Goal: Task Accomplishment & Management: Use online tool/utility

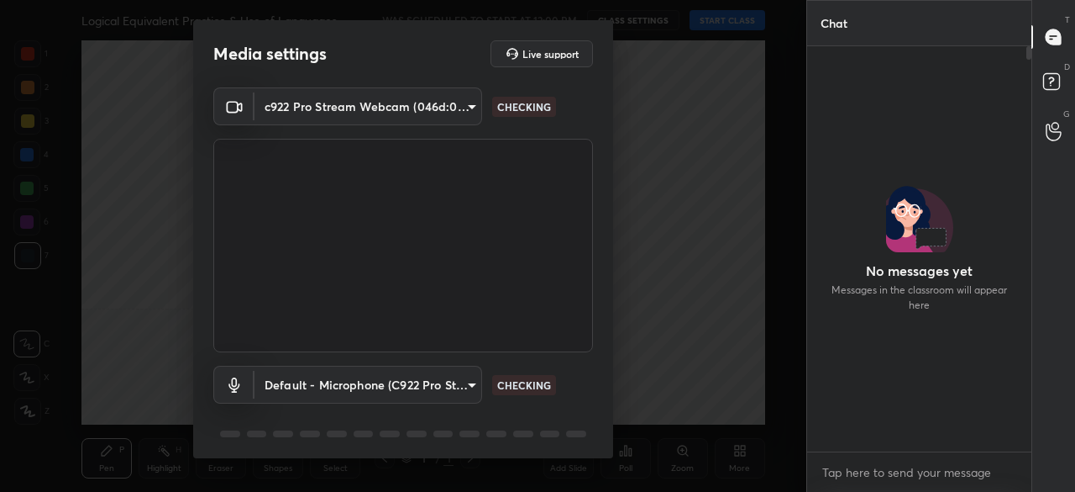
type input "73c11702fb5c816c3351b1f0b733cccece3c6c3cd48abafaa3cacc43a1f29054"
type input "default"
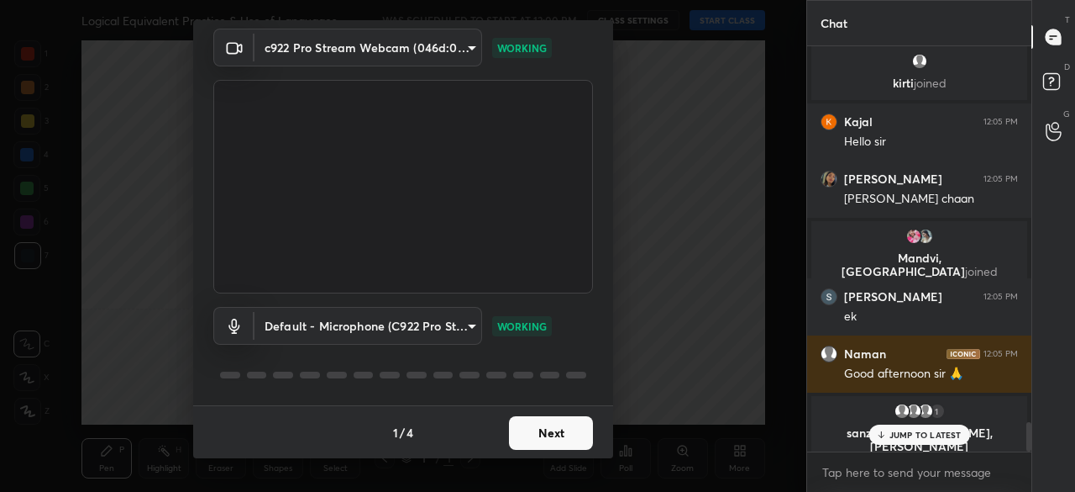
scroll to position [5273, 0]
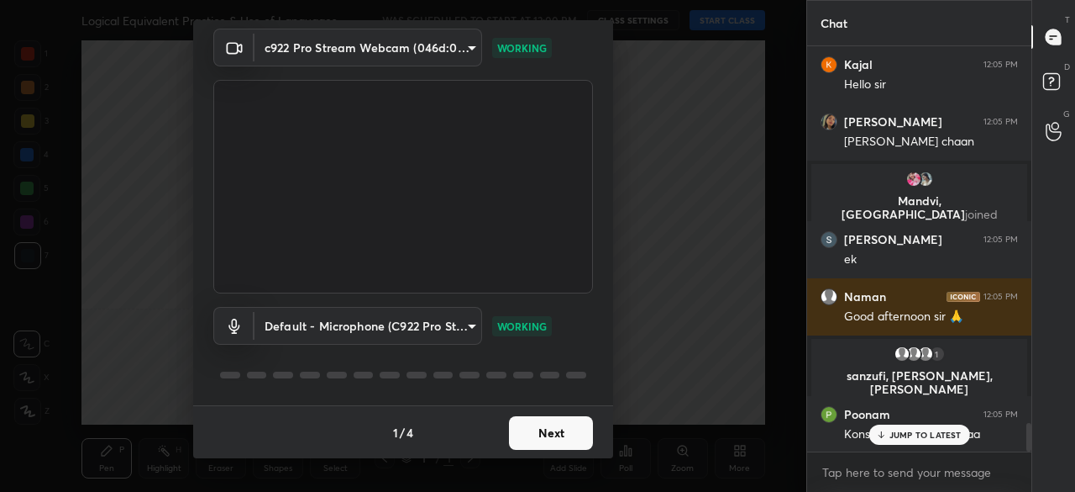
click at [560, 426] on button "Next" at bounding box center [551, 433] width 84 height 34
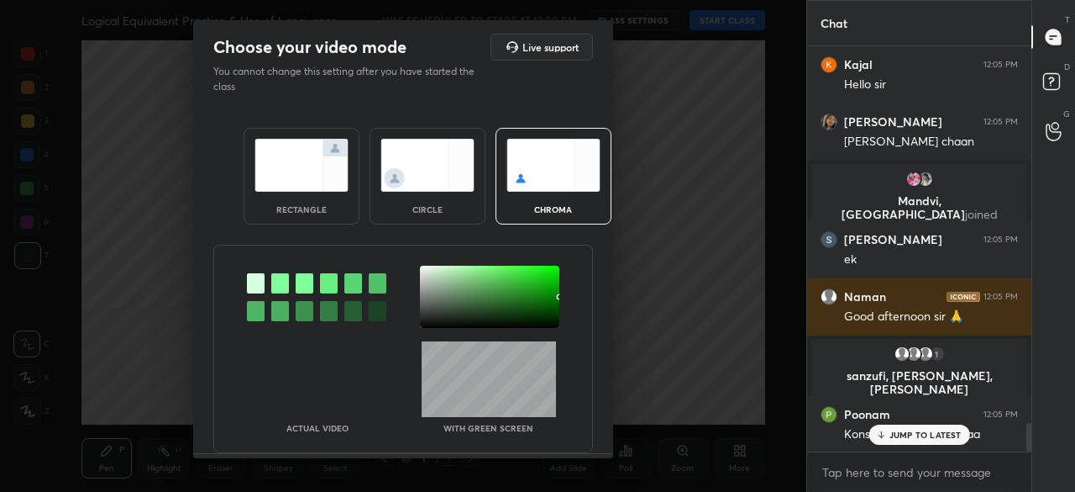
scroll to position [5333, 0]
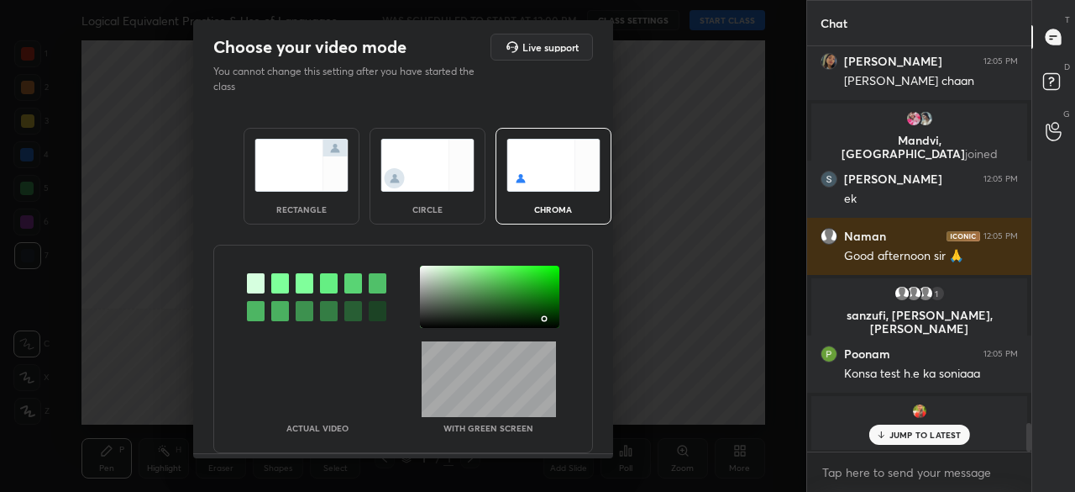
click at [541, 317] on div at bounding box center [489, 296] width 139 height 62
click at [544, 318] on div at bounding box center [545, 319] width 3 height 3
click at [543, 318] on div at bounding box center [544, 318] width 3 height 3
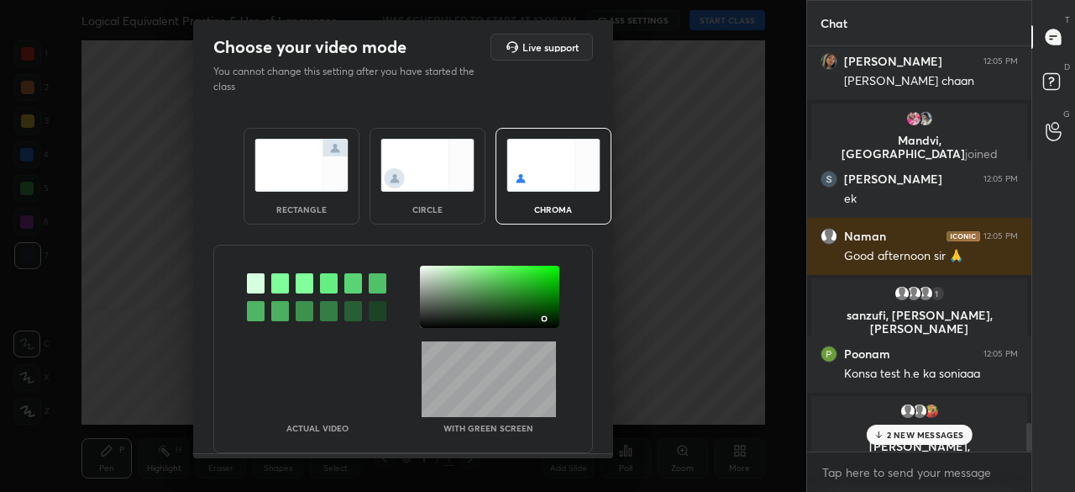
click at [543, 318] on div at bounding box center [544, 318] width 3 height 3
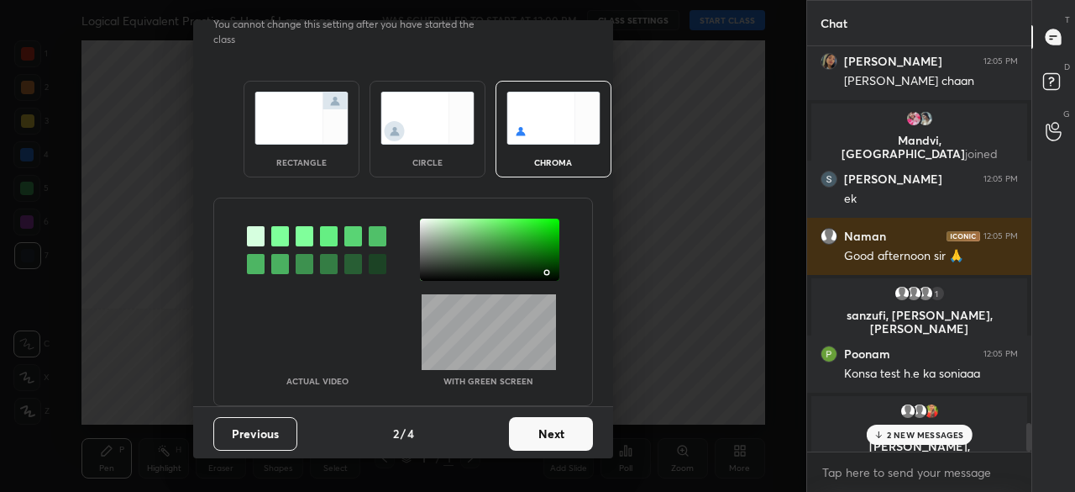
click at [563, 417] on button "Next" at bounding box center [551, 434] width 84 height 34
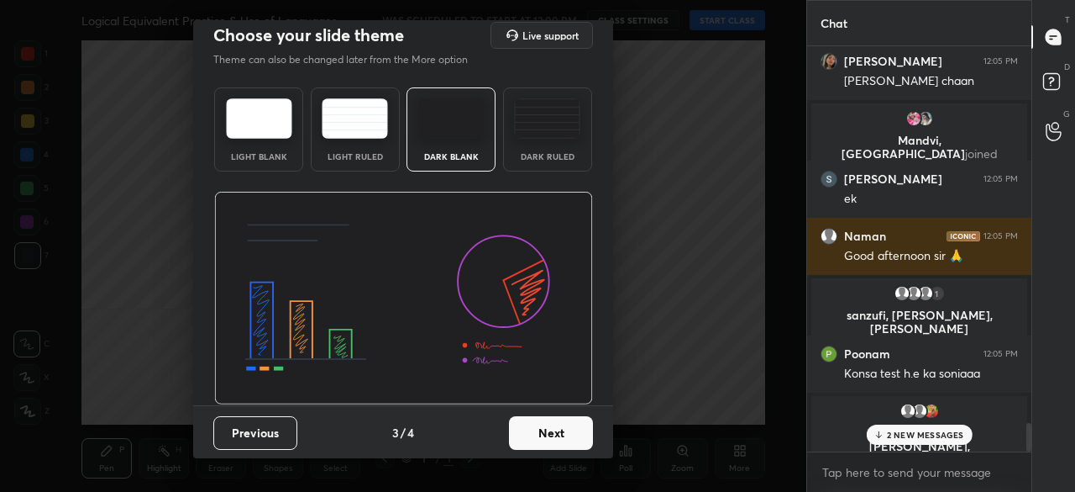
click at [567, 423] on button "Next" at bounding box center [551, 433] width 84 height 34
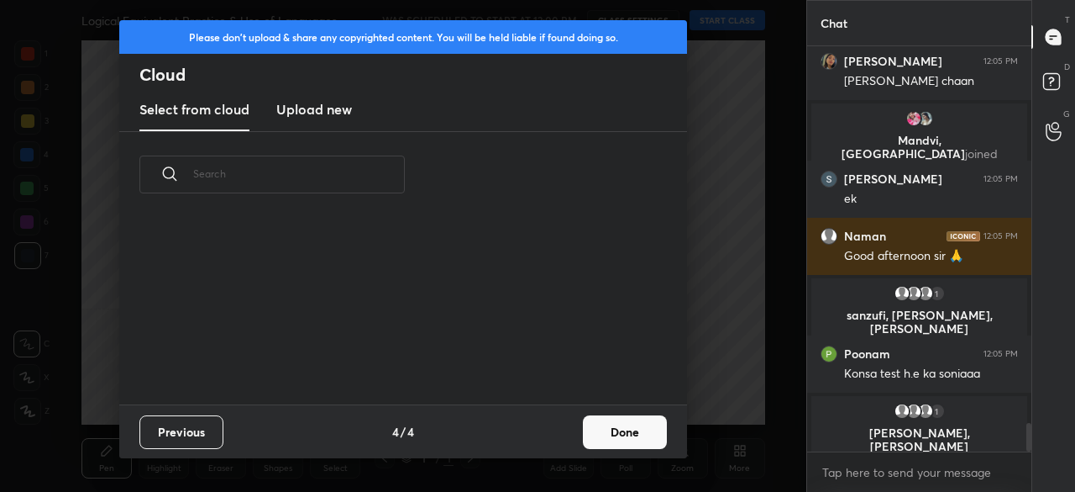
click at [633, 429] on button "Done" at bounding box center [625, 432] width 84 height 34
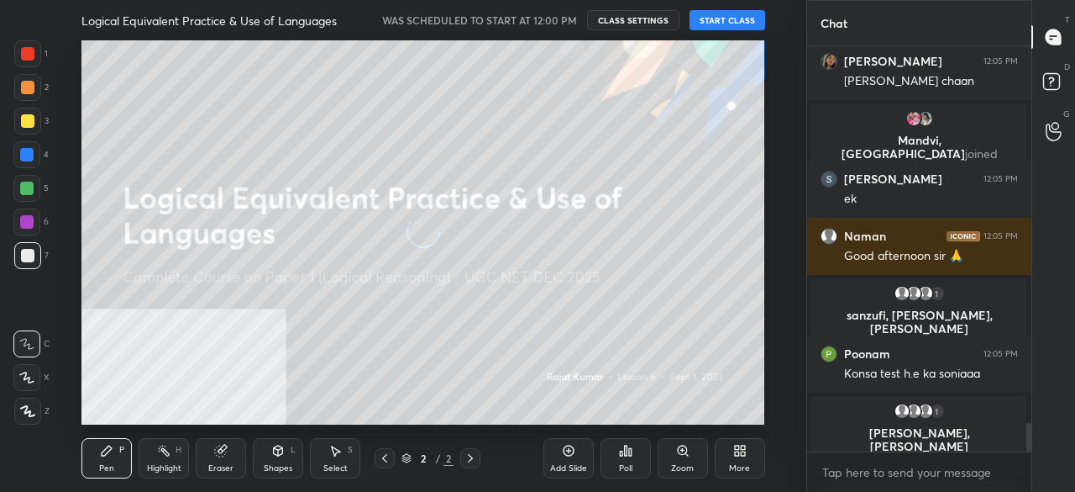
scroll to position [5406, 0]
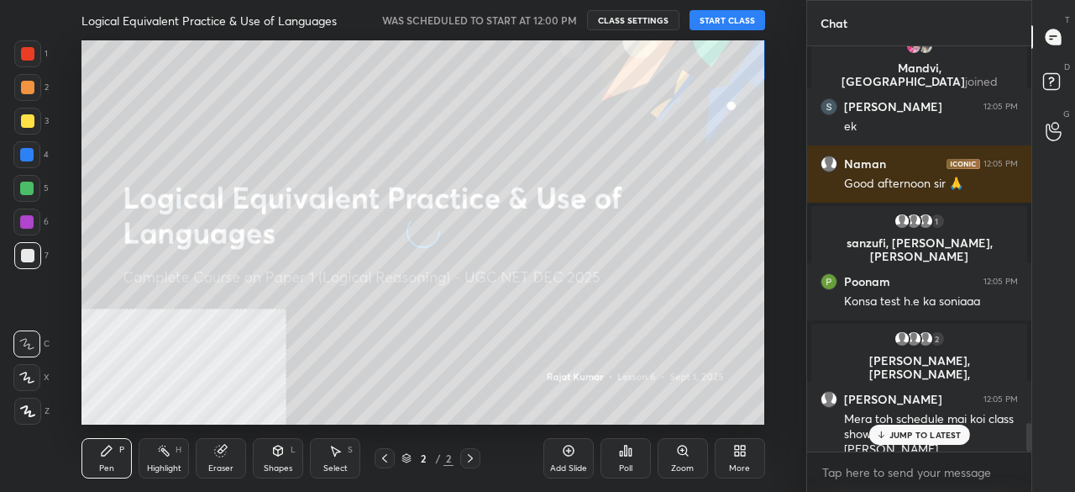
click at [741, 18] on button "START CLASS" at bounding box center [728, 20] width 76 height 20
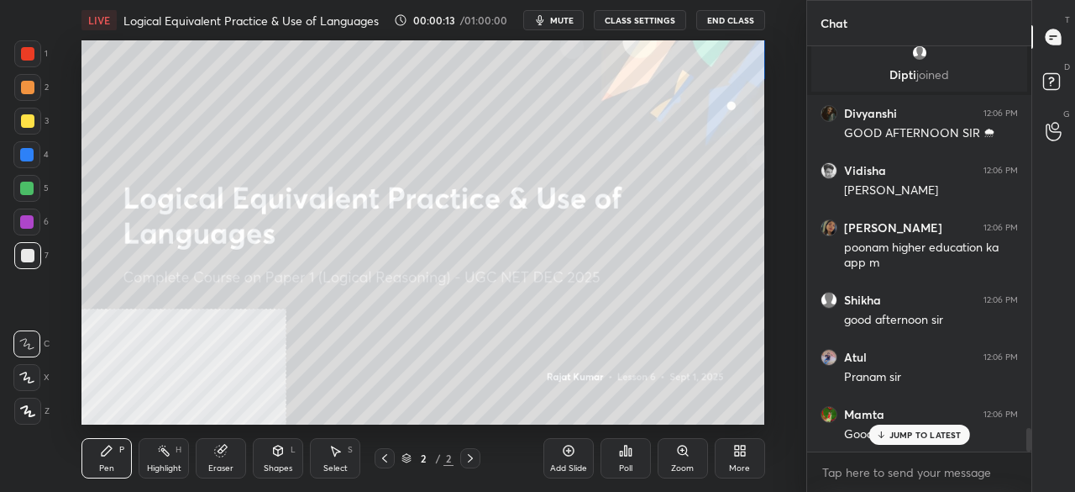
scroll to position [6491, 0]
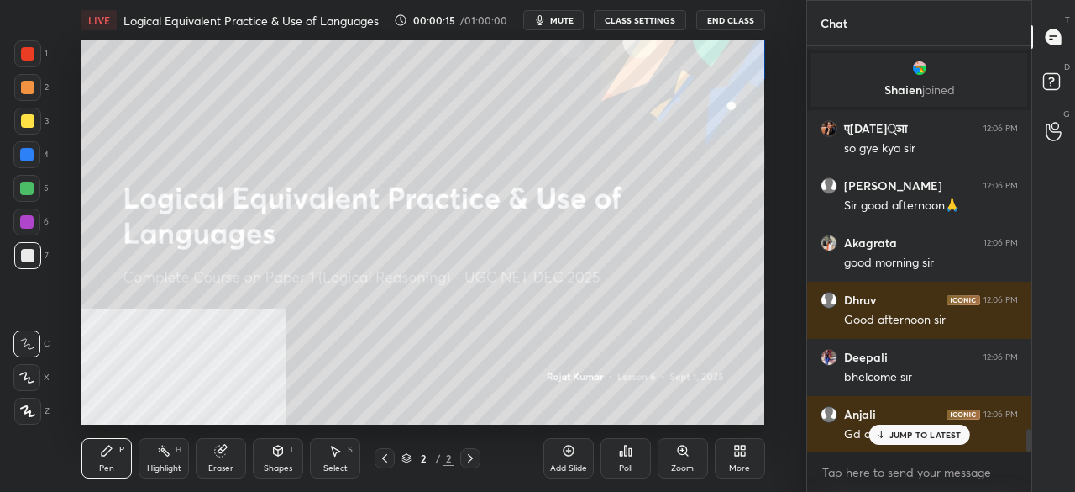
click at [570, 13] on button "mute" at bounding box center [553, 20] width 60 height 20
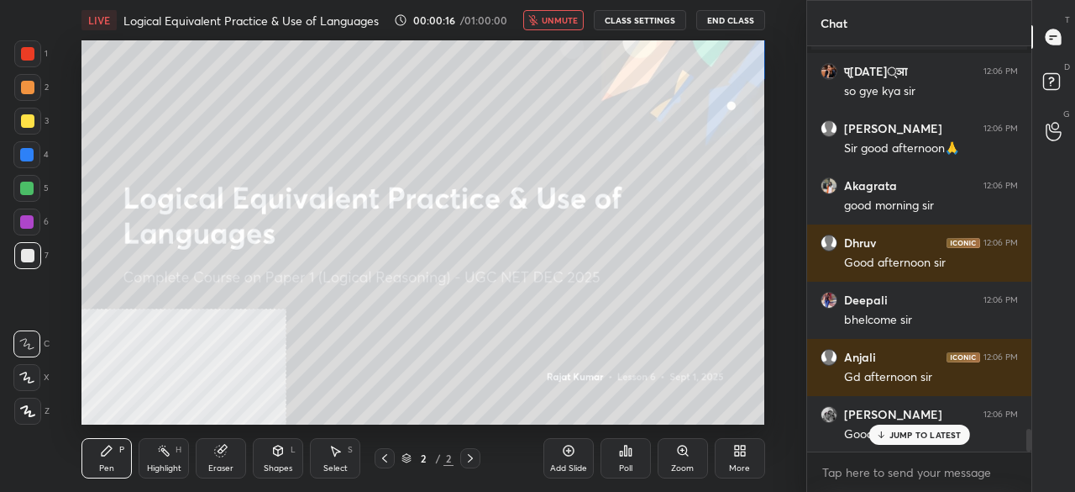
click at [30, 407] on icon at bounding box center [27, 411] width 15 height 12
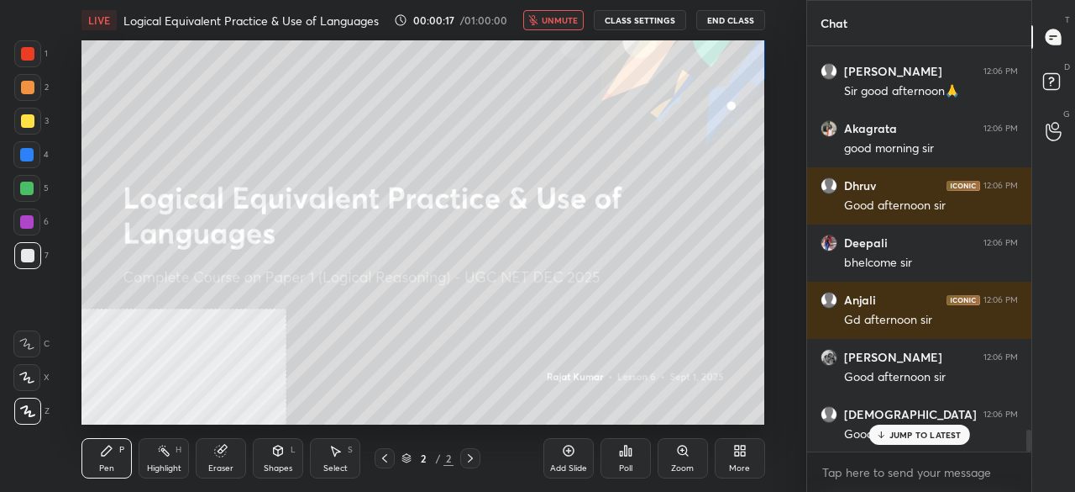
click at [739, 446] on icon at bounding box center [739, 450] width 13 height 13
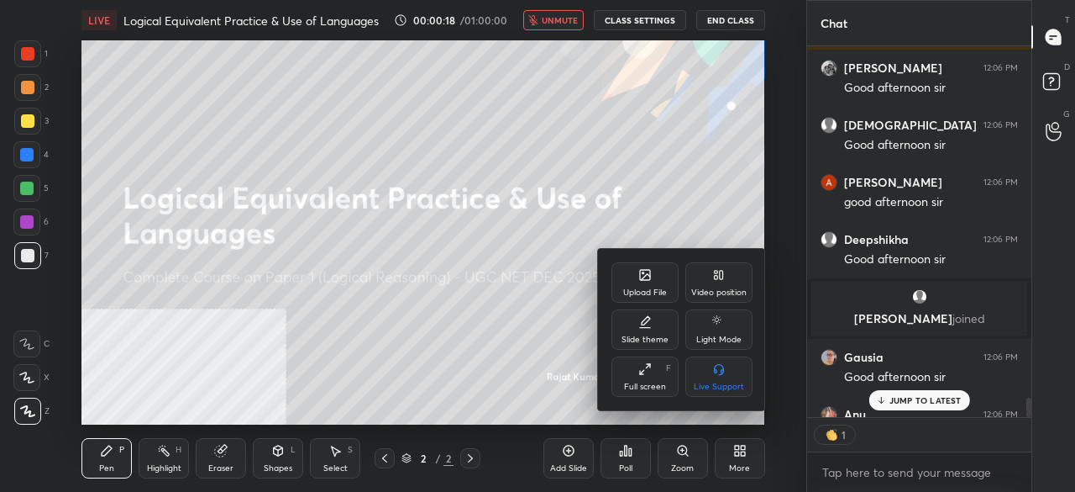
drag, startPoint x: 707, startPoint y: 275, endPoint x: 709, endPoint y: 285, distance: 10.2
click at [709, 281] on div "Video position" at bounding box center [719, 282] width 67 height 40
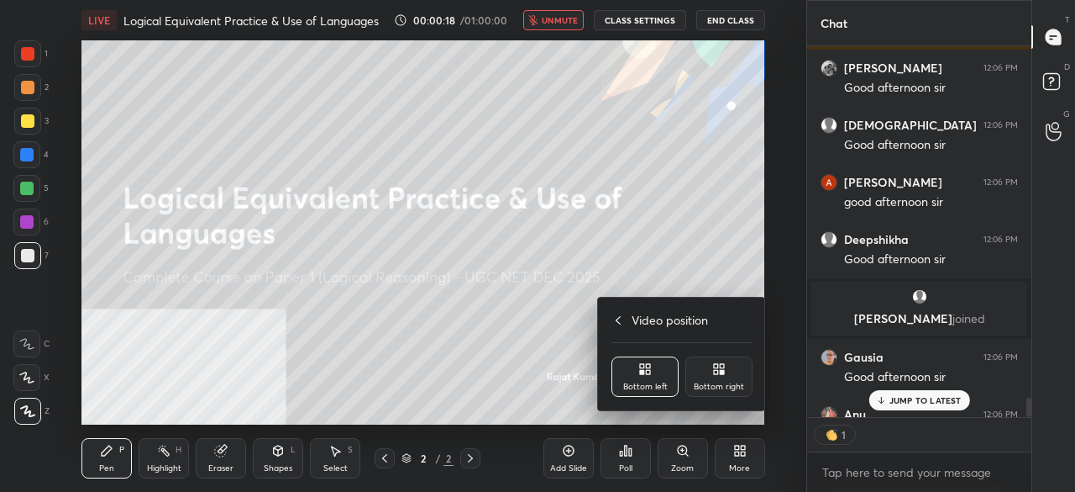
click at [718, 379] on div "Bottom right" at bounding box center [719, 376] width 67 height 40
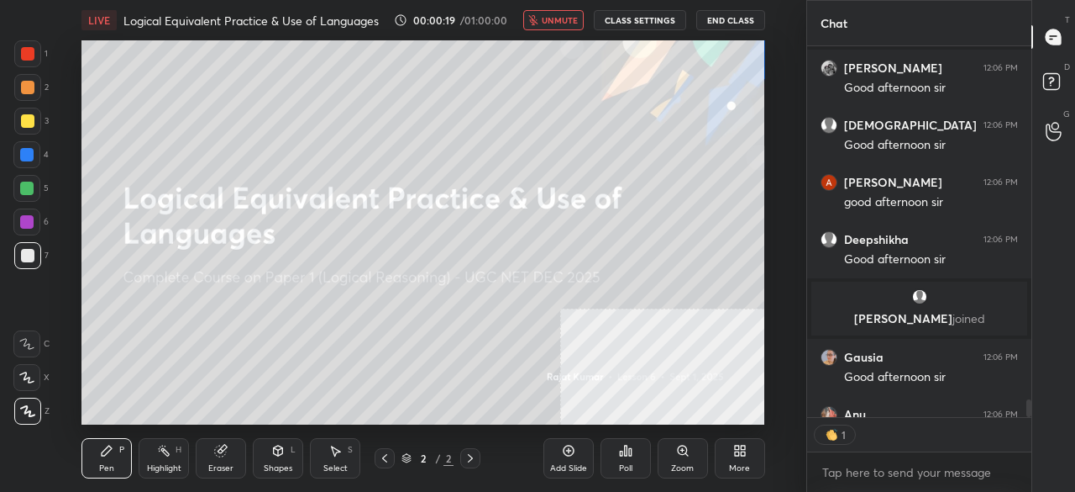
scroll to position [7394, 0]
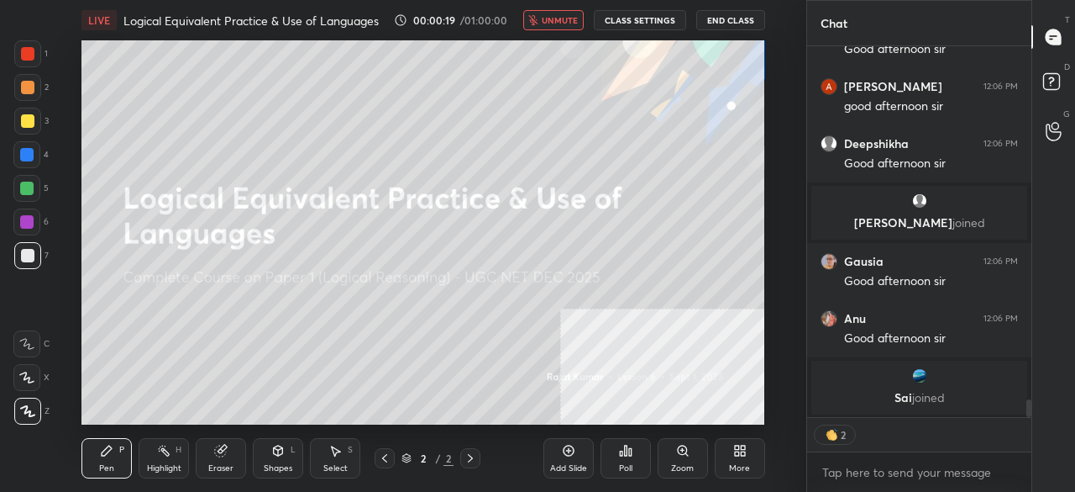
click at [570, 23] on span "unmute" at bounding box center [560, 20] width 36 height 12
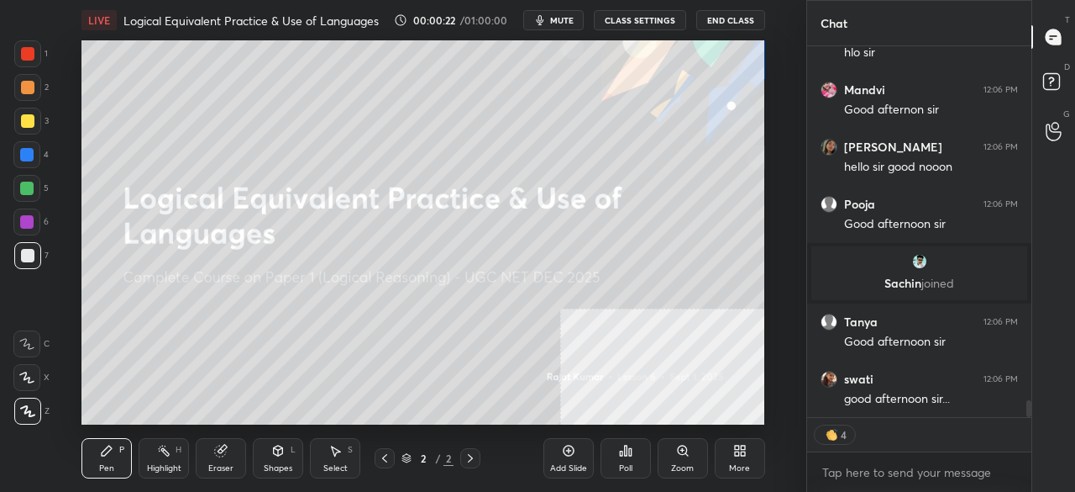
scroll to position [7911, 0]
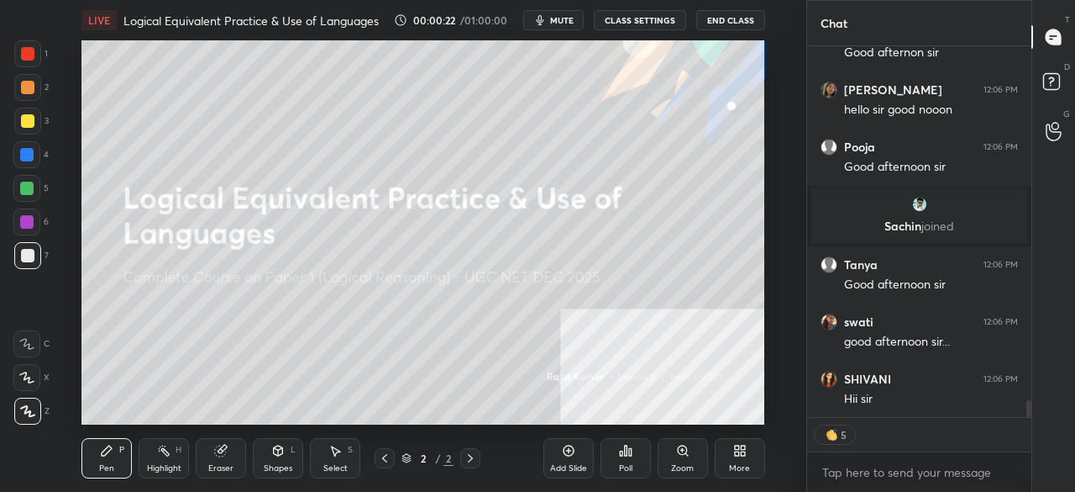
type textarea "x"
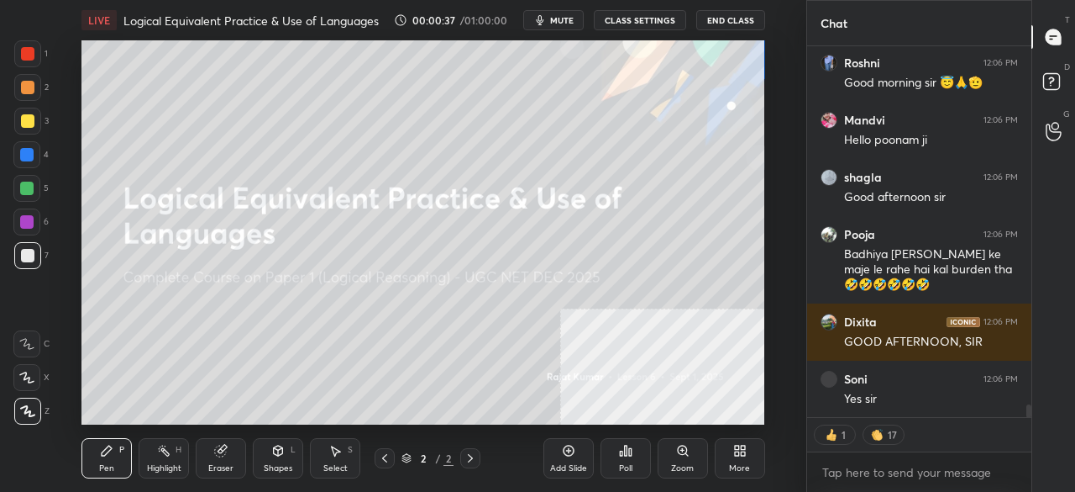
scroll to position [0, 0]
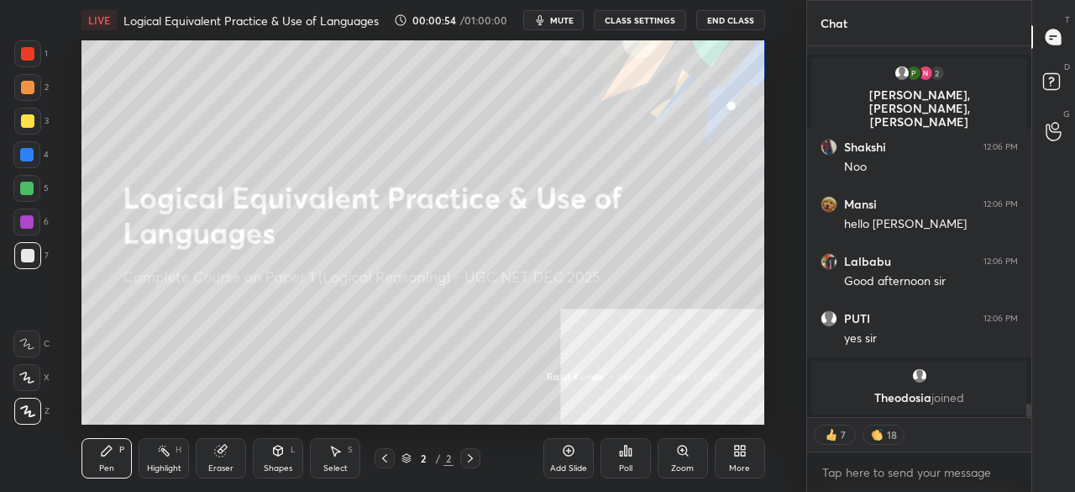
click at [735, 460] on div "More" at bounding box center [740, 458] width 50 height 40
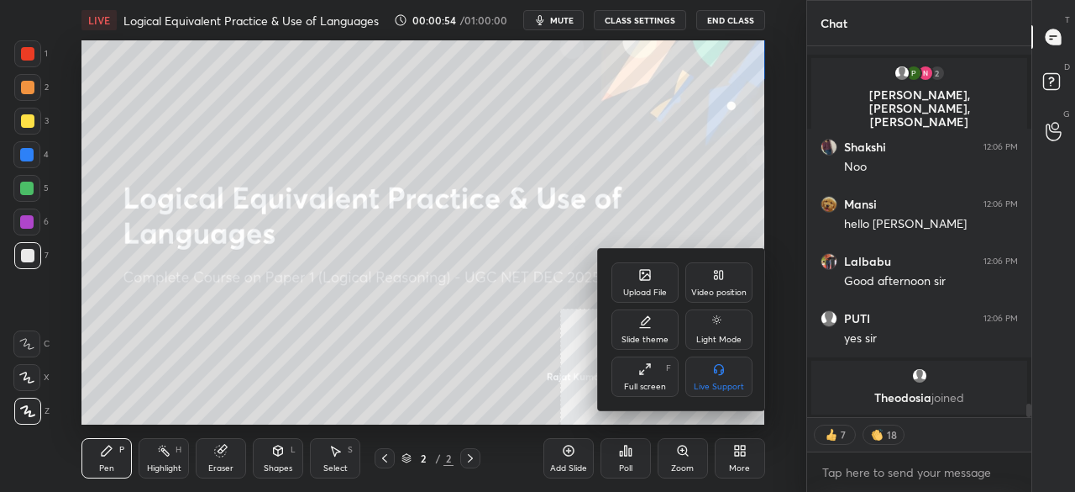
click at [658, 376] on div "Full screen F" at bounding box center [645, 376] width 67 height 40
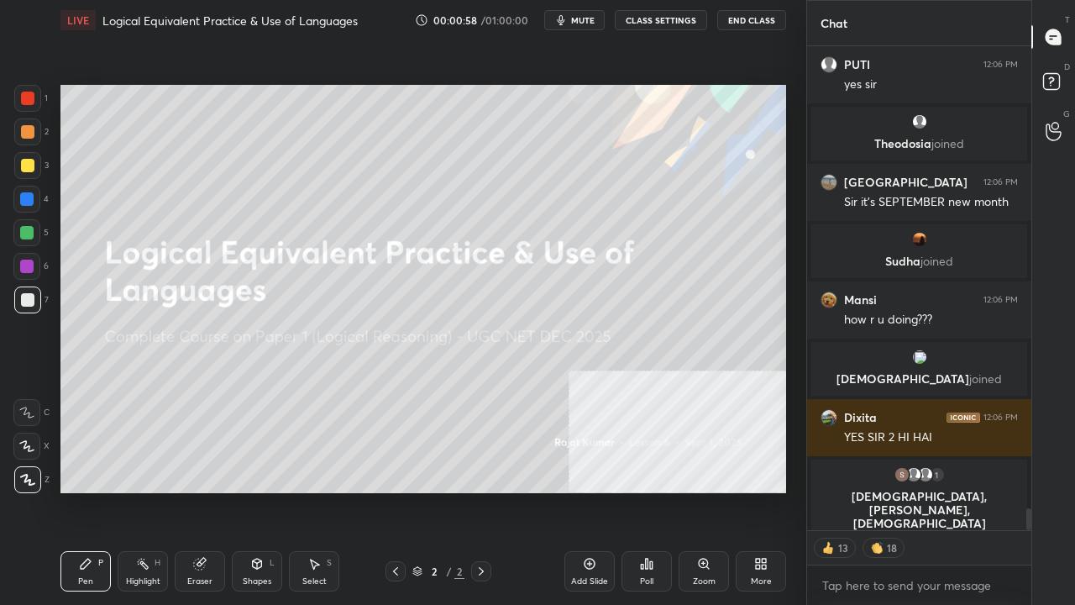
click at [27, 97] on div at bounding box center [27, 98] width 13 height 13
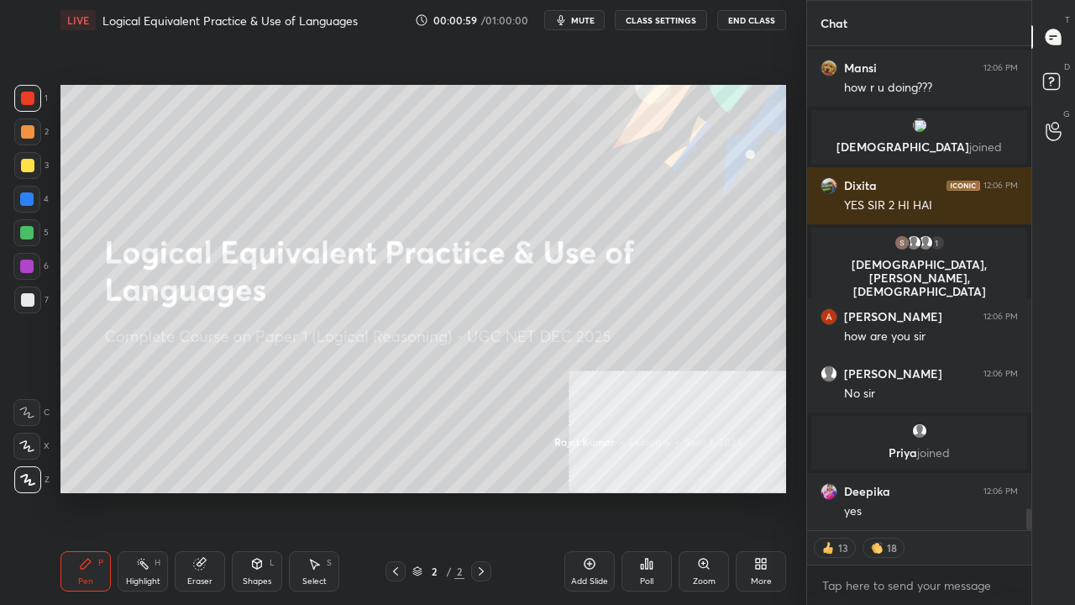
drag, startPoint x: 251, startPoint y: 571, endPoint x: 251, endPoint y: 558, distance: 13.4
click at [251, 491] on div "Shapes L" at bounding box center [257, 571] width 50 height 40
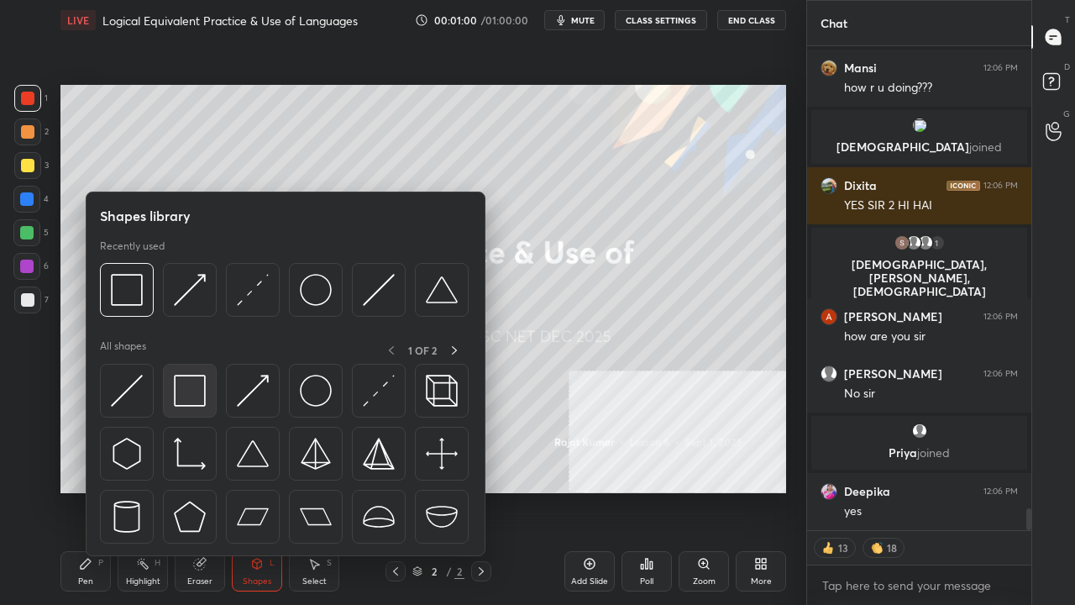
click at [195, 383] on img at bounding box center [190, 391] width 32 height 32
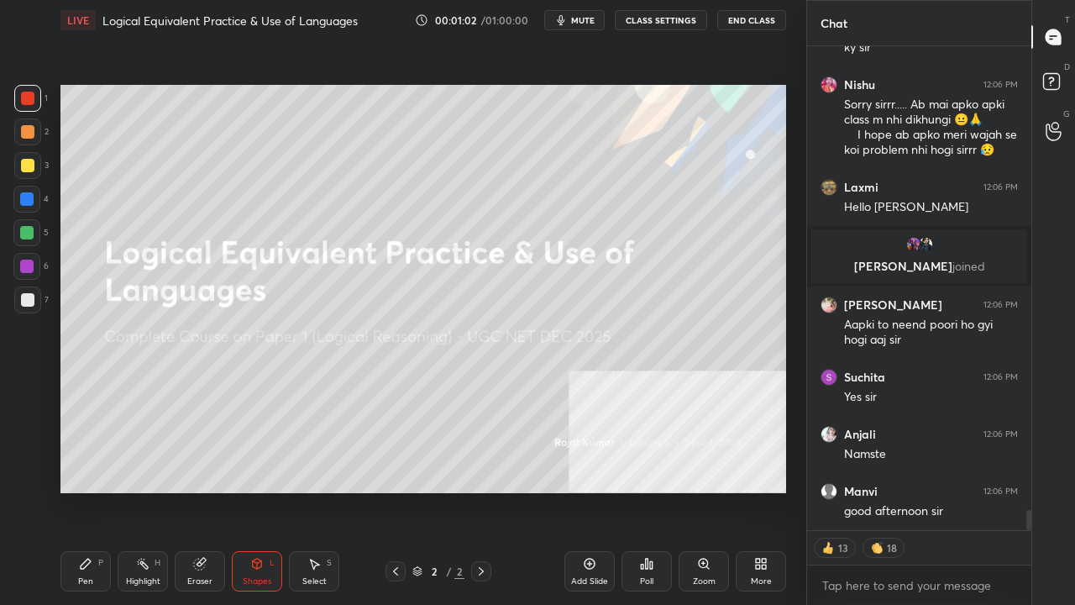
drag, startPoint x: 97, startPoint y: 576, endPoint x: 204, endPoint y: 565, distance: 107.3
click at [97, 491] on div "Pen P" at bounding box center [85, 571] width 50 height 40
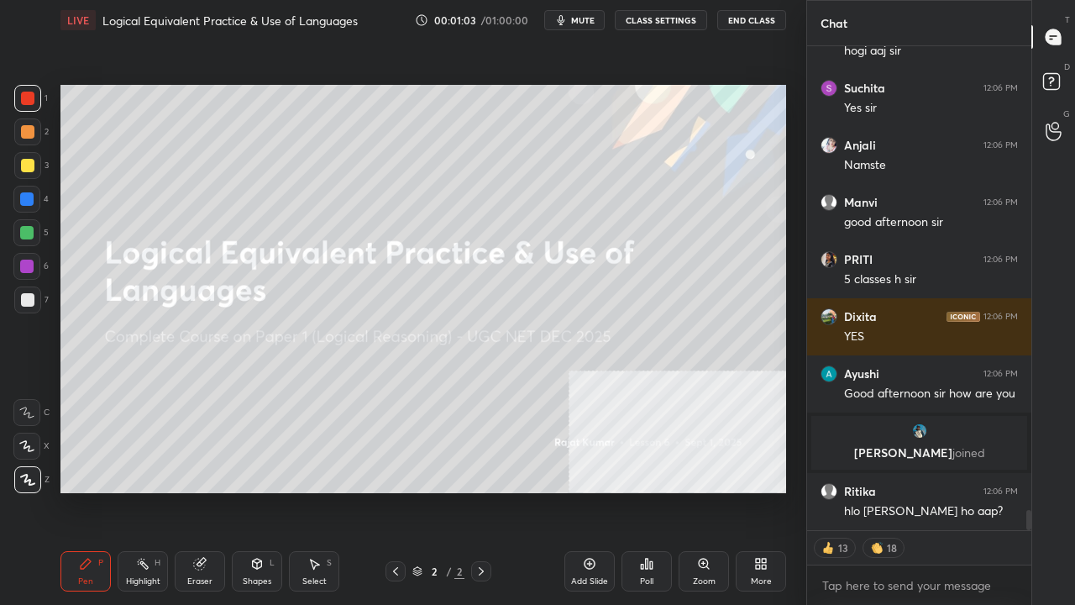
click at [582, 491] on div "Add Slide" at bounding box center [590, 571] width 50 height 40
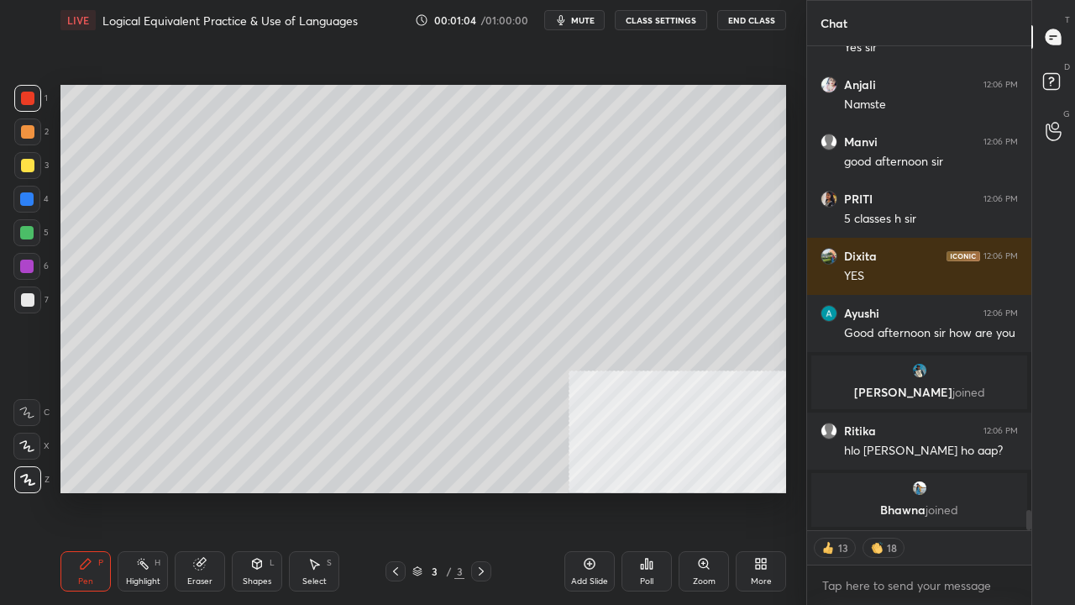
click at [26, 165] on div at bounding box center [27, 165] width 13 height 13
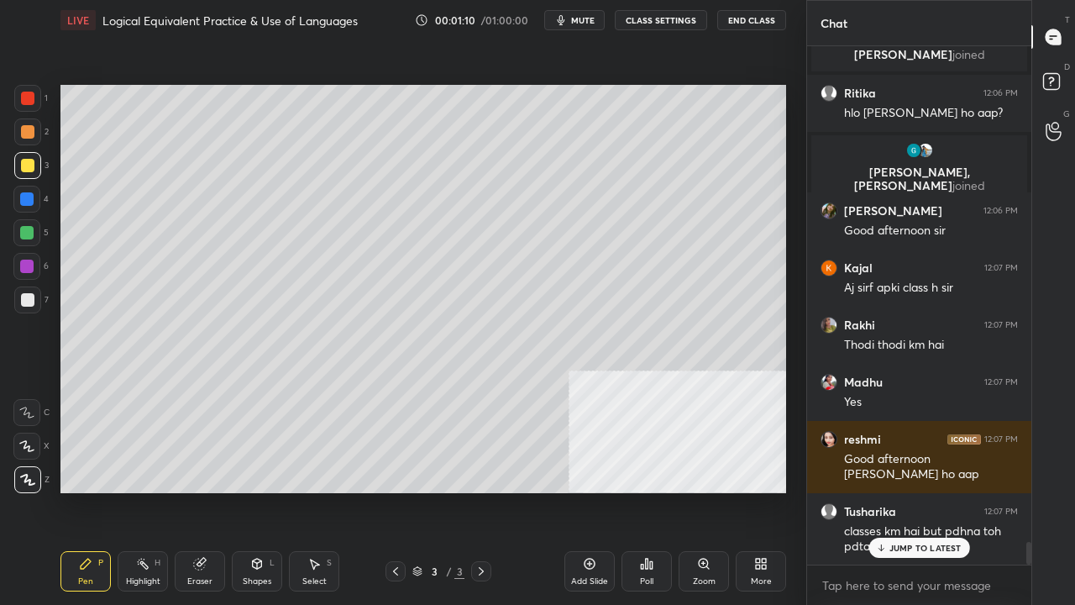
click at [30, 103] on div at bounding box center [27, 98] width 13 height 13
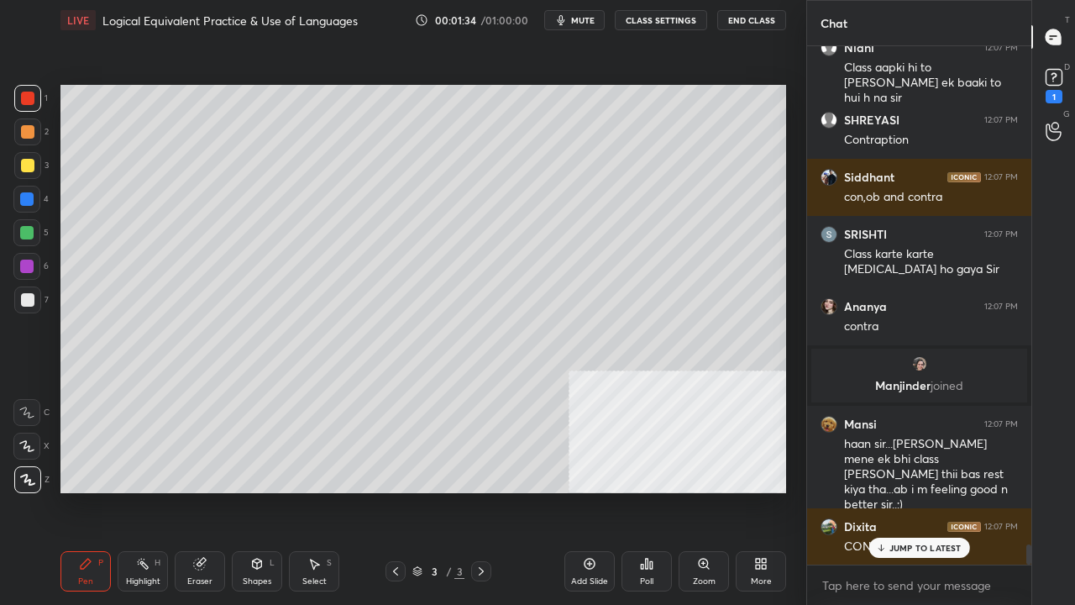
click at [27, 306] on div at bounding box center [27, 300] width 27 height 27
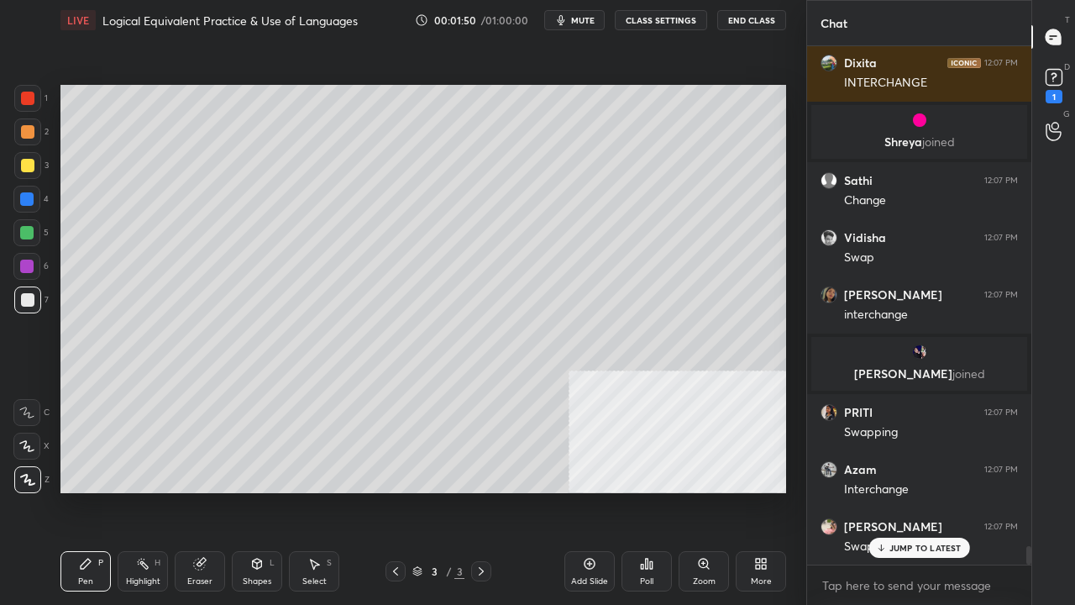
drag, startPoint x: 27, startPoint y: 164, endPoint x: 54, endPoint y: 296, distance: 134.6
click at [27, 166] on div at bounding box center [27, 165] width 13 height 13
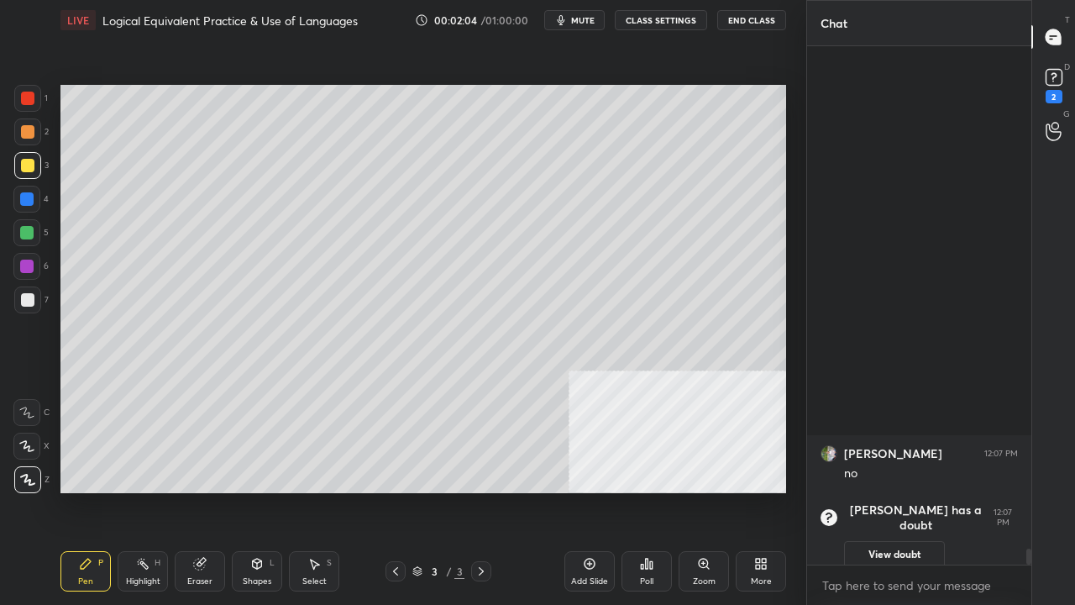
click at [195, 491] on icon at bounding box center [199, 563] width 13 height 13
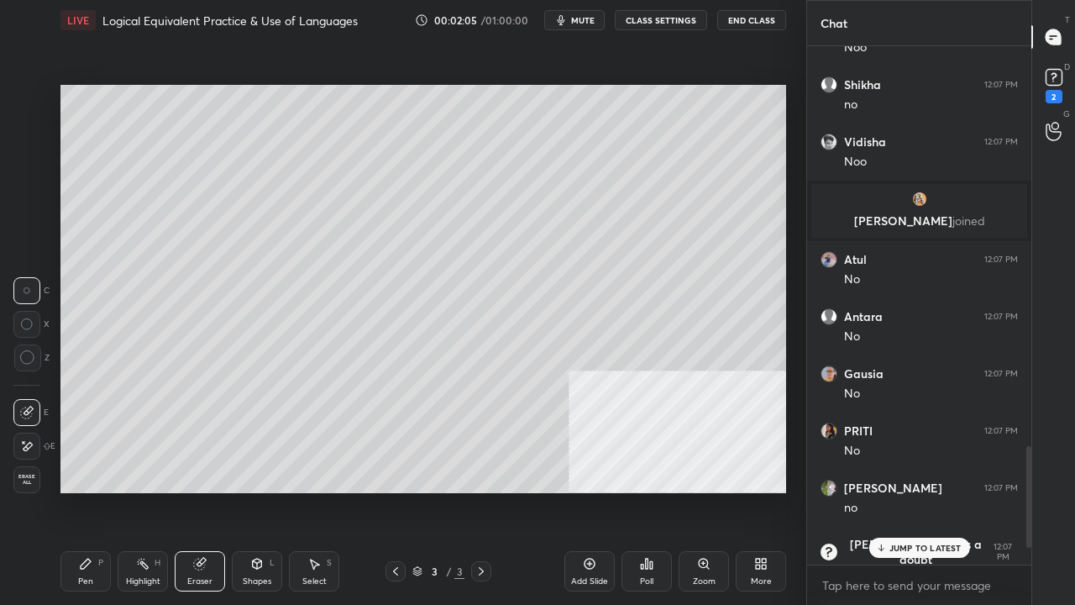
click at [30, 435] on div at bounding box center [26, 446] width 27 height 27
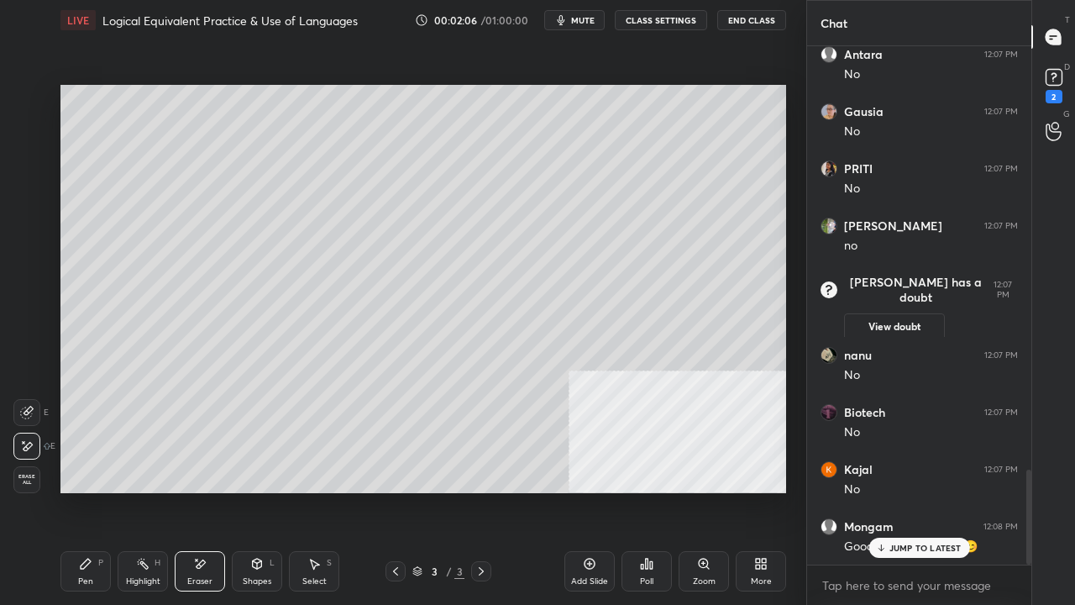
click at [96, 491] on div "Pen P" at bounding box center [85, 571] width 50 height 40
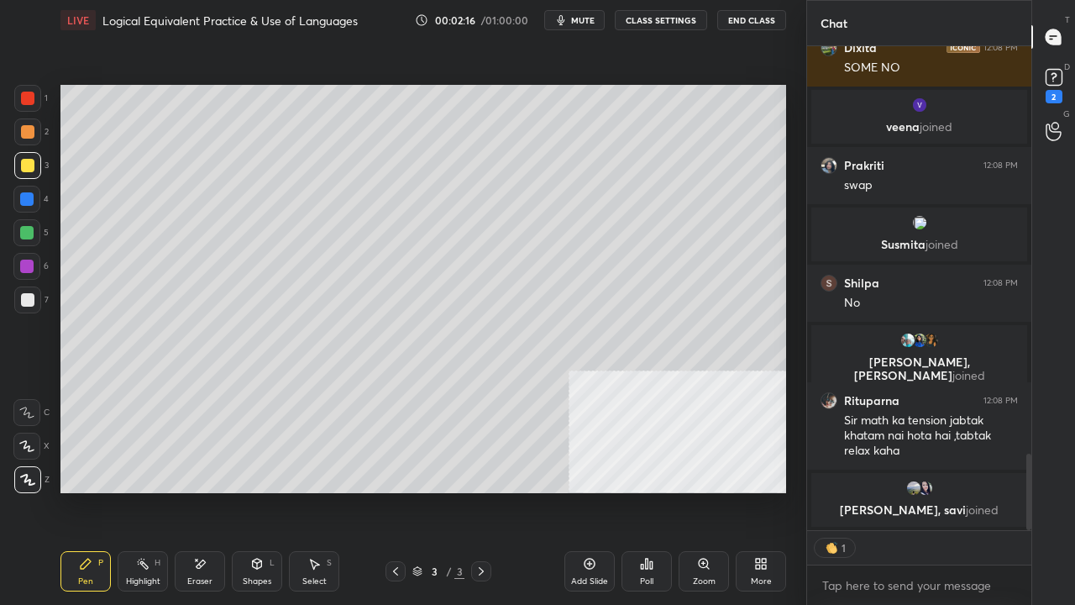
click at [31, 199] on div at bounding box center [26, 198] width 13 height 13
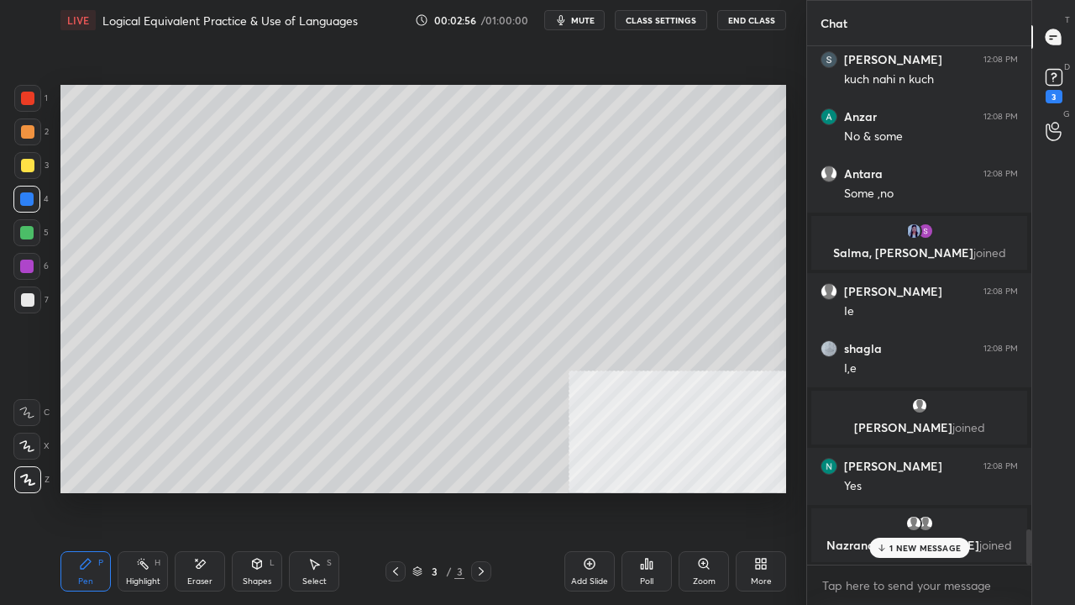
click at [24, 257] on div at bounding box center [26, 266] width 27 height 27
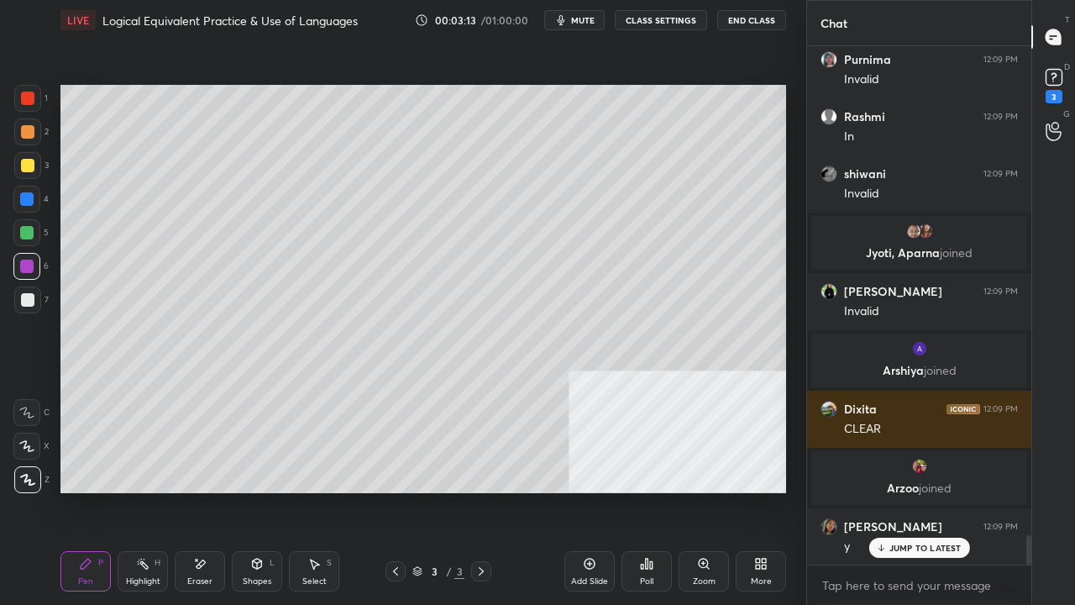
click at [27, 160] on div at bounding box center [27, 165] width 13 height 13
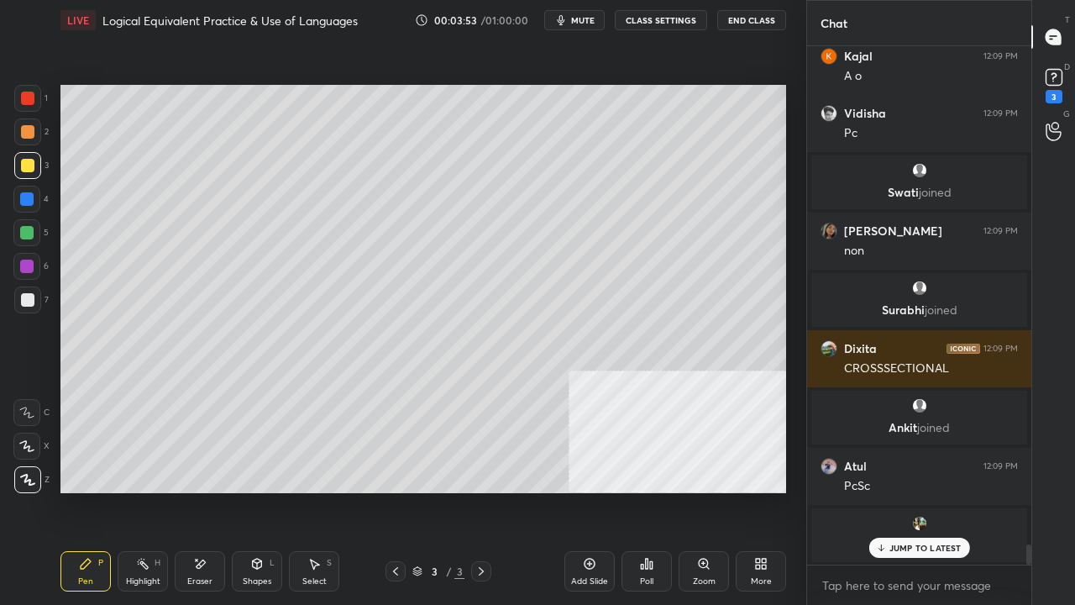
click at [24, 293] on div at bounding box center [27, 299] width 13 height 13
drag, startPoint x: 29, startPoint y: 292, endPoint x: 50, endPoint y: 292, distance: 21.0
click at [32, 292] on div at bounding box center [27, 300] width 27 height 27
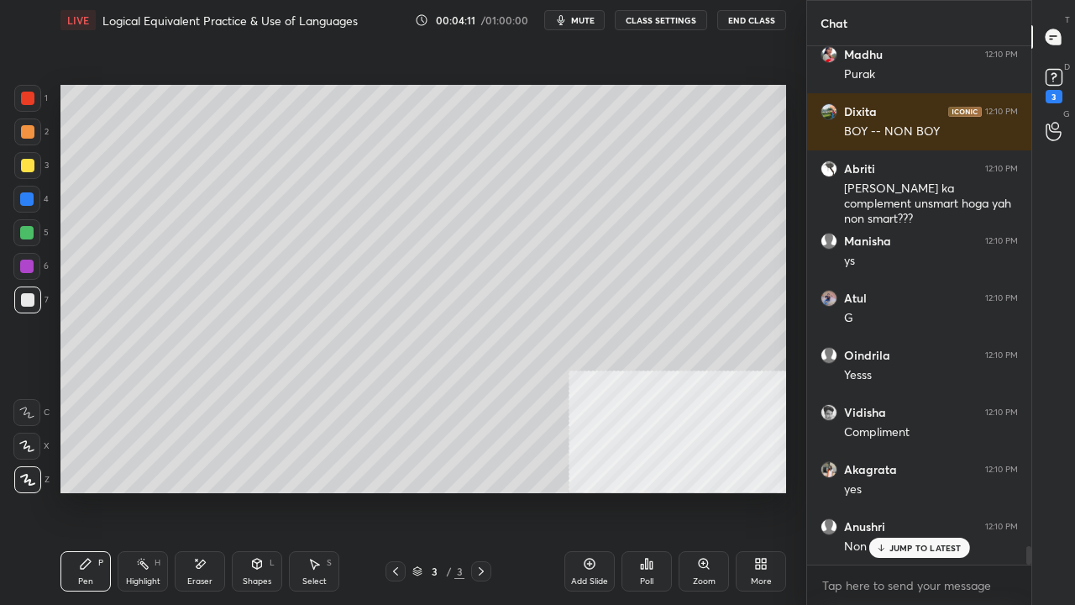
click at [755, 491] on icon at bounding box center [760, 563] width 13 height 13
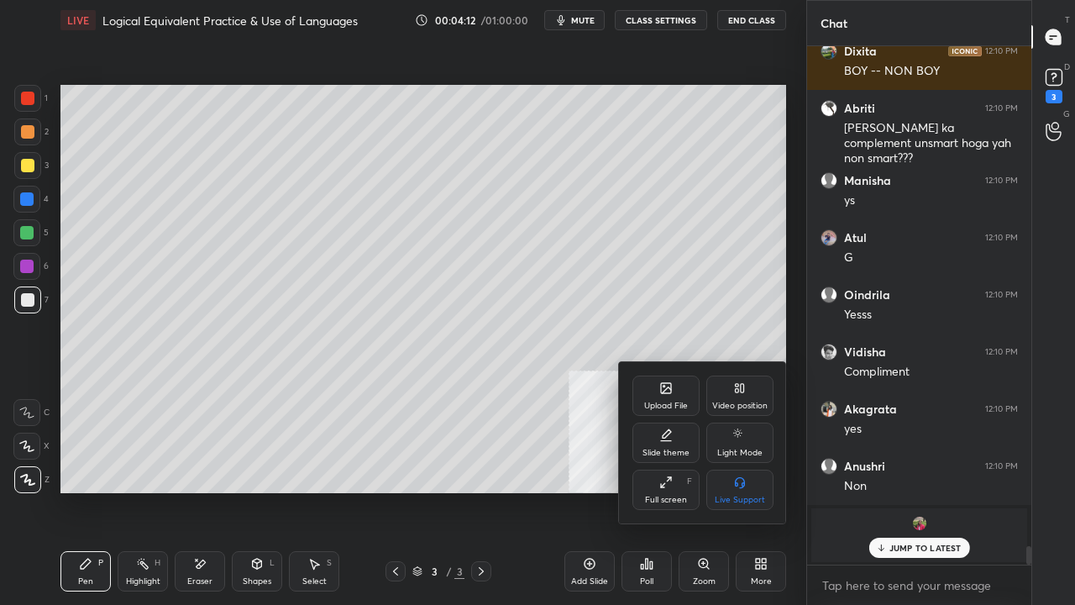
click at [747, 390] on div "Video position" at bounding box center [740, 396] width 67 height 40
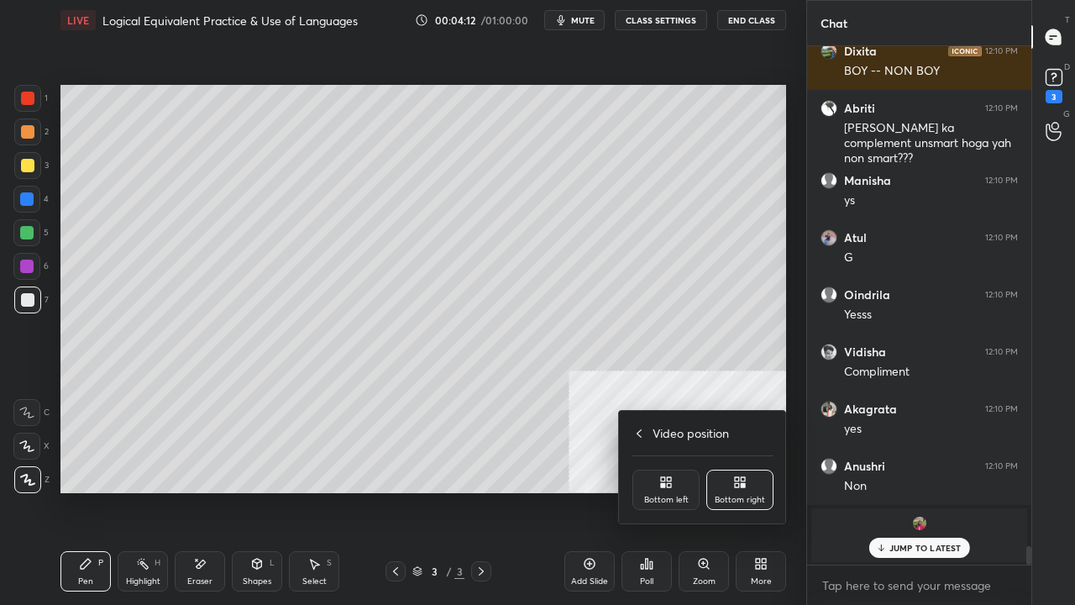
click at [685, 476] on div "Bottom left" at bounding box center [666, 490] width 67 height 40
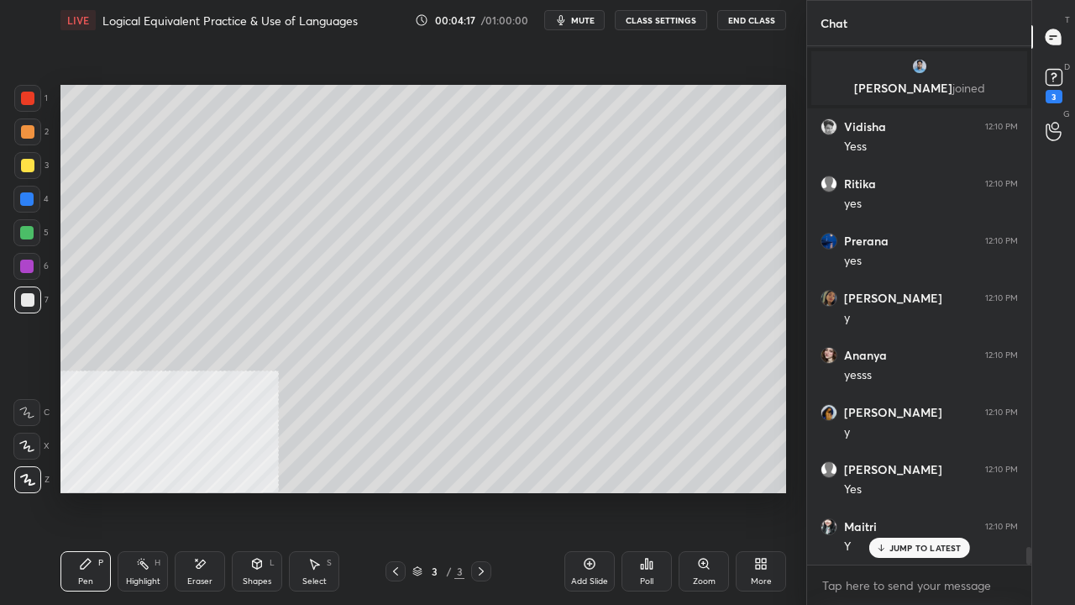
click at [29, 197] on div at bounding box center [26, 198] width 13 height 13
click at [29, 196] on div at bounding box center [26, 198] width 13 height 13
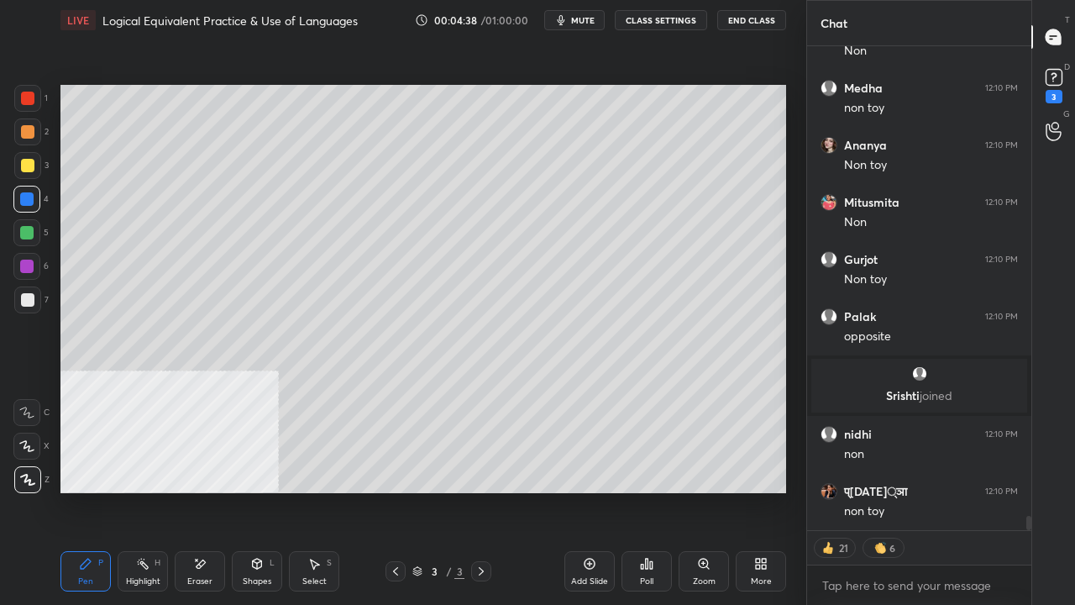
click at [18, 304] on div at bounding box center [27, 300] width 27 height 27
click at [18, 302] on div at bounding box center [27, 300] width 27 height 27
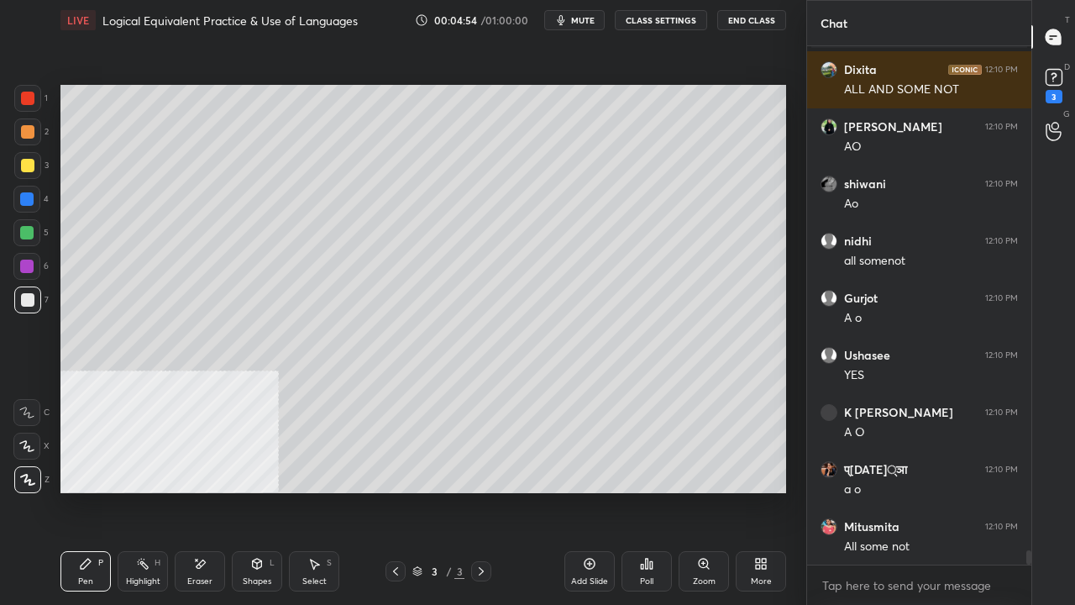
click at [29, 92] on div at bounding box center [27, 98] width 13 height 13
drag, startPoint x: 29, startPoint y: 92, endPoint x: 36, endPoint y: 99, distance: 10.1
click at [29, 93] on div at bounding box center [27, 98] width 13 height 13
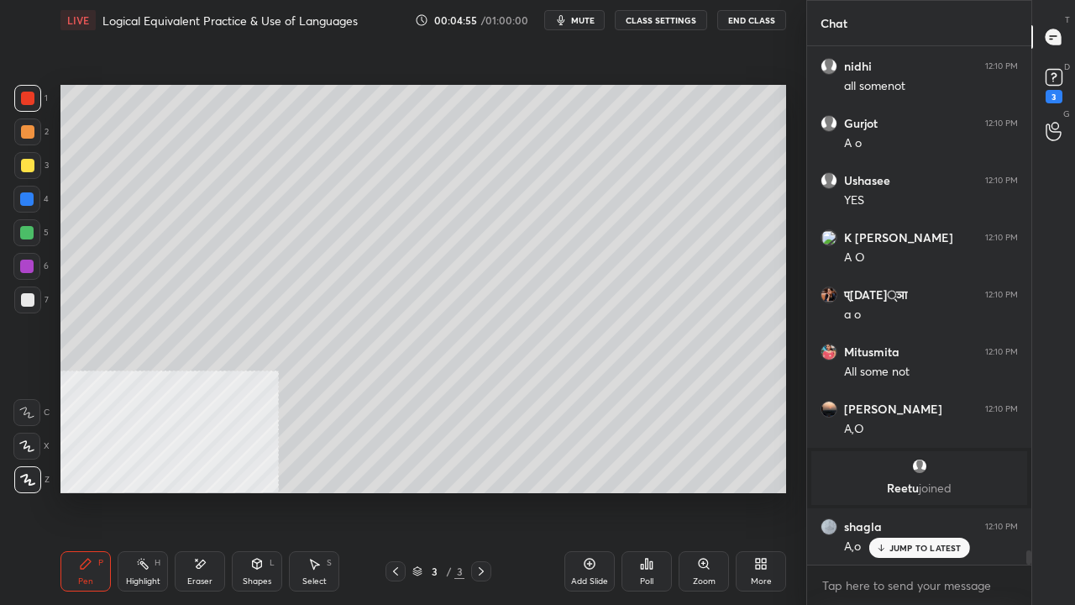
click at [28, 230] on div at bounding box center [26, 232] width 13 height 13
click at [34, 229] on div at bounding box center [26, 232] width 27 height 27
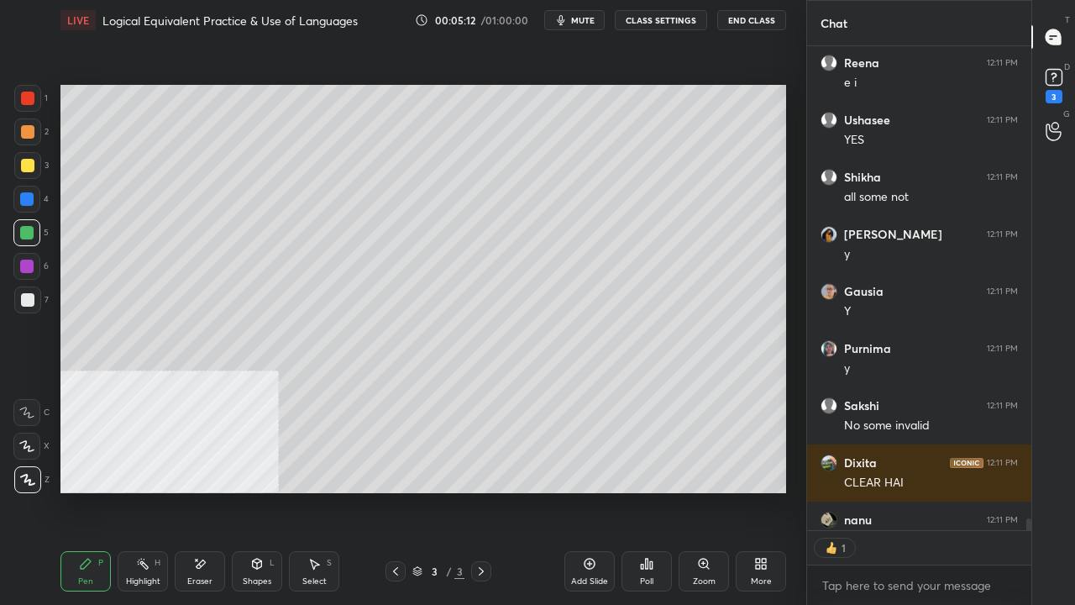
click at [586, 491] on icon at bounding box center [589, 563] width 13 height 13
click at [770, 491] on div "More" at bounding box center [761, 581] width 21 height 8
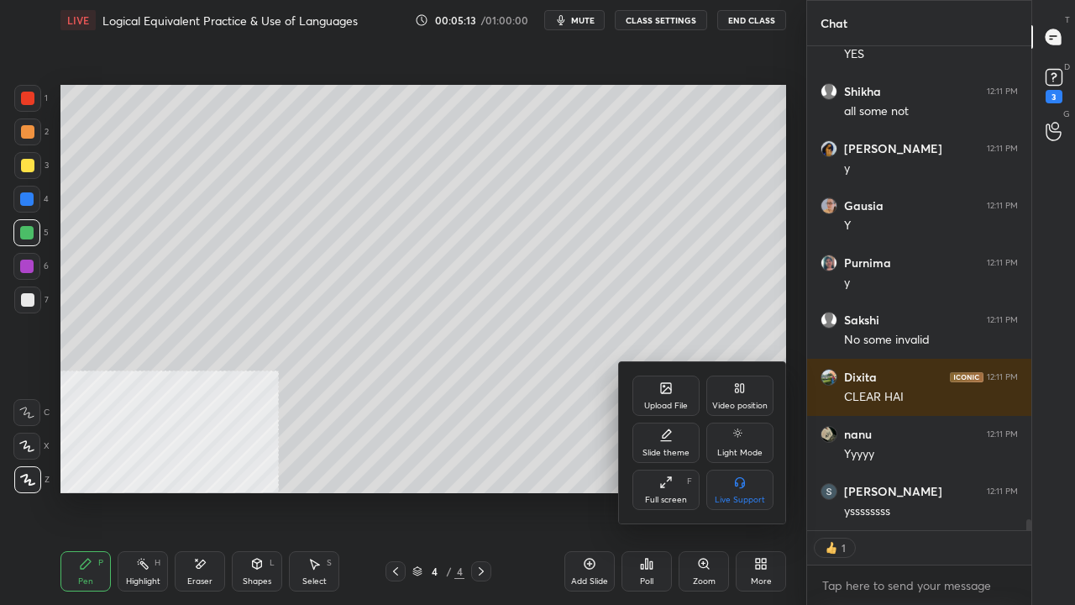
drag, startPoint x: 730, startPoint y: 378, endPoint x: 744, endPoint y: 421, distance: 45.2
click at [730, 380] on div "Video position" at bounding box center [740, 396] width 67 height 40
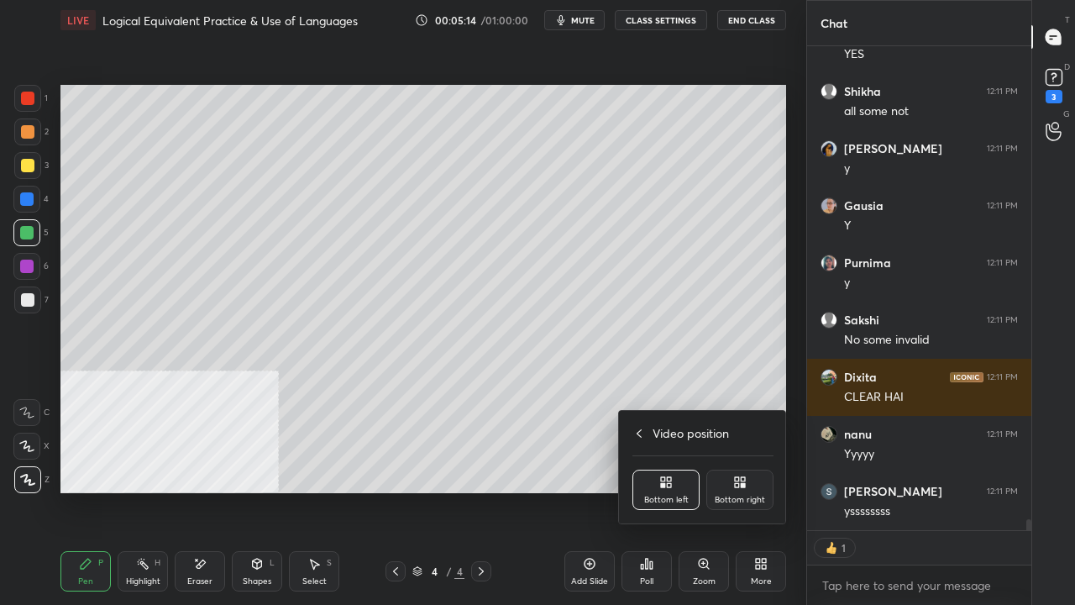
click at [747, 486] on div "Bottom right" at bounding box center [740, 490] width 67 height 40
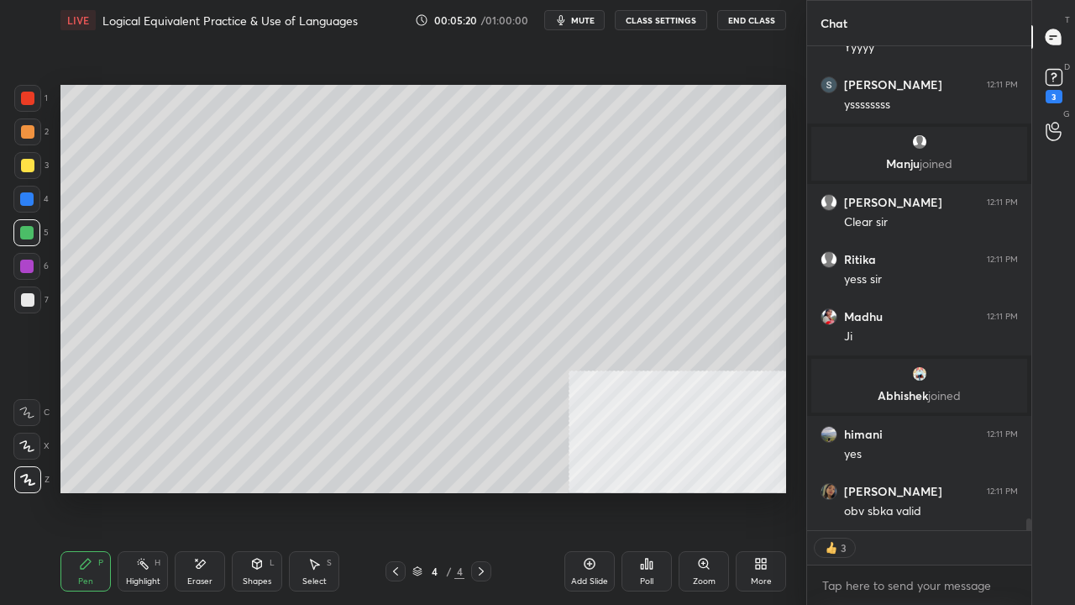
click at [24, 163] on div at bounding box center [27, 165] width 13 height 13
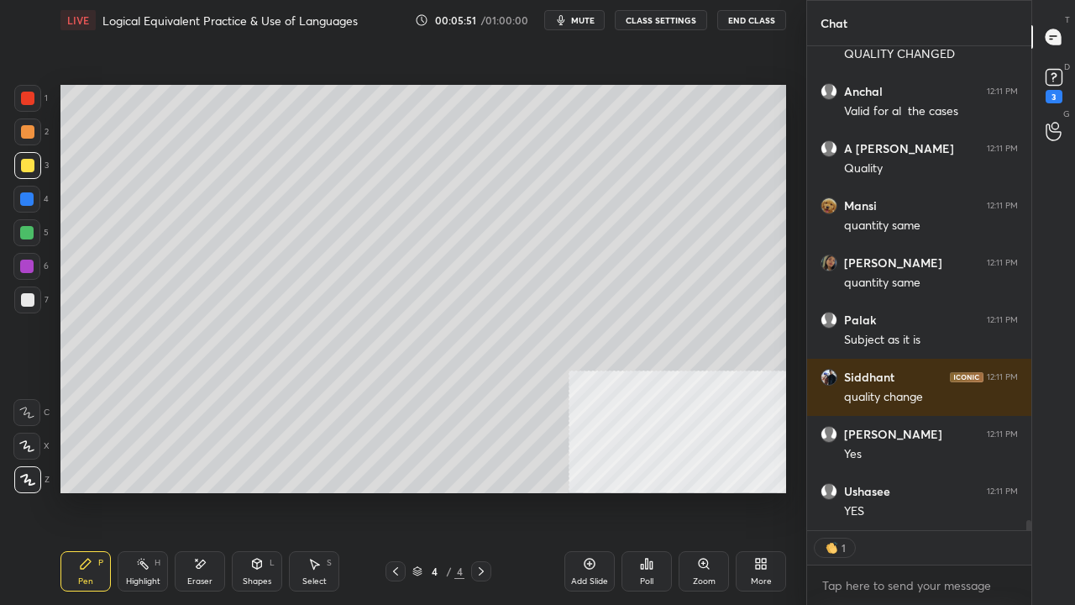
drag, startPoint x: 27, startPoint y: 97, endPoint x: 51, endPoint y: 97, distance: 24.4
click at [26, 97] on div at bounding box center [27, 98] width 13 height 13
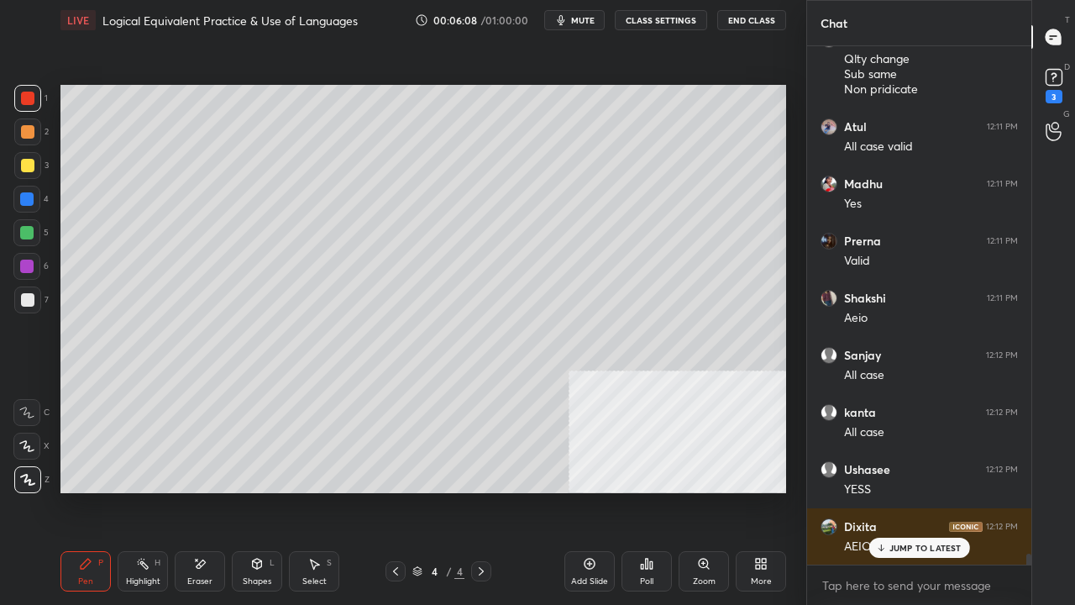
click at [27, 297] on div at bounding box center [27, 299] width 13 height 13
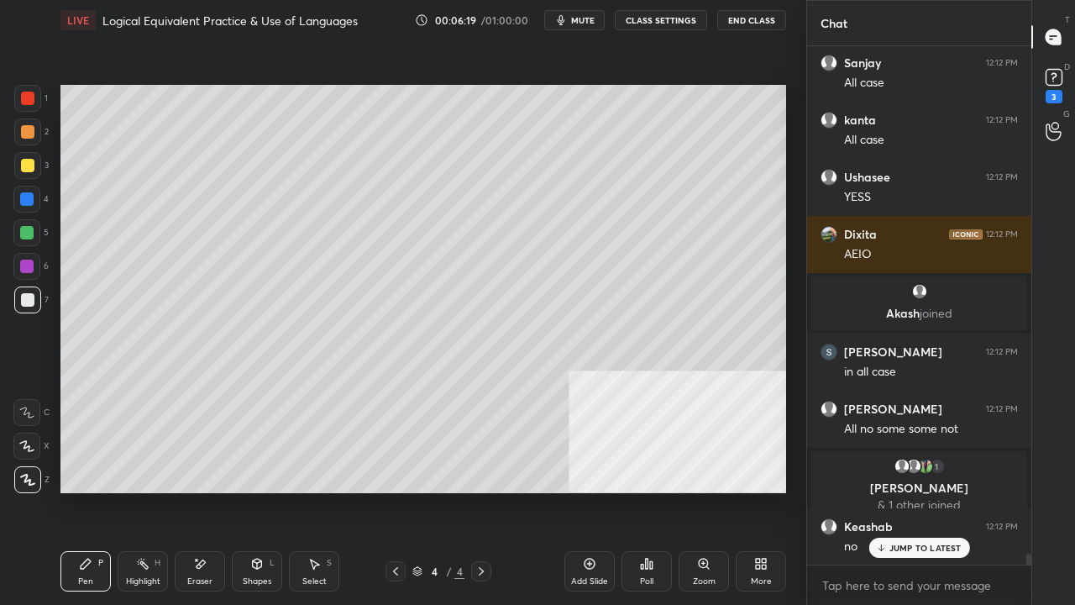
click at [26, 191] on div at bounding box center [26, 199] width 27 height 27
click at [26, 192] on div at bounding box center [26, 198] width 13 height 13
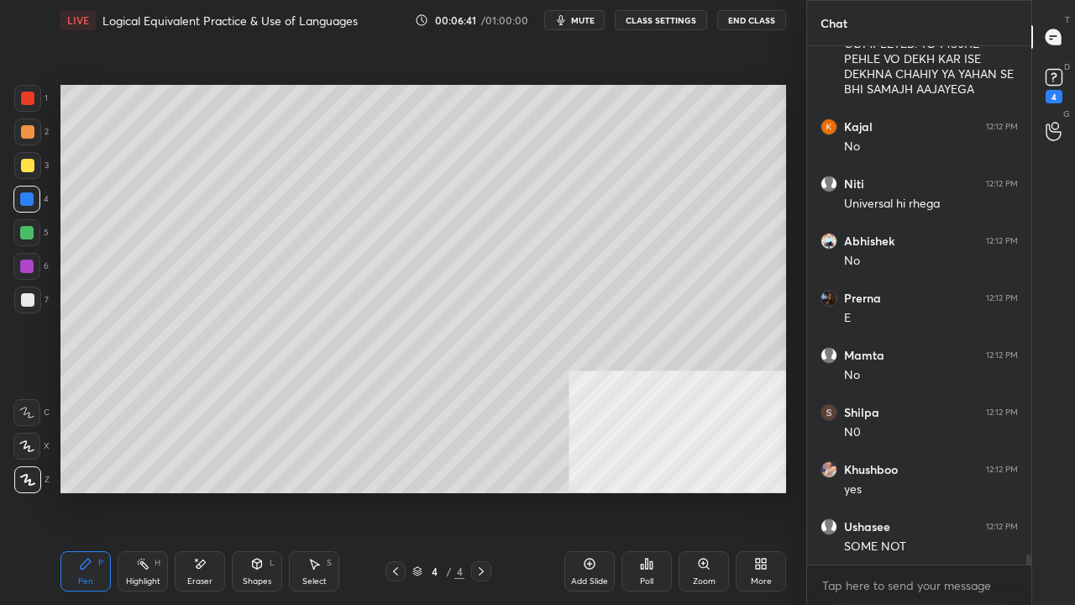
click at [27, 298] on div at bounding box center [27, 299] width 13 height 13
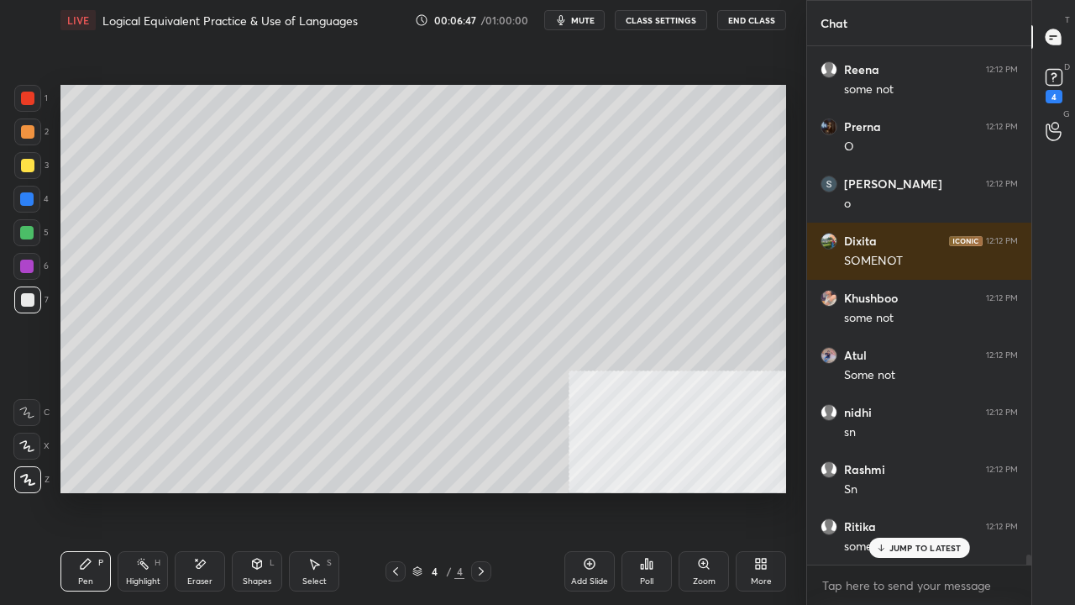
drag, startPoint x: 29, startPoint y: 160, endPoint x: 43, endPoint y: 176, distance: 21.4
click at [27, 160] on div at bounding box center [27, 165] width 13 height 13
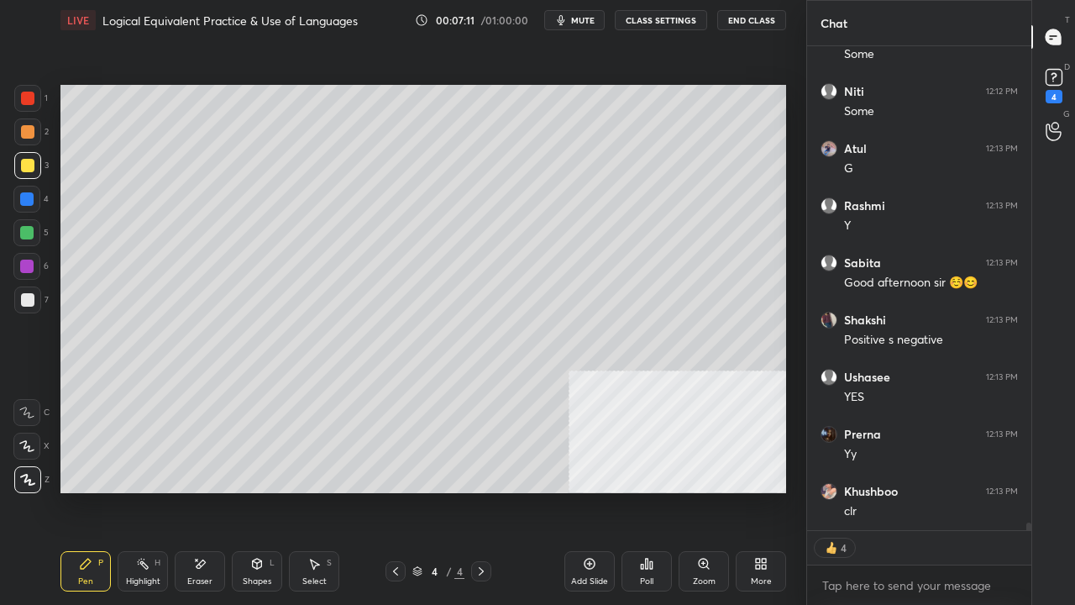
click at [29, 94] on div at bounding box center [27, 98] width 13 height 13
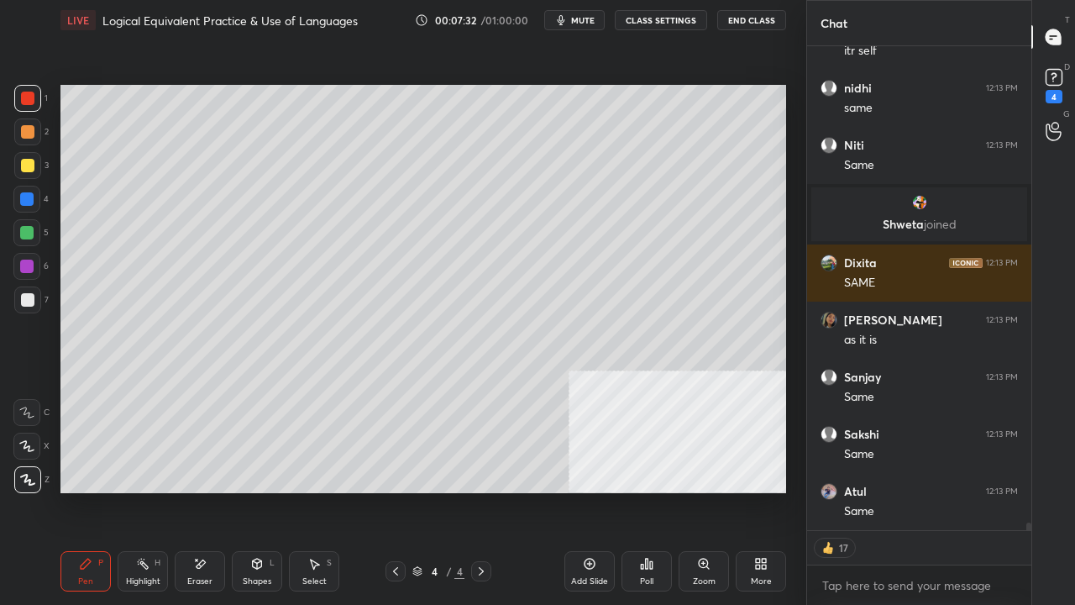
click at [756, 491] on icon at bounding box center [758, 561] width 4 height 4
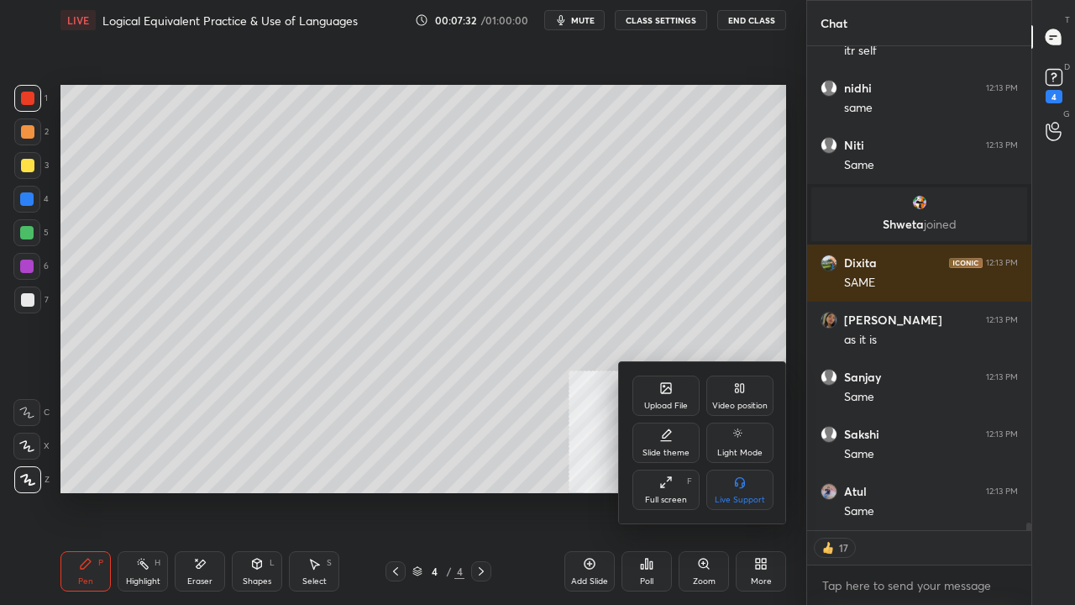
click at [730, 398] on div "Video position" at bounding box center [740, 396] width 67 height 40
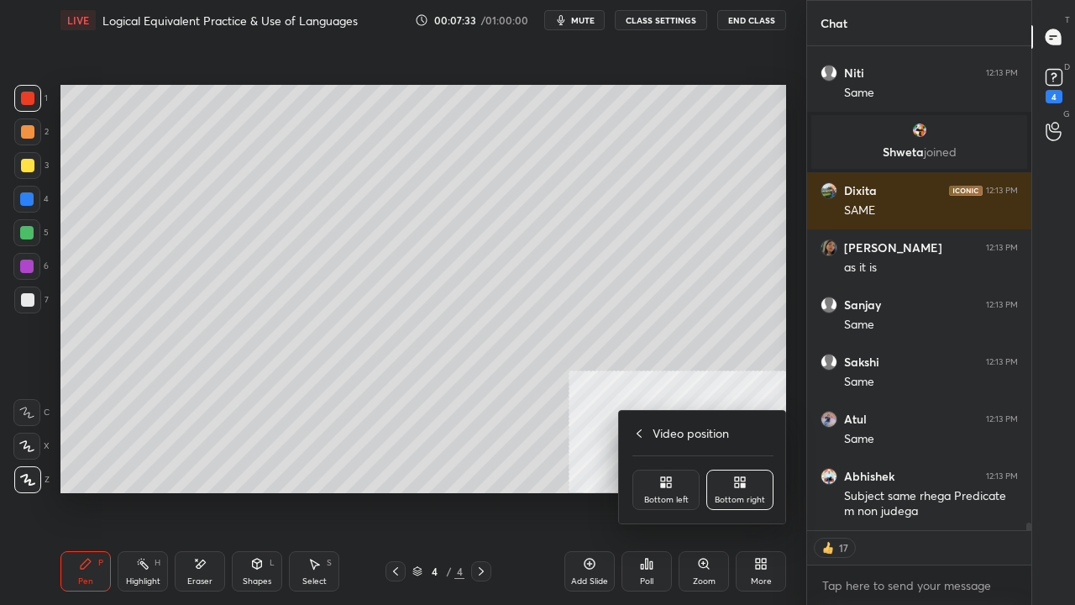
drag, startPoint x: 685, startPoint y: 476, endPoint x: 676, endPoint y: 477, distance: 9.3
click at [682, 476] on div "Bottom left" at bounding box center [666, 490] width 67 height 40
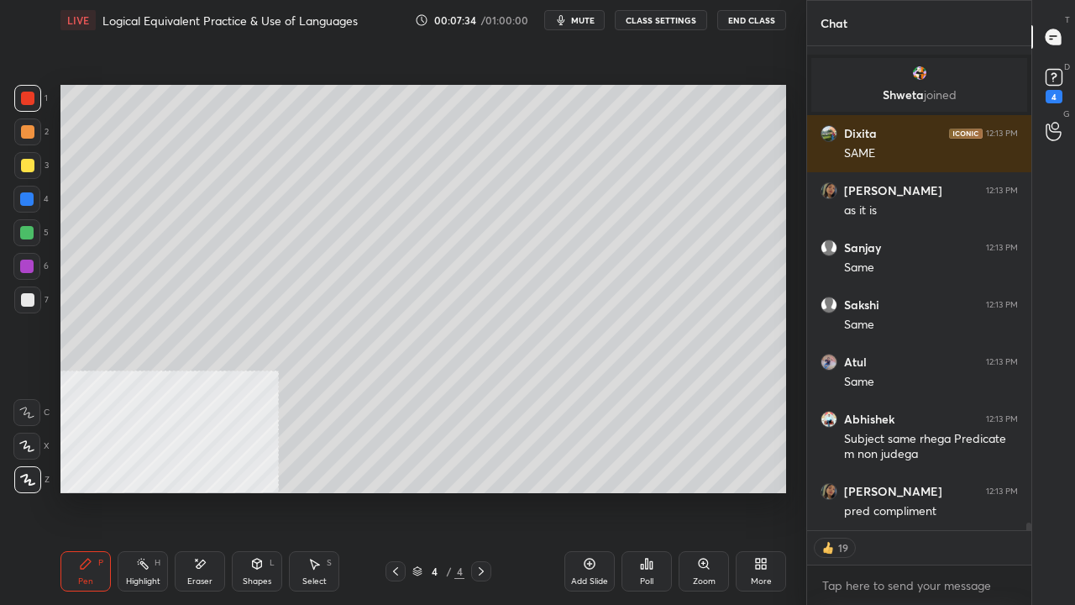
click at [25, 198] on div at bounding box center [26, 198] width 13 height 13
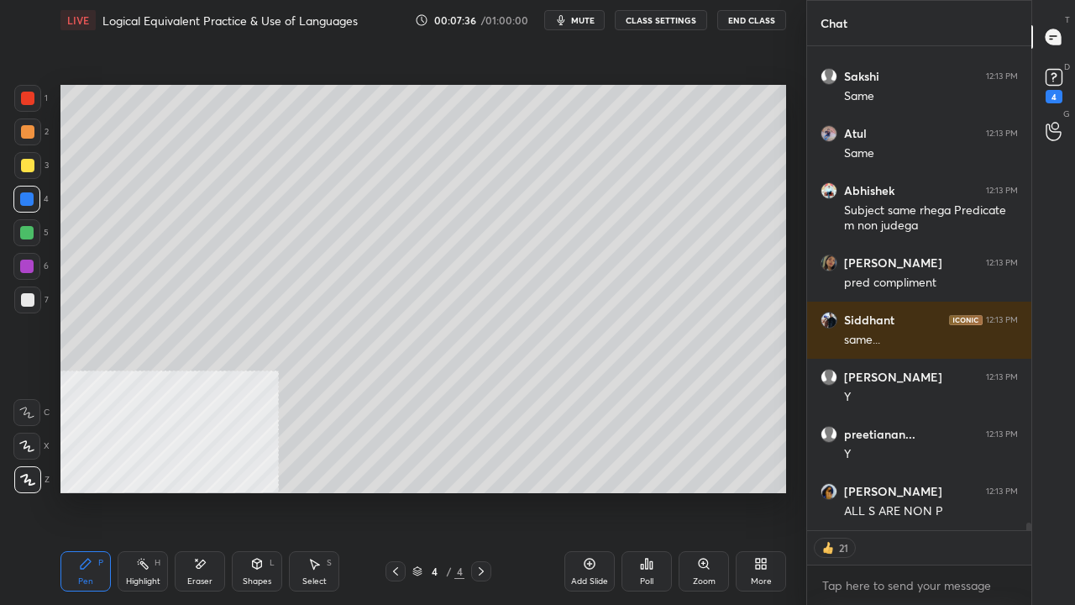
click at [24, 292] on div at bounding box center [27, 300] width 27 height 27
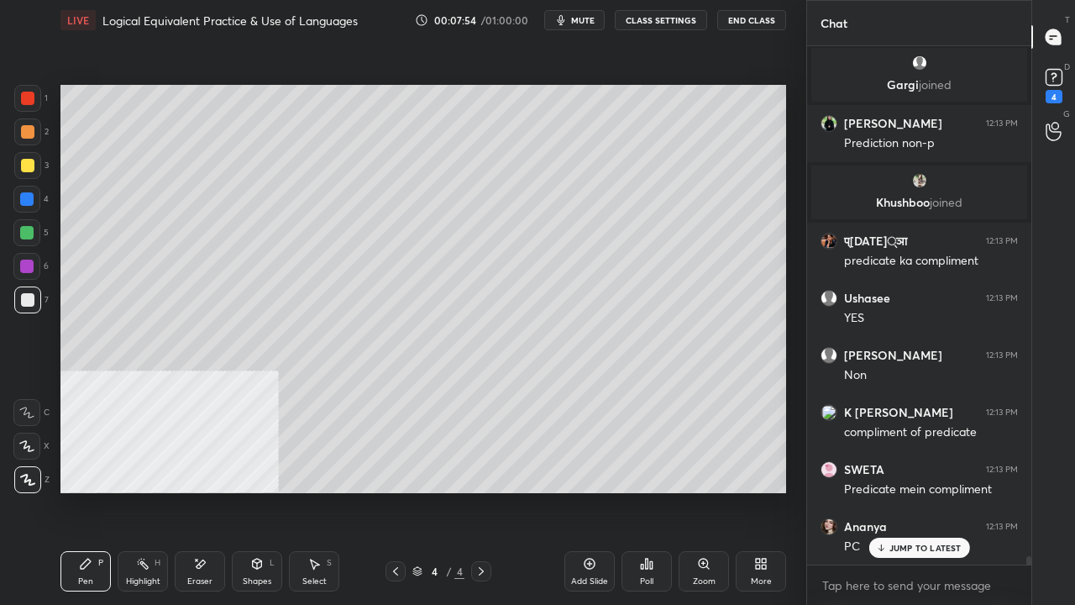
click at [776, 491] on div "Setting up your live class Poll for secs No correct answer Start poll" at bounding box center [423, 288] width 739 height 497
click at [787, 491] on div "Setting up your live class Poll for secs No correct answer Start poll" at bounding box center [423, 288] width 739 height 497
click at [773, 491] on div "Setting up your live class Poll for secs No correct answer Start poll" at bounding box center [423, 288] width 739 height 497
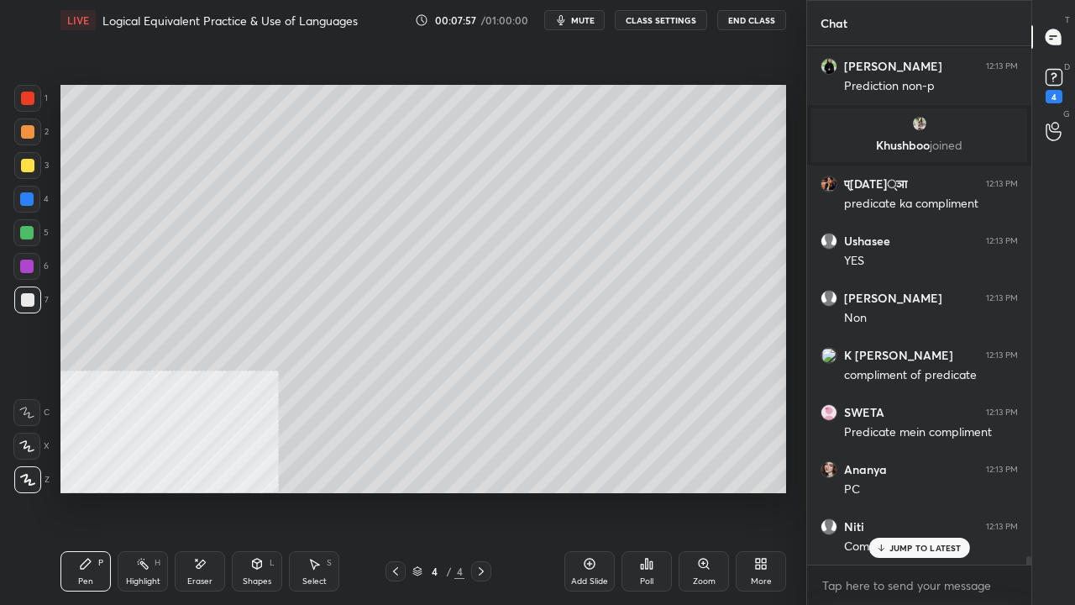
click at [775, 491] on div "Setting up your live class Poll for secs No correct answer Start poll" at bounding box center [423, 288] width 739 height 497
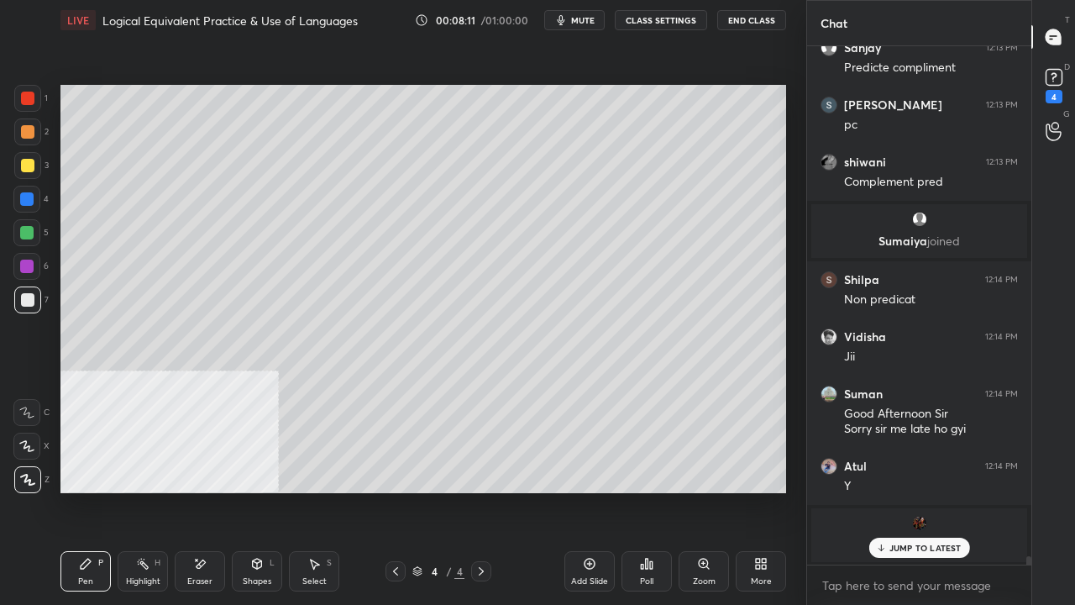
click at [758, 491] on div "More" at bounding box center [761, 581] width 21 height 8
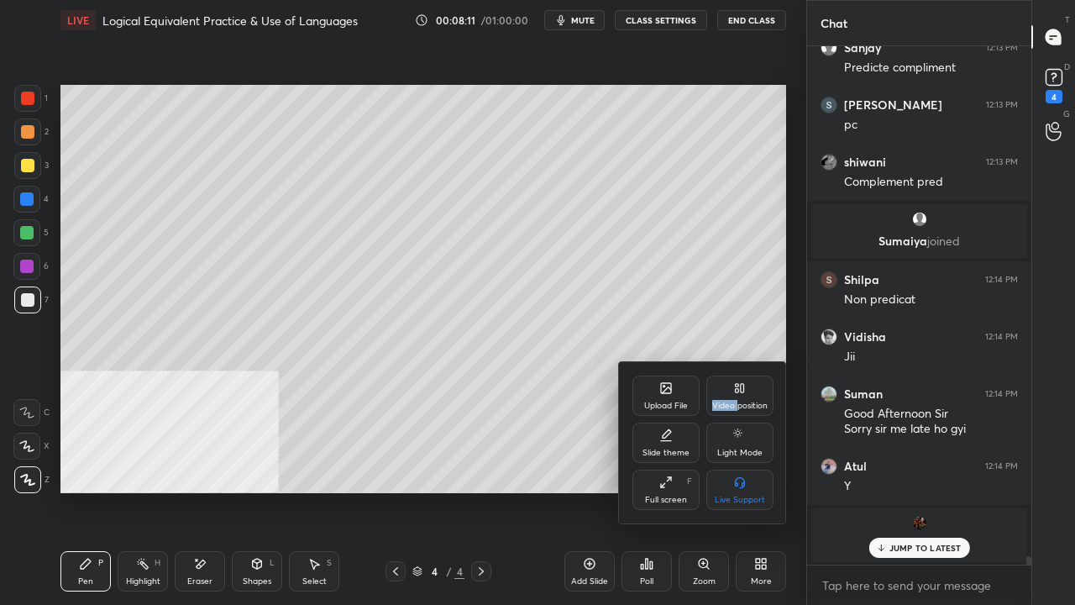
click at [738, 405] on div "Video position" at bounding box center [739, 406] width 55 height 8
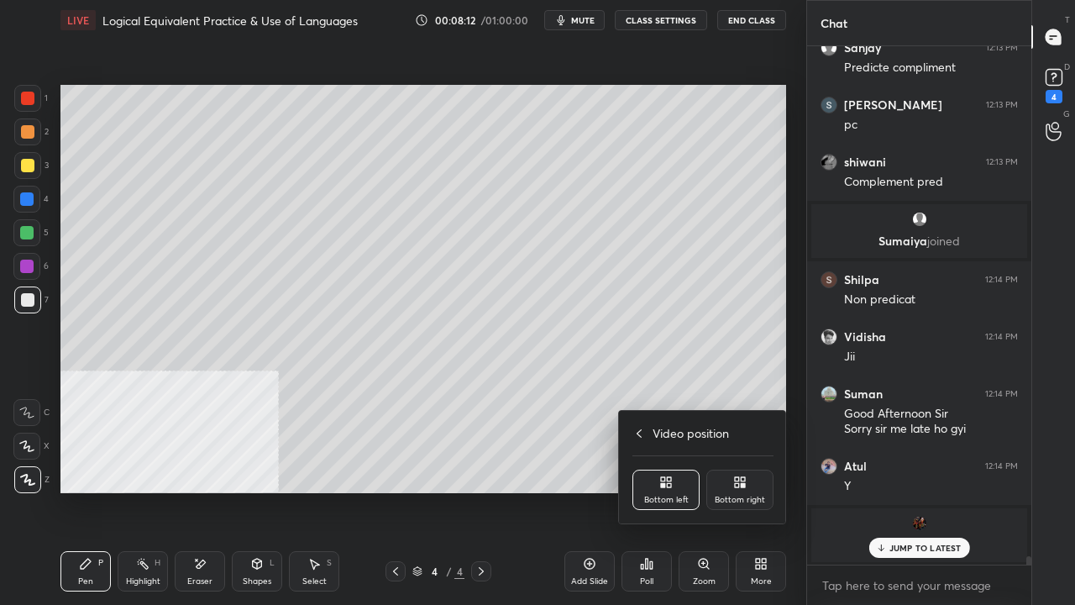
click at [733, 487] on div "Bottom right" at bounding box center [740, 490] width 67 height 40
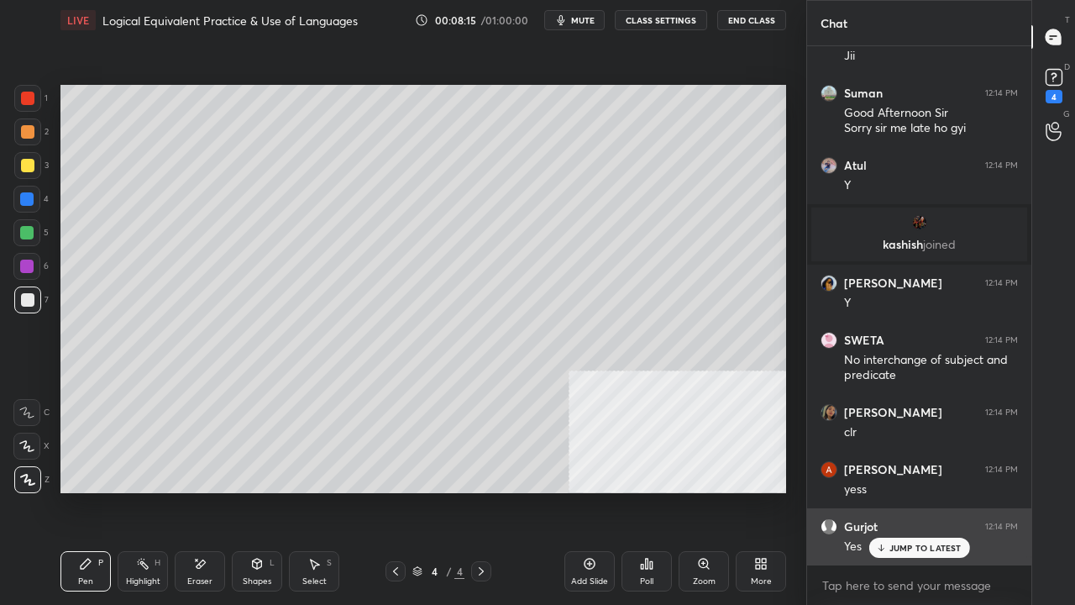
drag, startPoint x: 931, startPoint y: 542, endPoint x: 899, endPoint y: 539, distance: 32.0
click at [931, 491] on div "JUMP TO LATEST" at bounding box center [919, 548] width 101 height 20
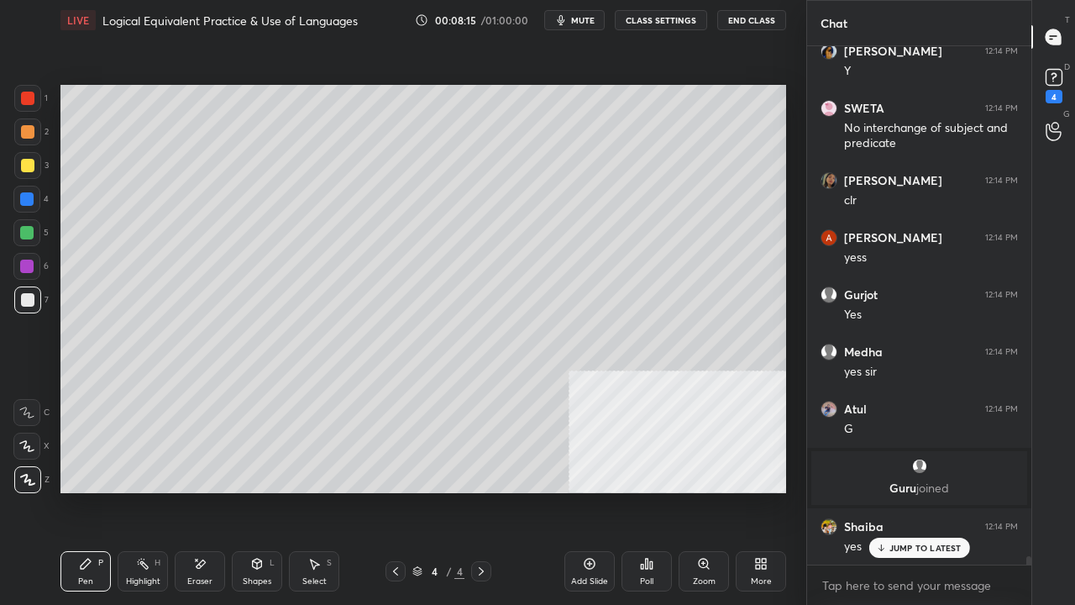
click at [598, 491] on div "Add Slide" at bounding box center [590, 571] width 50 height 40
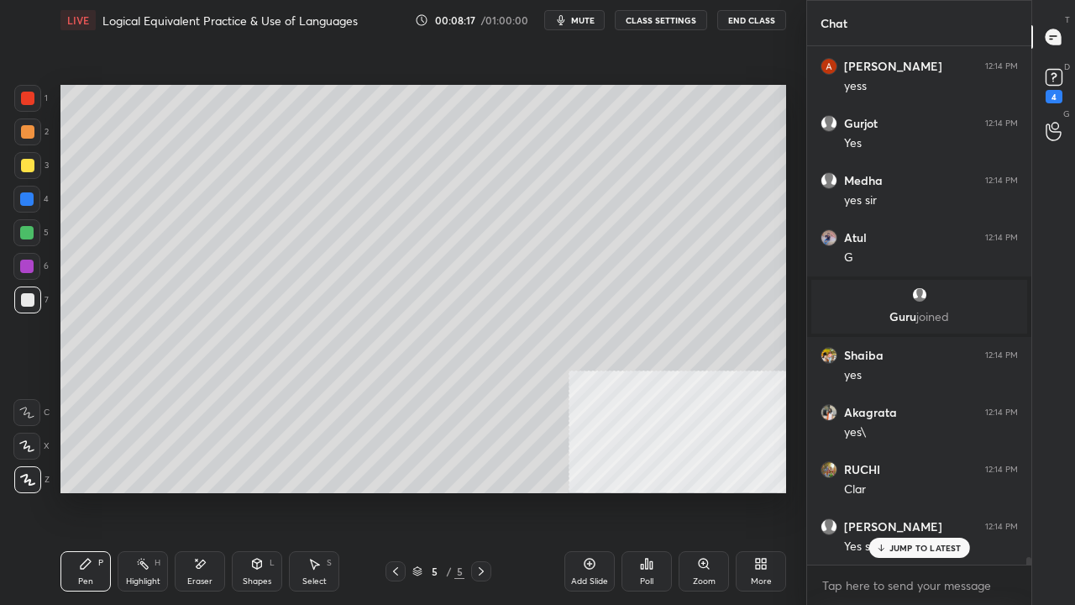
click at [29, 164] on div at bounding box center [27, 165] width 13 height 13
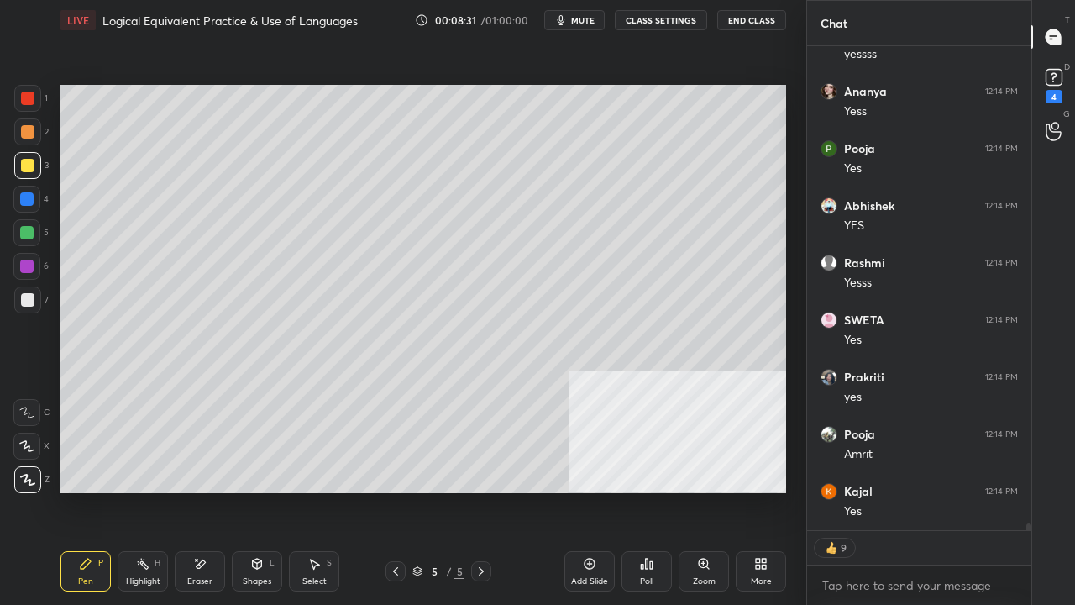
click at [254, 491] on icon at bounding box center [256, 563] width 13 height 13
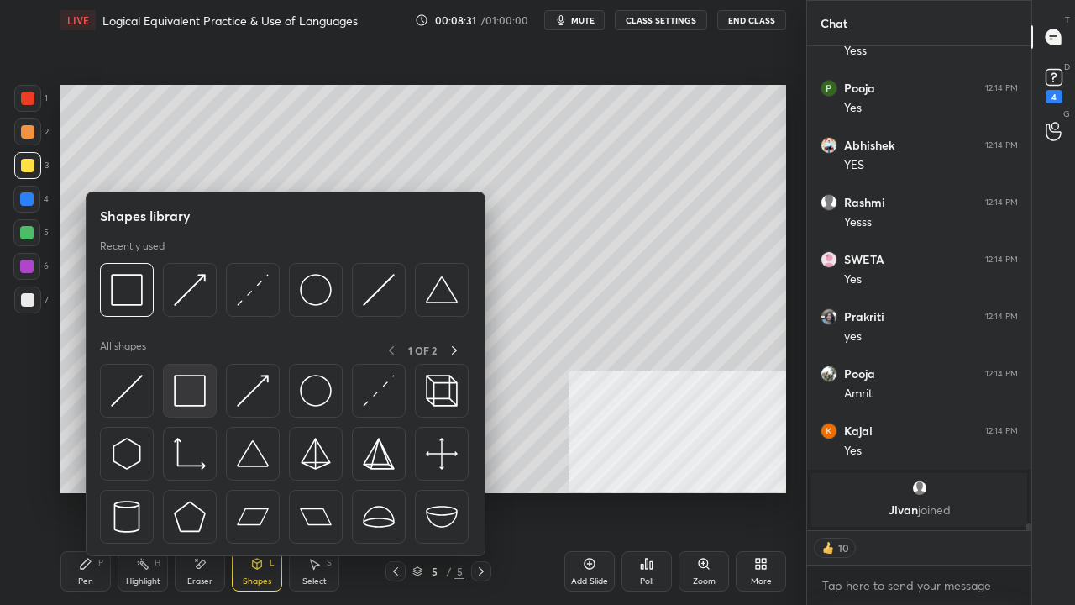
click at [184, 390] on img at bounding box center [190, 391] width 32 height 32
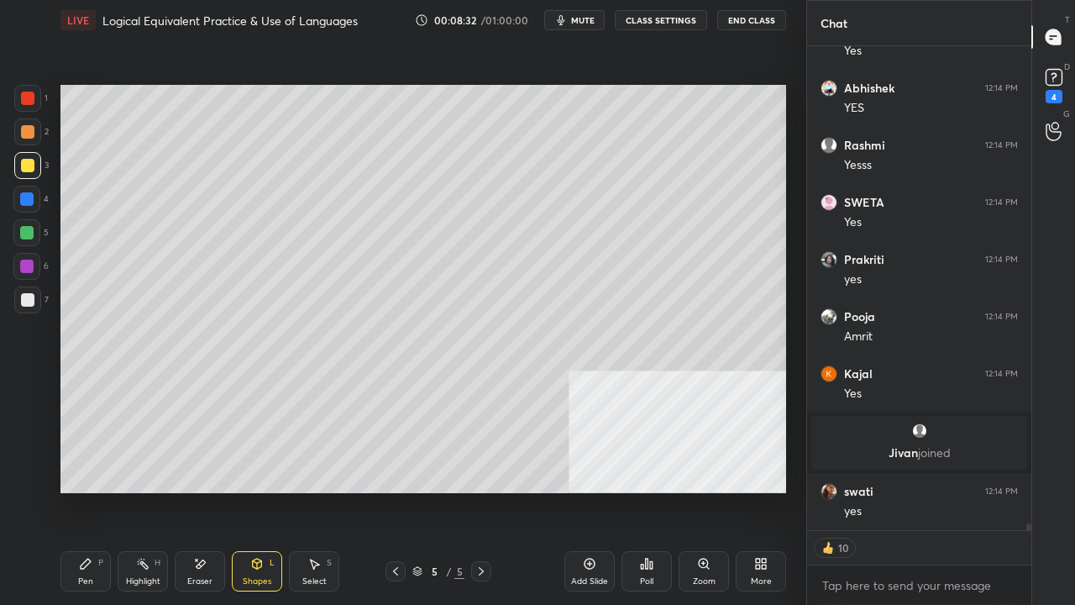
click at [25, 90] on div at bounding box center [27, 98] width 27 height 27
click at [323, 87] on div "Setting up your live class Poll for secs No correct answer Start poll" at bounding box center [423, 288] width 739 height 497
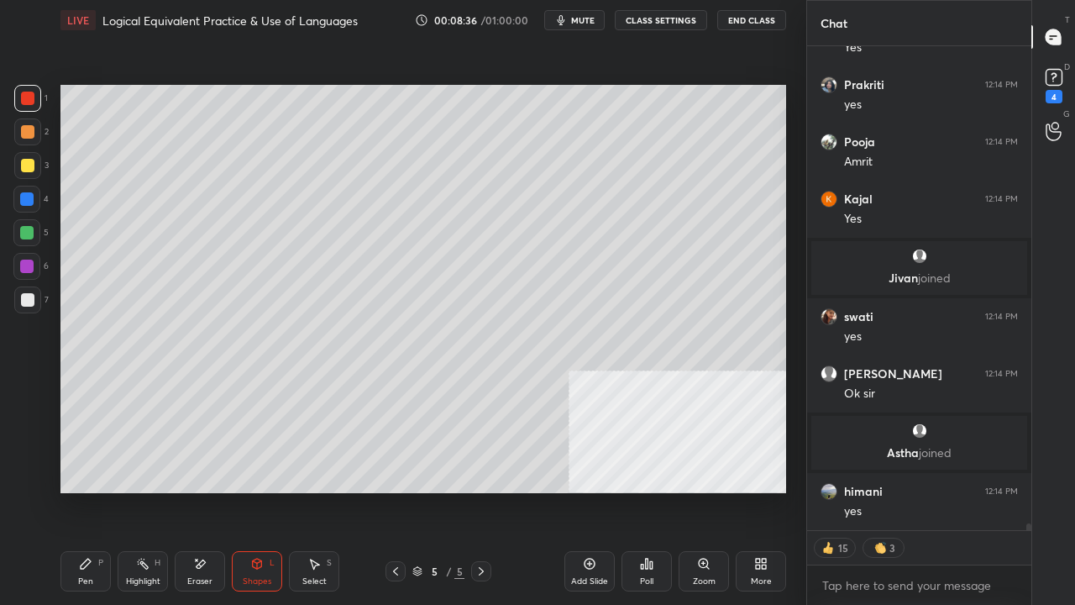
click at [96, 491] on div "Pen P" at bounding box center [85, 571] width 50 height 40
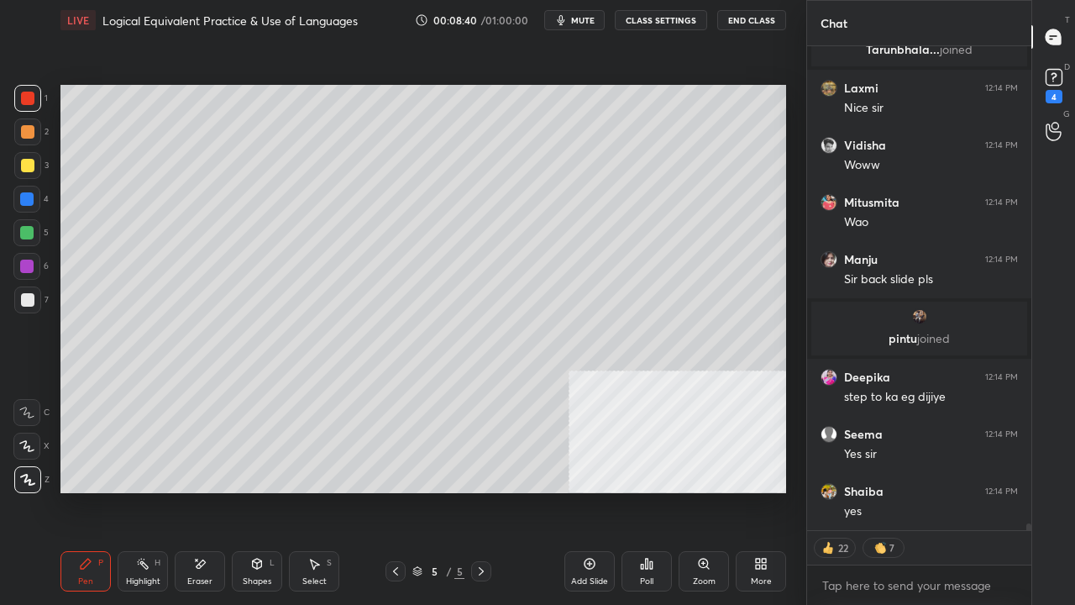
click at [393, 491] on div at bounding box center [396, 571] width 20 height 20
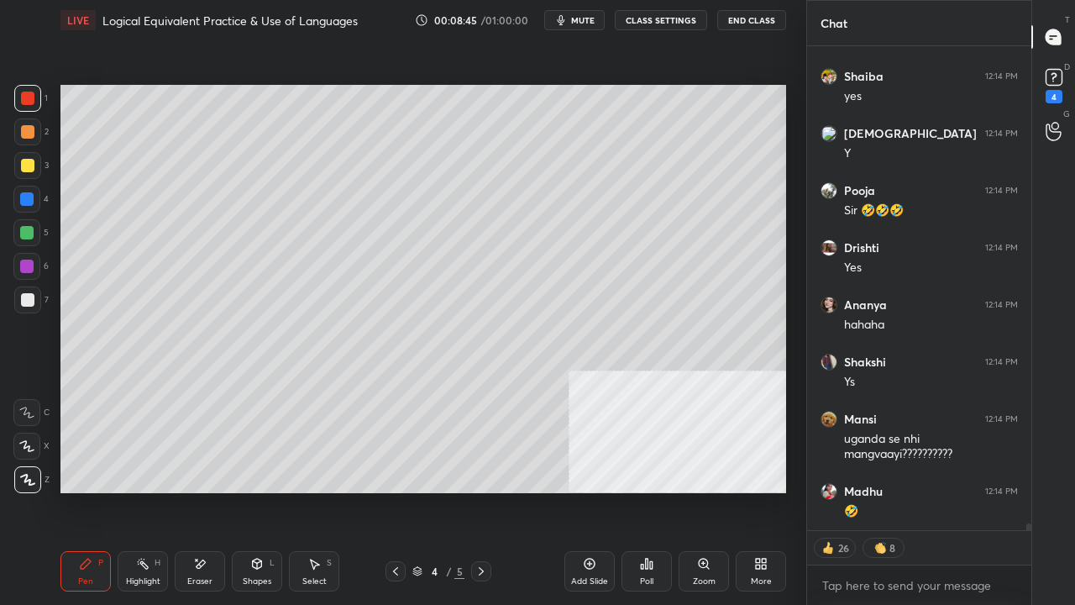
click at [482, 491] on icon at bounding box center [481, 571] width 13 height 13
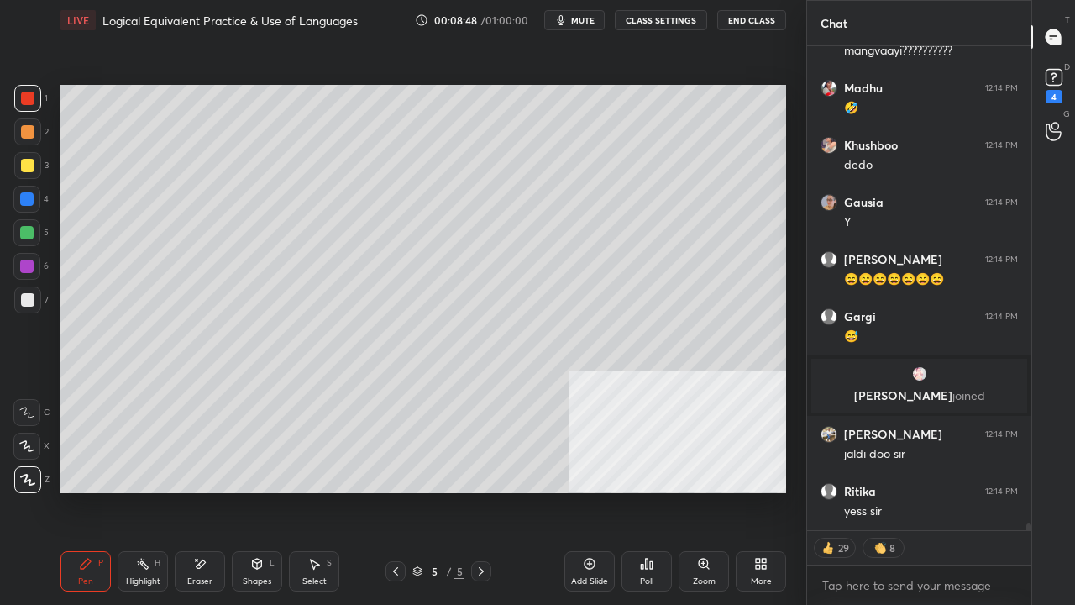
click at [29, 198] on div at bounding box center [26, 198] width 13 height 13
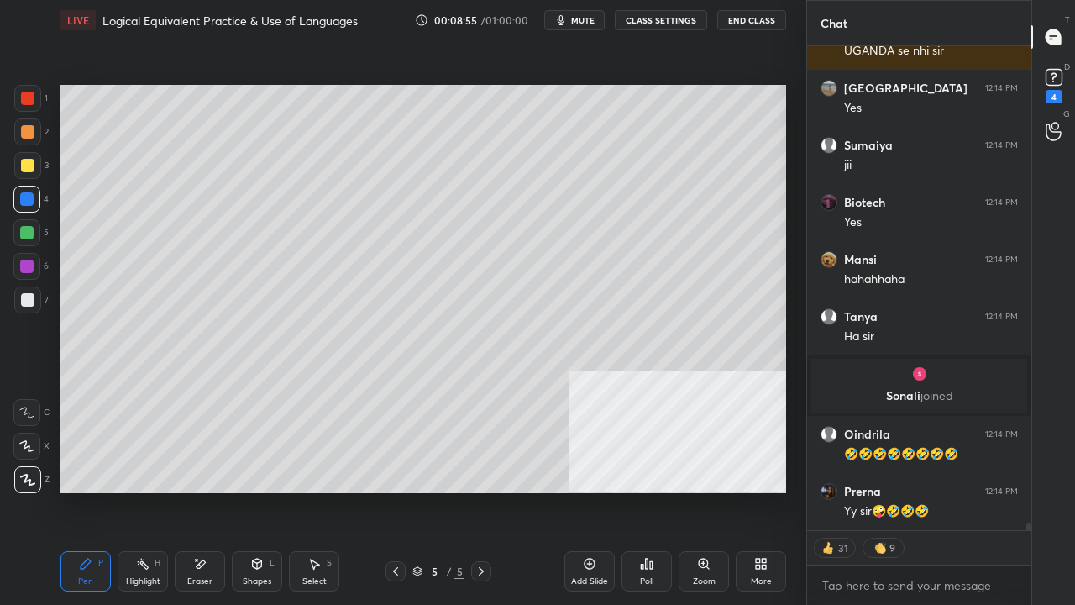
click at [27, 96] on div at bounding box center [27, 98] width 13 height 13
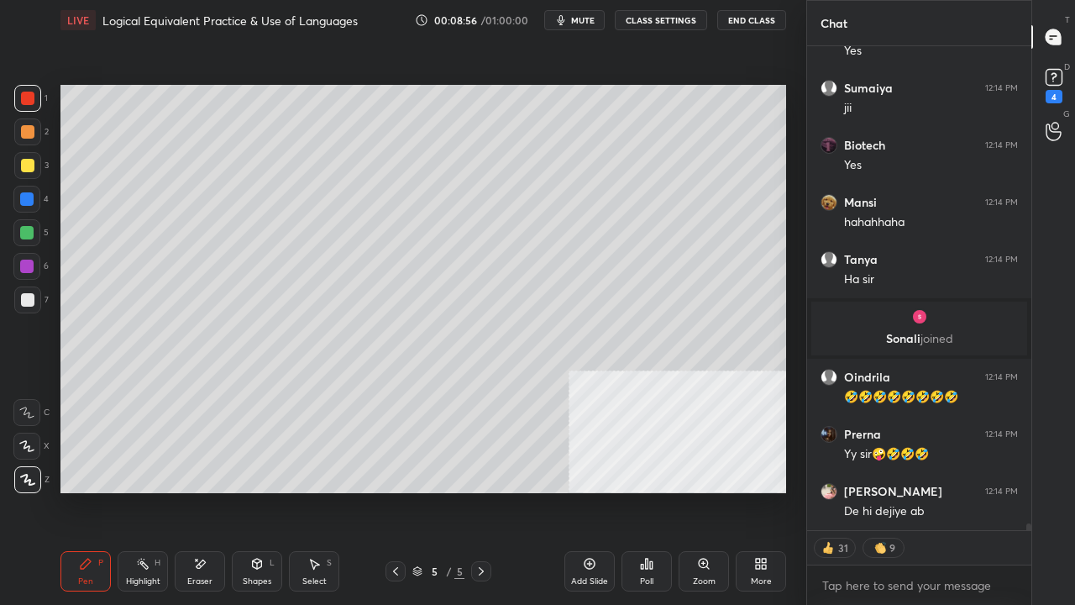
click at [28, 203] on div at bounding box center [26, 198] width 13 height 13
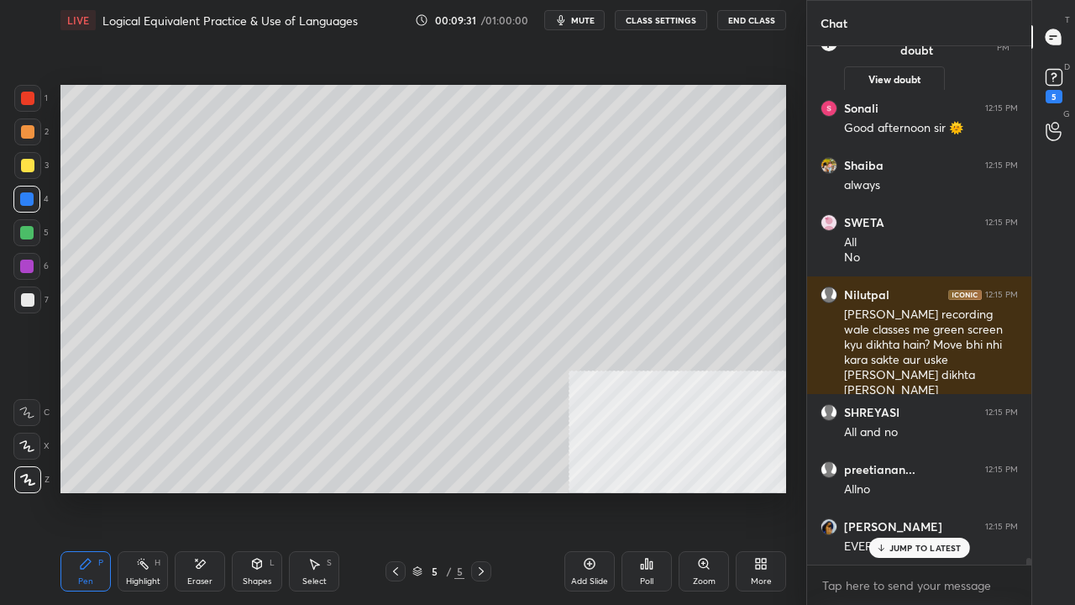
click at [29, 169] on div at bounding box center [27, 165] width 13 height 13
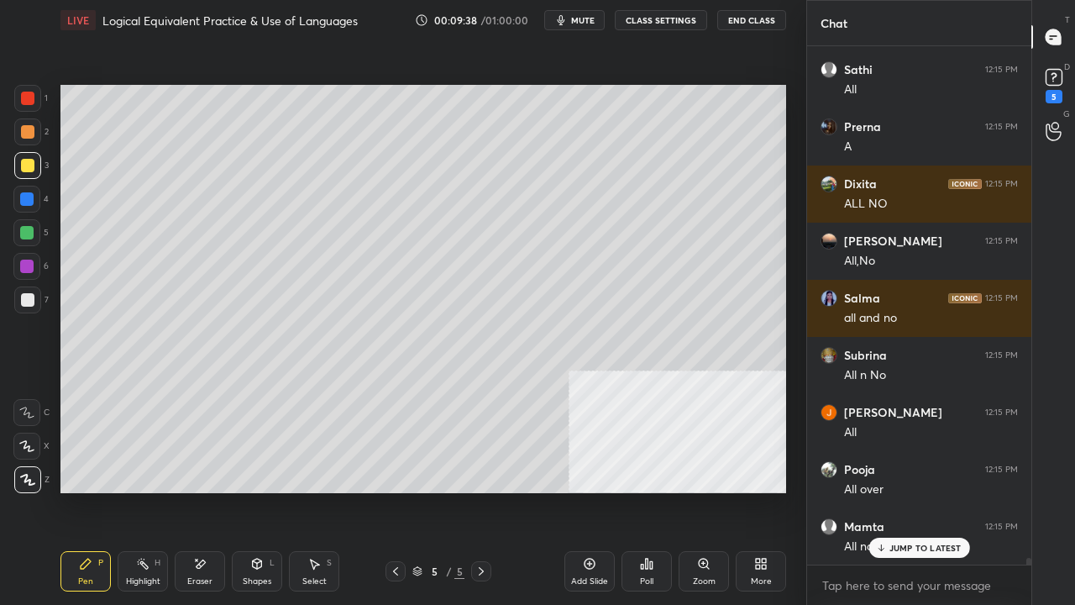
click at [24, 163] on div at bounding box center [27, 165] width 13 height 13
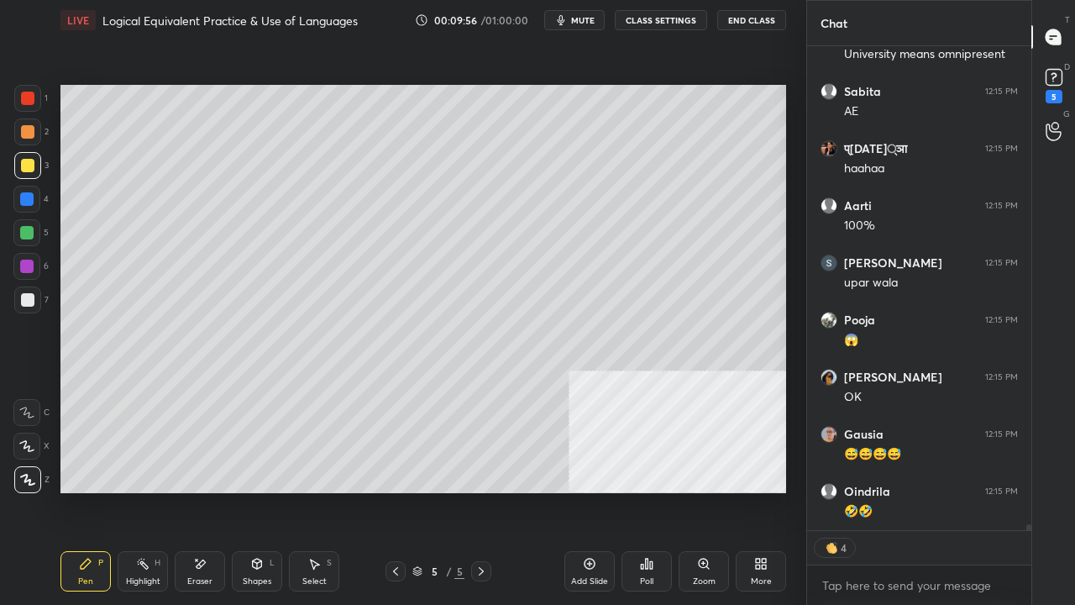
click at [29, 271] on div at bounding box center [26, 266] width 13 height 13
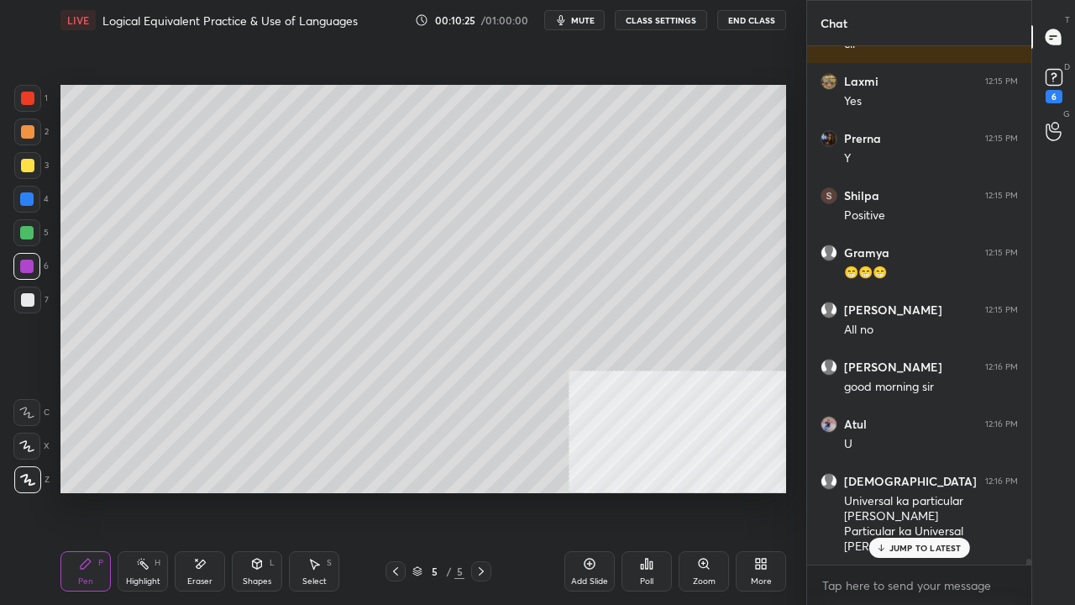
click at [29, 294] on div at bounding box center [27, 299] width 13 height 13
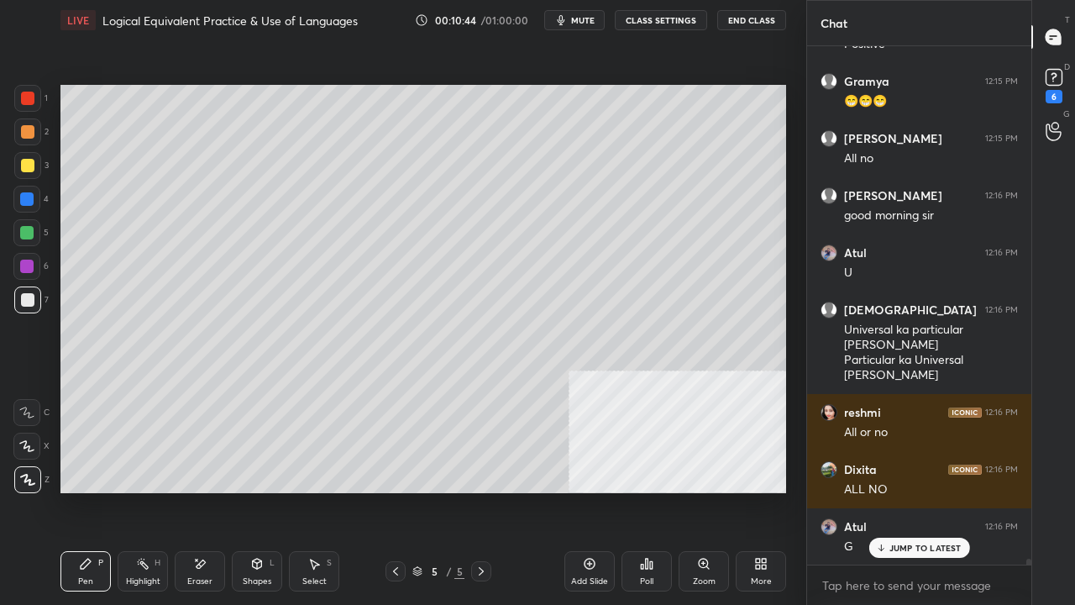
click at [29, 163] on div at bounding box center [27, 165] width 13 height 13
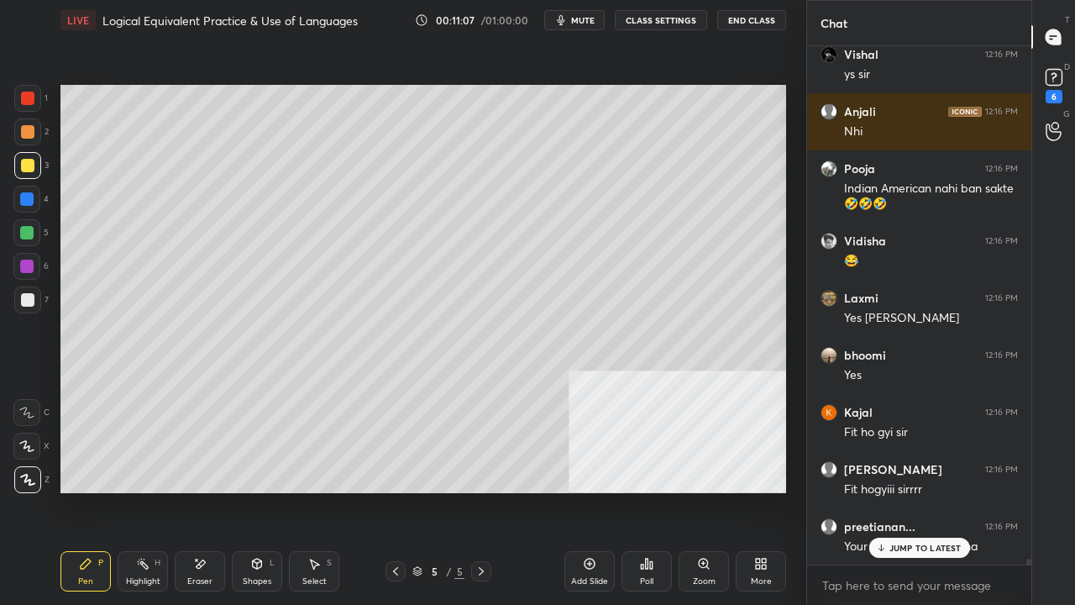
scroll to position [43335, 0]
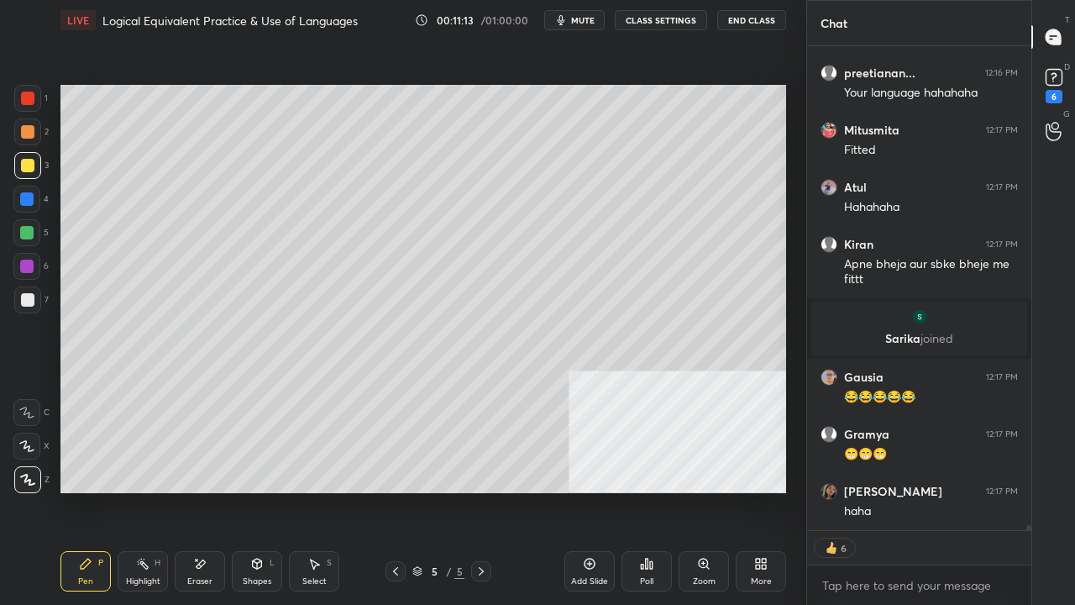
click at [21, 232] on div at bounding box center [26, 232] width 13 height 13
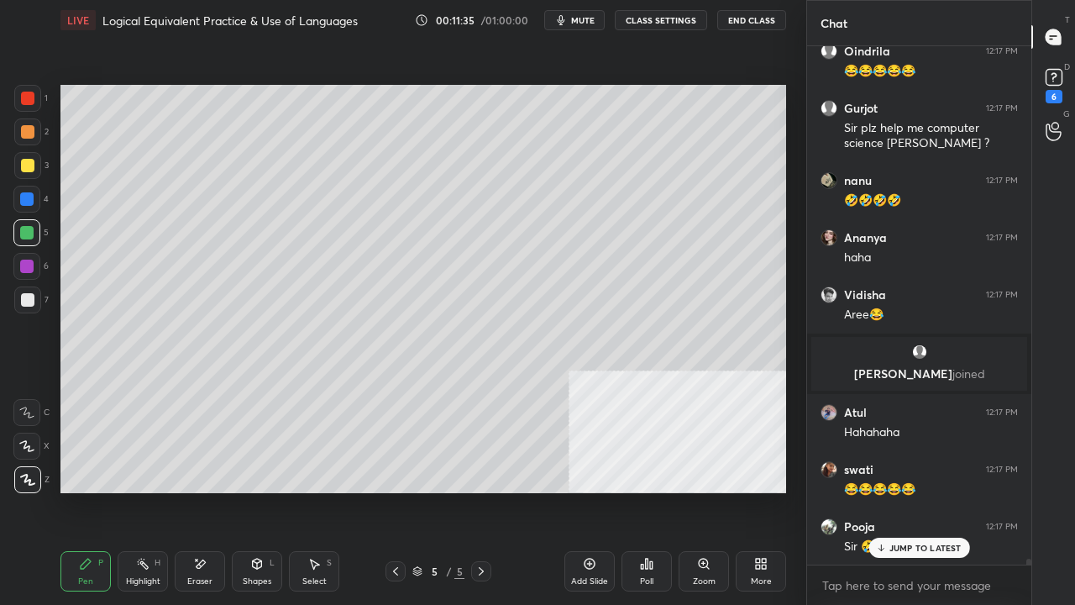
click at [24, 287] on div at bounding box center [27, 300] width 27 height 27
click at [913, 491] on p "JUMP TO LATEST" at bounding box center [926, 548] width 72 height 10
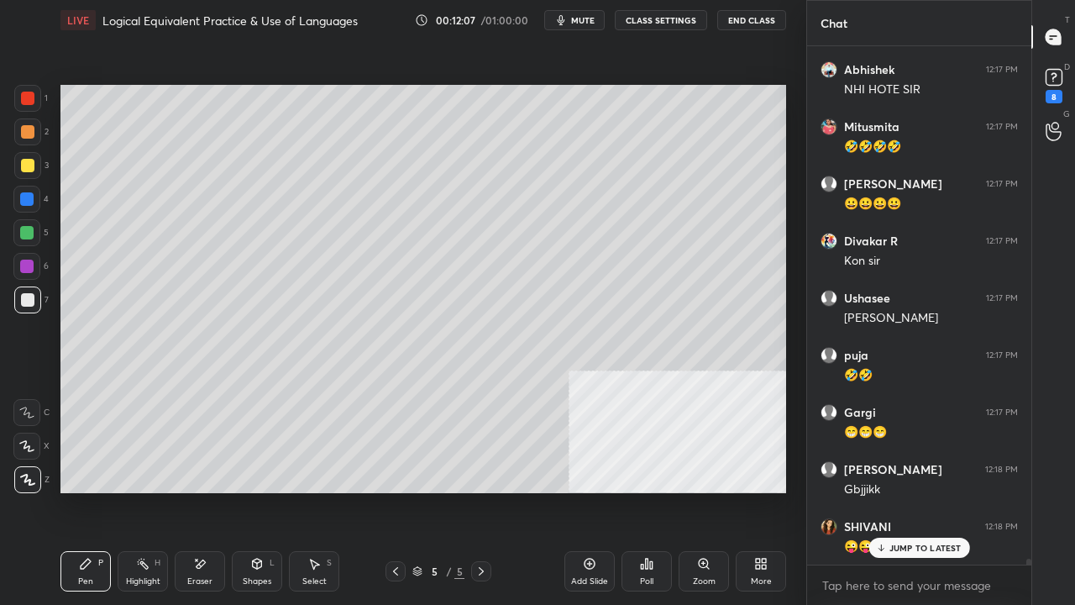
click at [30, 298] on div at bounding box center [27, 299] width 13 height 13
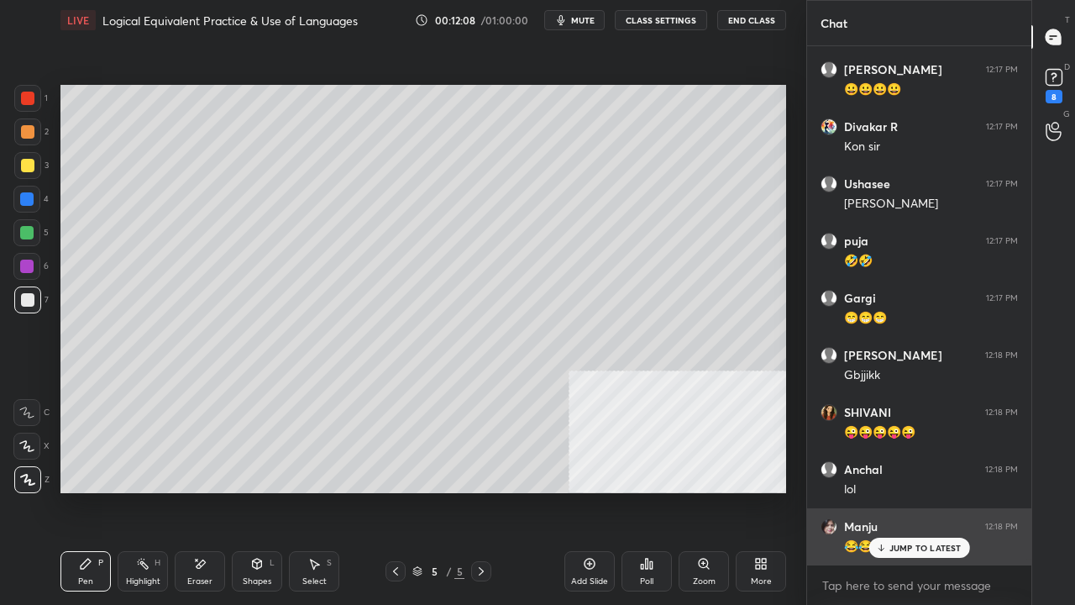
click at [885, 491] on icon at bounding box center [880, 548] width 11 height 10
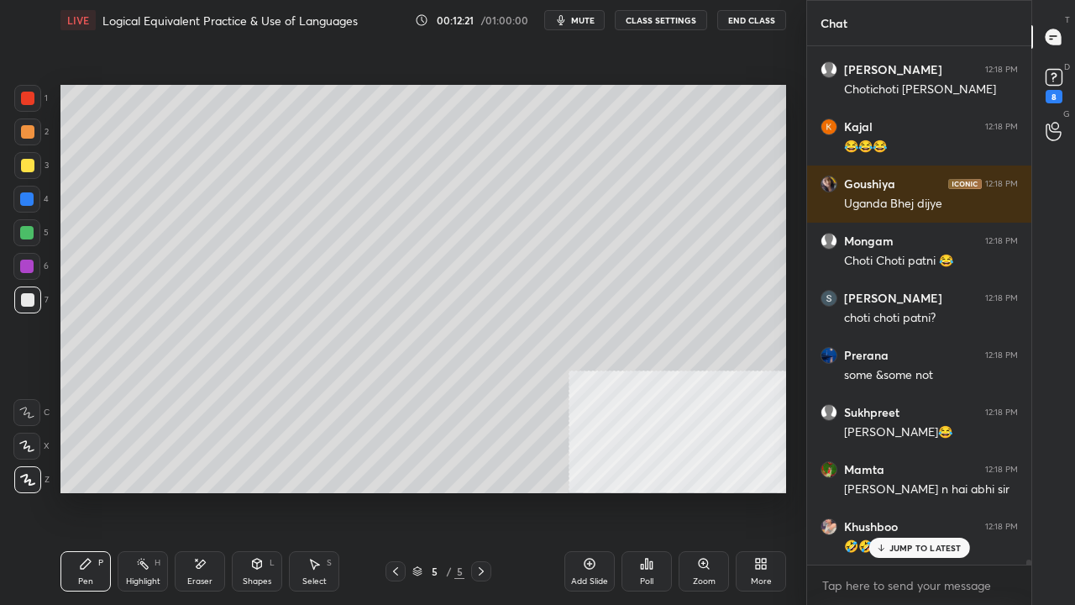
click at [26, 163] on div at bounding box center [27, 165] width 13 height 13
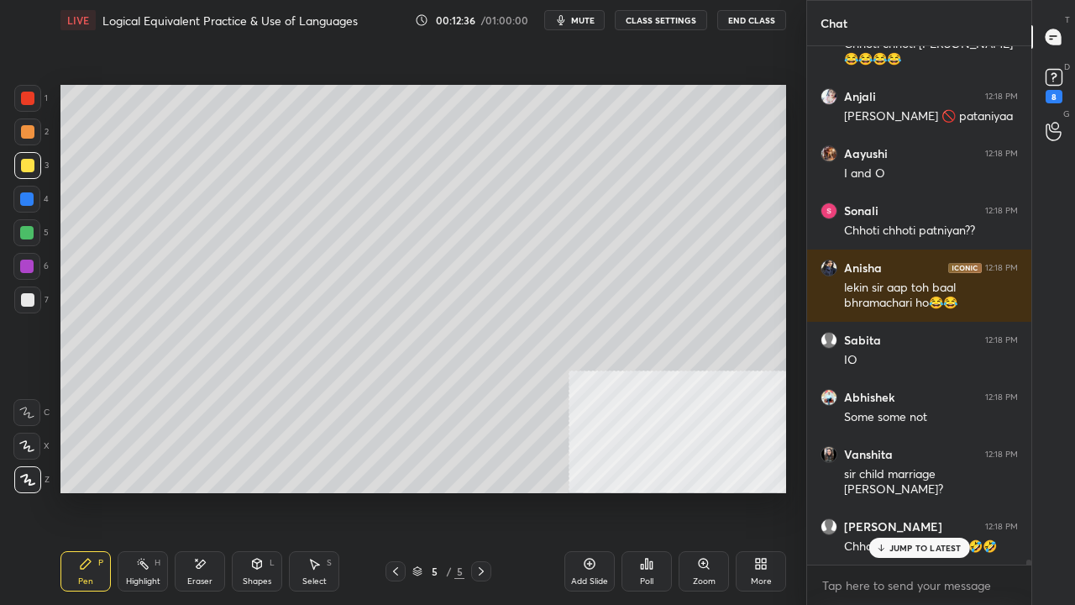
click at [33, 299] on div at bounding box center [27, 299] width 13 height 13
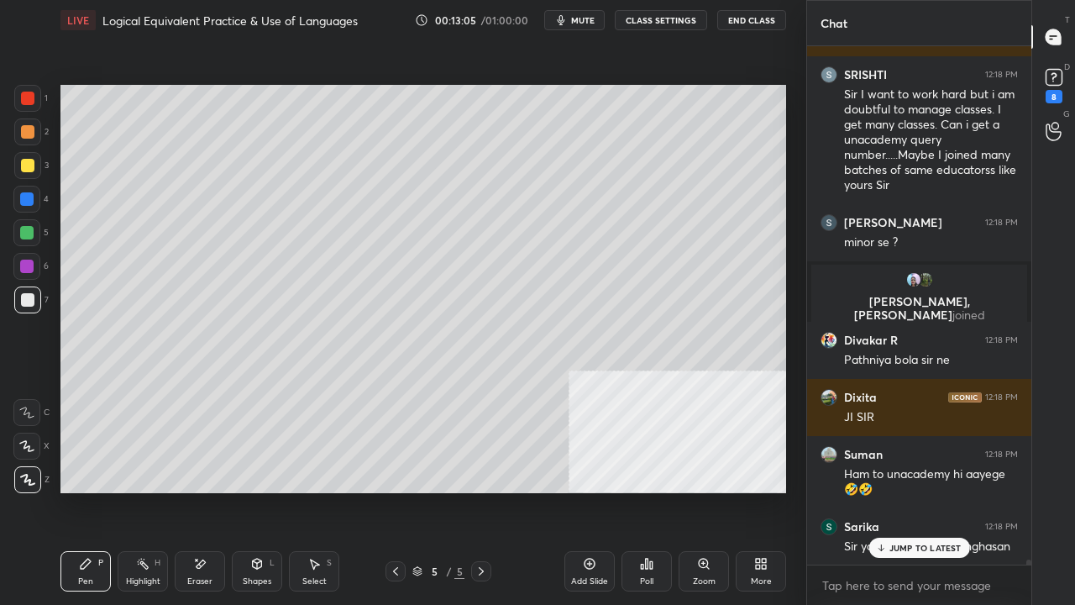
click at [26, 166] on div at bounding box center [27, 165] width 13 height 13
click at [583, 491] on icon at bounding box center [589, 563] width 13 height 13
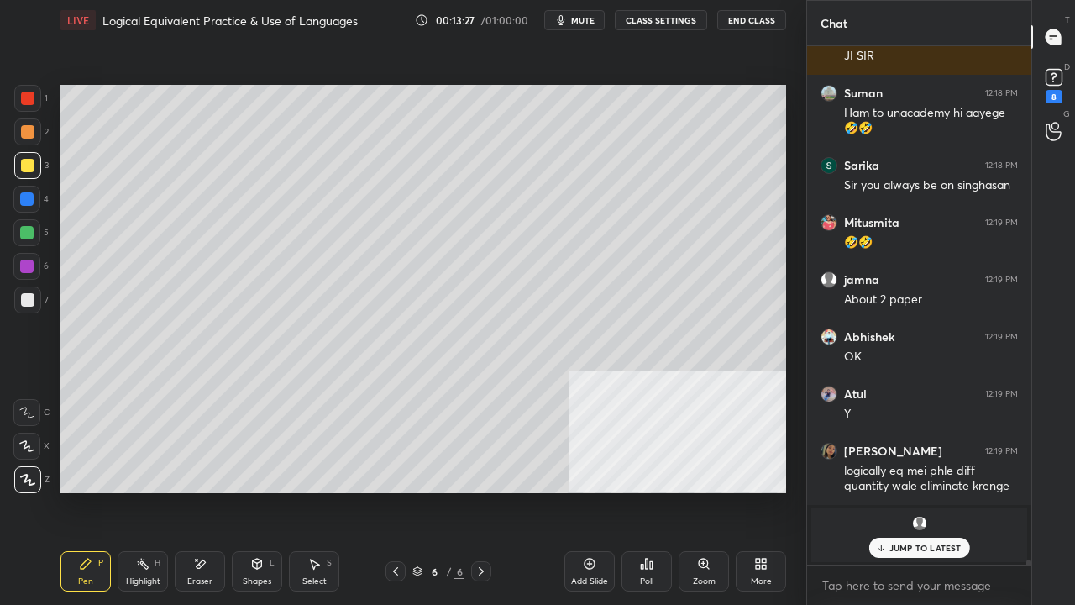
scroll to position [52350, 0]
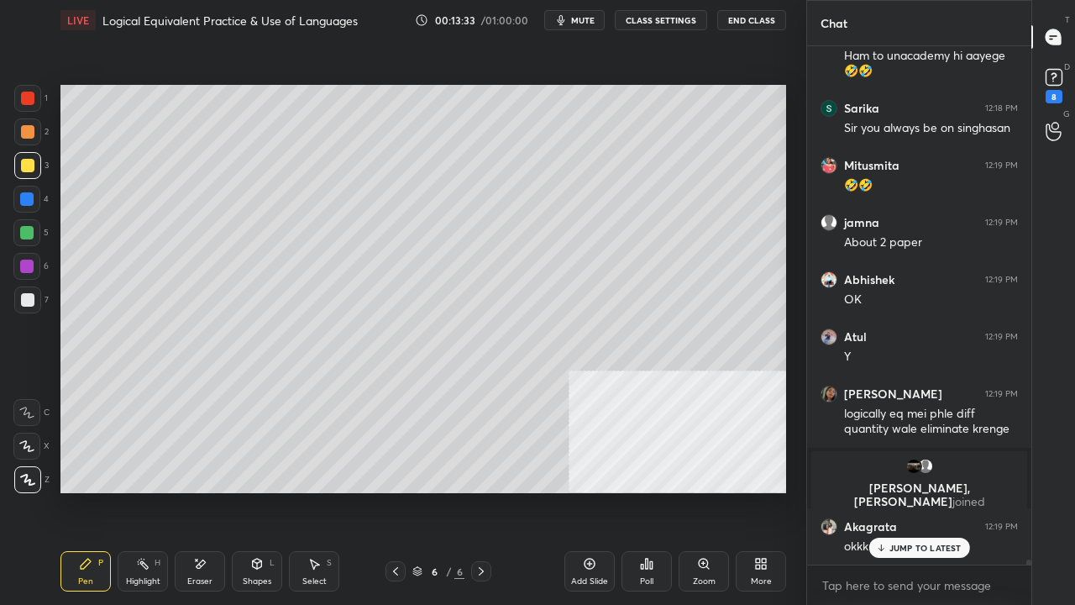
click at [25, 96] on div at bounding box center [27, 98] width 13 height 13
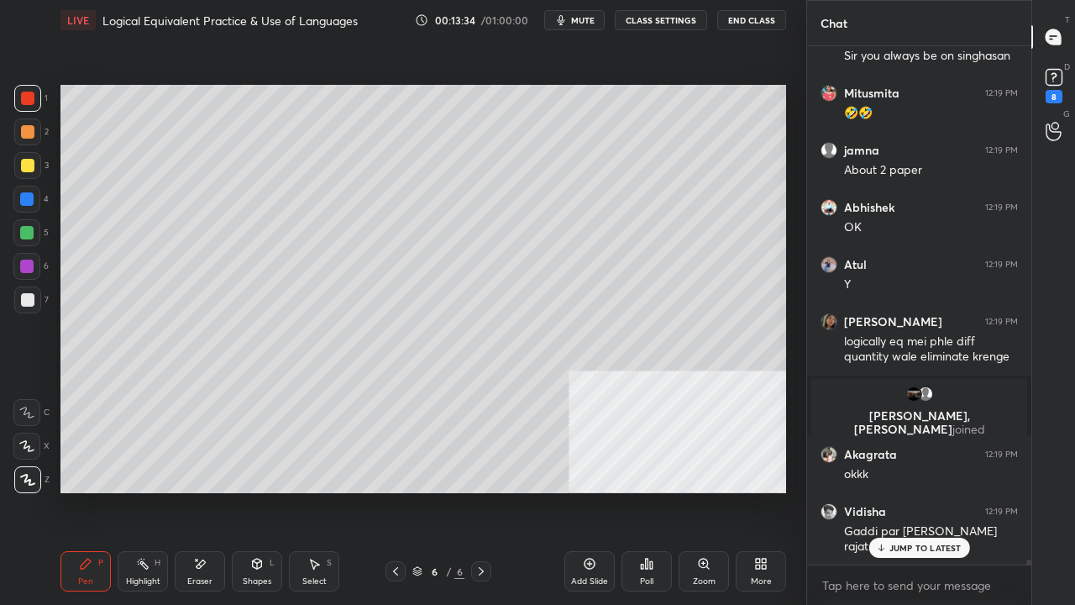
drag, startPoint x: 257, startPoint y: 579, endPoint x: 256, endPoint y: 556, distance: 22.7
click at [256, 491] on div "Shapes" at bounding box center [257, 581] width 29 height 8
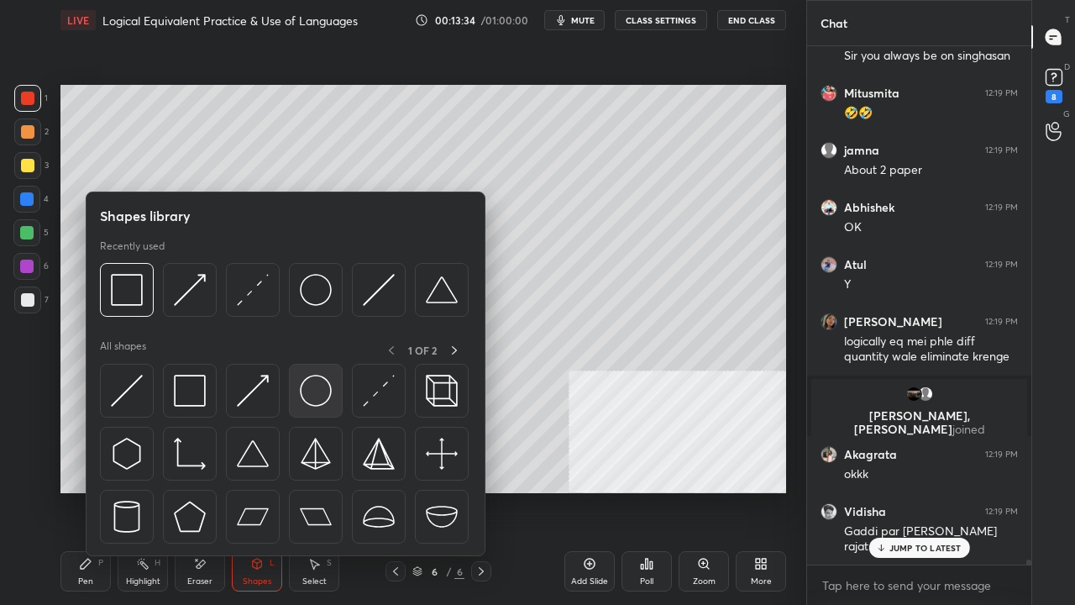
scroll to position [52480, 0]
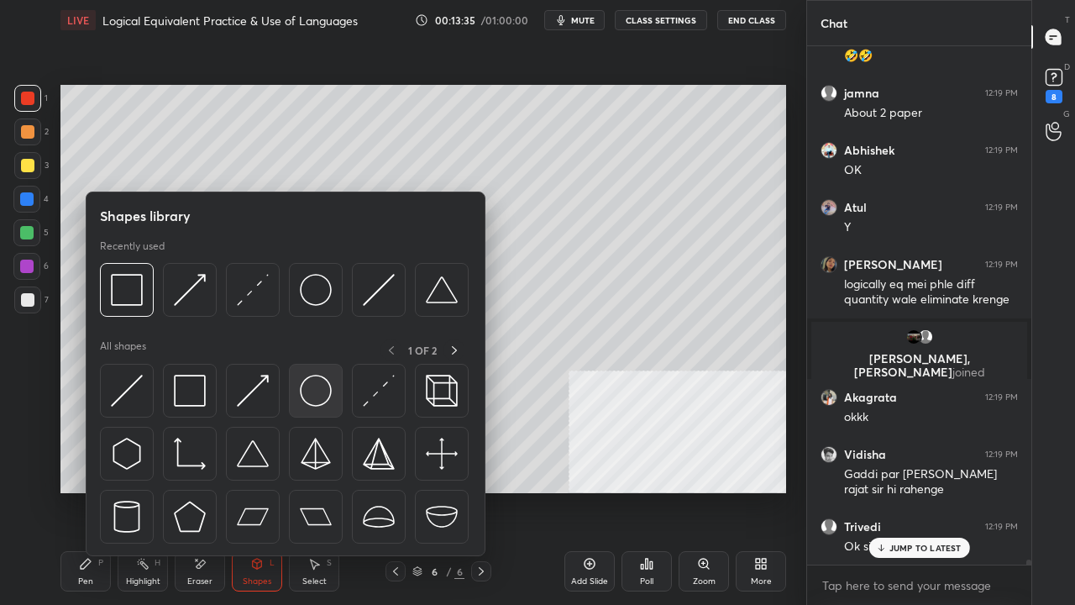
click at [316, 380] on img at bounding box center [316, 391] width 32 height 32
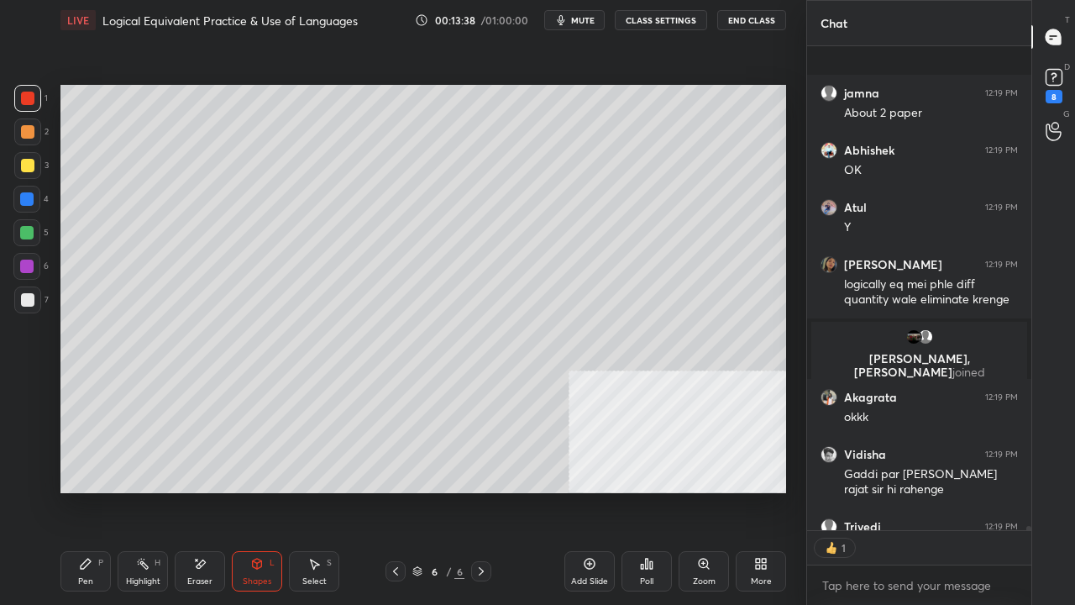
scroll to position [52572, 0]
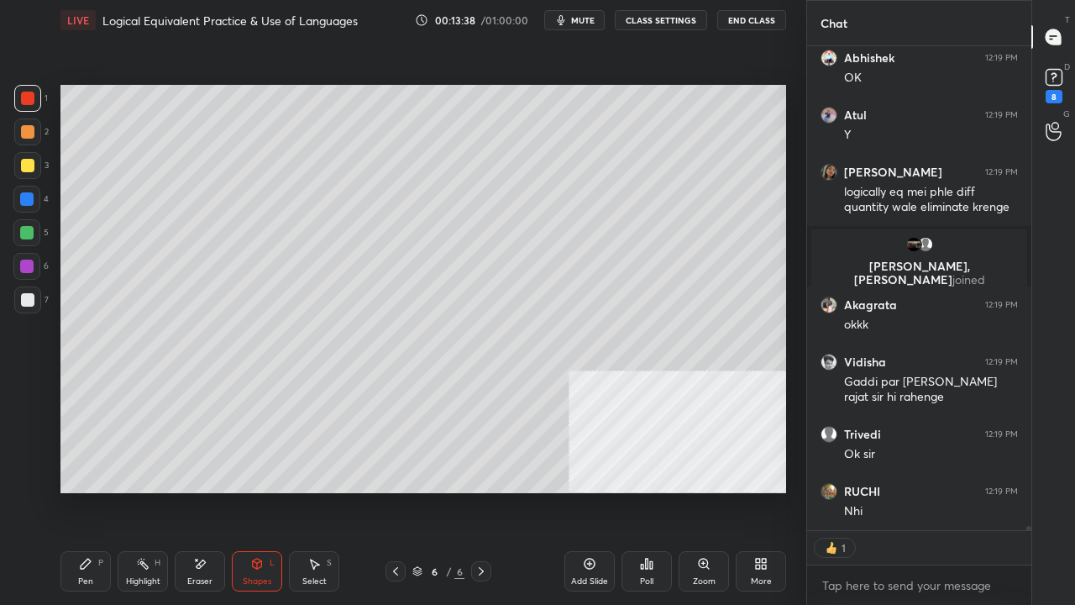
drag, startPoint x: 92, startPoint y: 575, endPoint x: 107, endPoint y: 549, distance: 29.0
click at [94, 491] on div "Pen P" at bounding box center [85, 571] width 50 height 40
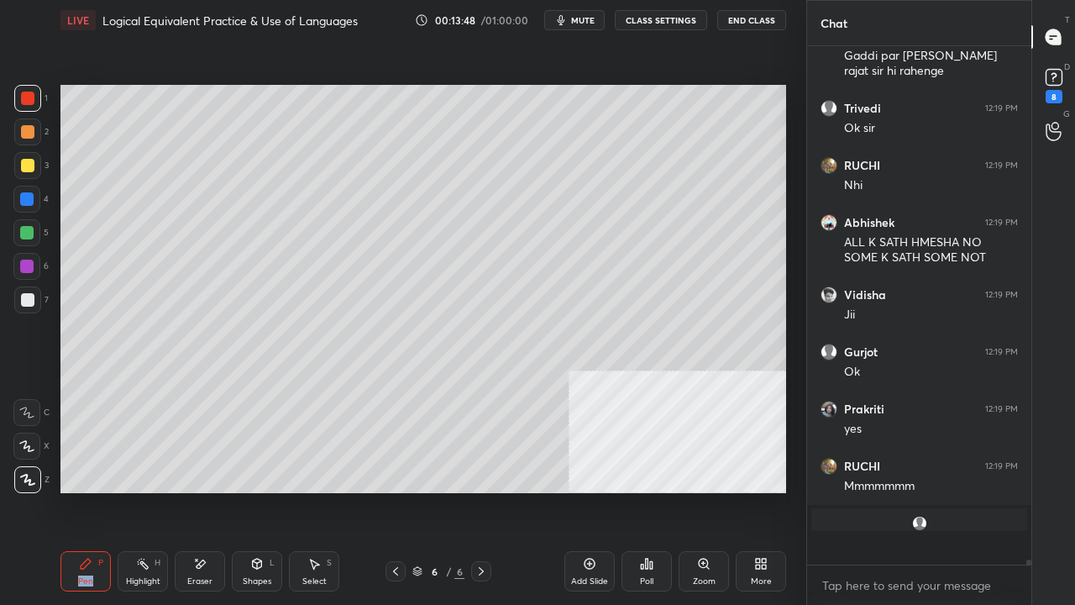
scroll to position [52898, 0]
click at [392, 491] on icon at bounding box center [395, 571] width 13 height 13
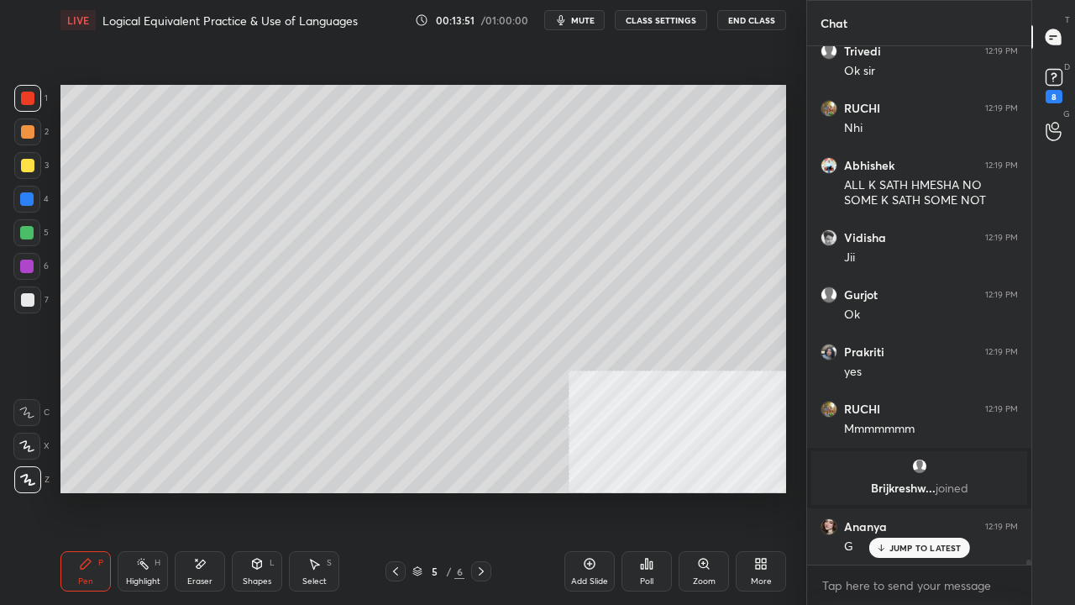
click at [481, 491] on icon at bounding box center [481, 571] width 13 height 13
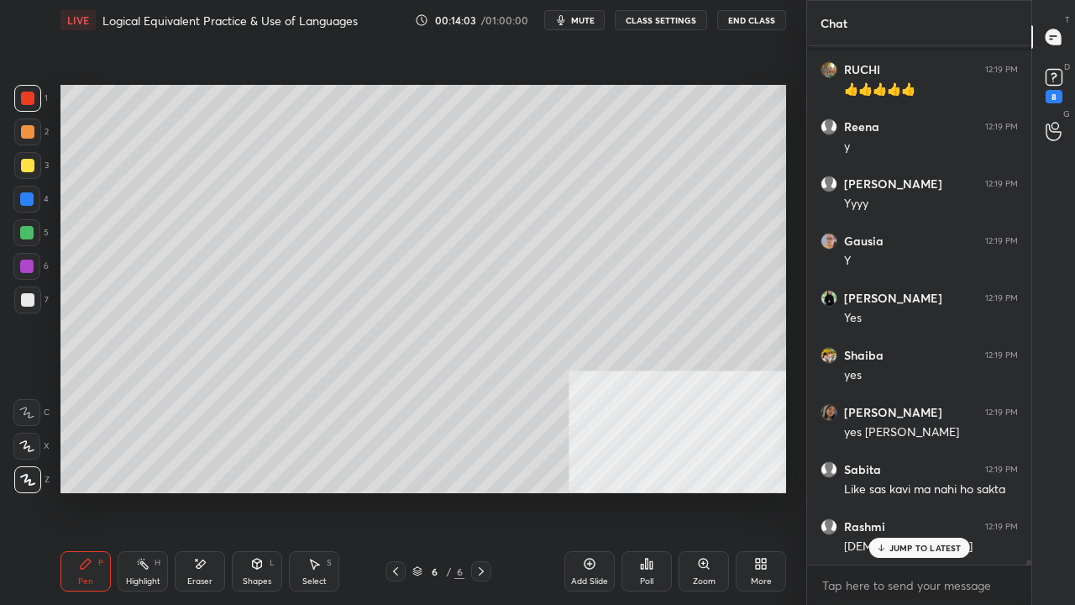
scroll to position [51560, 0]
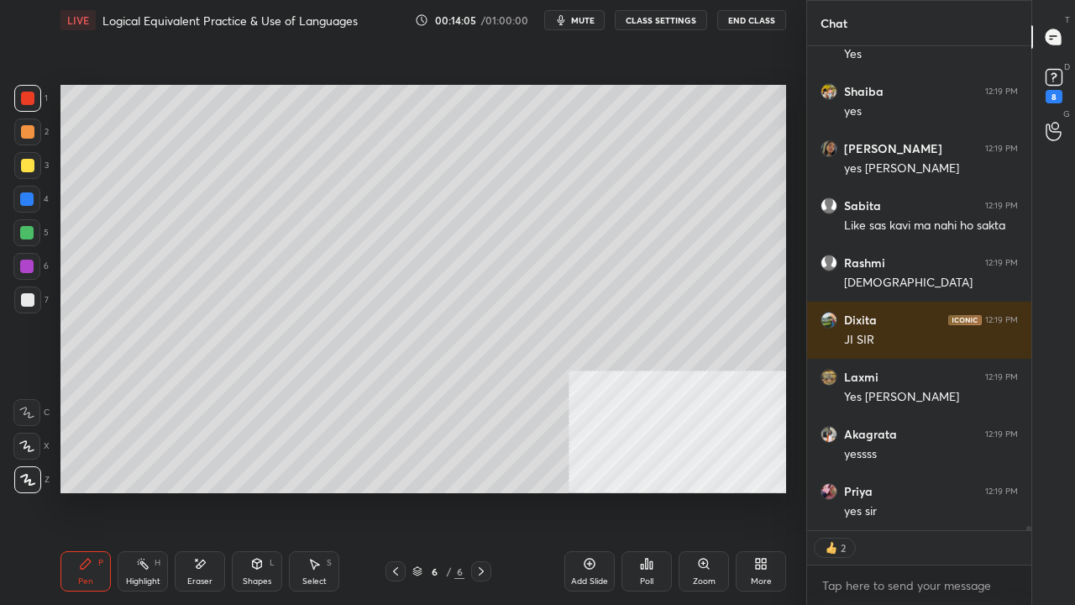
click at [34, 304] on div at bounding box center [27, 299] width 13 height 13
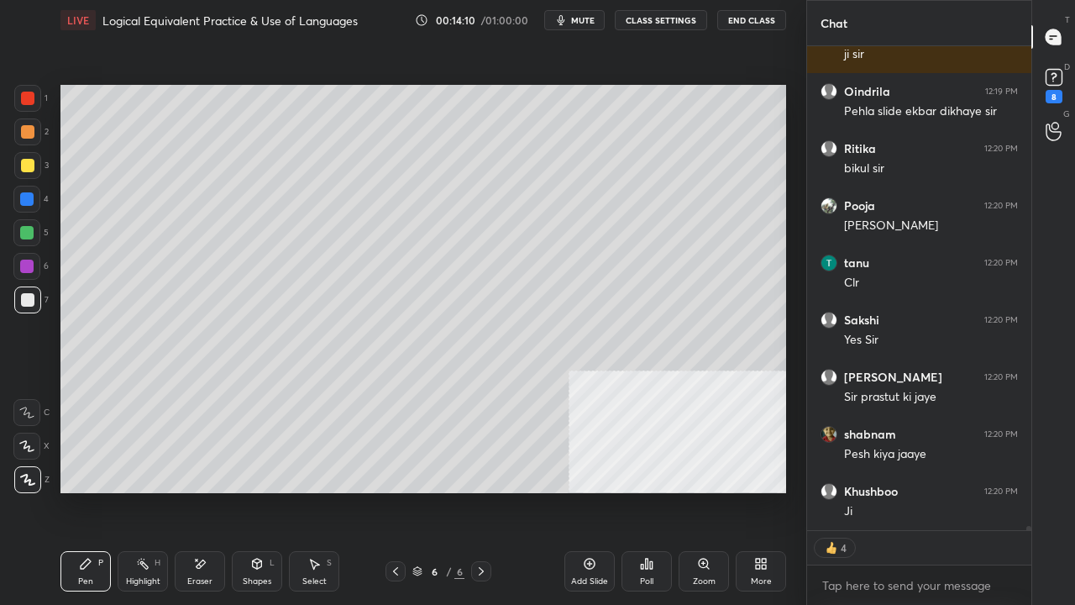
click at [395, 491] on icon at bounding box center [395, 571] width 13 height 13
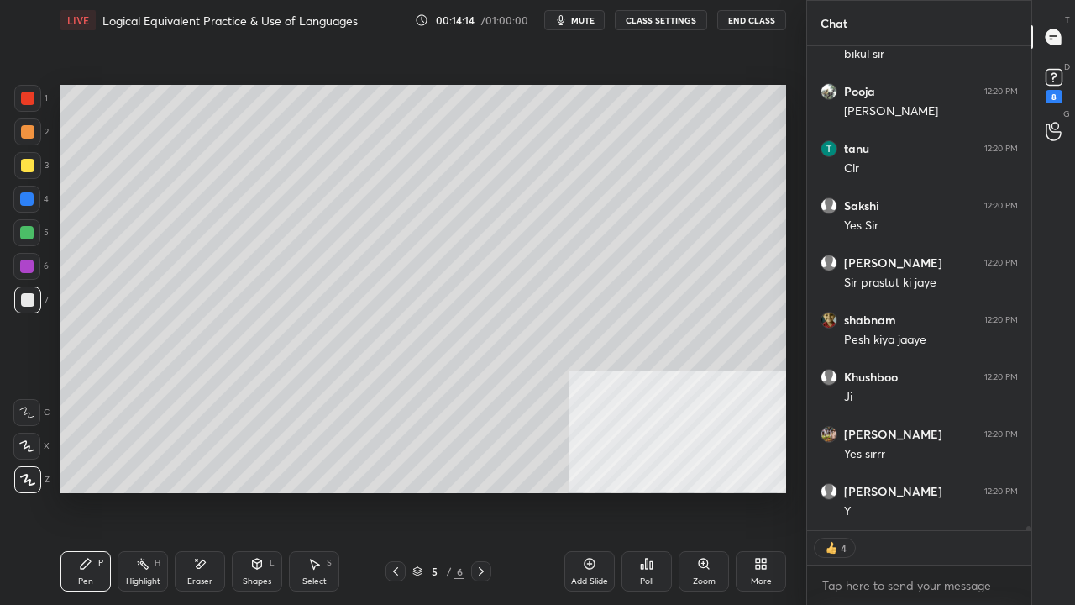
click at [488, 491] on div at bounding box center [481, 571] width 20 height 20
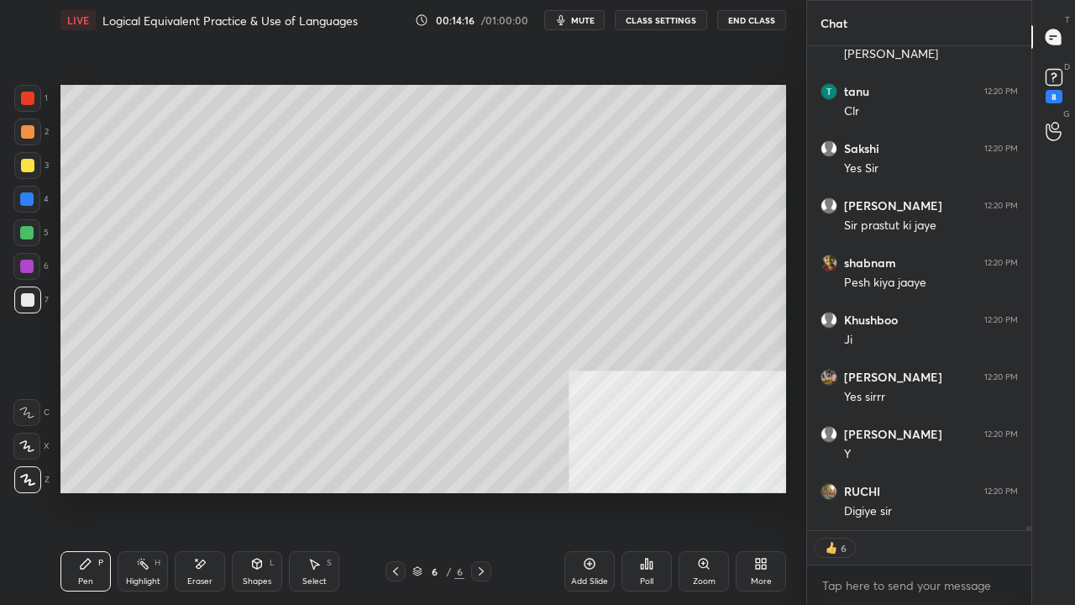
click at [24, 97] on div at bounding box center [27, 98] width 13 height 13
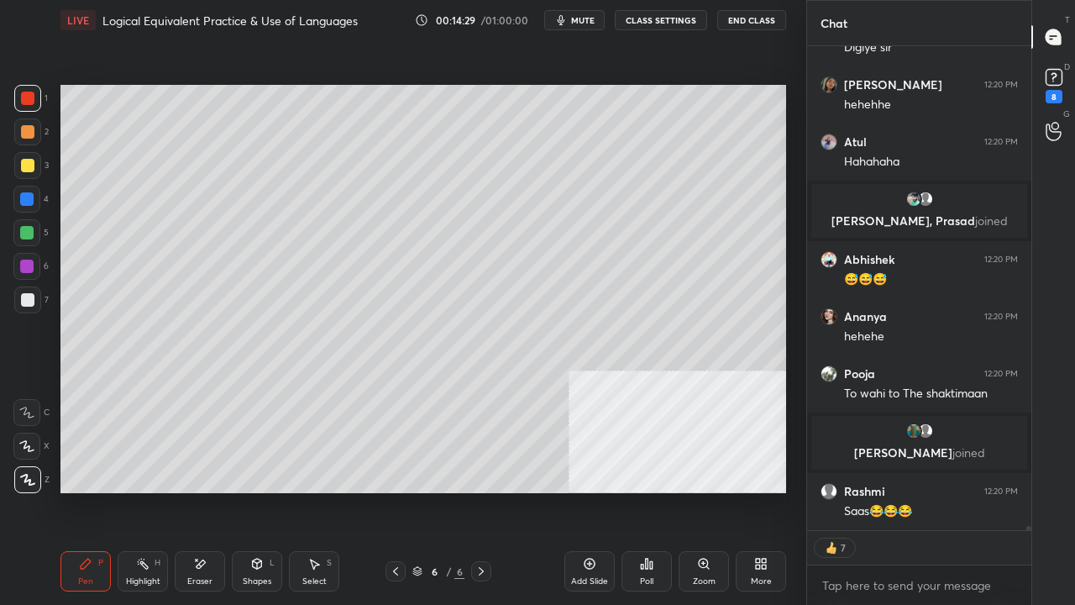
click at [266, 491] on div "Shapes L" at bounding box center [257, 571] width 50 height 40
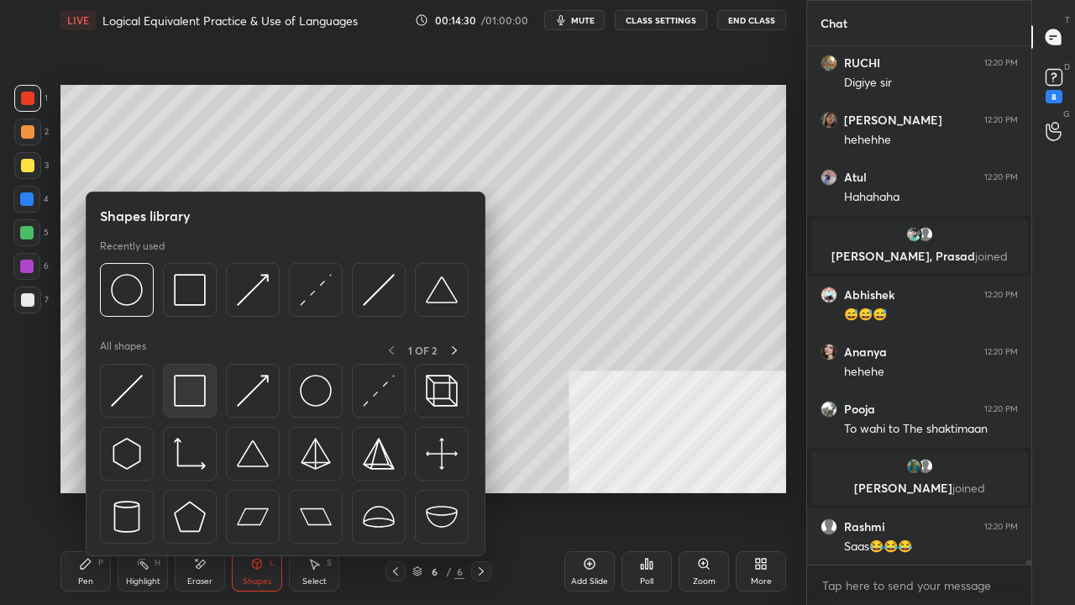
click at [193, 398] on img at bounding box center [190, 391] width 32 height 32
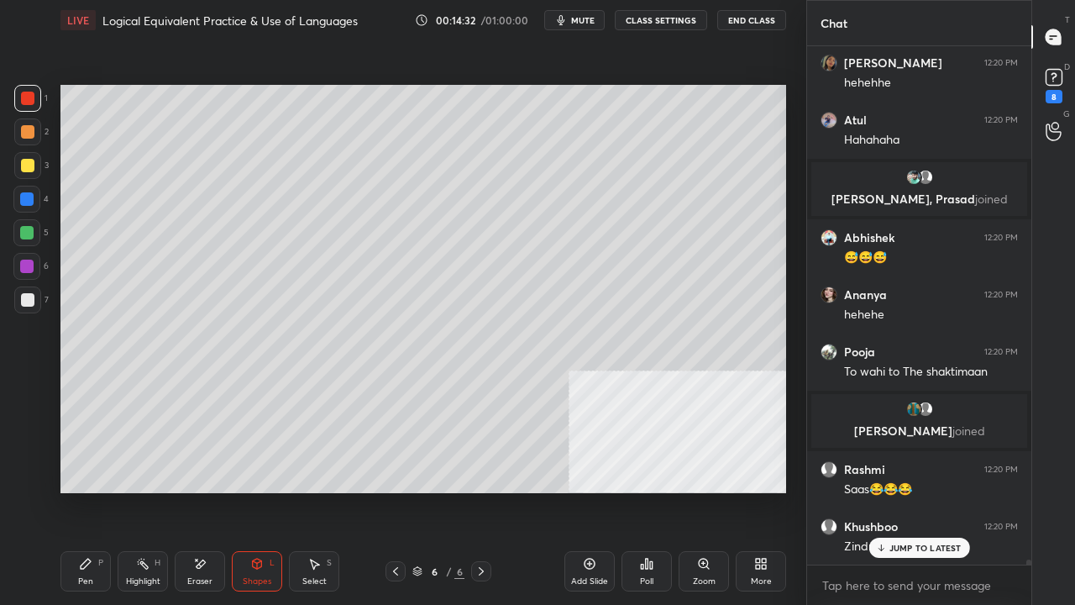
click at [97, 491] on div "Pen P" at bounding box center [85, 571] width 50 height 40
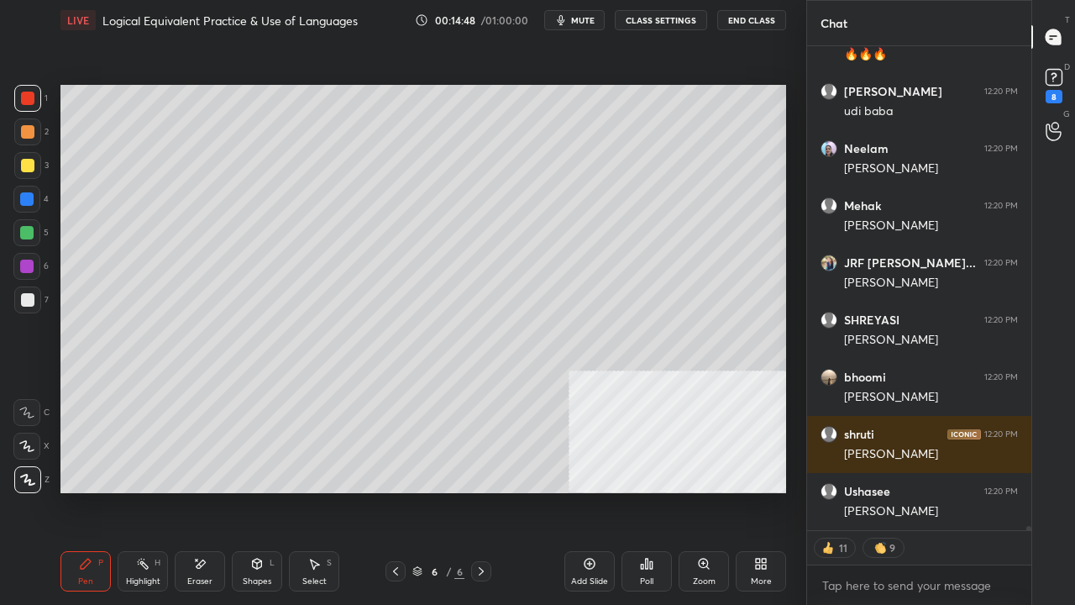
click at [21, 294] on div at bounding box center [27, 299] width 13 height 13
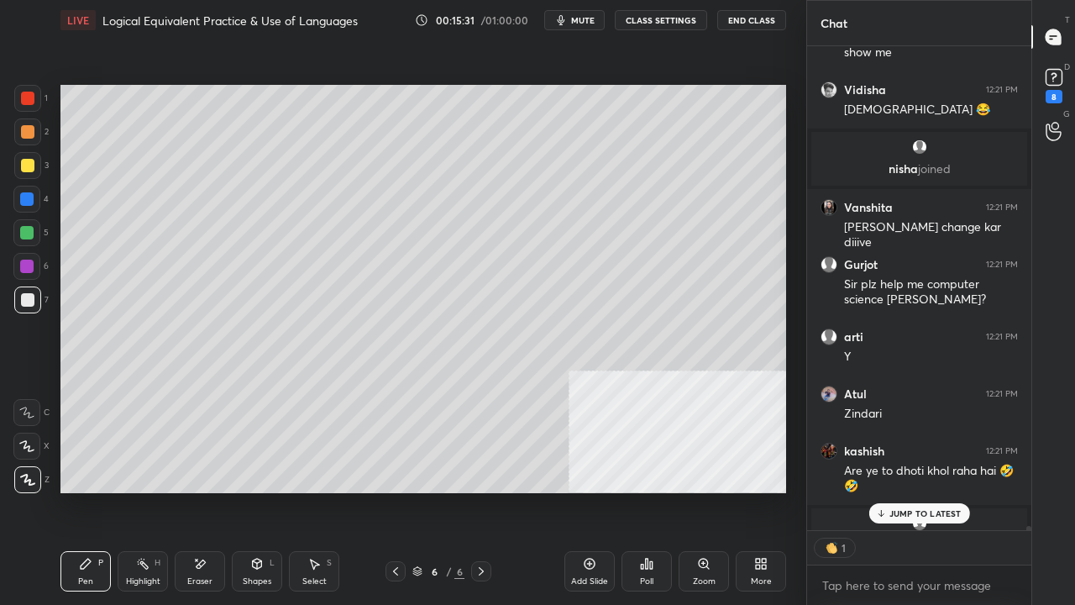
click at [24, 200] on div at bounding box center [26, 198] width 13 height 13
click at [916, 491] on p "2 NEW MESSAGES" at bounding box center [925, 513] width 77 height 10
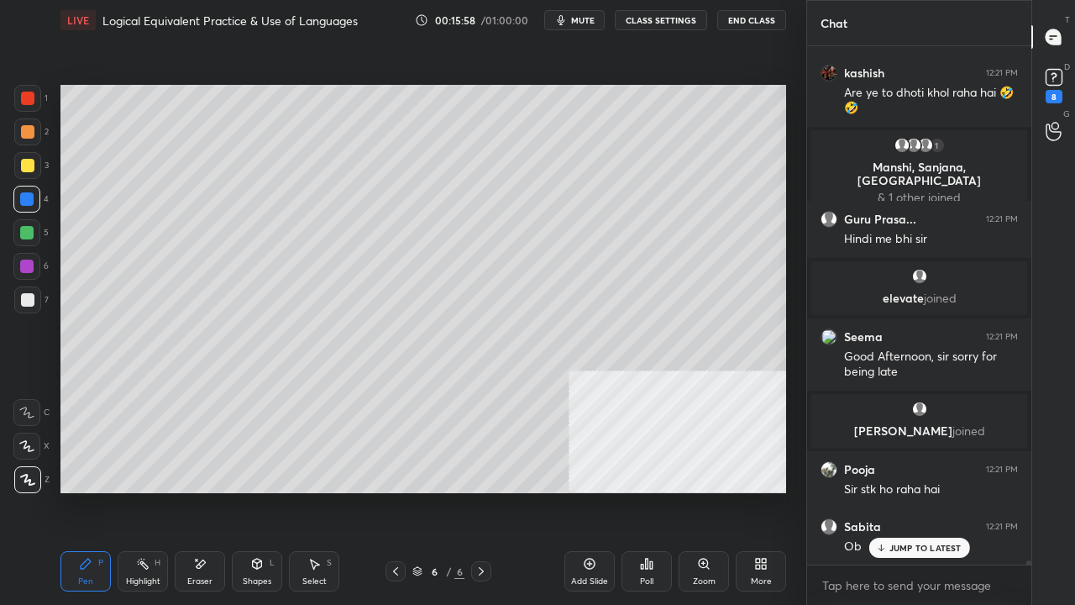
click at [24, 163] on div at bounding box center [27, 165] width 13 height 13
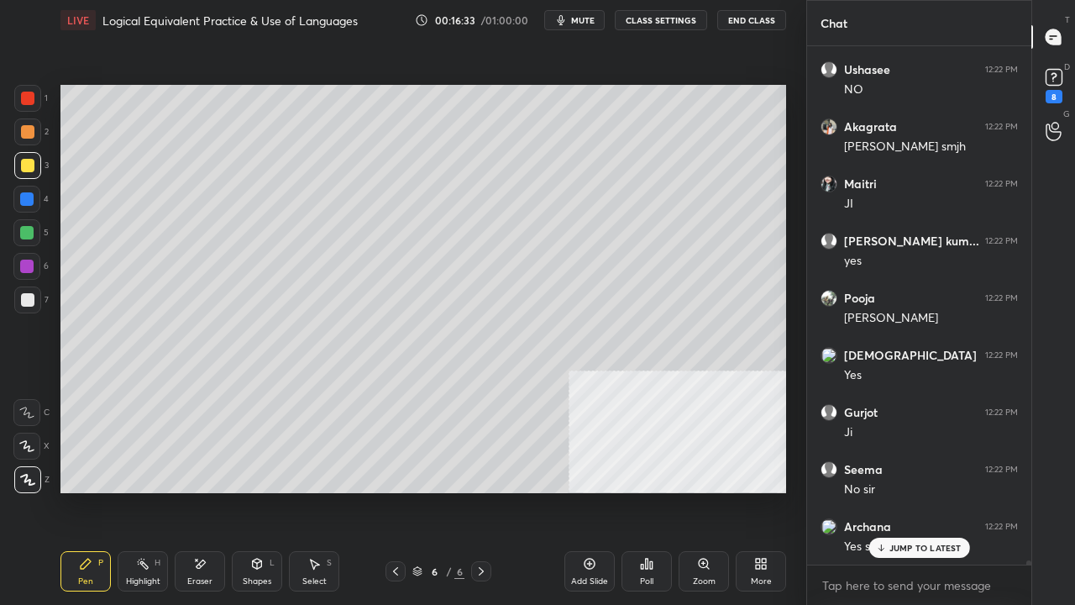
scroll to position [59872, 0]
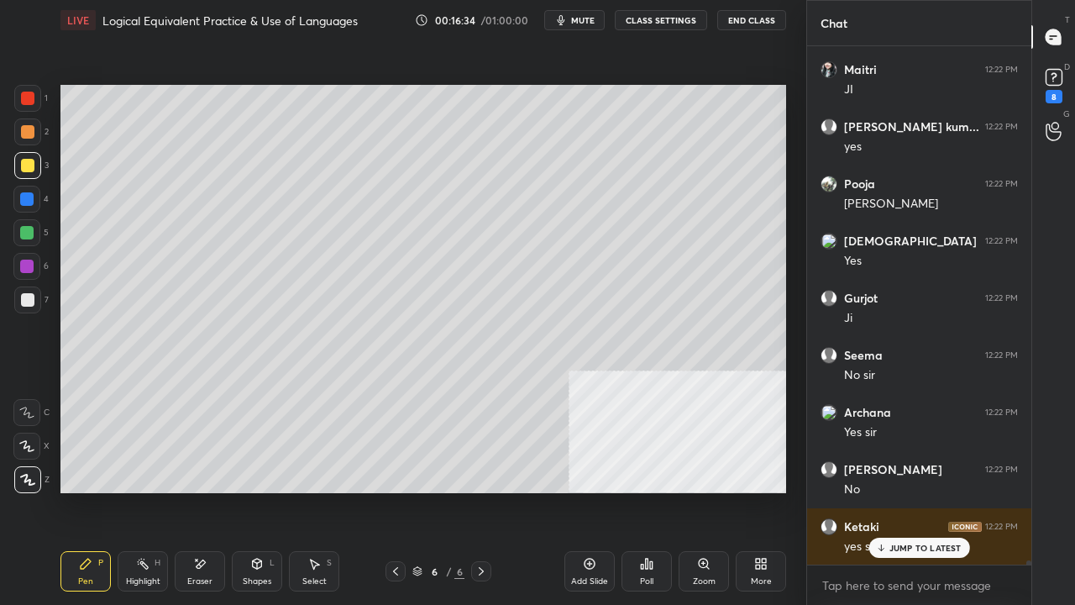
click at [25, 229] on div at bounding box center [26, 232] width 13 height 13
click at [24, 229] on div at bounding box center [26, 232] width 13 height 13
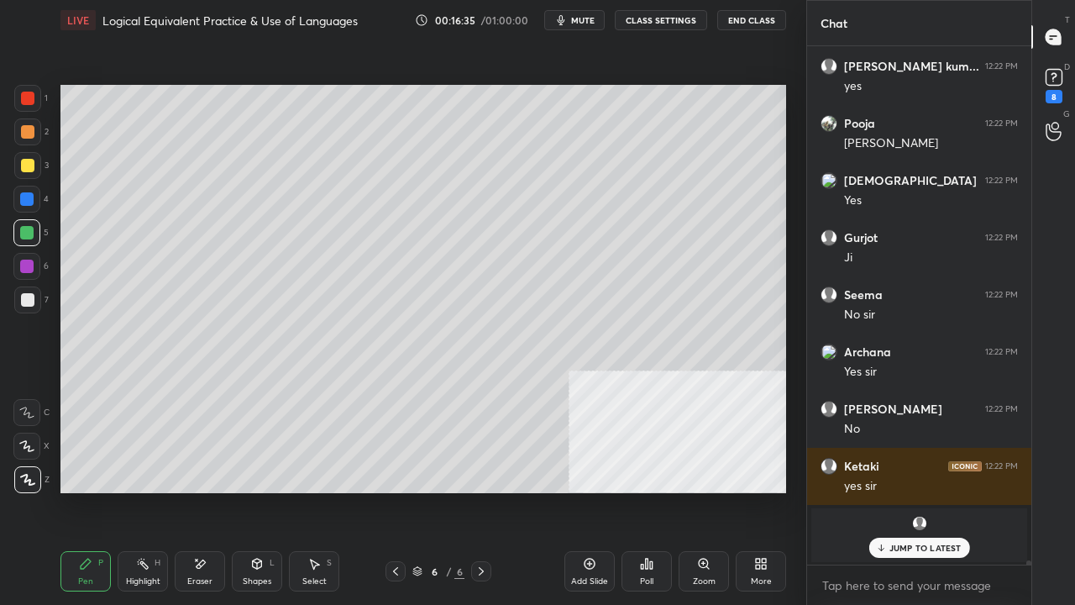
click at [906, 491] on p "JUMP TO LATEST" at bounding box center [926, 548] width 72 height 10
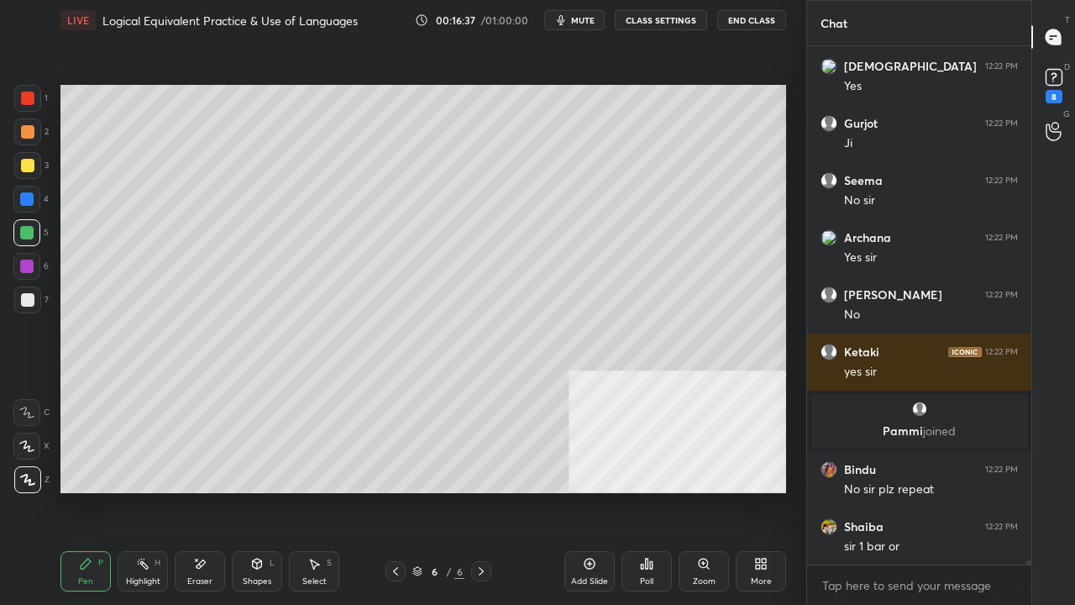
drag, startPoint x: 146, startPoint y: 572, endPoint x: 146, endPoint y: 563, distance: 9.2
click at [146, 491] on div "Highlight H" at bounding box center [143, 571] width 50 height 40
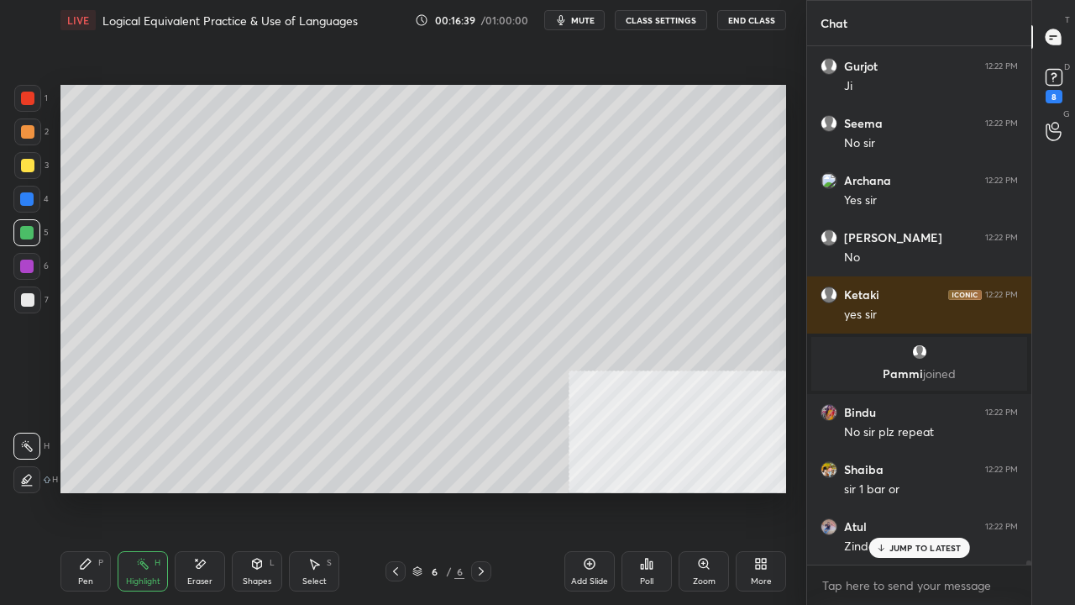
scroll to position [60221, 0]
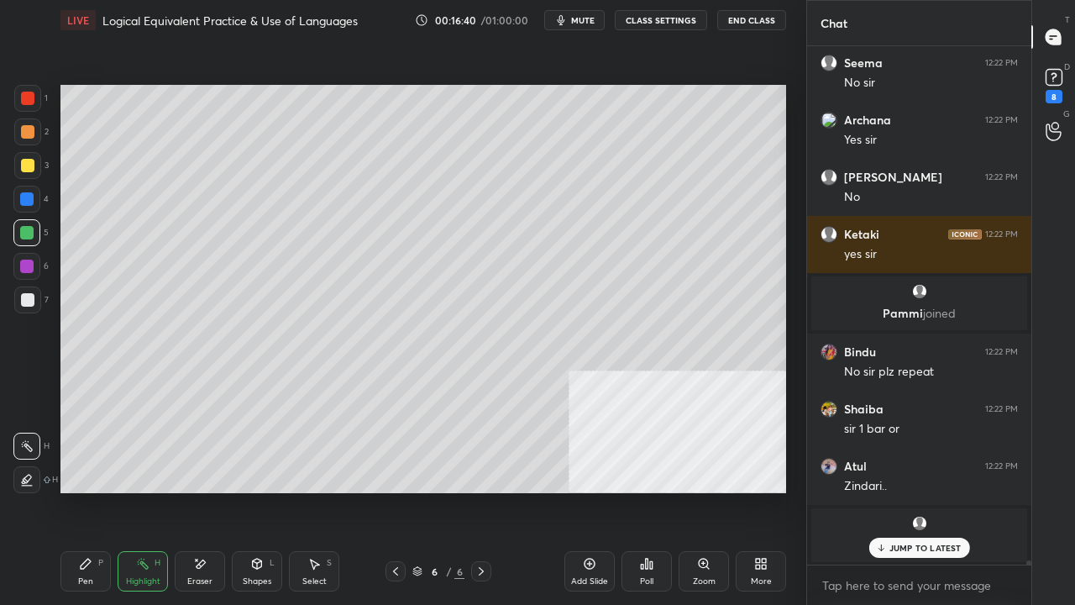
click at [889, 491] on div "JUMP TO LATEST" at bounding box center [919, 548] width 101 height 20
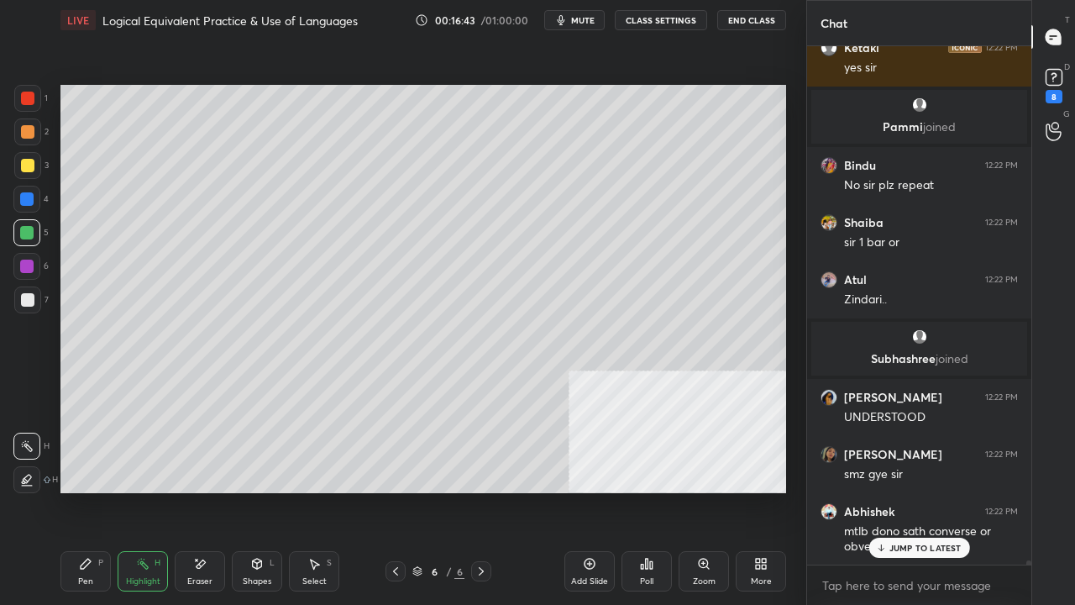
scroll to position [60465, 0]
drag, startPoint x: 76, startPoint y: 576, endPoint x: 85, endPoint y: 549, distance: 28.2
click at [76, 491] on div "Pen P" at bounding box center [85, 571] width 50 height 40
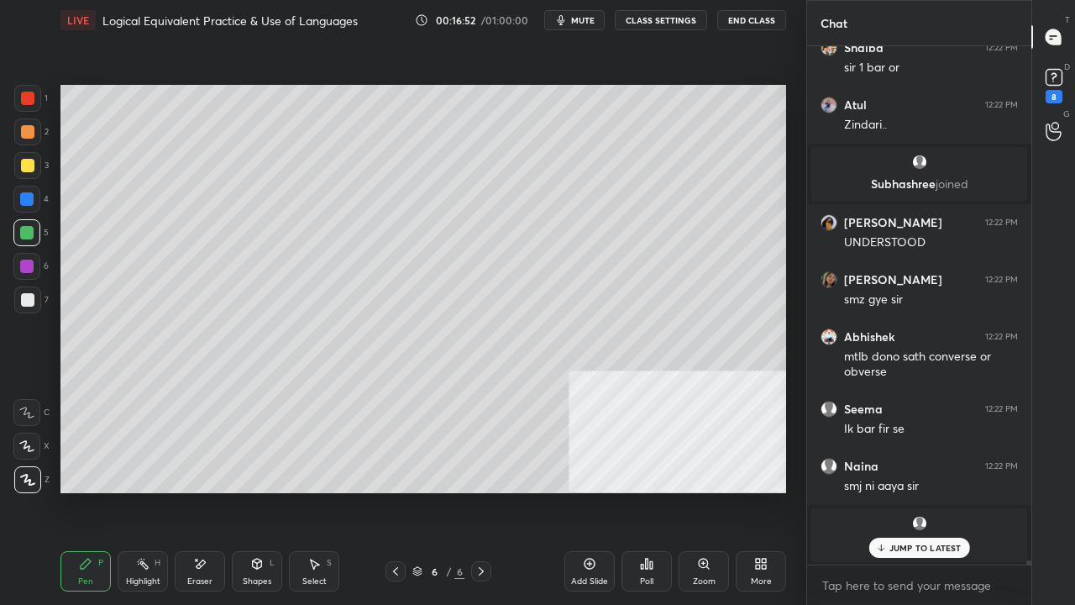
scroll to position [60655, 0]
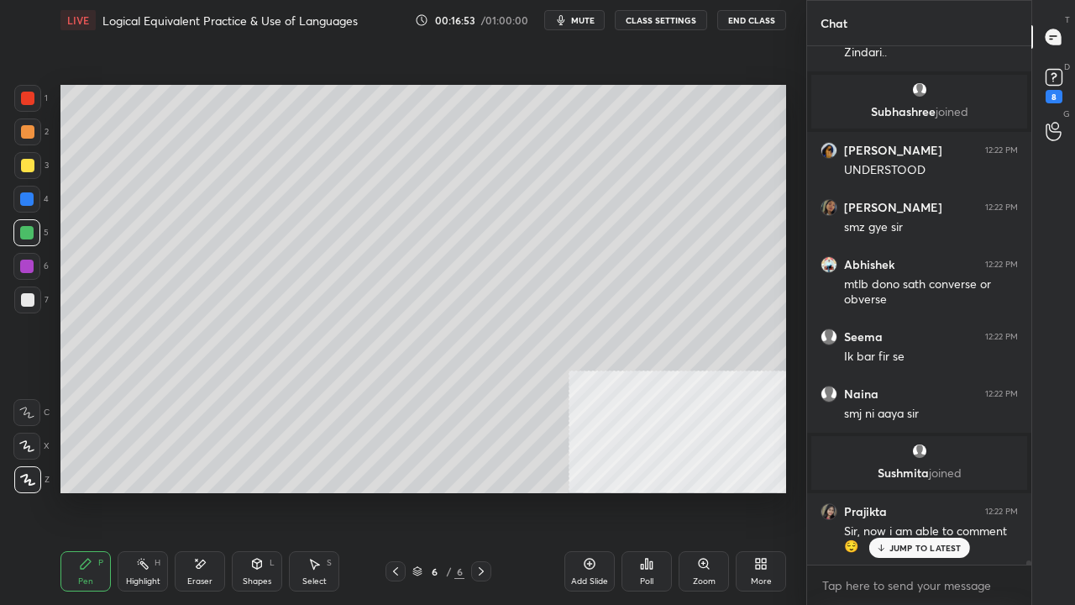
click at [26, 162] on div at bounding box center [27, 165] width 13 height 13
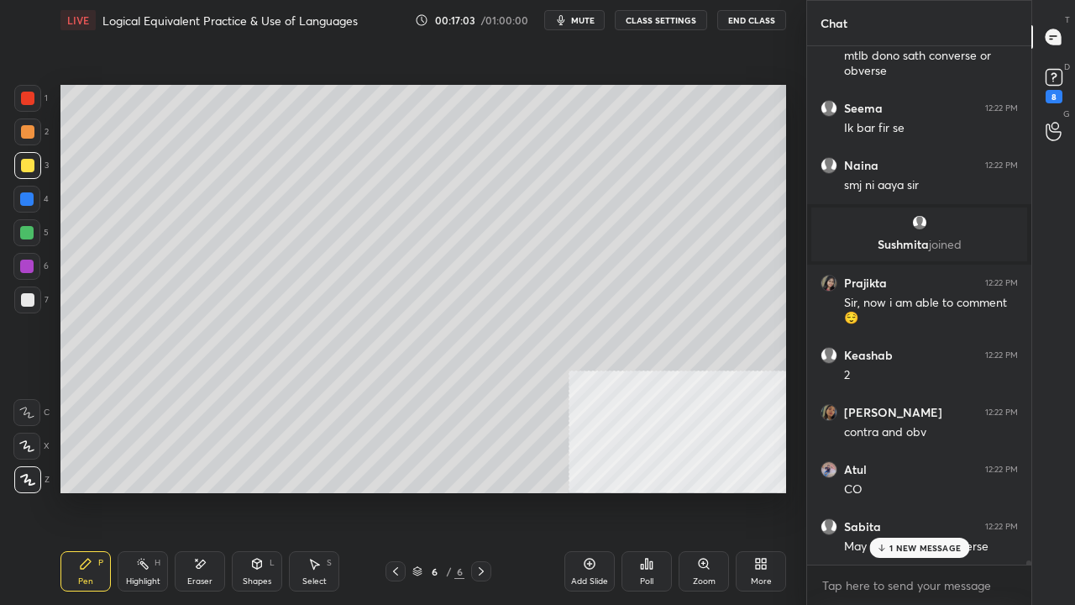
scroll to position [60940, 0]
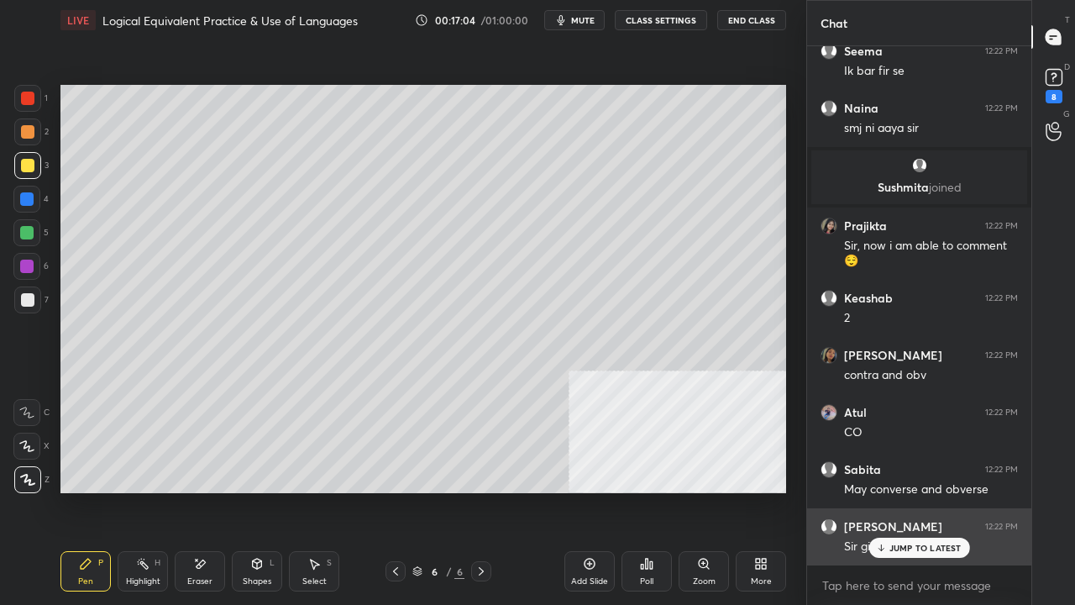
click at [920, 491] on div "[PERSON_NAME] 12:22 PM Sir girls likho" at bounding box center [919, 536] width 224 height 57
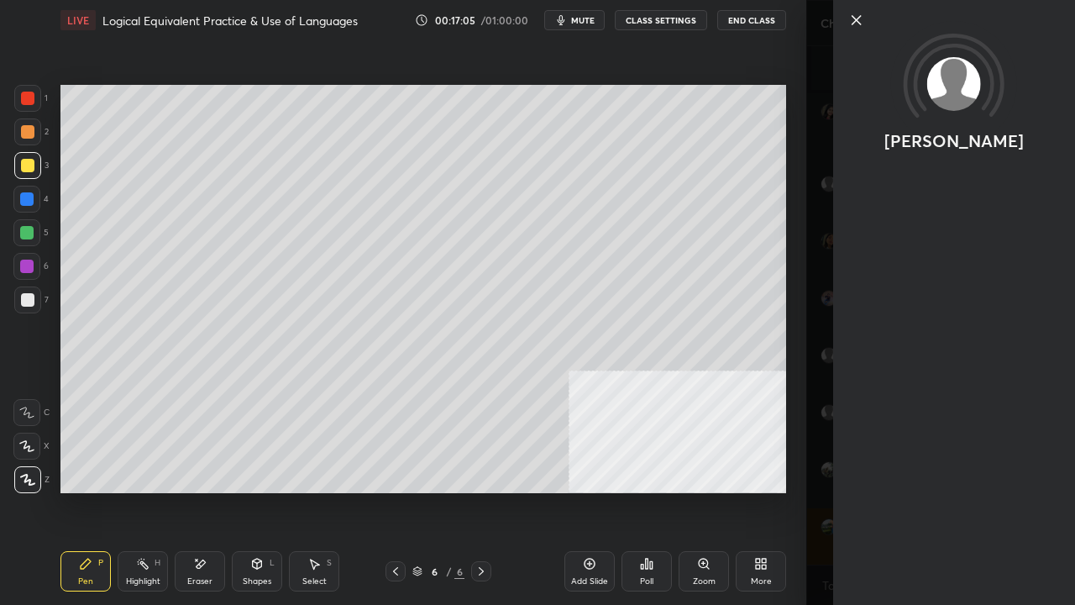
click at [460, 491] on div "Setting up your live class Poll for secs No correct answer Start poll" at bounding box center [423, 288] width 739 height 497
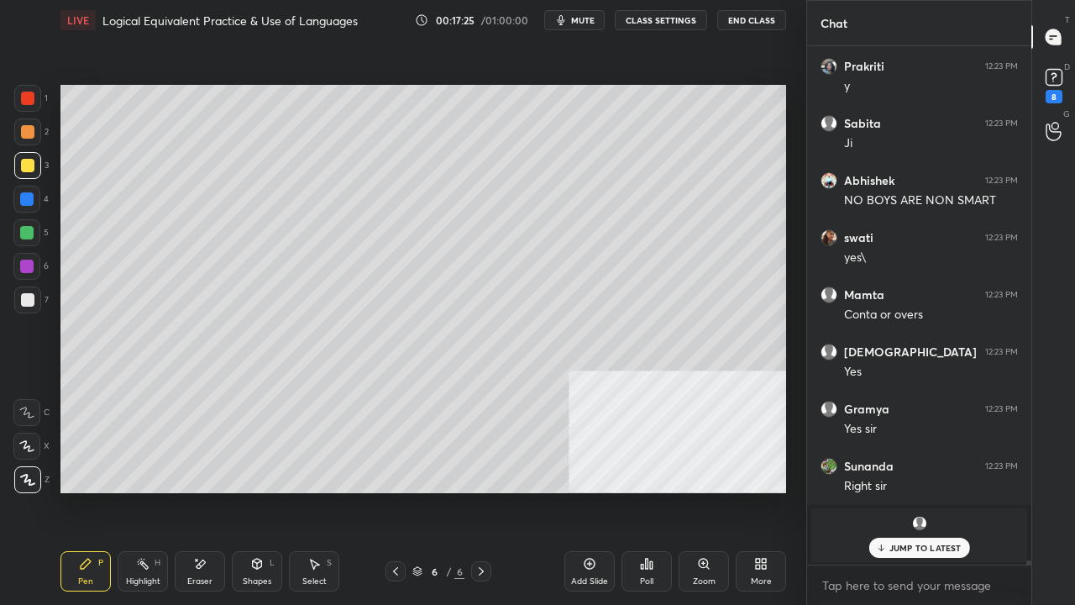
scroll to position [62090, 0]
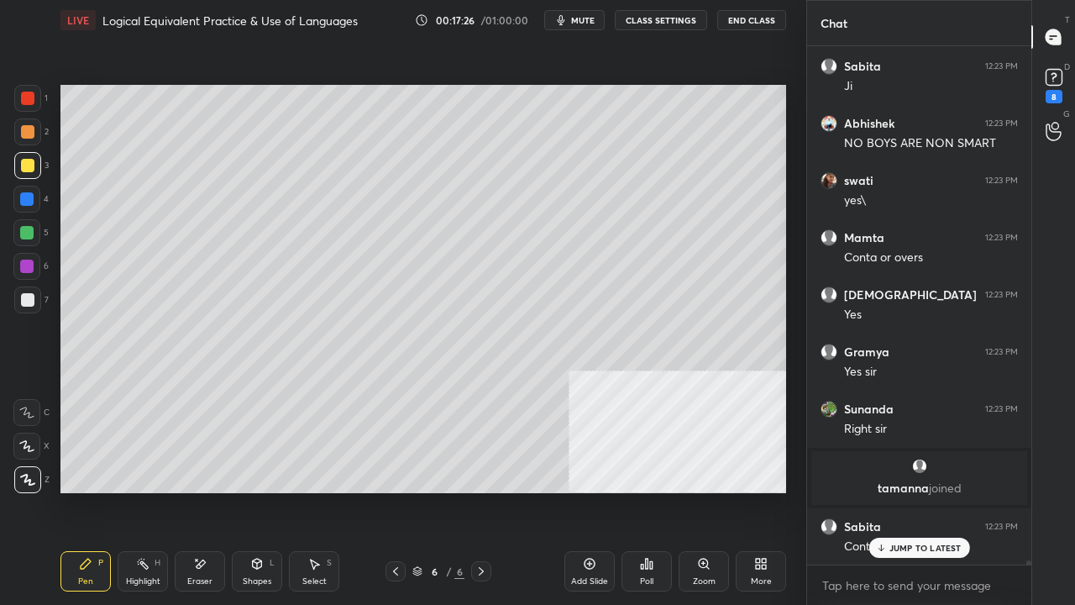
click at [787, 228] on div "Setting up your live class Poll for secs No correct answer Start poll" at bounding box center [423, 288] width 739 height 497
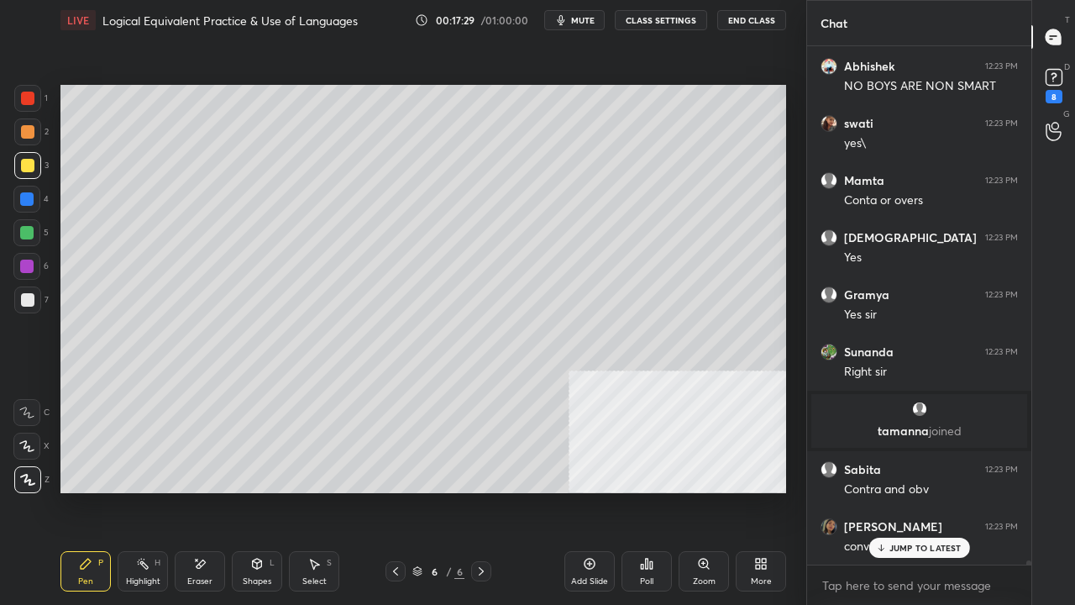
click at [25, 298] on div at bounding box center [27, 299] width 13 height 13
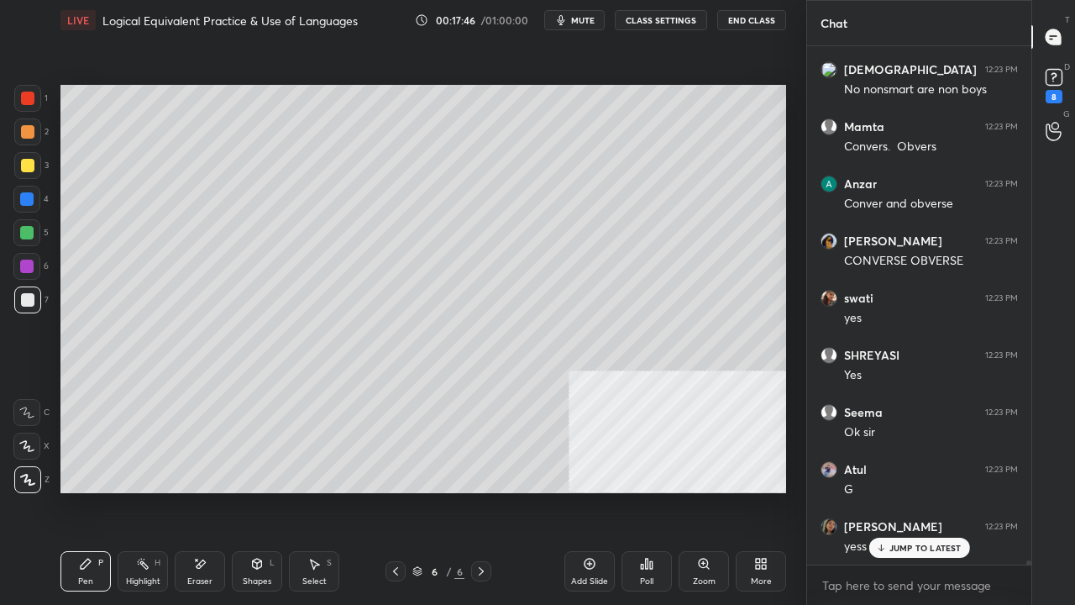
scroll to position [63137, 0]
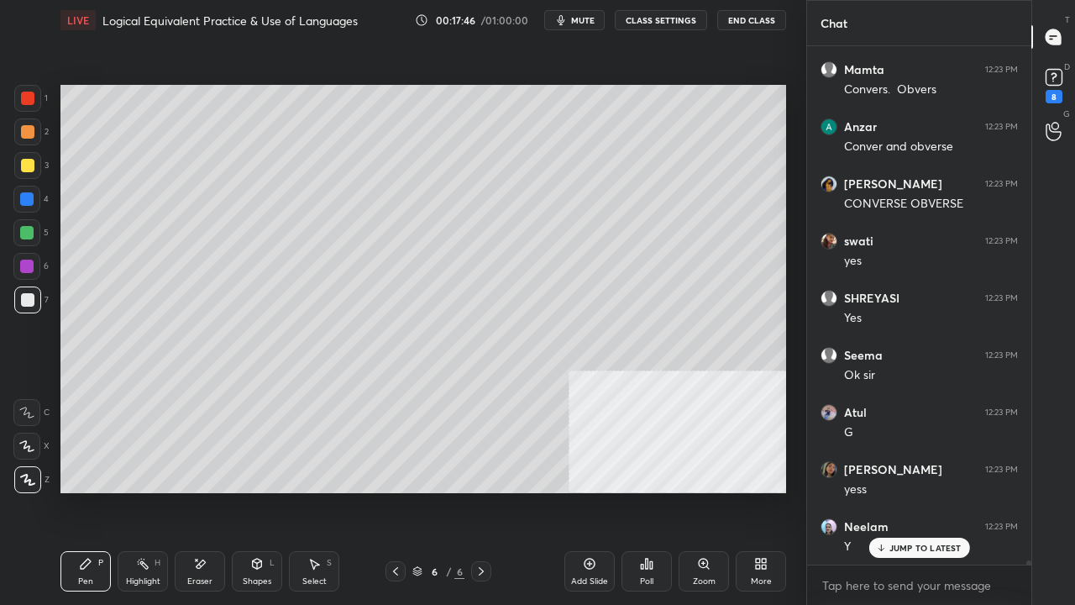
click at [756, 491] on icon at bounding box center [760, 563] width 13 height 13
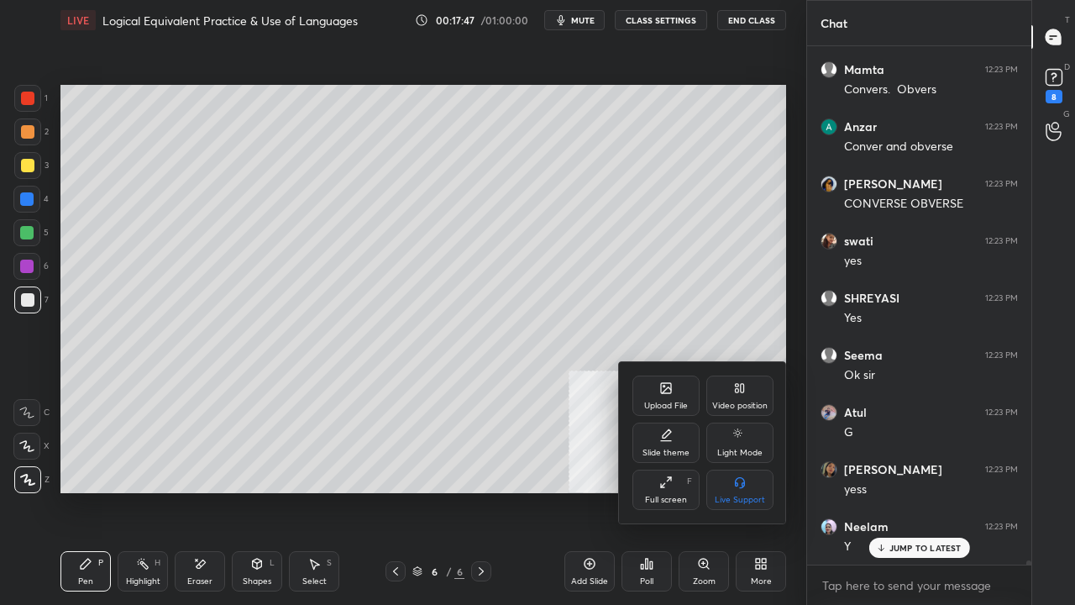
scroll to position [63194, 0]
click at [654, 379] on div "Upload File" at bounding box center [666, 396] width 67 height 40
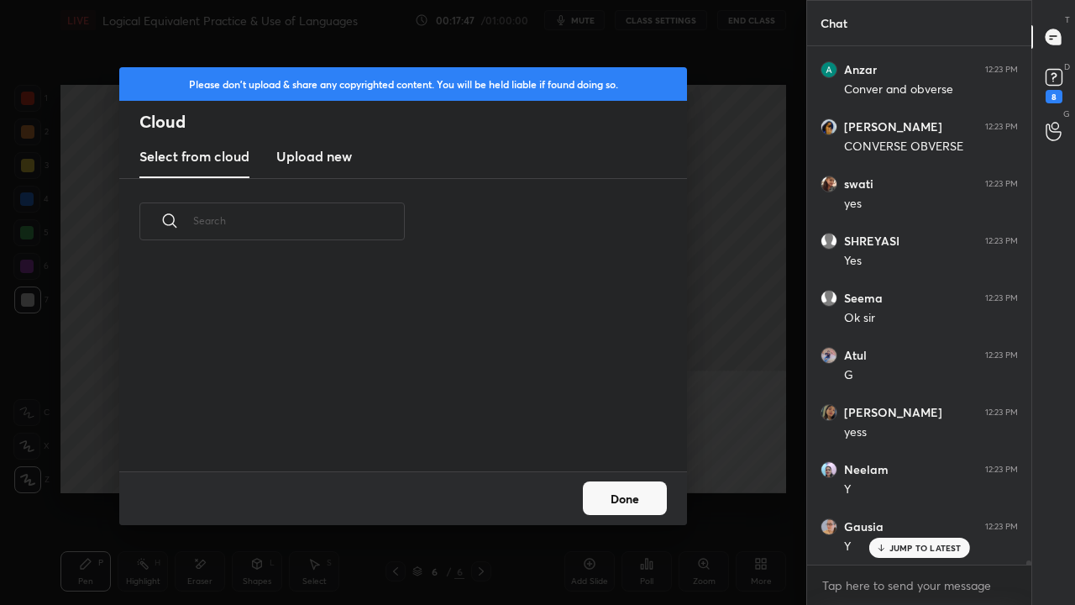
scroll to position [6, 9]
drag, startPoint x: 316, startPoint y: 159, endPoint x: 319, endPoint y: 171, distance: 13.0
click at [316, 160] on h3 "Upload new" at bounding box center [314, 156] width 76 height 20
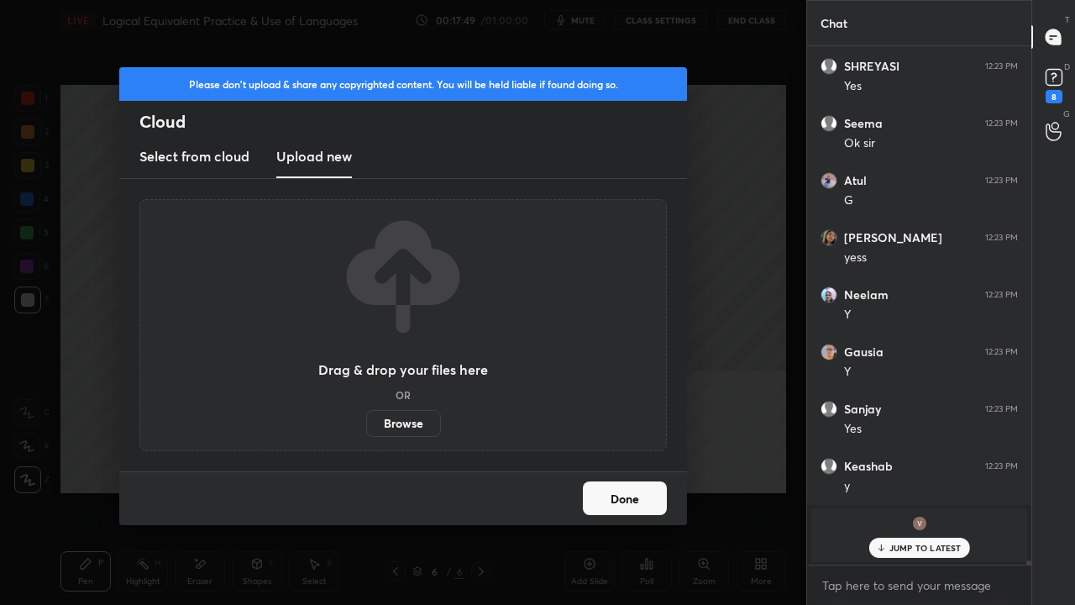
drag, startPoint x: 402, startPoint y: 432, endPoint x: 398, endPoint y: 359, distance: 73.2
click at [401, 432] on label "Browse" at bounding box center [403, 423] width 75 height 27
click at [366, 432] on input "Browse" at bounding box center [366, 423] width 0 height 27
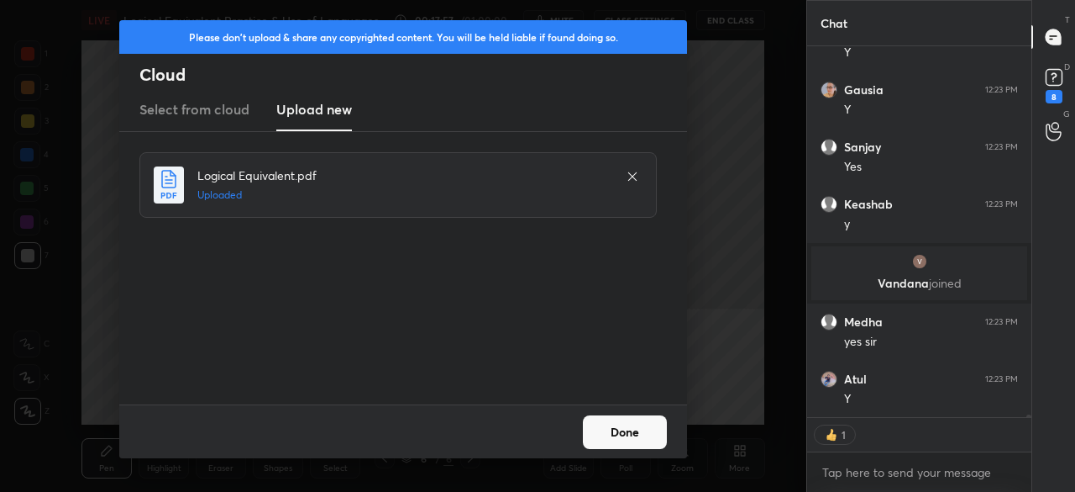
click at [624, 429] on button "Done" at bounding box center [625, 432] width 84 height 34
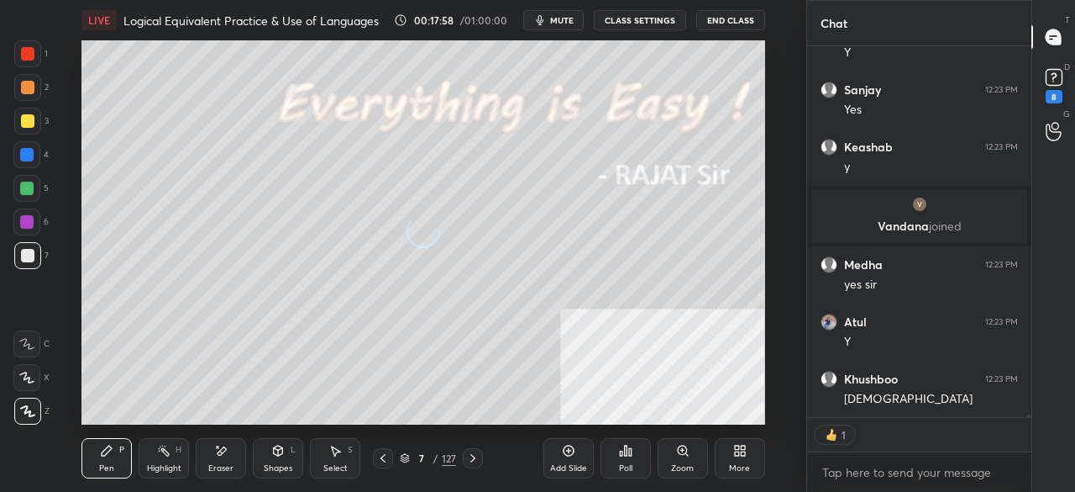
click at [731, 453] on div "More" at bounding box center [740, 458] width 50 height 40
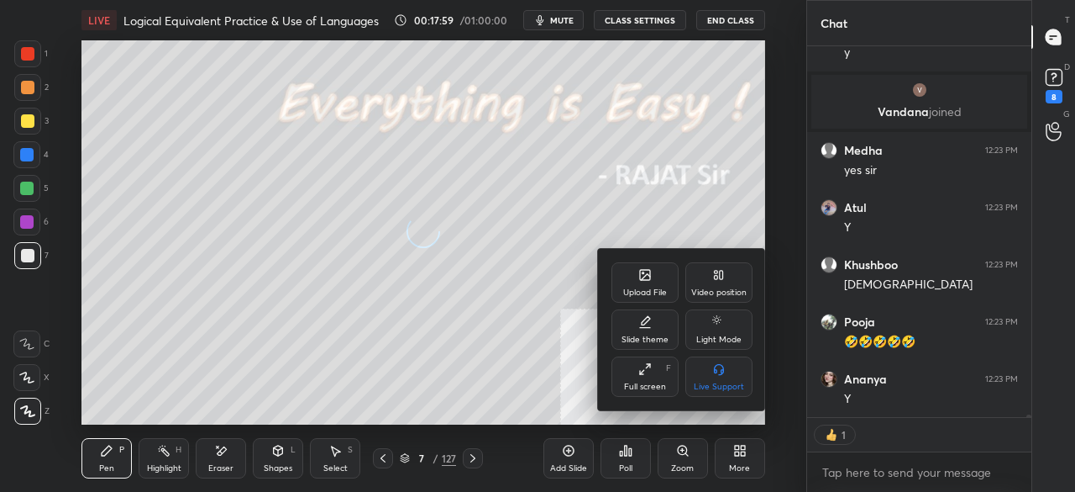
click at [640, 386] on div "Full screen" at bounding box center [645, 386] width 42 height 8
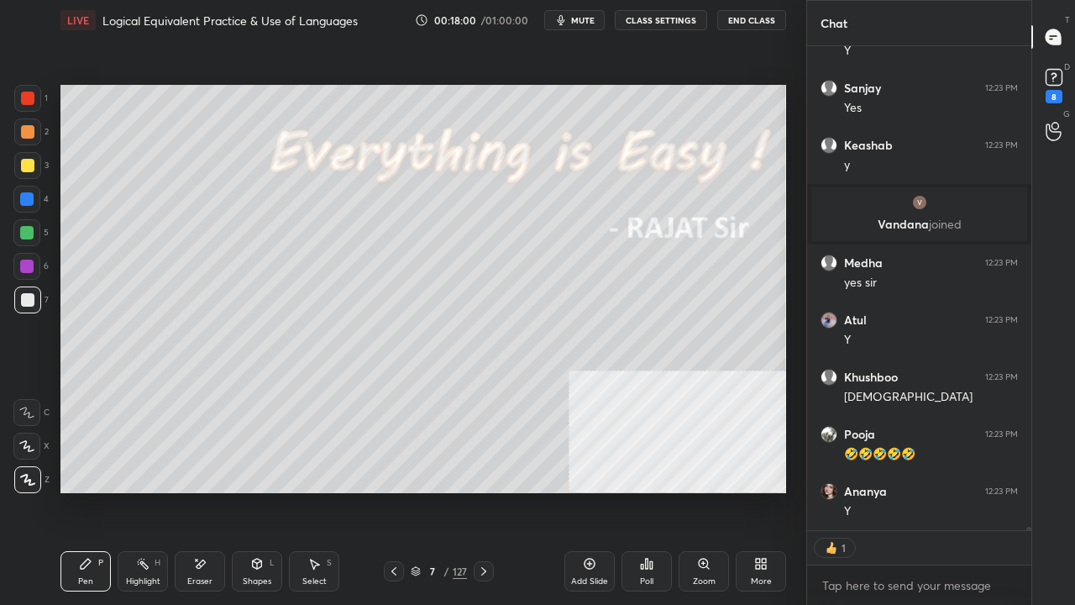
click at [29, 99] on div at bounding box center [27, 98] width 13 height 13
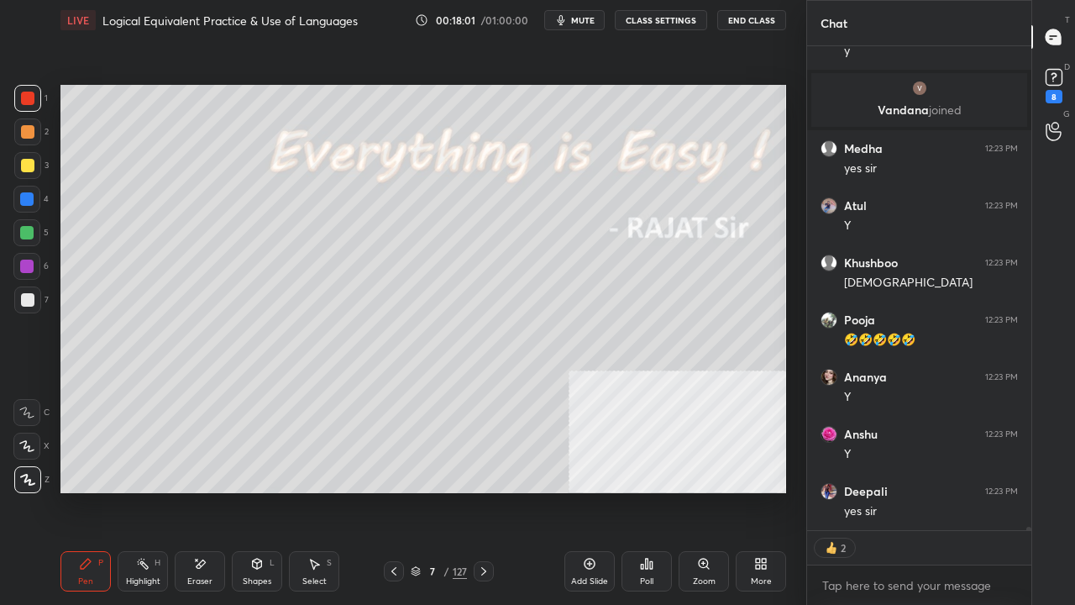
click at [482, 491] on icon at bounding box center [483, 571] width 13 height 13
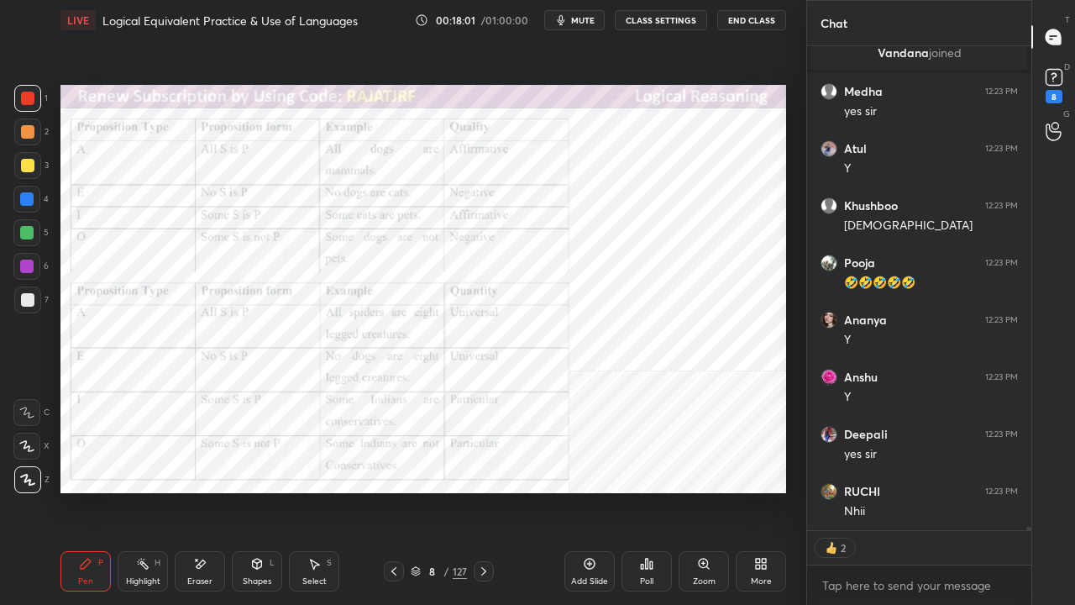
click at [482, 491] on icon at bounding box center [483, 571] width 13 height 13
click at [483, 491] on icon at bounding box center [483, 571] width 5 height 8
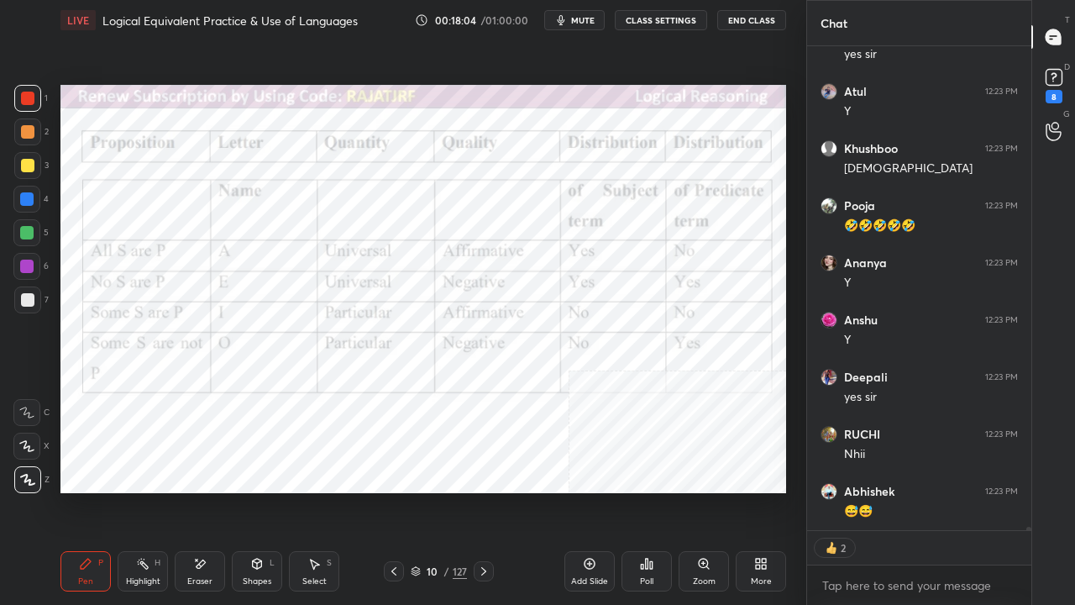
click at [485, 491] on icon at bounding box center [483, 571] width 13 height 13
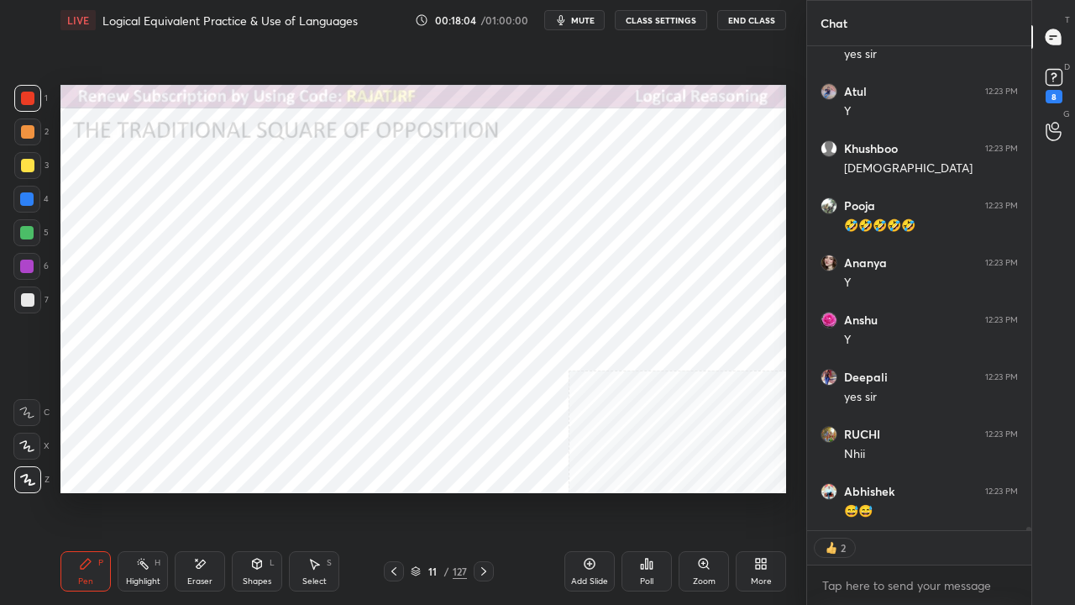
click at [486, 491] on icon at bounding box center [483, 571] width 13 height 13
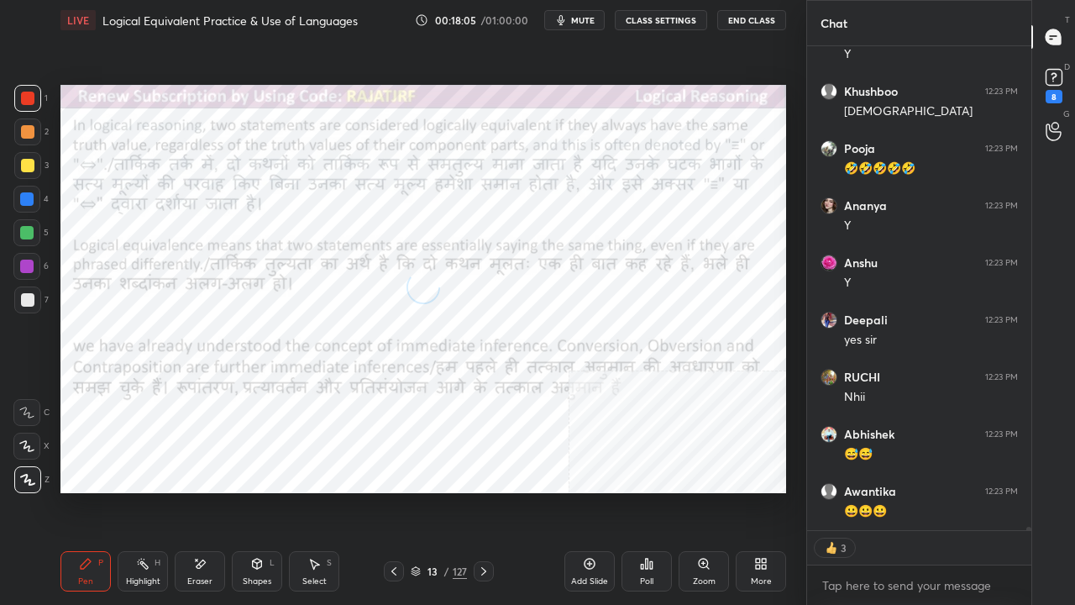
click at [486, 491] on icon at bounding box center [483, 571] width 13 height 13
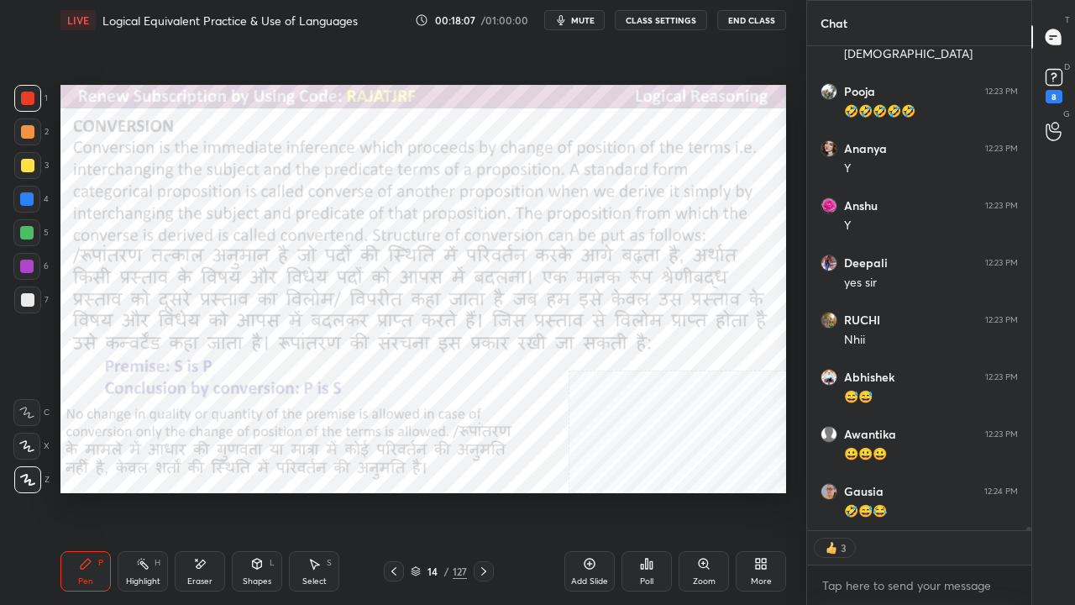
click at [427, 491] on div "14" at bounding box center [432, 571] width 17 height 10
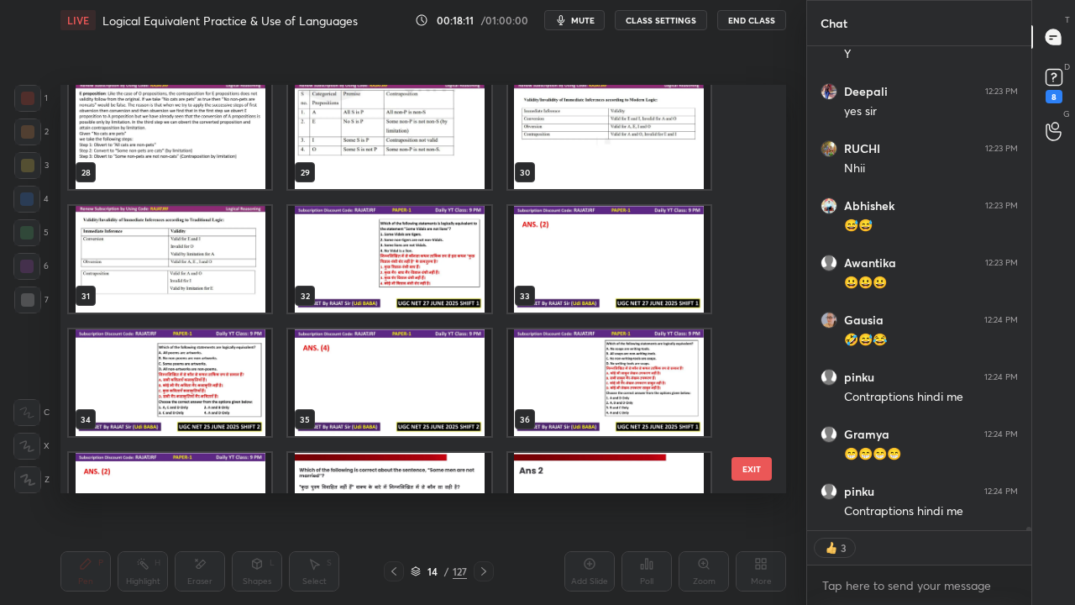
click at [404, 225] on img "grid" at bounding box center [389, 259] width 202 height 107
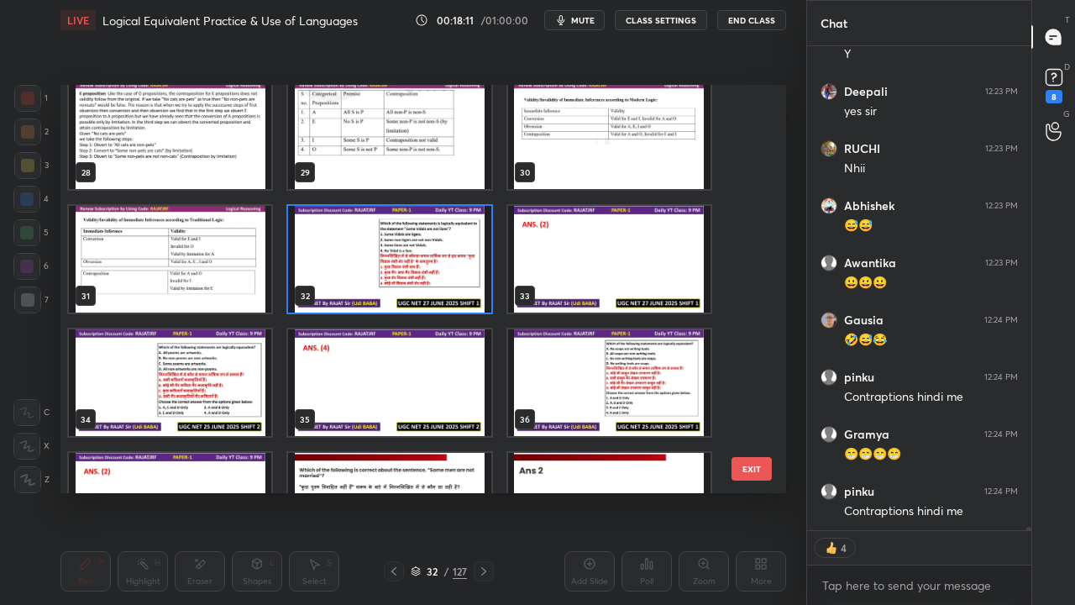
click at [404, 225] on img "grid" at bounding box center [389, 259] width 202 height 107
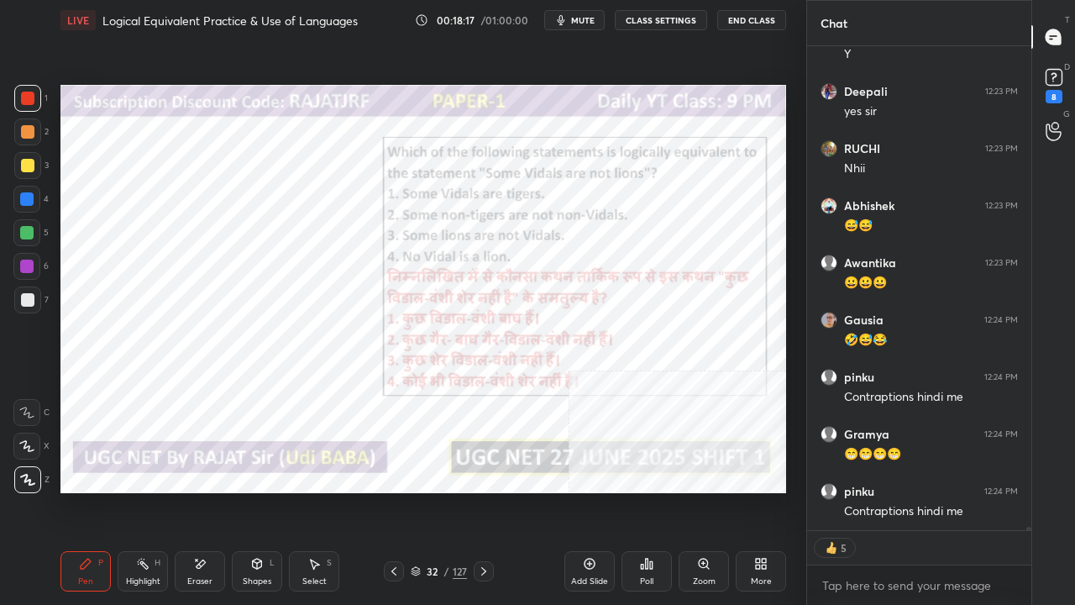
click at [760, 491] on div "More" at bounding box center [761, 571] width 50 height 40
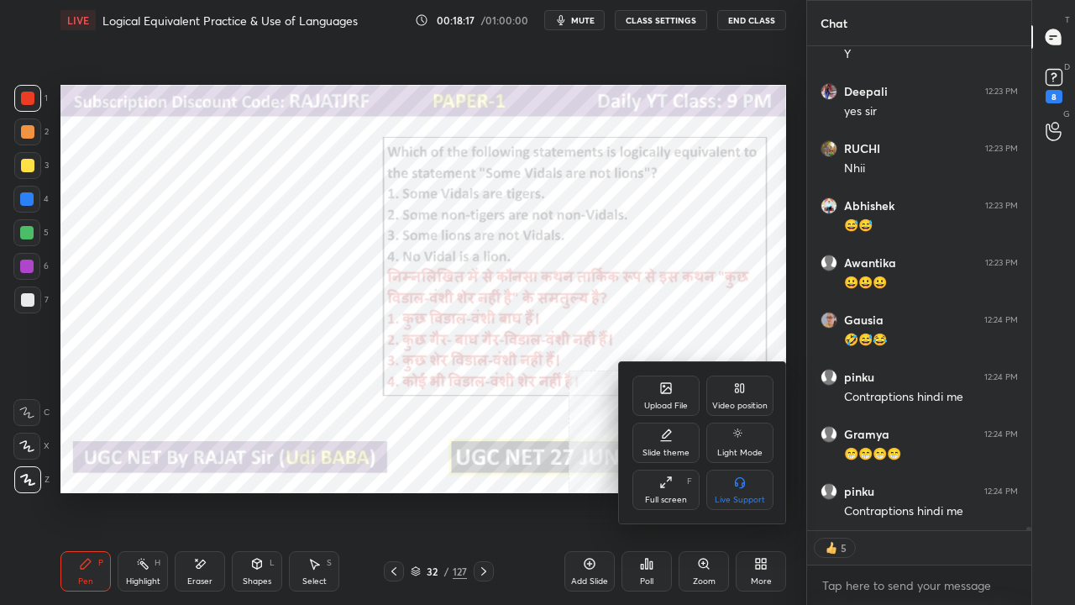
drag, startPoint x: 743, startPoint y: 393, endPoint x: 708, endPoint y: 447, distance: 63.9
click at [741, 399] on div "Video position" at bounding box center [740, 396] width 67 height 40
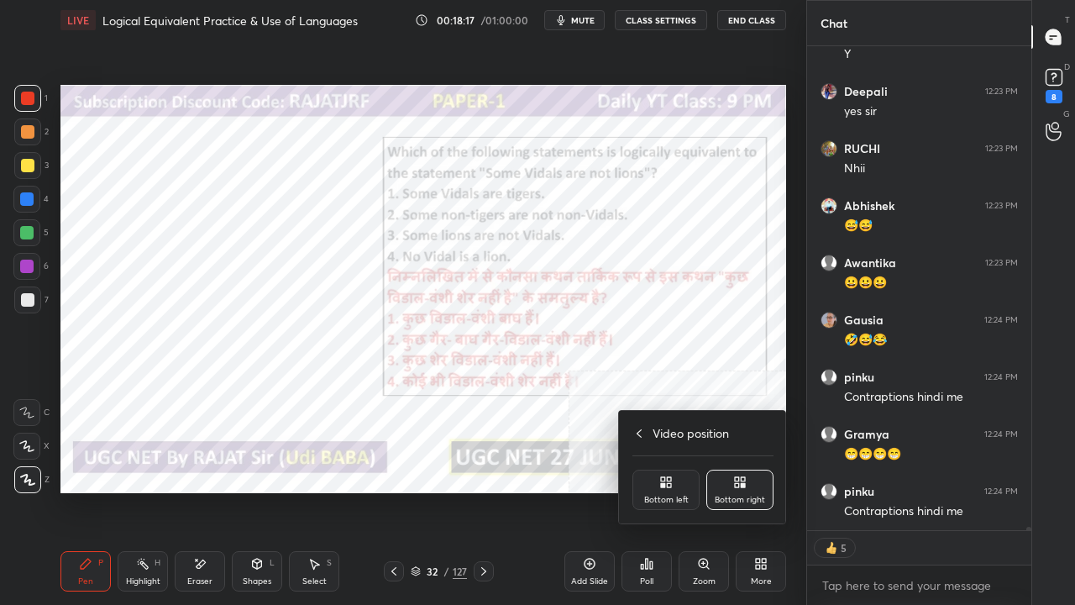
click at [686, 475] on div "Bottom left" at bounding box center [666, 490] width 67 height 40
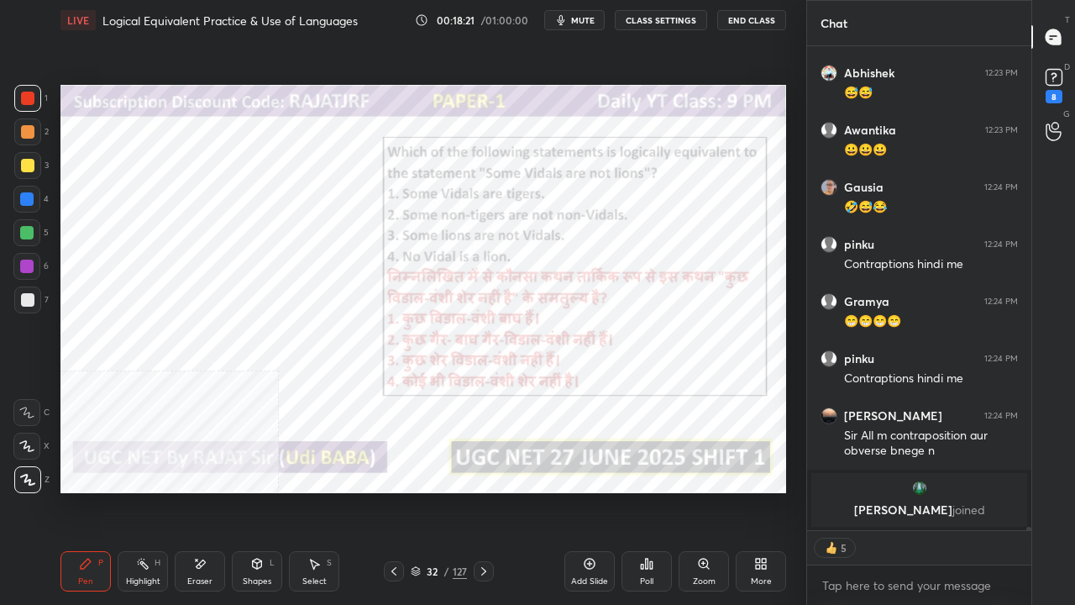
click at [444, 491] on div "/" at bounding box center [446, 571] width 5 height 10
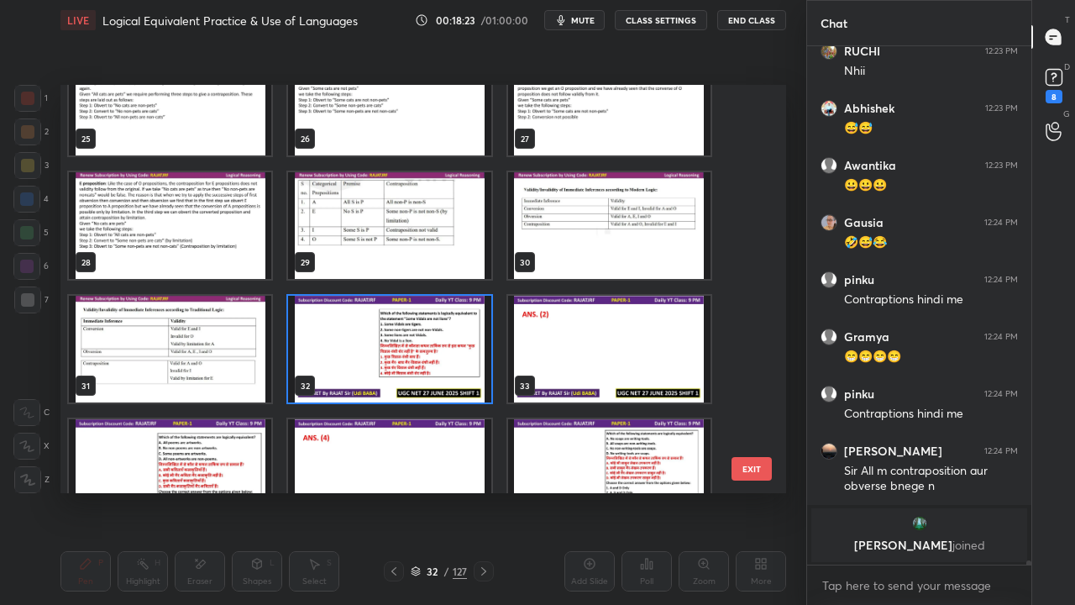
click at [428, 335] on img "grid" at bounding box center [389, 349] width 202 height 107
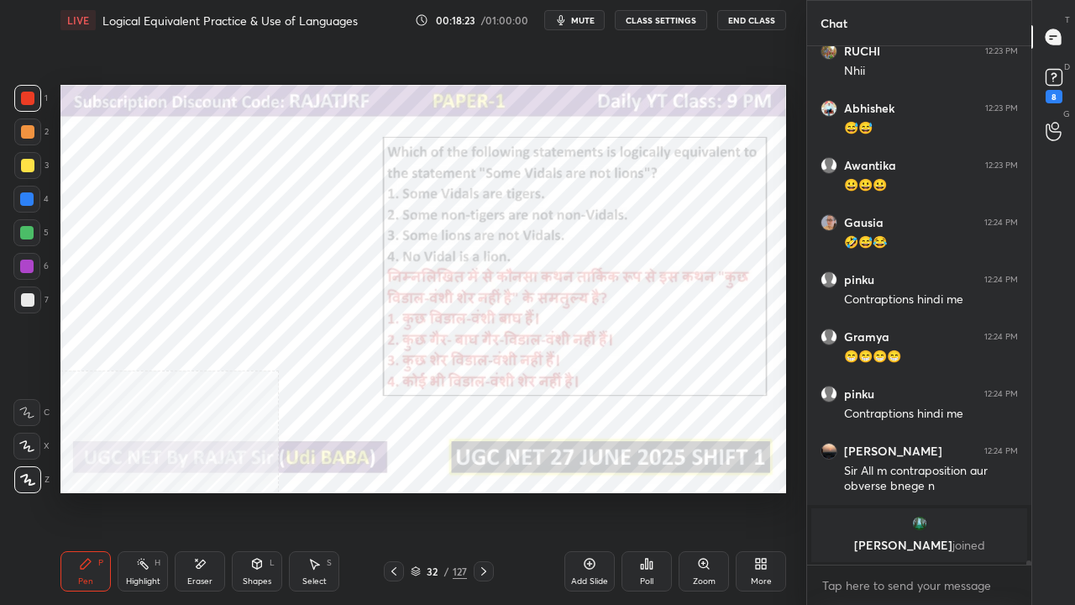
click at [428, 335] on img "grid" at bounding box center [389, 349] width 202 height 107
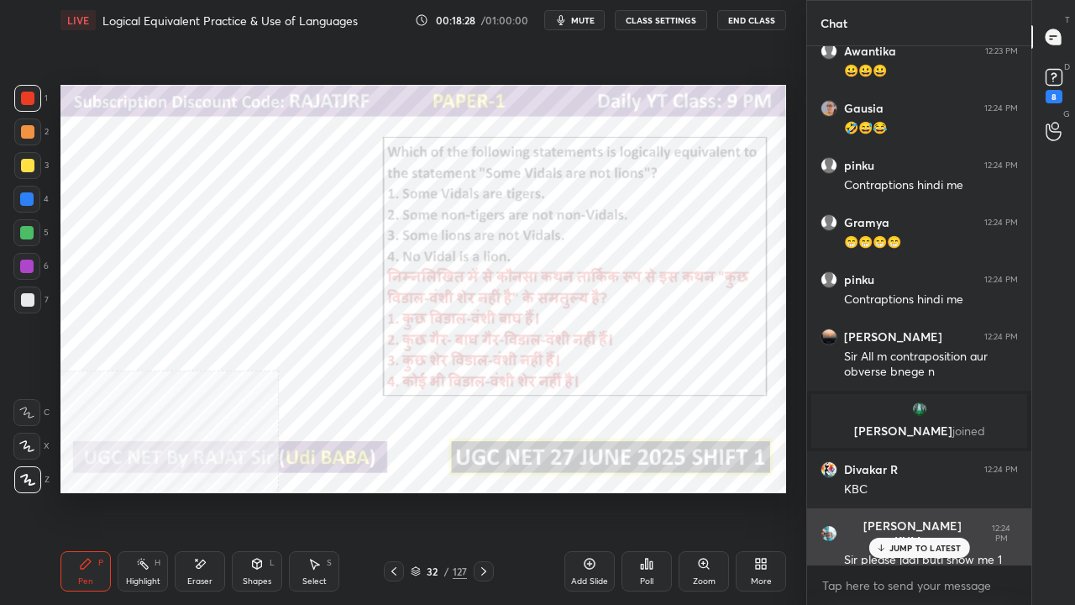
click at [938, 491] on p "JUMP TO LATEST" at bounding box center [926, 548] width 72 height 10
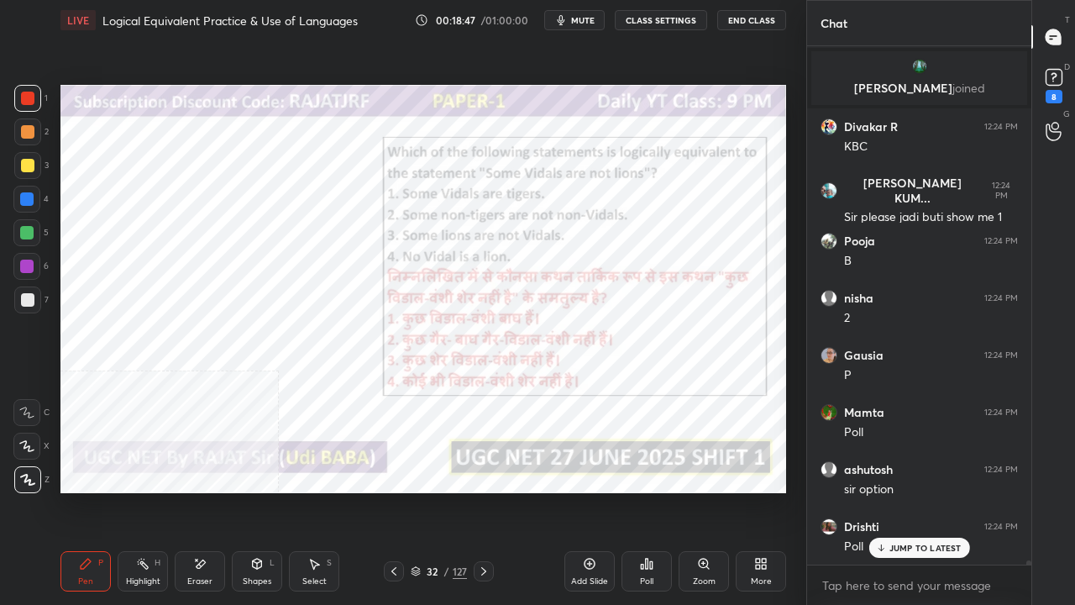
click at [434, 491] on div "32" at bounding box center [432, 571] width 17 height 10
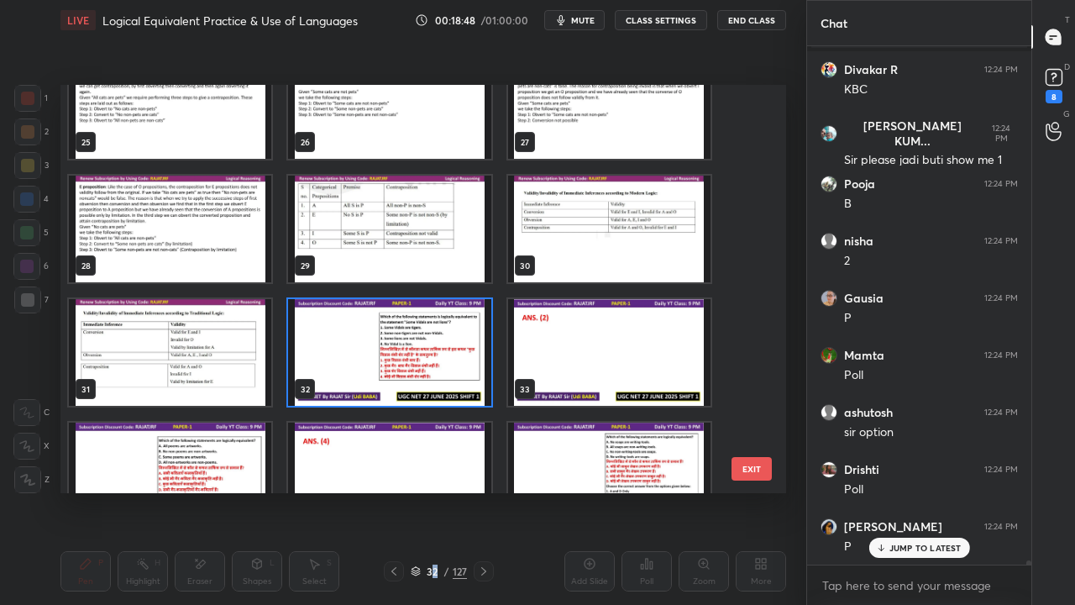
click at [435, 348] on img "grid" at bounding box center [389, 352] width 202 height 107
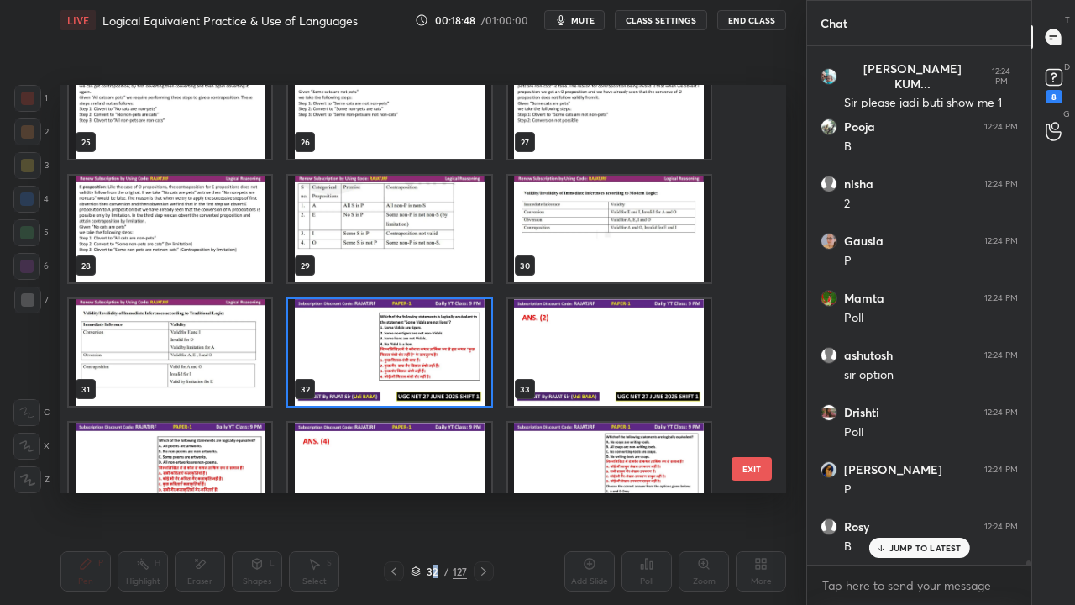
click at [434, 348] on img "grid" at bounding box center [389, 352] width 202 height 107
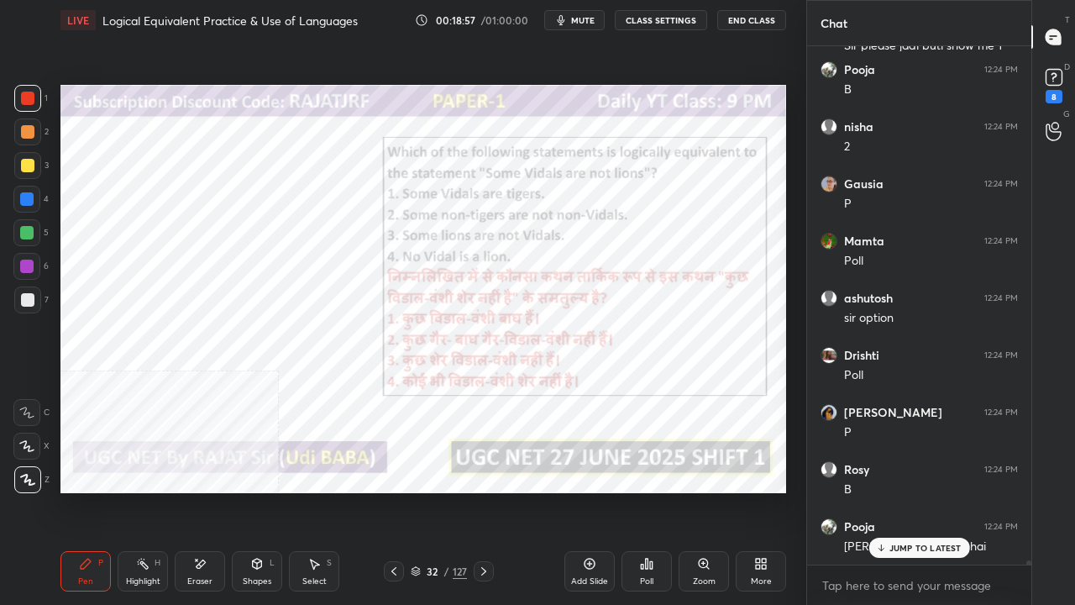
click at [427, 491] on div "32" at bounding box center [432, 571] width 17 height 10
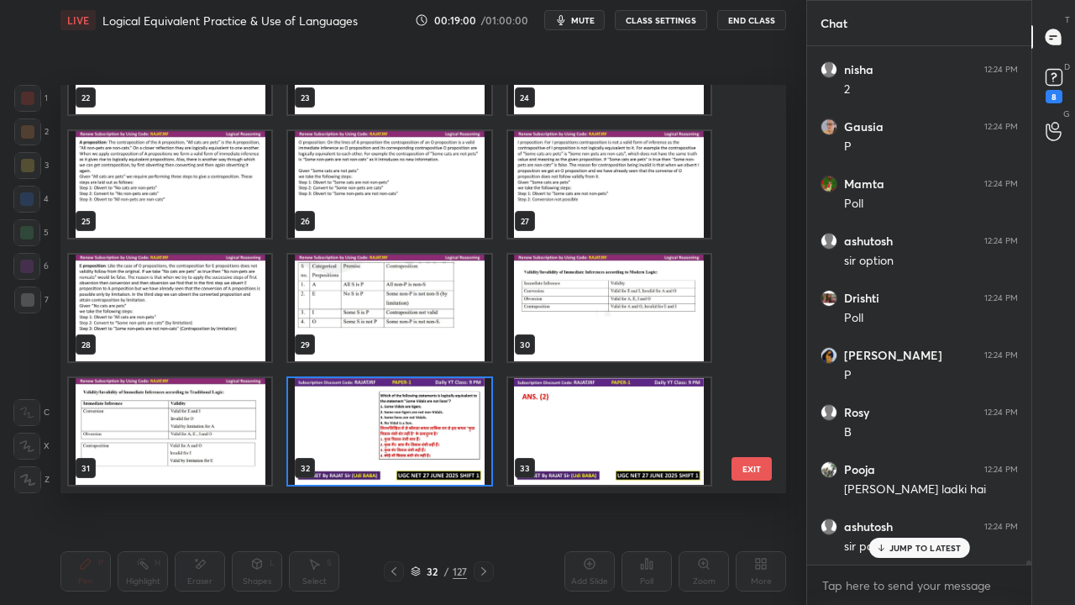
click at [401, 418] on img "grid" at bounding box center [389, 431] width 202 height 107
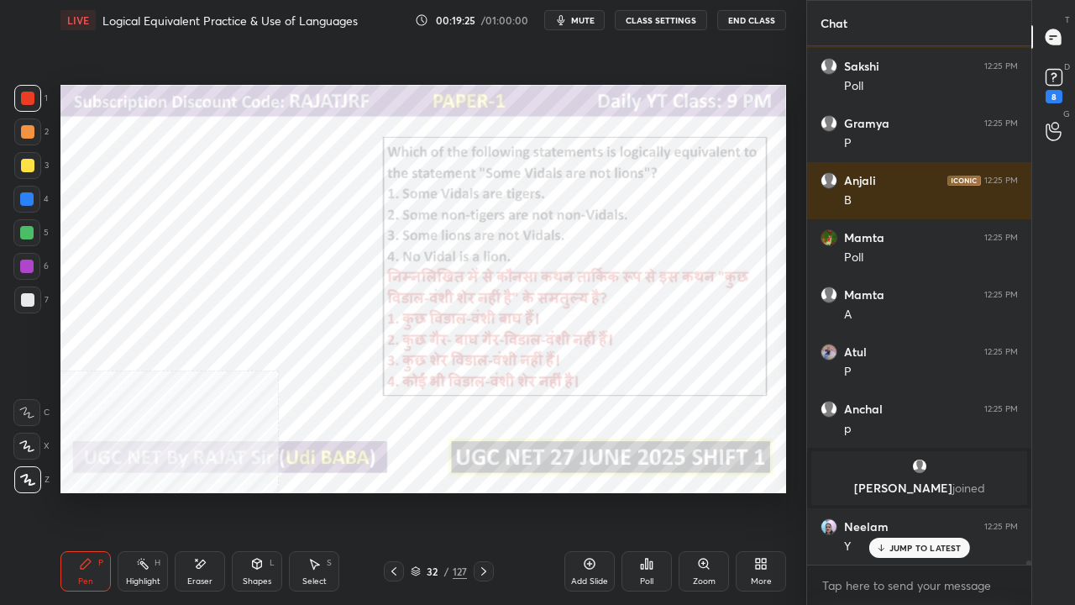
scroll to position [63884, 0]
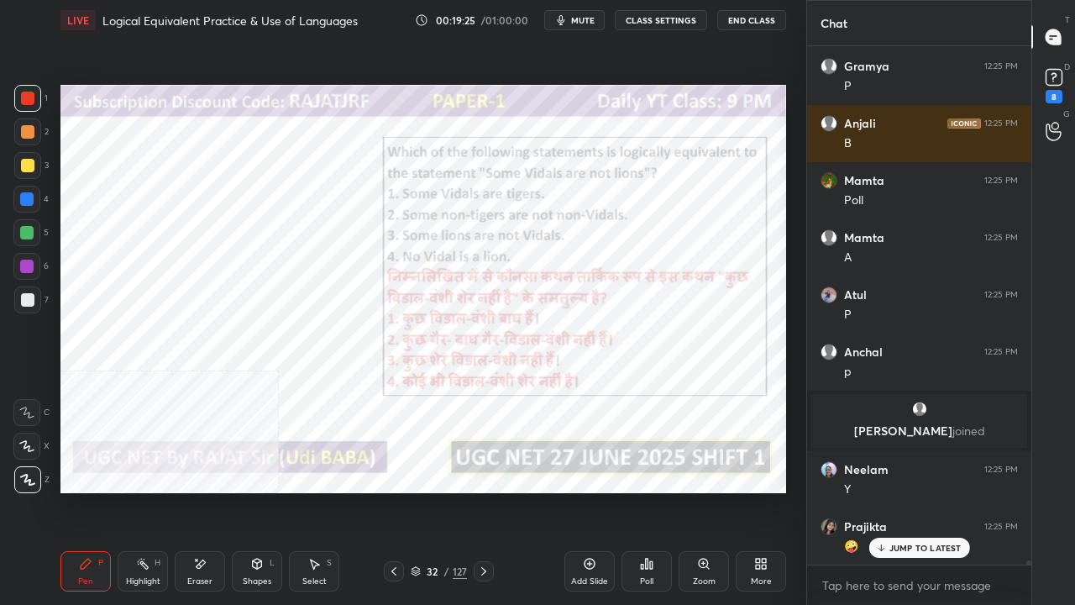
click at [449, 491] on div "/" at bounding box center [446, 571] width 5 height 10
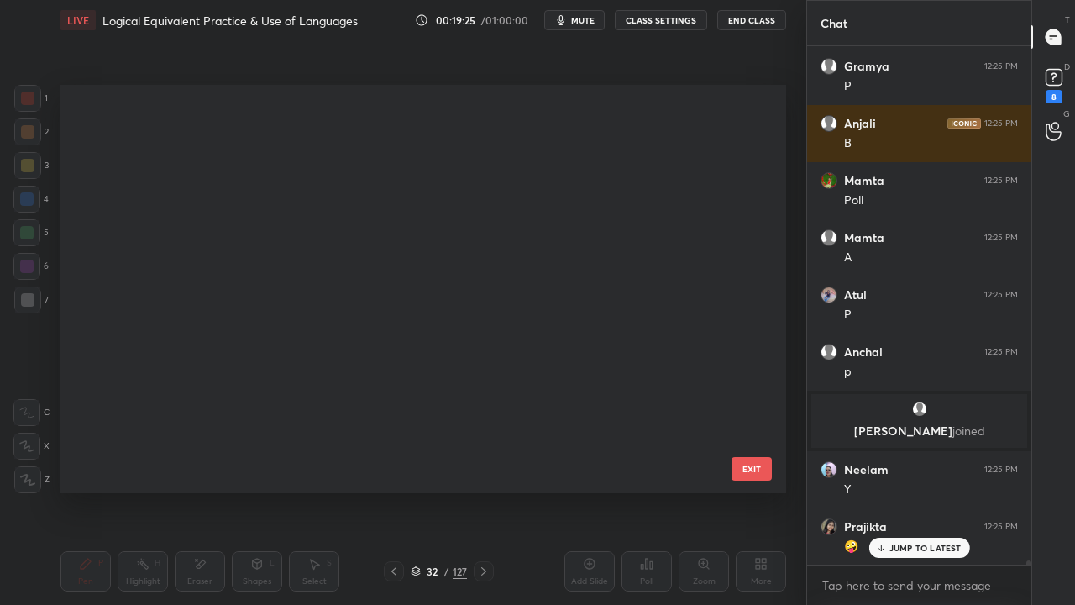
scroll to position [403, 718]
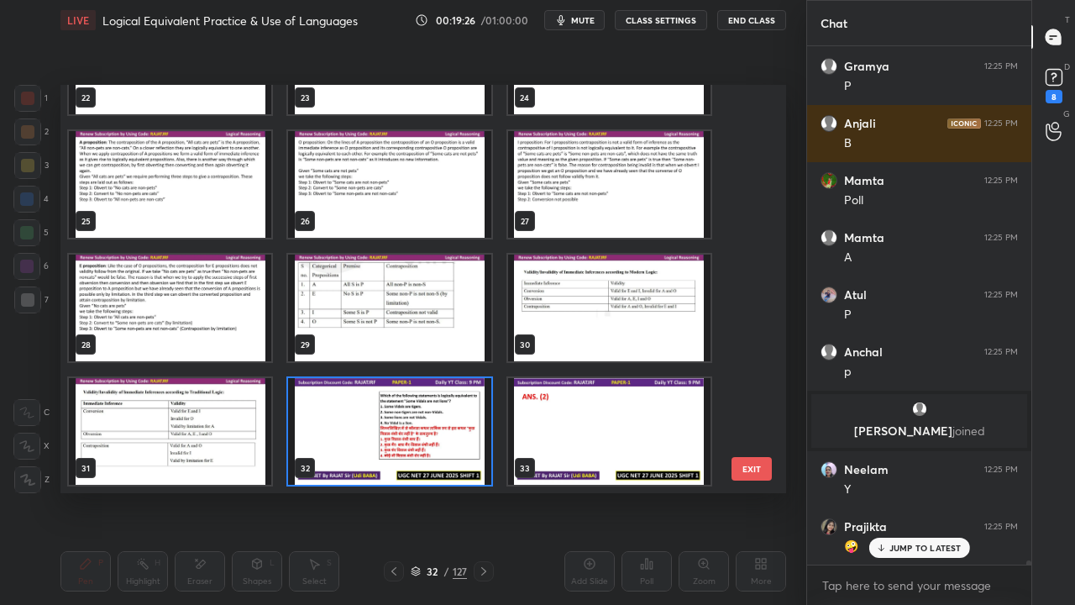
click at [363, 413] on img "grid" at bounding box center [389, 431] width 202 height 107
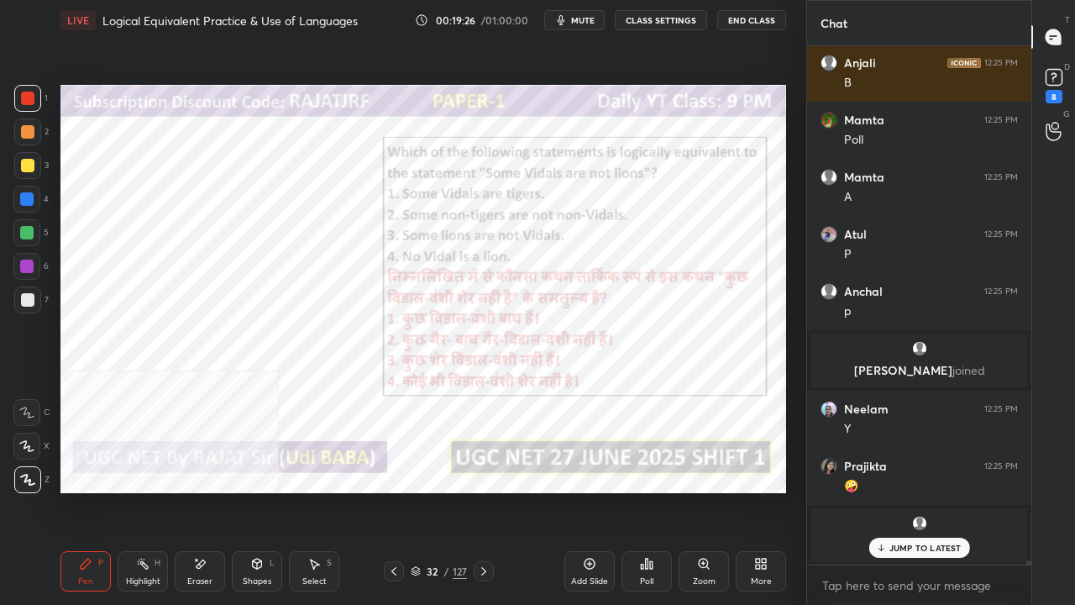
click at [633, 491] on div "Poll" at bounding box center [647, 571] width 50 height 40
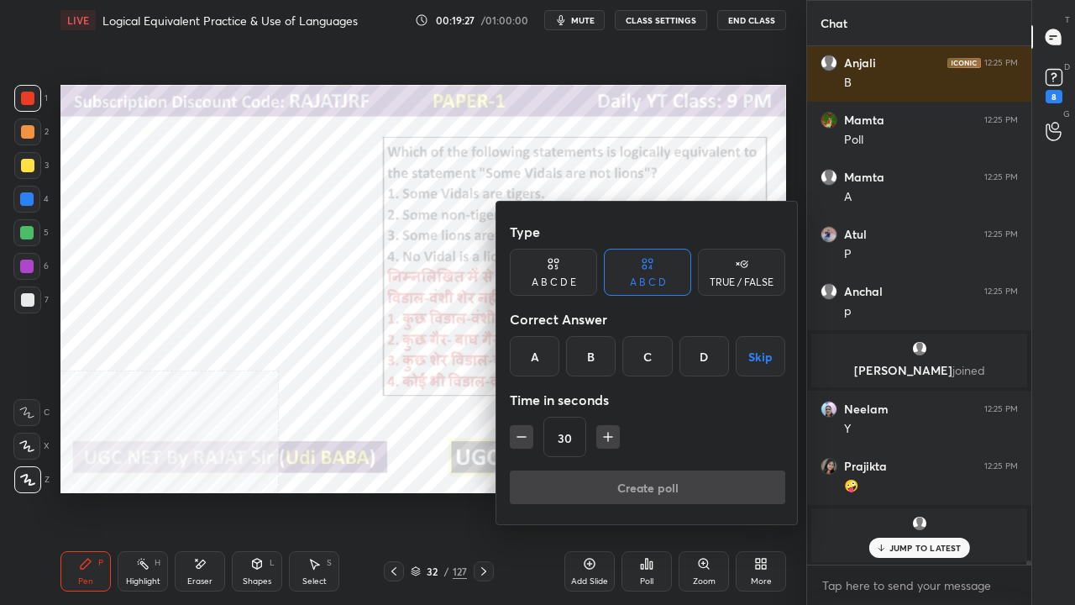
drag, startPoint x: 593, startPoint y: 346, endPoint x: 549, endPoint y: 407, distance: 74.6
click at [593, 351] on div "B" at bounding box center [591, 356] width 50 height 40
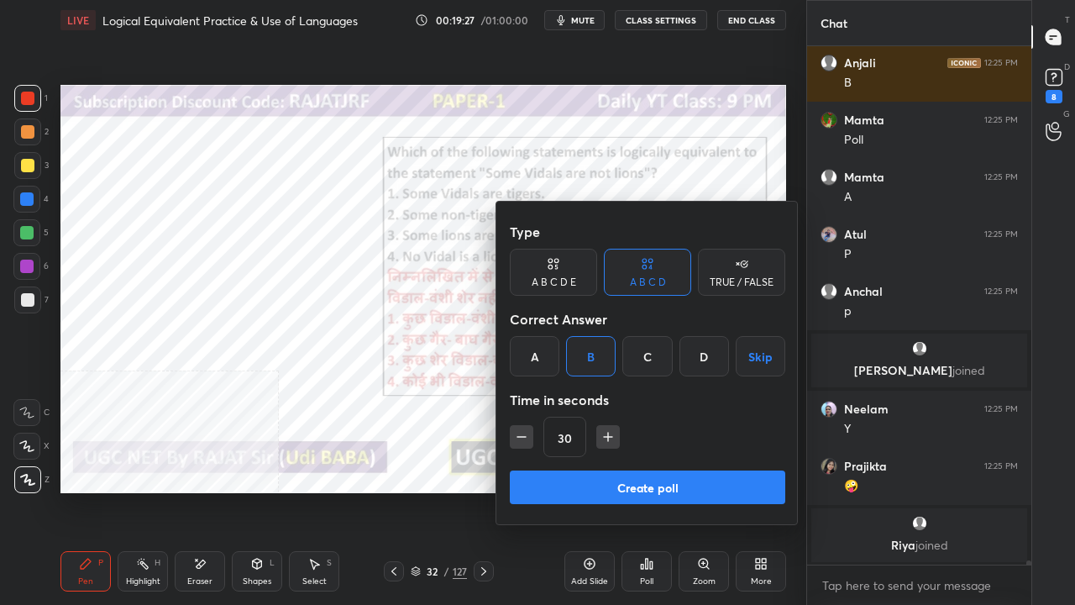
scroll to position [64002, 0]
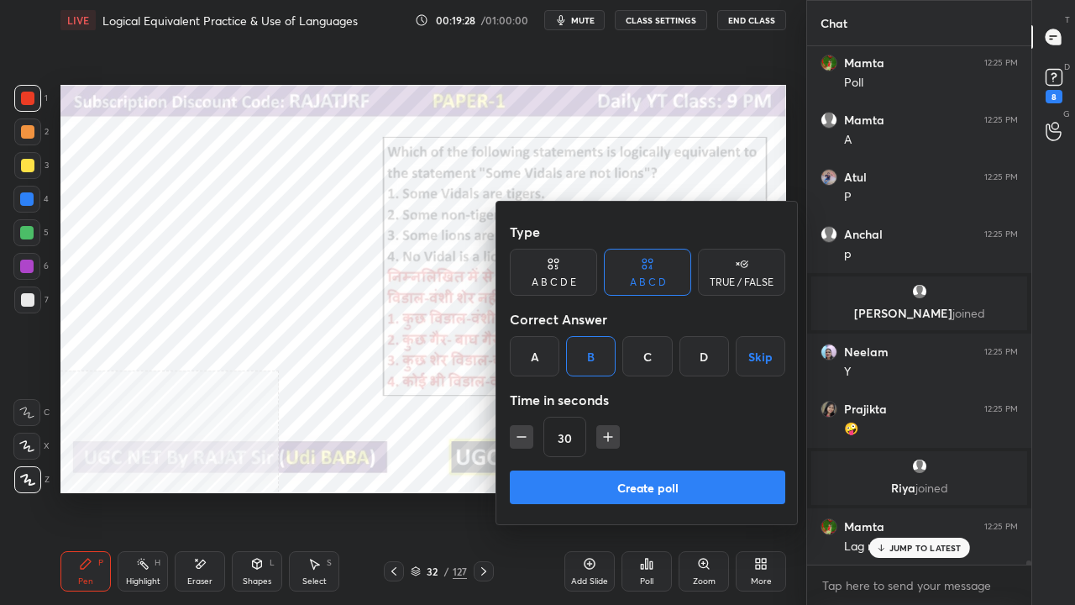
click at [590, 475] on button "Create poll" at bounding box center [648, 488] width 276 height 34
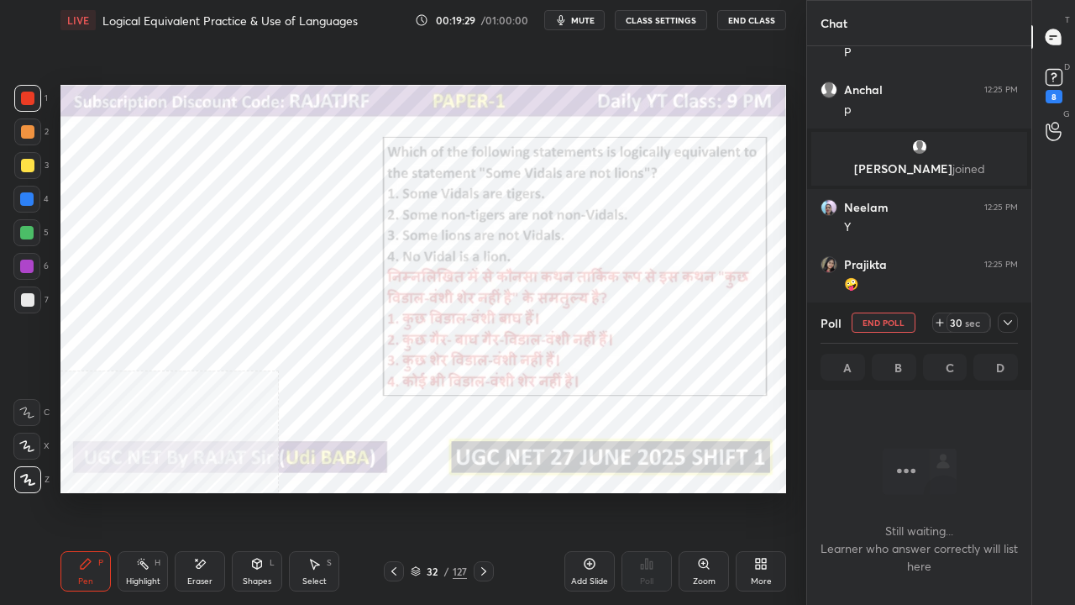
click at [1007, 313] on div at bounding box center [1008, 323] width 20 height 20
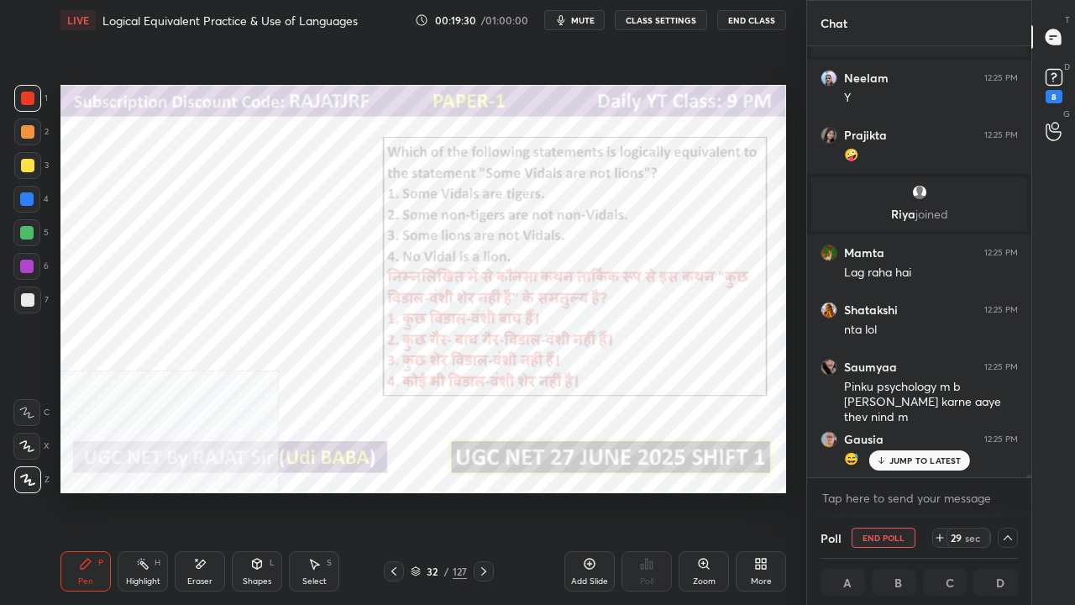
click at [902, 457] on div "ashutosh 12:24 PM sir pahle humlog Prasad 12:24 PM P [PERSON_NAME] 12:25 PM a […" at bounding box center [919, 261] width 224 height 431
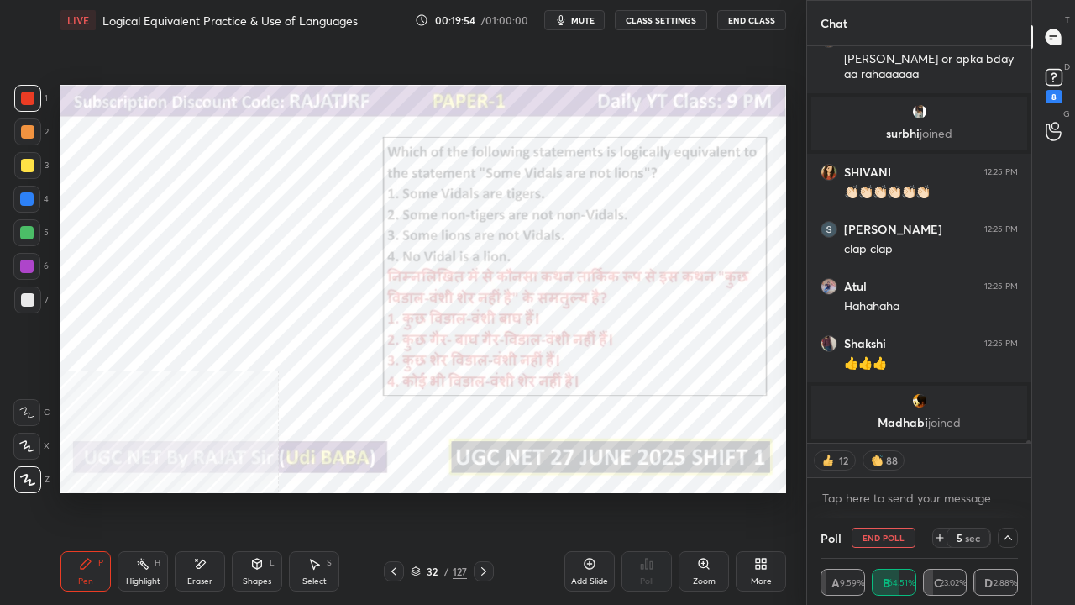
click at [948, 491] on div "5 sec" at bounding box center [969, 538] width 44 height 20
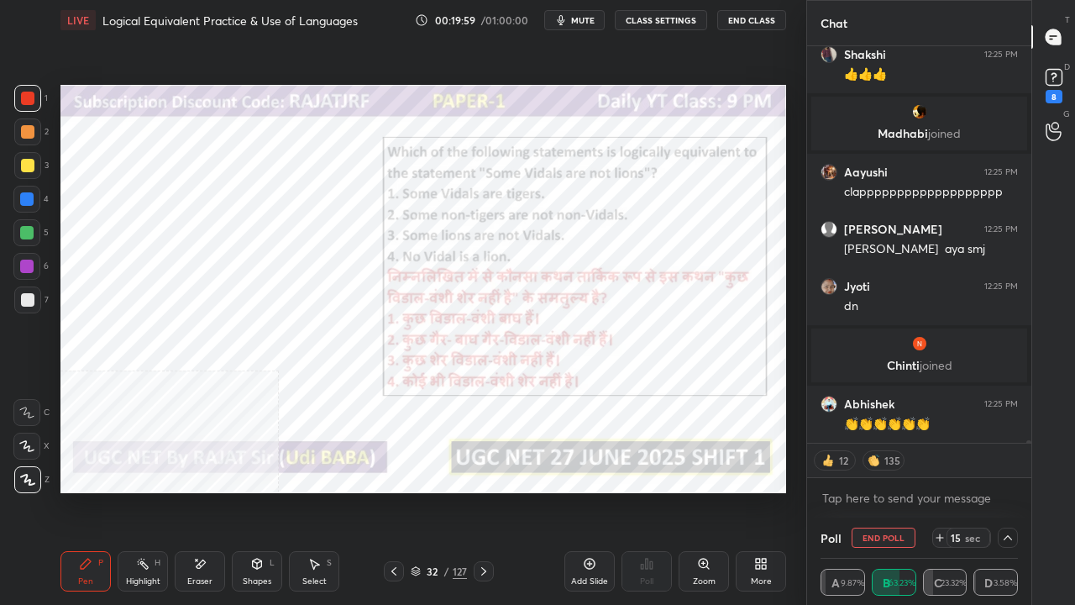
click at [29, 260] on div at bounding box center [26, 266] width 13 height 13
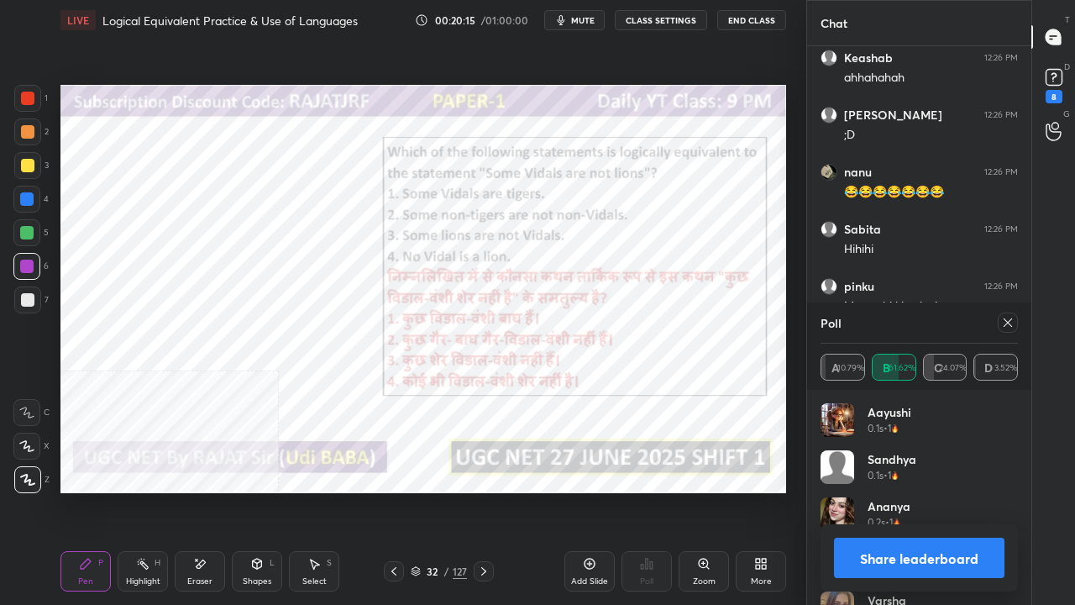
click at [1008, 323] on icon at bounding box center [1008, 322] width 8 height 8
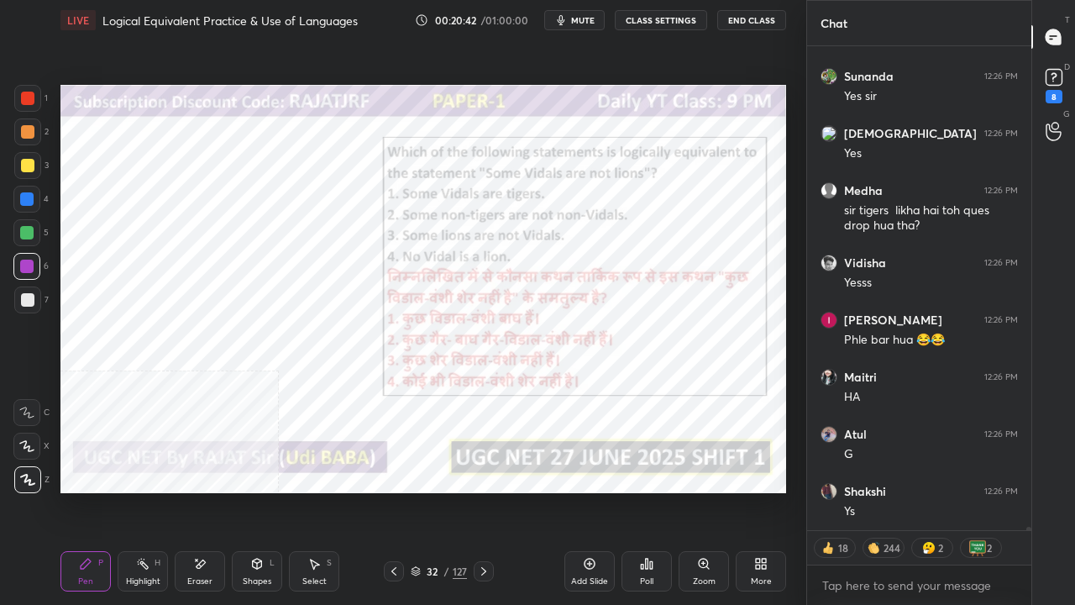
click at [28, 92] on div at bounding box center [27, 98] width 13 height 13
click at [27, 92] on div at bounding box center [27, 98] width 13 height 13
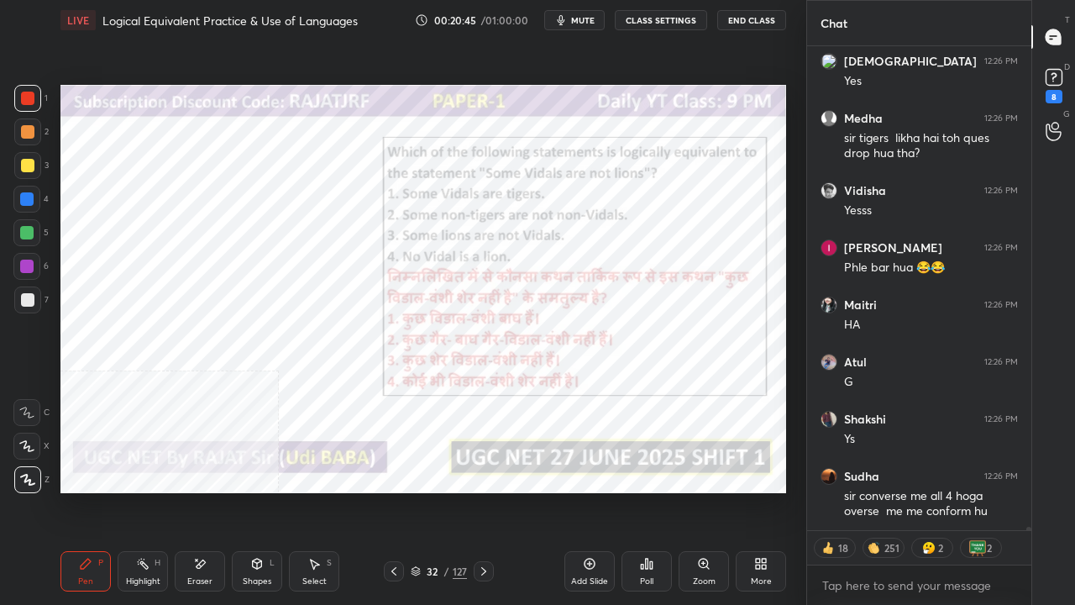
click at [27, 198] on div at bounding box center [26, 198] width 13 height 13
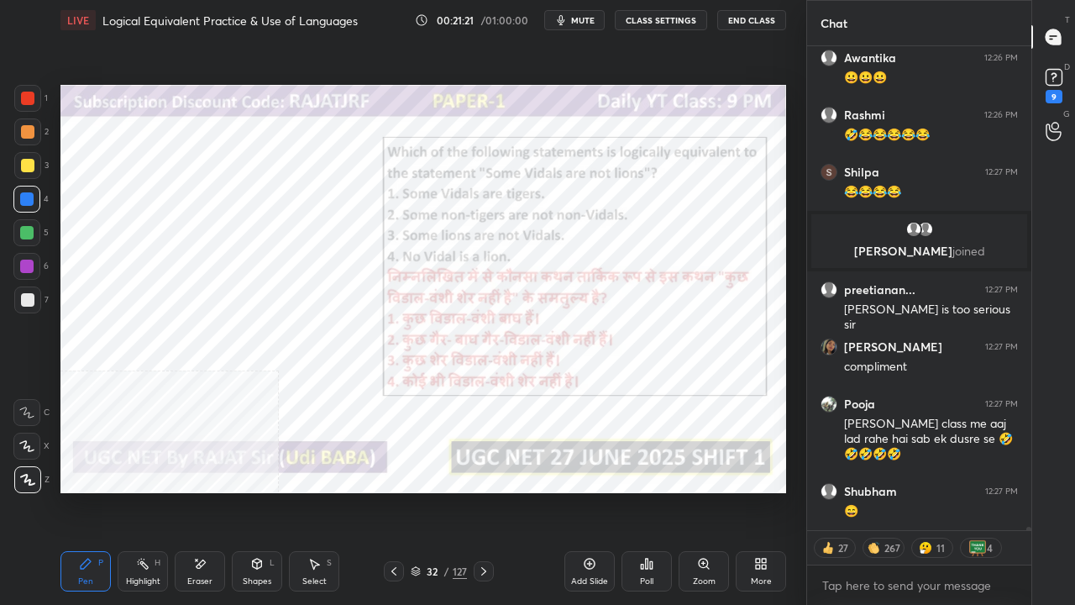
click at [22, 97] on div at bounding box center [27, 98] width 13 height 13
drag, startPoint x: 22, startPoint y: 97, endPoint x: 54, endPoint y: 110, distance: 34.6
click at [24, 97] on div at bounding box center [27, 98] width 13 height 13
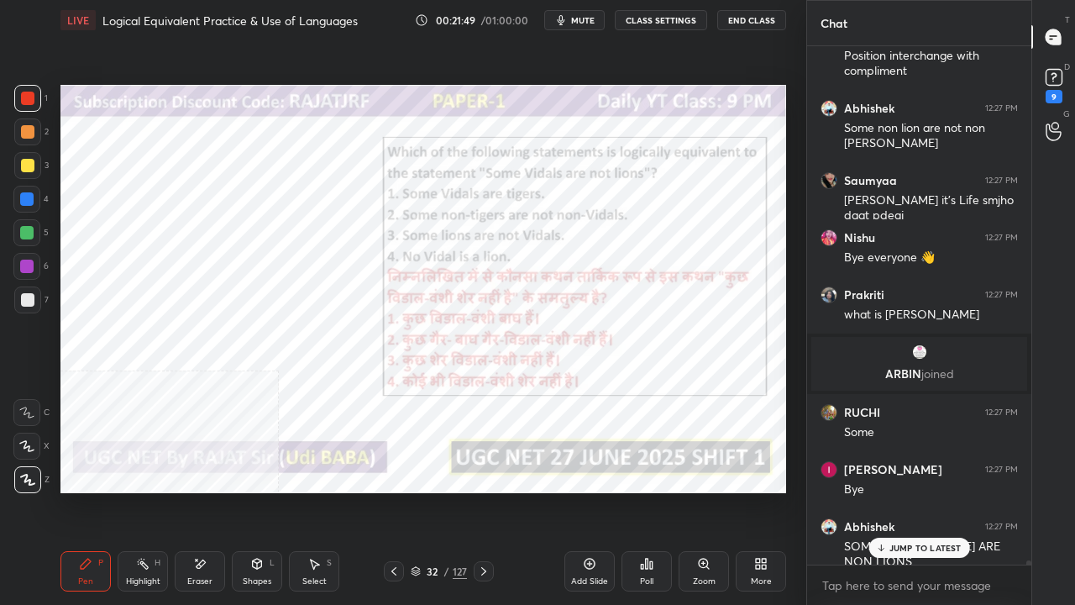
scroll to position [69293, 0]
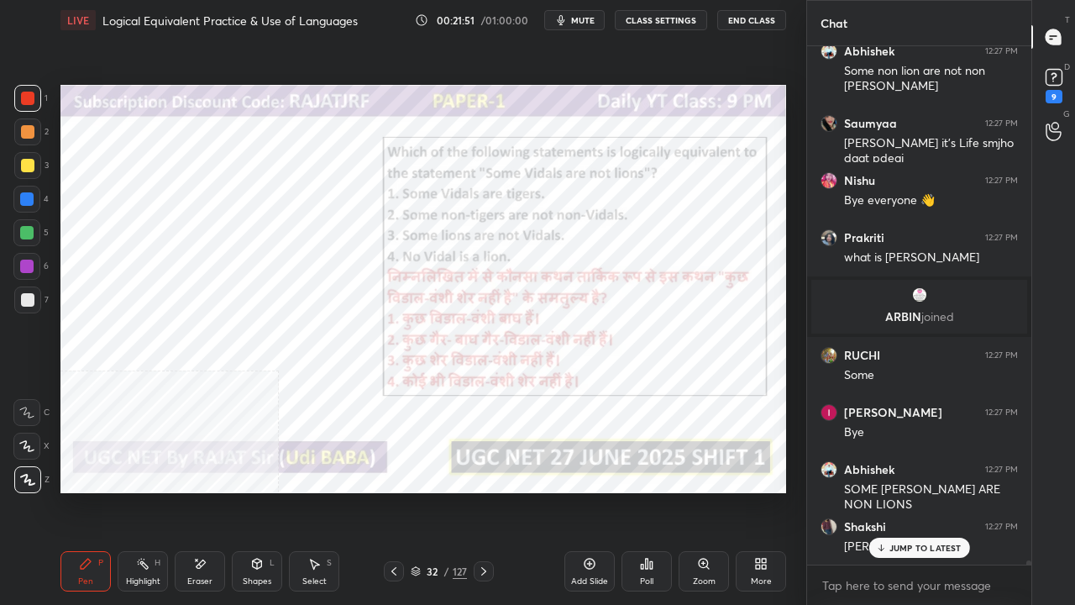
click at [936, 491] on p "JUMP TO LATEST" at bounding box center [926, 548] width 72 height 10
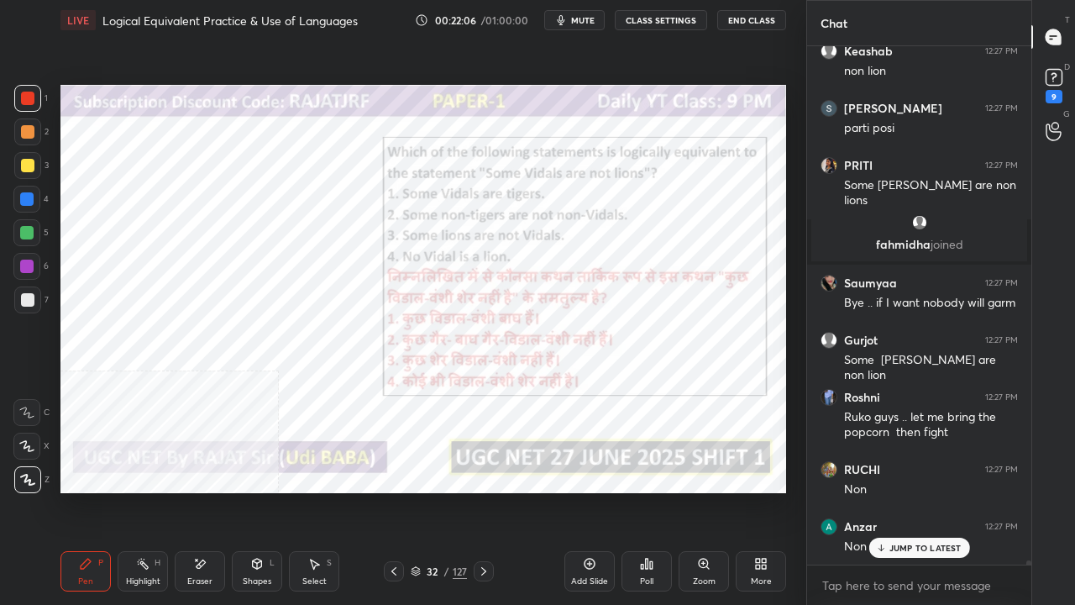
scroll to position [69997, 0]
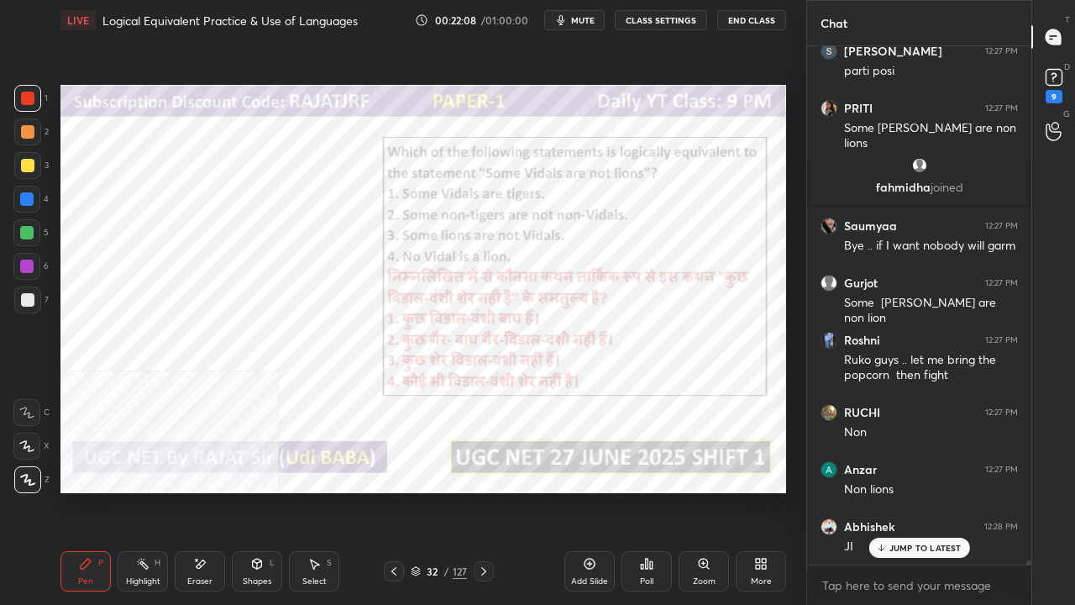
click at [25, 196] on div at bounding box center [26, 198] width 13 height 13
click at [24, 194] on div at bounding box center [26, 198] width 13 height 13
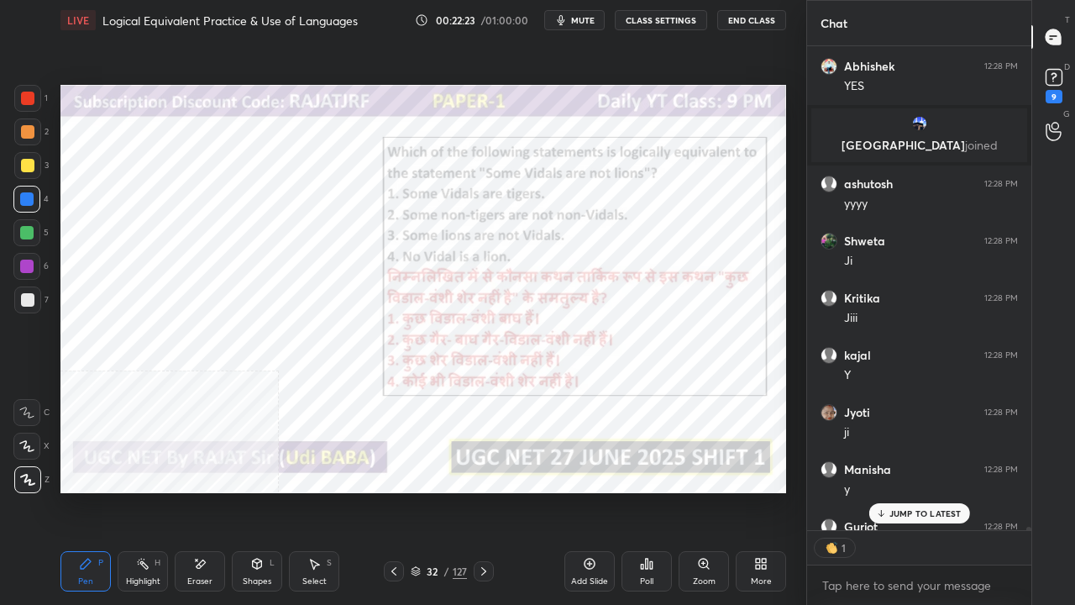
scroll to position [479, 219]
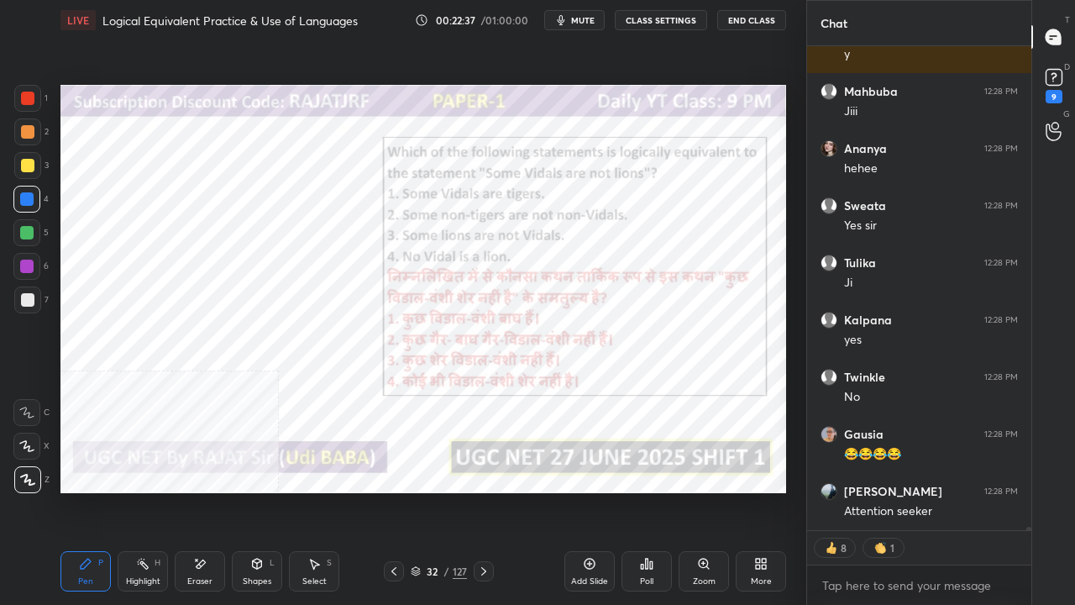
click at [760, 491] on icon at bounding box center [760, 563] width 13 height 13
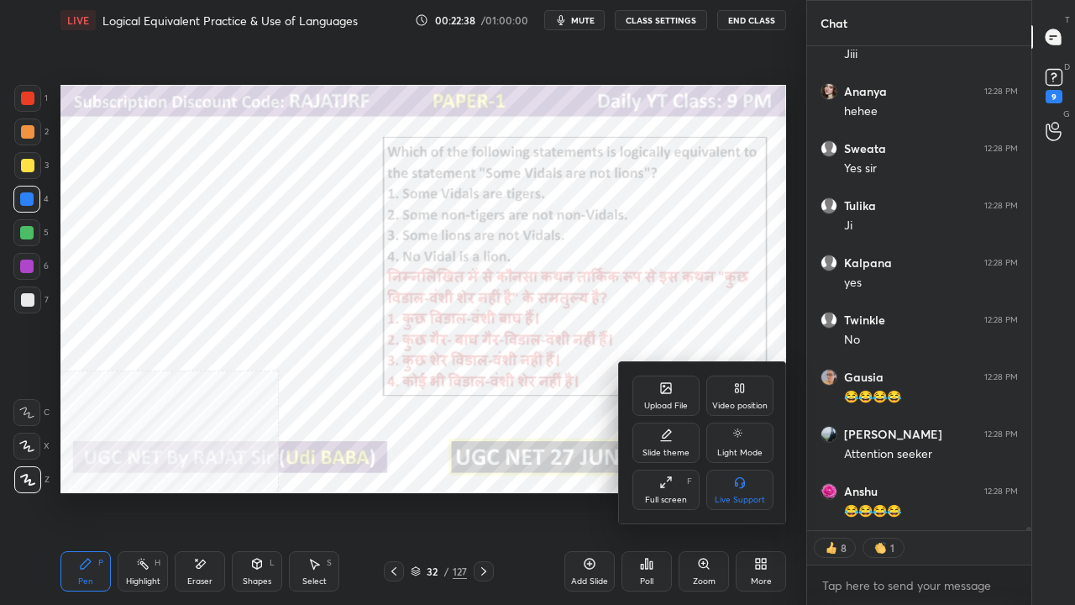
drag, startPoint x: 749, startPoint y: 393, endPoint x: 742, endPoint y: 420, distance: 27.7
click at [749, 397] on div "Video position" at bounding box center [740, 396] width 67 height 40
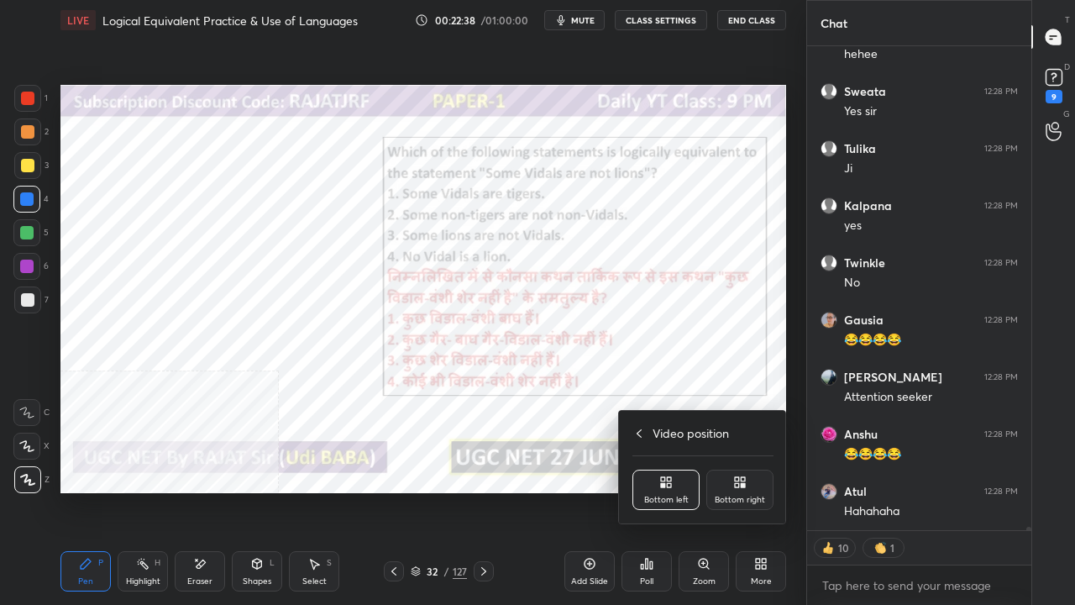
click at [743, 481] on icon at bounding box center [743, 479] width 4 height 4
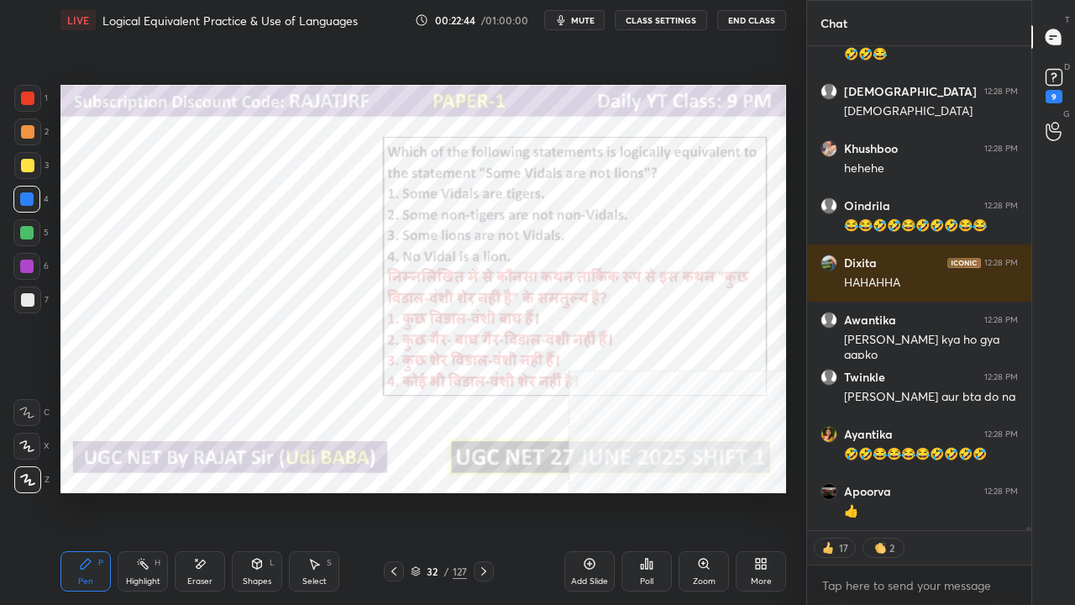
click at [32, 92] on div at bounding box center [27, 98] width 13 height 13
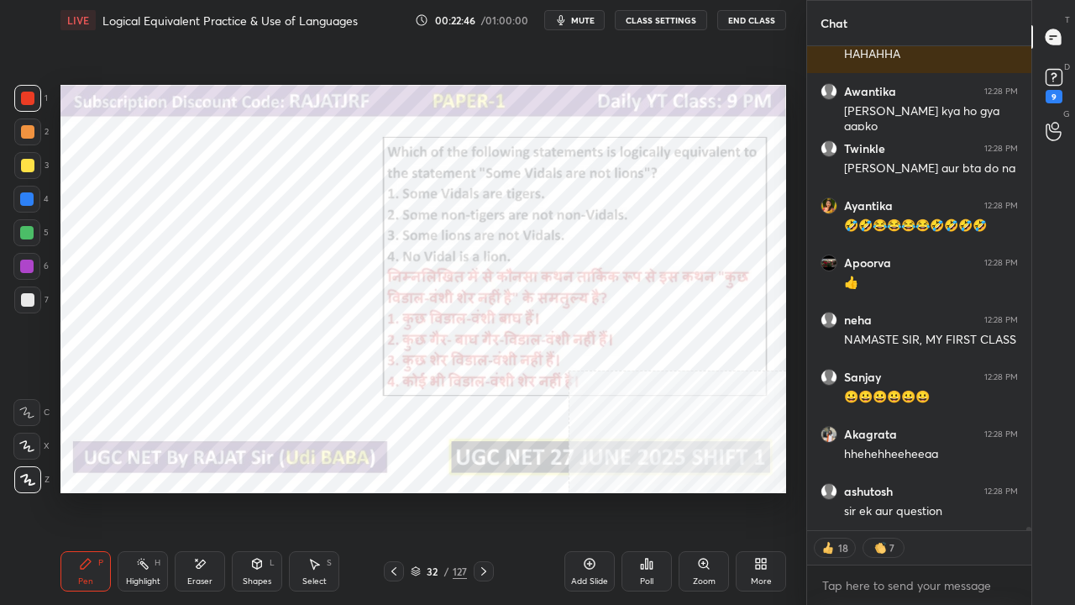
click at [437, 491] on div "32" at bounding box center [432, 571] width 17 height 10
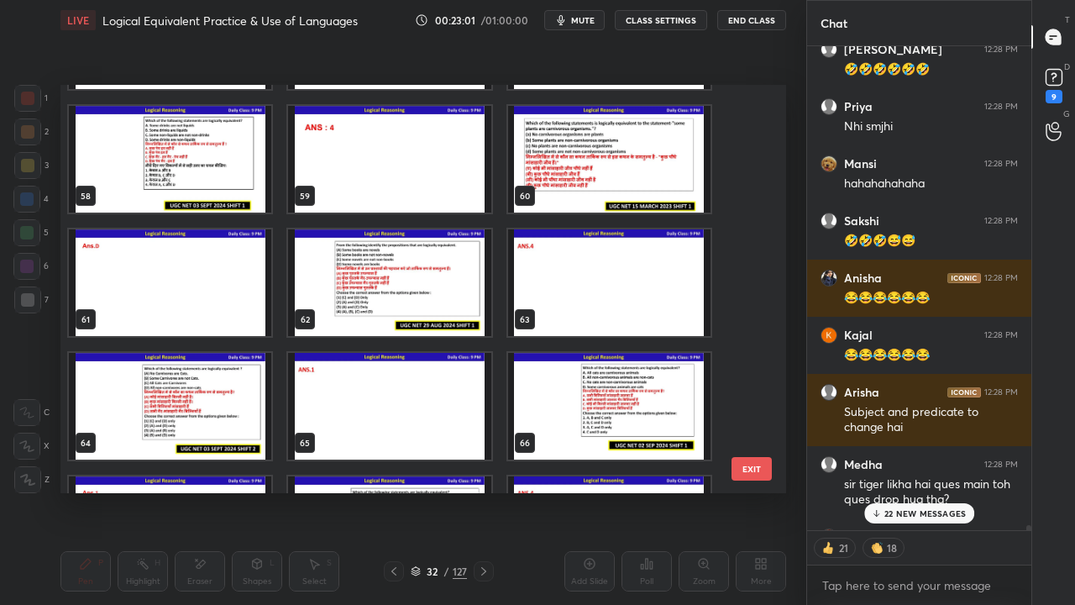
click at [586, 162] on img "grid" at bounding box center [609, 159] width 202 height 107
click at [588, 162] on img "grid" at bounding box center [609, 159] width 202 height 107
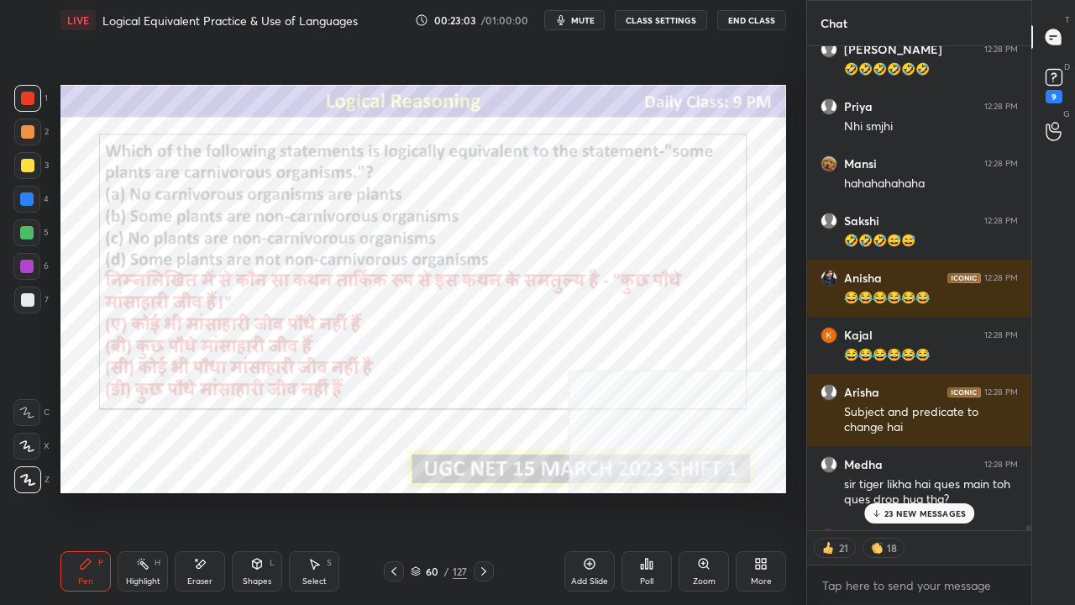
click at [893, 491] on p "23 NEW MESSAGES" at bounding box center [925, 513] width 81 height 10
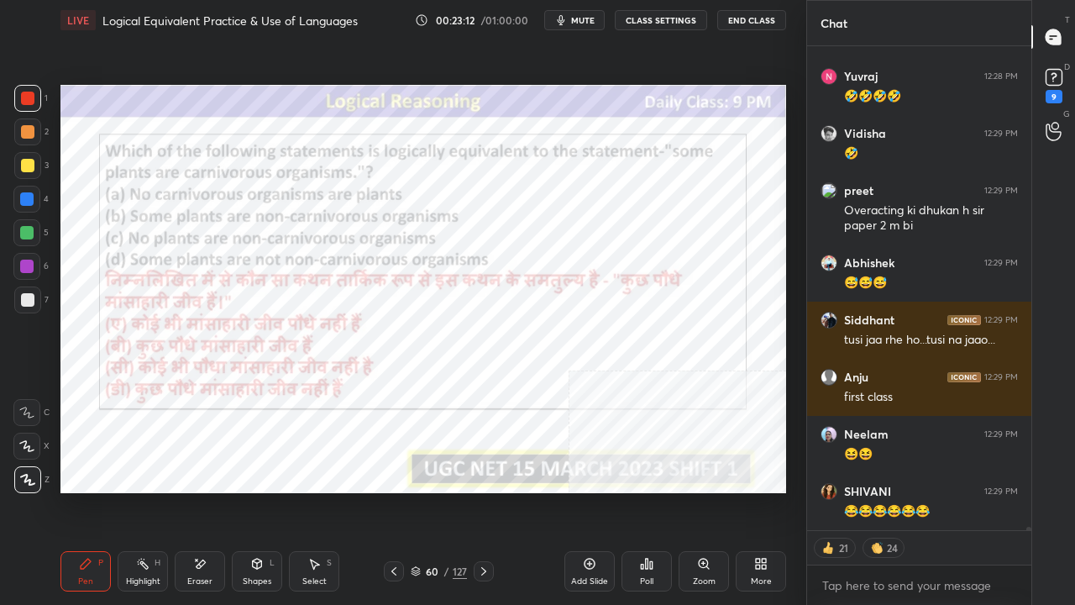
click at [26, 192] on div at bounding box center [26, 198] width 13 height 13
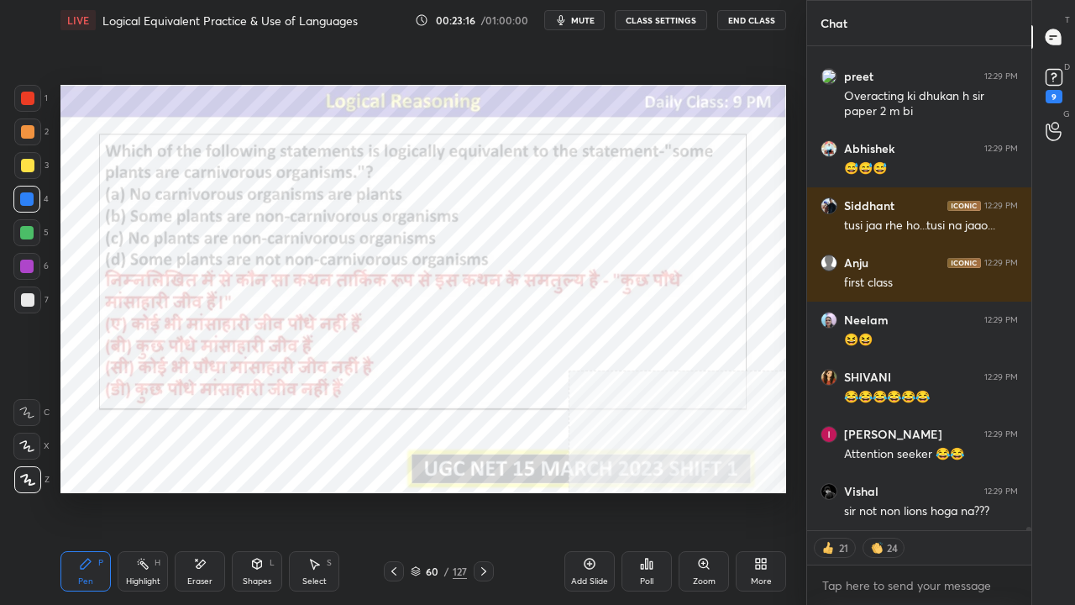
type textarea "x"
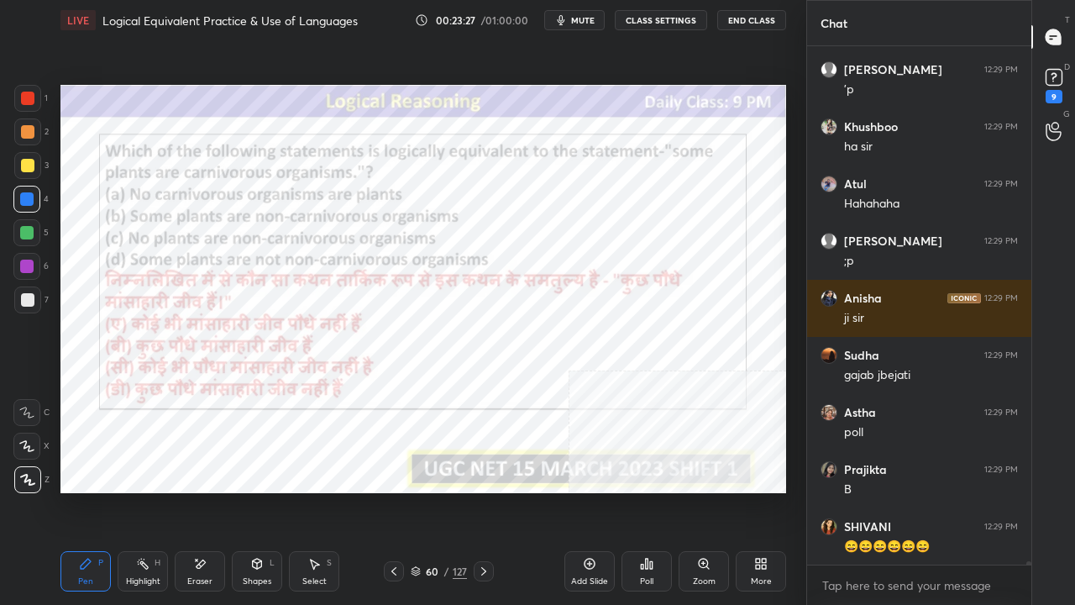
click at [582, 22] on span "mute" at bounding box center [583, 20] width 24 height 12
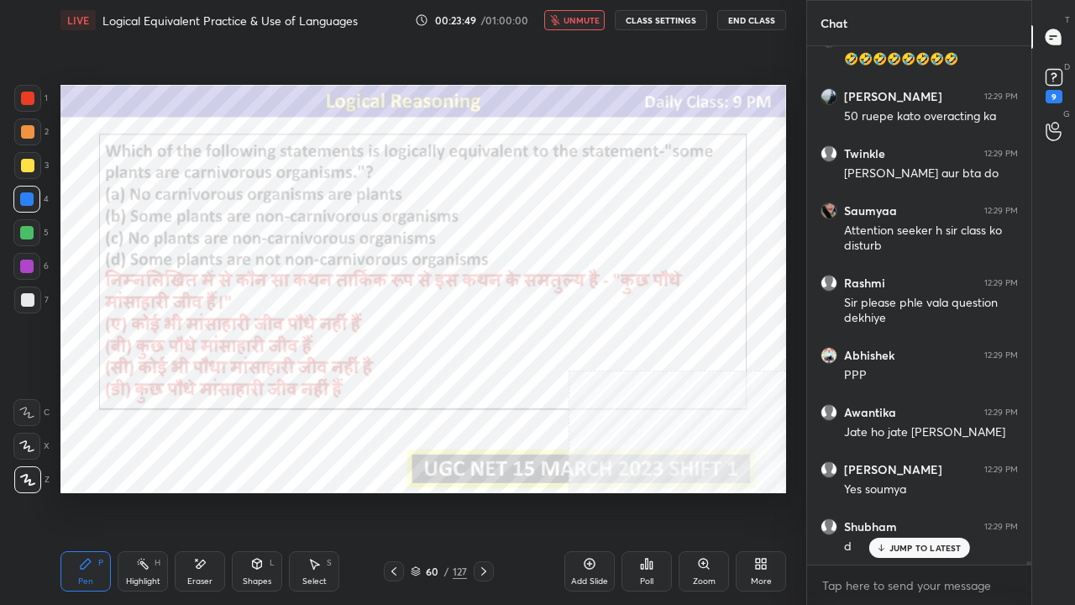
click at [439, 491] on div "60 / 127" at bounding box center [439, 571] width 56 height 15
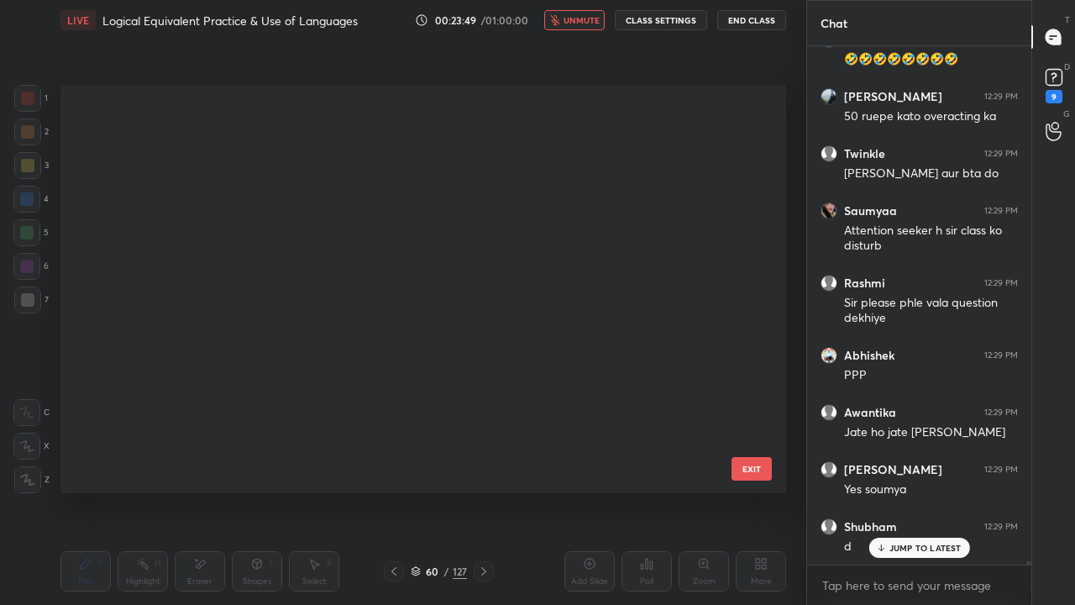
scroll to position [6, 9]
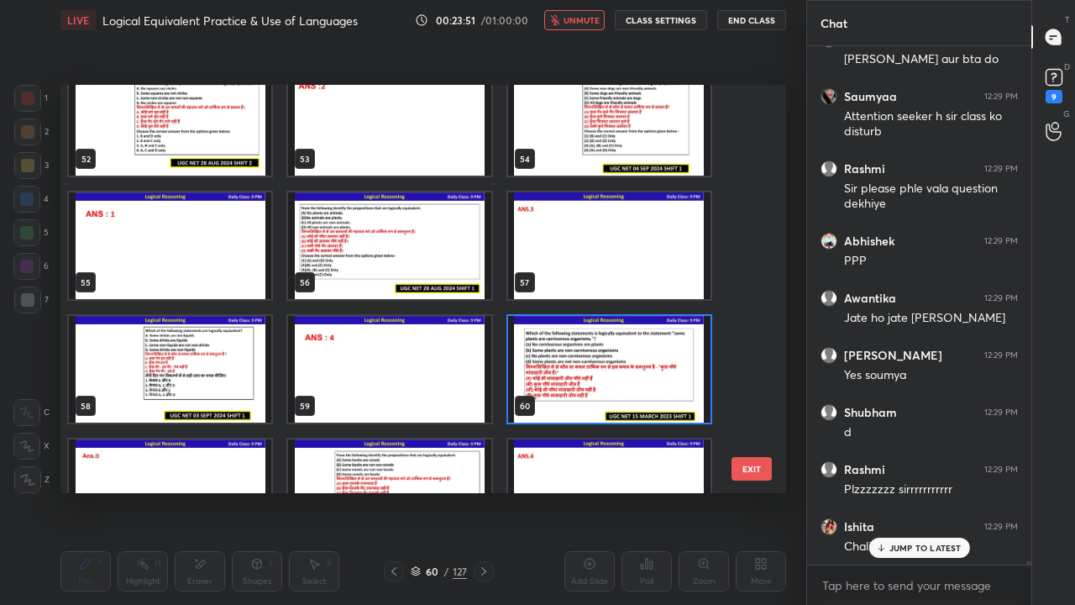
click at [584, 370] on img "grid" at bounding box center [609, 369] width 202 height 107
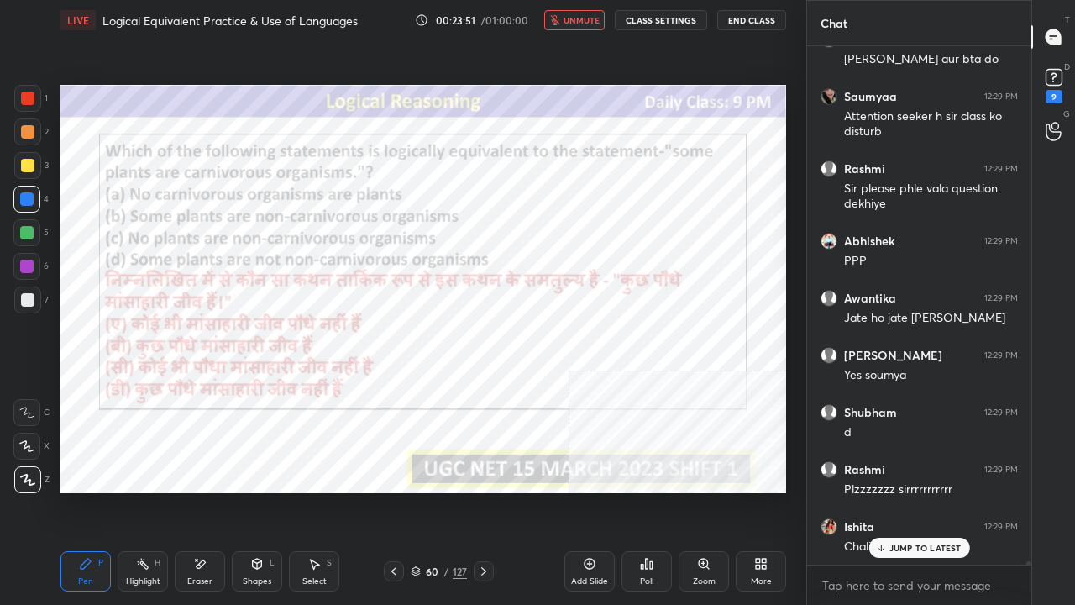
click at [584, 370] on img "grid" at bounding box center [609, 369] width 202 height 107
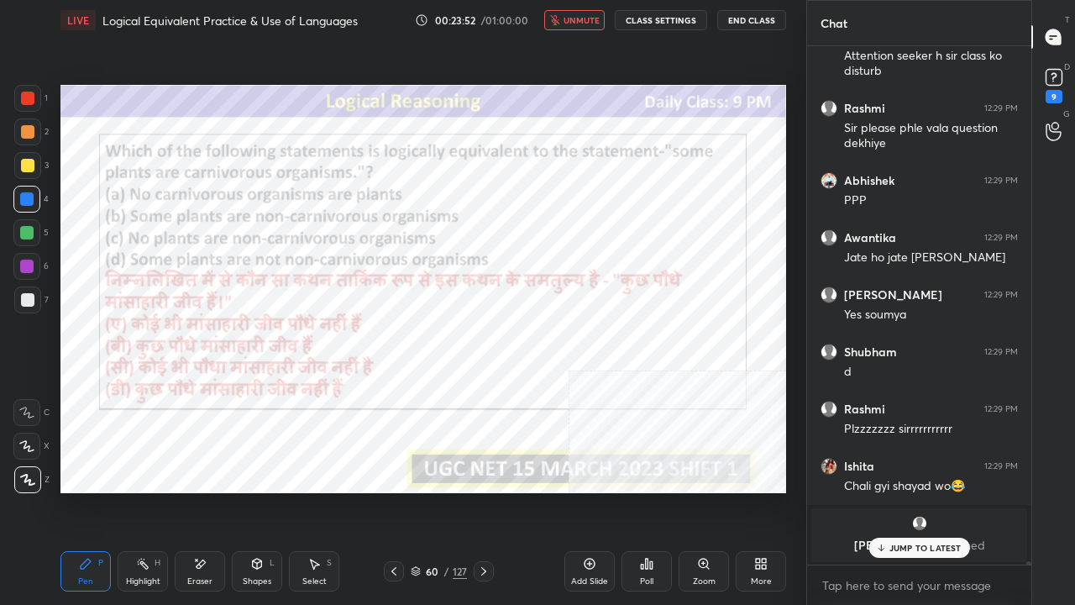
click at [647, 491] on icon at bounding box center [647, 564] width 3 height 10
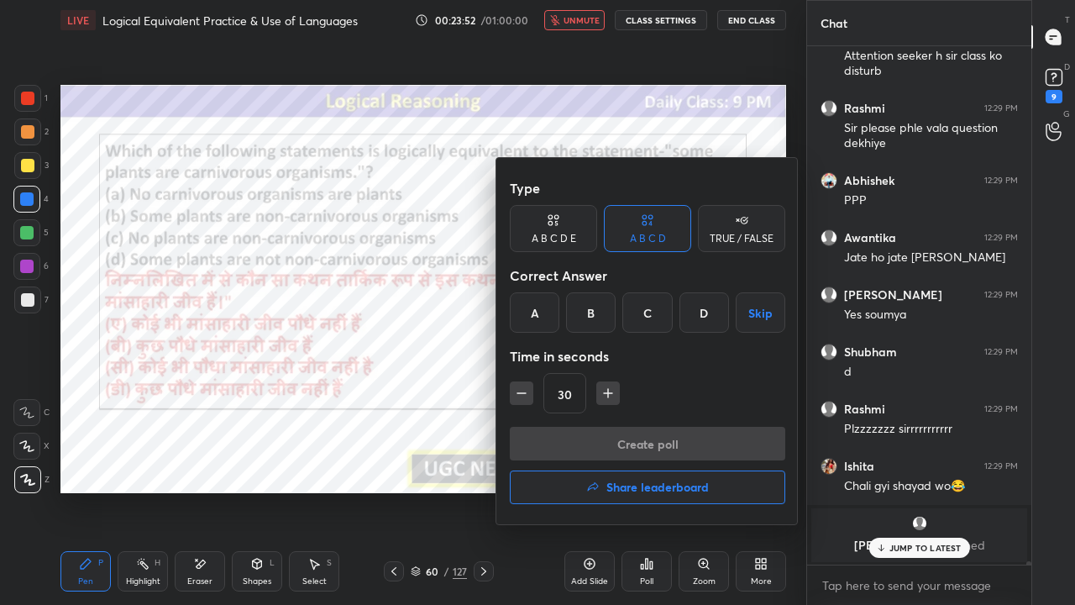
drag, startPoint x: 697, startPoint y: 309, endPoint x: 690, endPoint y: 329, distance: 21.5
click at [696, 314] on div "D" at bounding box center [705, 312] width 50 height 40
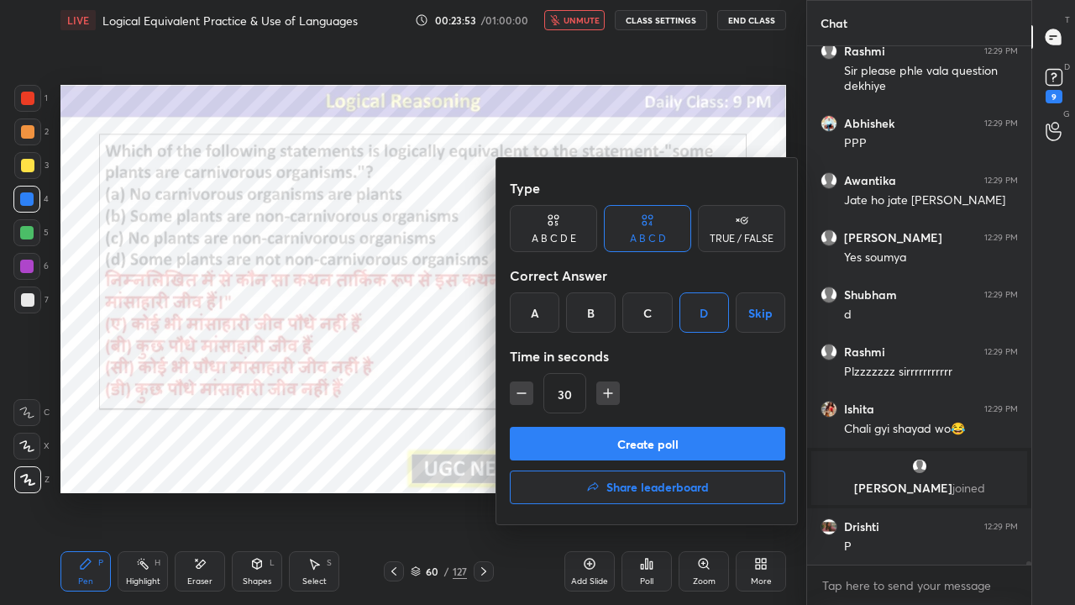
click at [601, 397] on icon "button" at bounding box center [608, 393] width 17 height 17
type input "45"
click at [612, 428] on button "Create poll" at bounding box center [648, 444] width 276 height 34
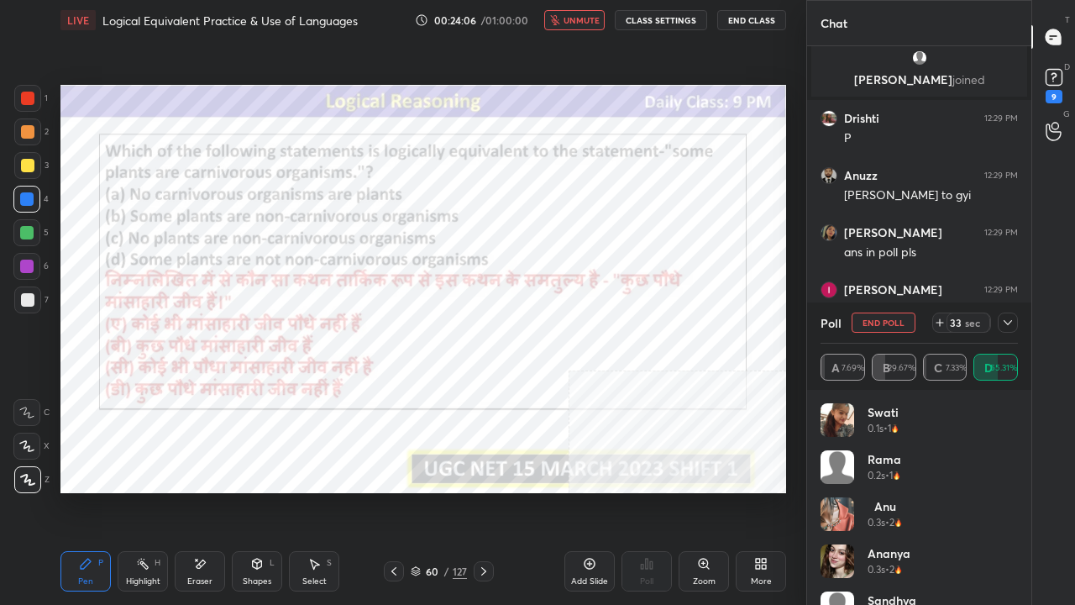
click at [580, 20] on span "unmute" at bounding box center [582, 20] width 36 height 12
click at [1012, 319] on icon at bounding box center [1008, 322] width 13 height 13
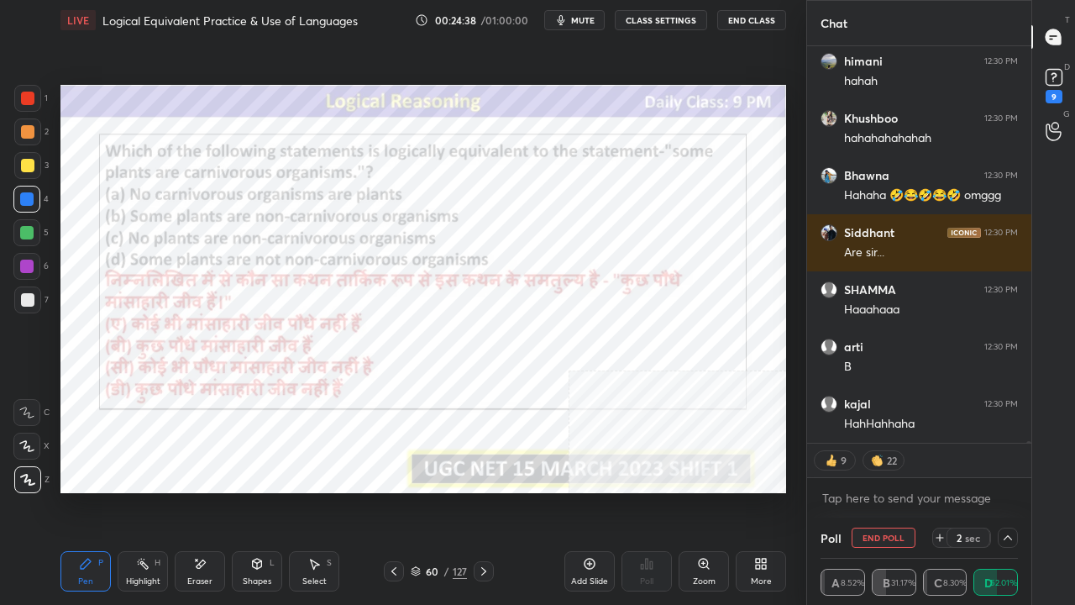
click at [28, 271] on div at bounding box center [26, 266] width 13 height 13
click at [27, 269] on div at bounding box center [26, 266] width 13 height 13
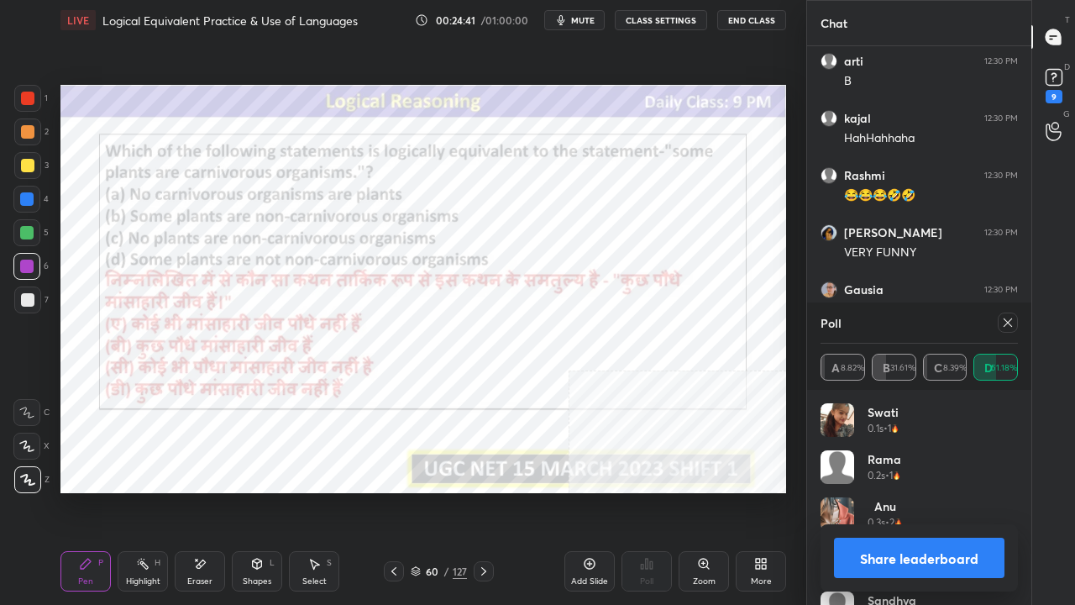
click at [1007, 323] on icon at bounding box center [1008, 322] width 8 height 8
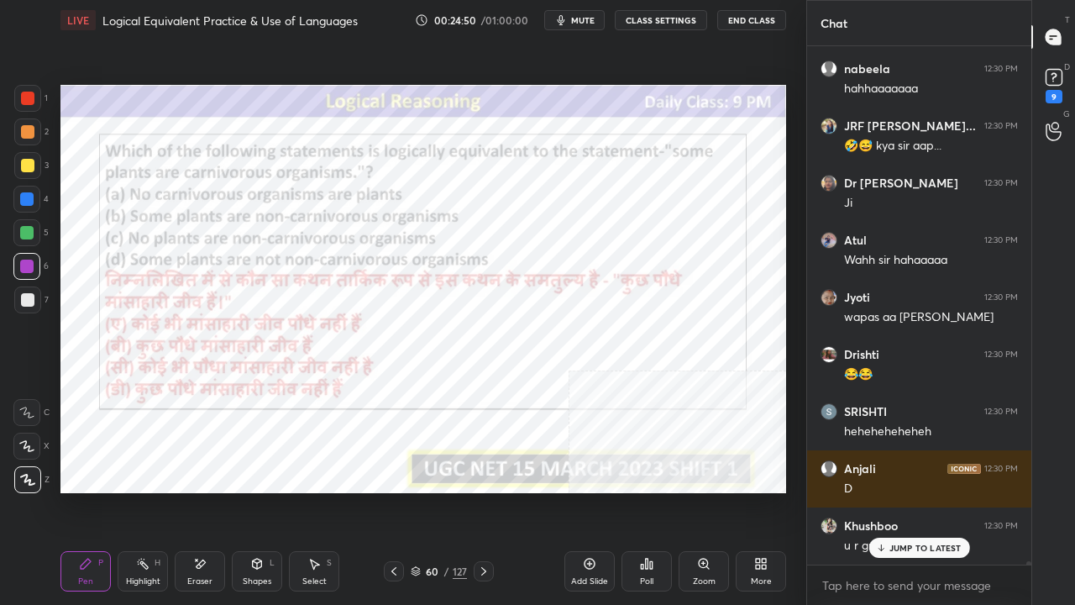
click at [897, 491] on p "JUMP TO LATEST" at bounding box center [926, 548] width 72 height 10
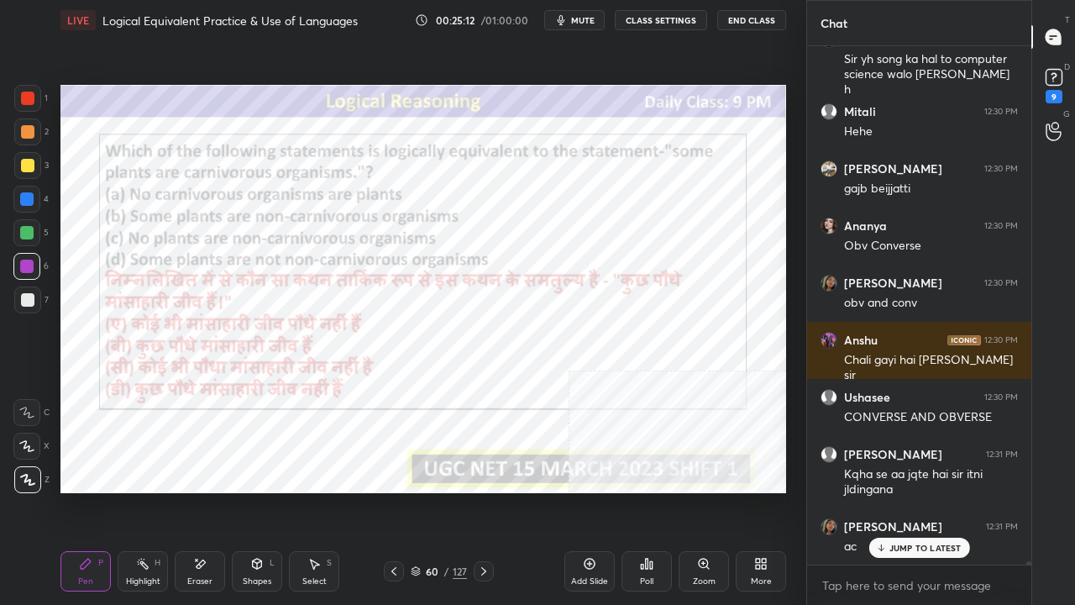
click at [25, 230] on div at bounding box center [26, 232] width 13 height 13
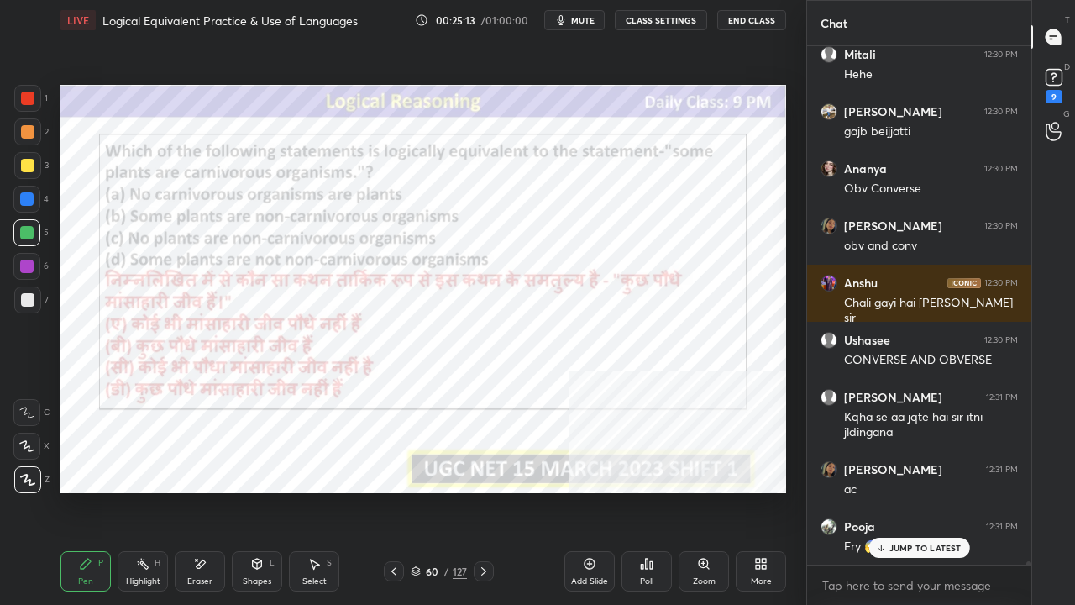
click at [27, 192] on div at bounding box center [26, 198] width 13 height 13
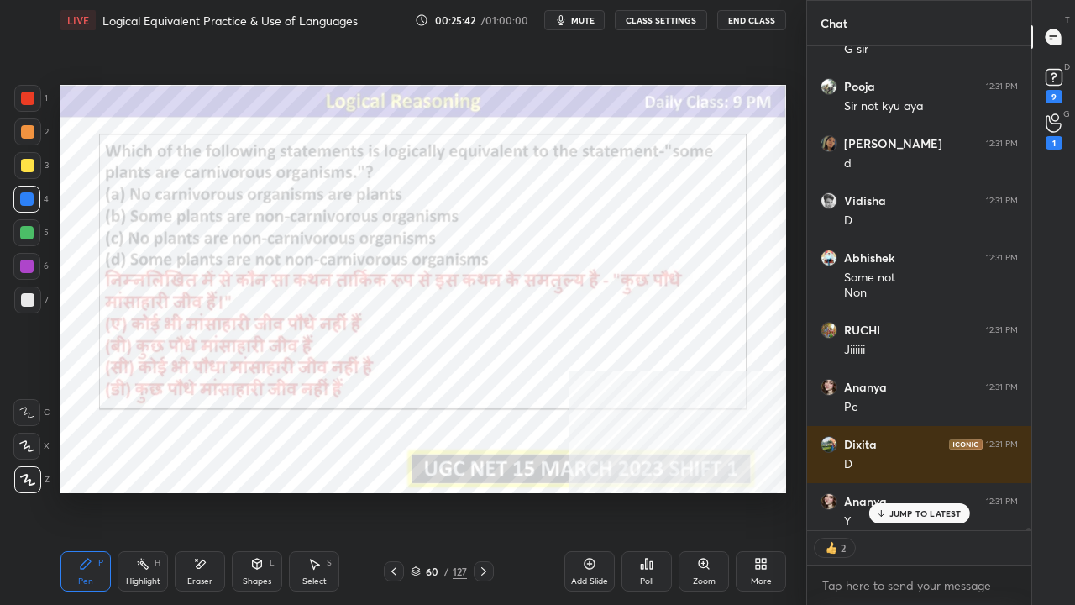
drag, startPoint x: 432, startPoint y: 572, endPoint x: 447, endPoint y: 522, distance: 52.6
click at [432, 491] on div "60" at bounding box center [432, 571] width 17 height 10
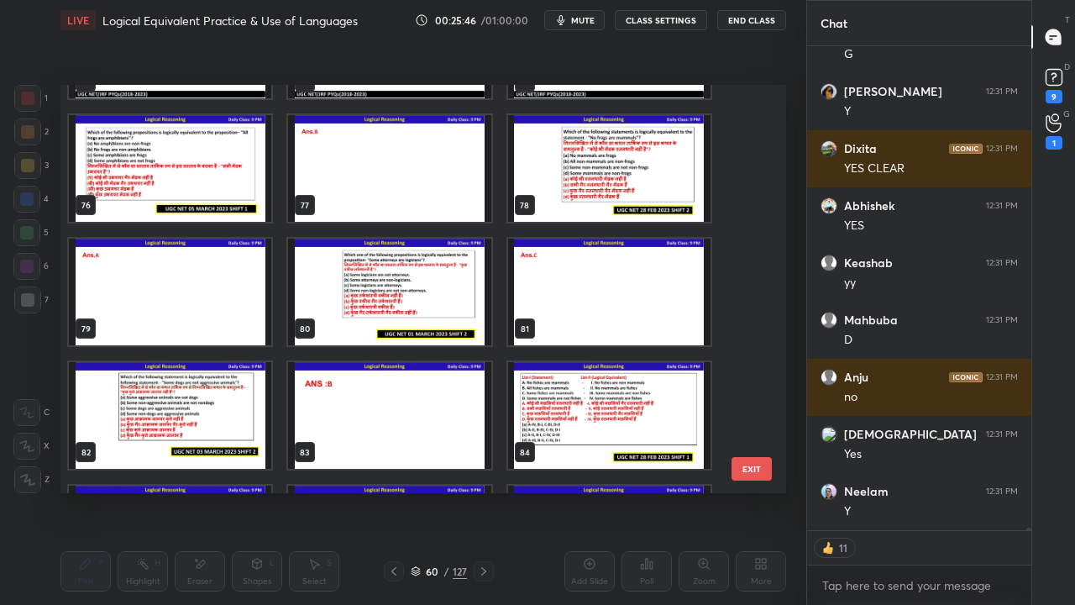
click at [172, 172] on img "grid" at bounding box center [170, 168] width 202 height 107
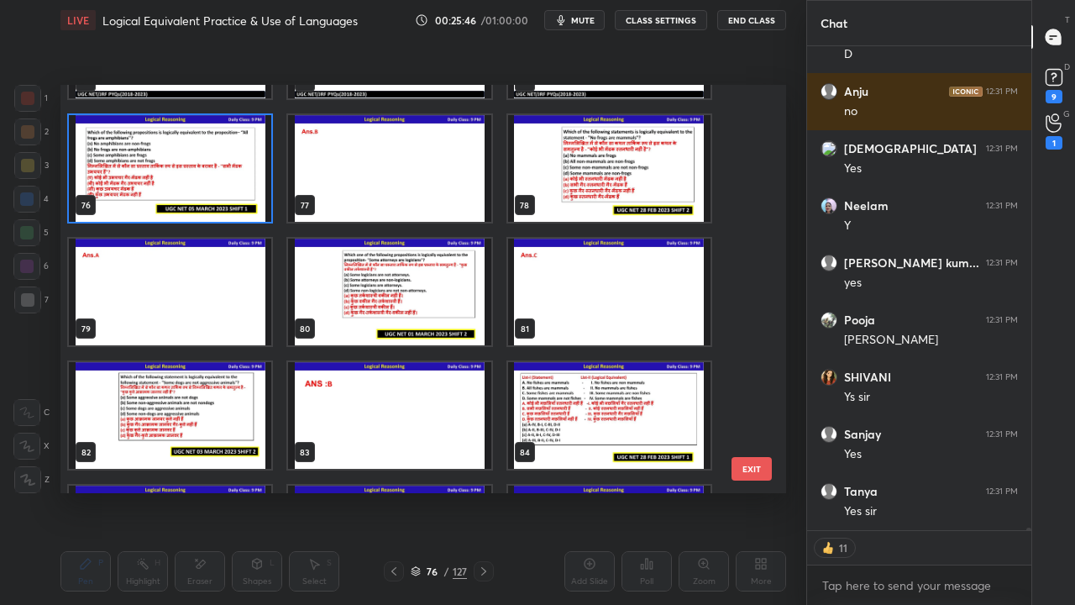
click at [172, 172] on img "grid" at bounding box center [170, 168] width 202 height 107
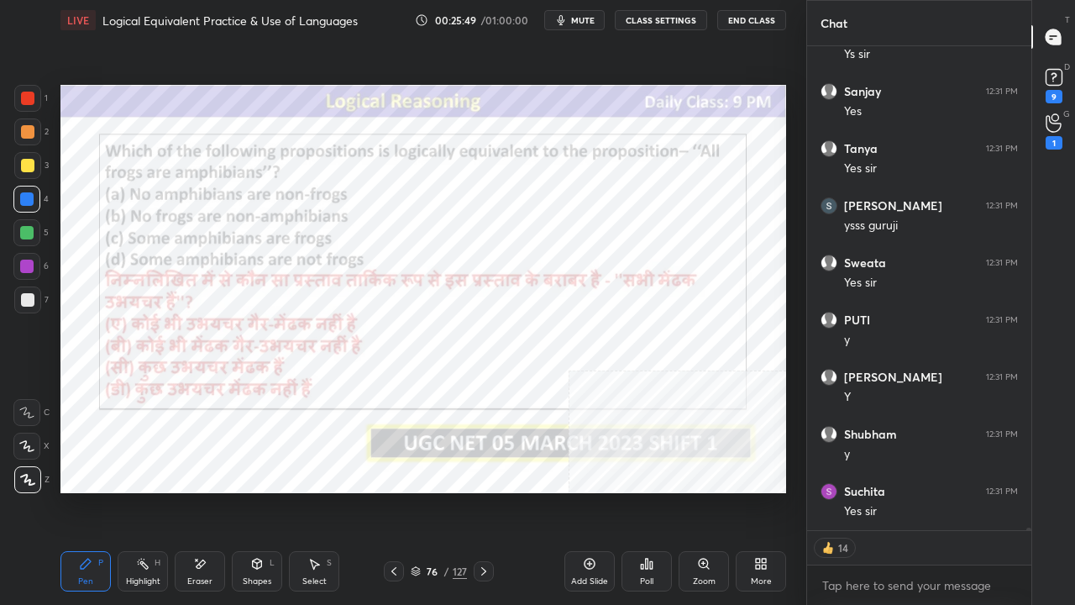
click at [449, 491] on div "76 / 127" at bounding box center [439, 571] width 56 height 15
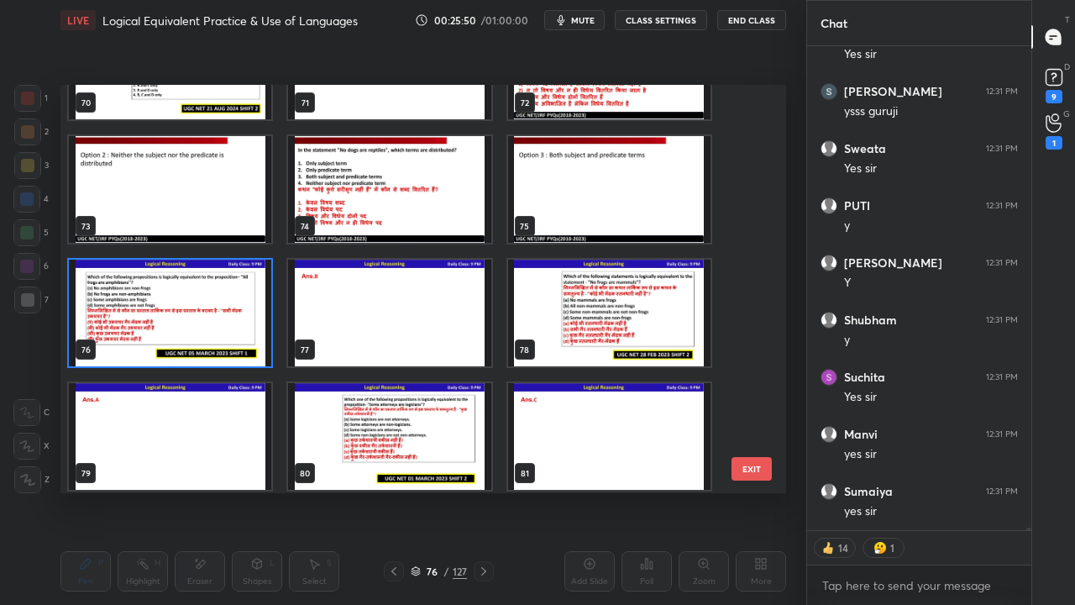
click at [250, 301] on img "grid" at bounding box center [170, 313] width 202 height 107
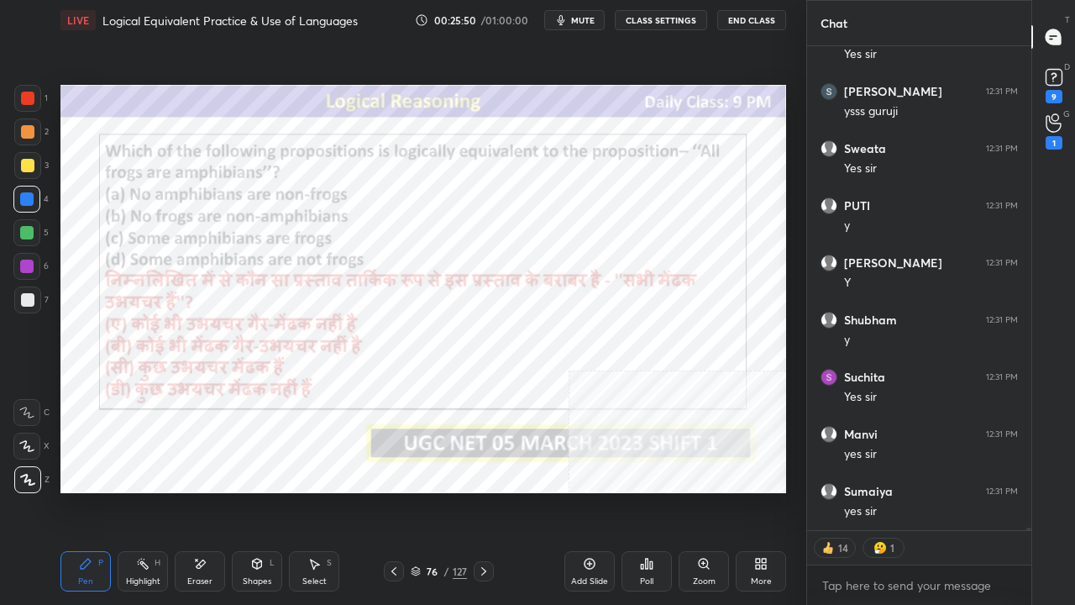
click at [250, 301] on img "grid" at bounding box center [170, 313] width 202 height 107
click at [649, 491] on div "Poll" at bounding box center [647, 571] width 50 height 40
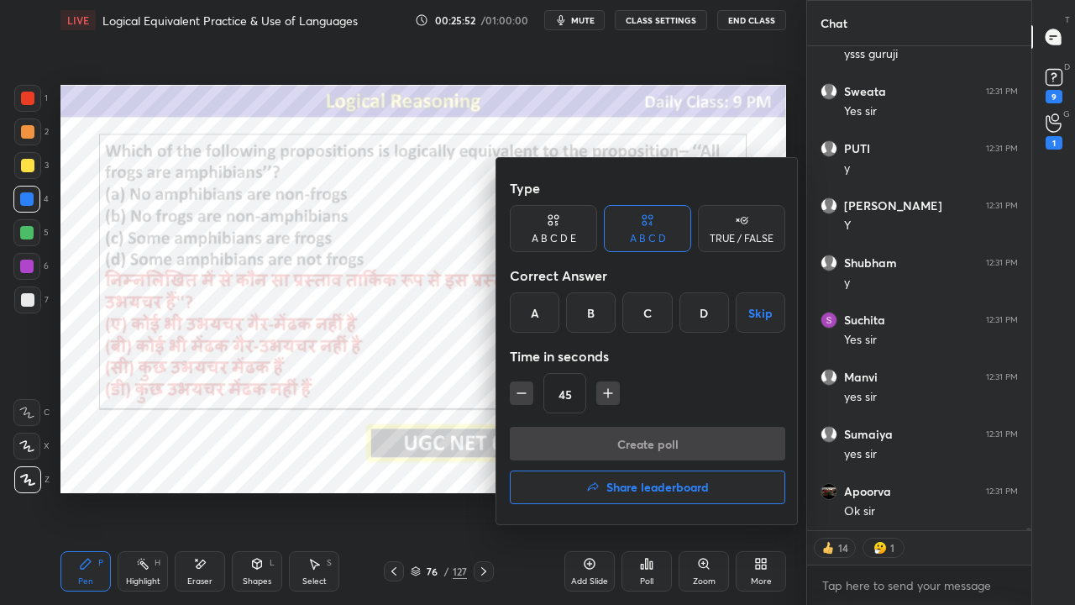
drag, startPoint x: 589, startPoint y: 314, endPoint x: 590, endPoint y: 324, distance: 10.1
click at [590, 323] on div "B" at bounding box center [591, 312] width 50 height 40
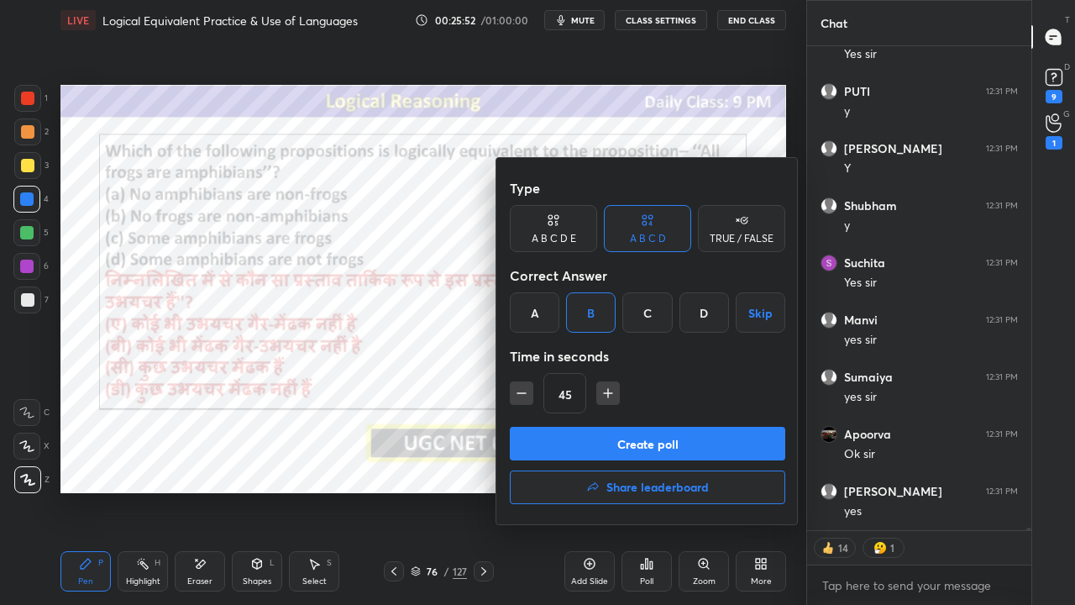
click at [612, 437] on button "Create poll" at bounding box center [648, 444] width 276 height 34
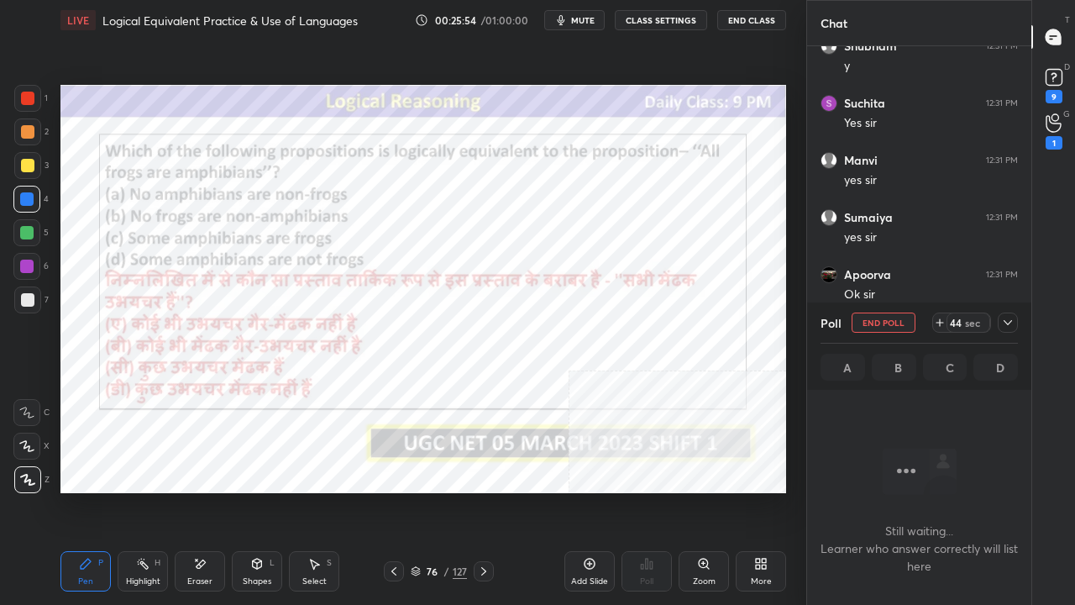
click at [588, 24] on span "mute" at bounding box center [583, 20] width 24 height 12
click at [1008, 321] on icon at bounding box center [1008, 322] width 13 height 13
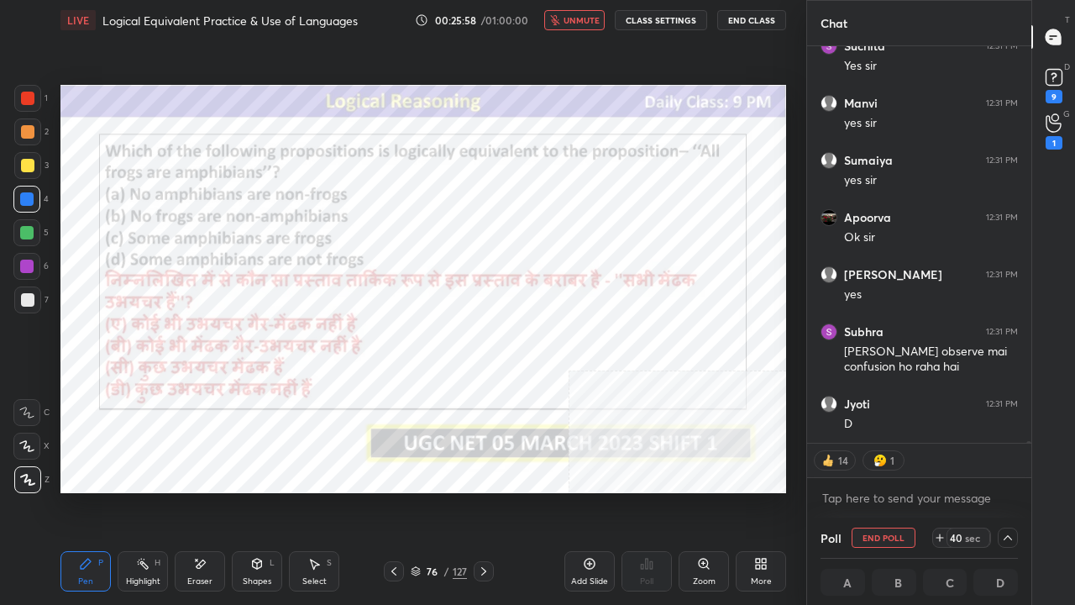
click at [578, 15] on button "unmute" at bounding box center [574, 20] width 60 height 20
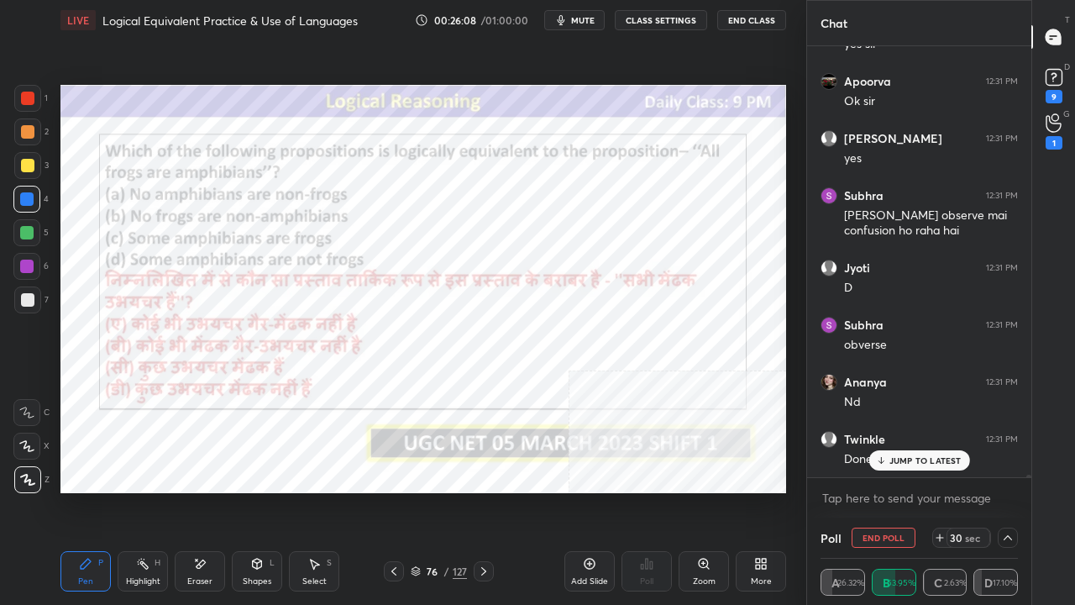
click at [581, 24] on span "mute" at bounding box center [583, 20] width 24 height 12
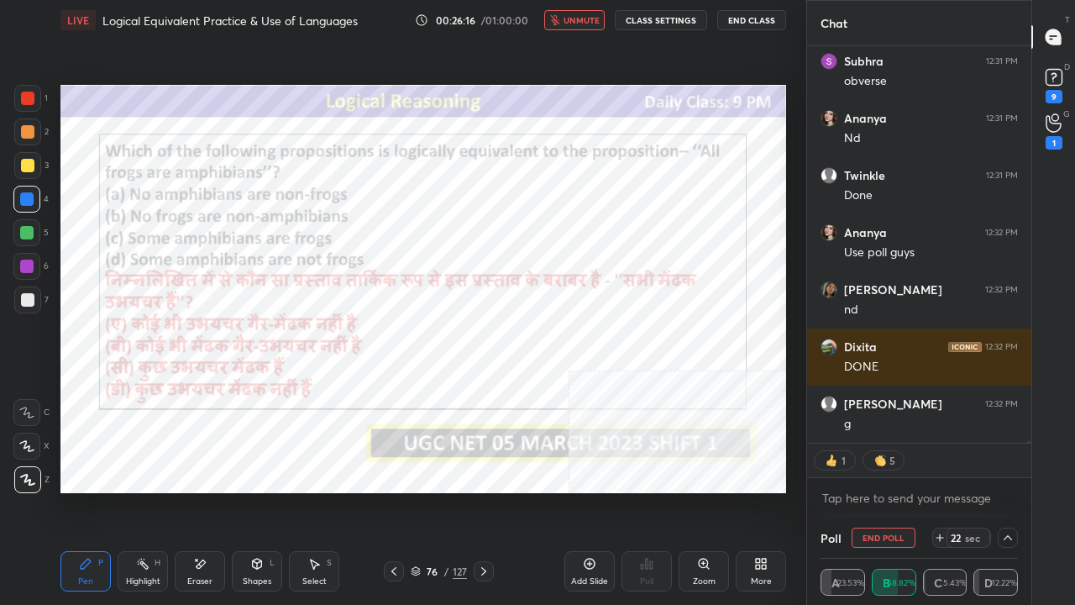
click at [587, 28] on div "LIVE Logical Equivalent Practice & Use of Languages 00:26:16 / 01:00:00 unmute …" at bounding box center [423, 20] width 726 height 40
click at [586, 27] on button "unmute" at bounding box center [574, 20] width 60 height 20
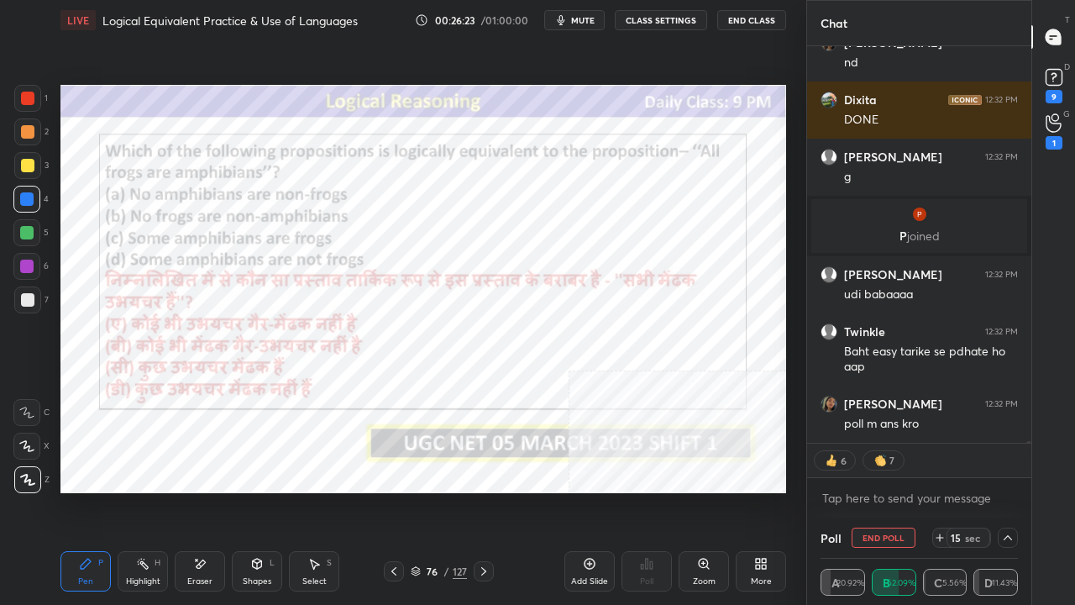
click at [586, 20] on span "mute" at bounding box center [583, 20] width 24 height 12
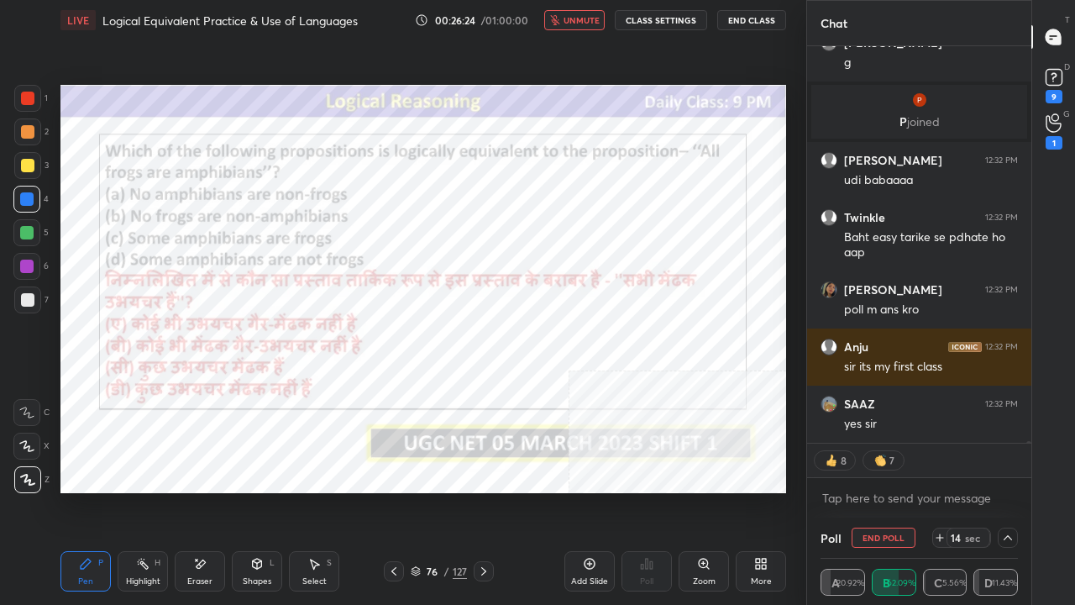
drag, startPoint x: 585, startPoint y: 22, endPoint x: 583, endPoint y: 81, distance: 58.8
click at [585, 23] on span "unmute" at bounding box center [582, 20] width 36 height 12
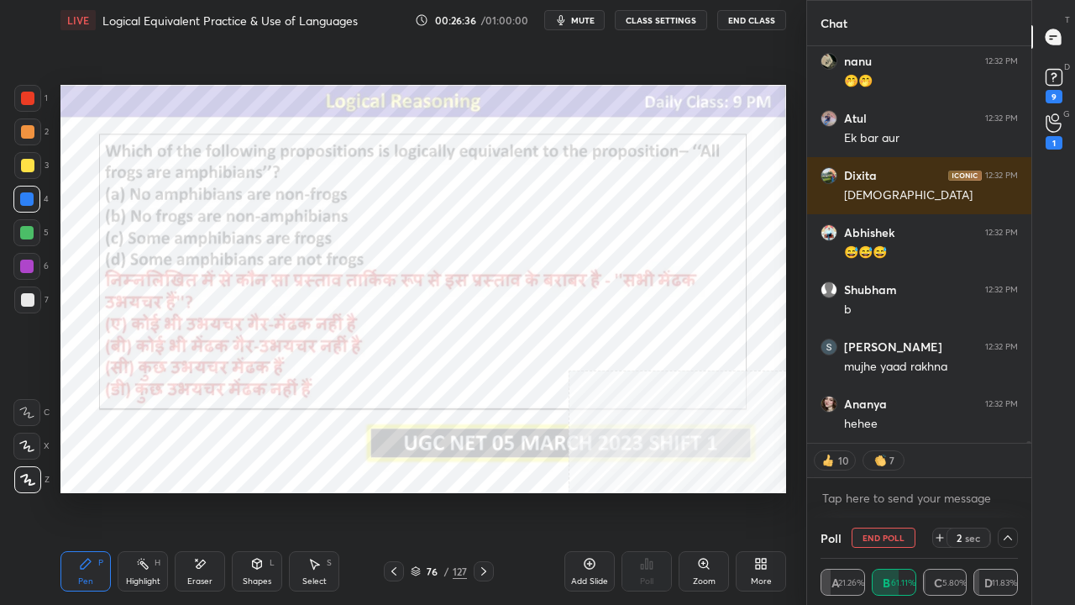
click at [27, 88] on div at bounding box center [27, 98] width 27 height 27
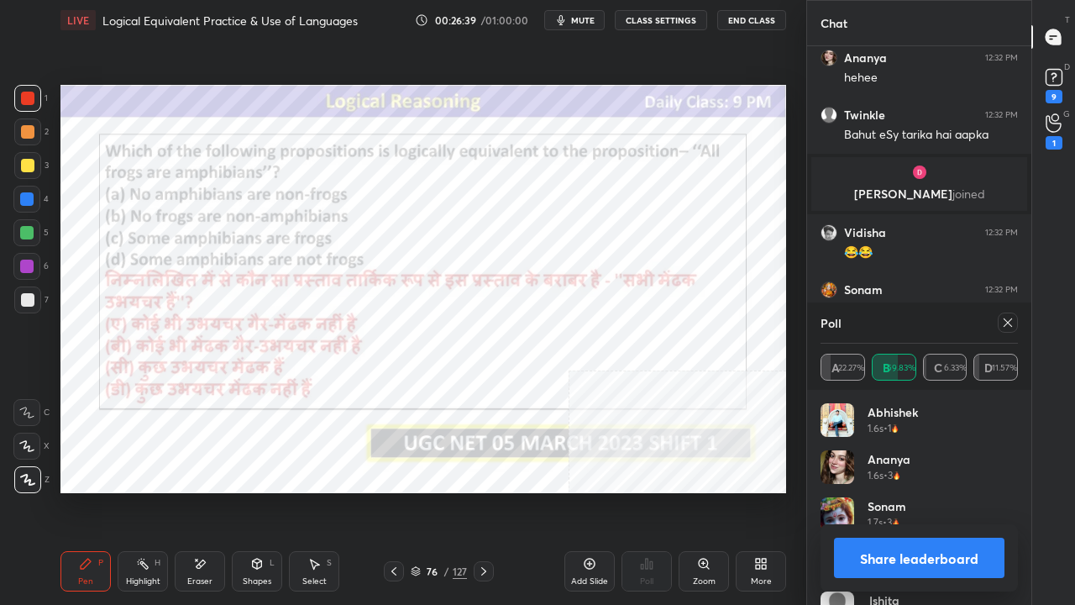
click at [1010, 320] on icon at bounding box center [1008, 322] width 8 height 8
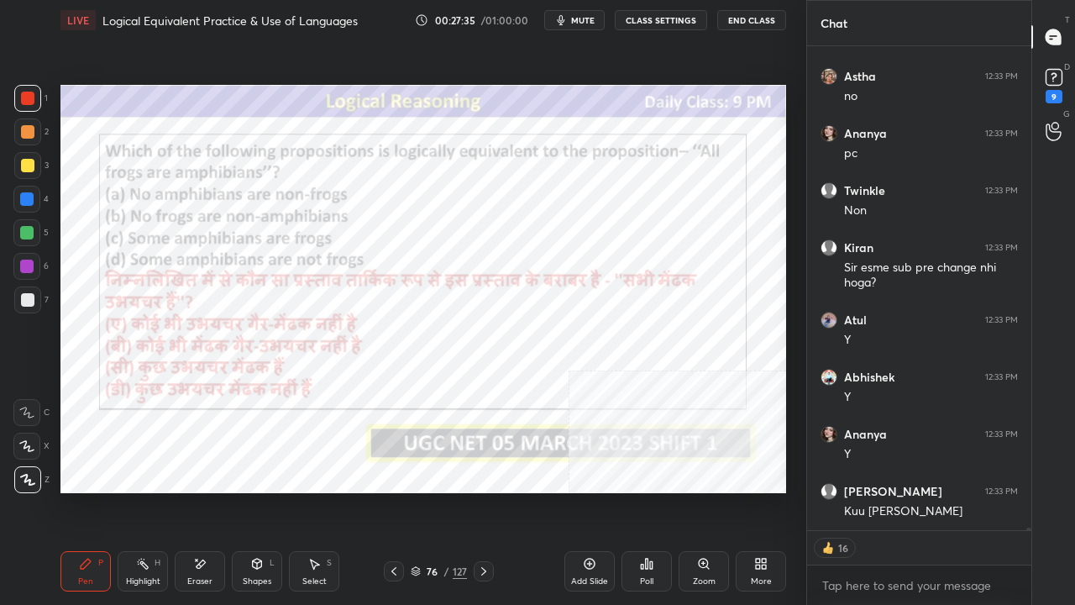
click at [451, 491] on div "76 / 127" at bounding box center [439, 571] width 56 height 15
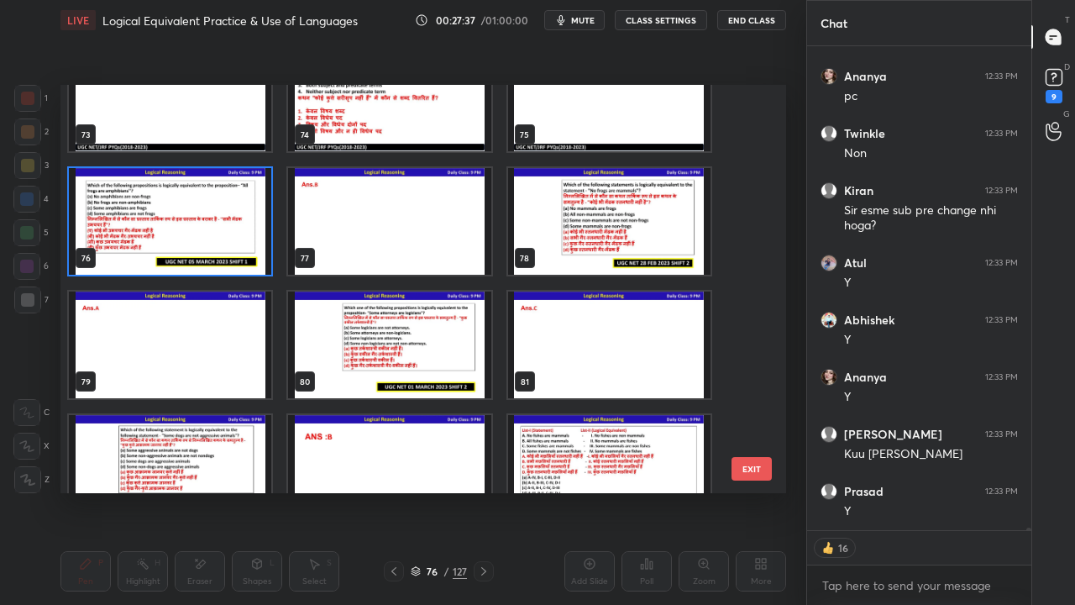
click at [576, 240] on img "grid" at bounding box center [609, 221] width 202 height 107
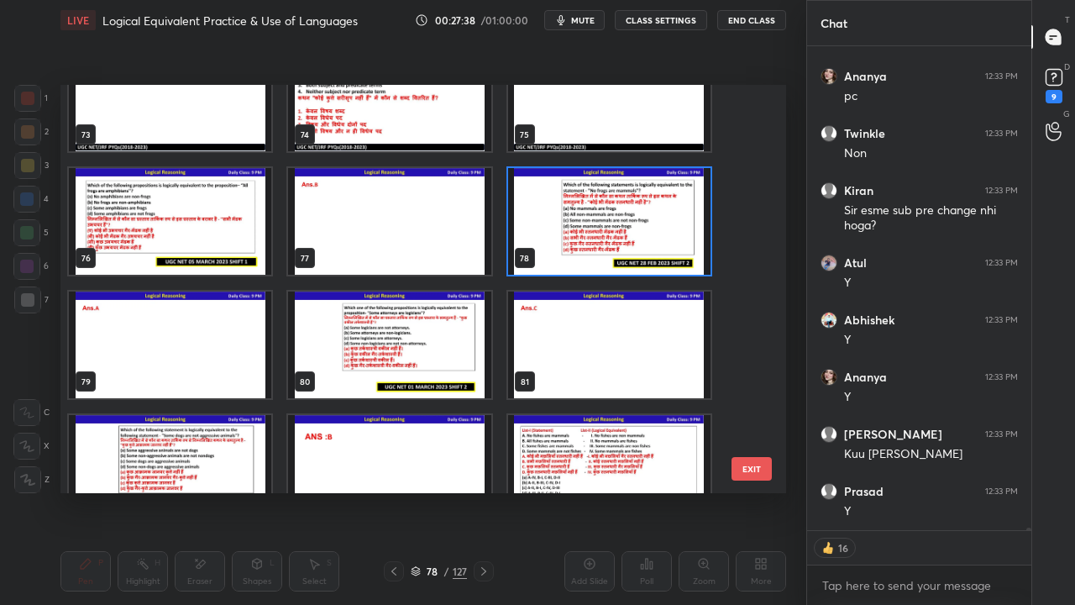
click at [576, 240] on img "grid" at bounding box center [609, 221] width 202 height 107
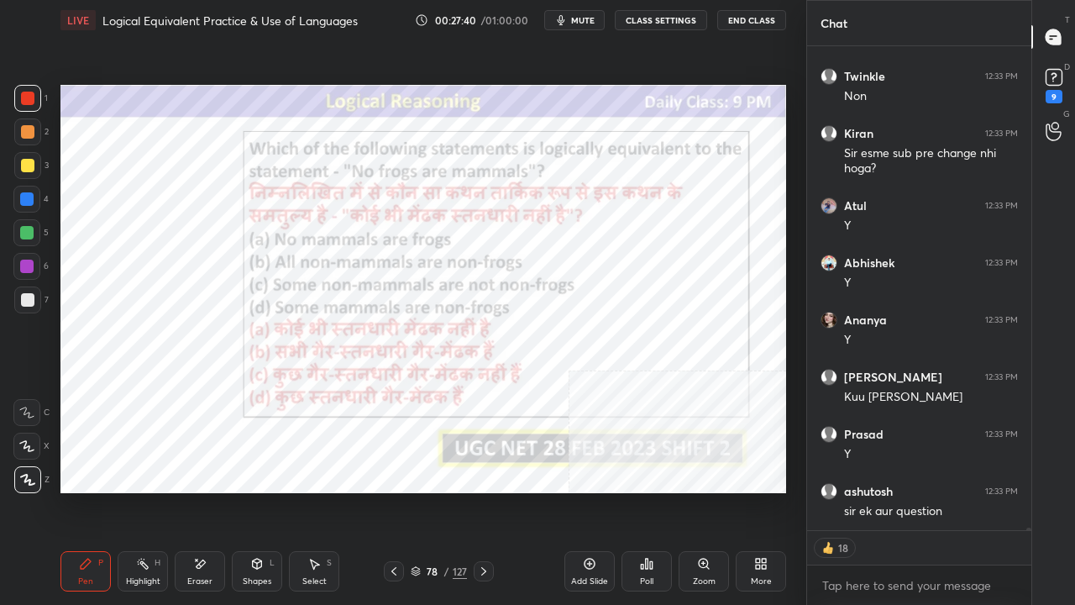
click at [647, 491] on div "Poll" at bounding box center [647, 571] width 50 height 40
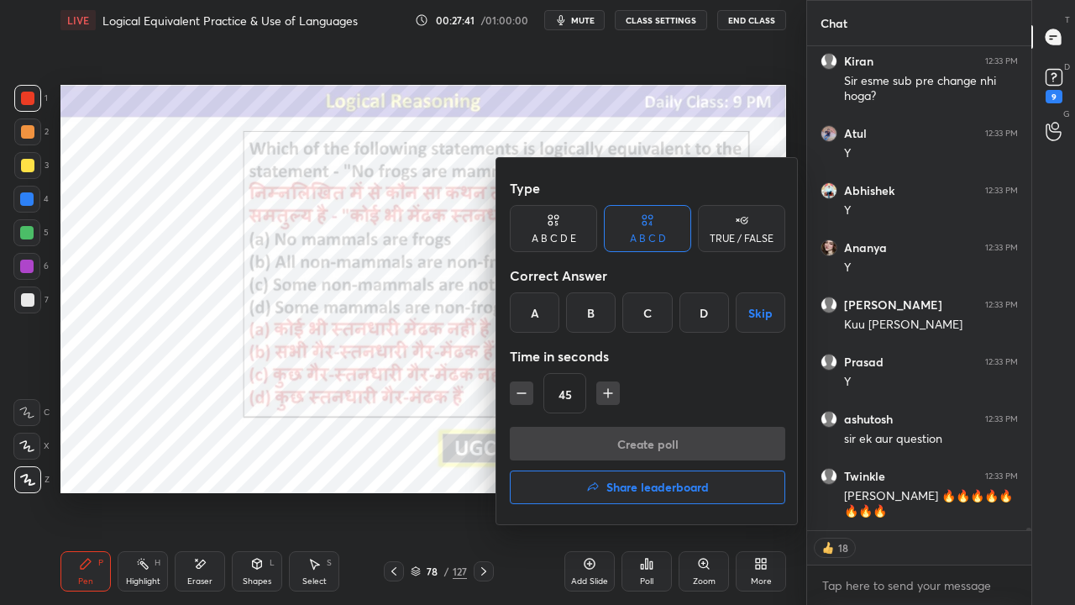
click at [538, 302] on div "A" at bounding box center [535, 312] width 50 height 40
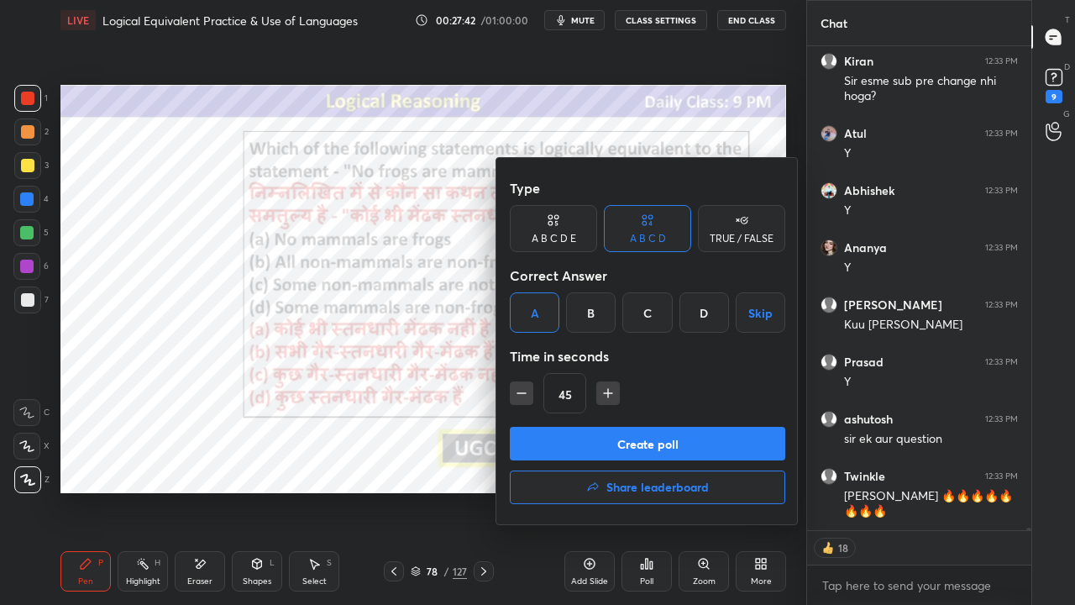
click at [583, 445] on button "Create poll" at bounding box center [648, 444] width 276 height 34
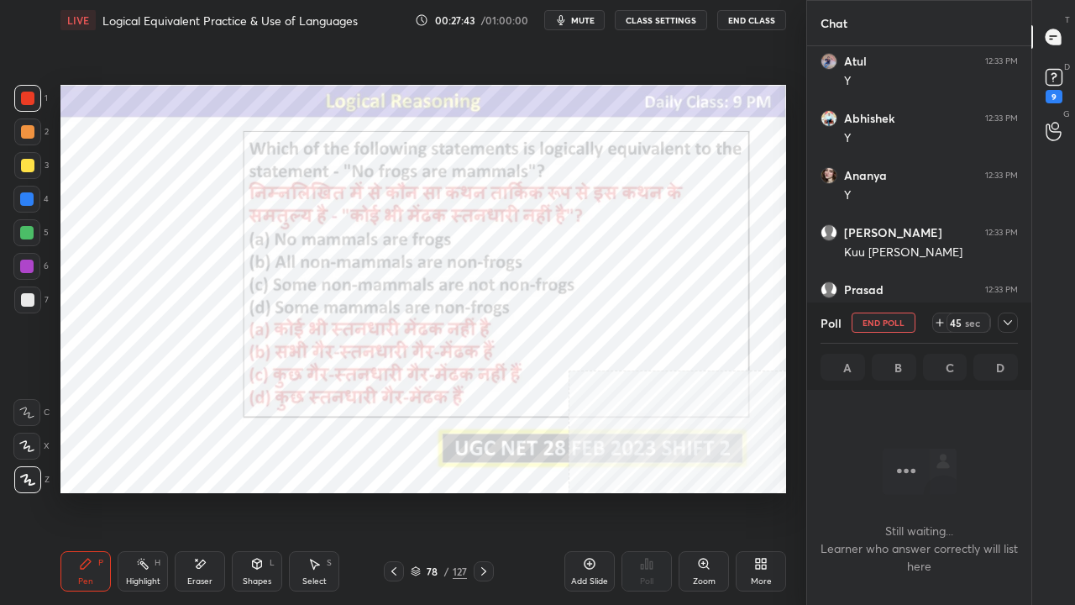
click at [590, 18] on span "mute" at bounding box center [583, 20] width 24 height 12
click at [1007, 317] on icon at bounding box center [1008, 322] width 13 height 13
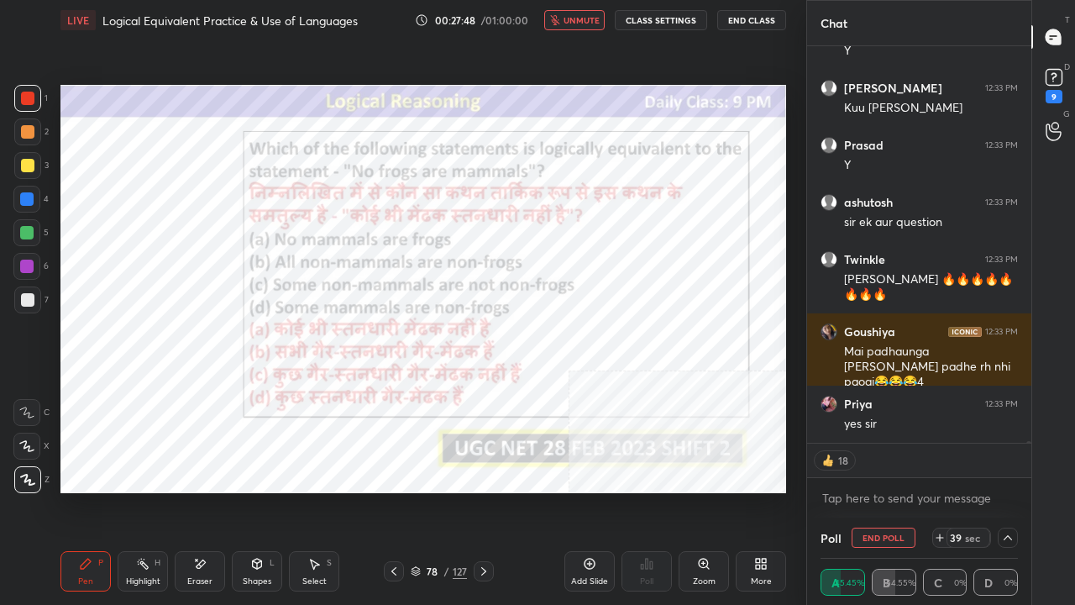
drag, startPoint x: 588, startPoint y: 14, endPoint x: 608, endPoint y: 54, distance: 44.3
click at [588, 15] on span "unmute" at bounding box center [582, 20] width 36 height 12
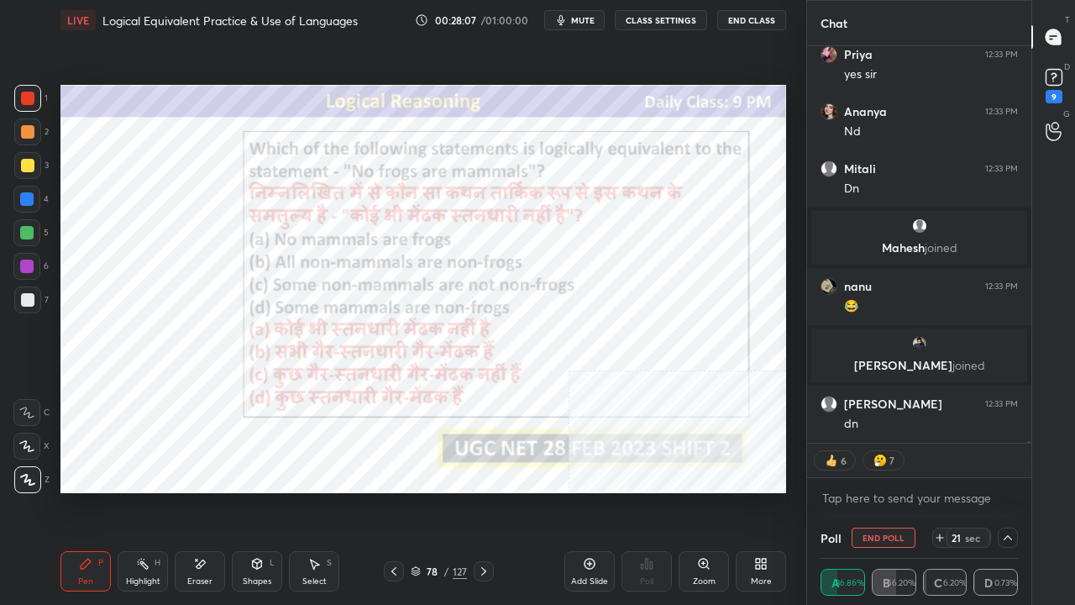
click at [30, 101] on div at bounding box center [27, 98] width 13 height 13
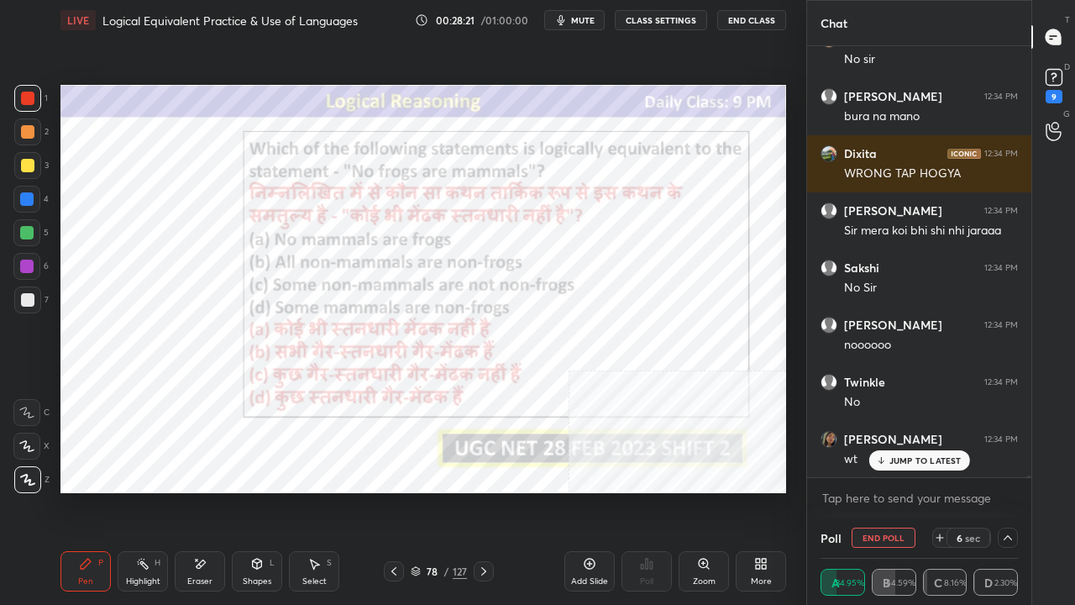
drag, startPoint x: 904, startPoint y: 462, endPoint x: 844, endPoint y: 447, distance: 61.5
click at [904, 460] on p "JUMP TO LATEST" at bounding box center [926, 460] width 72 height 10
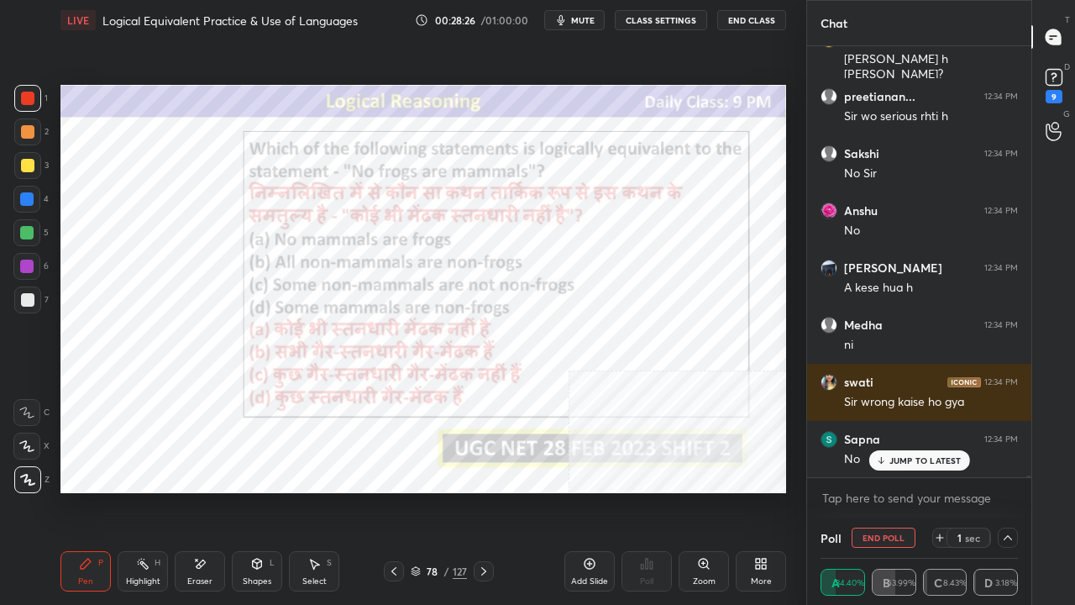
click at [934, 461] on p "JUMP TO LATEST" at bounding box center [926, 460] width 72 height 10
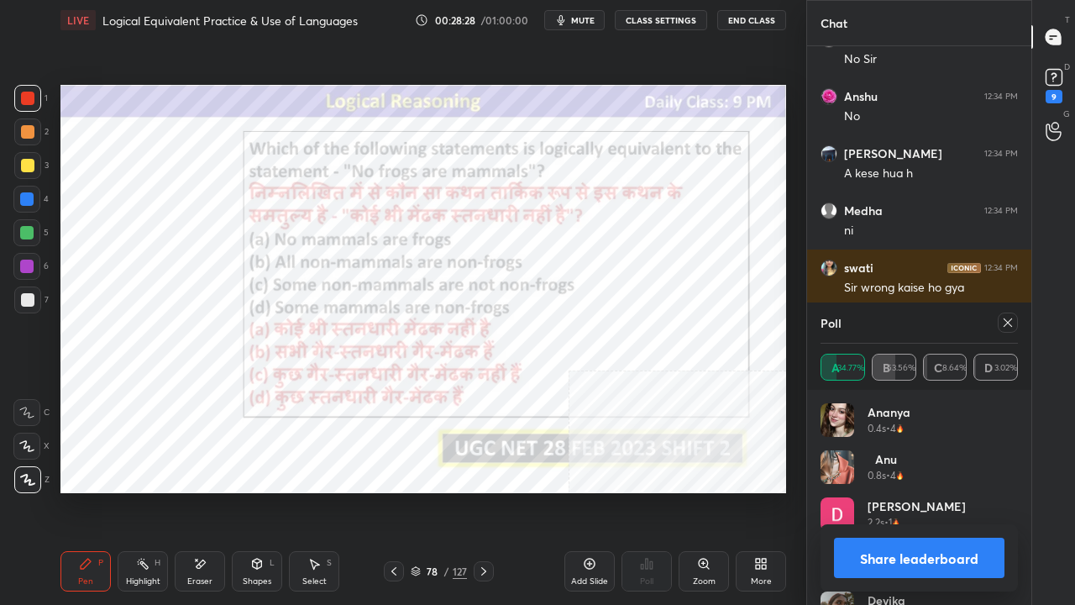
drag, startPoint x: 1011, startPoint y: 323, endPoint x: 991, endPoint y: 326, distance: 20.4
click at [1009, 323] on icon at bounding box center [1008, 322] width 13 height 13
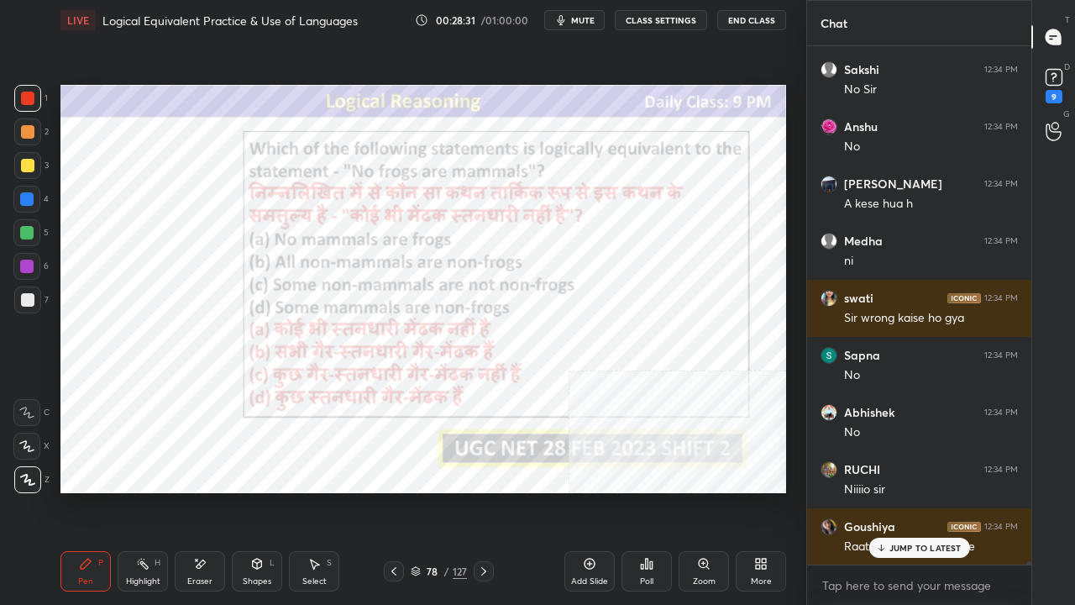
click at [924, 491] on p "JUMP TO LATEST" at bounding box center [926, 548] width 72 height 10
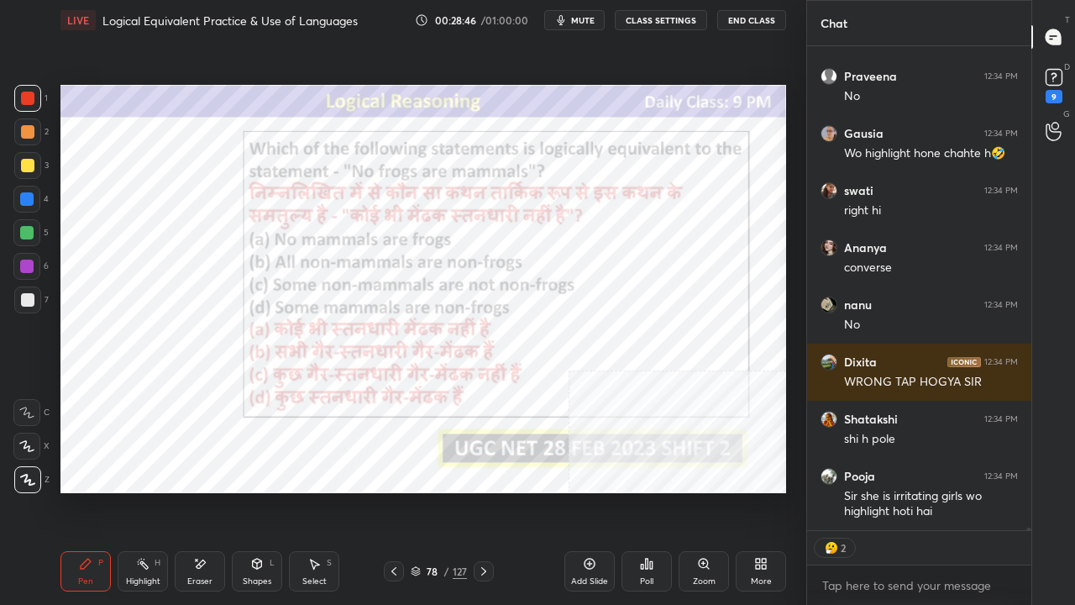
click at [25, 197] on div at bounding box center [26, 198] width 13 height 13
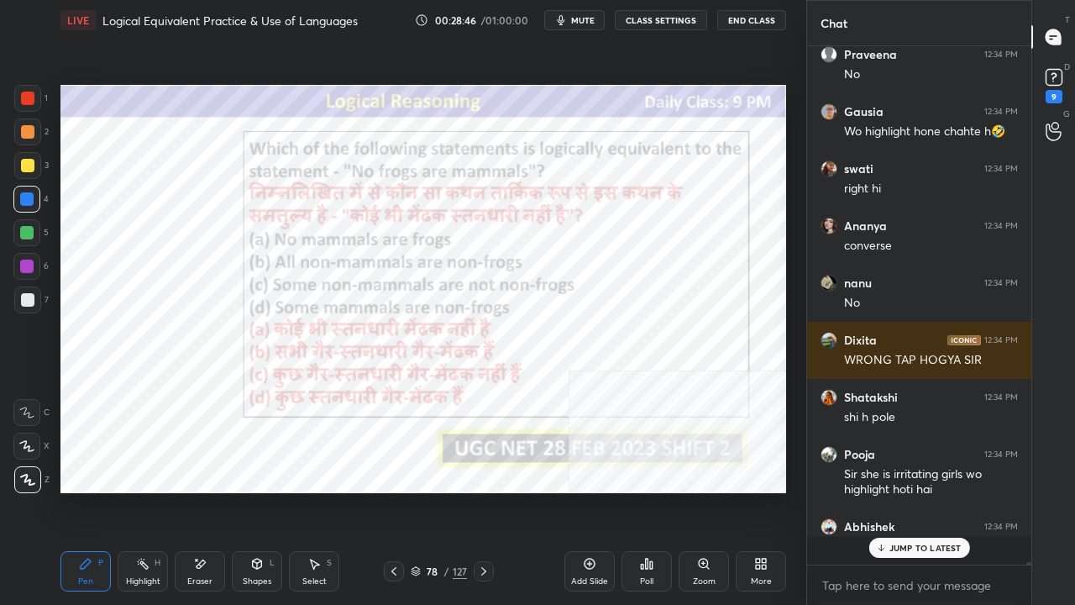
click at [24, 197] on div at bounding box center [26, 198] width 13 height 13
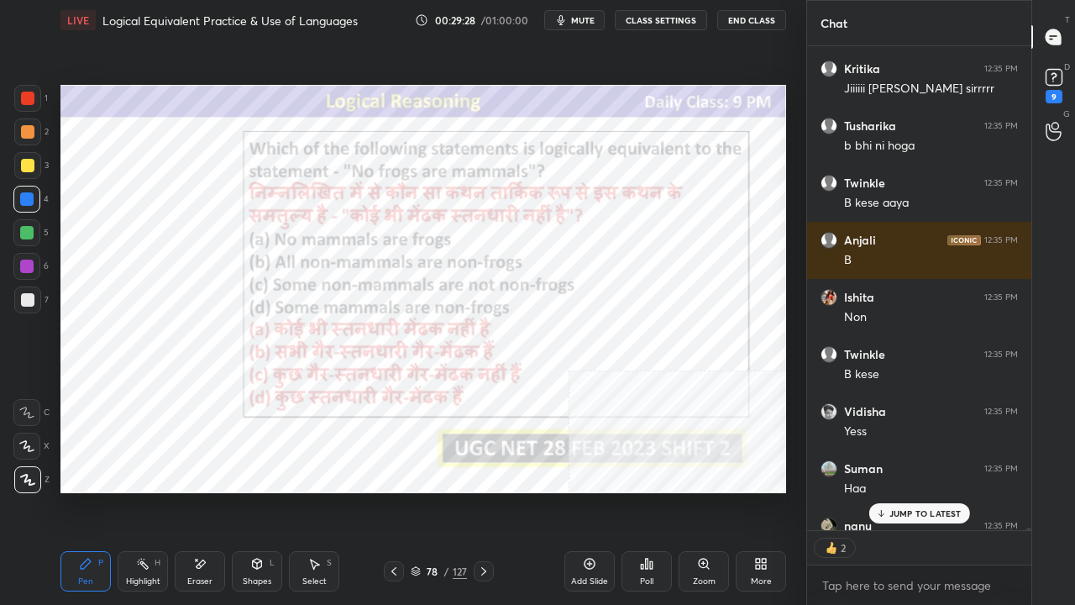
click at [437, 491] on div "78" at bounding box center [432, 571] width 17 height 10
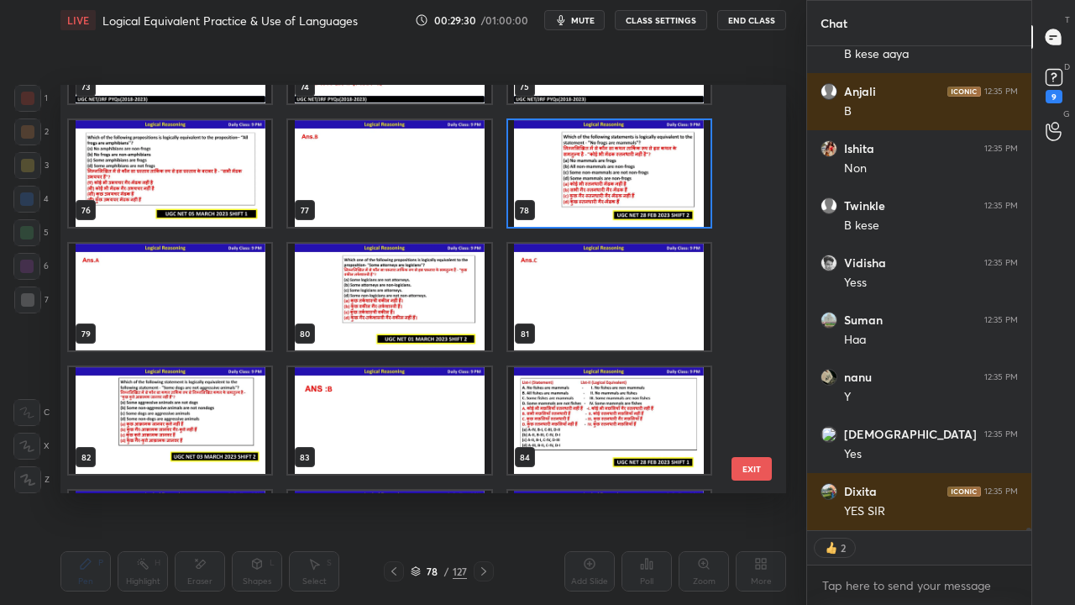
click at [417, 315] on img "grid" at bounding box center [389, 297] width 202 height 107
click at [417, 314] on img "grid" at bounding box center [389, 297] width 202 height 107
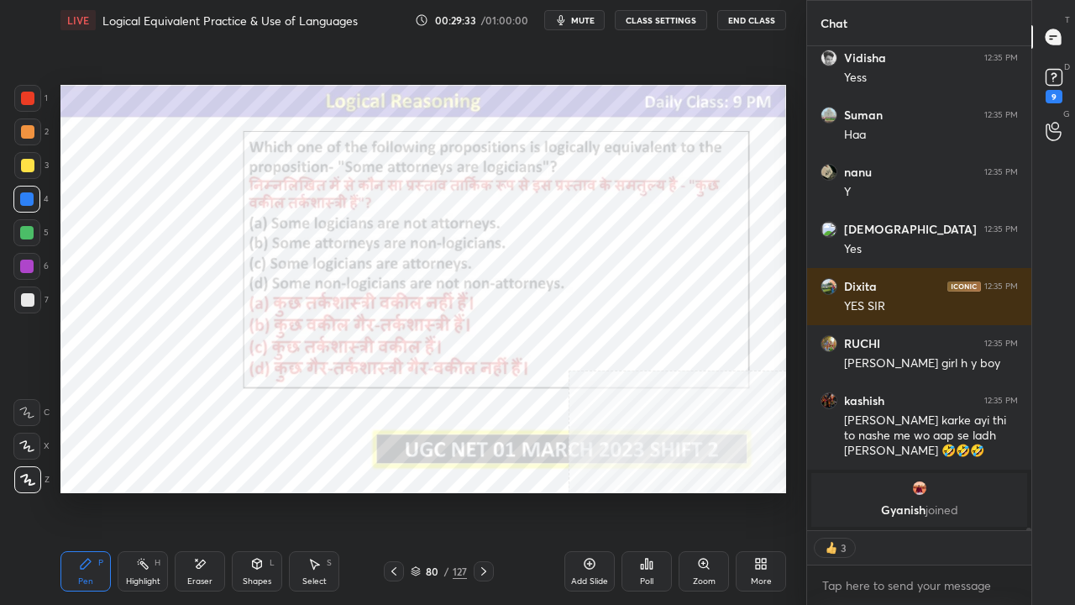
click at [647, 491] on div "Poll" at bounding box center [647, 571] width 50 height 40
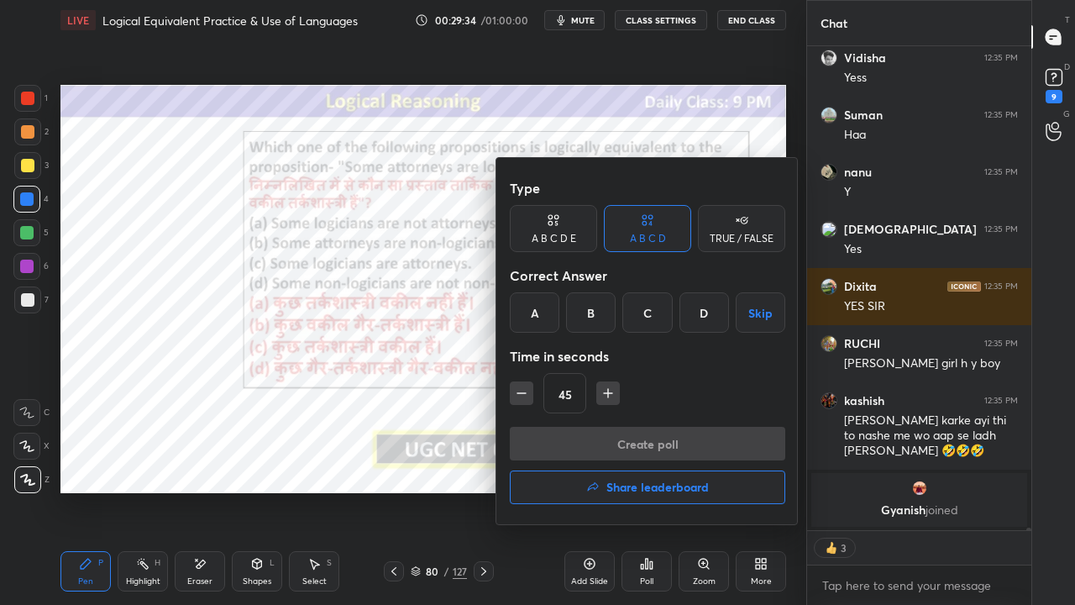
click at [644, 491] on div at bounding box center [537, 302] width 1075 height 605
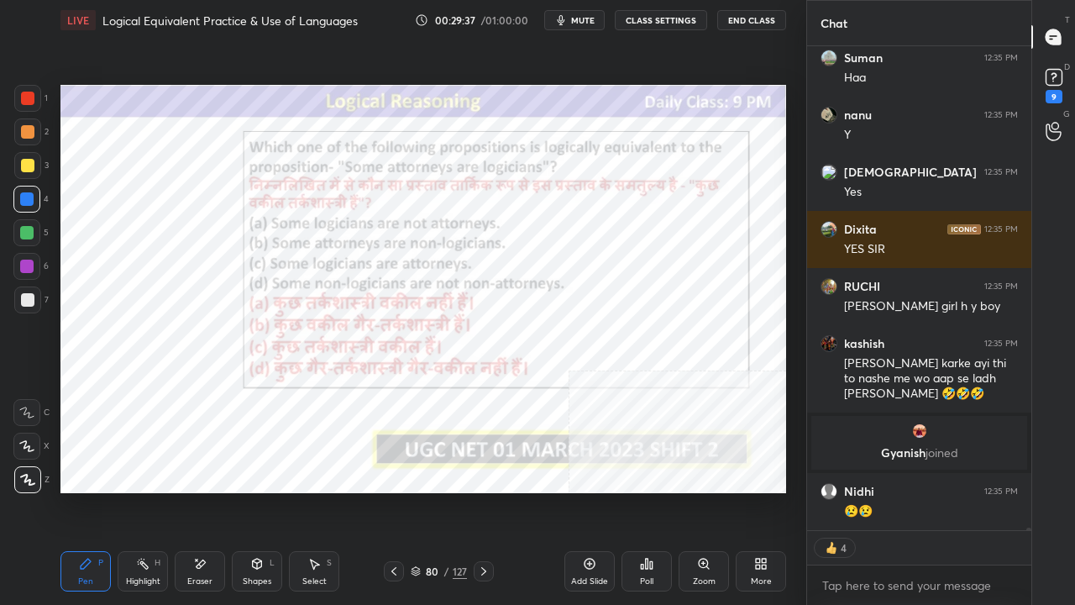
click at [646, 491] on icon at bounding box center [646, 563] width 13 height 13
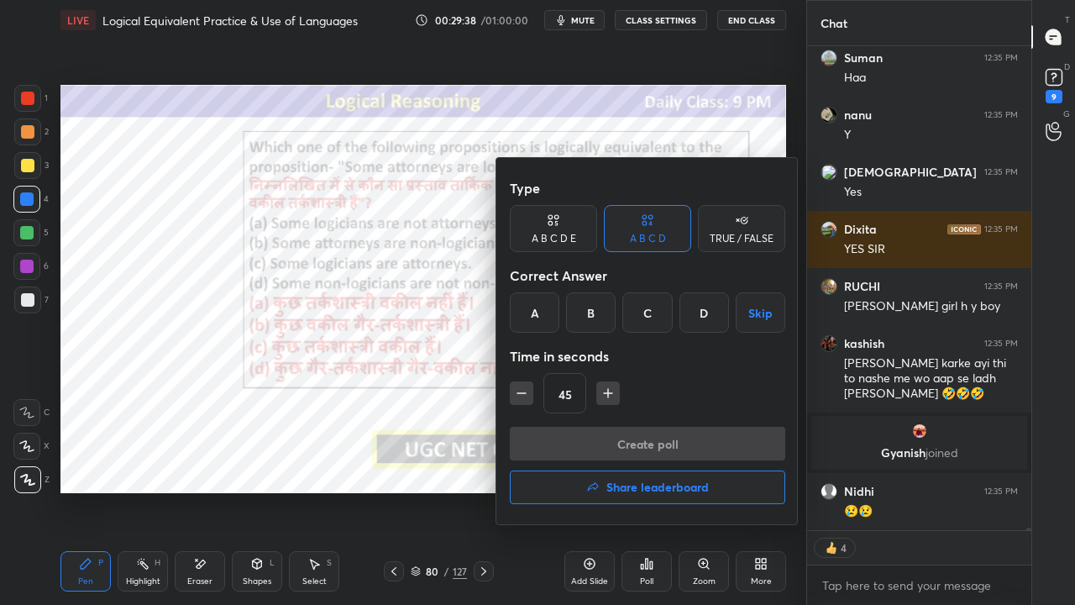
click at [644, 318] on div "C" at bounding box center [648, 312] width 50 height 40
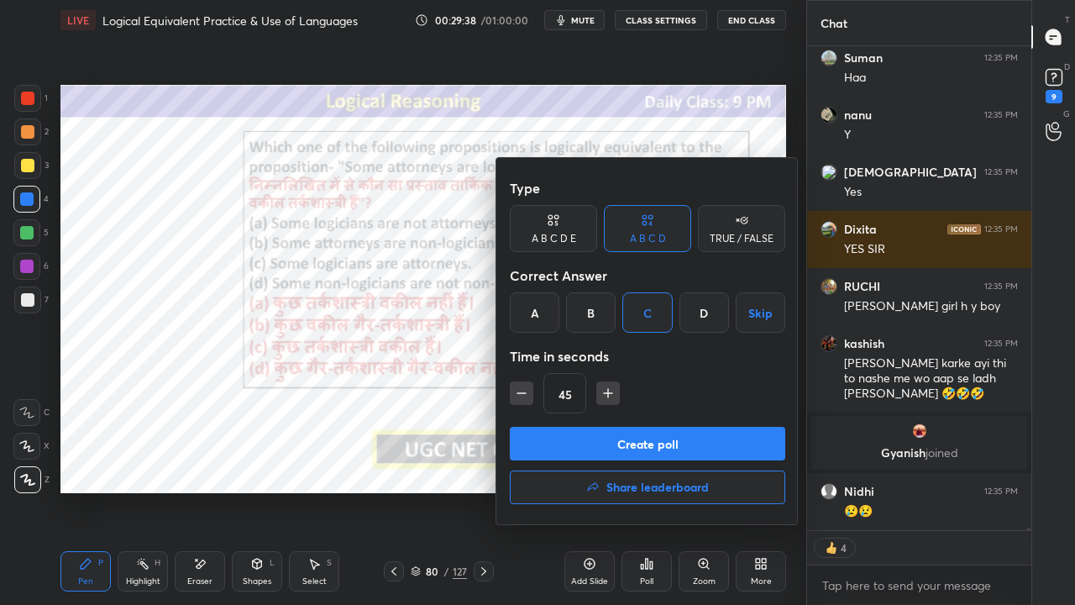
click at [597, 438] on button "Create poll" at bounding box center [648, 444] width 276 height 34
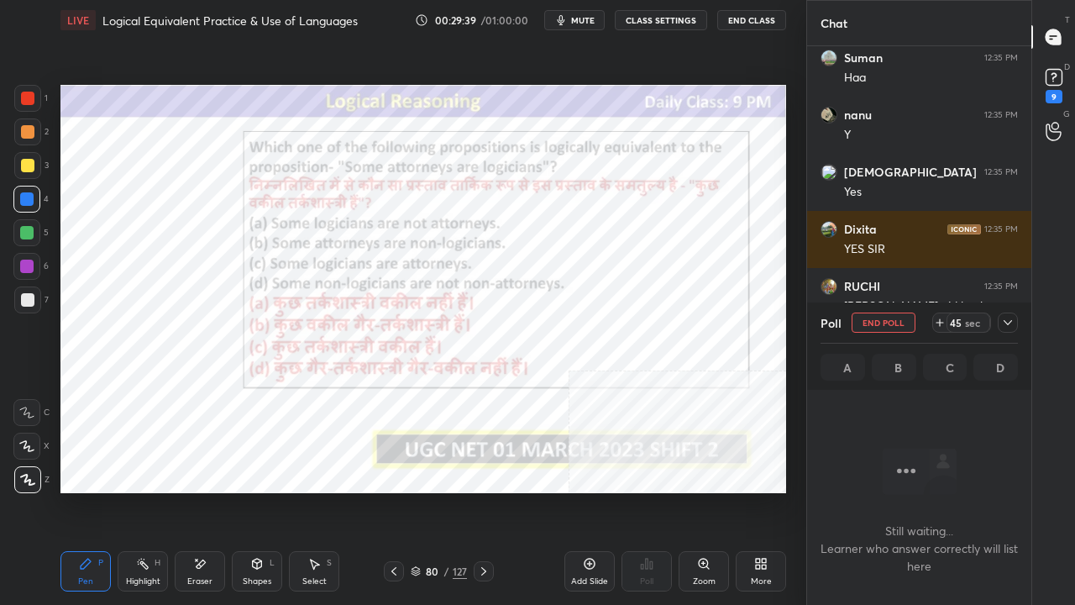
click at [591, 10] on div "LIVE Logical Equivalent Practice & Use of Languages 00:29:39 / 01:00:00 mute CL…" at bounding box center [423, 20] width 726 height 40
drag, startPoint x: 590, startPoint y: 18, endPoint x: 602, endPoint y: 77, distance: 60.0
click at [588, 18] on span "mute" at bounding box center [583, 20] width 24 height 12
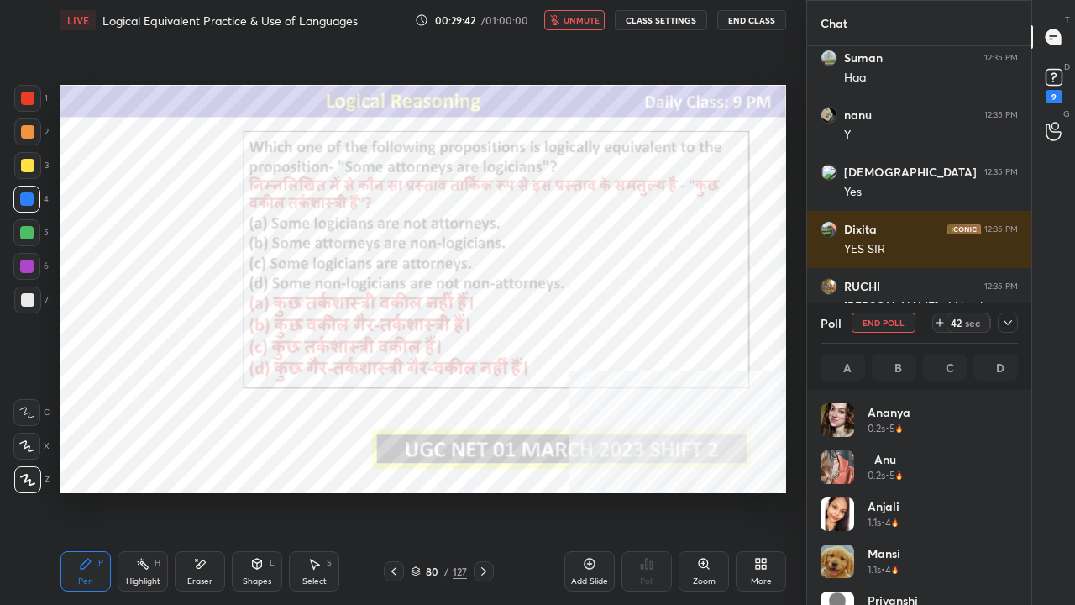
click at [598, 16] on span "unmute" at bounding box center [582, 20] width 36 height 12
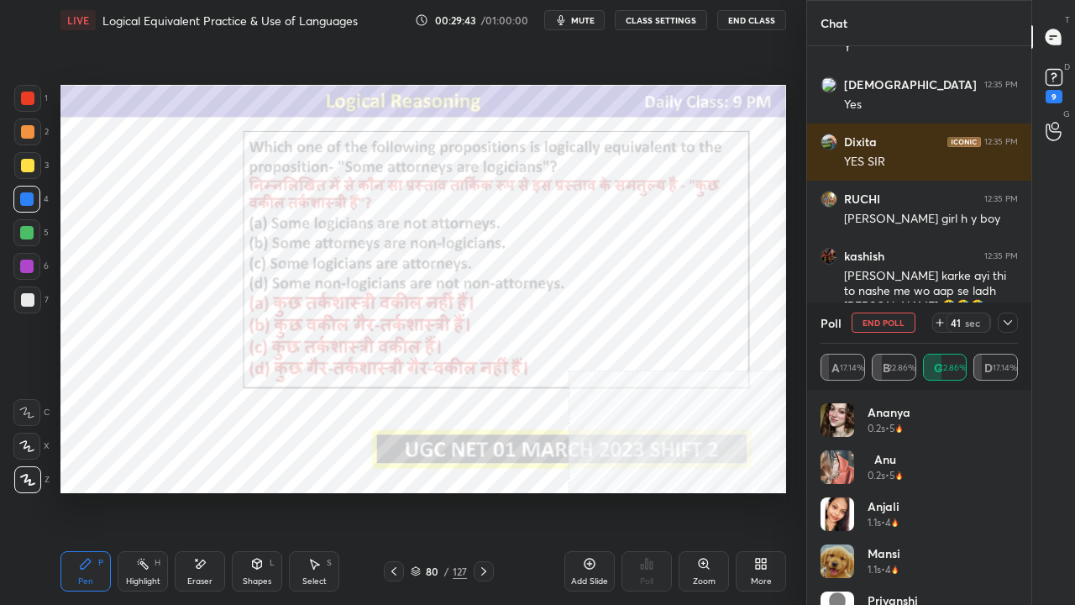
click at [1009, 322] on icon at bounding box center [1008, 322] width 13 height 13
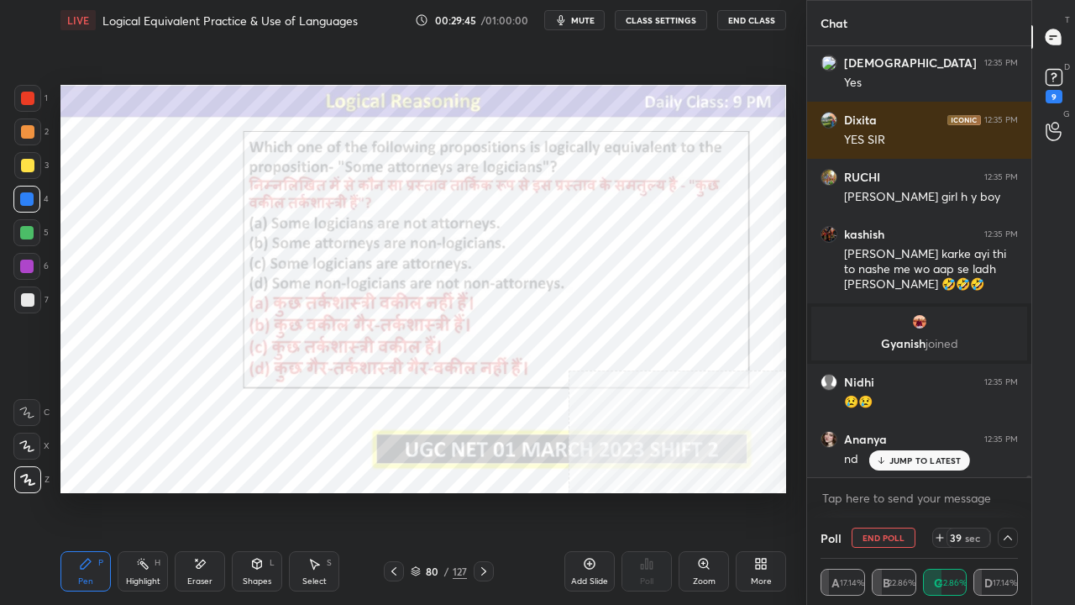
drag, startPoint x: 585, startPoint y: 20, endPoint x: 513, endPoint y: 76, distance: 90.4
click at [583, 20] on span "mute" at bounding box center [583, 20] width 24 height 12
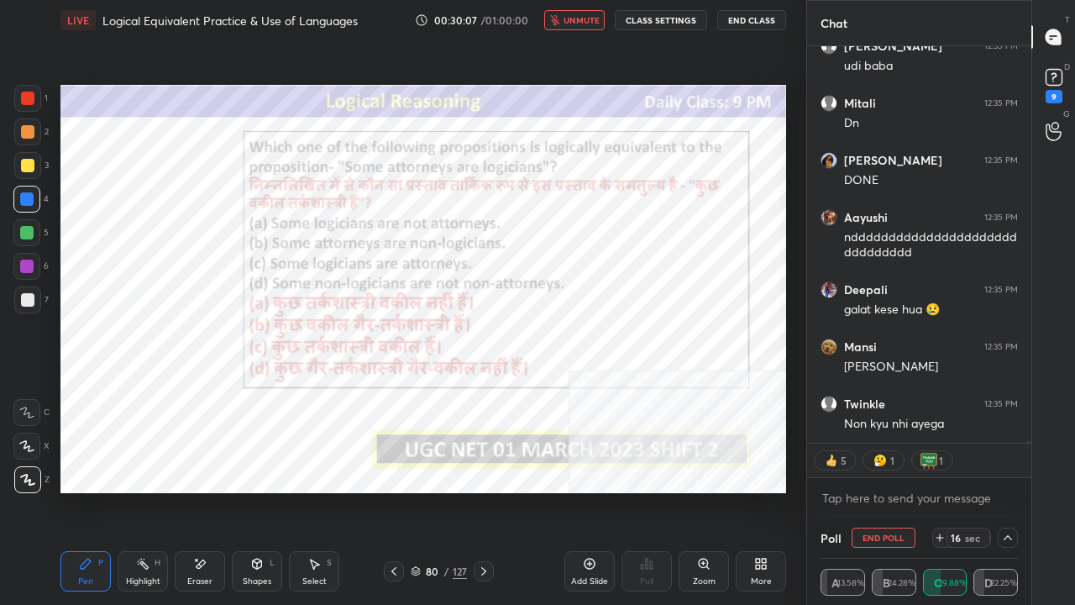
click at [575, 13] on button "unmute" at bounding box center [574, 20] width 60 height 20
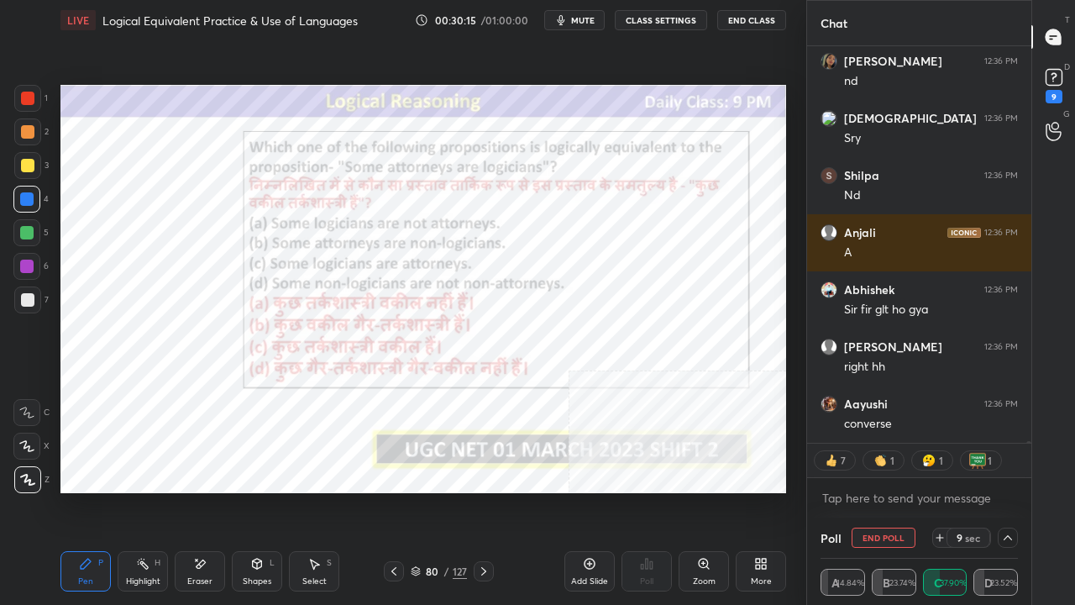
click at [31, 101] on div at bounding box center [27, 98] width 13 height 13
click at [31, 99] on div at bounding box center [27, 98] width 13 height 13
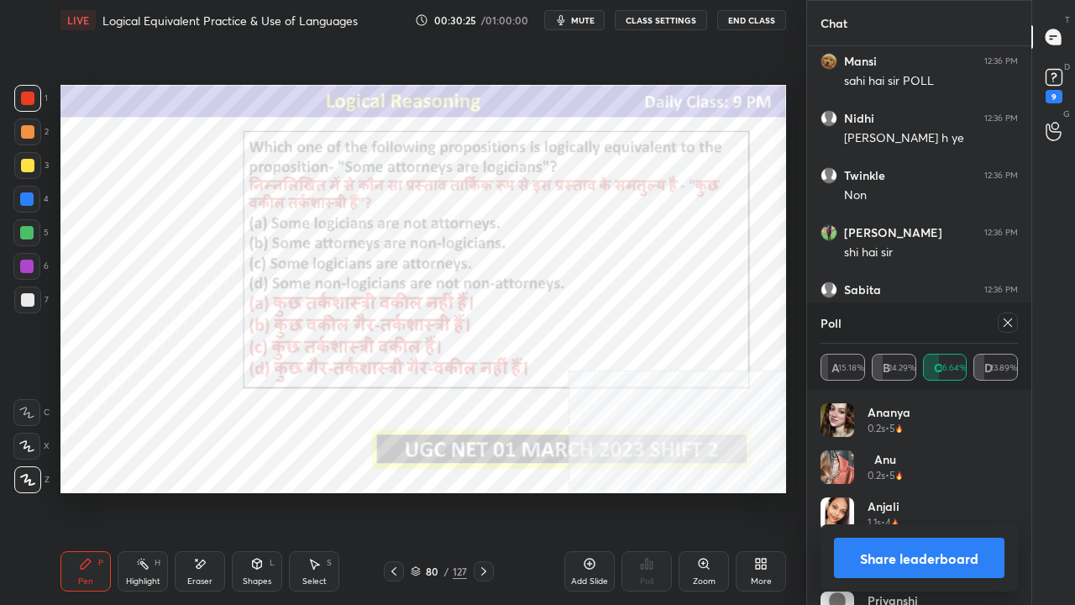
click at [1005, 320] on icon at bounding box center [1008, 322] width 13 height 13
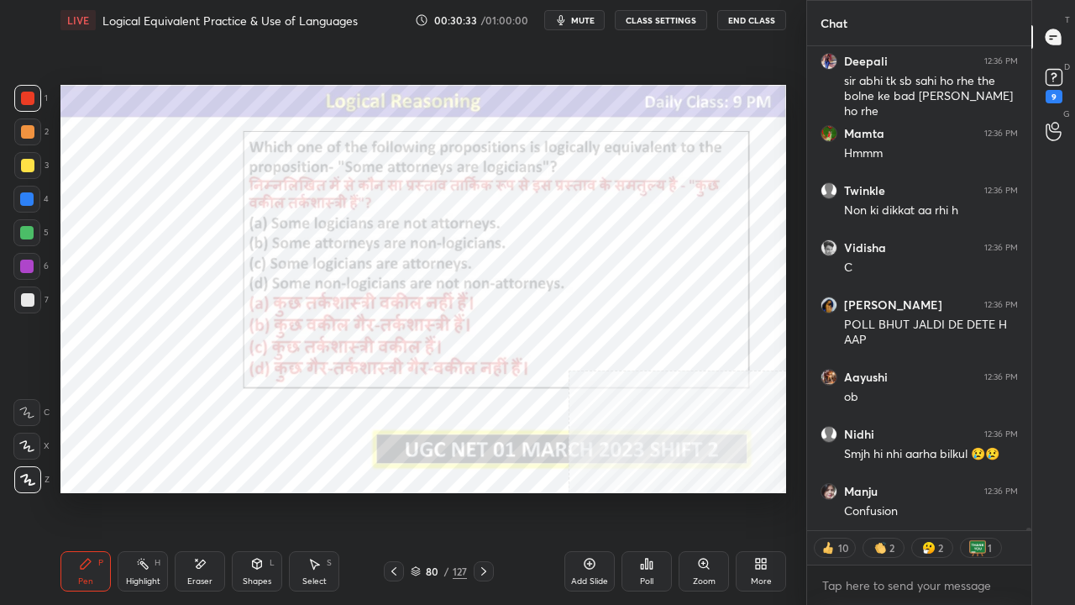
click at [27, 261] on div at bounding box center [26, 266] width 13 height 13
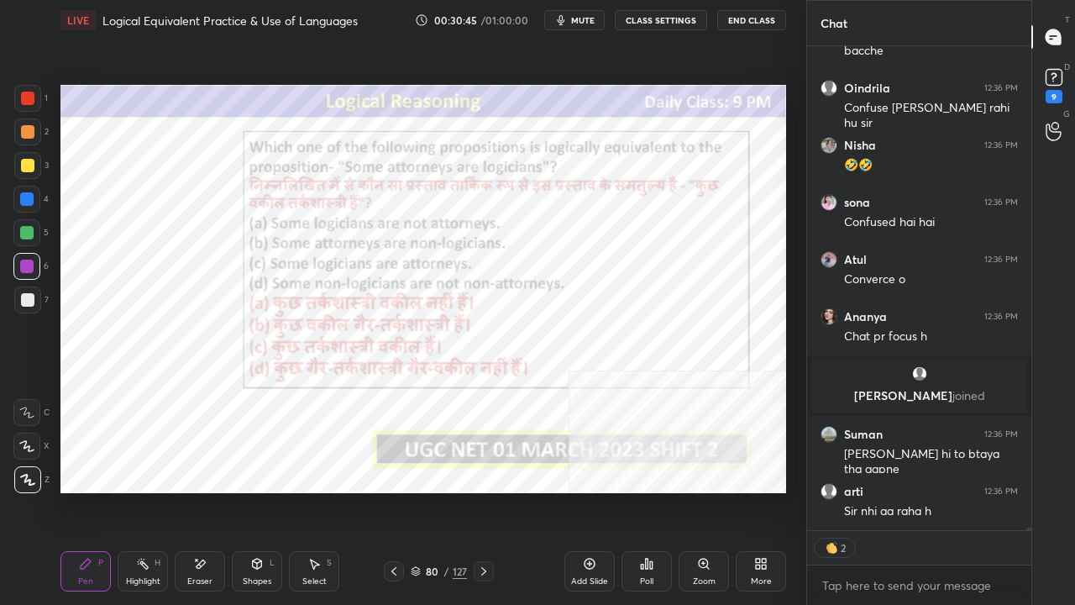
click at [22, 98] on div at bounding box center [27, 98] width 13 height 13
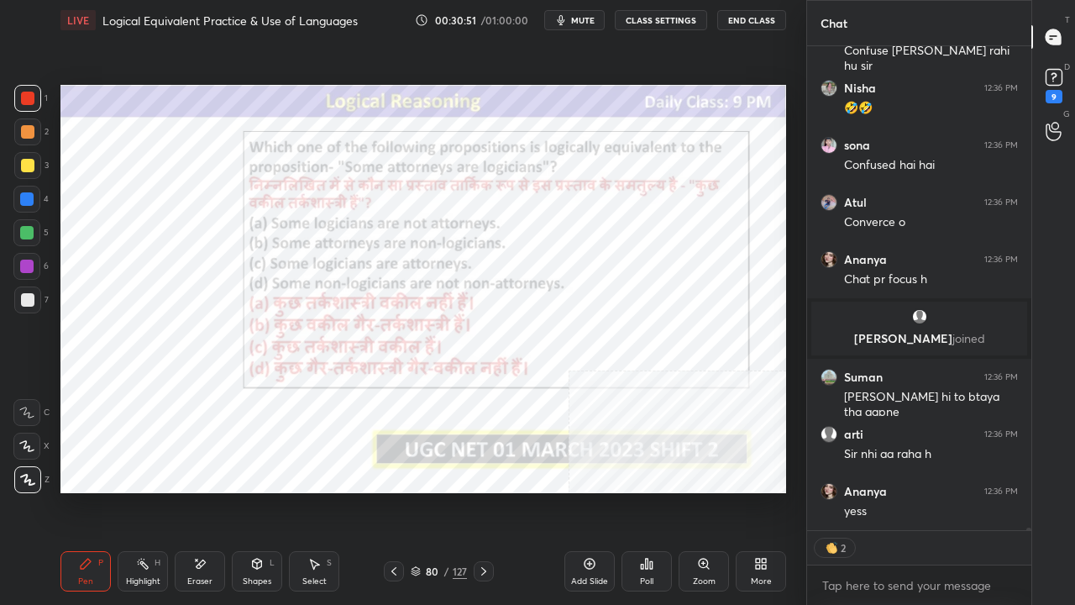
click at [24, 269] on div at bounding box center [26, 266] width 13 height 13
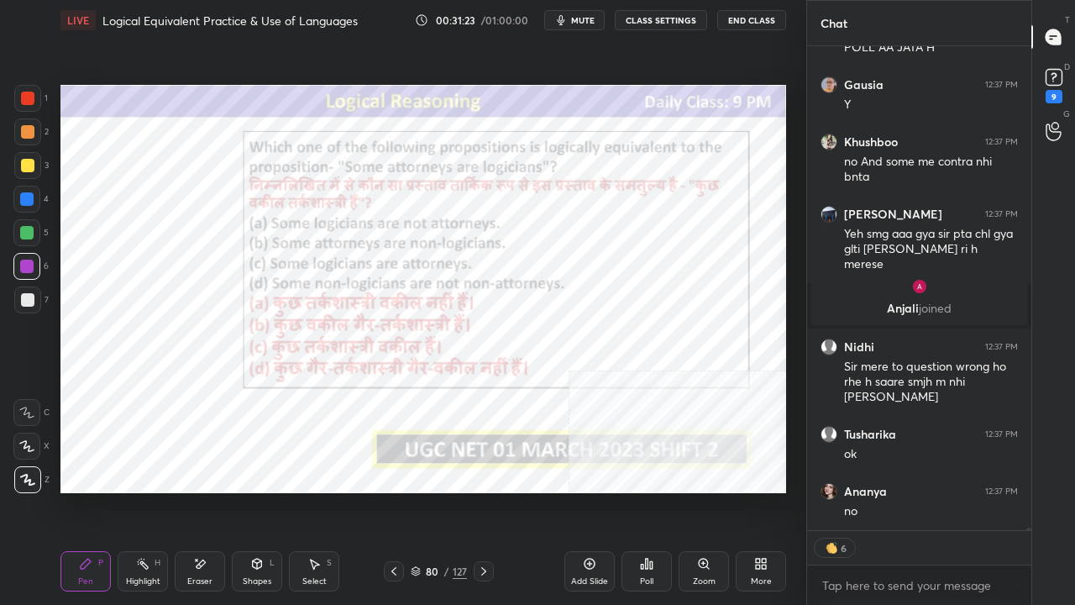
type textarea "x"
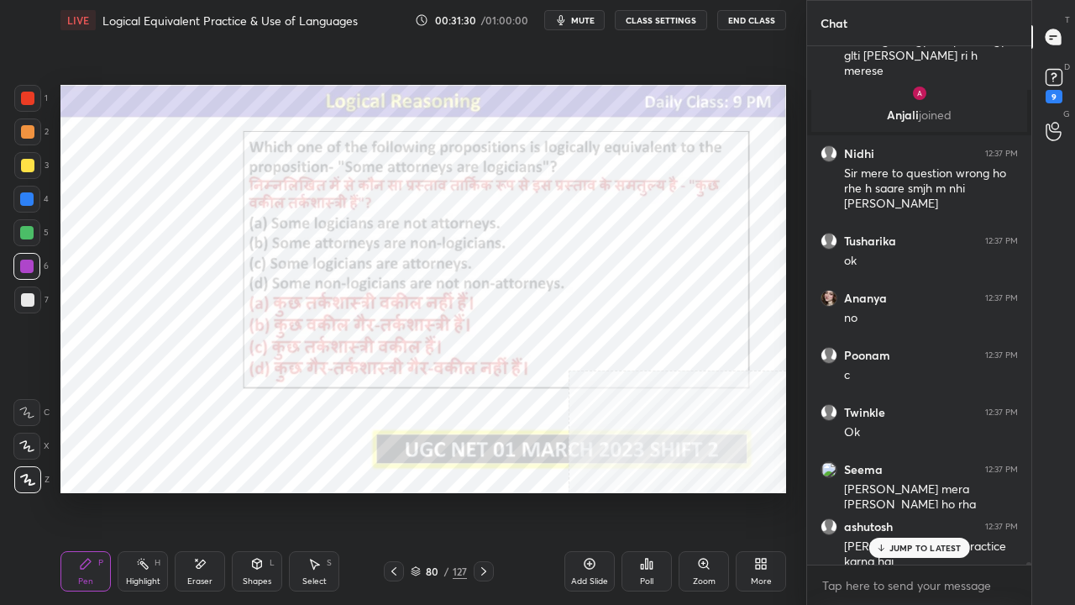
click at [439, 491] on div "80" at bounding box center [432, 571] width 17 height 10
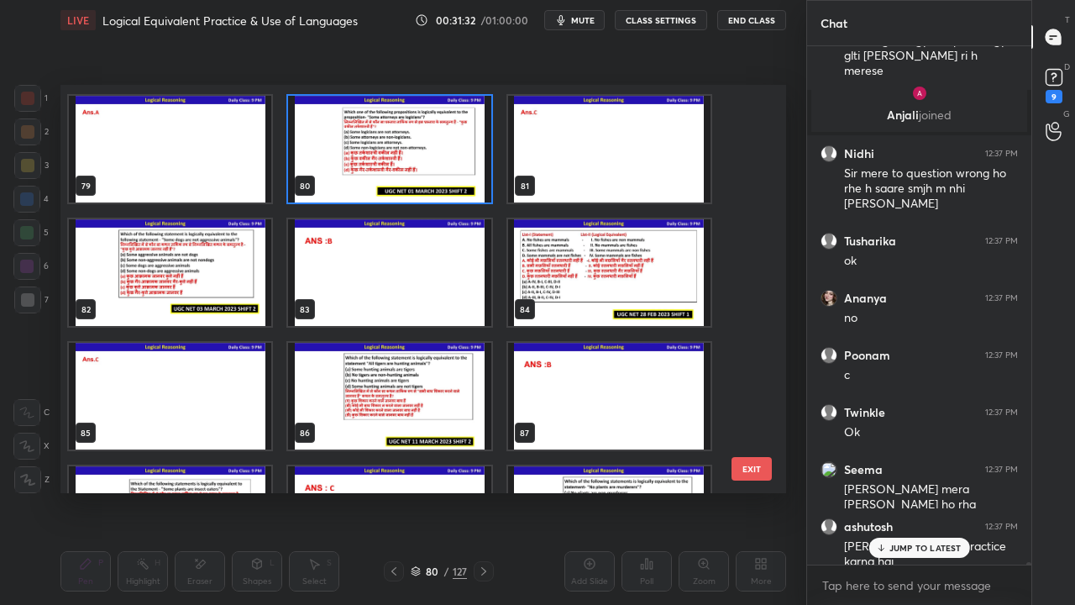
click at [201, 282] on img "grid" at bounding box center [170, 272] width 202 height 107
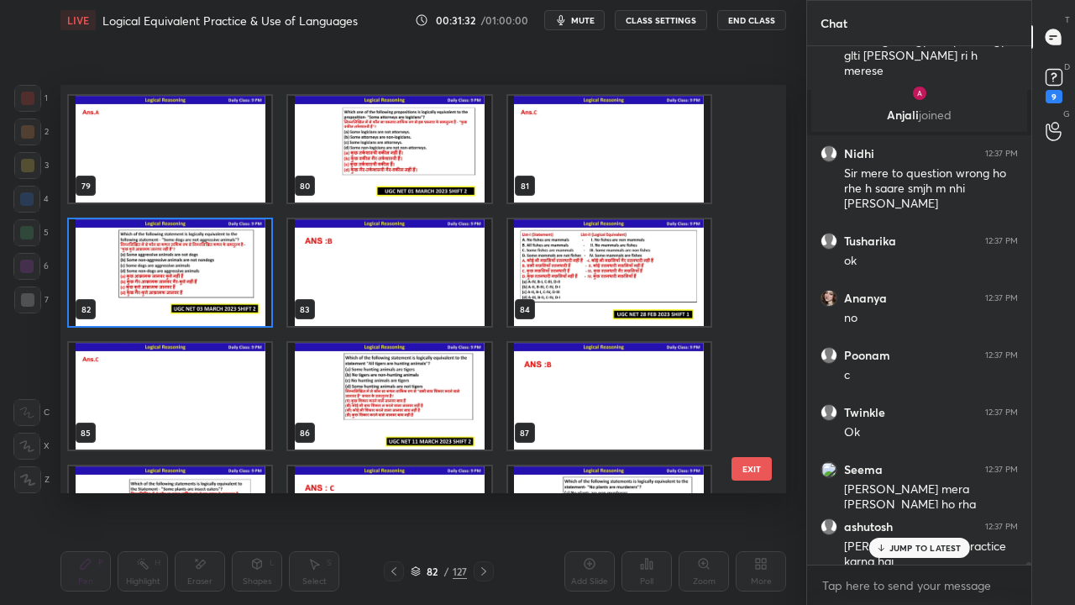
click at [201, 282] on img "grid" at bounding box center [170, 272] width 202 height 107
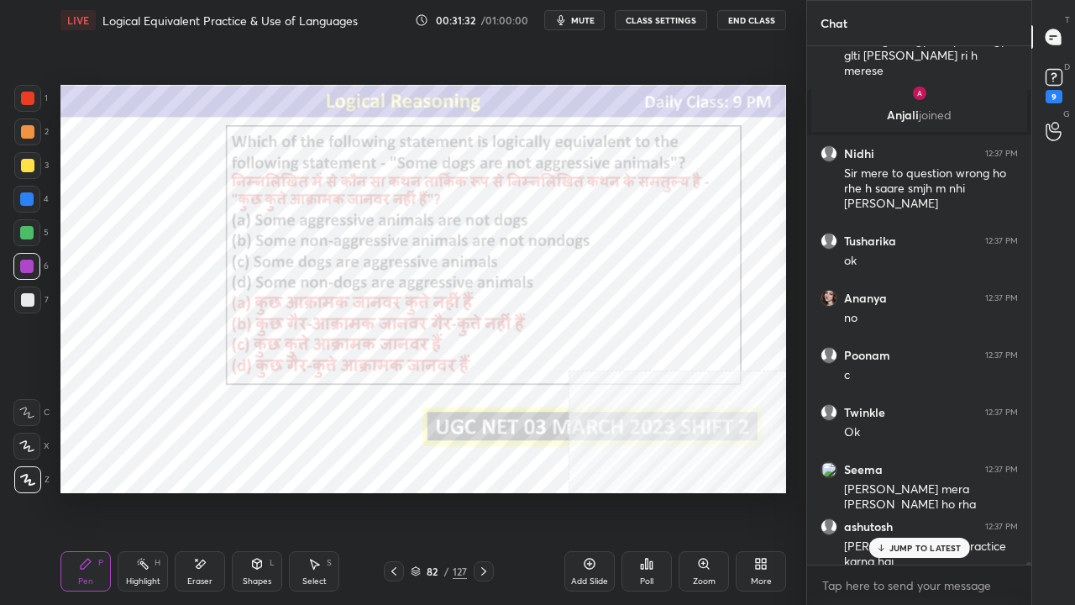
click at [201, 282] on img "grid" at bounding box center [170, 272] width 202 height 107
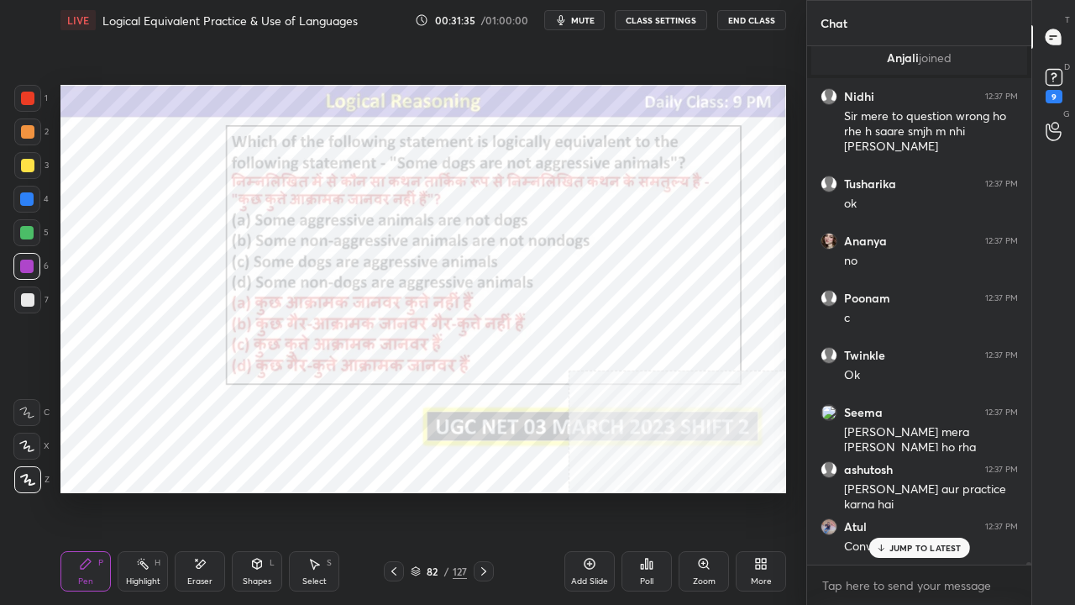
click at [938, 491] on p "JUMP TO LATEST" at bounding box center [926, 548] width 72 height 10
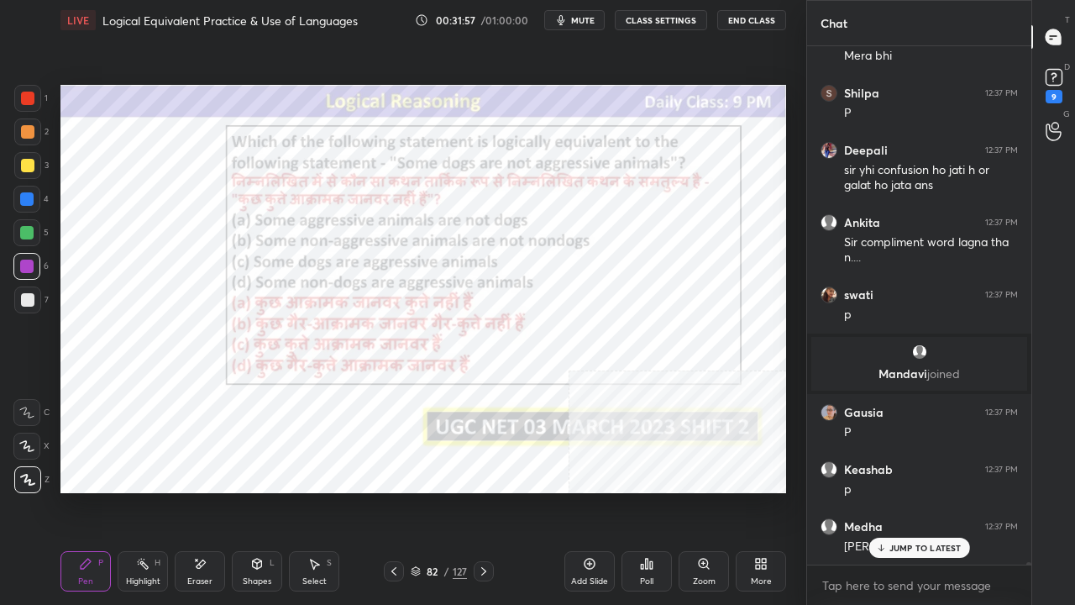
click at [450, 491] on div "82 / 127" at bounding box center [439, 571] width 56 height 15
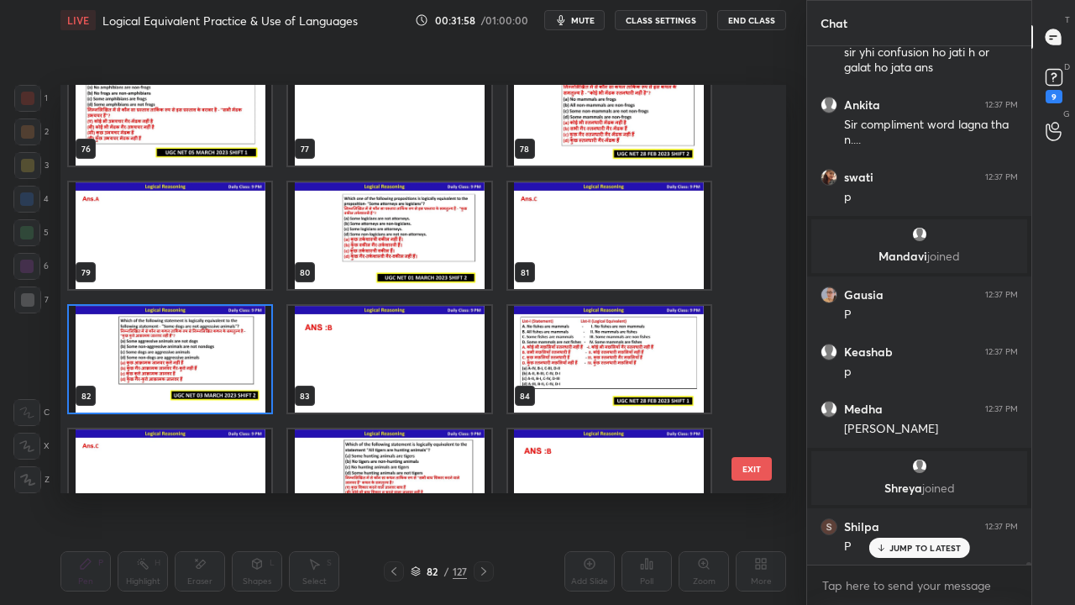
click at [227, 355] on img "grid" at bounding box center [170, 359] width 202 height 107
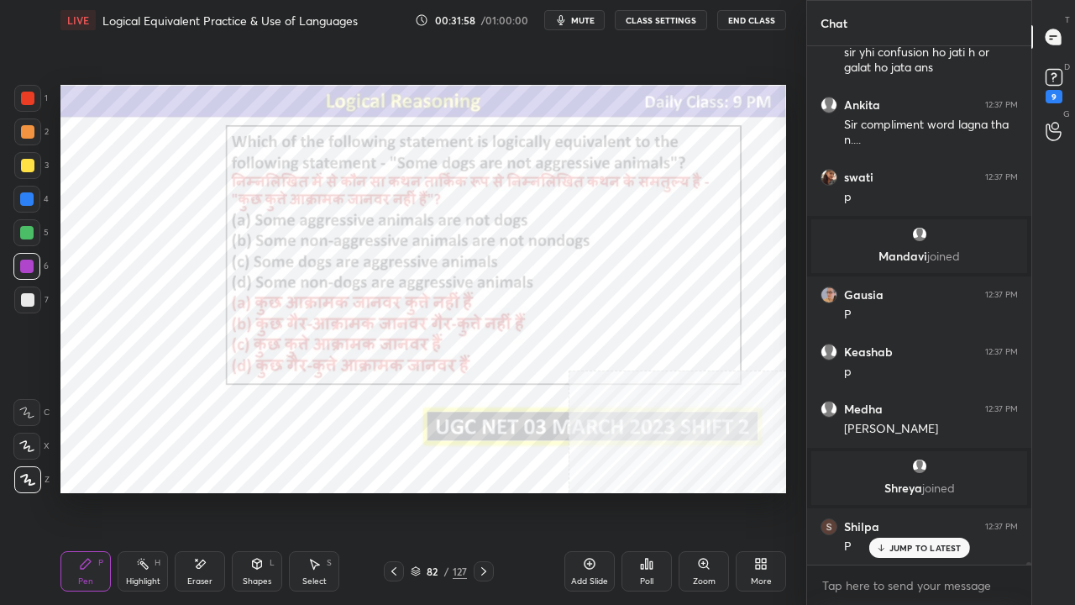
click at [227, 355] on img "grid" at bounding box center [170, 359] width 202 height 107
click at [647, 491] on icon at bounding box center [647, 564] width 3 height 10
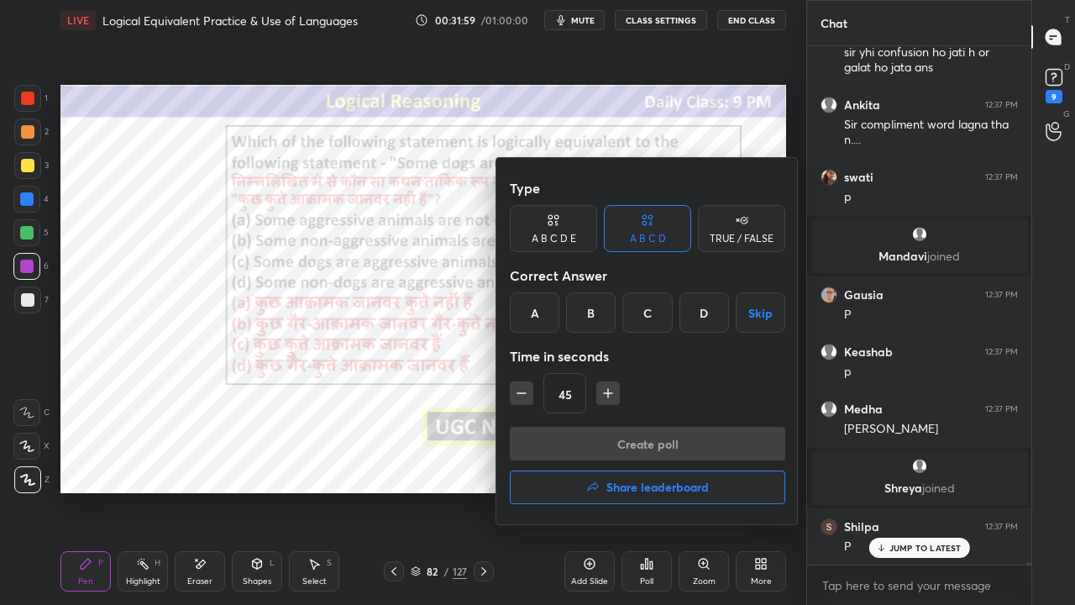
click at [588, 314] on div "B" at bounding box center [591, 312] width 50 height 40
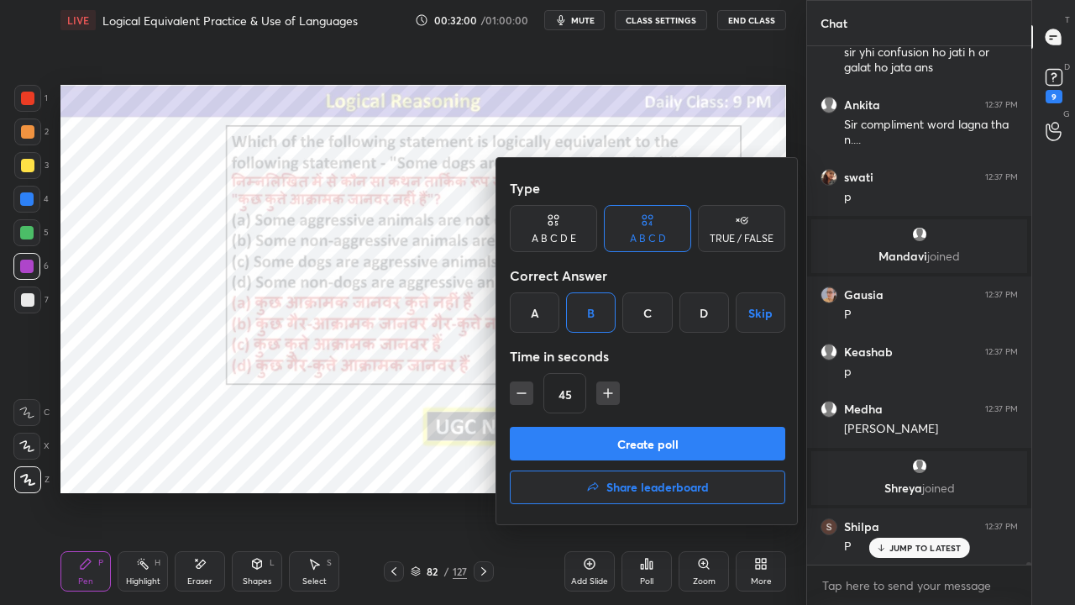
drag, startPoint x: 540, startPoint y: 381, endPoint x: 523, endPoint y: 392, distance: 20.0
click at [538, 381] on div "45" at bounding box center [648, 393] width 276 height 40
click at [522, 393] on icon "button" at bounding box center [521, 393] width 17 height 17
type input "30"
click at [548, 439] on button "Create poll" at bounding box center [648, 444] width 276 height 34
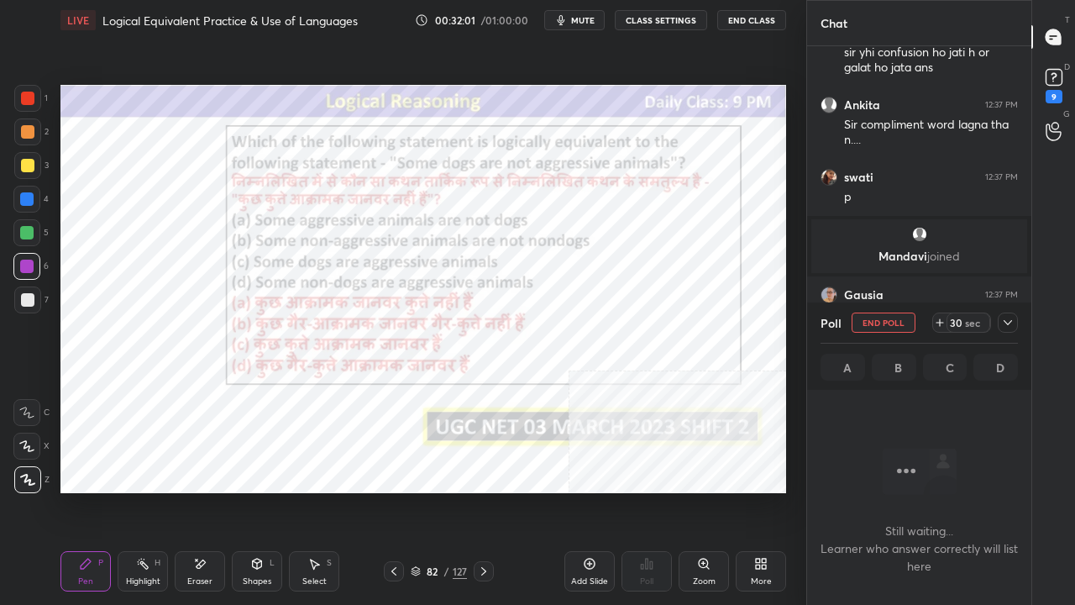
click at [1005, 321] on icon at bounding box center [1008, 322] width 8 height 5
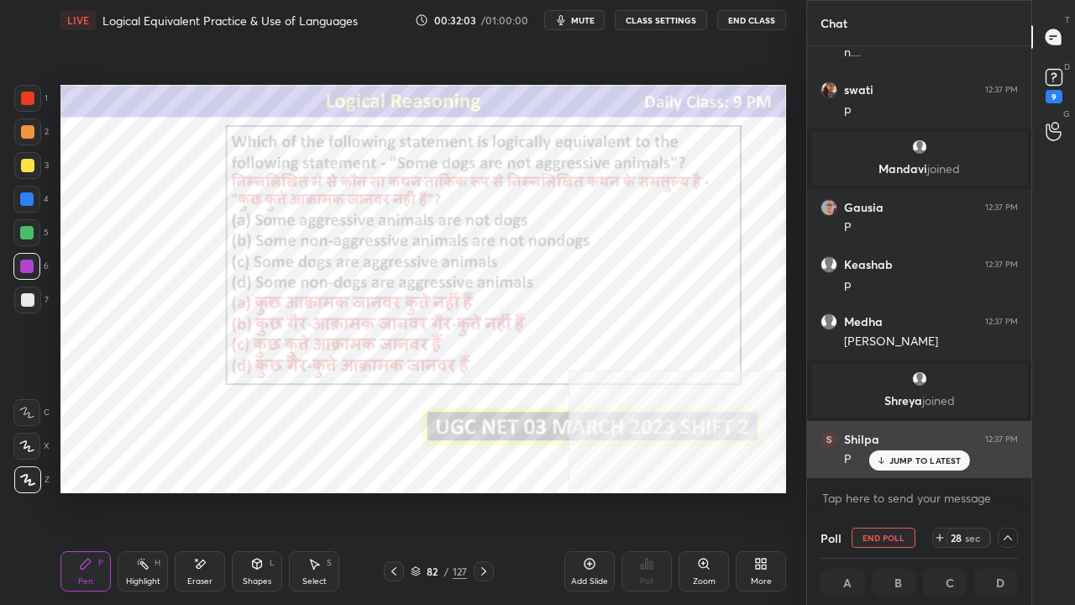
drag, startPoint x: 907, startPoint y: 452, endPoint x: 891, endPoint y: 445, distance: 18.1
click at [907, 450] on div "JUMP TO LATEST" at bounding box center [919, 460] width 101 height 20
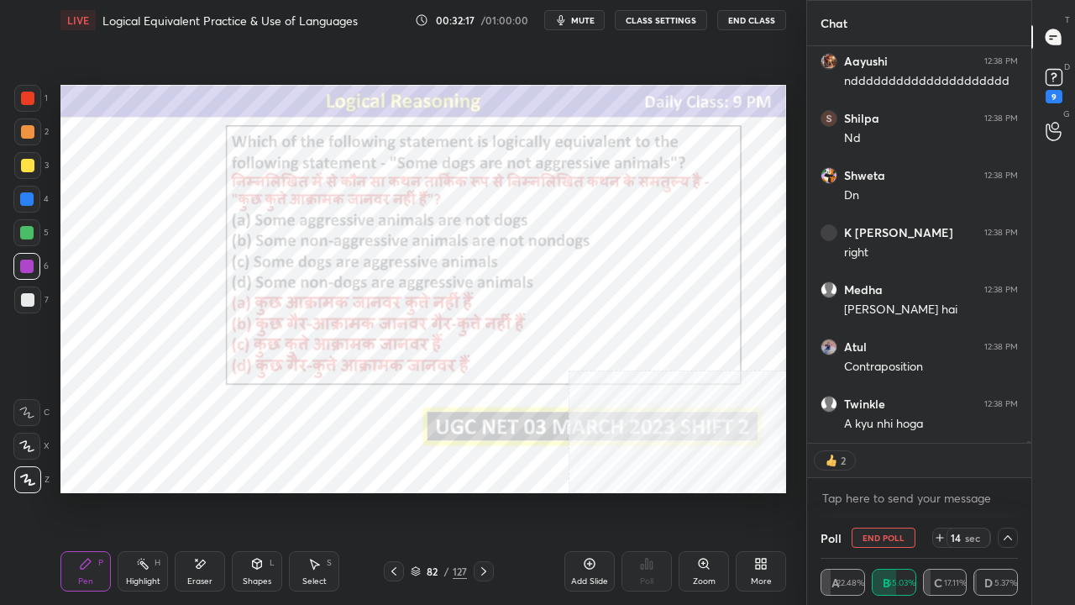
click at [29, 100] on div at bounding box center [27, 98] width 13 height 13
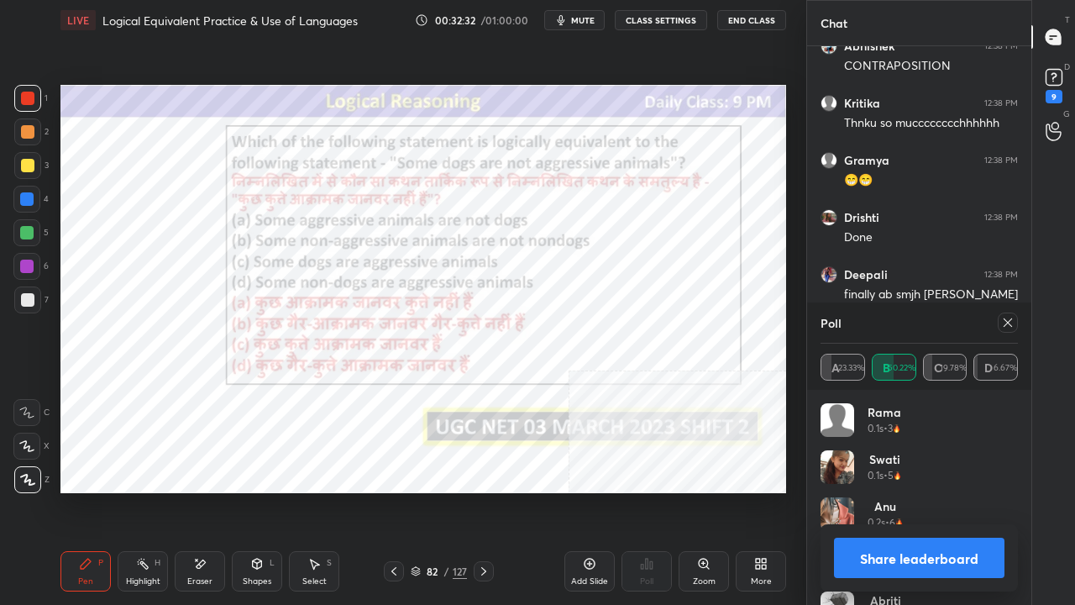
click at [1008, 323] on icon at bounding box center [1008, 322] width 8 height 8
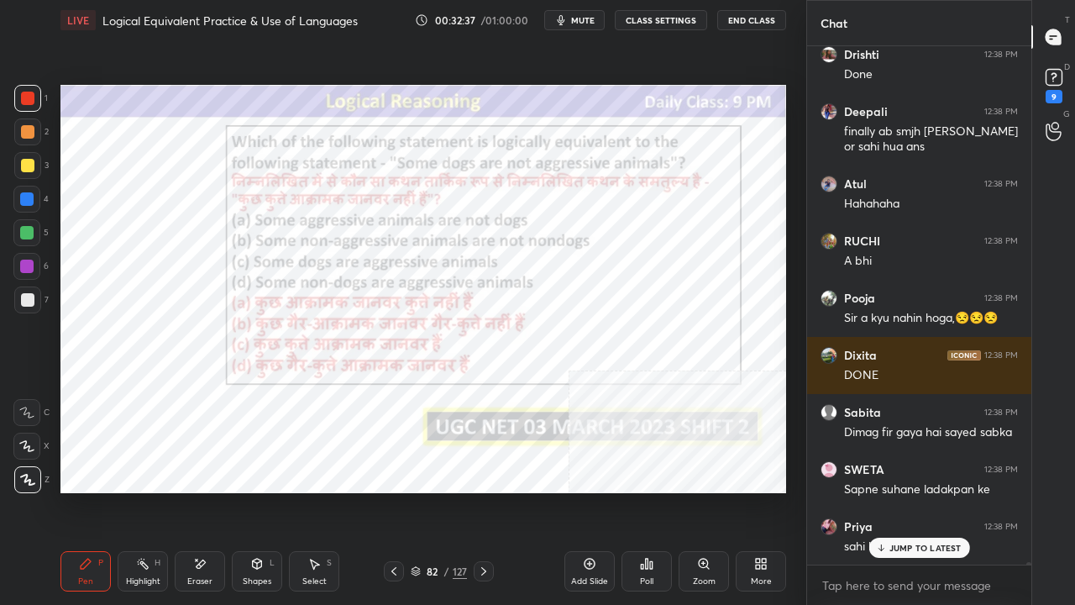
click at [20, 201] on div at bounding box center [26, 198] width 13 height 13
click at [18, 200] on div at bounding box center [26, 199] width 27 height 27
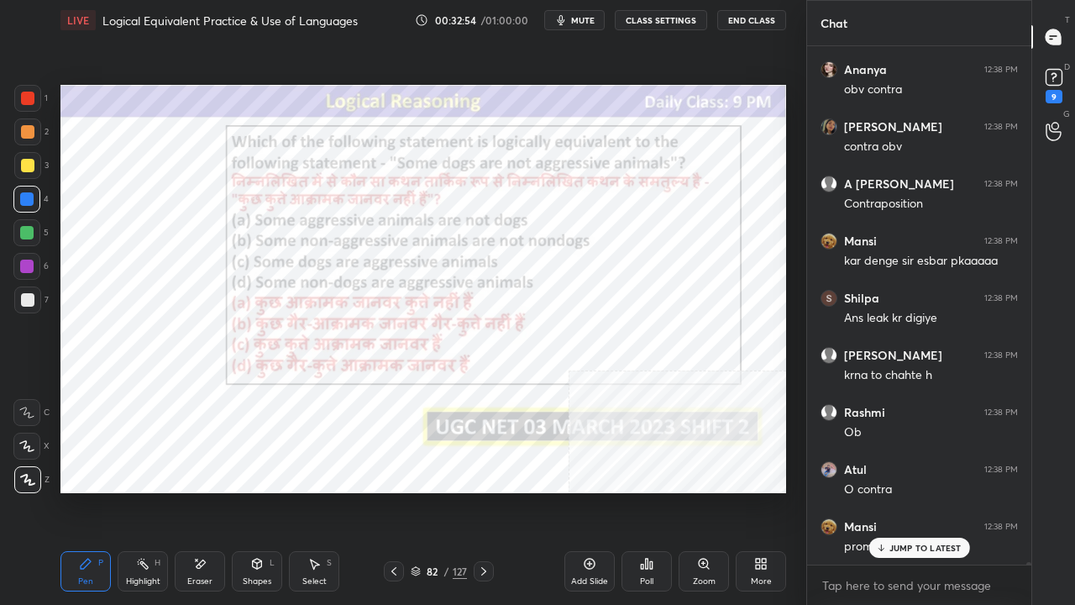
click at [24, 97] on div at bounding box center [27, 98] width 13 height 13
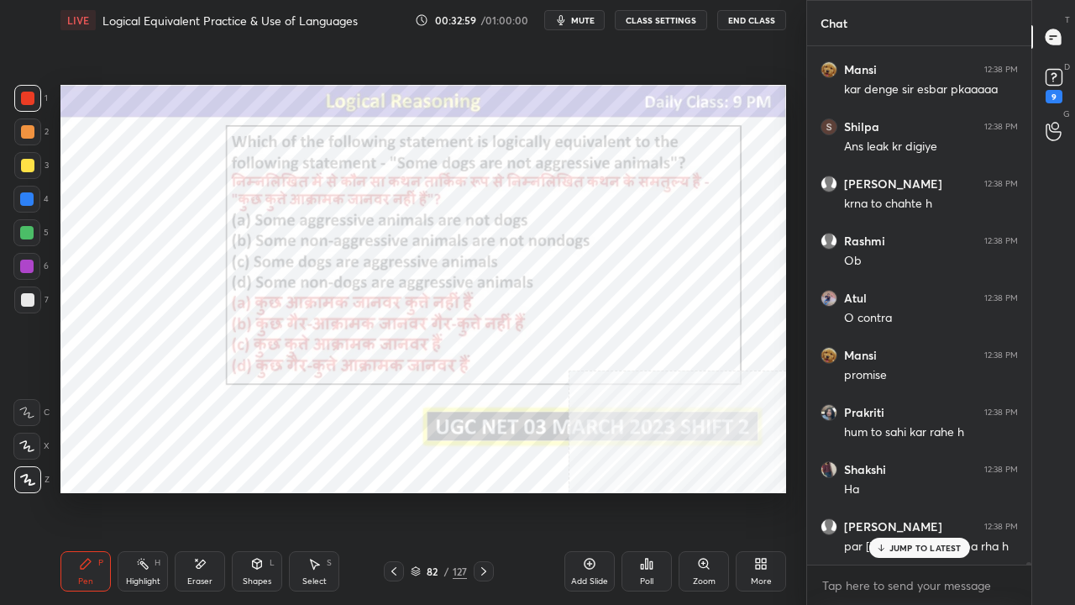
click at [203, 491] on div "Eraser" at bounding box center [200, 571] width 50 height 40
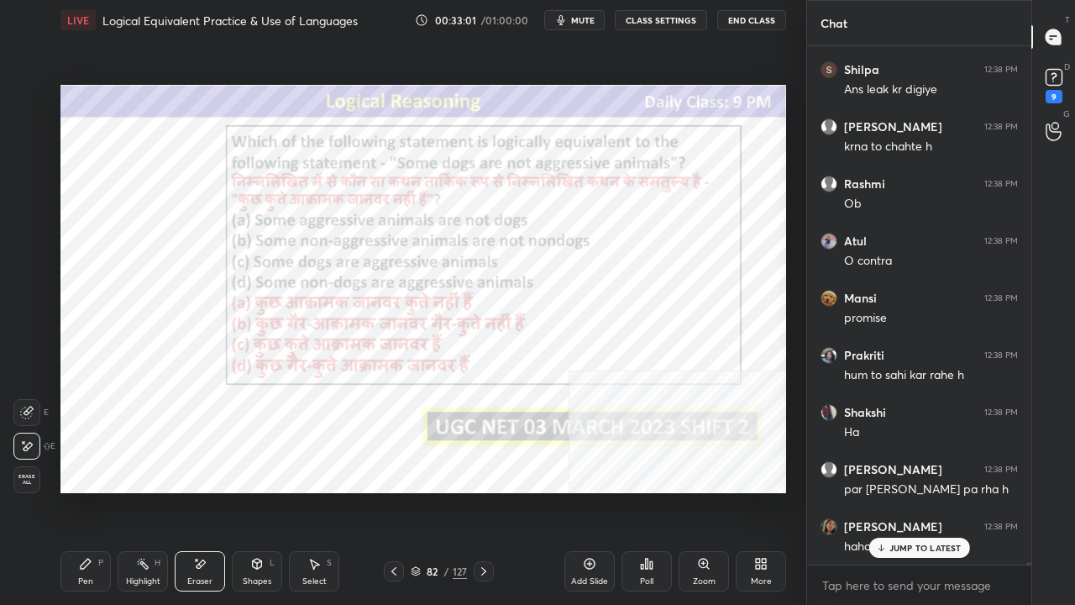
click at [80, 491] on icon at bounding box center [85, 563] width 13 height 13
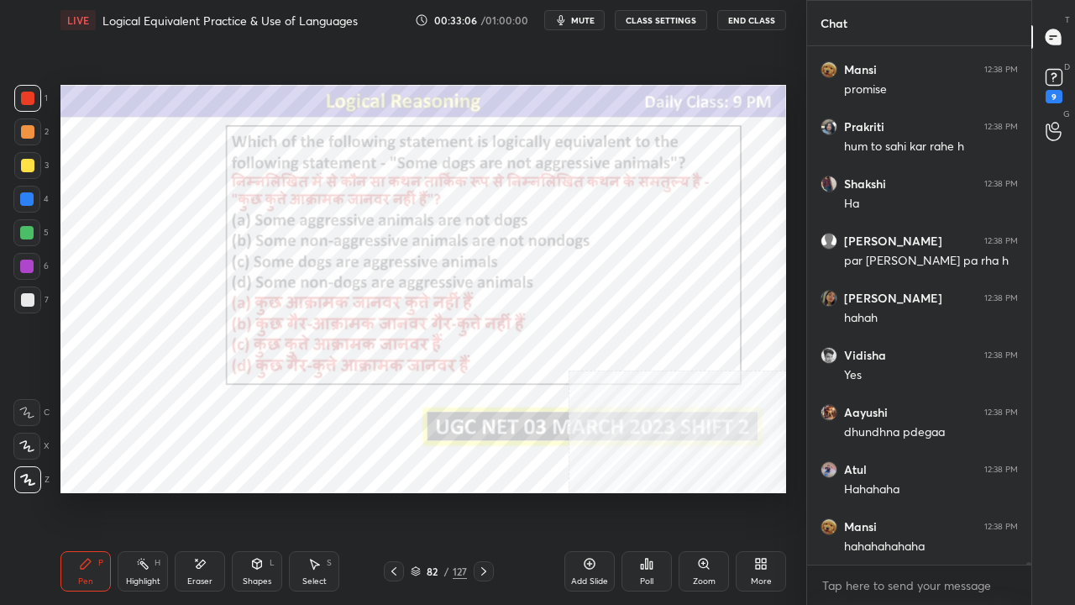
click at [28, 260] on div at bounding box center [26, 266] width 13 height 13
click at [26, 263] on div at bounding box center [26, 266] width 13 height 13
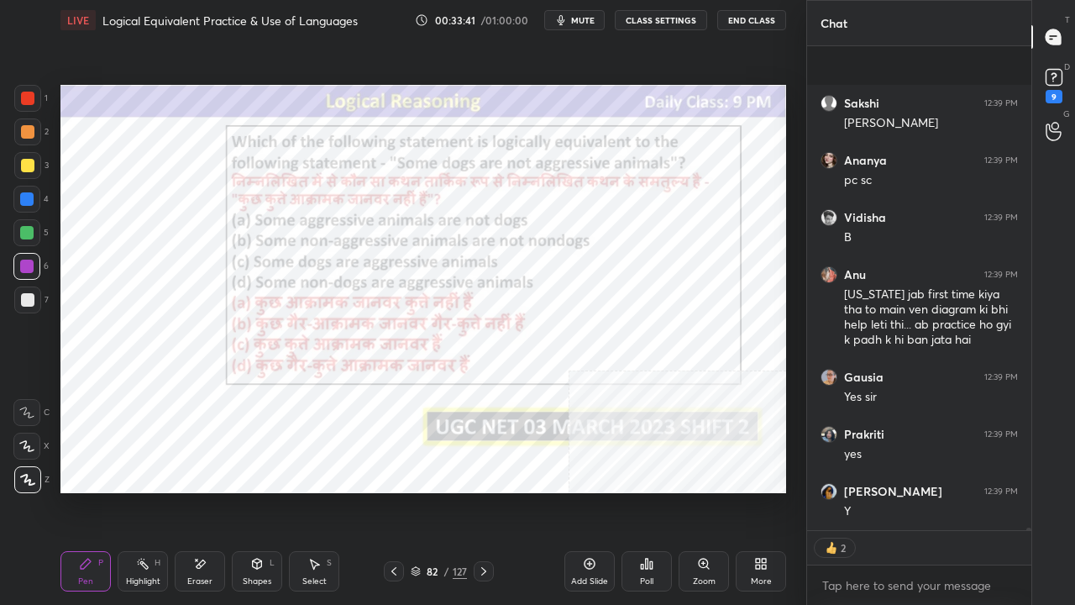
scroll to position [101029, 0]
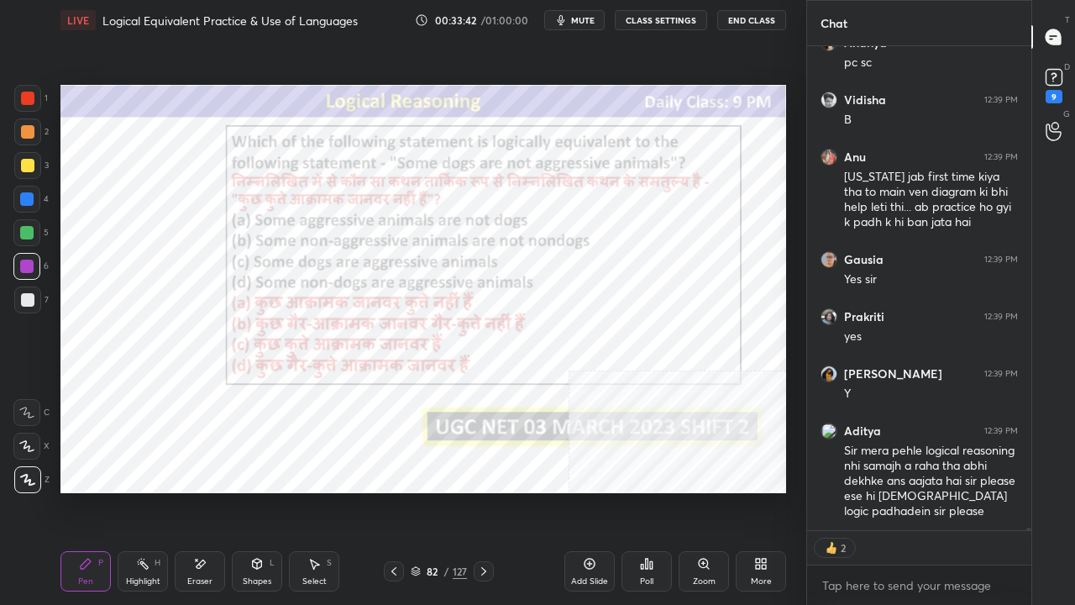
type textarea "x"
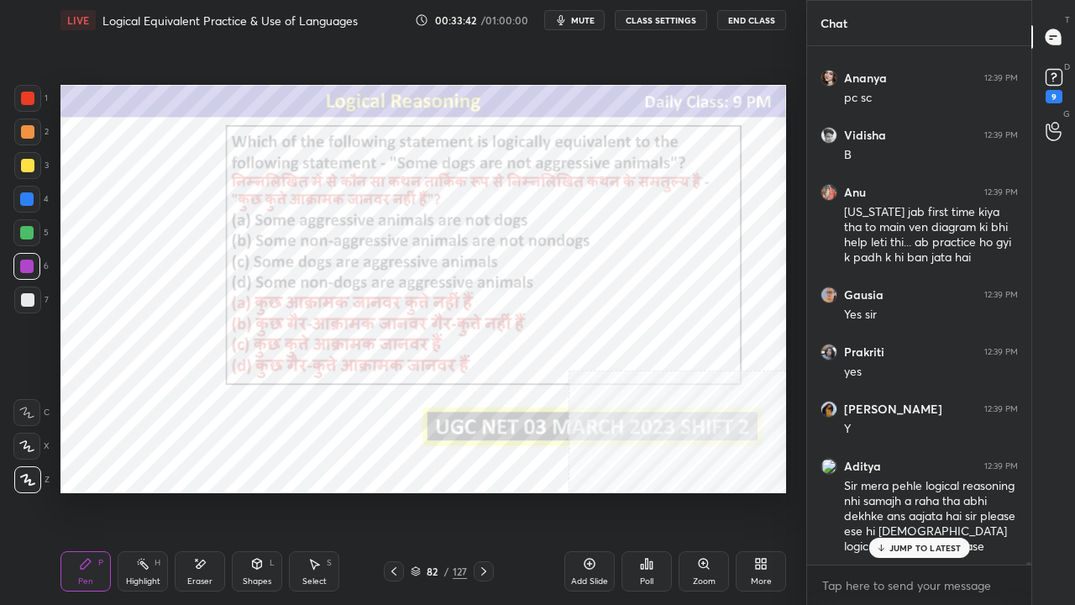
scroll to position [100994, 0]
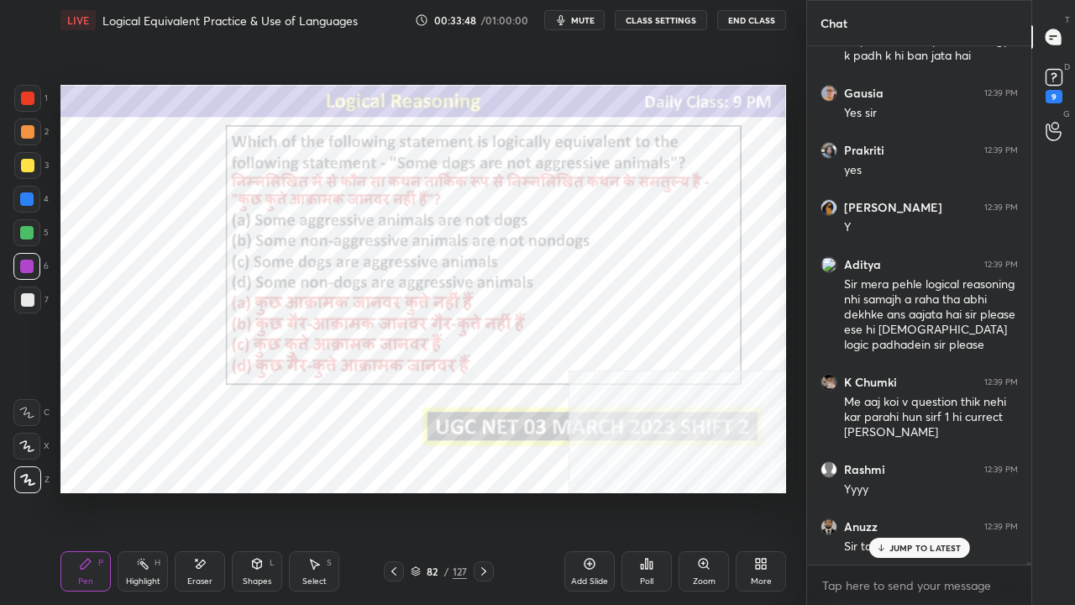
click at [441, 491] on div "82 / 127" at bounding box center [439, 571] width 56 height 15
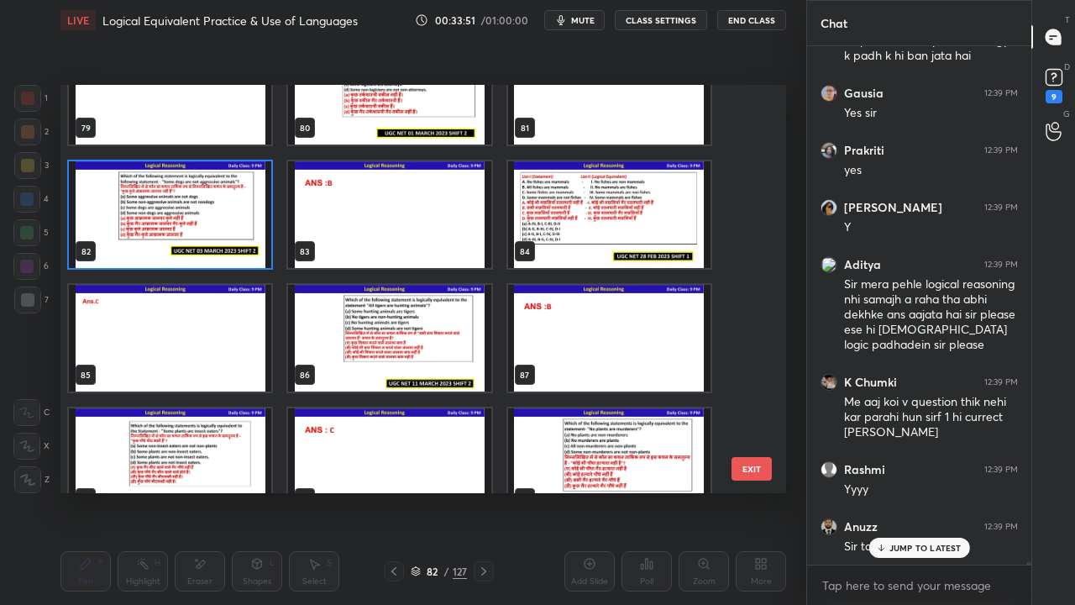
click at [429, 338] on img "grid" at bounding box center [389, 338] width 202 height 107
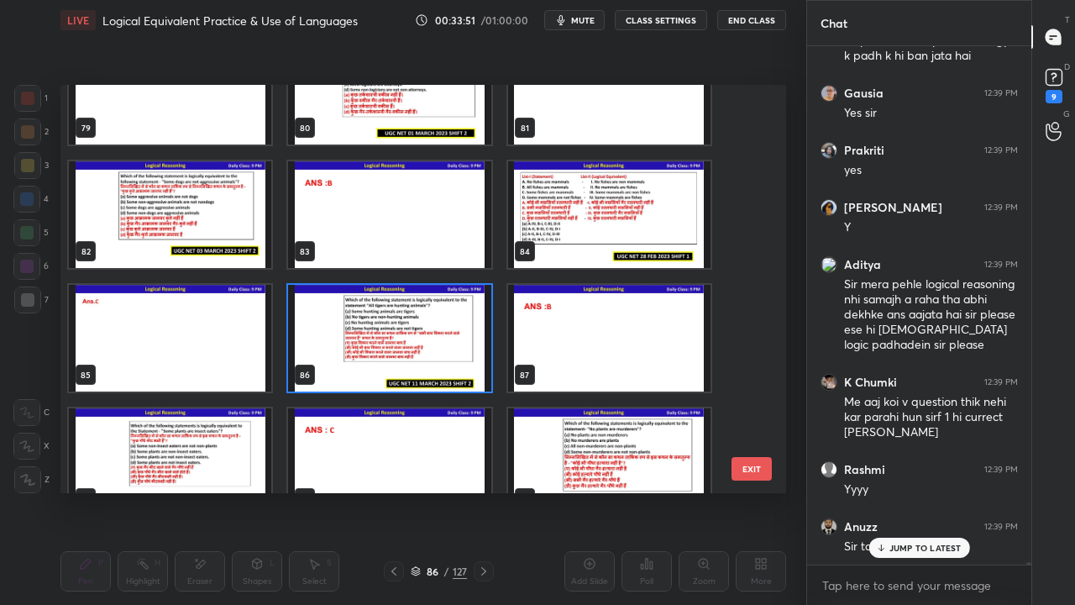
click at [428, 338] on img "grid" at bounding box center [389, 338] width 202 height 107
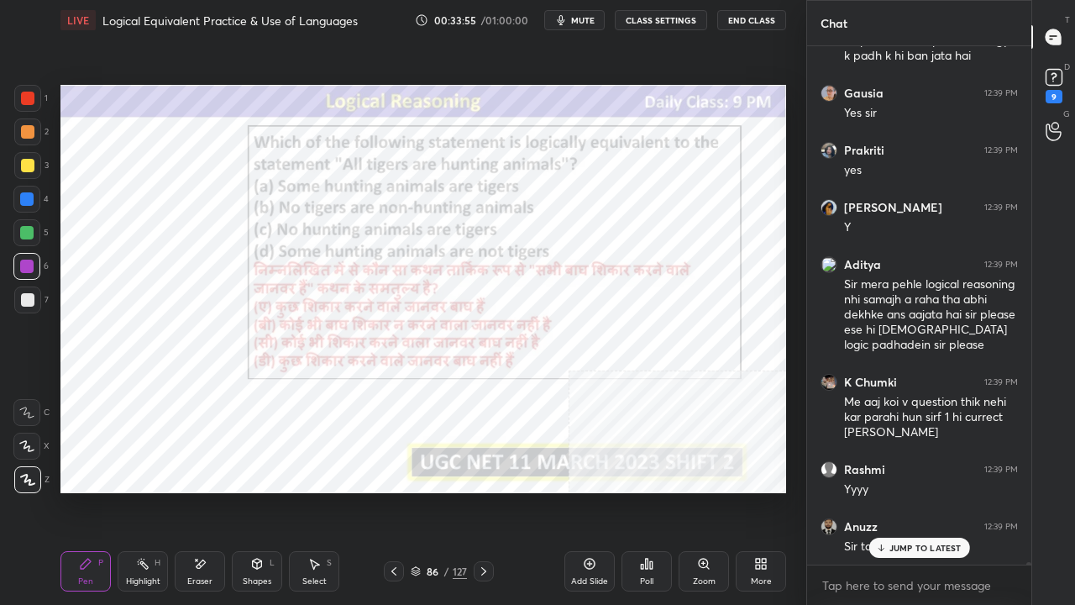
click at [642, 491] on div "Poll" at bounding box center [647, 571] width 50 height 40
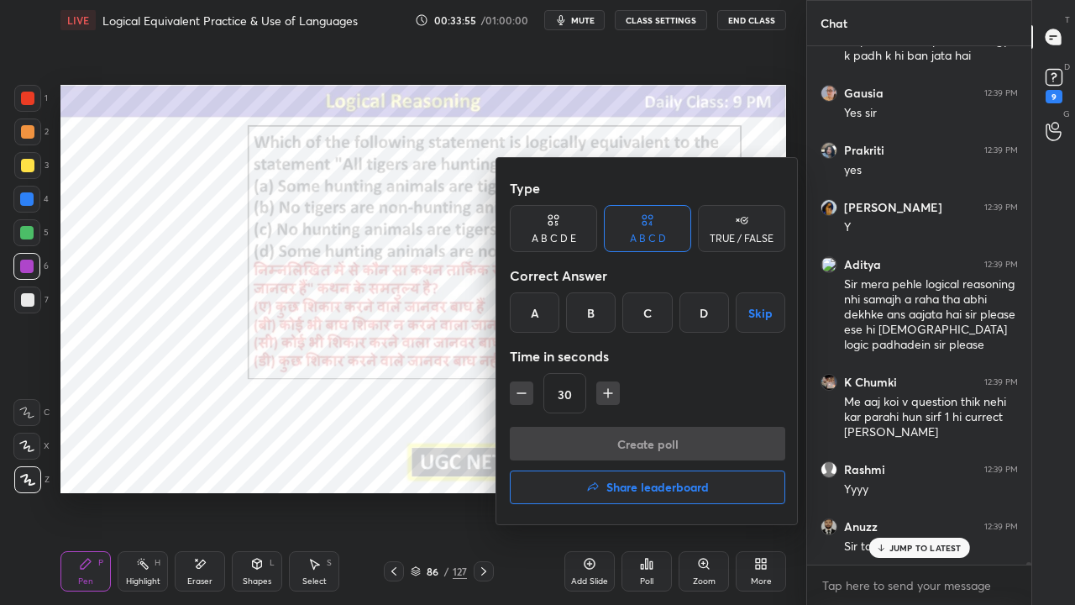
click at [592, 321] on div "B" at bounding box center [591, 312] width 50 height 40
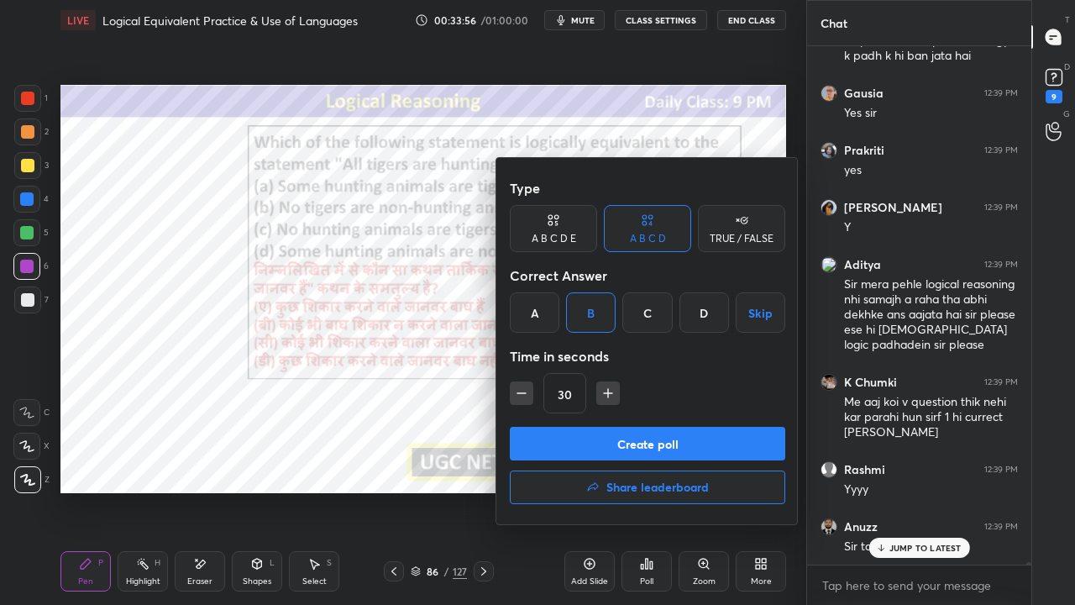
click at [606, 391] on icon "button" at bounding box center [608, 393] width 17 height 17
type input "45"
click at [606, 442] on button "Create poll" at bounding box center [648, 444] width 276 height 34
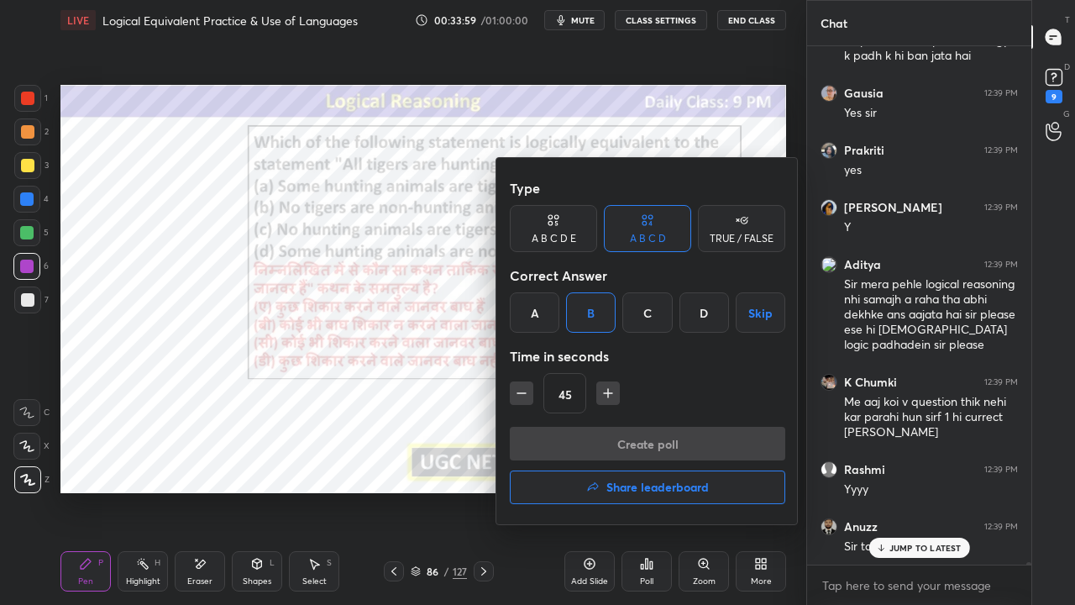
scroll to position [477, 219]
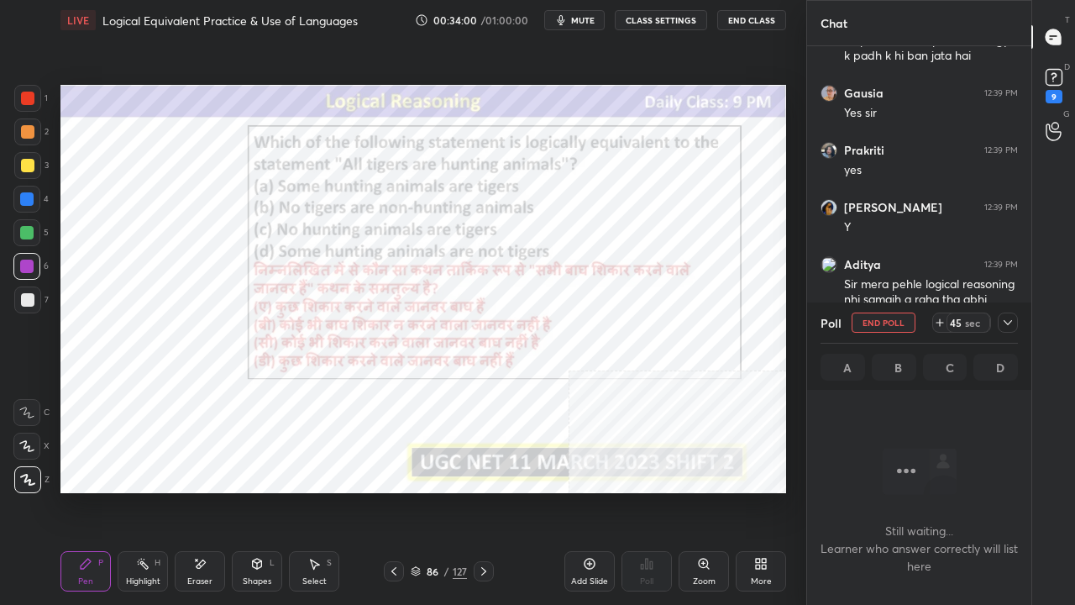
click at [1012, 319] on icon at bounding box center [1008, 322] width 13 height 13
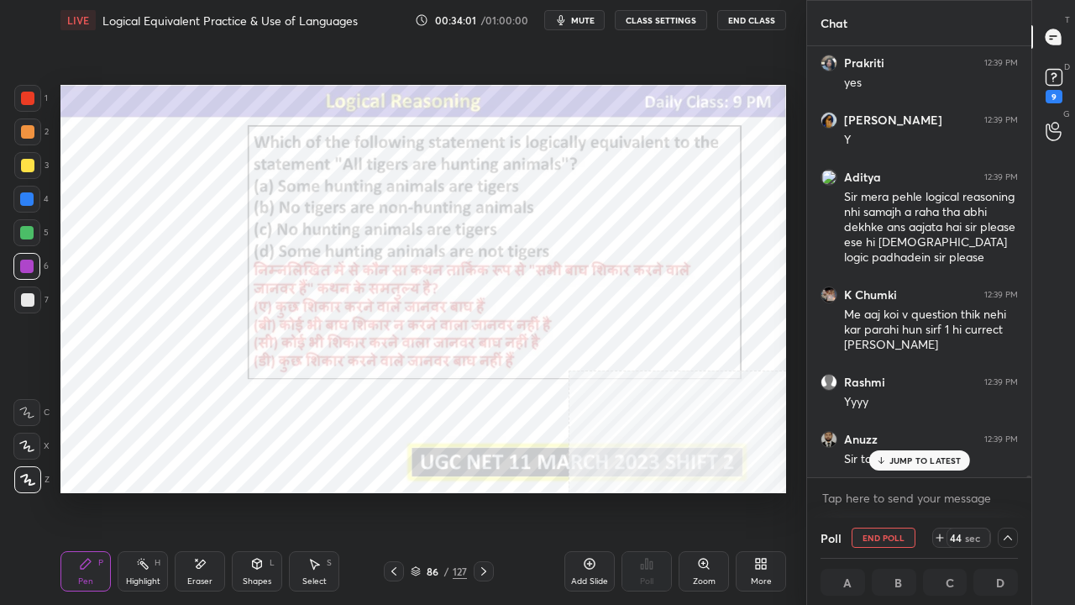
click at [911, 456] on p "JUMP TO LATEST" at bounding box center [926, 460] width 72 height 10
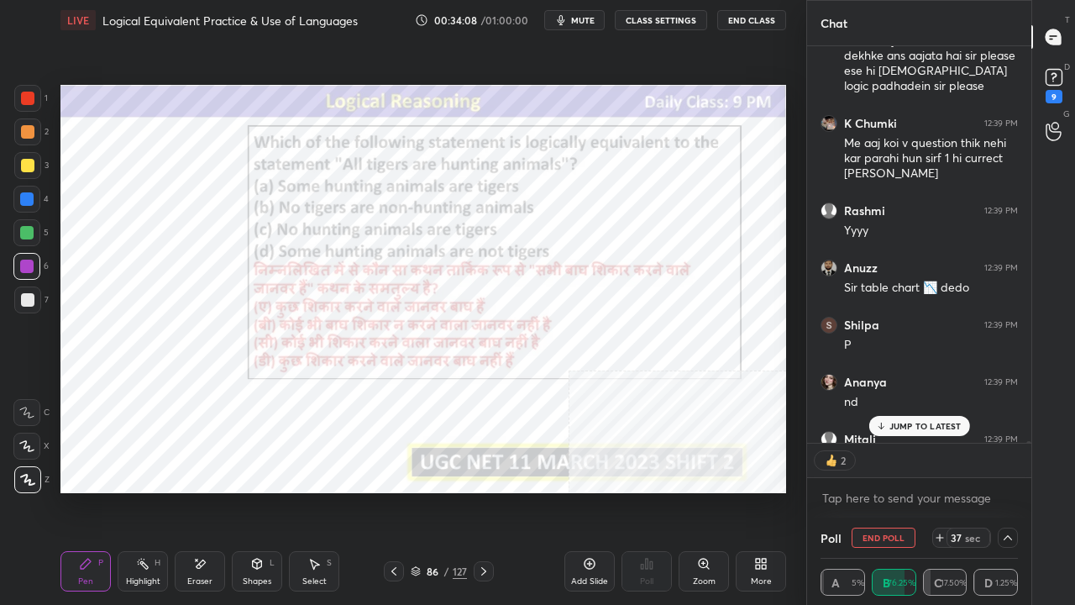
click at [918, 423] on div "Vidisha 12:39 PM 😂 Rashmi 12:39 PM 😂🤣🤣🤣 Prakriti 12:39 PM sir table bana do [PE…" at bounding box center [919, 244] width 224 height 397
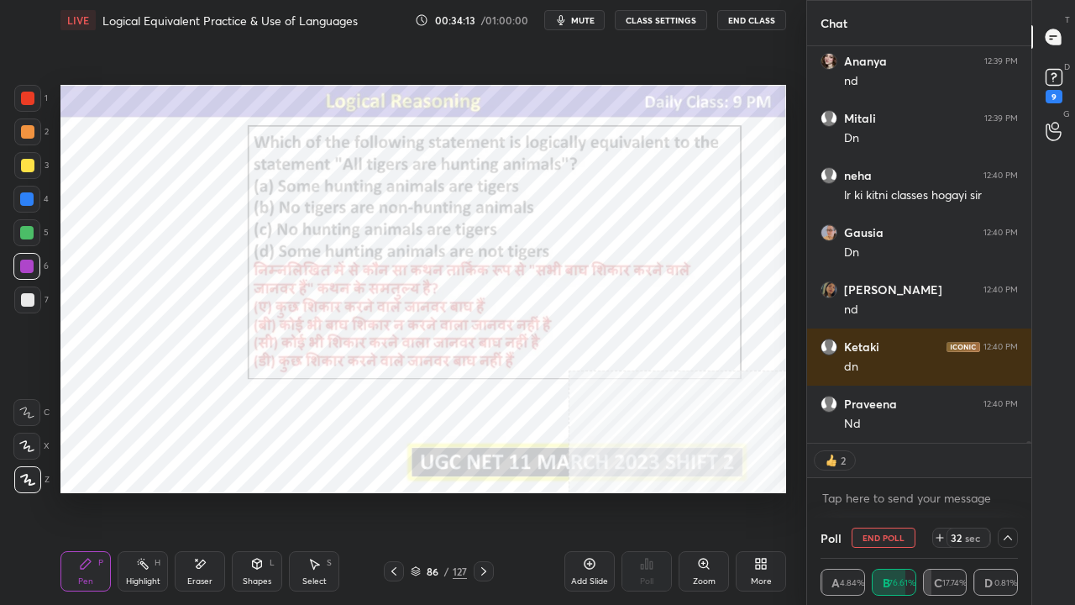
click at [21, 97] on div at bounding box center [27, 98] width 13 height 13
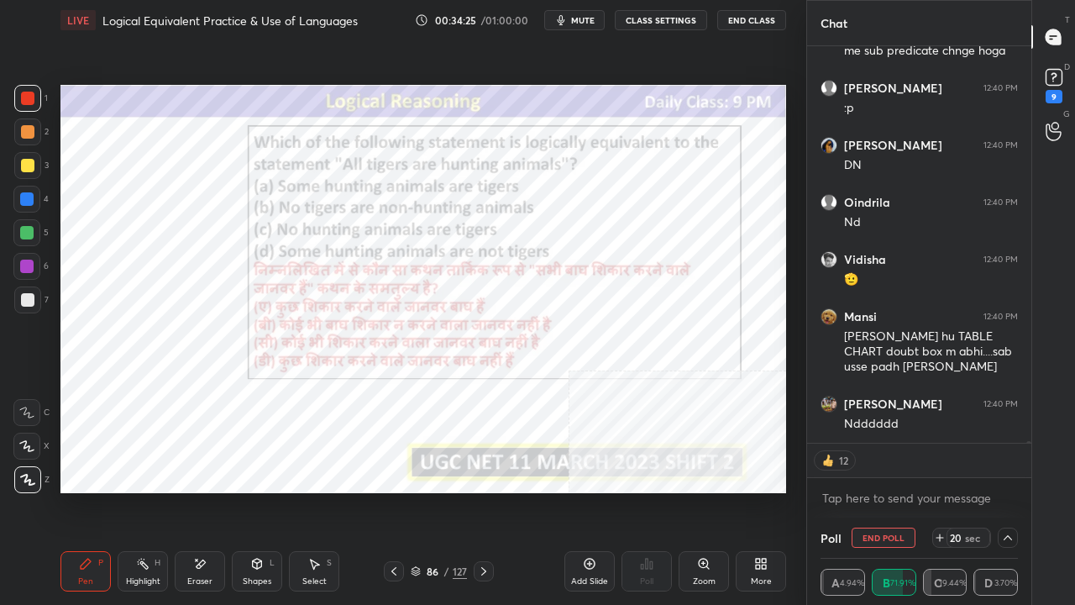
click at [199, 491] on div "Eraser" at bounding box center [199, 581] width 25 height 8
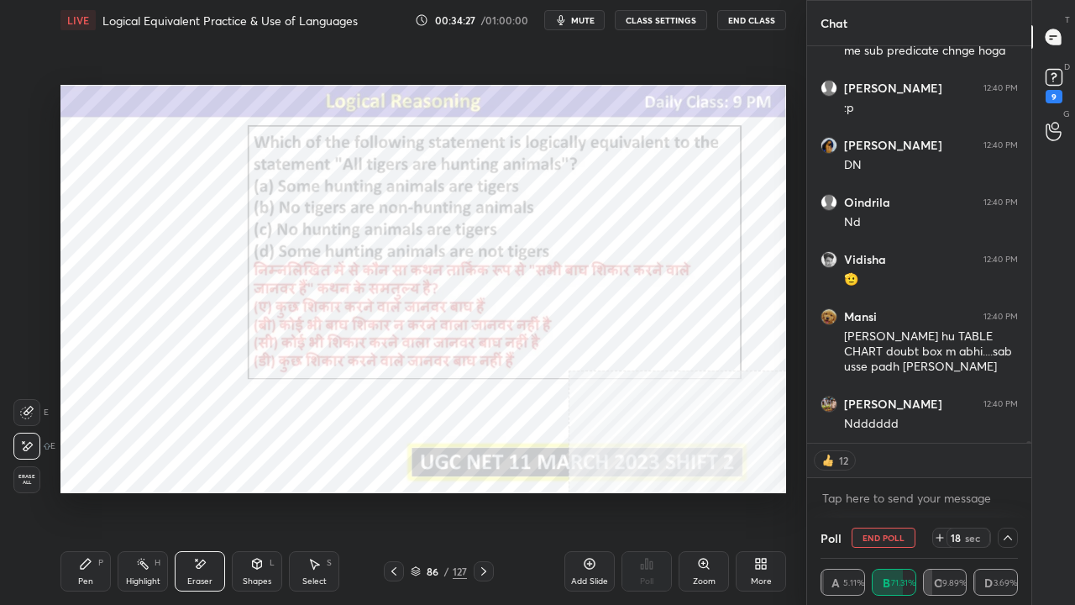
click at [32, 480] on span "Erase all" at bounding box center [26, 480] width 25 height 12
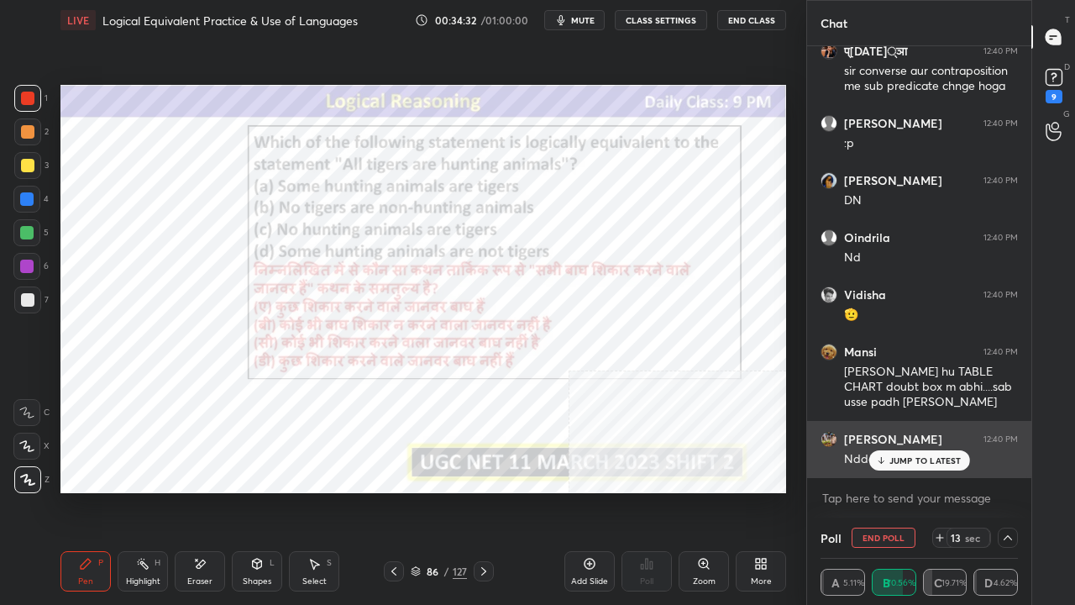
click at [922, 465] on p "JUMP TO LATEST" at bounding box center [926, 460] width 72 height 10
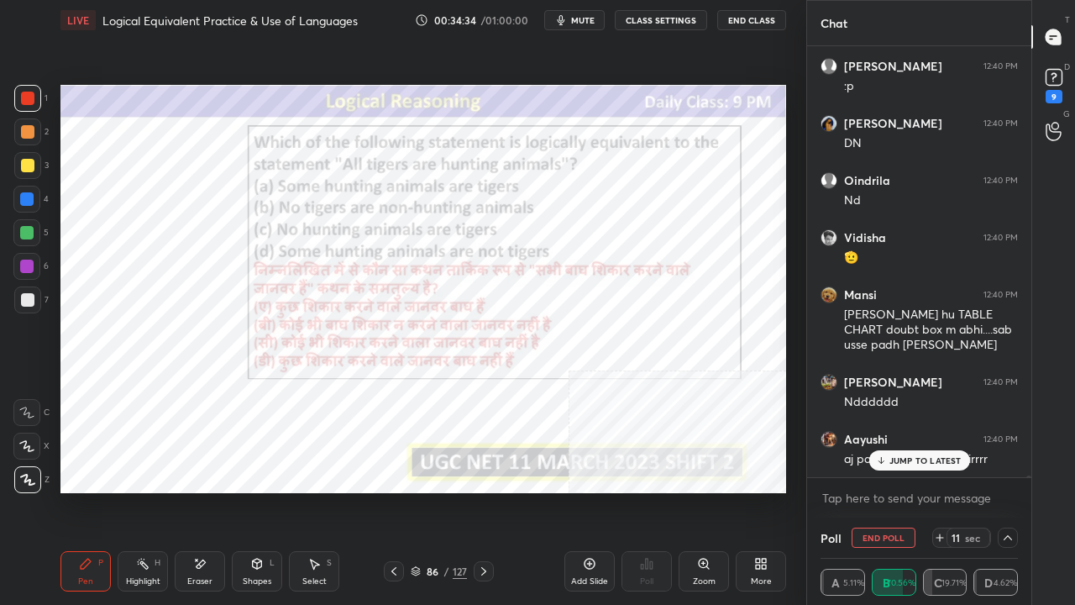
click at [884, 457] on icon at bounding box center [880, 460] width 11 height 10
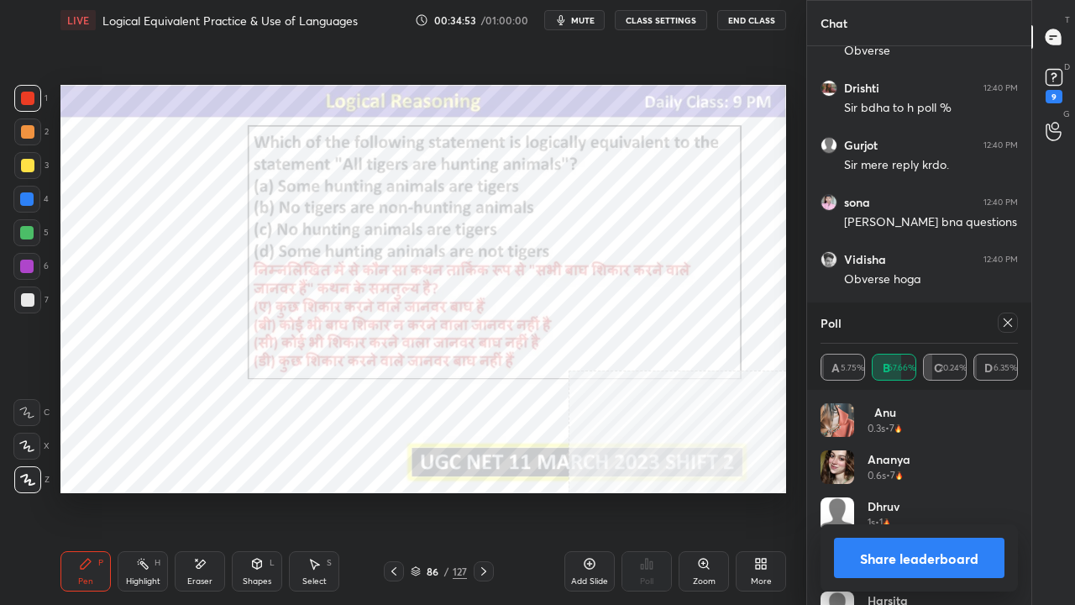
click at [1009, 328] on icon at bounding box center [1008, 322] width 13 height 13
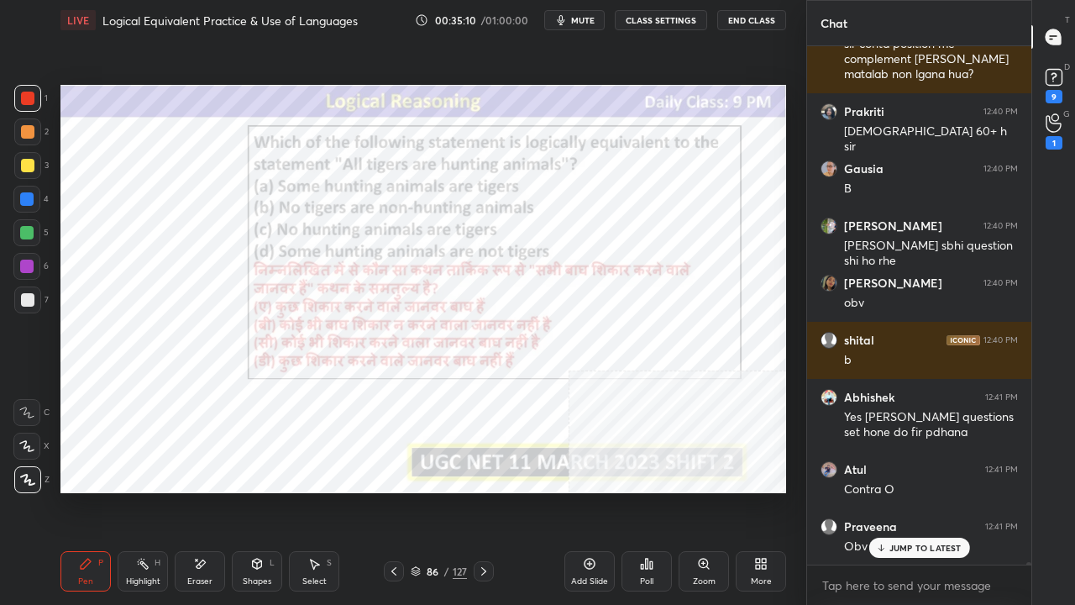
click at [27, 202] on div at bounding box center [26, 198] width 13 height 13
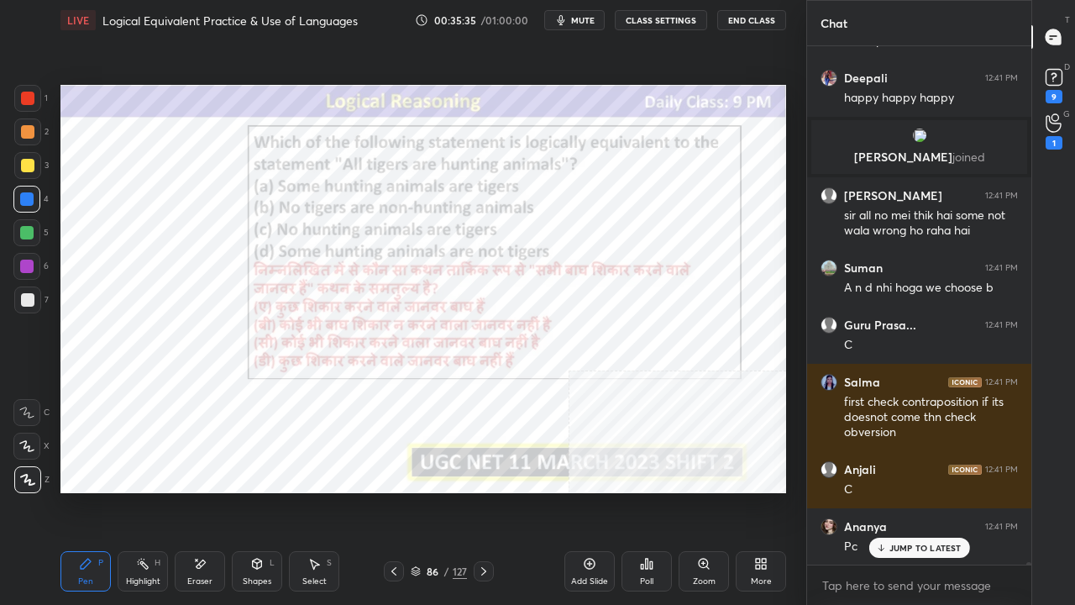
click at [438, 491] on div "86" at bounding box center [432, 571] width 17 height 10
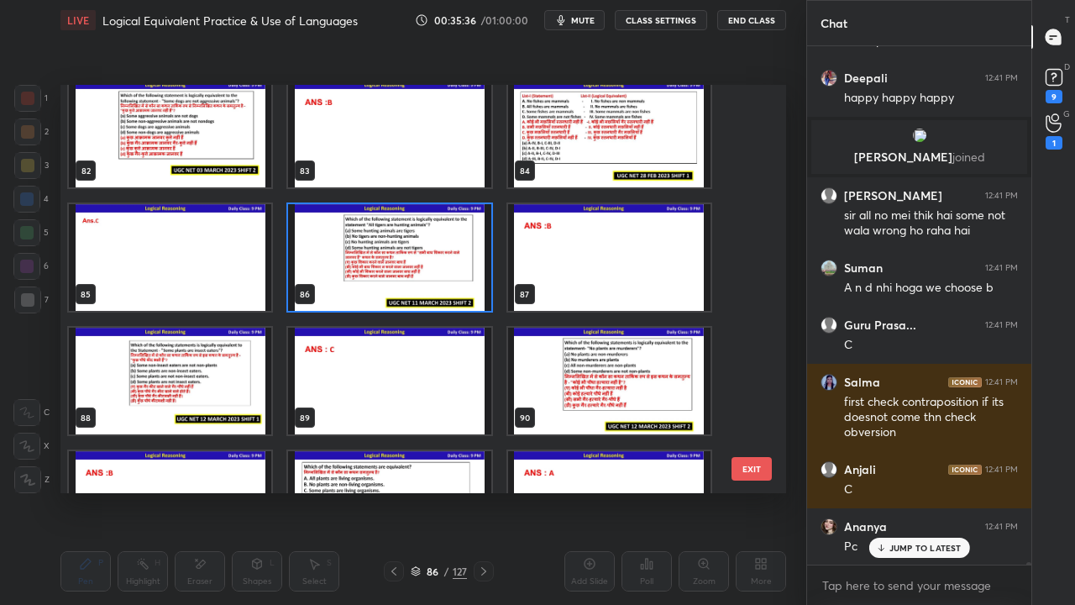
click at [222, 387] on img "grid" at bounding box center [170, 381] width 202 height 107
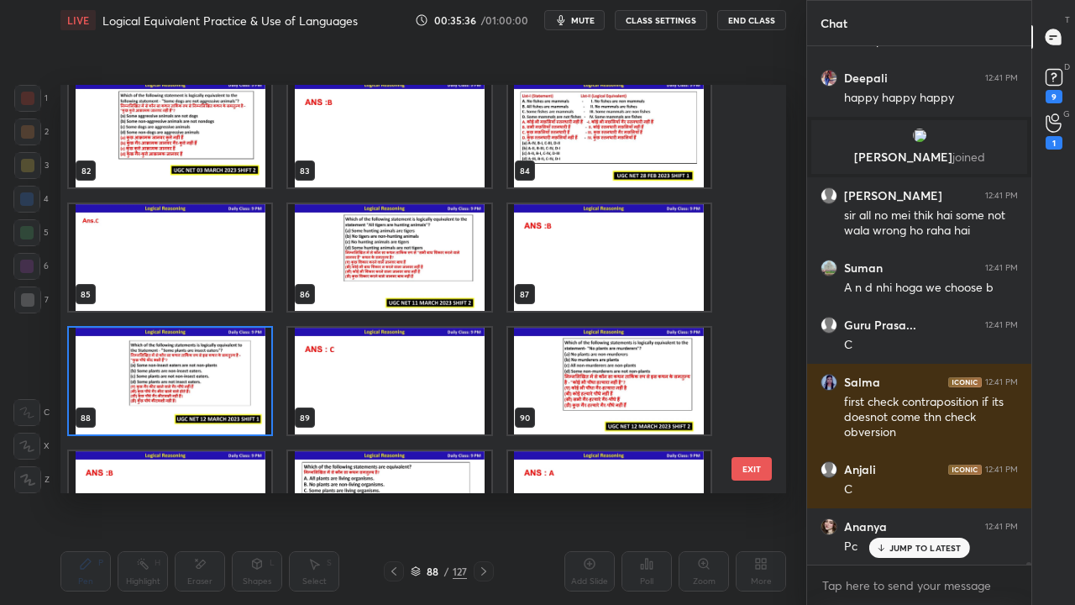
click at [221, 387] on img "grid" at bounding box center [170, 381] width 202 height 107
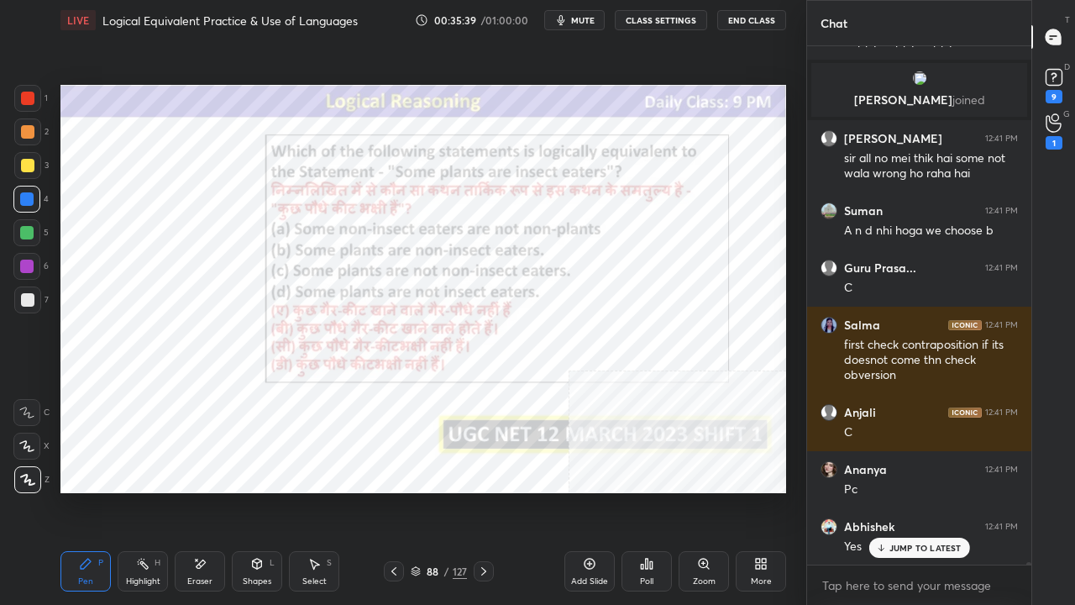
click at [645, 491] on icon at bounding box center [646, 563] width 13 height 13
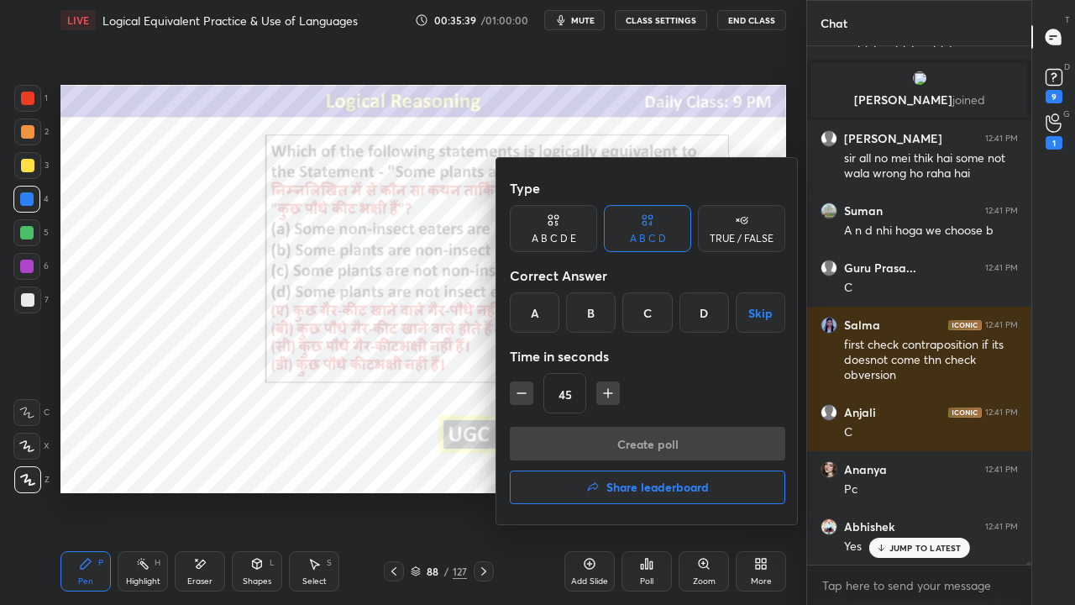
click at [378, 470] on div at bounding box center [537, 302] width 1075 height 605
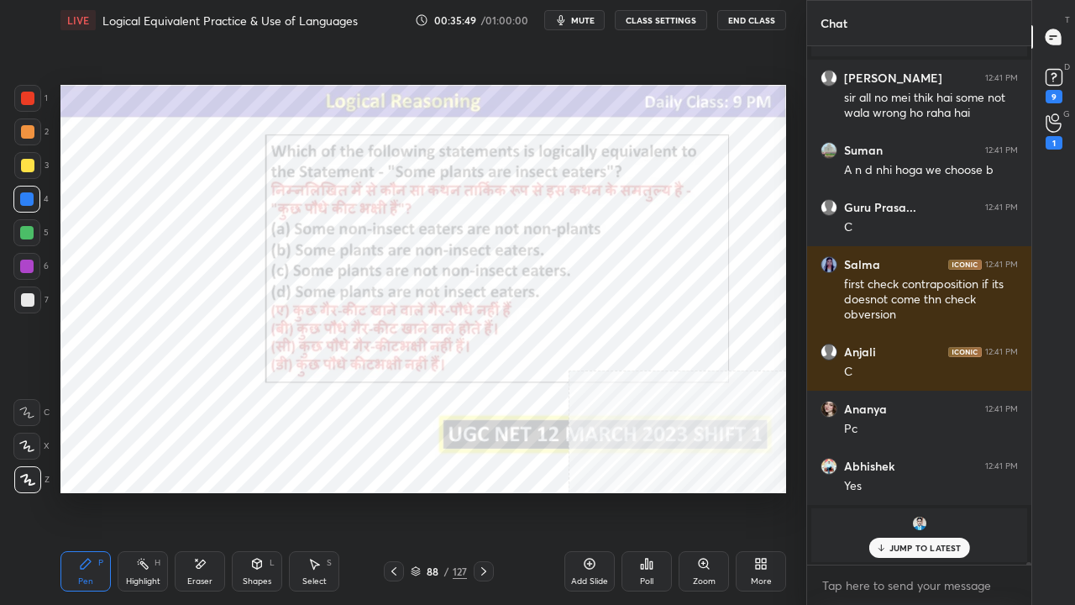
click at [756, 491] on icon at bounding box center [760, 563] width 13 height 13
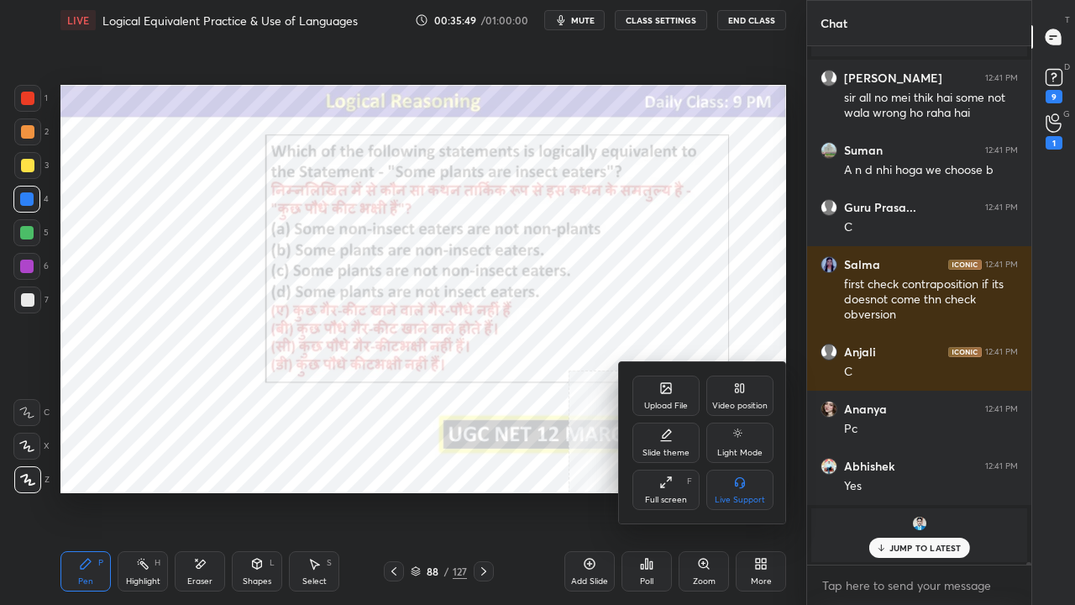
click at [726, 395] on div "Video position" at bounding box center [740, 396] width 67 height 40
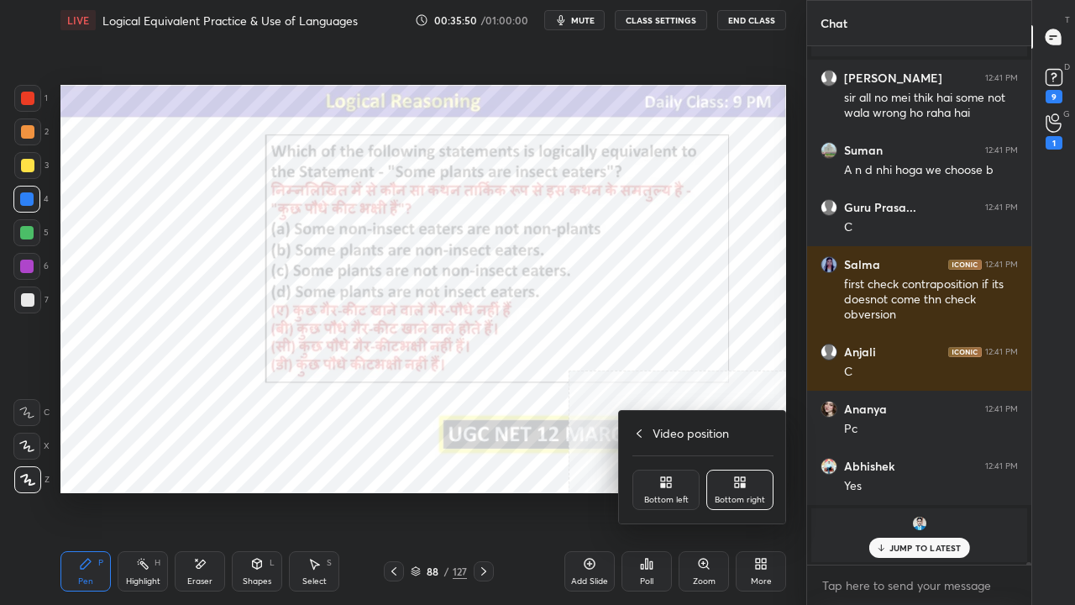
drag, startPoint x: 668, startPoint y: 481, endPoint x: 690, endPoint y: 447, distance: 40.1
click at [668, 482] on icon at bounding box center [666, 482] width 13 height 13
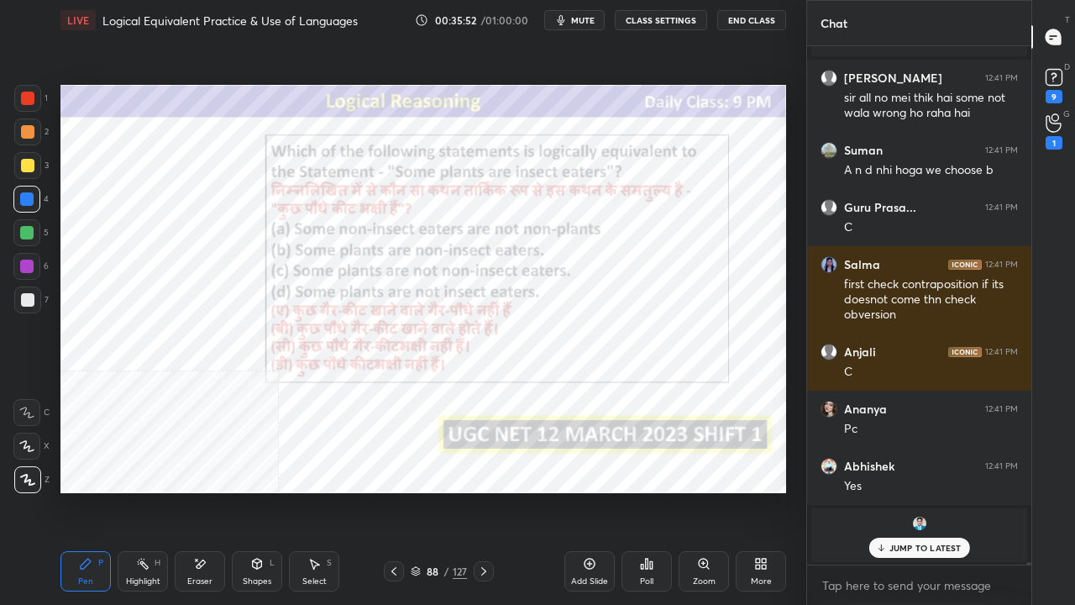
click at [761, 491] on icon at bounding box center [760, 563] width 13 height 13
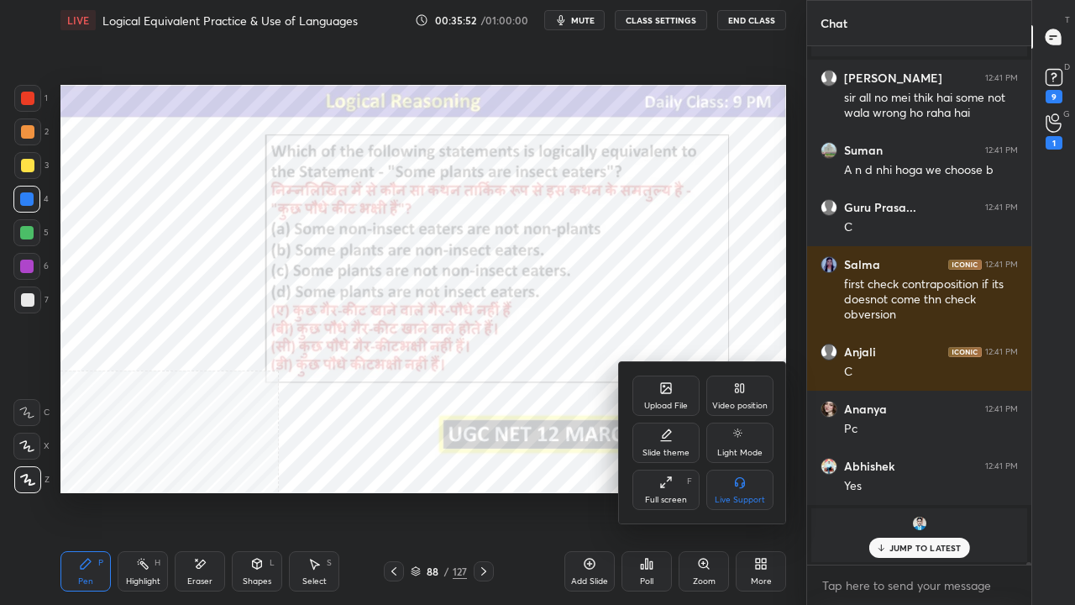
drag, startPoint x: 743, startPoint y: 390, endPoint x: 740, endPoint y: 419, distance: 29.5
click at [742, 395] on div "Video position" at bounding box center [740, 396] width 67 height 40
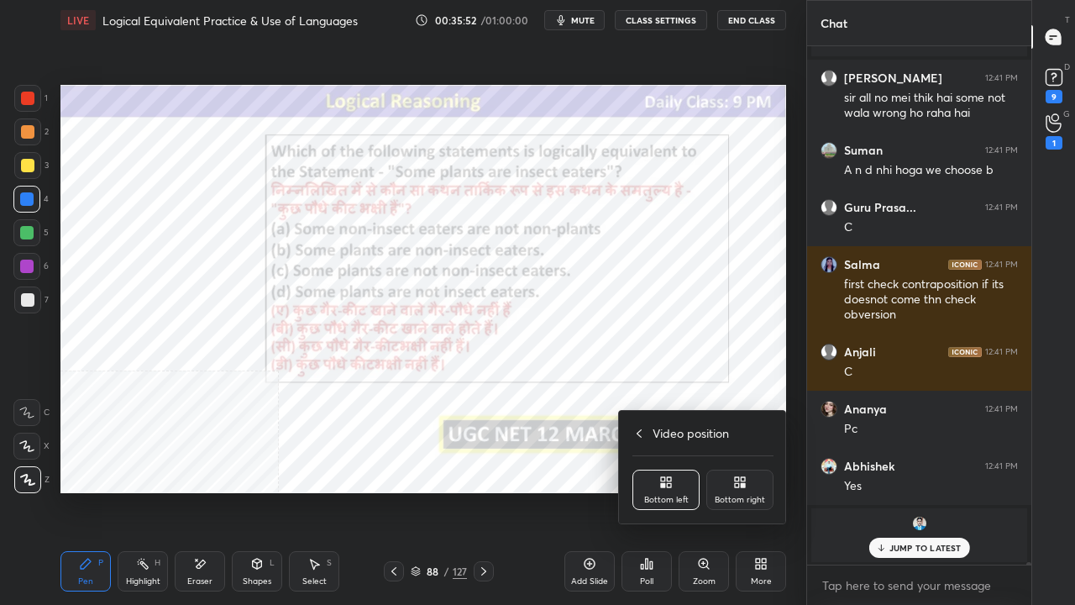
click at [744, 480] on icon at bounding box center [743, 479] width 4 height 4
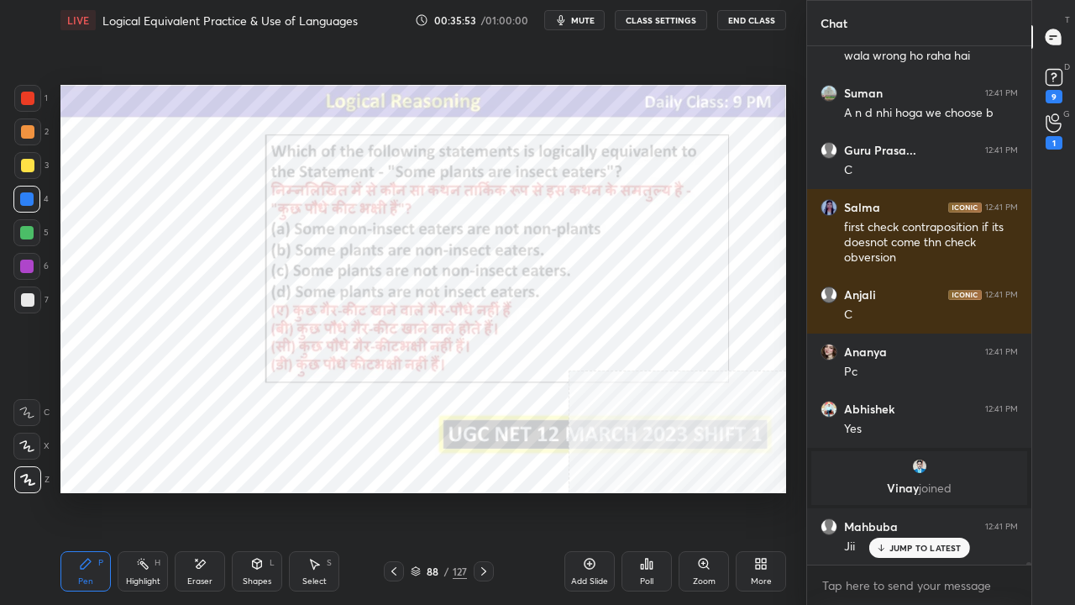
click at [442, 491] on div "88 / 127" at bounding box center [439, 571] width 56 height 15
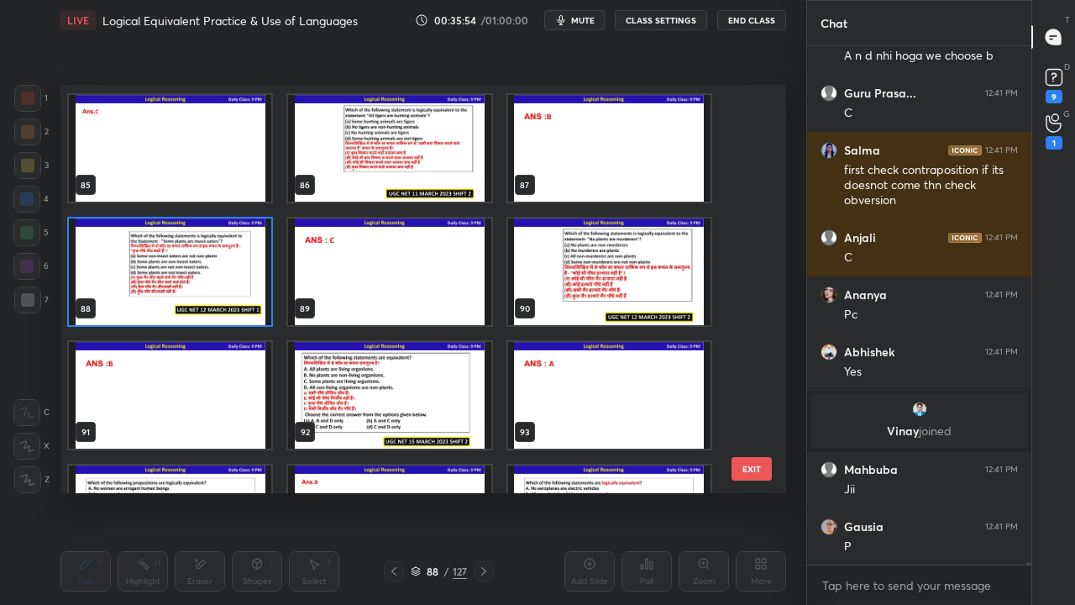
click at [181, 276] on img "grid" at bounding box center [170, 271] width 202 height 107
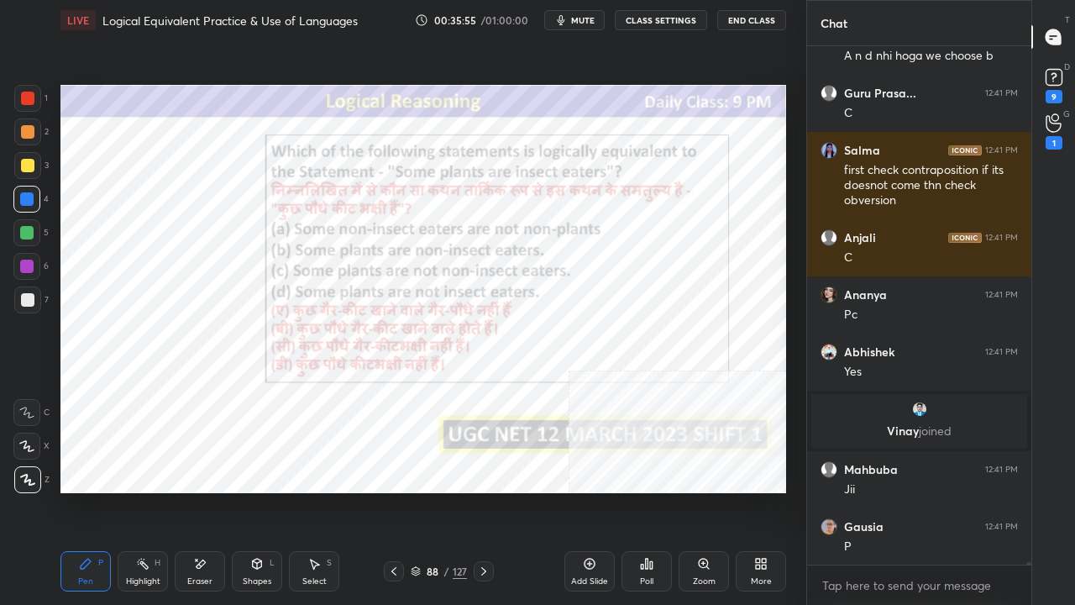
click at [182, 276] on img "grid" at bounding box center [170, 271] width 202 height 107
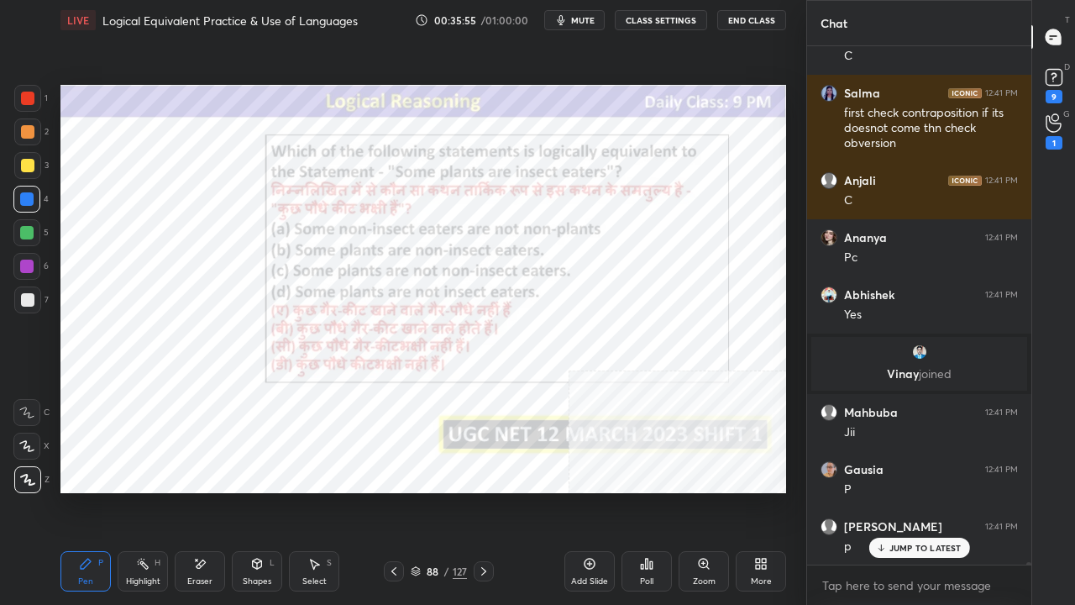
click at [647, 491] on icon at bounding box center [647, 564] width 3 height 10
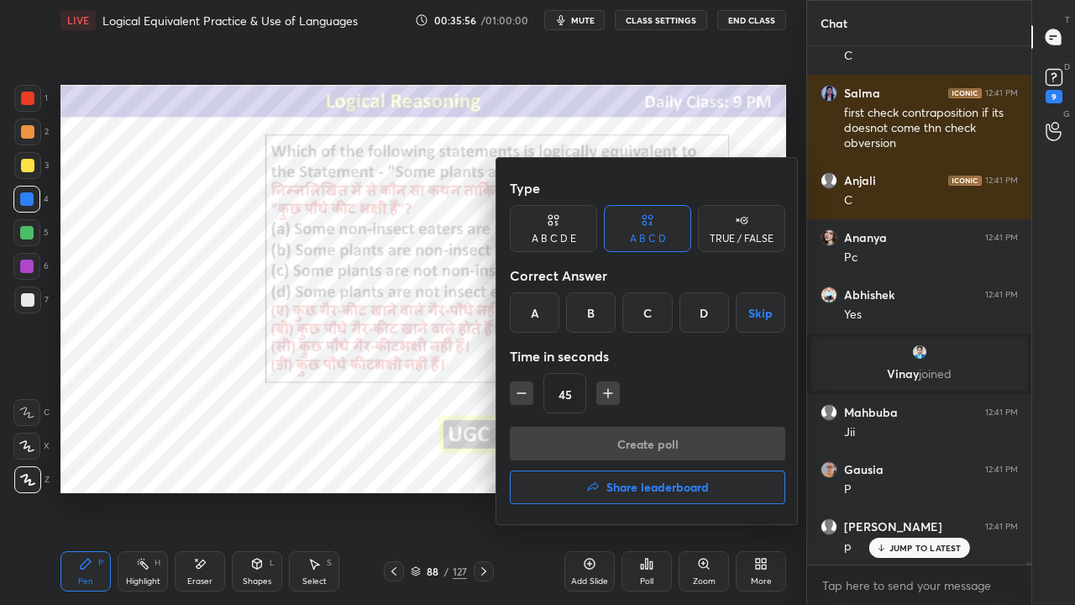
drag, startPoint x: 647, startPoint y: 314, endPoint x: 630, endPoint y: 349, distance: 38.3
click at [645, 318] on div "C" at bounding box center [648, 312] width 50 height 40
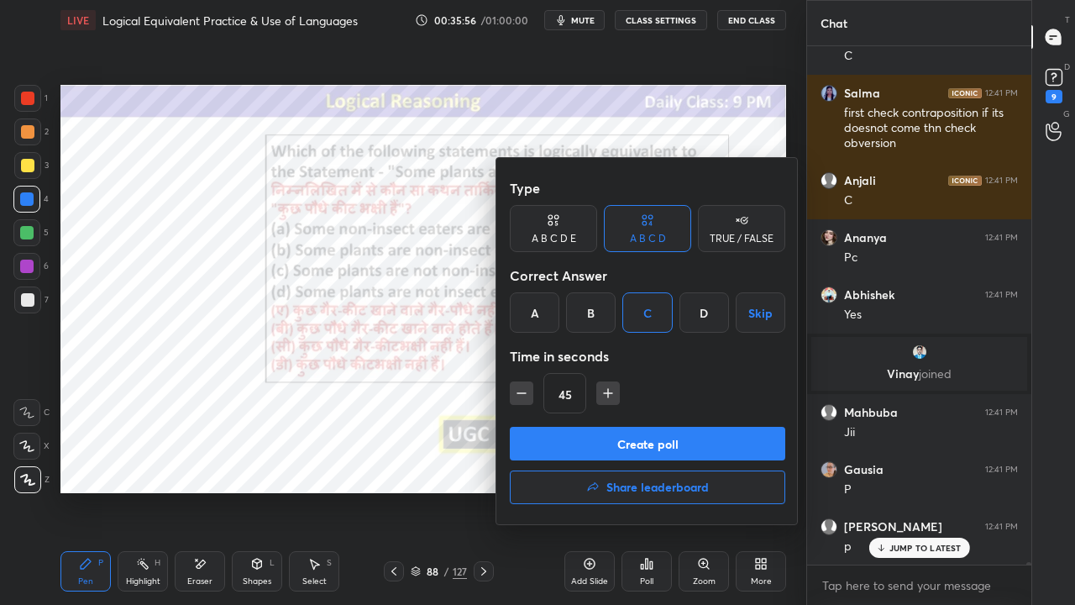
click at [598, 439] on button "Create poll" at bounding box center [648, 444] width 276 height 34
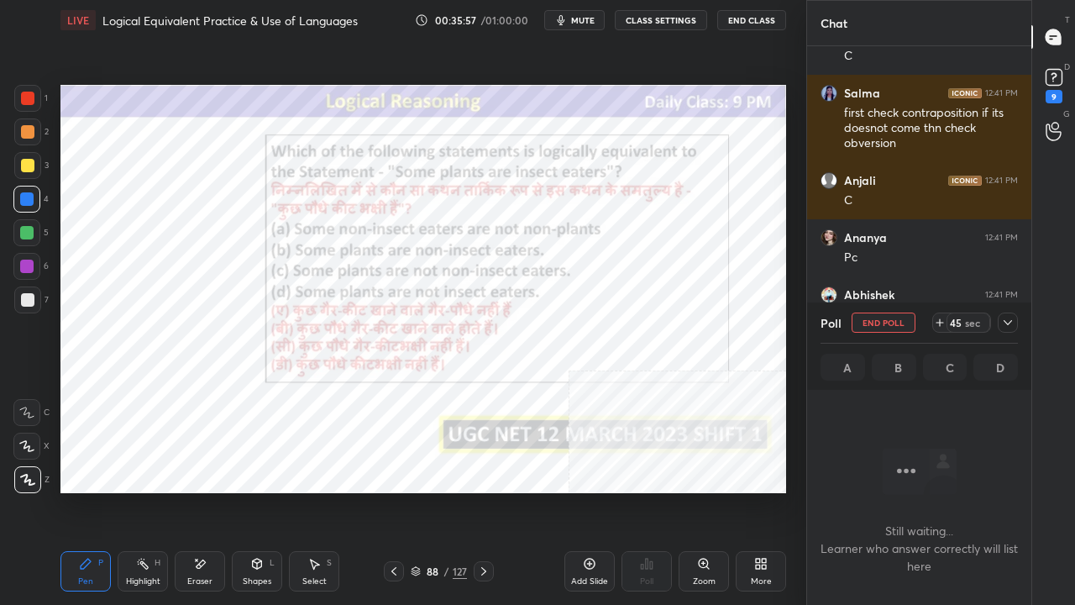
click at [188, 491] on div "Eraser" at bounding box center [200, 571] width 50 height 40
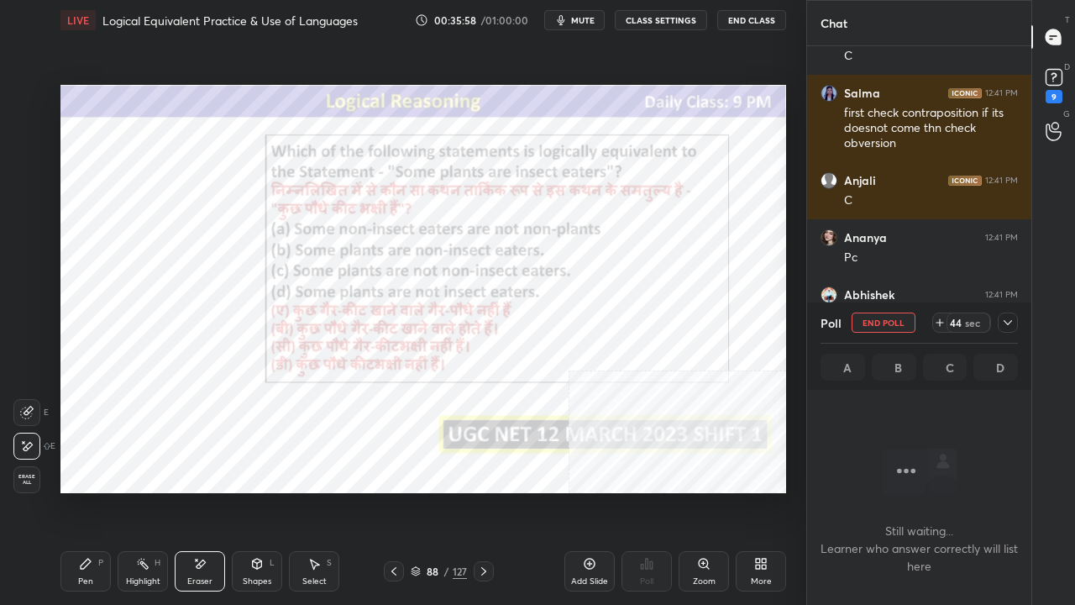
click at [24, 482] on span "Erase all" at bounding box center [26, 480] width 25 height 12
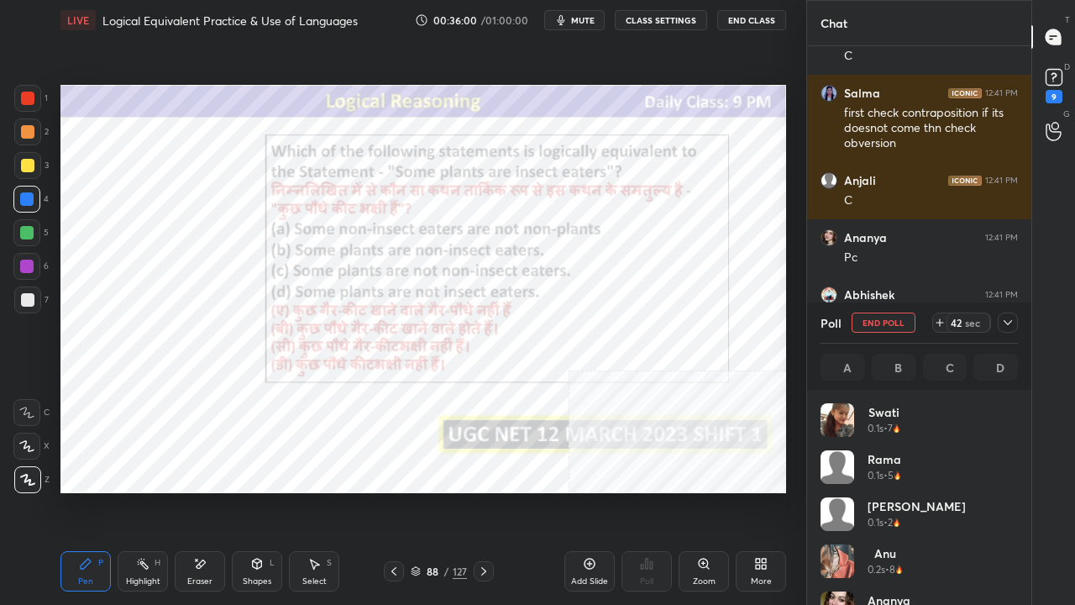
click at [1015, 323] on div at bounding box center [1008, 323] width 20 height 20
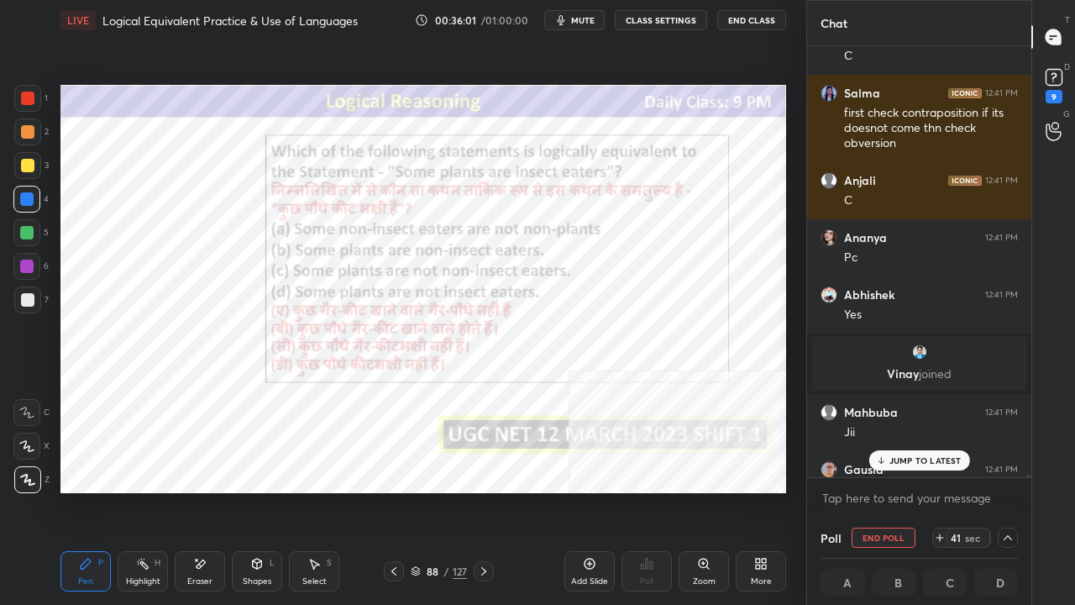
click at [892, 462] on p "JUMP TO LATEST" at bounding box center [926, 460] width 72 height 10
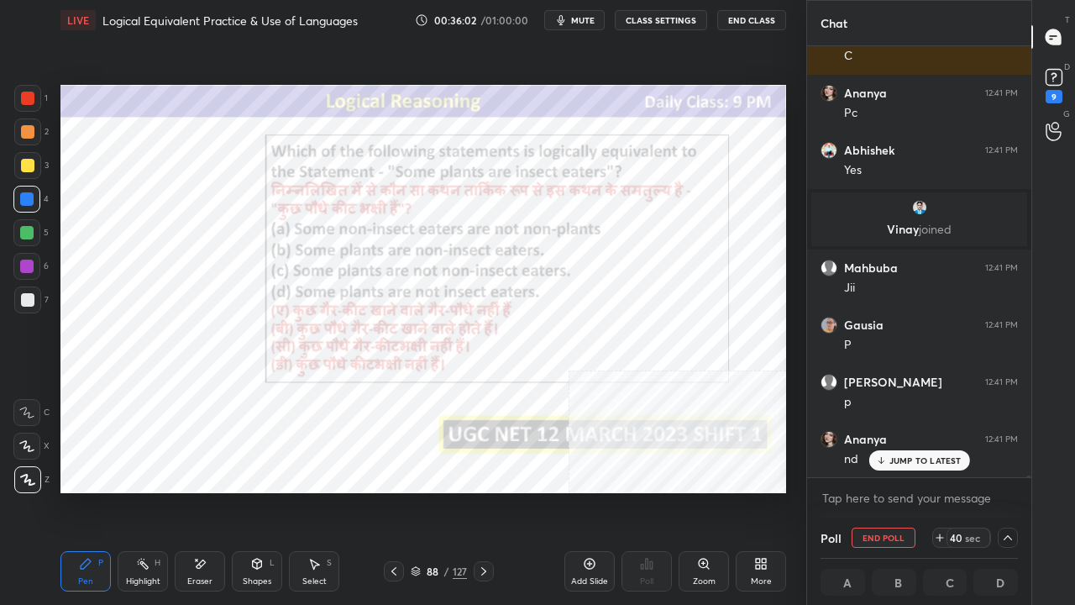
click at [23, 101] on div at bounding box center [27, 98] width 13 height 13
drag, startPoint x: 909, startPoint y: 458, endPoint x: 903, endPoint y: 449, distance: 11.0
click at [911, 460] on p "JUMP TO LATEST" at bounding box center [926, 460] width 72 height 10
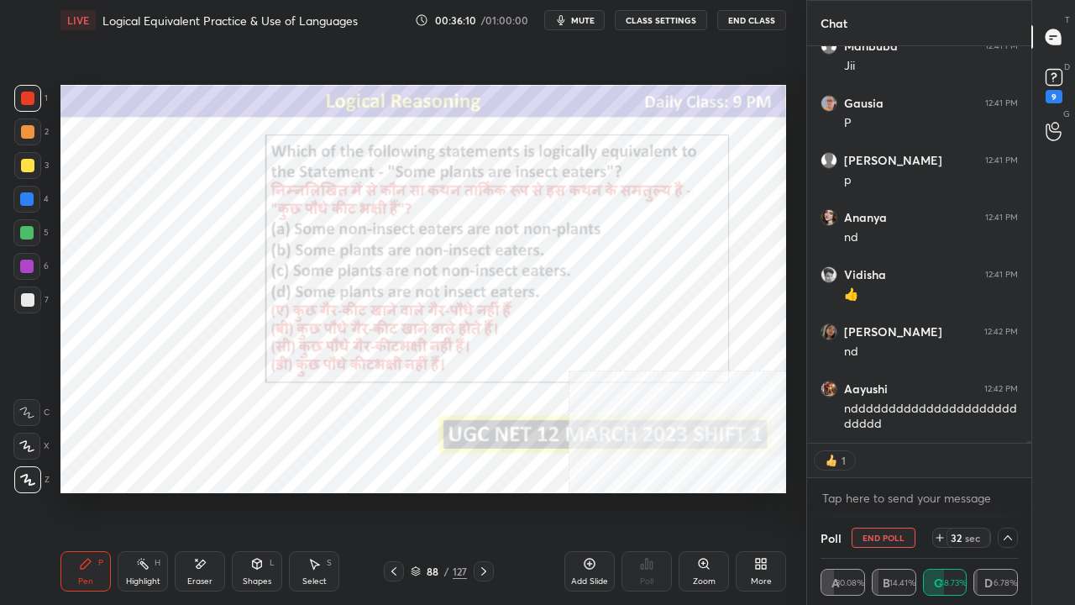
click at [781, 491] on div "Setting up your live class Poll for secs No correct answer Start poll" at bounding box center [423, 288] width 739 height 497
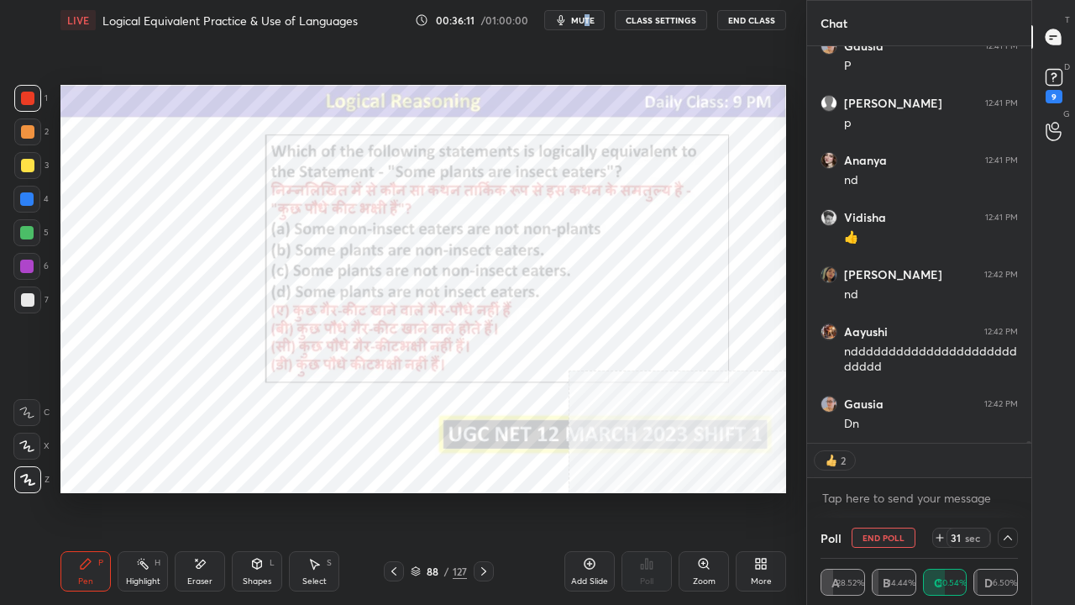
click at [586, 18] on span "mute" at bounding box center [583, 20] width 24 height 12
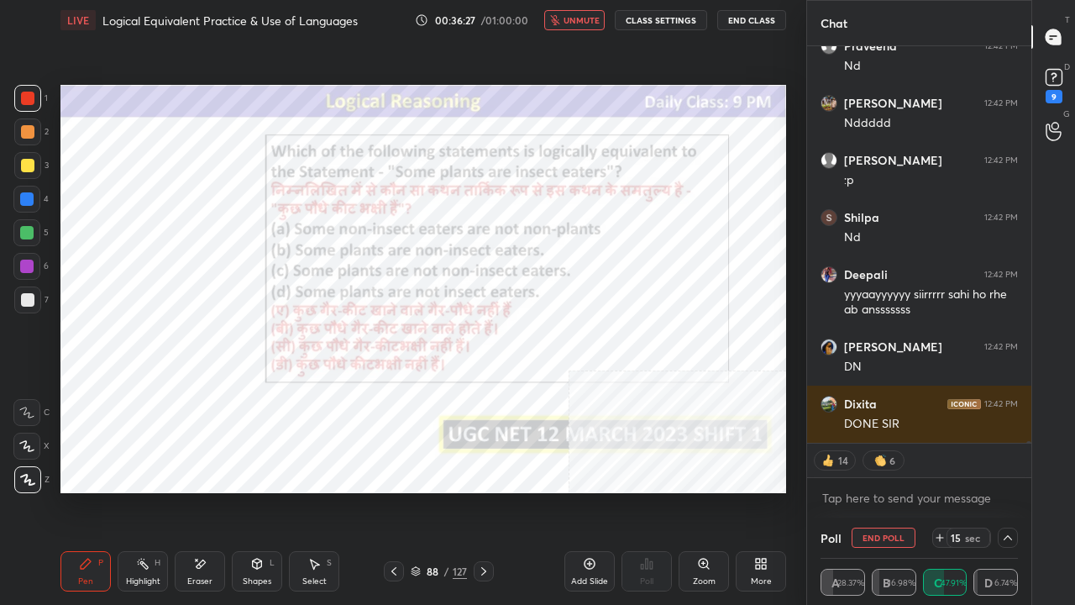
click at [573, 25] on button "unmute" at bounding box center [574, 20] width 60 height 20
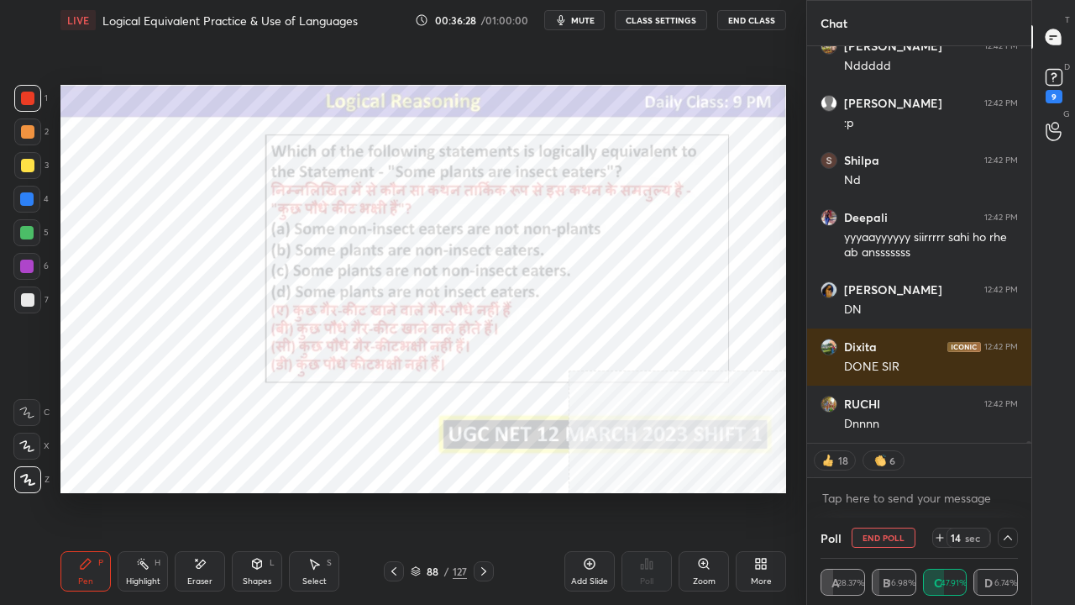
click at [22, 261] on div at bounding box center [26, 266] width 13 height 13
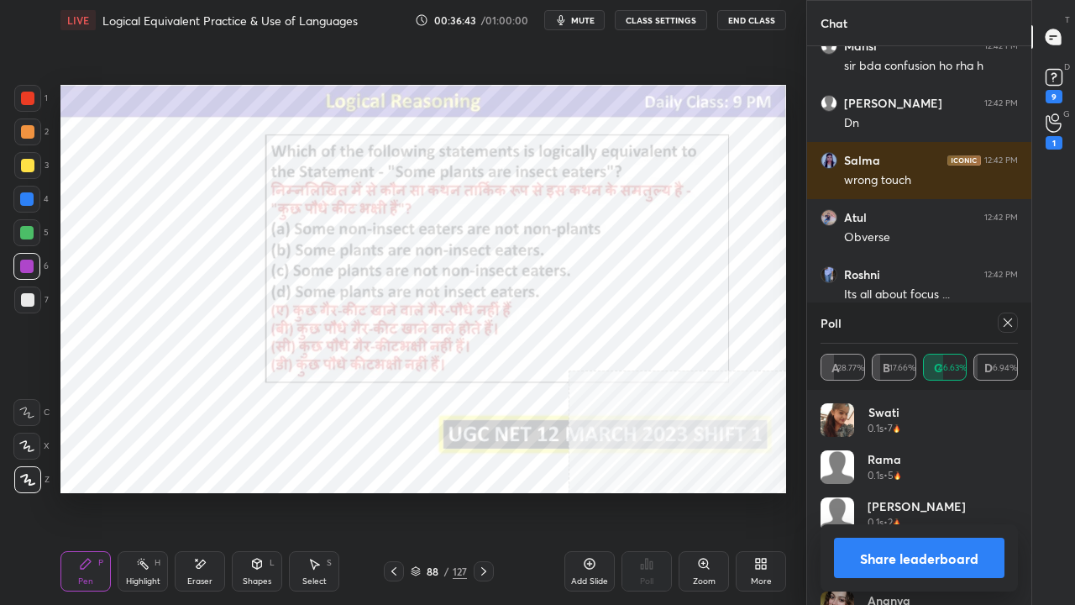
click at [1009, 324] on icon at bounding box center [1008, 322] width 13 height 13
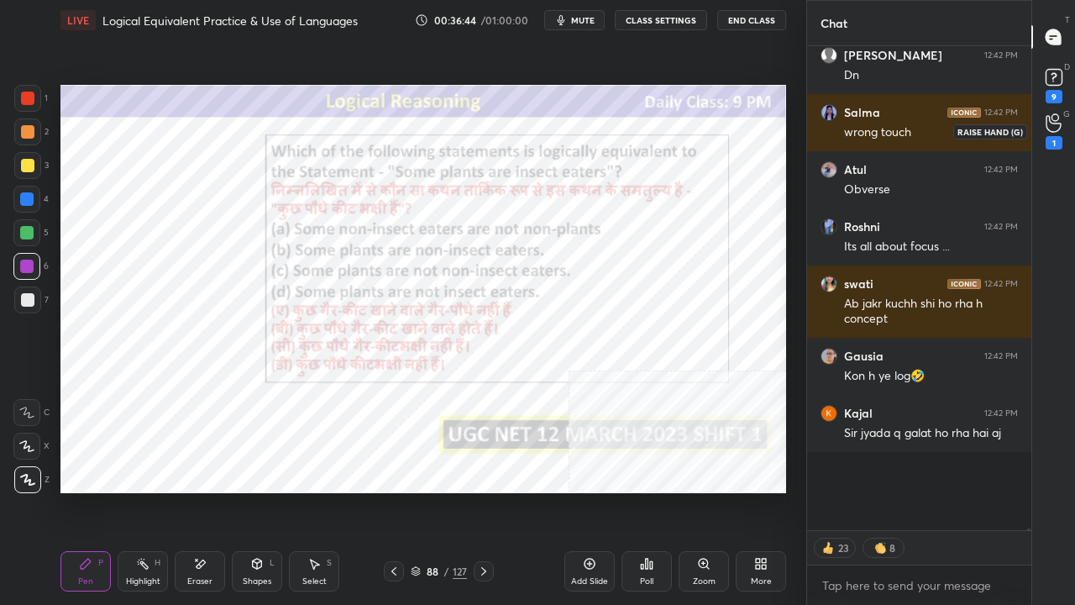
click at [1060, 132] on div "1" at bounding box center [1055, 131] width 34 height 30
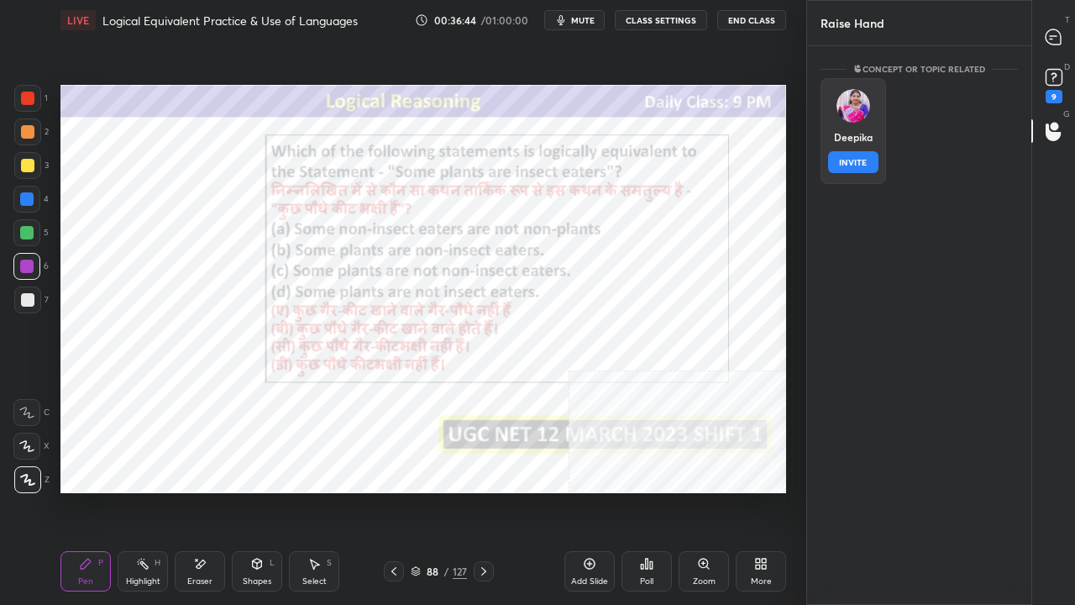
drag, startPoint x: 860, startPoint y: 129, endPoint x: 860, endPoint y: 153, distance: 23.5
click at [860, 133] on div "Deepika INVITE" at bounding box center [854, 131] width 66 height 106
drag, startPoint x: 1054, startPoint y: 30, endPoint x: 1040, endPoint y: 76, distance: 47.6
click at [1054, 32] on icon at bounding box center [1053, 36] width 15 height 15
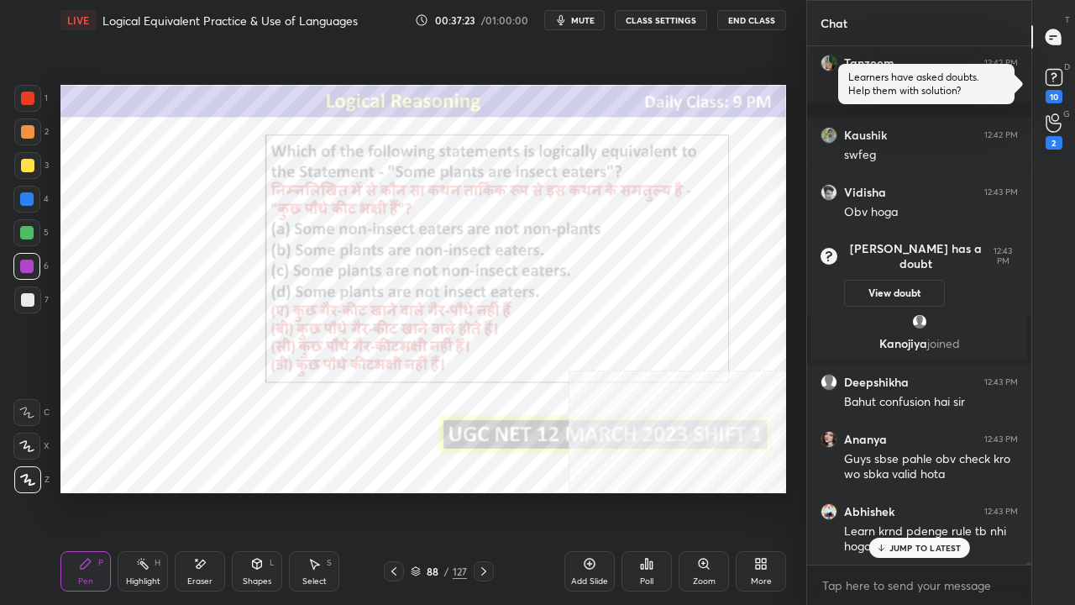
click at [435, 491] on div "88" at bounding box center [432, 571] width 17 height 10
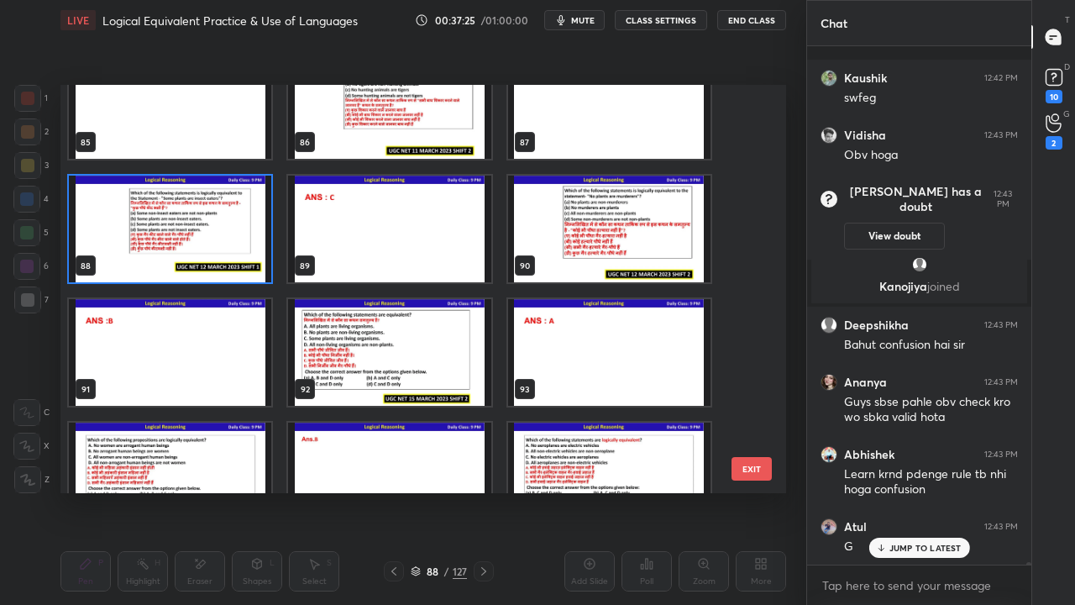
click at [607, 208] on img "grid" at bounding box center [609, 229] width 202 height 107
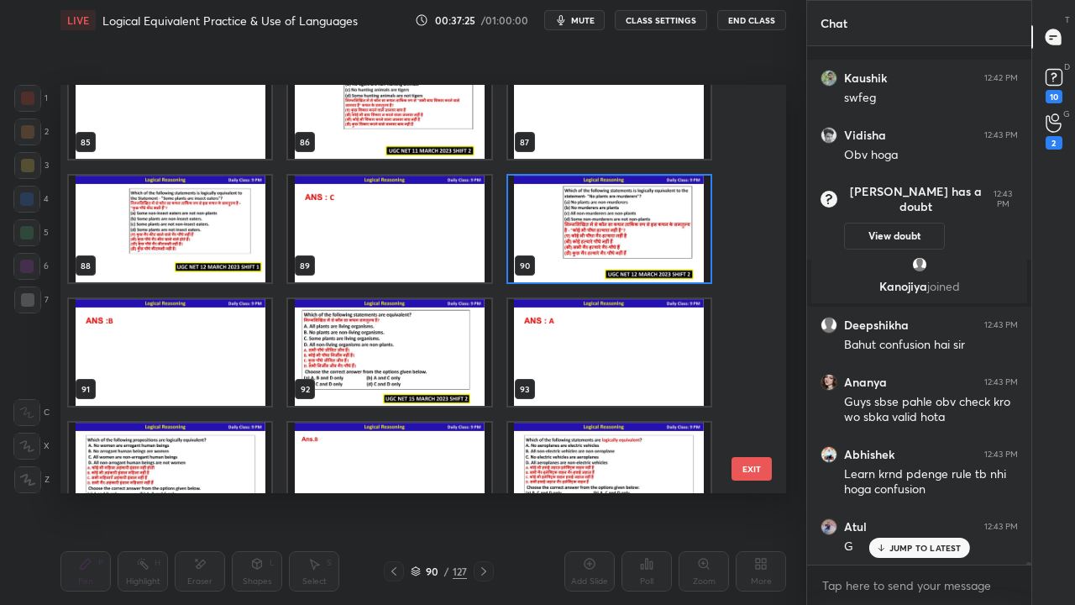
click at [607, 208] on img "grid" at bounding box center [609, 229] width 202 height 107
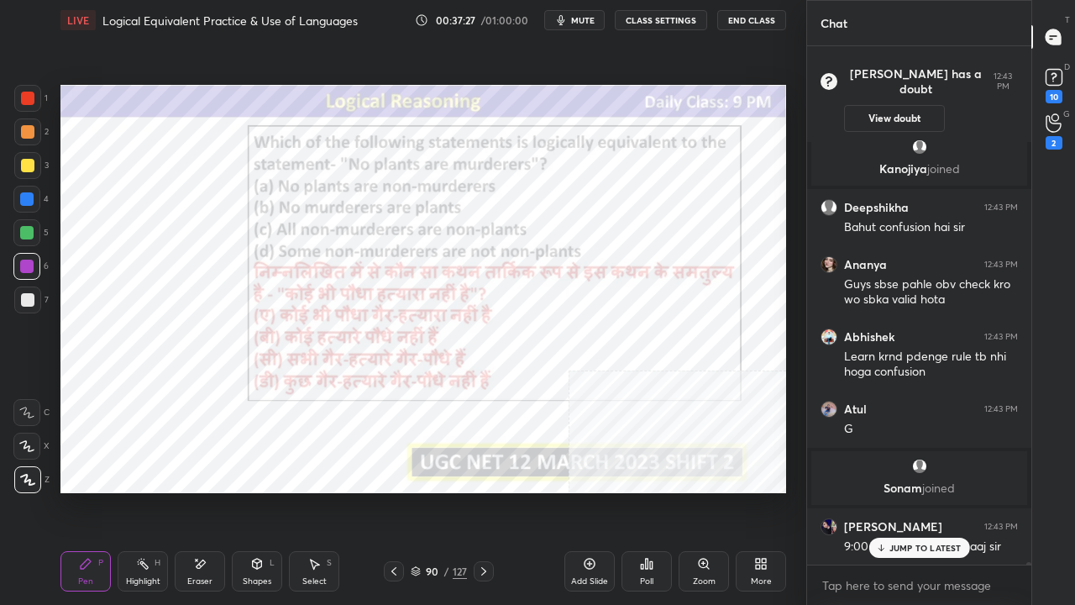
click at [652, 491] on icon at bounding box center [646, 563] width 13 height 13
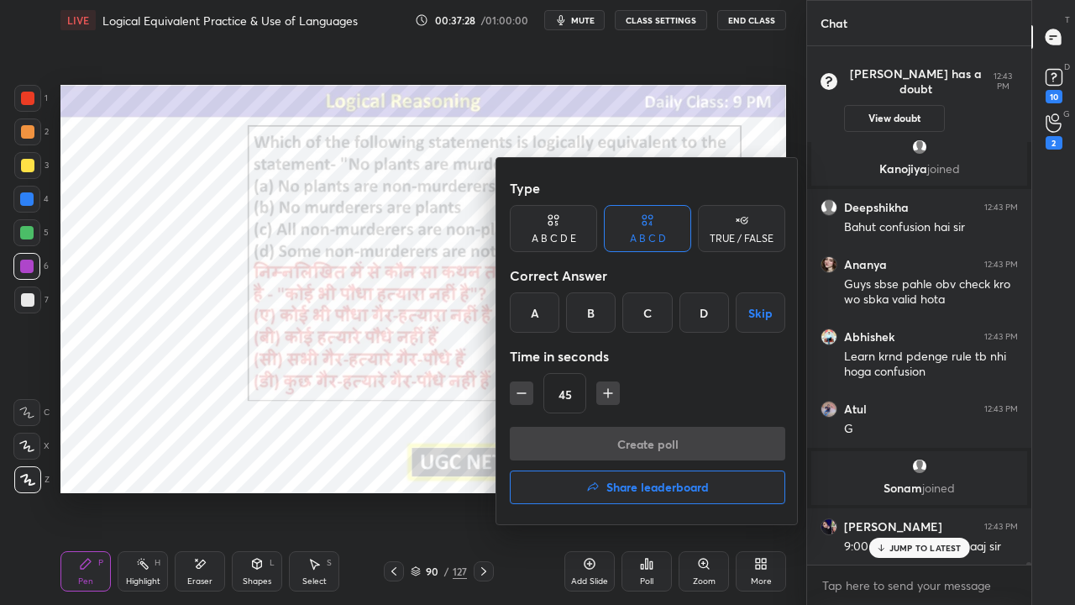
drag, startPoint x: 595, startPoint y: 318, endPoint x: 595, endPoint y: 329, distance: 11.8
click at [594, 318] on div "B" at bounding box center [591, 312] width 50 height 40
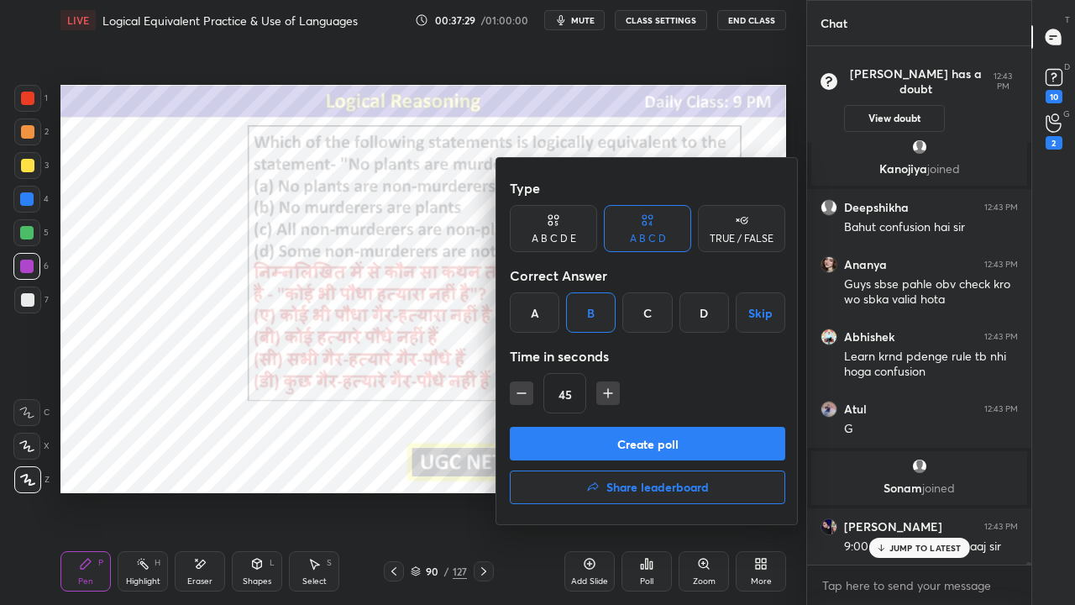
click at [585, 437] on button "Create poll" at bounding box center [648, 444] width 276 height 34
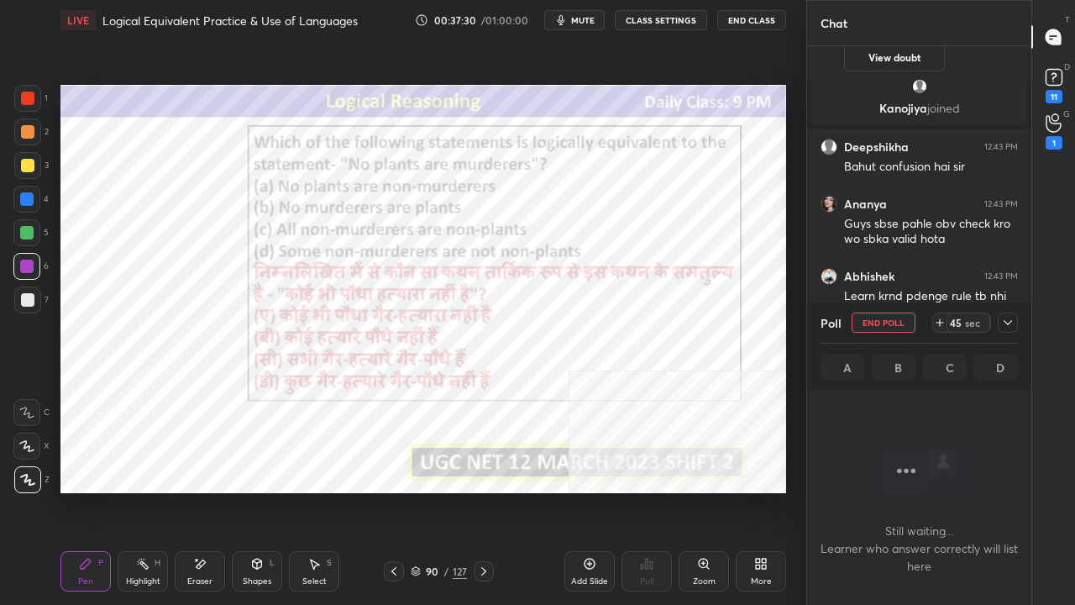
click at [1008, 323] on icon at bounding box center [1008, 322] width 13 height 13
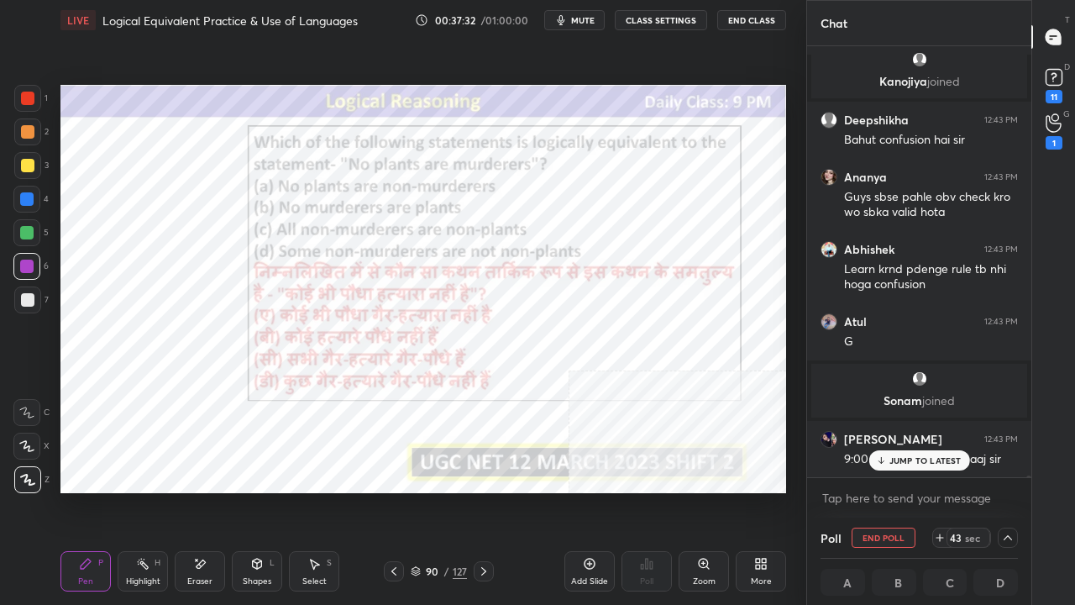
click at [933, 461] on p "JUMP TO LATEST" at bounding box center [926, 460] width 72 height 10
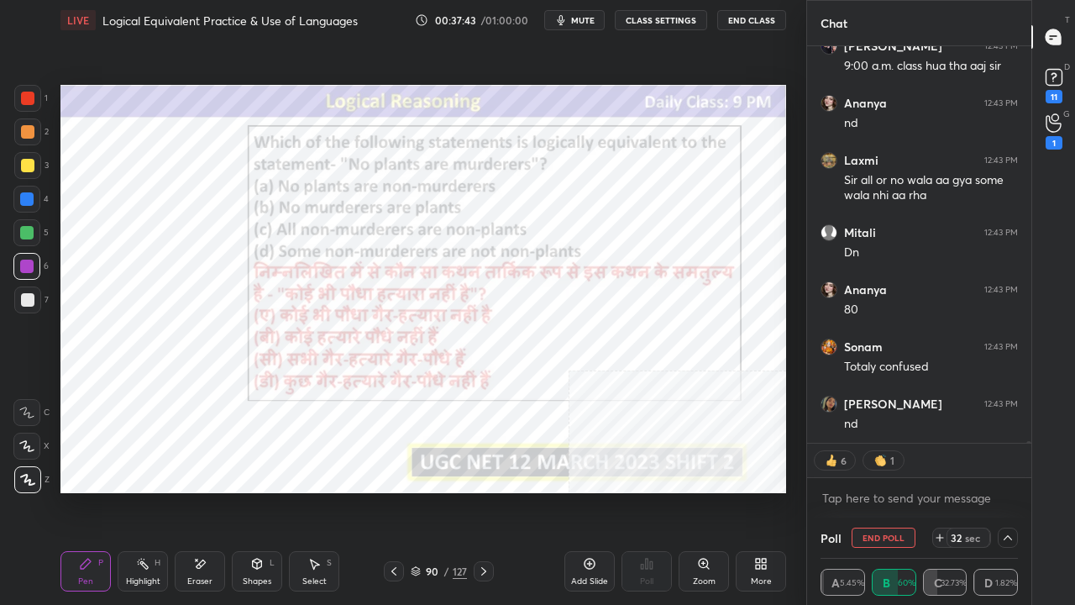
click at [26, 96] on div at bounding box center [27, 98] width 13 height 13
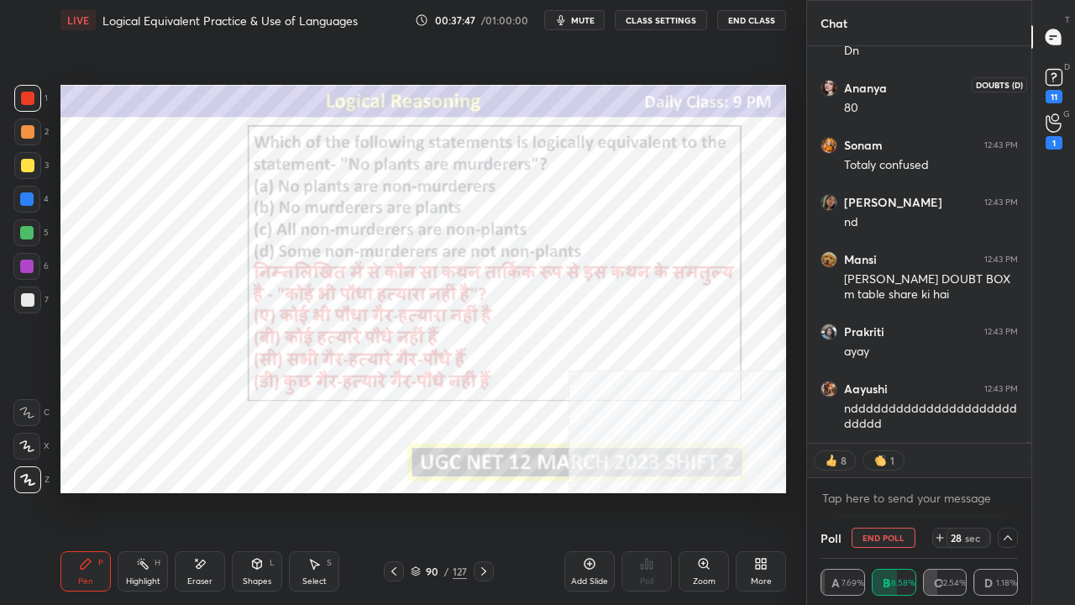
click at [1059, 99] on div "11" at bounding box center [1054, 96] width 17 height 13
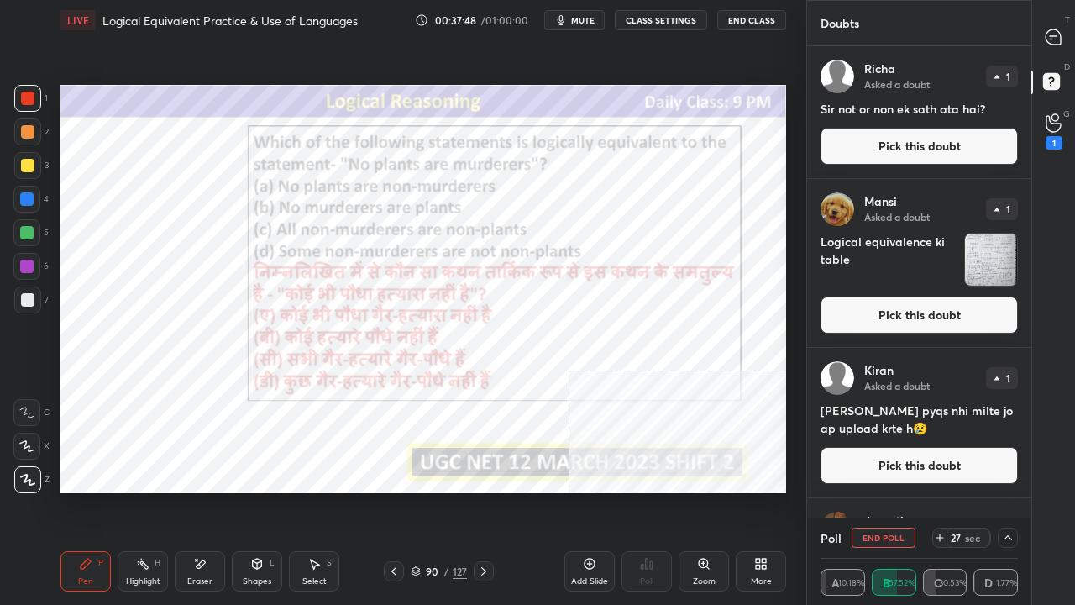
drag, startPoint x: 949, startPoint y: 319, endPoint x: 936, endPoint y: 319, distance: 13.4
click at [948, 319] on button "Pick this doubt" at bounding box center [919, 315] width 197 height 37
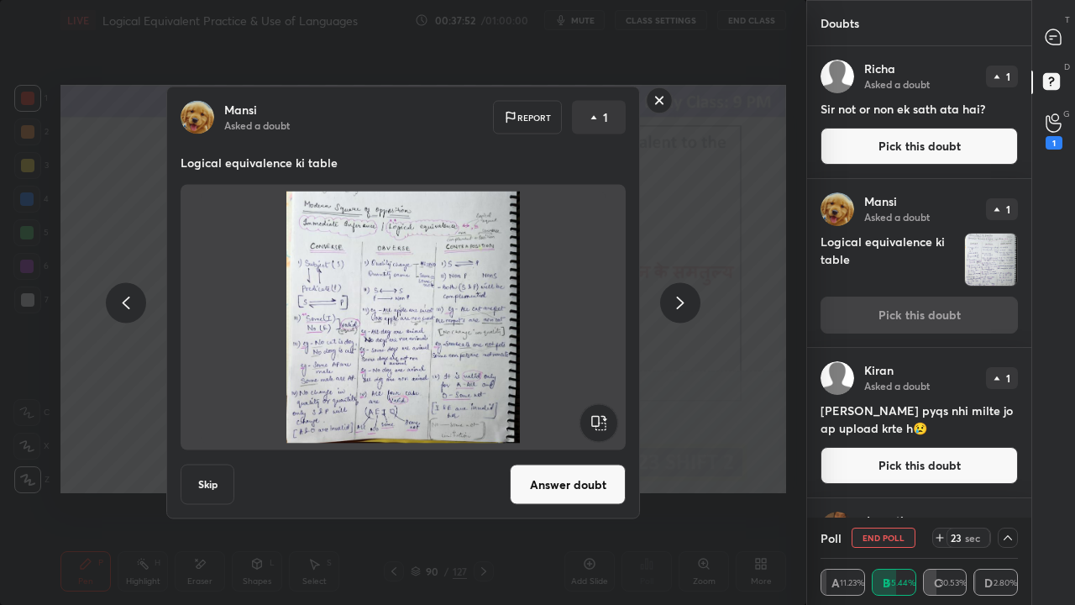
click at [651, 101] on rect at bounding box center [660, 100] width 26 height 26
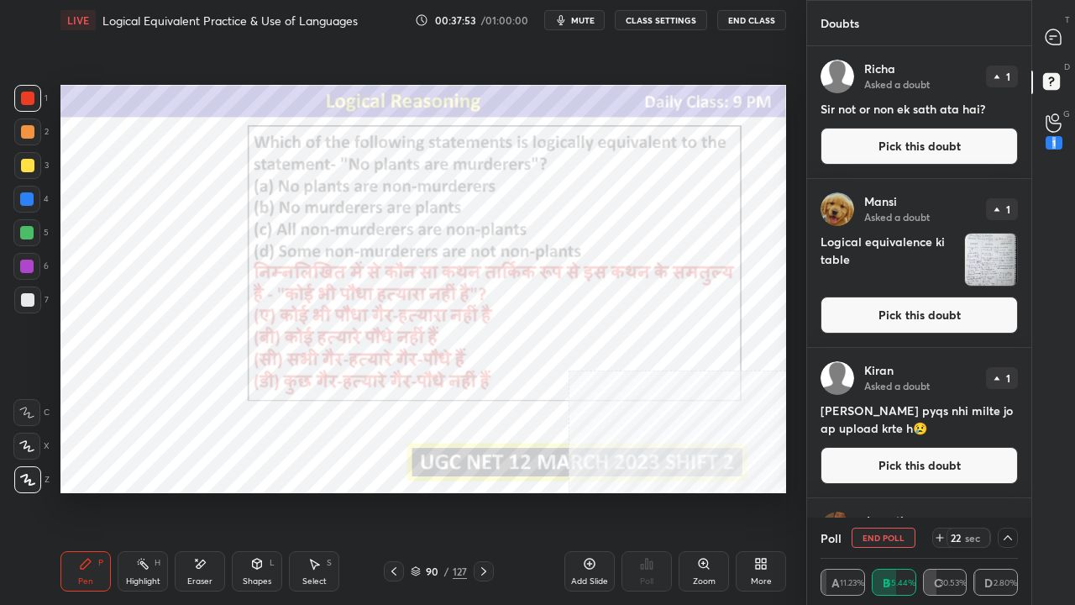
click at [1062, 132] on div "1" at bounding box center [1055, 131] width 34 height 30
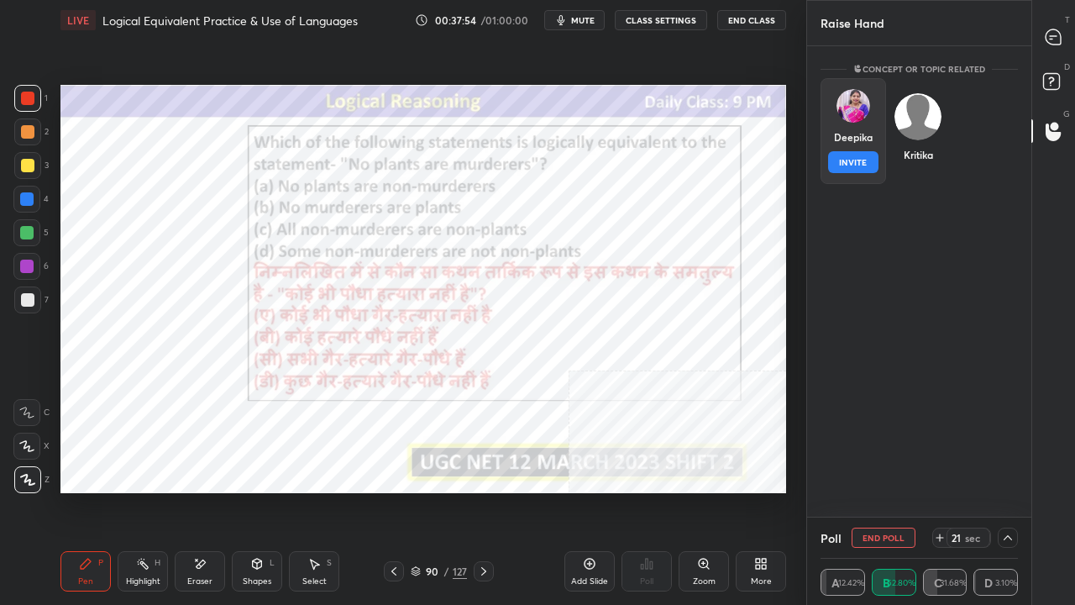
drag, startPoint x: 865, startPoint y: 118, endPoint x: 867, endPoint y: 144, distance: 26.1
click at [865, 118] on div "Deepika INVITE" at bounding box center [854, 131] width 66 height 106
drag, startPoint x: 865, startPoint y: 150, endPoint x: 872, endPoint y: 143, distance: 9.5
click at [867, 149] on div "Deepika INVITE" at bounding box center [854, 131] width 66 height 106
click at [859, 157] on button "INVITE" at bounding box center [853, 162] width 50 height 22
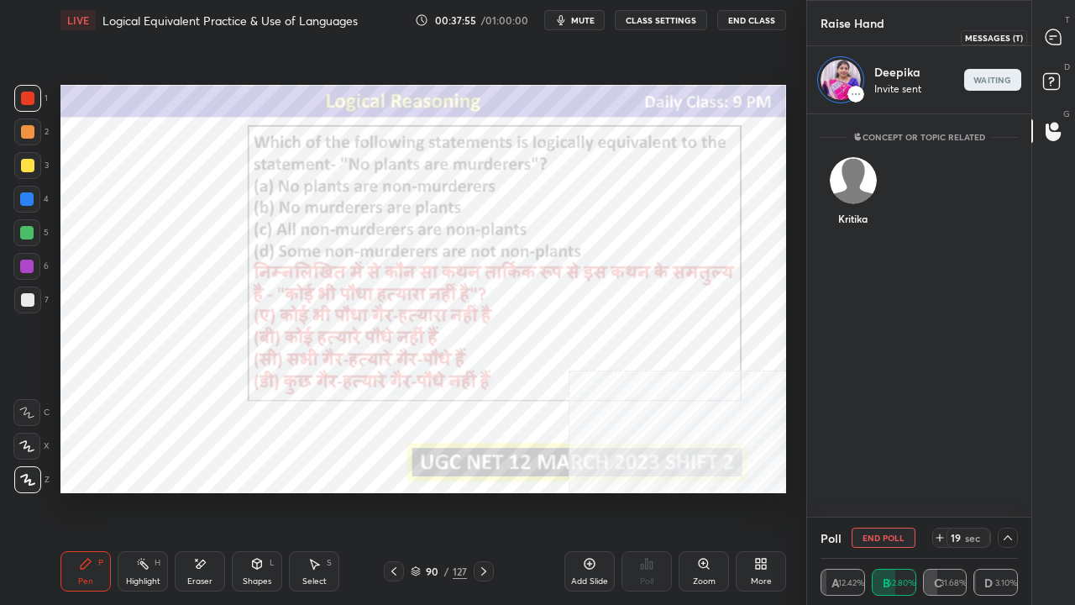
click at [1045, 30] on icon at bounding box center [1054, 38] width 18 height 18
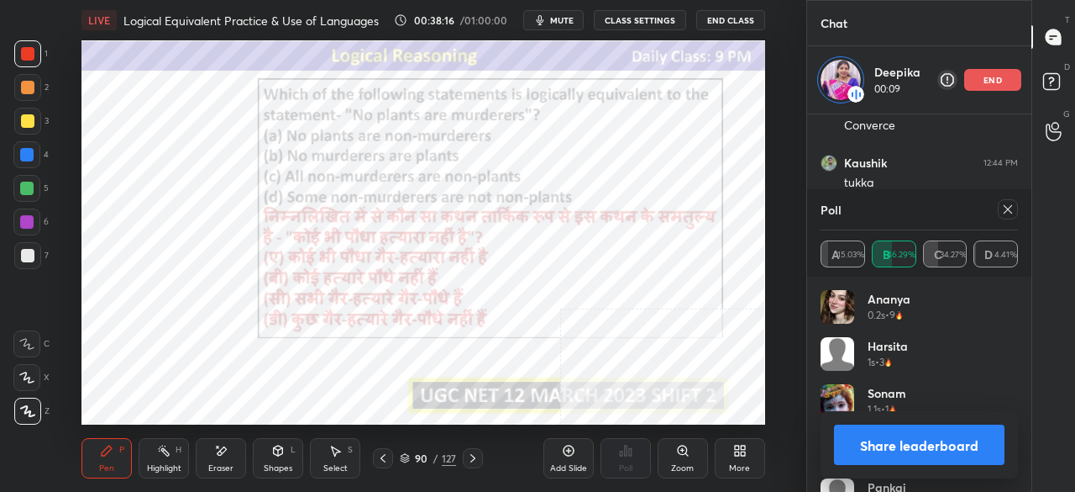
click at [728, 444] on div "More" at bounding box center [740, 458] width 50 height 40
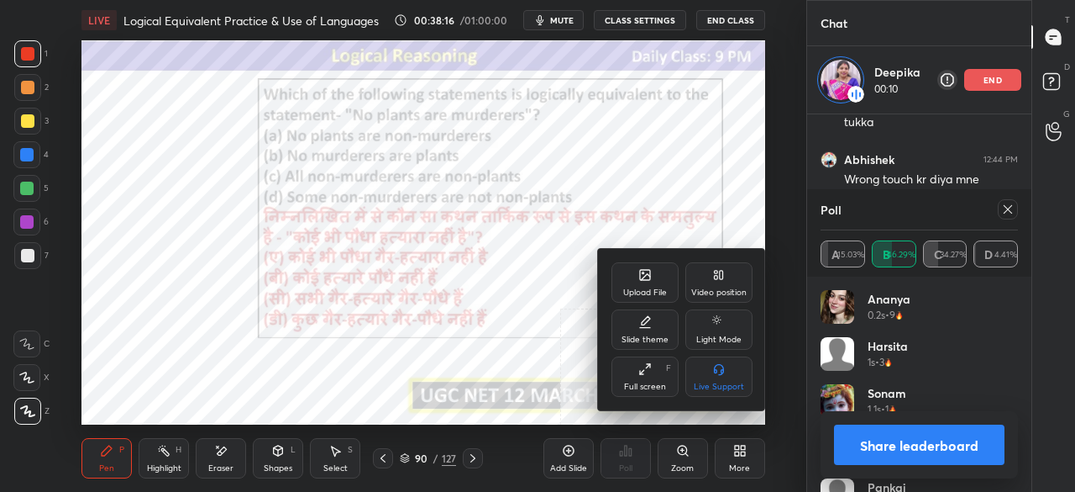
drag, startPoint x: 653, startPoint y: 379, endPoint x: 815, endPoint y: 390, distance: 162.5
click at [654, 379] on div "Full screen F" at bounding box center [645, 376] width 67 height 40
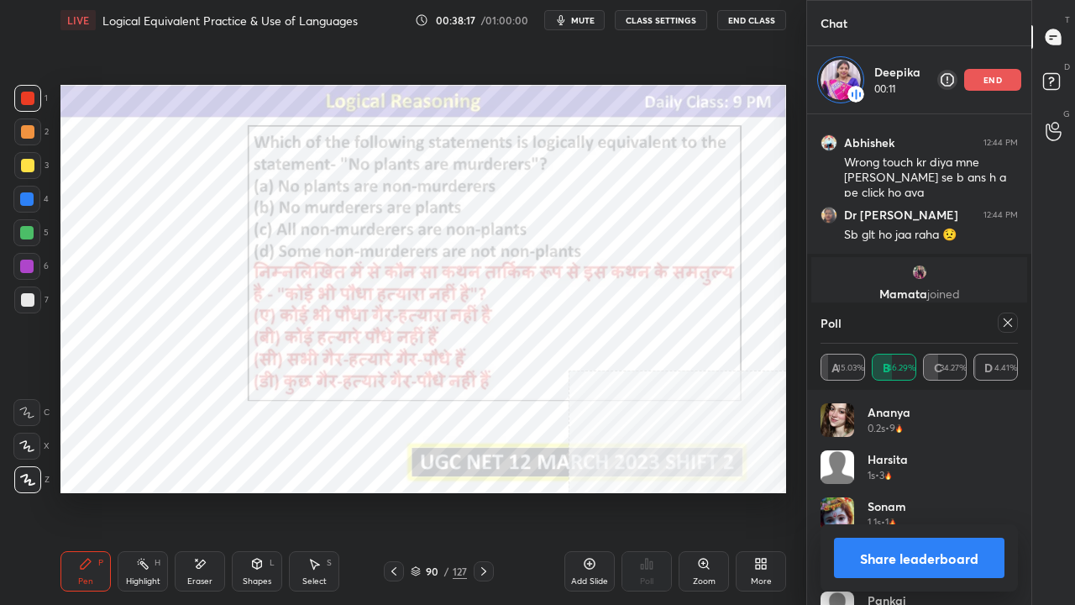
drag, startPoint x: 1008, startPoint y: 323, endPoint x: 994, endPoint y: 326, distance: 14.7
click at [1008, 323] on icon at bounding box center [1008, 322] width 13 height 13
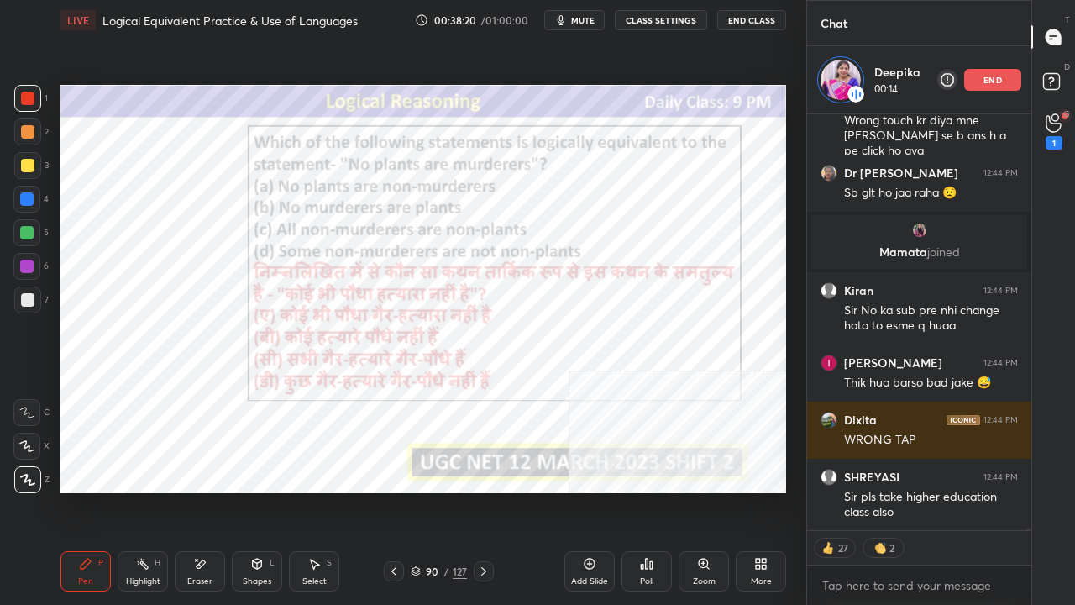
click at [25, 264] on div at bounding box center [26, 266] width 13 height 13
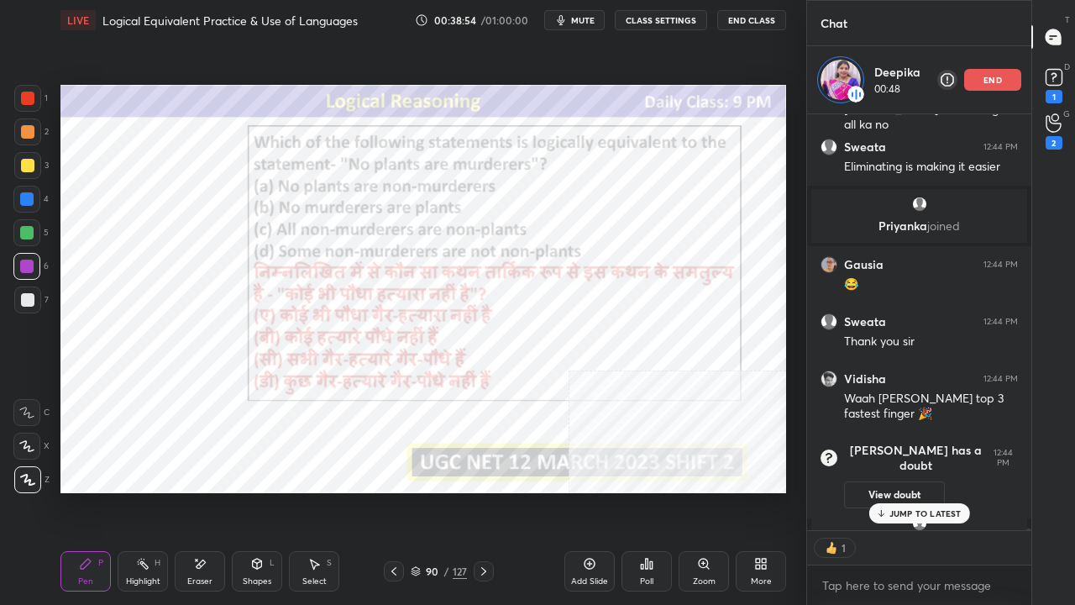
click at [205, 491] on div "Eraser" at bounding box center [200, 571] width 50 height 40
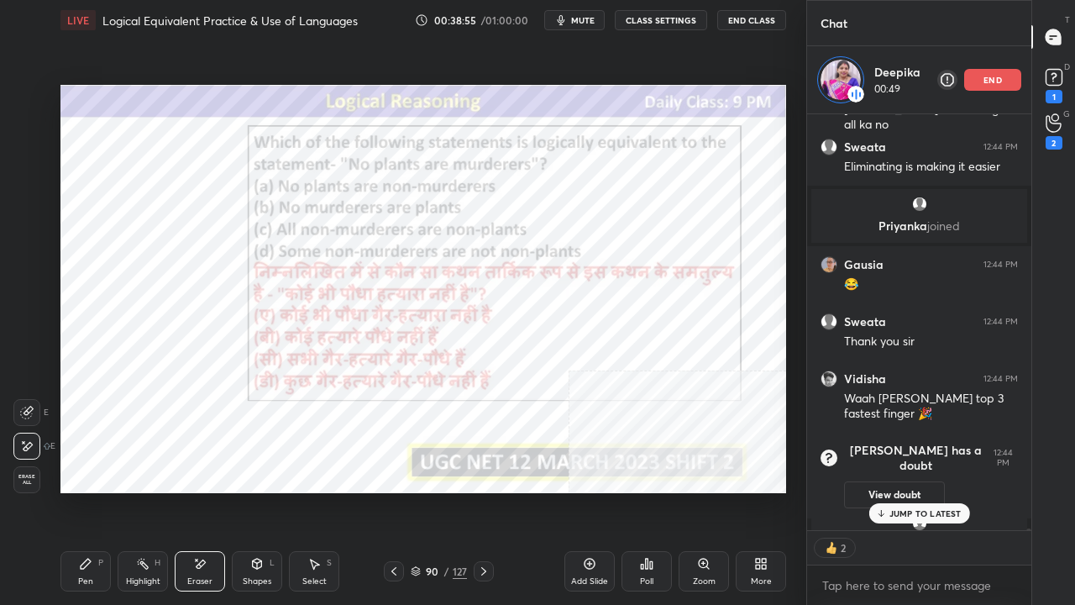
drag, startPoint x: 31, startPoint y: 484, endPoint x: 43, endPoint y: 472, distance: 16.6
click at [31, 483] on span "Erase all" at bounding box center [26, 480] width 25 height 12
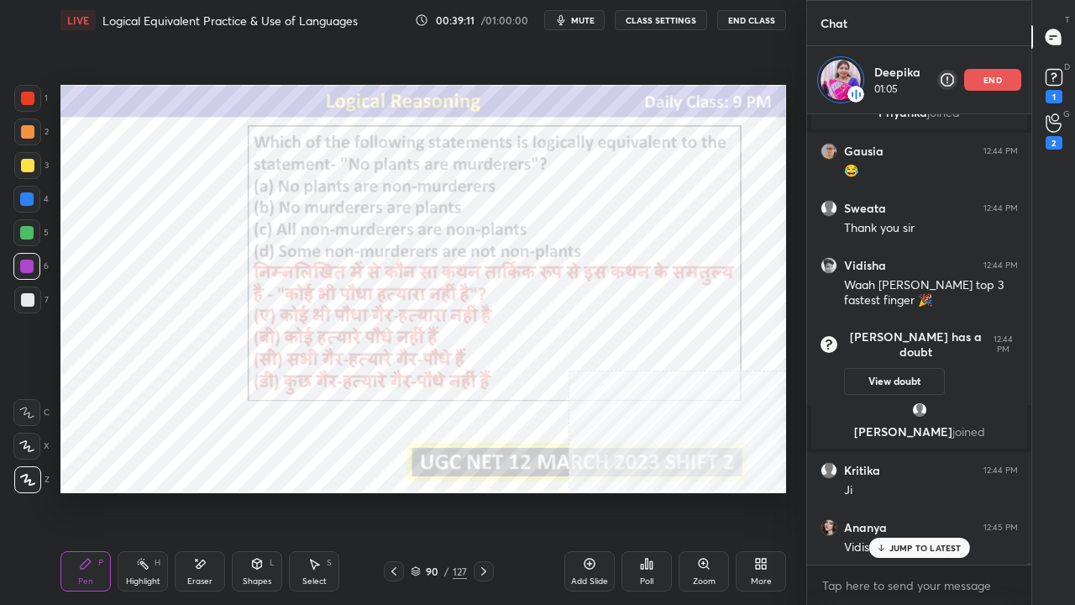
click at [24, 195] on div at bounding box center [26, 198] width 13 height 13
click at [928, 491] on p "JUMP TO LATEST" at bounding box center [926, 548] width 72 height 10
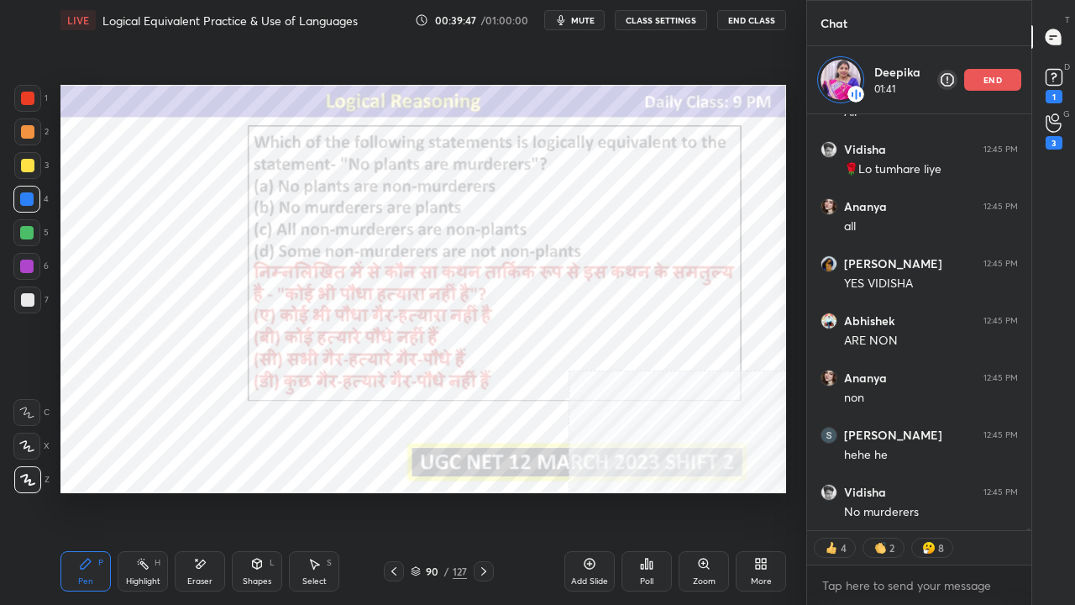
scroll to position [107670, 0]
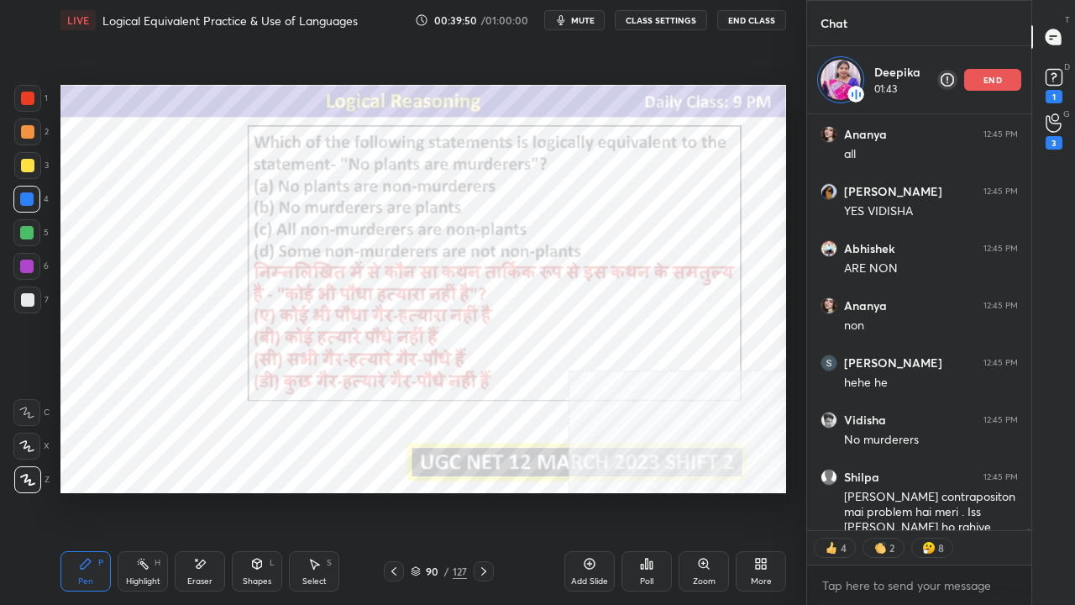
click at [28, 97] on div at bounding box center [27, 98] width 13 height 13
drag, startPoint x: 28, startPoint y: 97, endPoint x: 39, endPoint y: 103, distance: 12.8
click at [28, 97] on div at bounding box center [27, 98] width 13 height 13
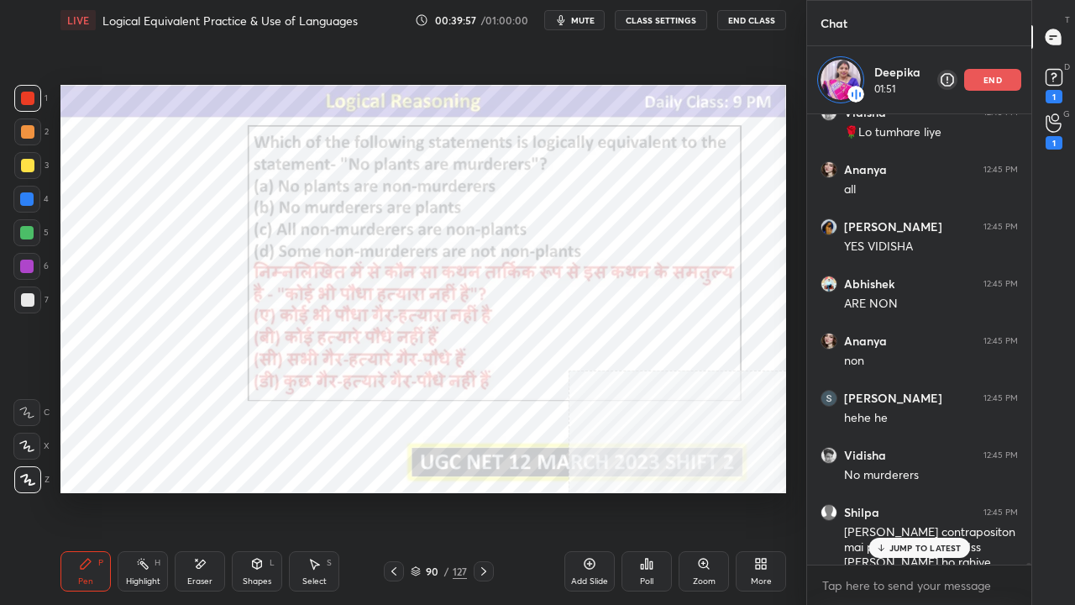
scroll to position [107634, 0]
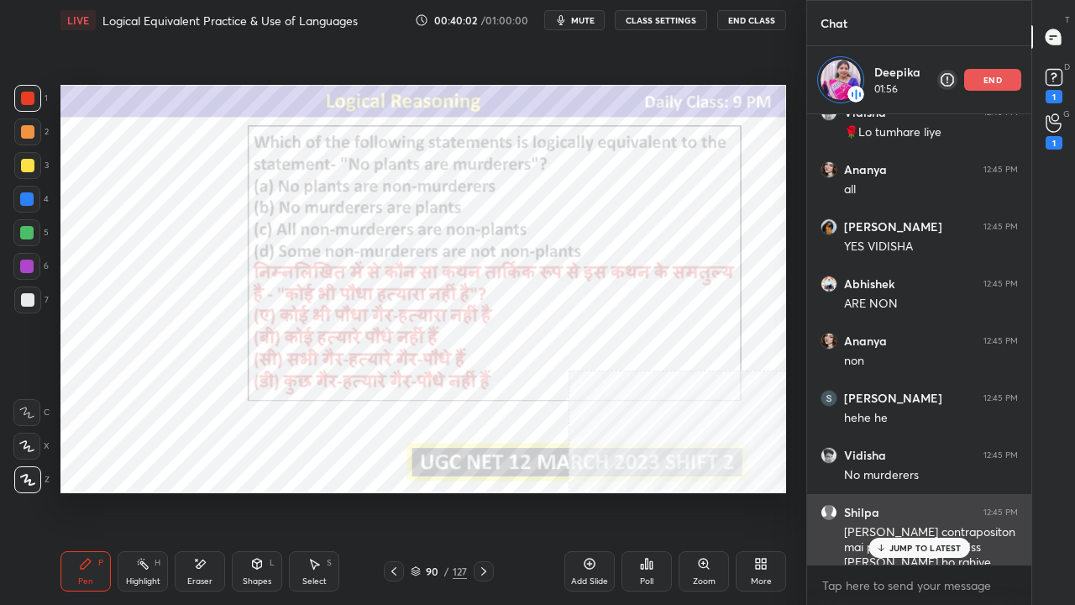
drag, startPoint x: 892, startPoint y: 541, endPoint x: 845, endPoint y: 528, distance: 48.9
click at [891, 491] on div "JUMP TO LATEST" at bounding box center [919, 548] width 101 height 20
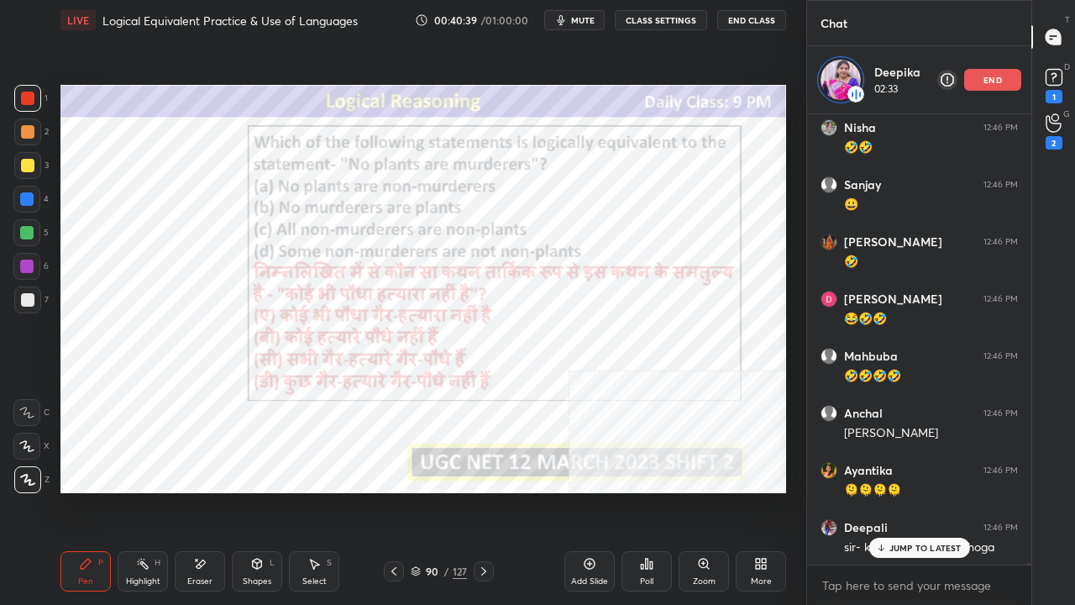
scroll to position [109463, 0]
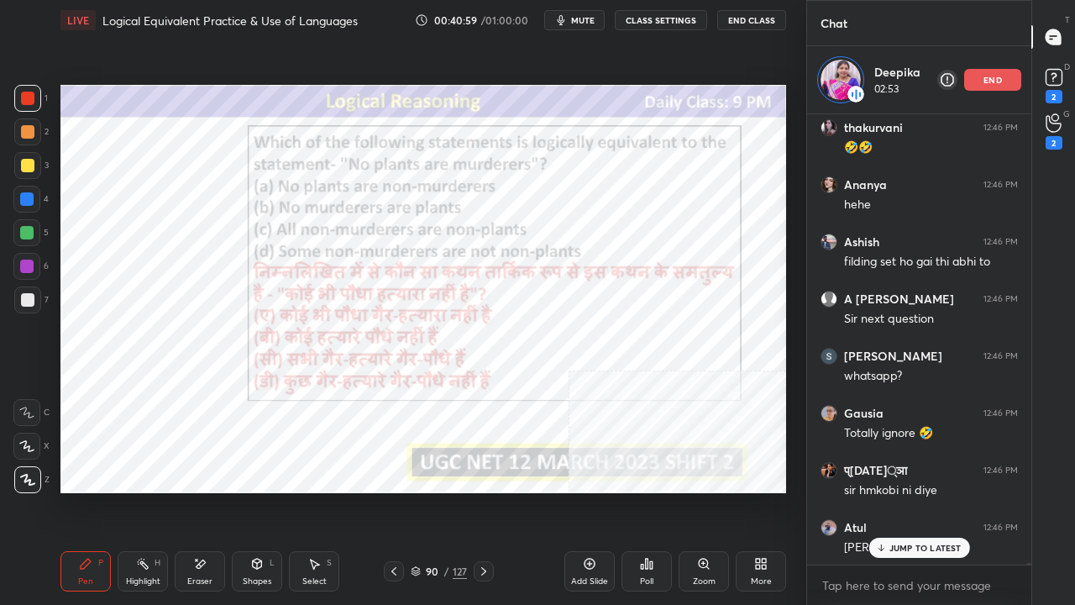
click at [276, 491] on div "Shapes L" at bounding box center [257, 571] width 50 height 40
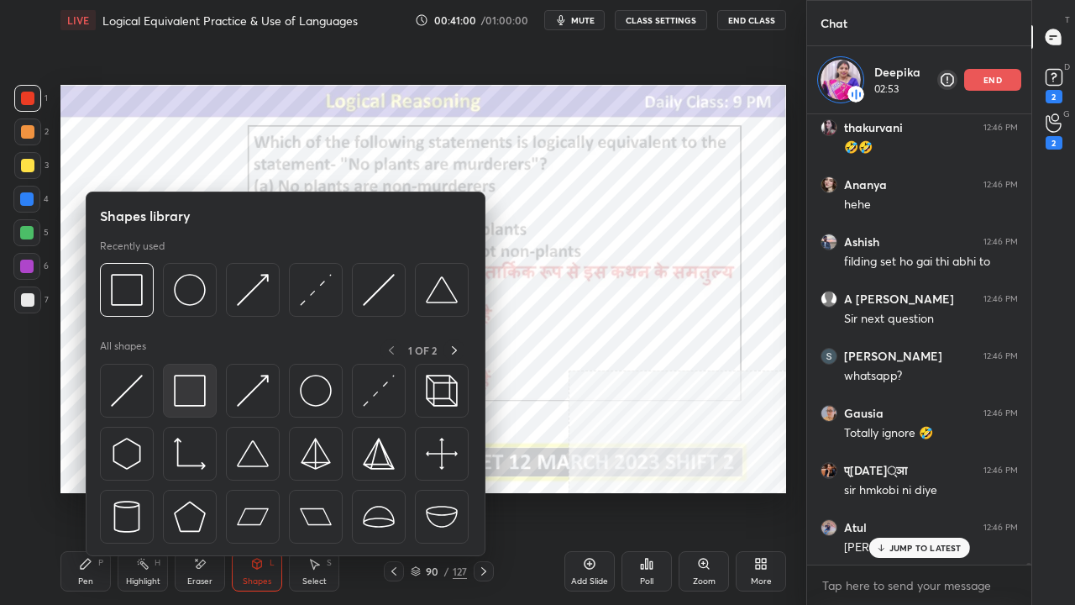
click at [188, 400] on img at bounding box center [190, 391] width 32 height 32
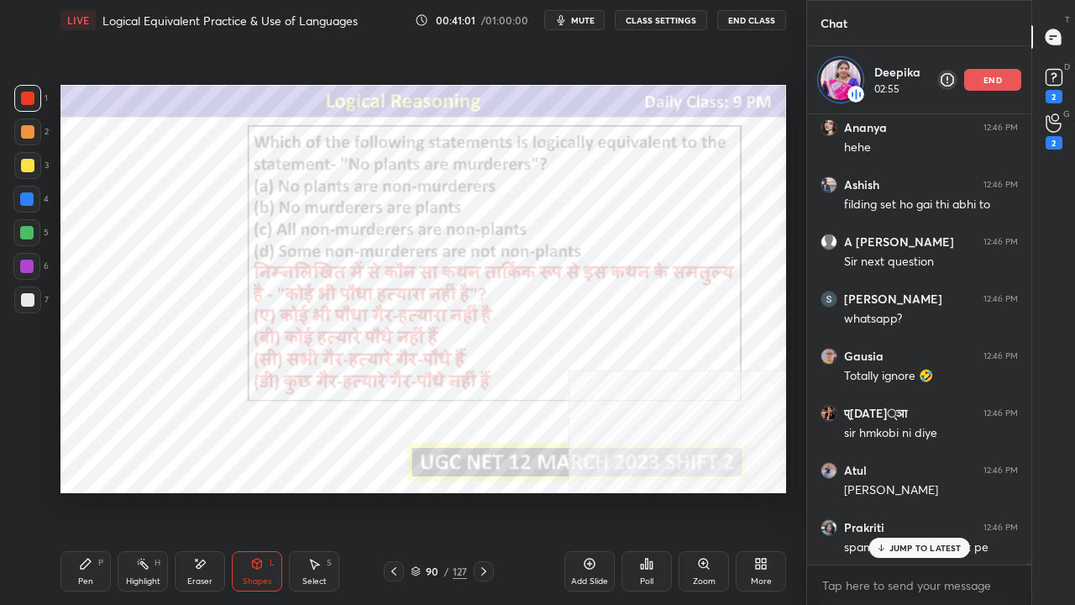
drag, startPoint x: 583, startPoint y: 567, endPoint x: 531, endPoint y: 560, distance: 52.6
click at [583, 491] on icon at bounding box center [589, 563] width 13 height 13
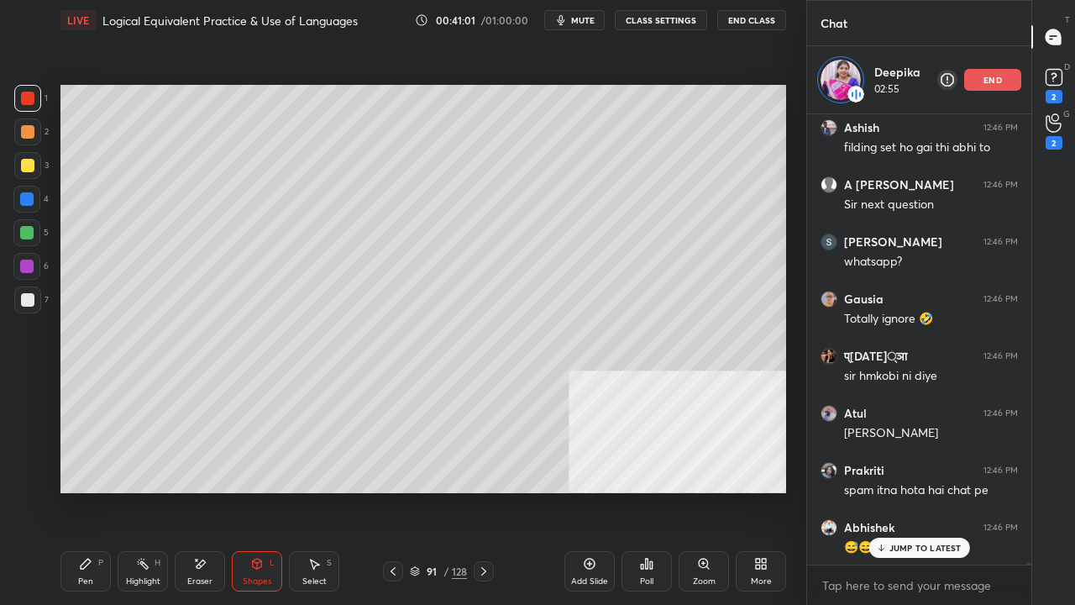
drag, startPoint x: 262, startPoint y: 570, endPoint x: 259, endPoint y: 560, distance: 10.6
click at [260, 491] on icon at bounding box center [256, 563] width 13 height 13
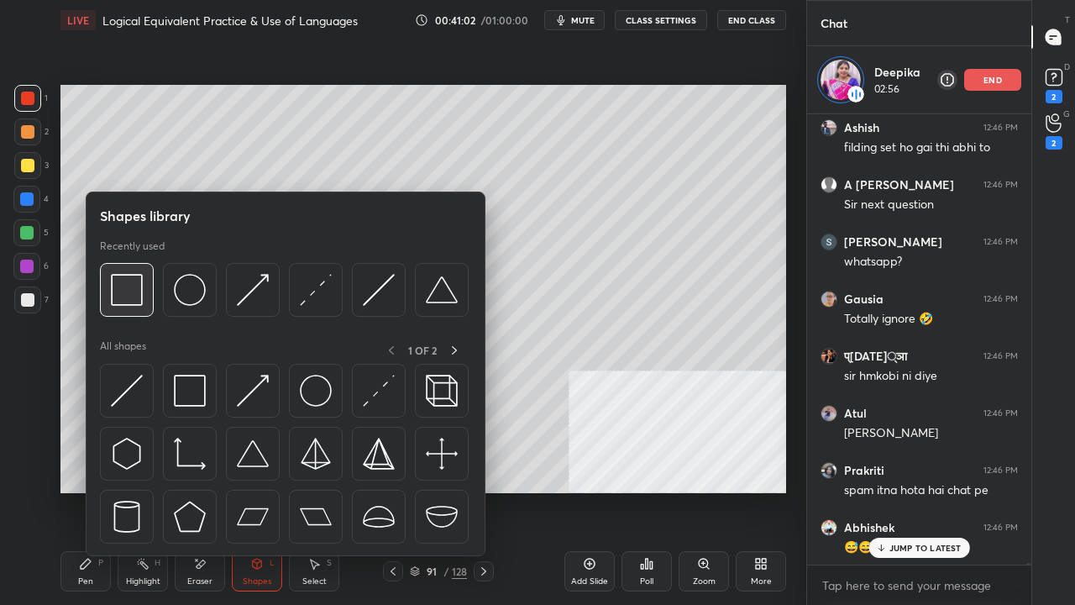
click at [128, 298] on img at bounding box center [127, 290] width 32 height 32
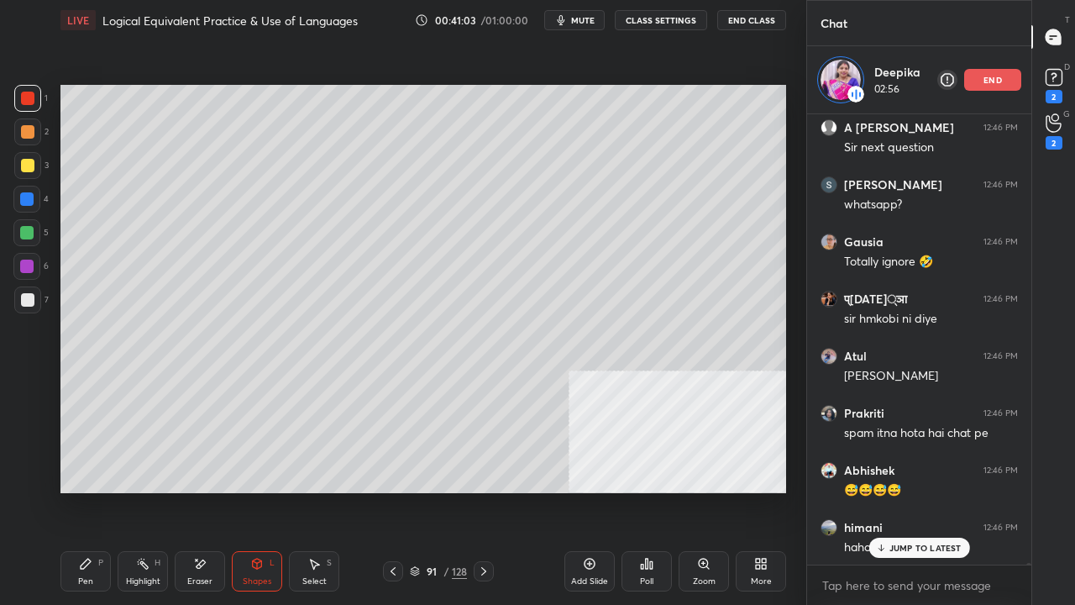
click at [31, 309] on div at bounding box center [27, 300] width 27 height 27
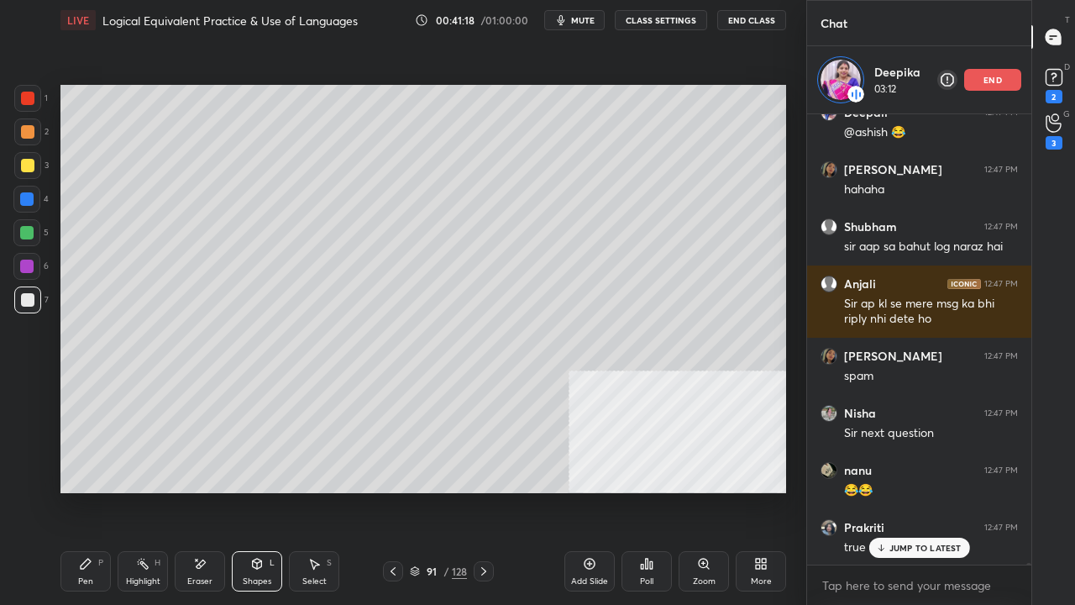
click at [78, 491] on div "Pen P" at bounding box center [85, 571] width 50 height 40
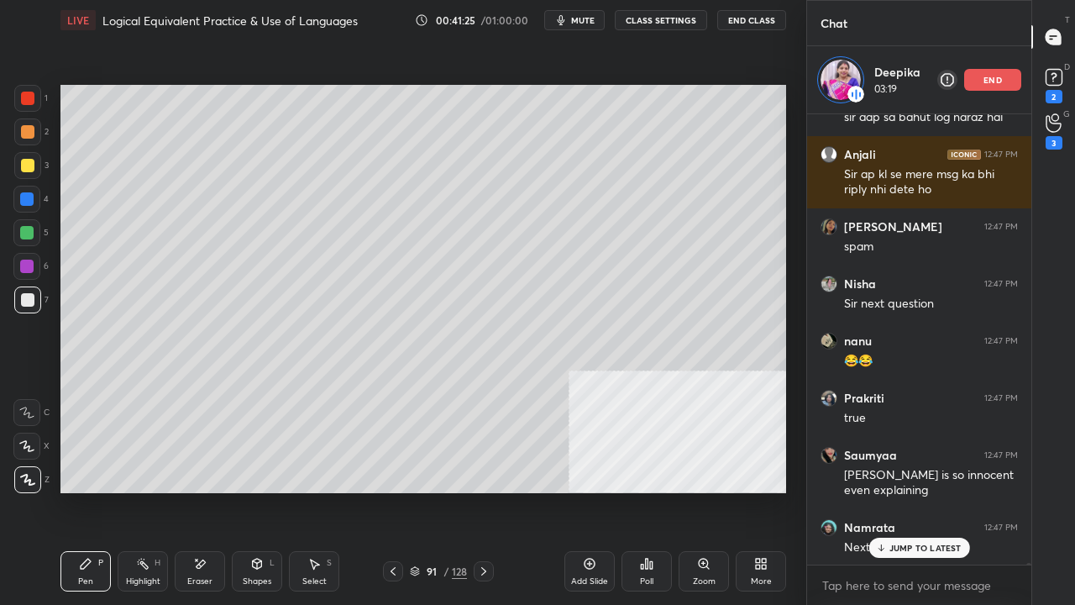
click at [34, 99] on div at bounding box center [27, 98] width 27 height 27
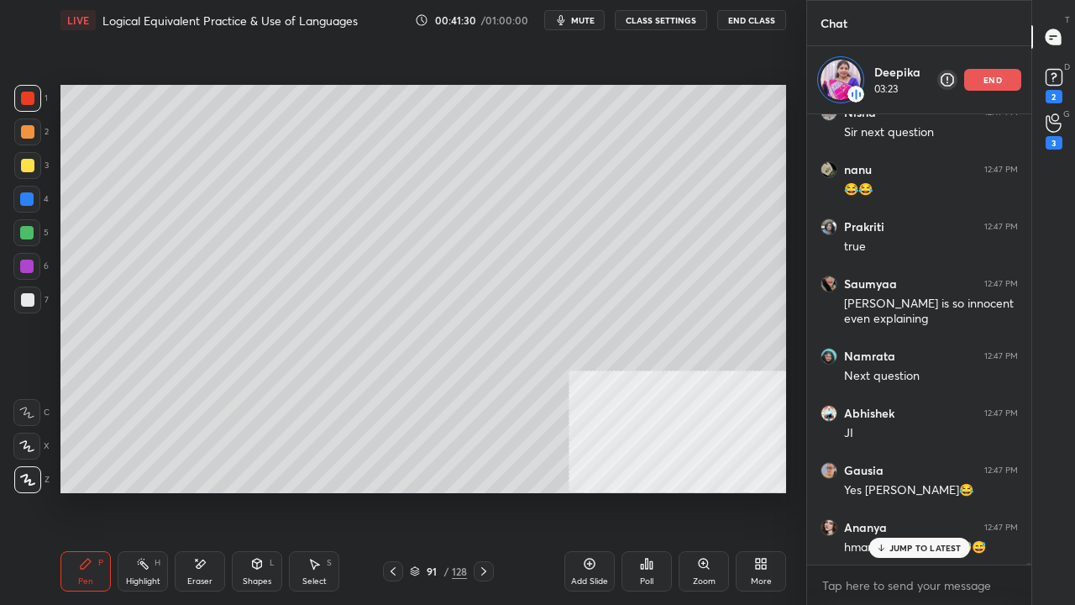
drag, startPoint x: 391, startPoint y: 567, endPoint x: 391, endPoint y: 541, distance: 26.0
click at [391, 491] on icon at bounding box center [392, 571] width 13 height 13
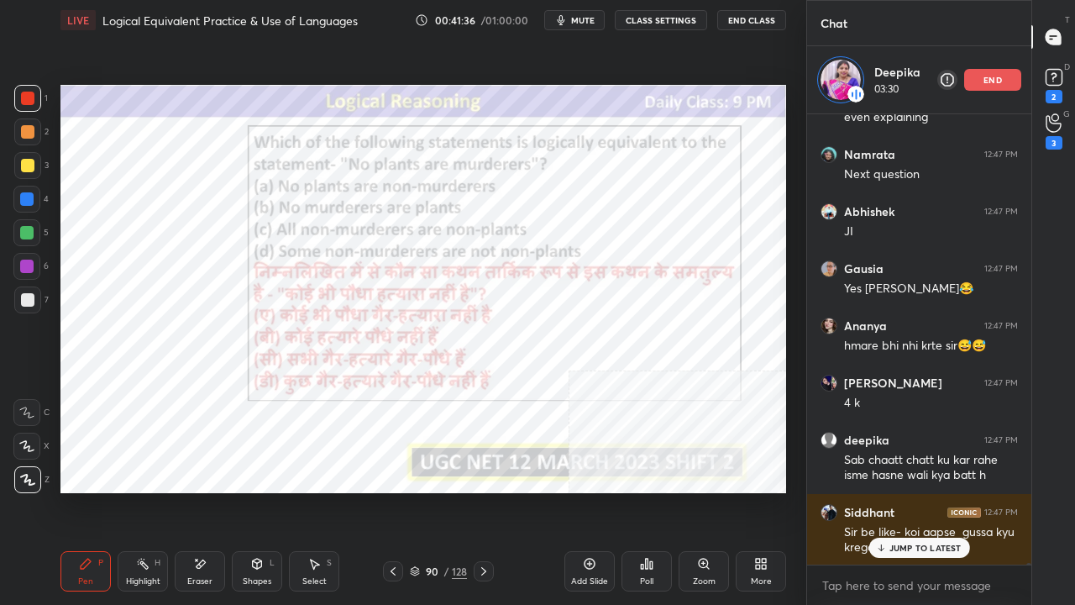
click at [427, 491] on div "90" at bounding box center [431, 571] width 17 height 10
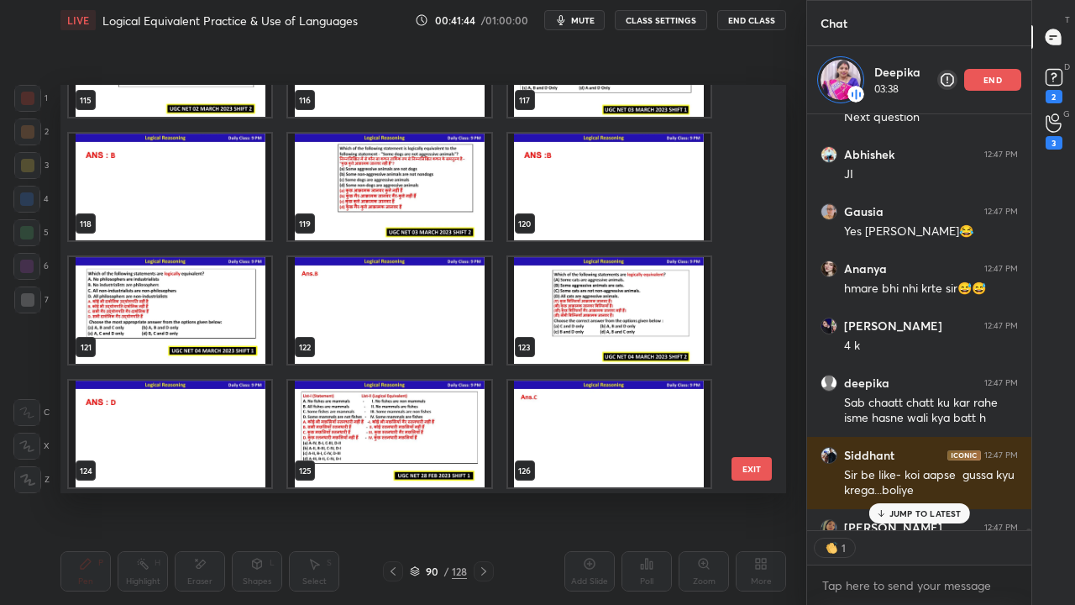
click at [412, 198] on img "grid" at bounding box center [389, 187] width 202 height 107
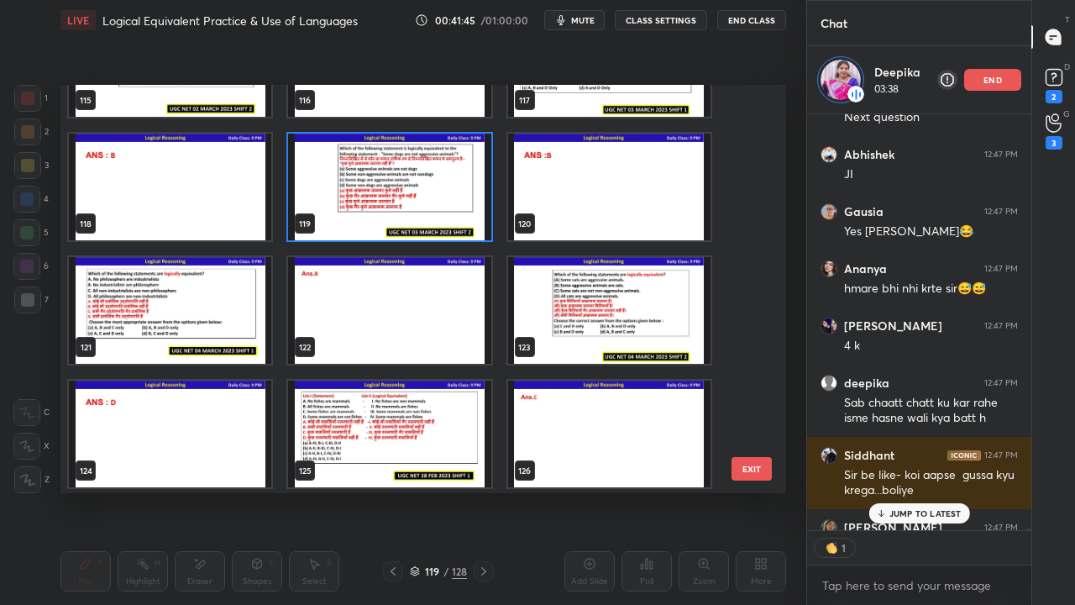
click at [412, 198] on img "grid" at bounding box center [389, 187] width 202 height 107
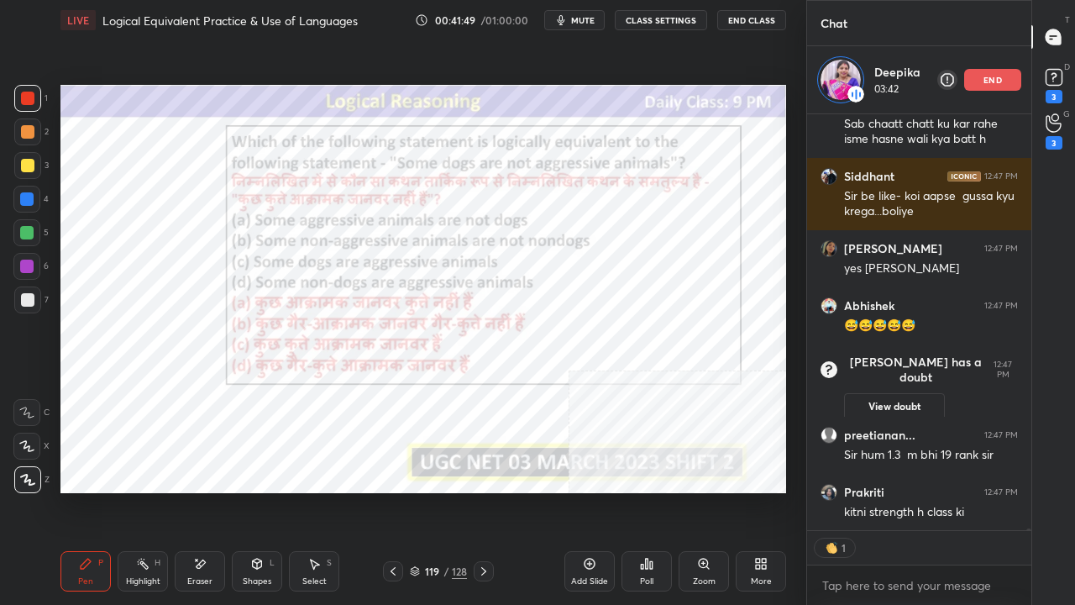
click at [441, 491] on div "119 / 128" at bounding box center [438, 571] width 57 height 15
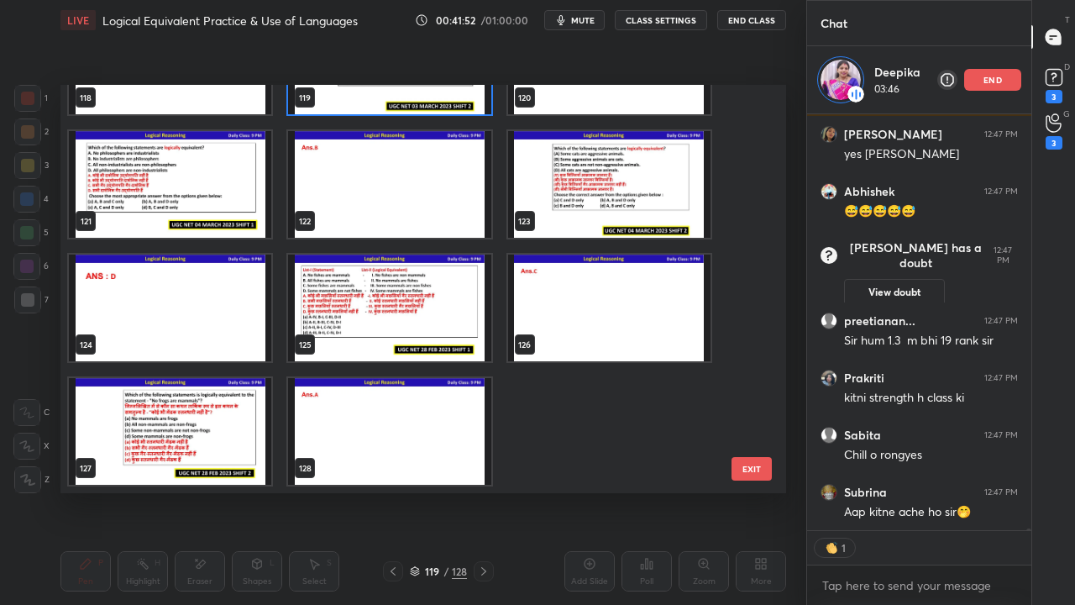
click at [208, 425] on img "grid" at bounding box center [170, 431] width 202 height 107
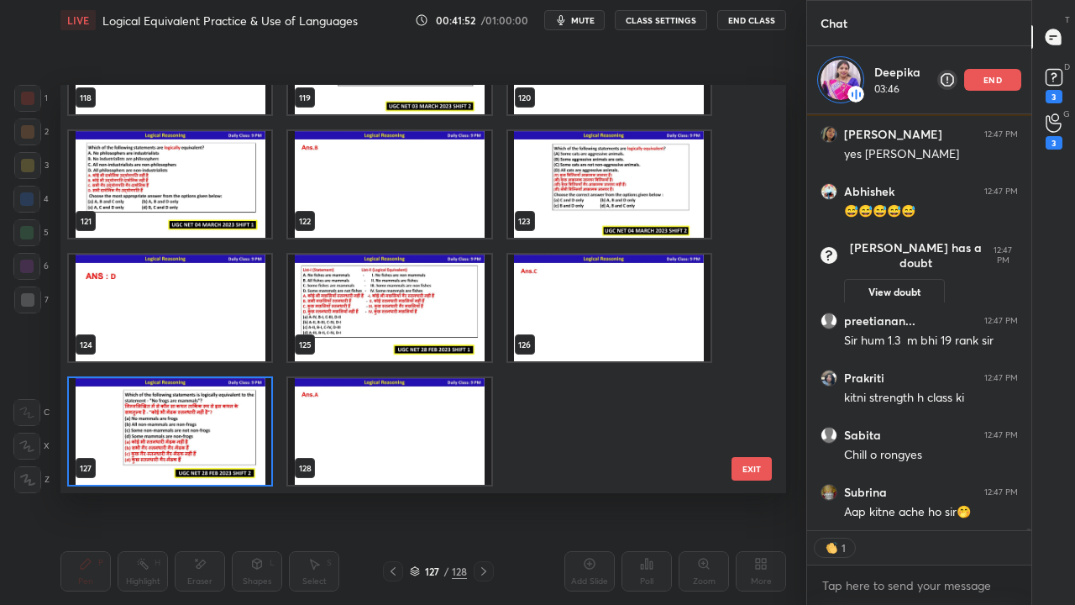
click at [208, 425] on img "grid" at bounding box center [170, 431] width 202 height 107
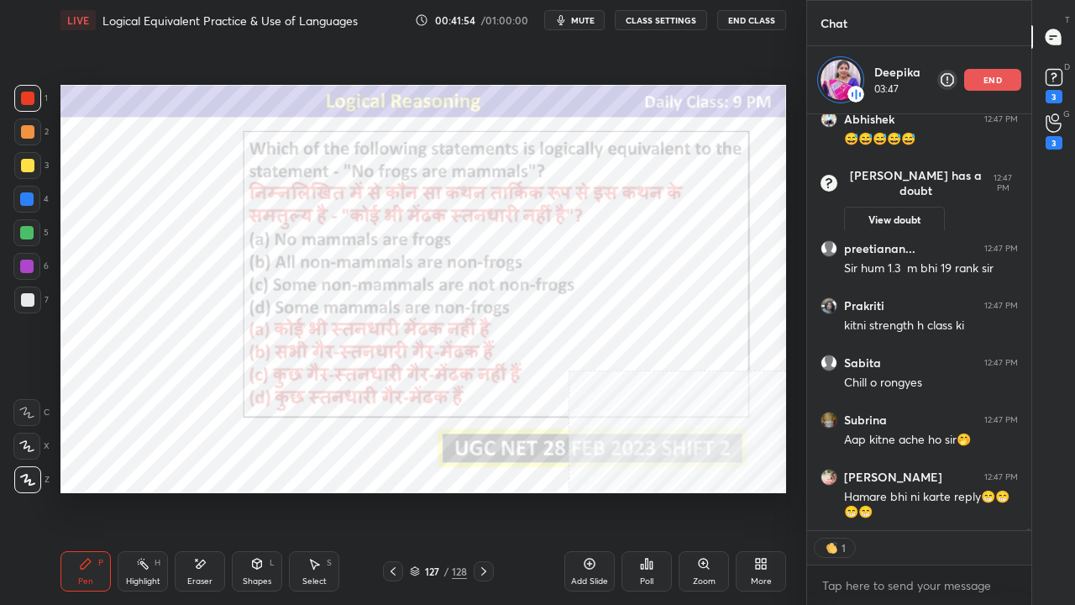
type textarea "x"
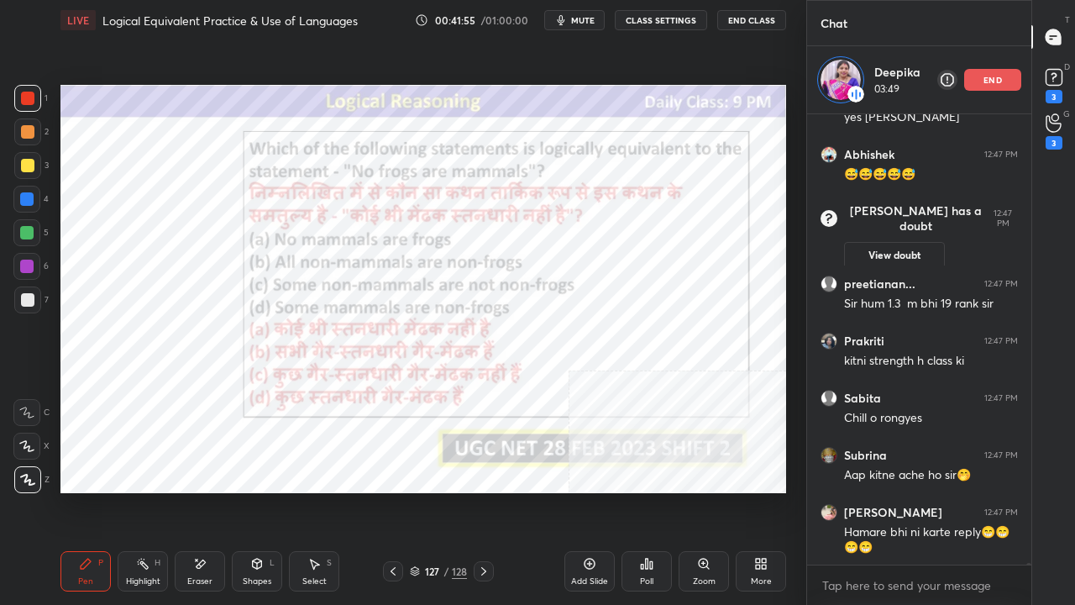
click at [438, 491] on div "127" at bounding box center [431, 571] width 17 height 10
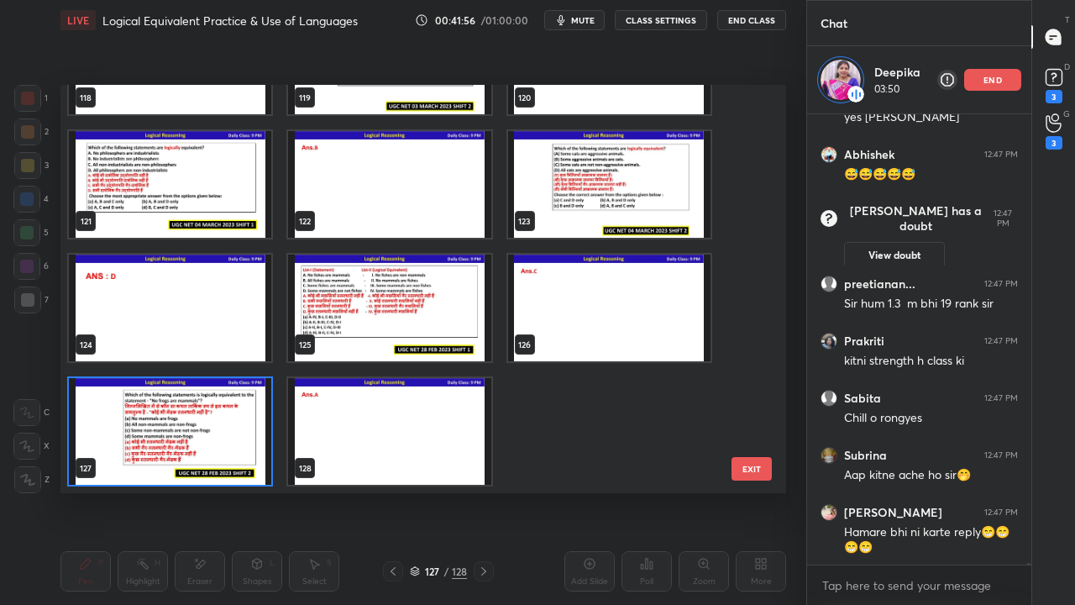
click at [226, 420] on img "grid" at bounding box center [170, 431] width 202 height 107
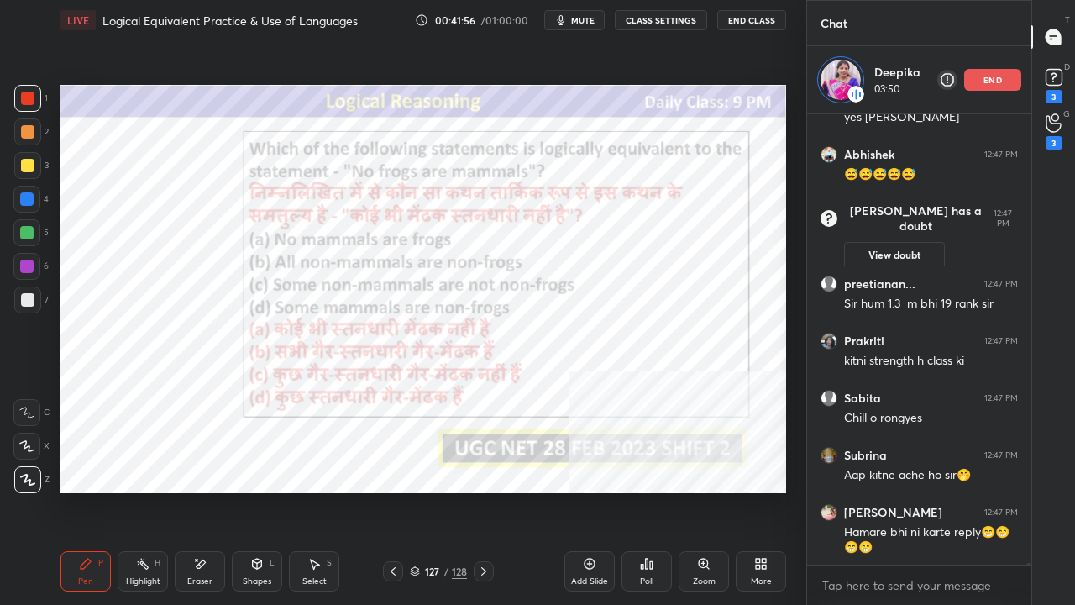
drag, startPoint x: 226, startPoint y: 420, endPoint x: 445, endPoint y: 457, distance: 222.4
click at [227, 420] on img "grid" at bounding box center [170, 431] width 202 height 107
click at [646, 491] on div "Poll" at bounding box center [647, 571] width 50 height 40
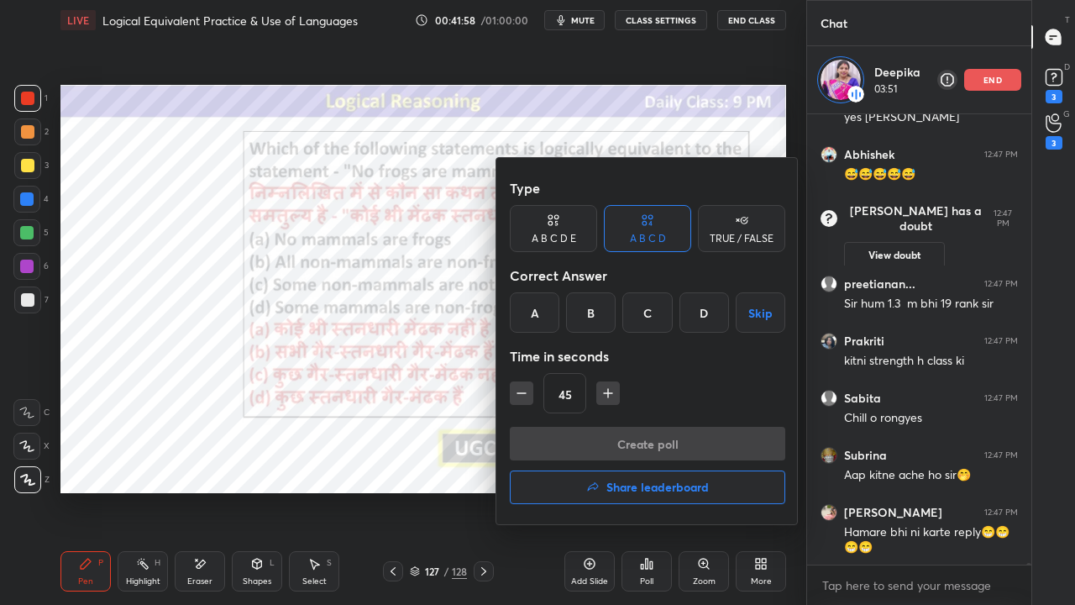
click at [533, 329] on div "A" at bounding box center [535, 312] width 50 height 40
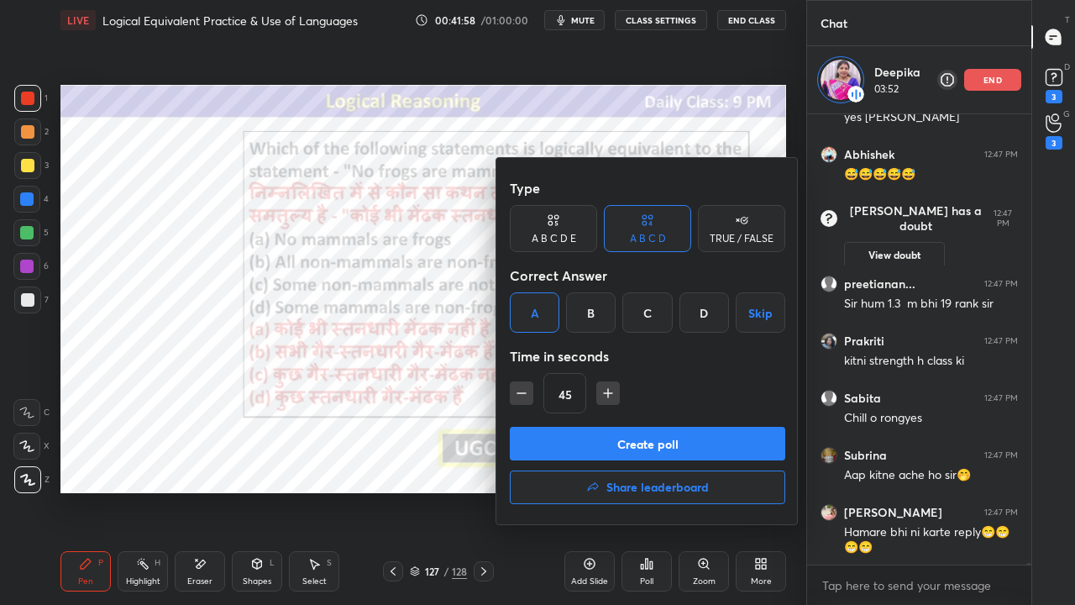
click at [519, 392] on icon "button" at bounding box center [521, 393] width 17 height 17
click at [613, 389] on button "button" at bounding box center [609, 393] width 24 height 24
type input "45"
click at [603, 439] on button "Create poll" at bounding box center [648, 444] width 276 height 34
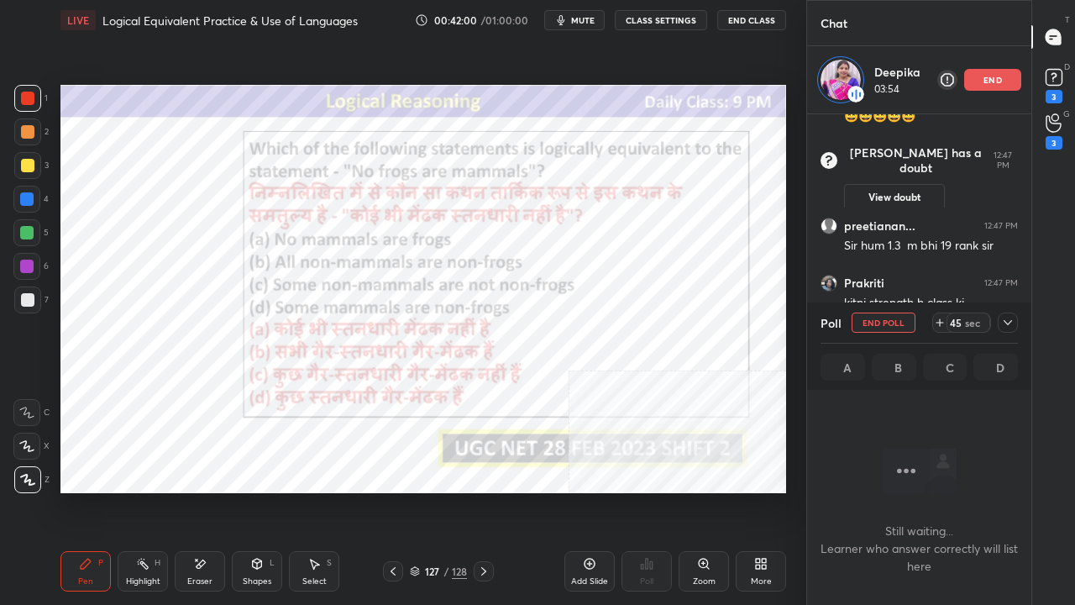
click at [1003, 73] on div "end" at bounding box center [993, 80] width 57 height 22
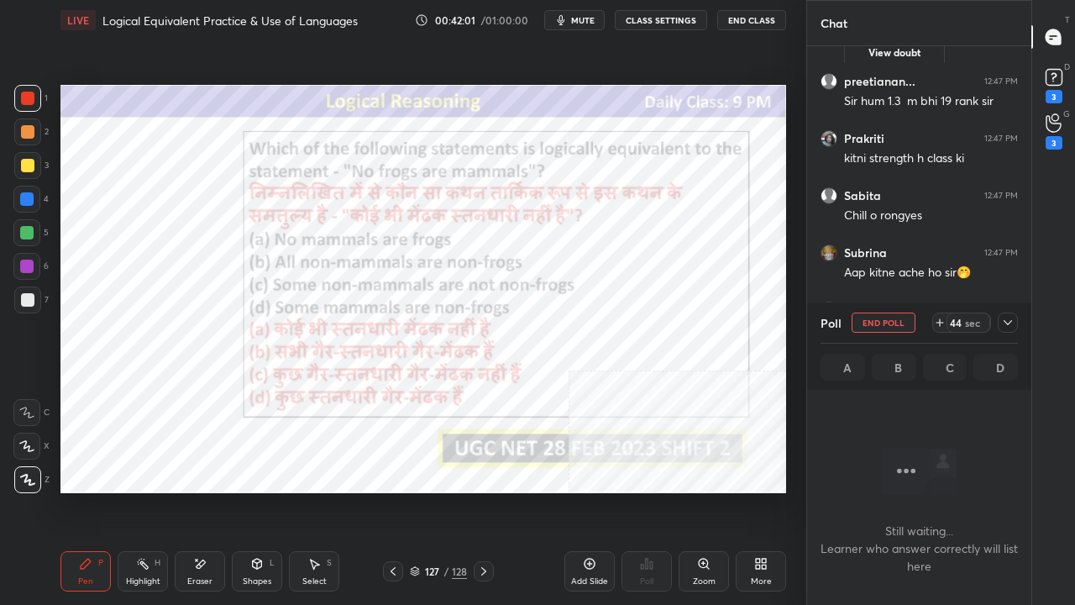
click at [1008, 325] on icon at bounding box center [1008, 322] width 13 height 13
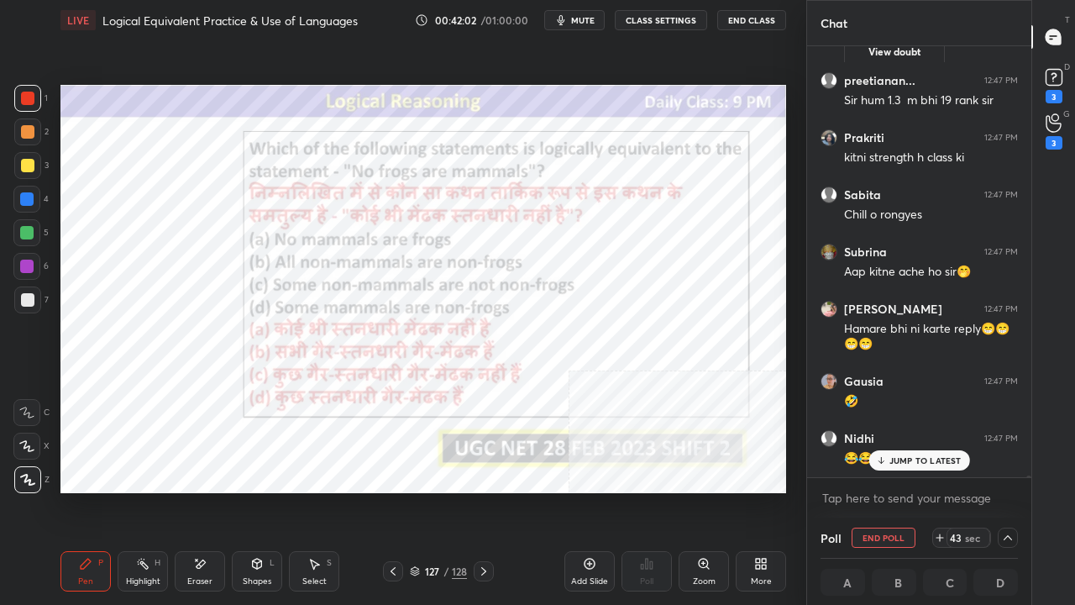
click at [576, 20] on span "mute" at bounding box center [583, 20] width 24 height 12
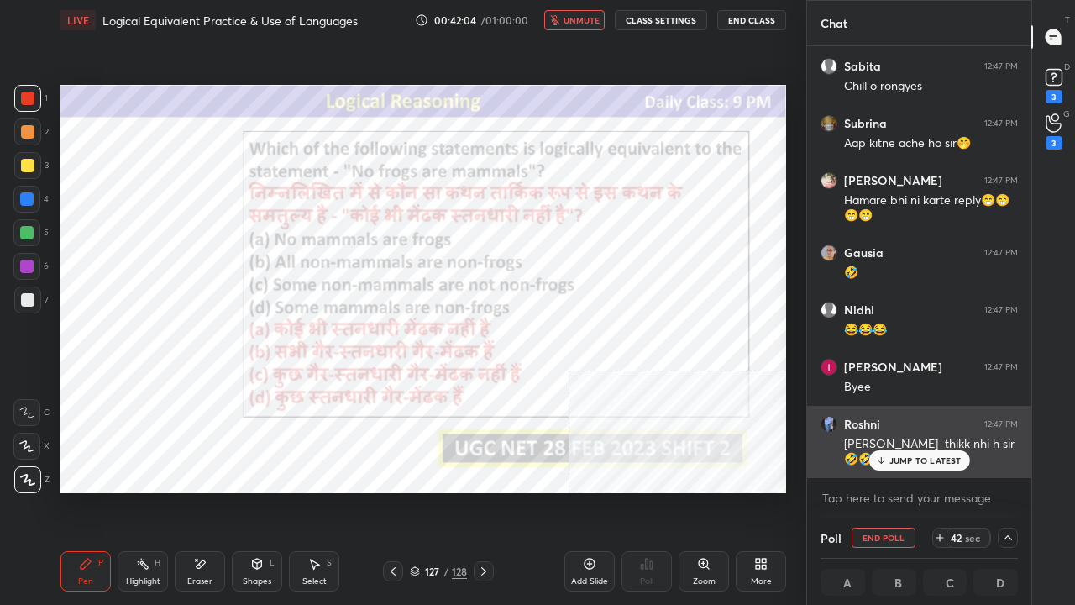
click at [904, 457] on p "JUMP TO LATEST" at bounding box center [926, 460] width 72 height 10
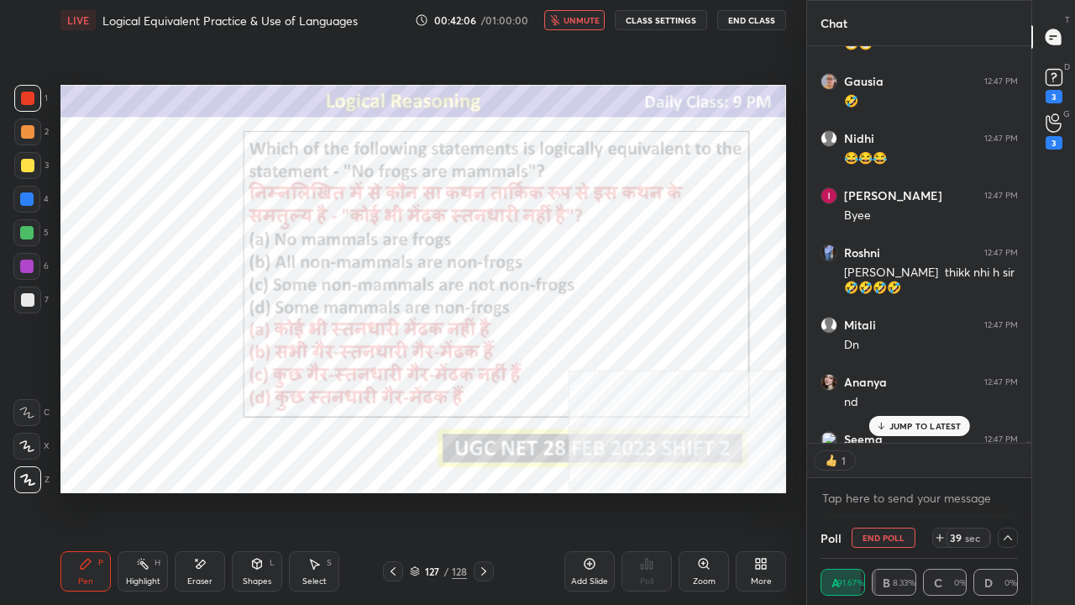
click at [581, 18] on span "unmute" at bounding box center [582, 20] width 36 height 12
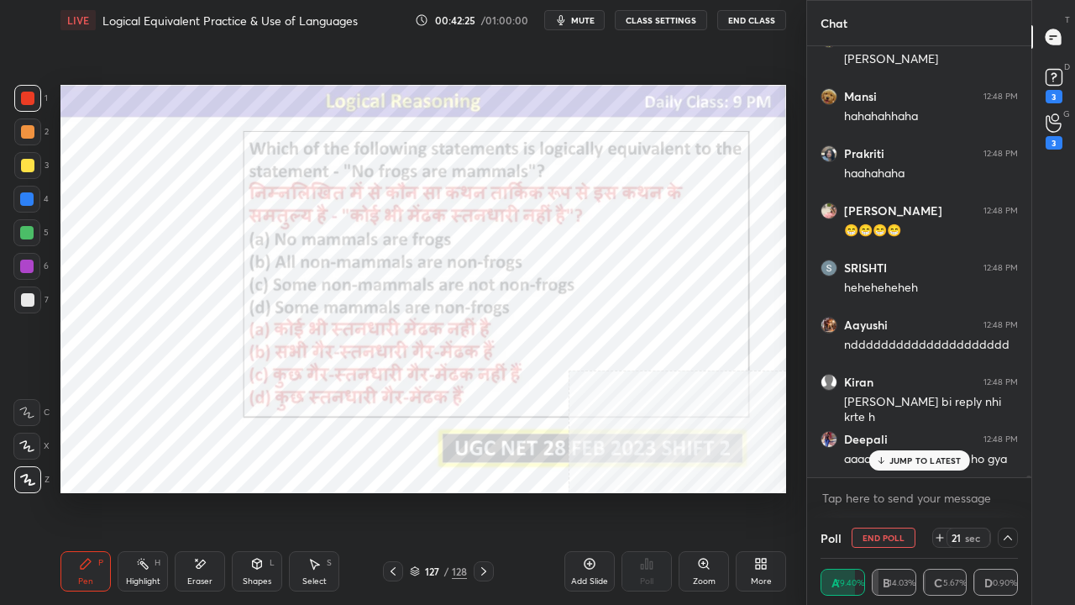
click at [25, 267] on div at bounding box center [26, 266] width 13 height 13
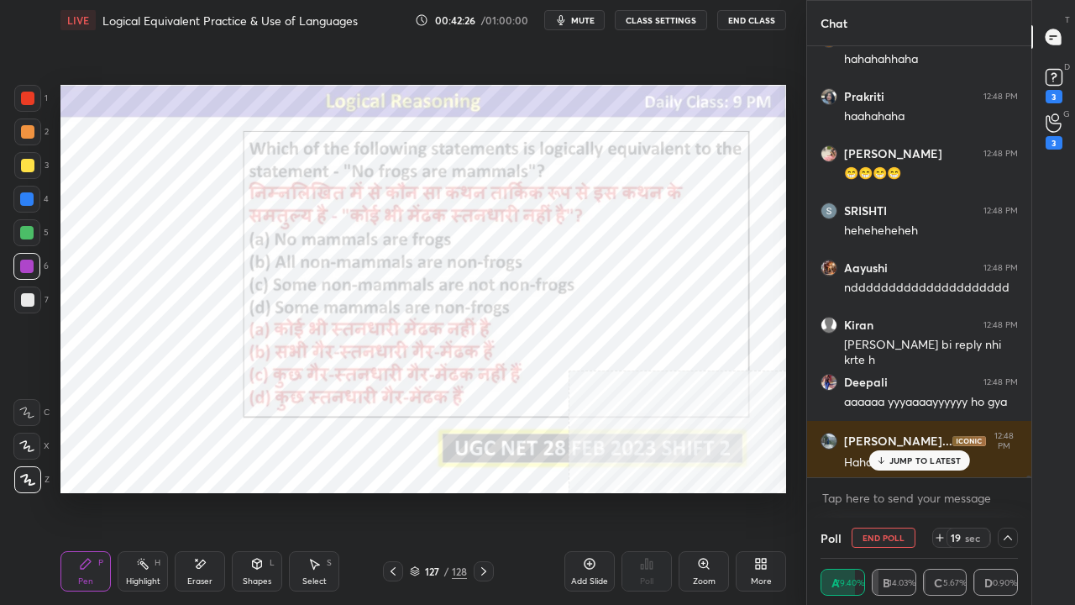
click at [908, 459] on p "JUMP TO LATEST" at bounding box center [926, 460] width 72 height 10
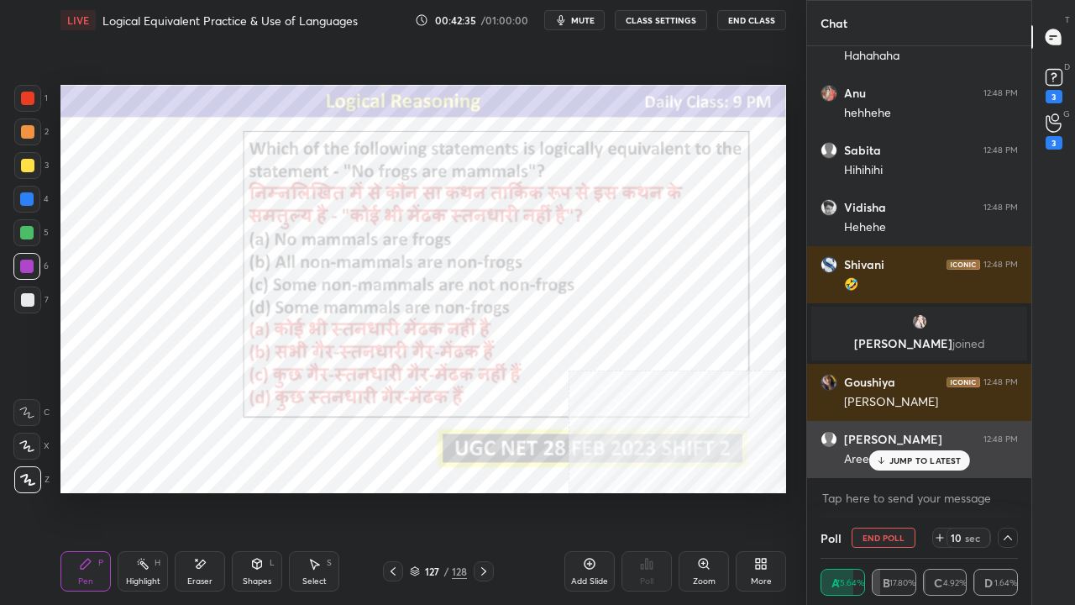
click at [902, 458] on p "JUMP TO LATEST" at bounding box center [926, 460] width 72 height 10
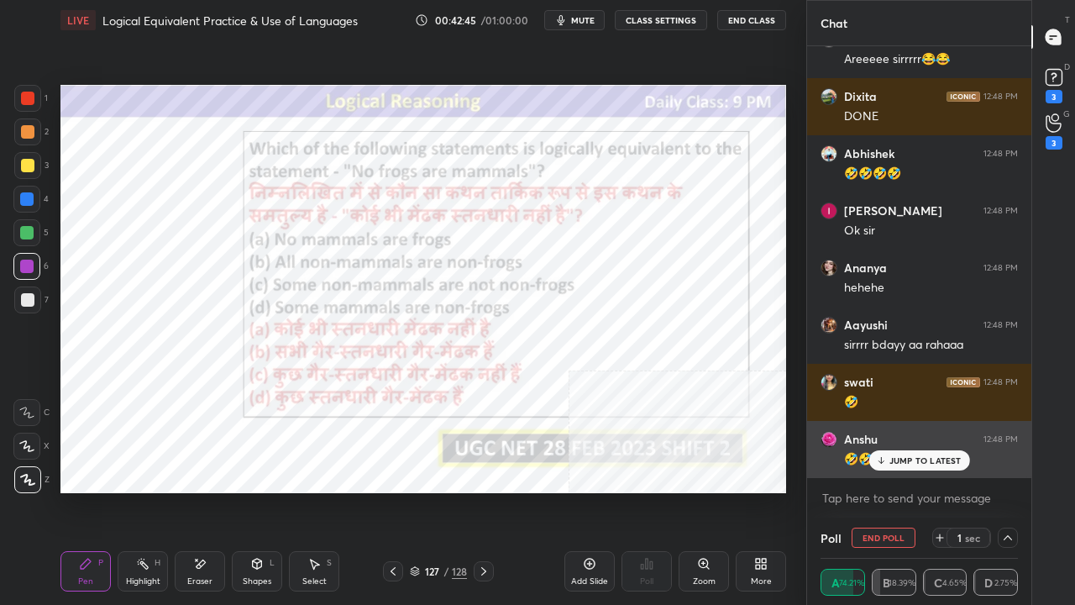
click at [929, 465] on p "JUMP TO LATEST" at bounding box center [926, 460] width 72 height 10
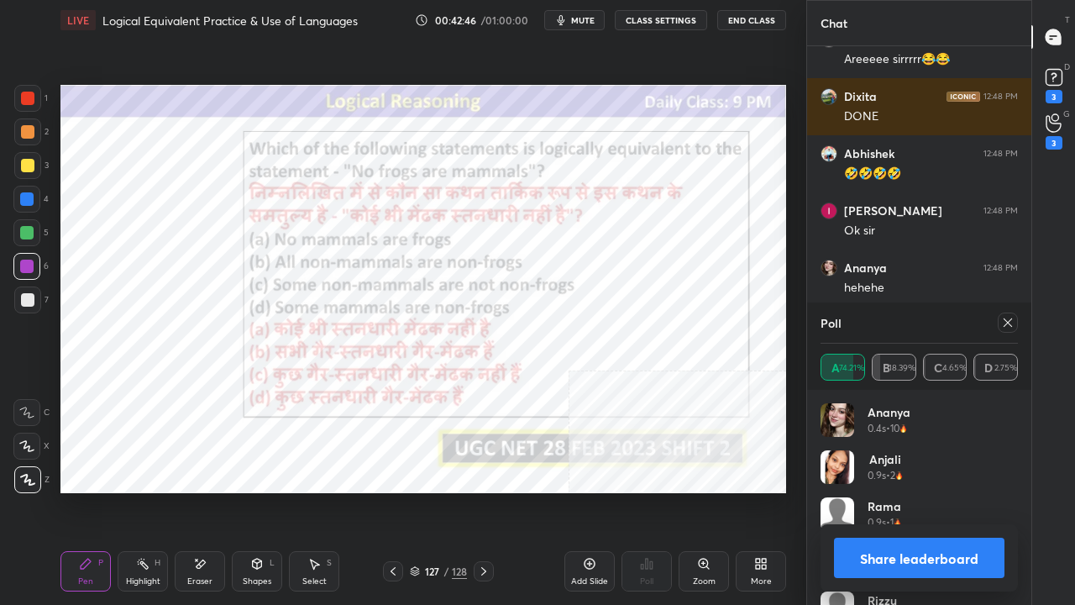
drag, startPoint x: 1015, startPoint y: 317, endPoint x: 917, endPoint y: 326, distance: 97.9
click at [1014, 317] on div at bounding box center [1008, 323] width 20 height 20
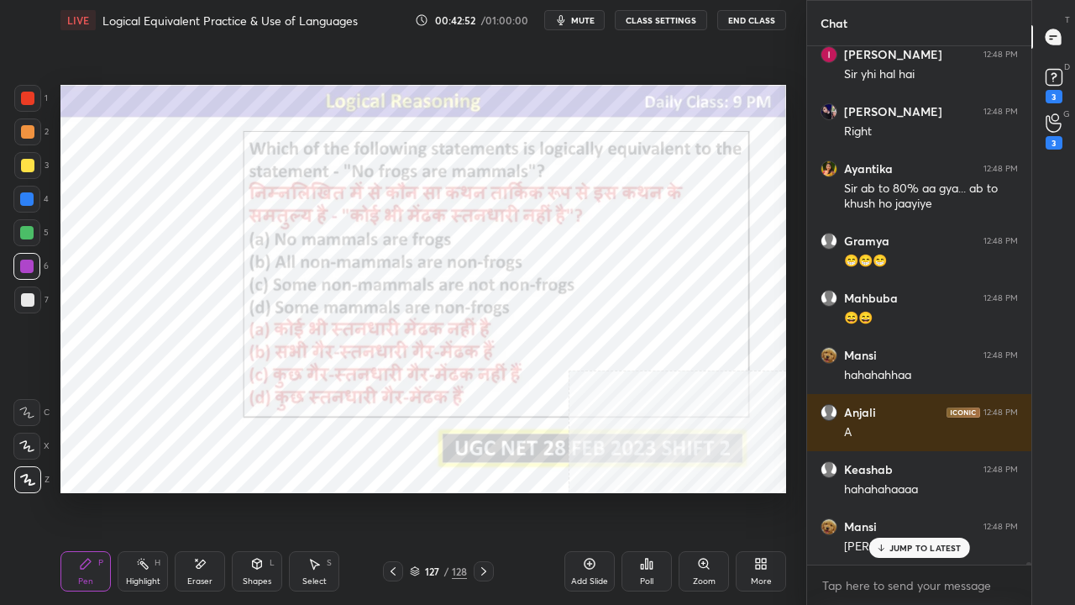
click at [436, 491] on div "127" at bounding box center [431, 571] width 17 height 10
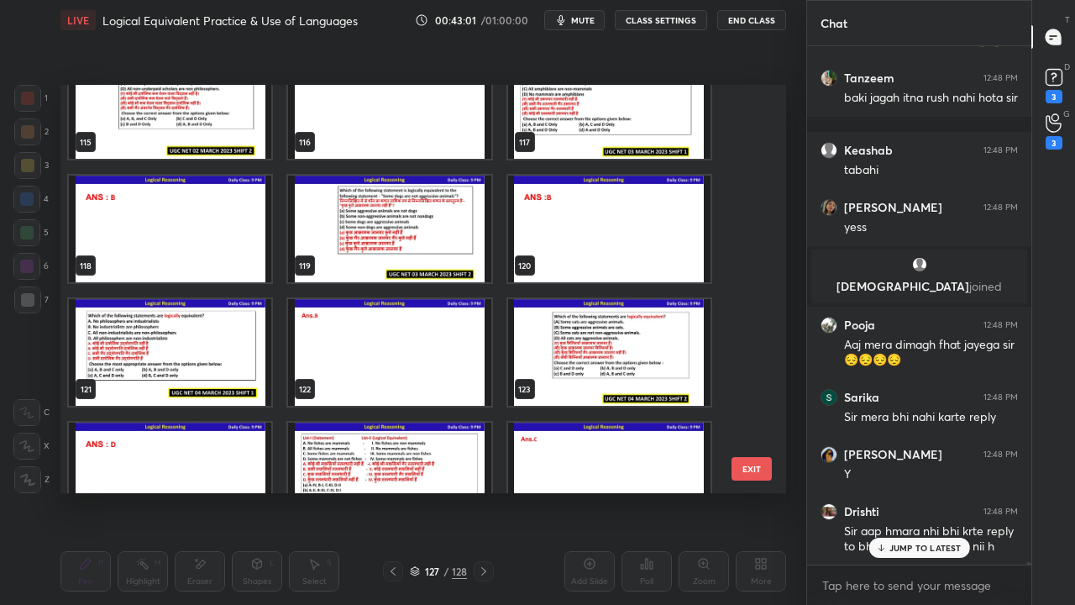
click at [575, 344] on img "grid" at bounding box center [609, 352] width 202 height 107
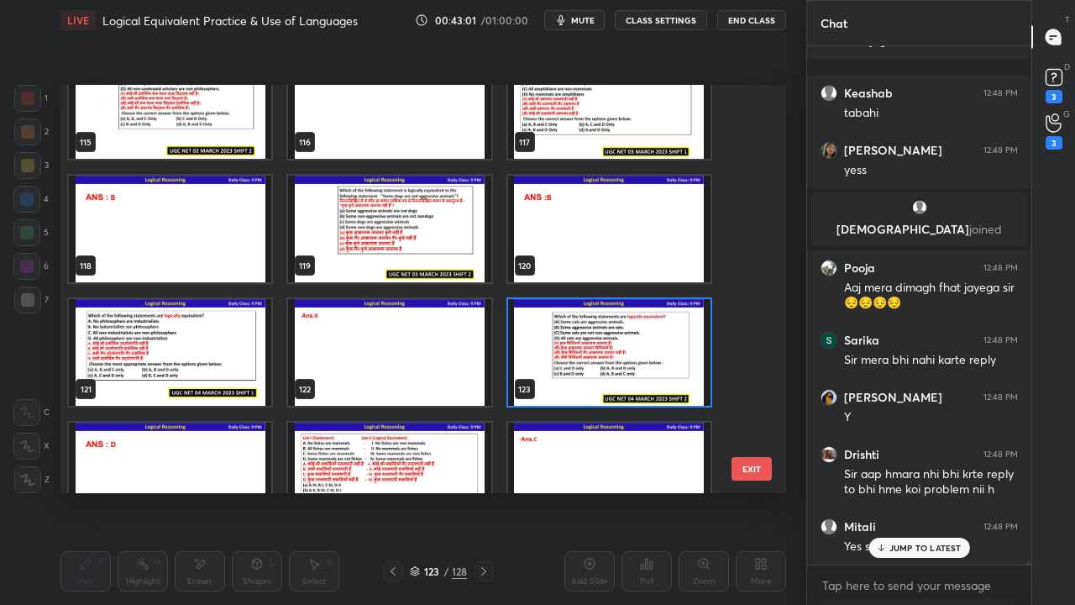
click at [575, 344] on img "grid" at bounding box center [609, 352] width 202 height 107
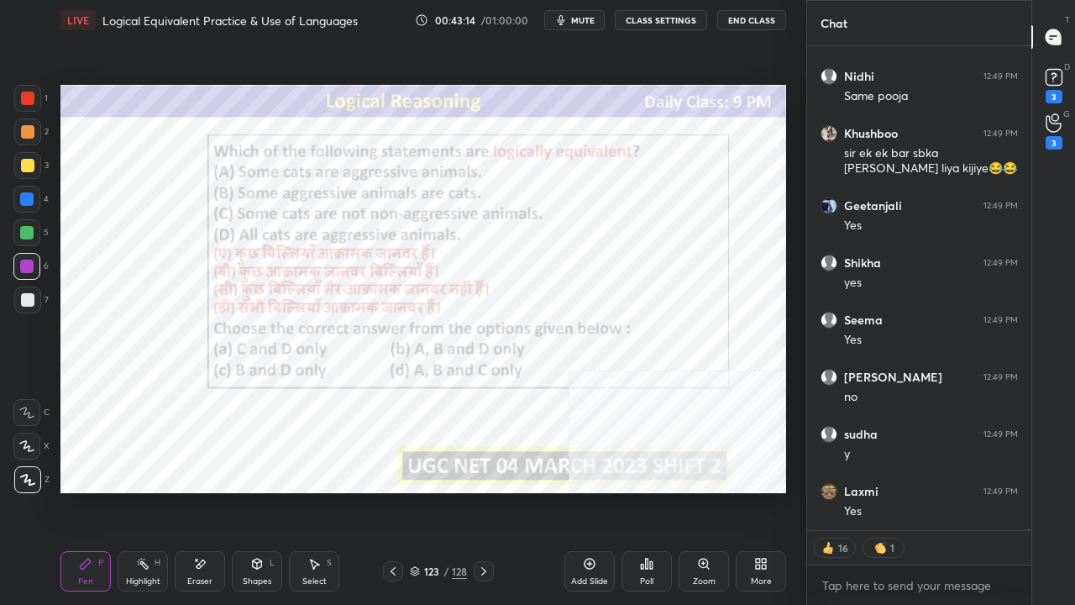
click at [25, 94] on div at bounding box center [27, 98] width 13 height 13
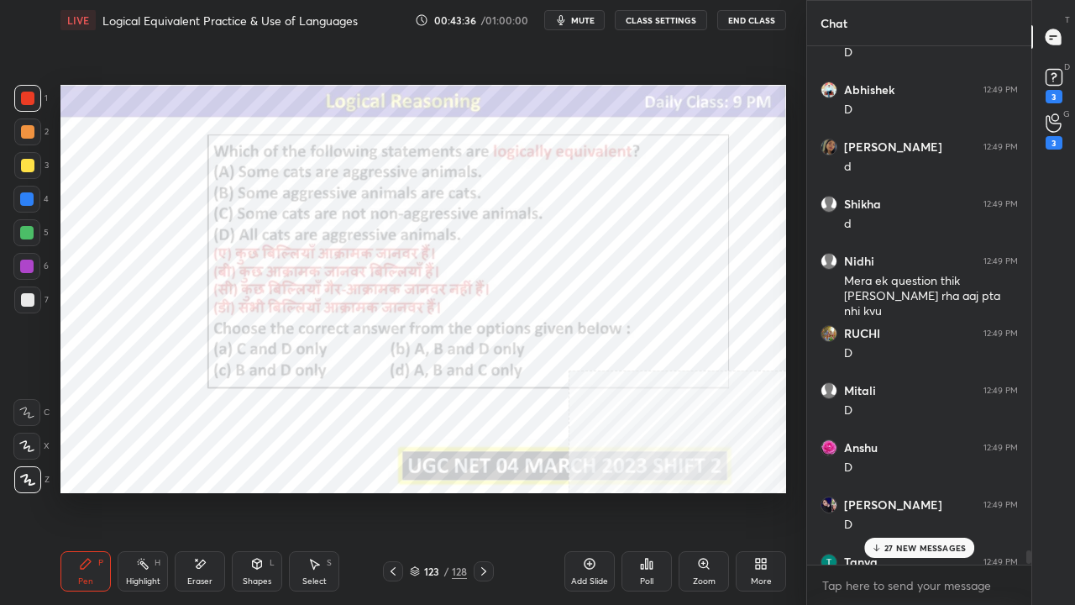
click at [924, 491] on p "27 NEW MESSAGES" at bounding box center [925, 548] width 81 height 10
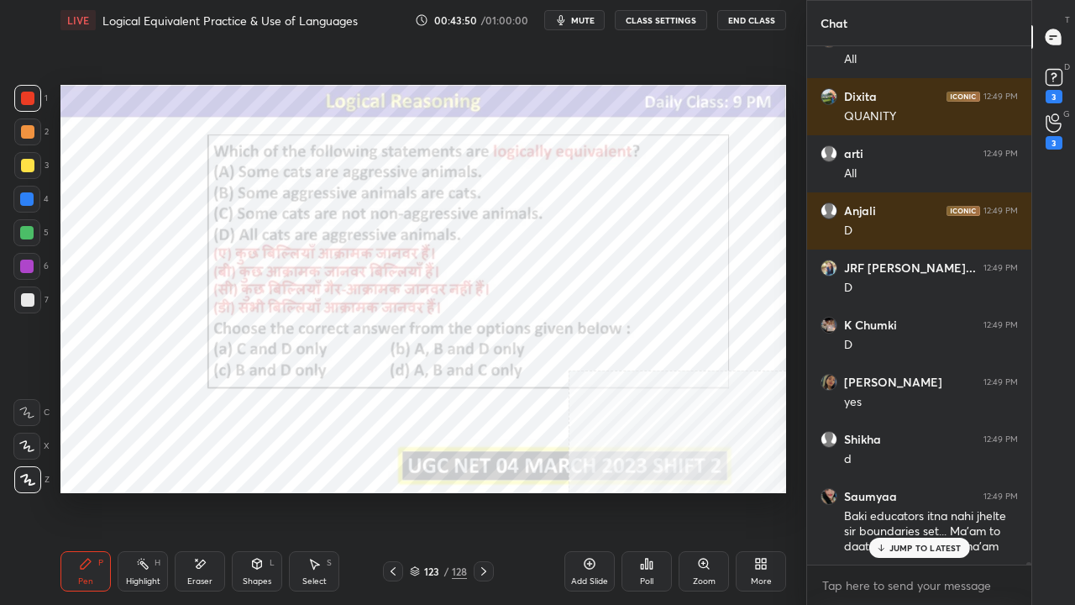
click at [22, 193] on div at bounding box center [26, 198] width 13 height 13
click at [22, 192] on div at bounding box center [26, 199] width 27 height 27
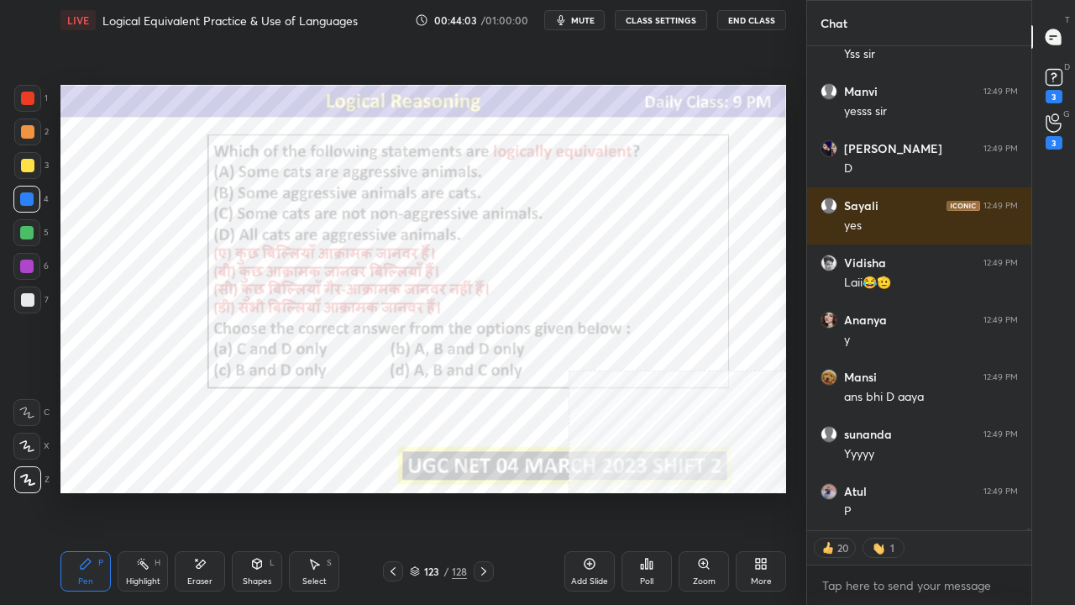
click at [32, 265] on div at bounding box center [26, 266] width 13 height 13
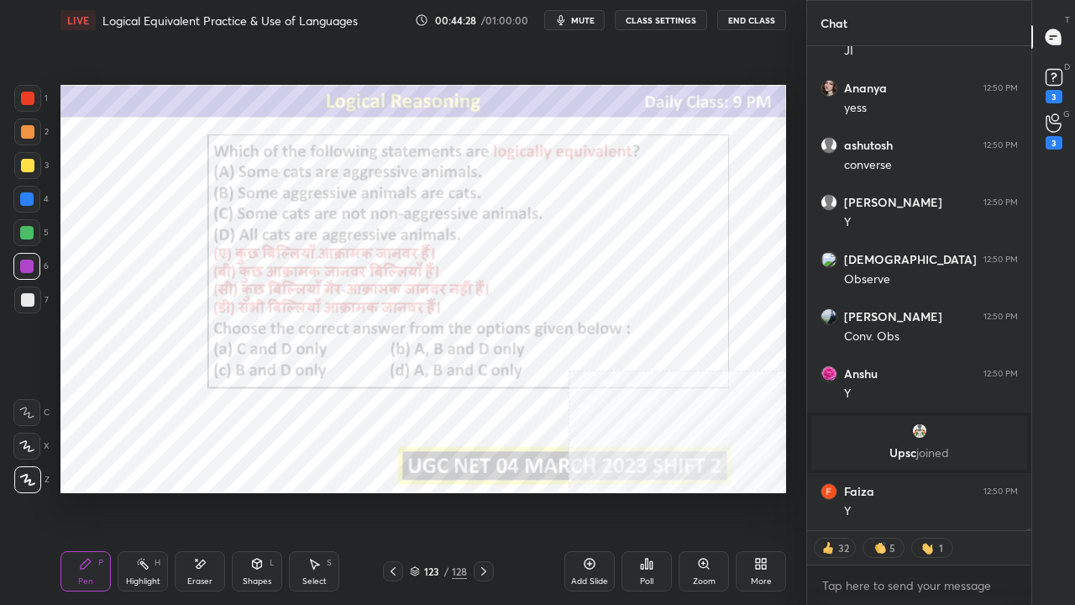
click at [27, 91] on div at bounding box center [27, 98] width 27 height 27
click at [29, 96] on div at bounding box center [27, 98] width 13 height 13
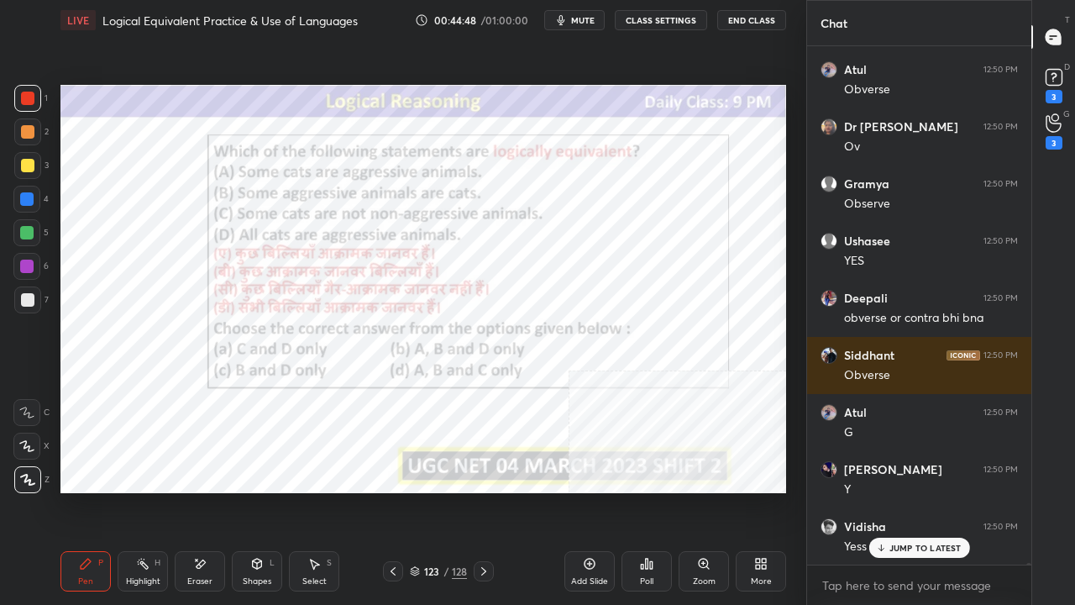
drag, startPoint x: 432, startPoint y: 576, endPoint x: 440, endPoint y: 546, distance: 30.6
click at [434, 491] on div "123" at bounding box center [431, 571] width 17 height 10
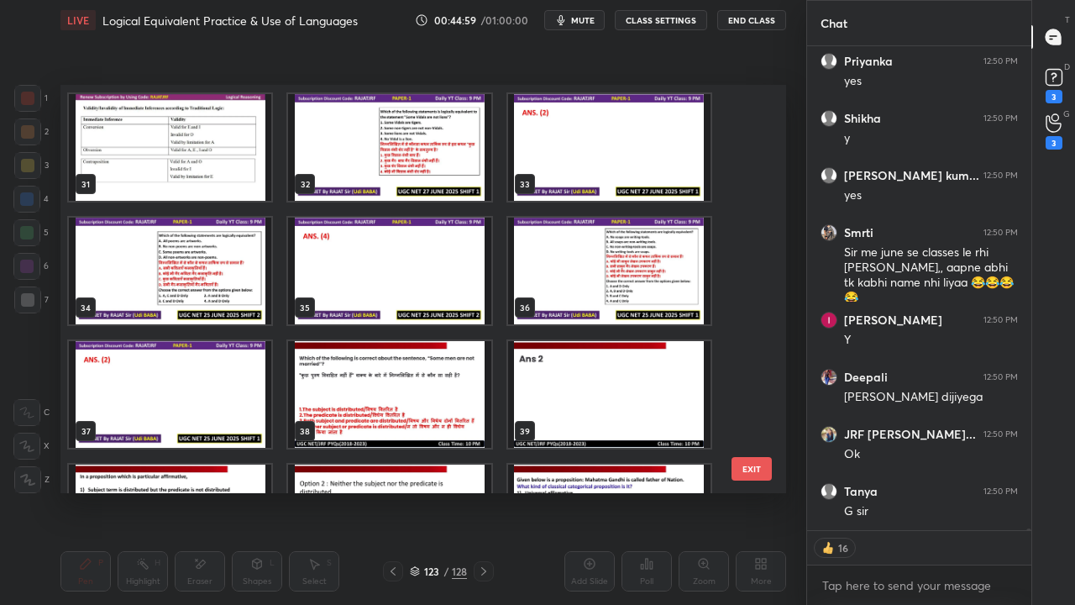
click at [202, 281] on img "grid" at bounding box center [170, 271] width 202 height 107
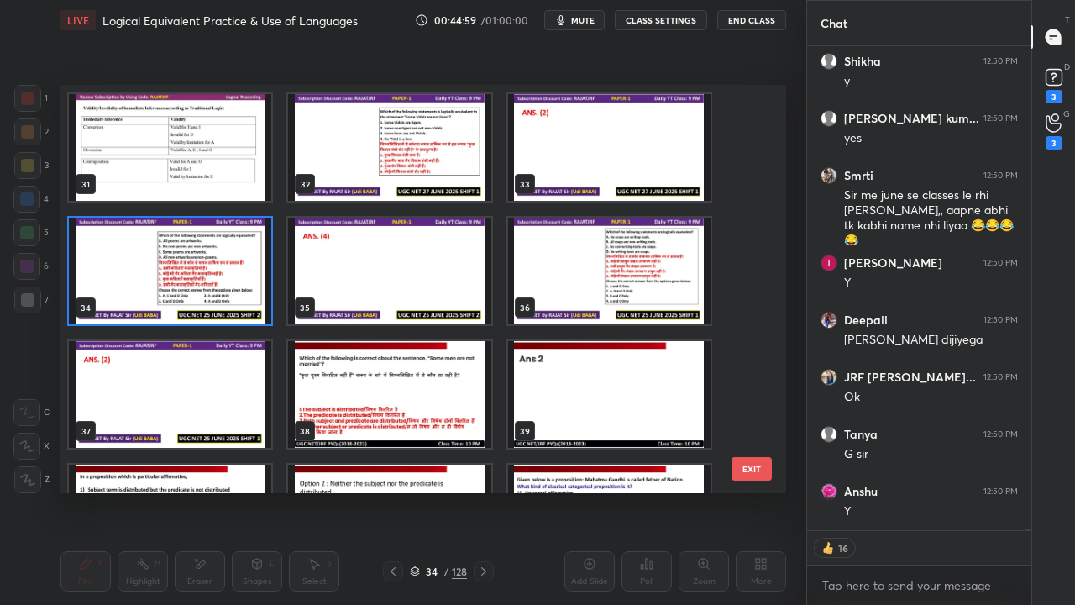
click at [202, 281] on img "grid" at bounding box center [170, 271] width 202 height 107
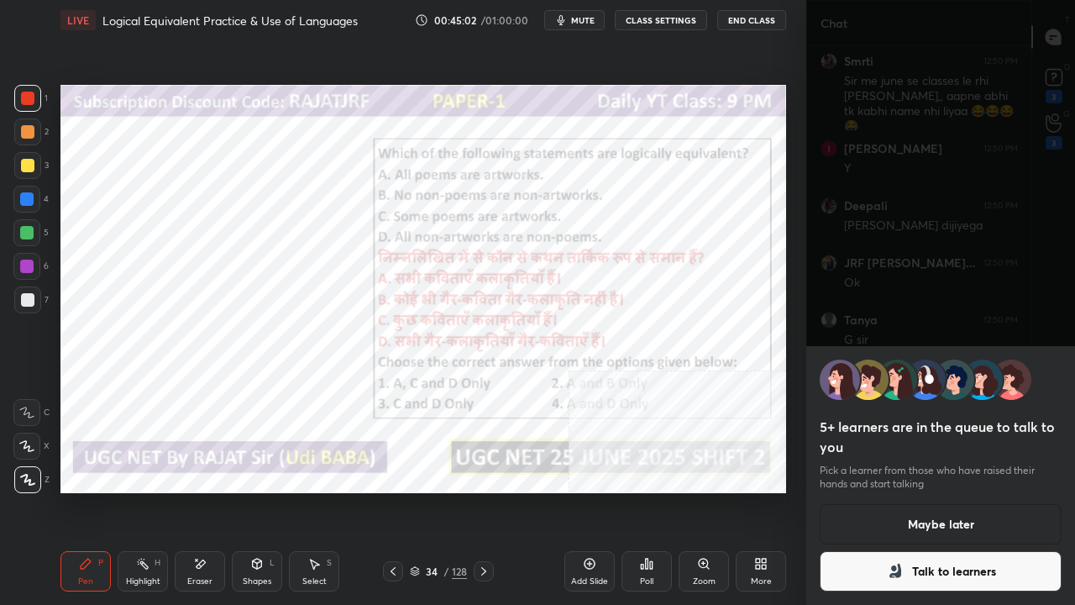
click at [938, 491] on button "Talk to learners" at bounding box center [941, 571] width 242 height 40
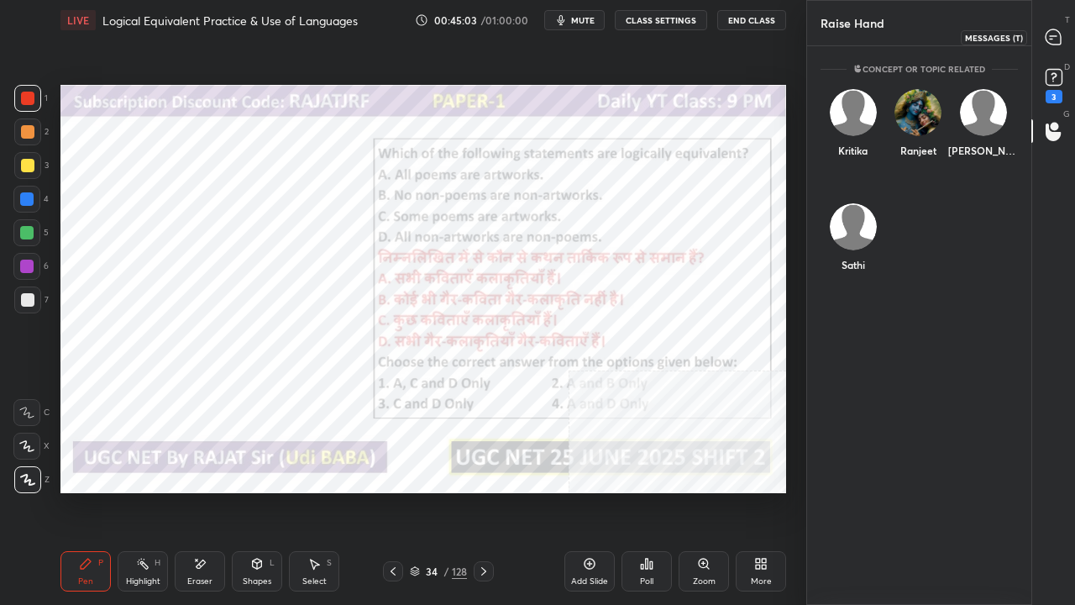
click at [1059, 34] on icon at bounding box center [1053, 36] width 15 height 15
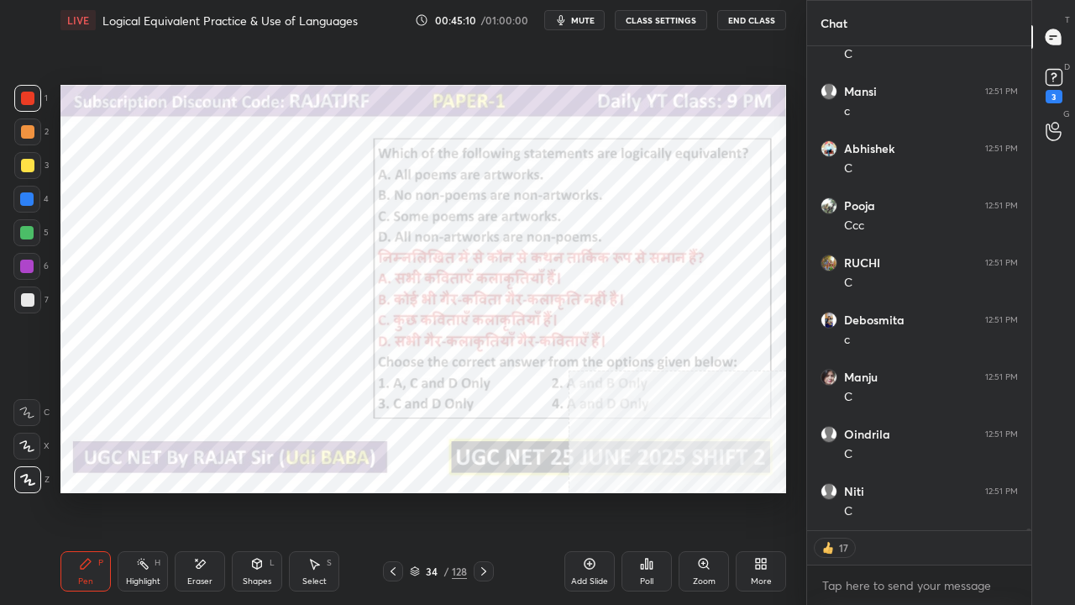
type textarea "x"
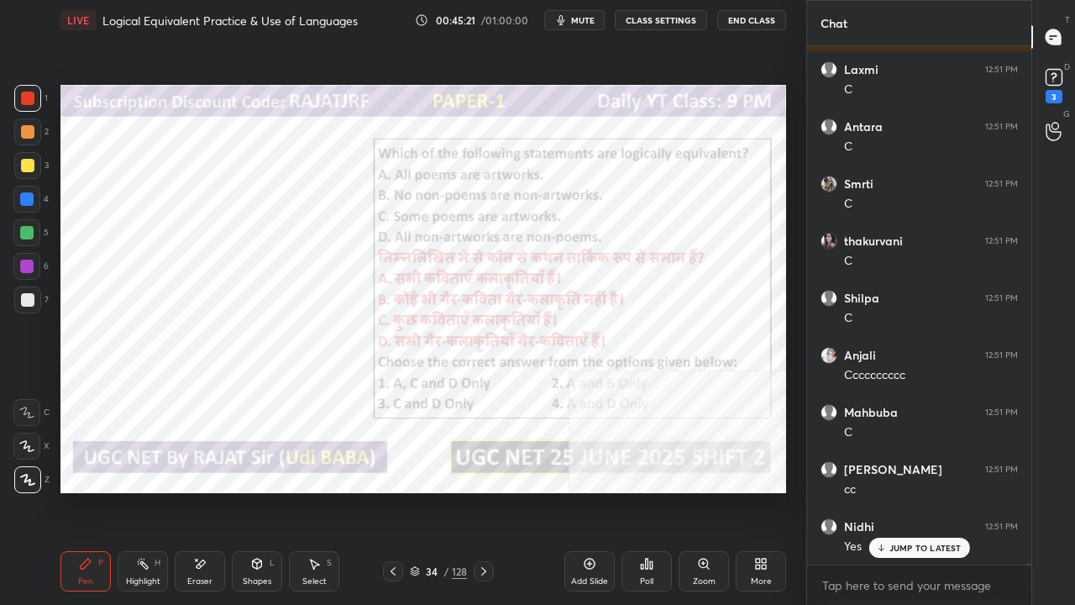
drag, startPoint x: 449, startPoint y: 567, endPoint x: 462, endPoint y: 501, distance: 67.6
click at [449, 491] on div "34 / 128" at bounding box center [438, 571] width 57 height 15
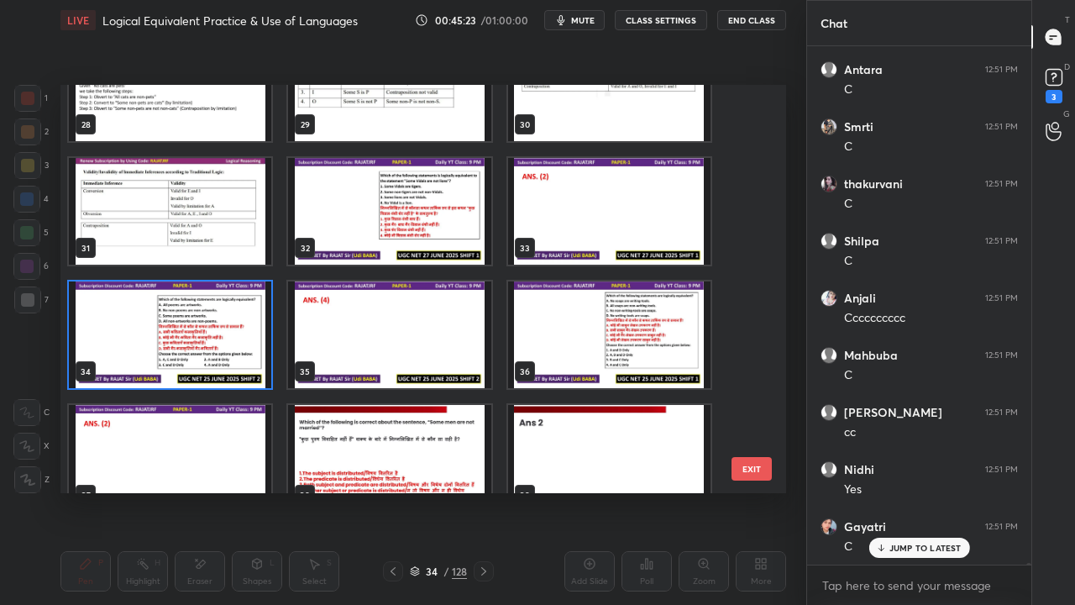
click at [210, 329] on img "grid" at bounding box center [170, 334] width 202 height 107
click at [213, 328] on img "grid" at bounding box center [170, 334] width 202 height 107
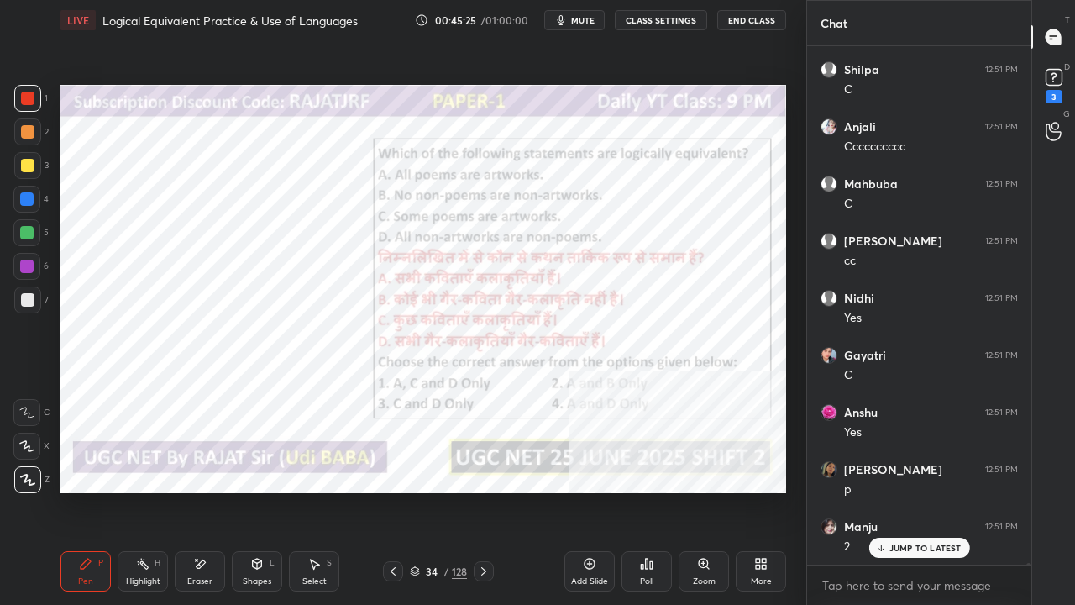
click at [27, 257] on div at bounding box center [26, 266] width 27 height 27
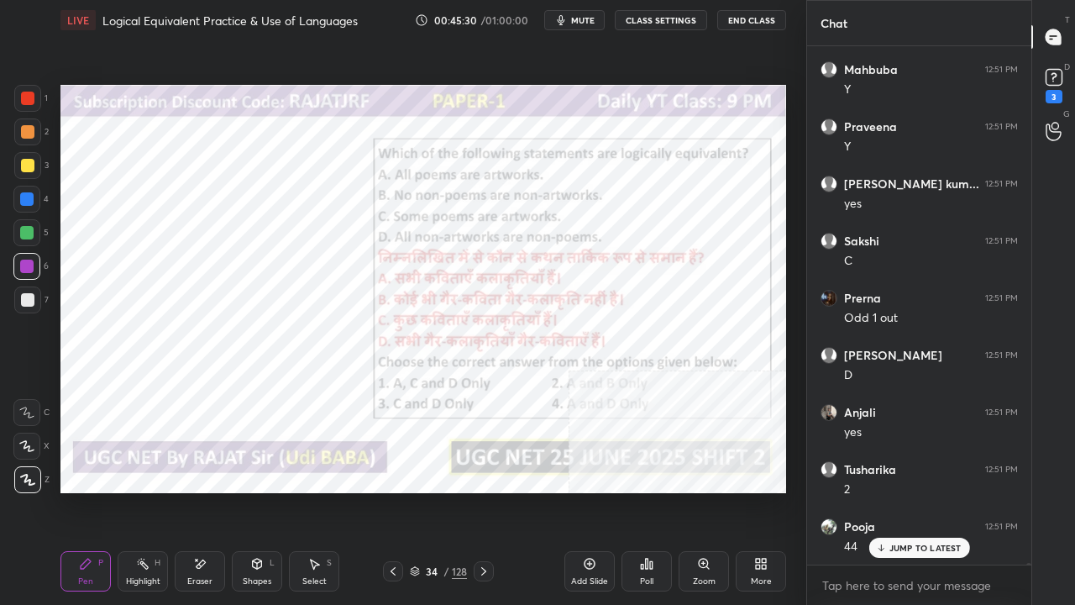
click at [430, 491] on div "34" at bounding box center [431, 571] width 17 height 10
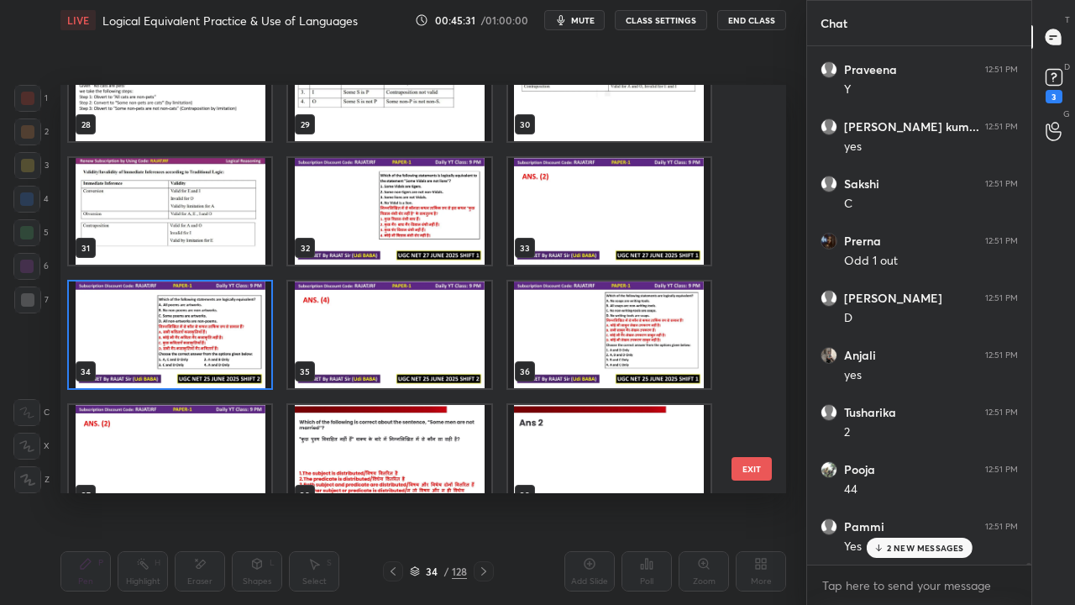
click at [208, 326] on img "grid" at bounding box center [170, 334] width 202 height 107
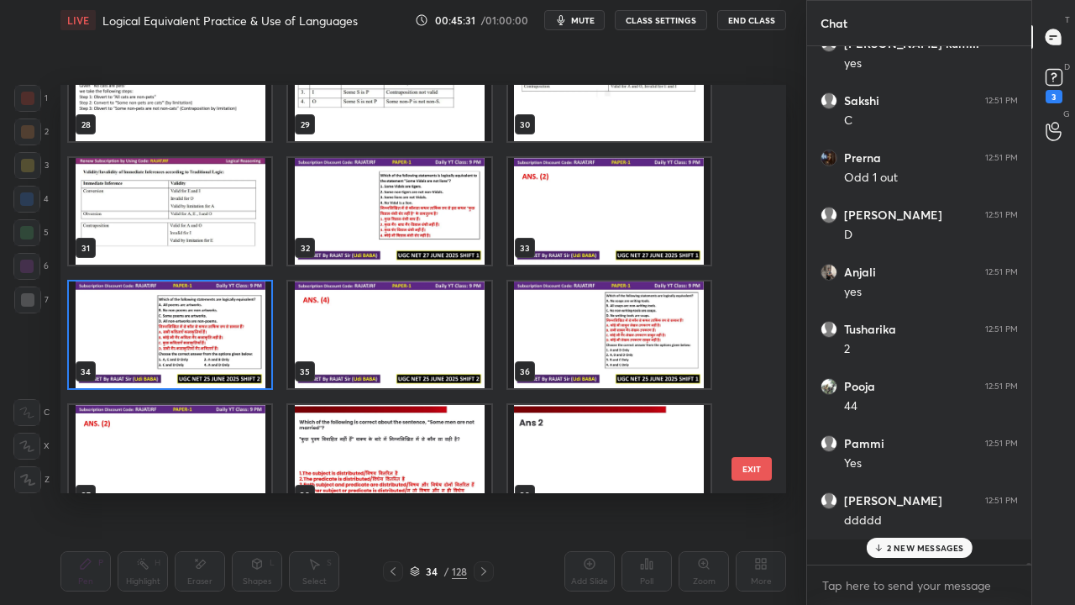
click at [210, 326] on img "grid" at bounding box center [170, 334] width 202 height 107
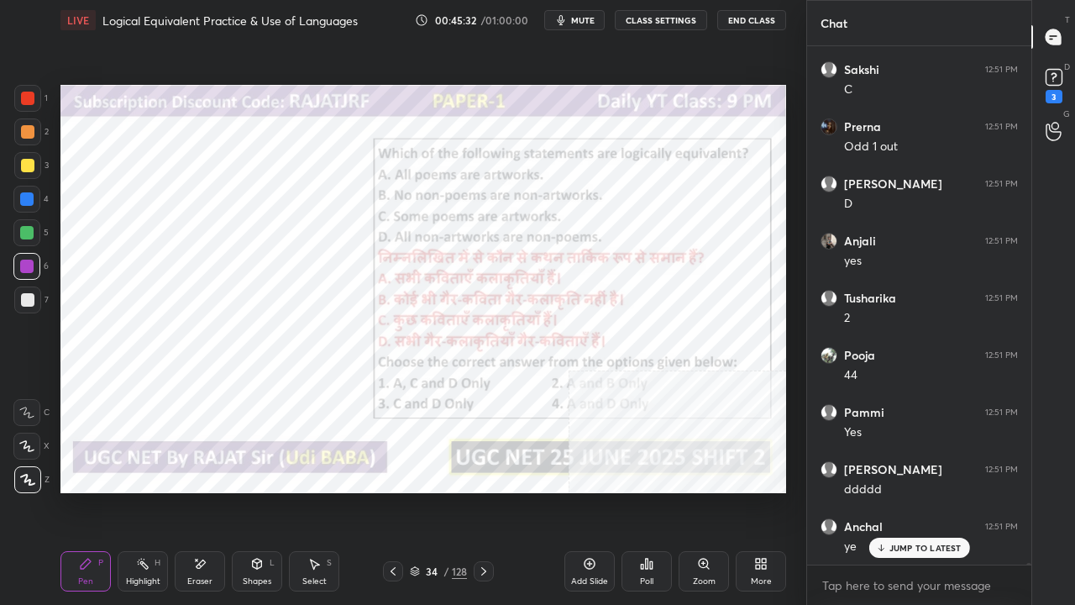
click at [649, 491] on div "Poll" at bounding box center [646, 581] width 13 height 8
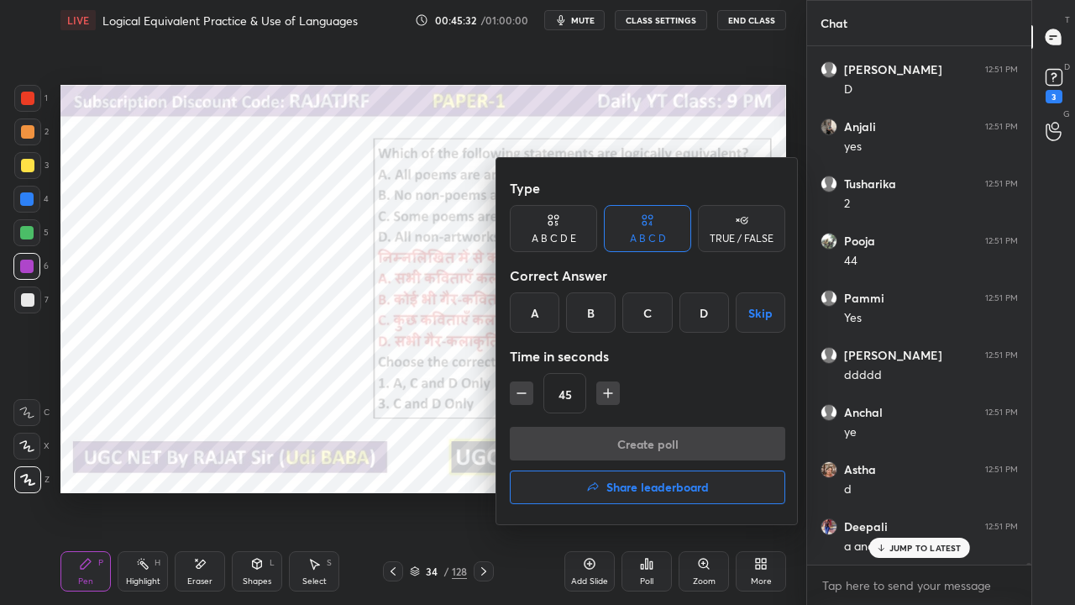
drag, startPoint x: 693, startPoint y: 313, endPoint x: 647, endPoint y: 355, distance: 62.5
click at [693, 313] on div "D" at bounding box center [705, 312] width 50 height 40
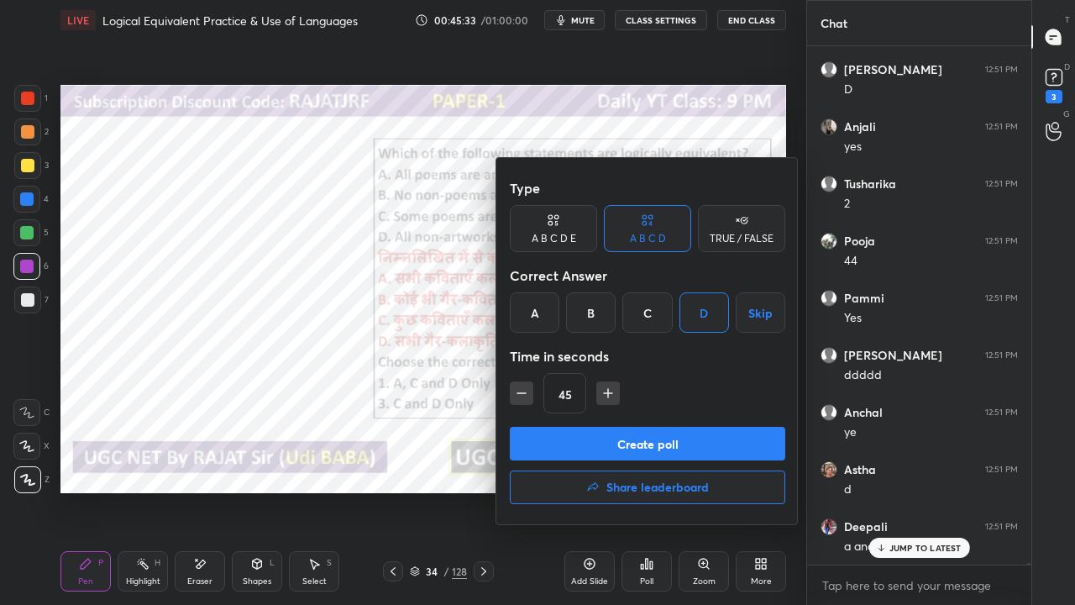
click at [597, 394] on button "button" at bounding box center [609, 393] width 24 height 24
type input "60"
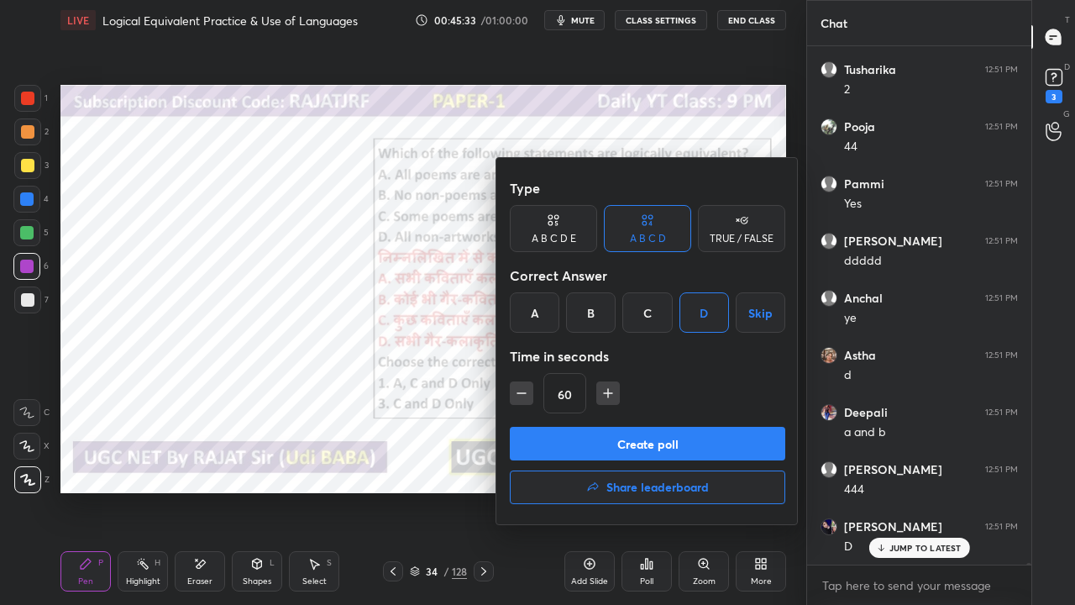
click at [608, 439] on button "Create poll" at bounding box center [648, 444] width 276 height 34
type textarea "x"
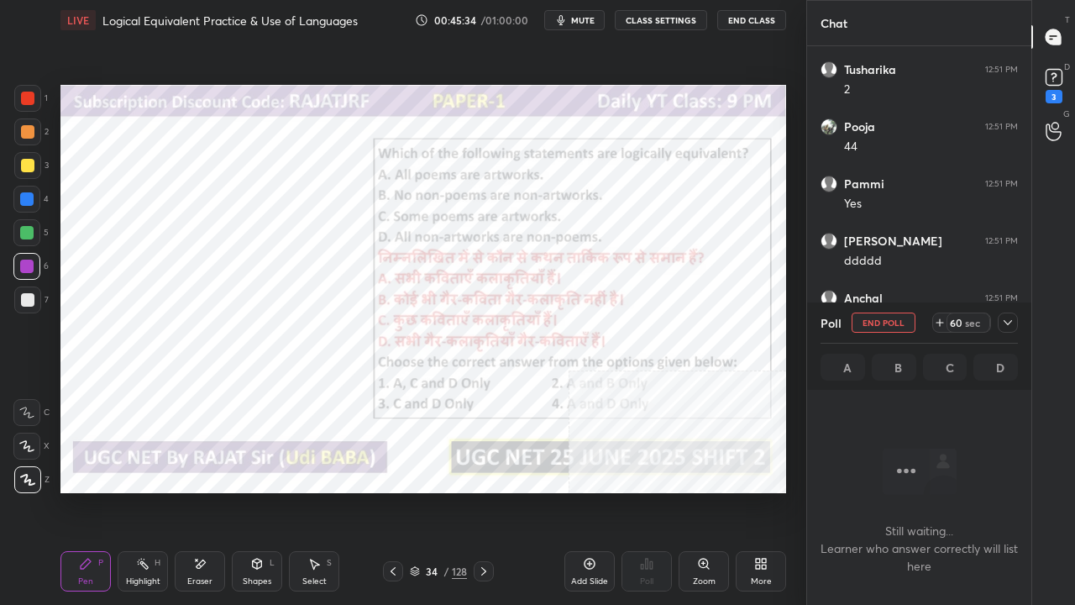
click at [664, 18] on button "CLASS SETTINGS" at bounding box center [661, 20] width 92 height 20
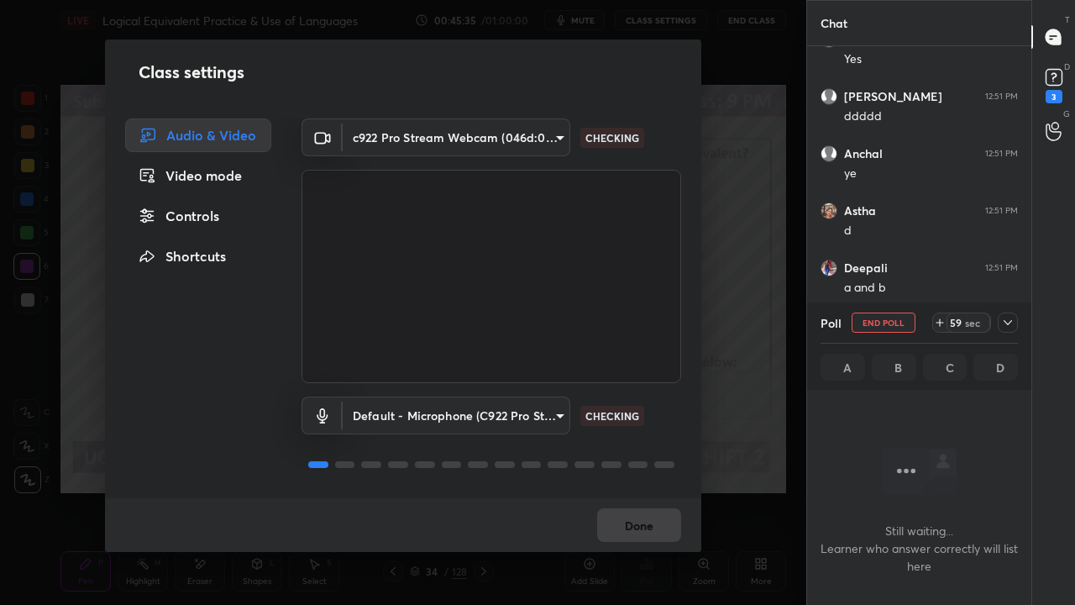
drag, startPoint x: 215, startPoint y: 223, endPoint x: 296, endPoint y: 189, distance: 87.7
click at [215, 220] on div "Controls" at bounding box center [198, 216] width 146 height 34
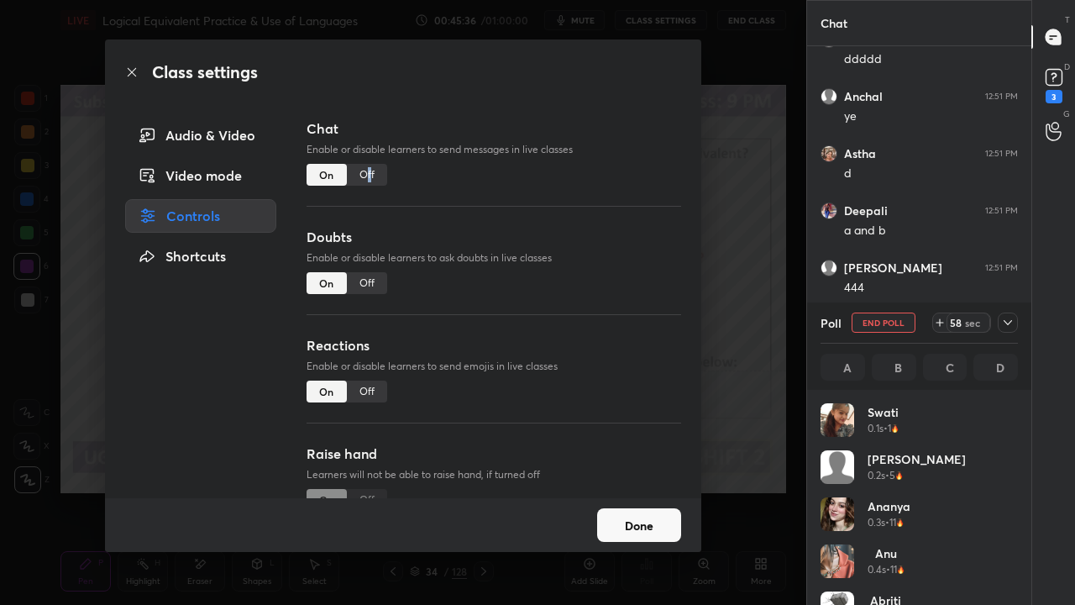
click at [370, 174] on div "Off" at bounding box center [367, 175] width 40 height 22
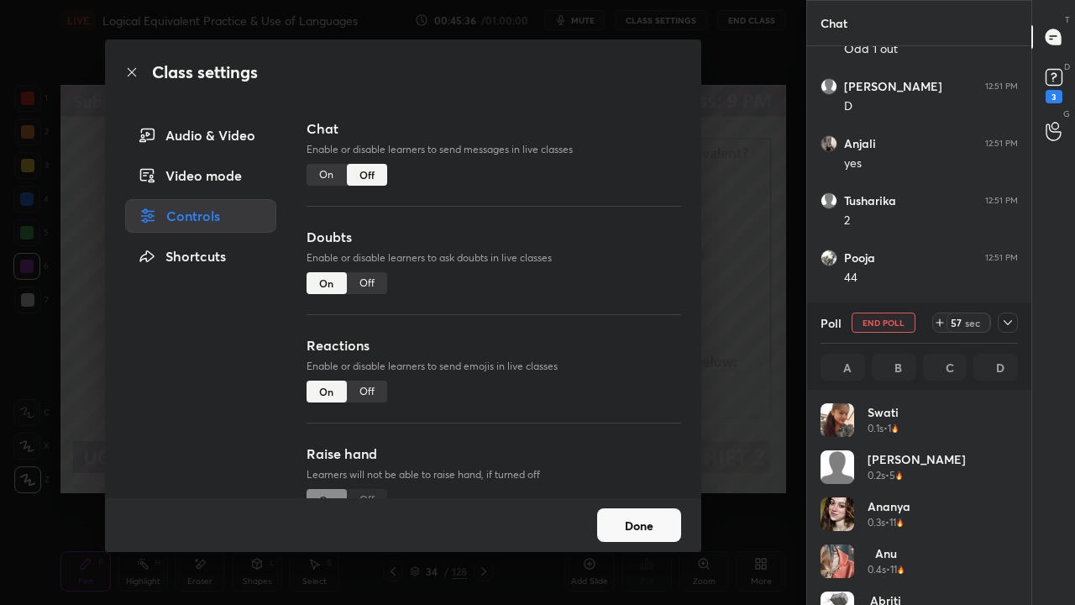
click at [129, 66] on icon at bounding box center [131, 72] width 13 height 13
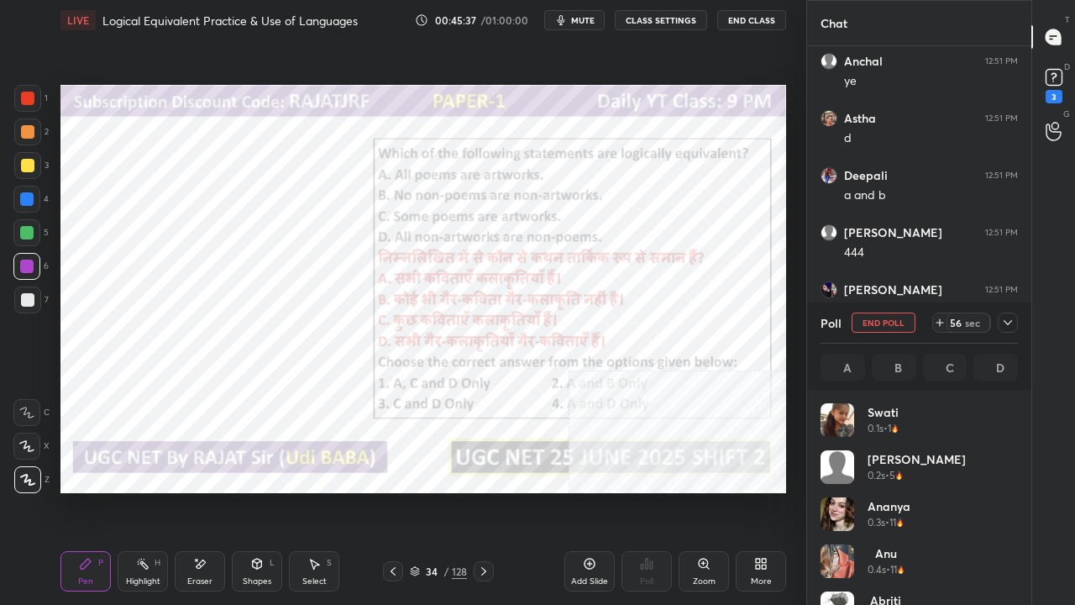
click at [1010, 323] on icon at bounding box center [1008, 322] width 13 height 13
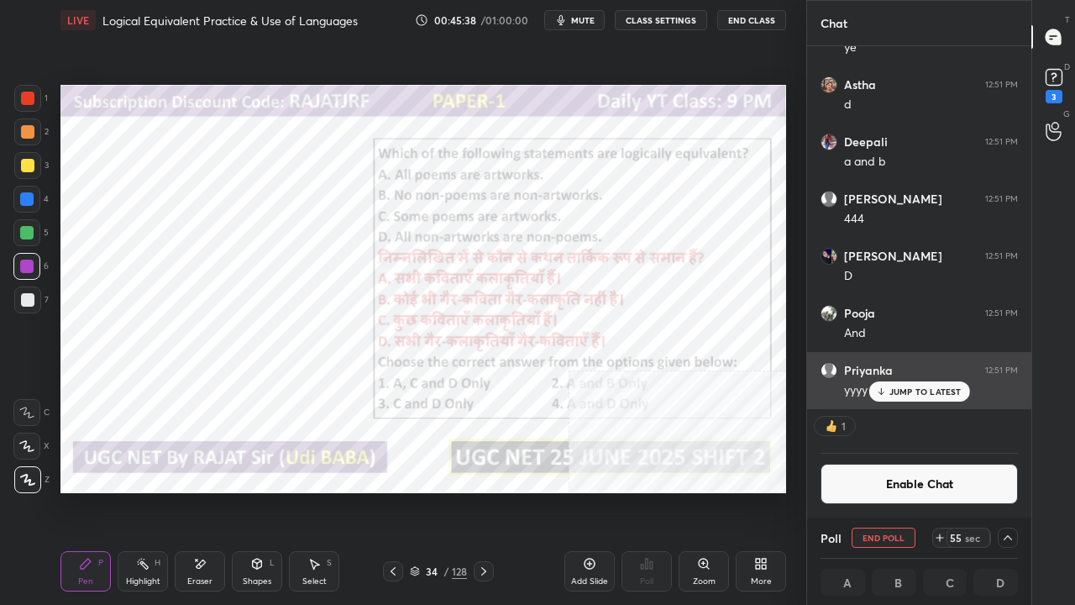
drag, startPoint x: 919, startPoint y: 395, endPoint x: 895, endPoint y: 385, distance: 26.4
click at [917, 395] on p "JUMP TO LATEST" at bounding box center [926, 391] width 72 height 10
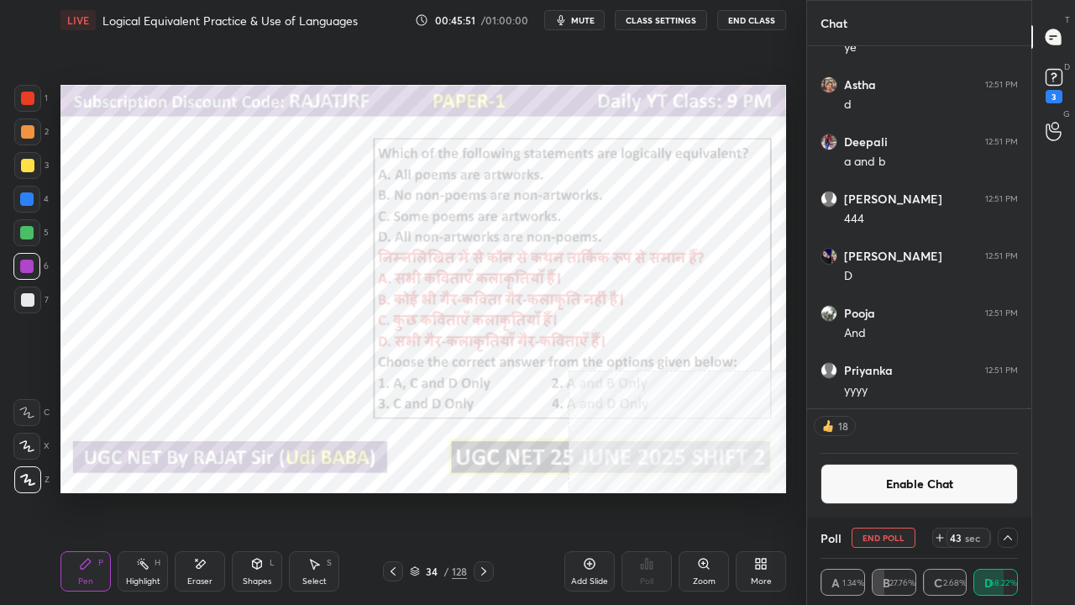
click at [765, 491] on icon at bounding box center [760, 563] width 13 height 13
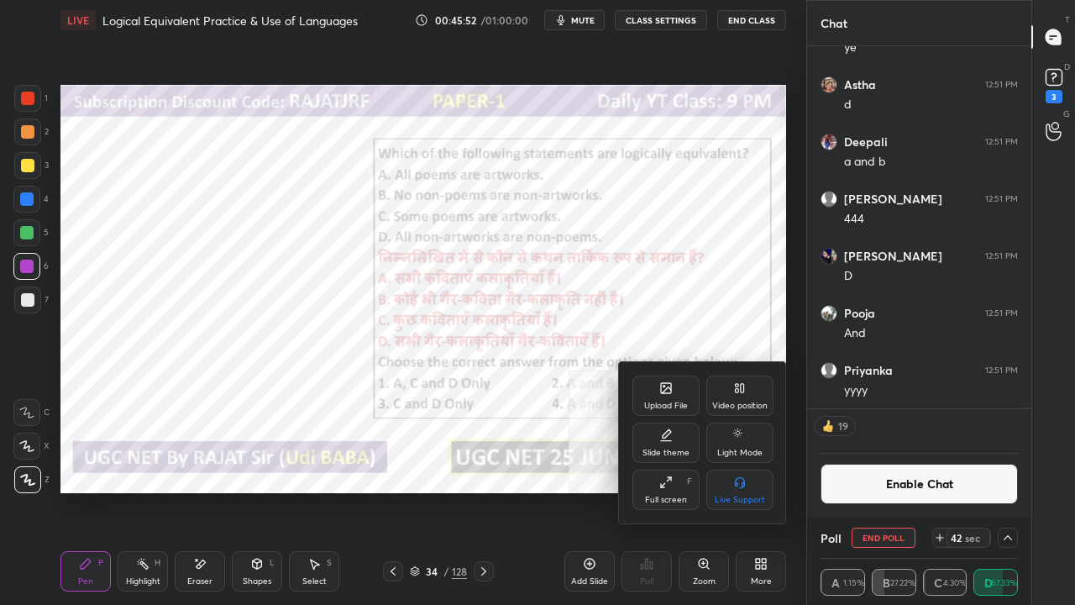
drag, startPoint x: 744, startPoint y: 390, endPoint x: 703, endPoint y: 455, distance: 76.7
click at [743, 397] on div "Video position" at bounding box center [740, 396] width 67 height 40
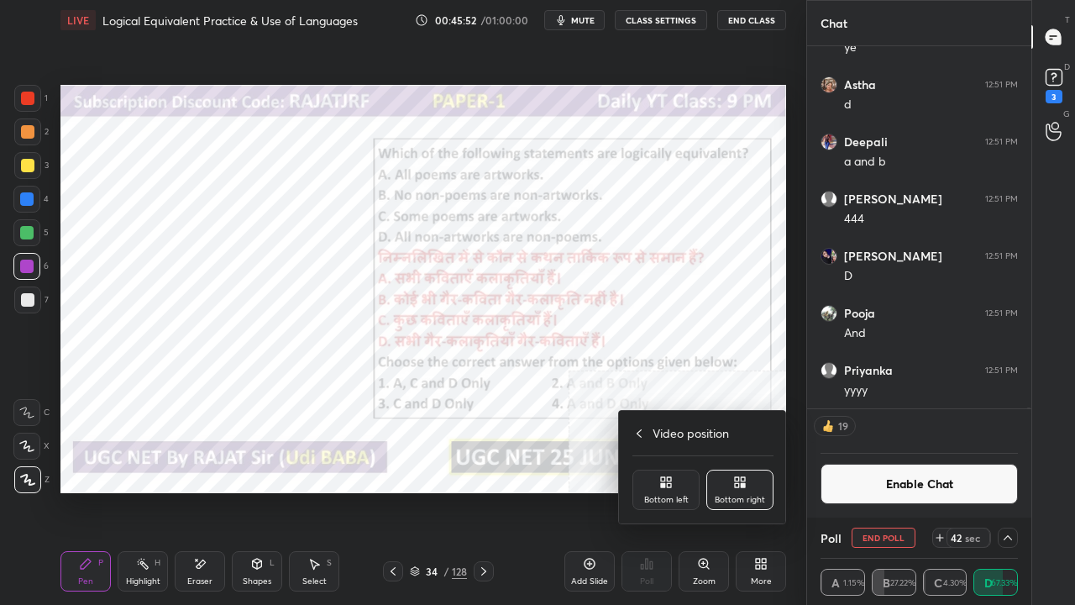
click at [677, 483] on div "Bottom left" at bounding box center [666, 490] width 67 height 40
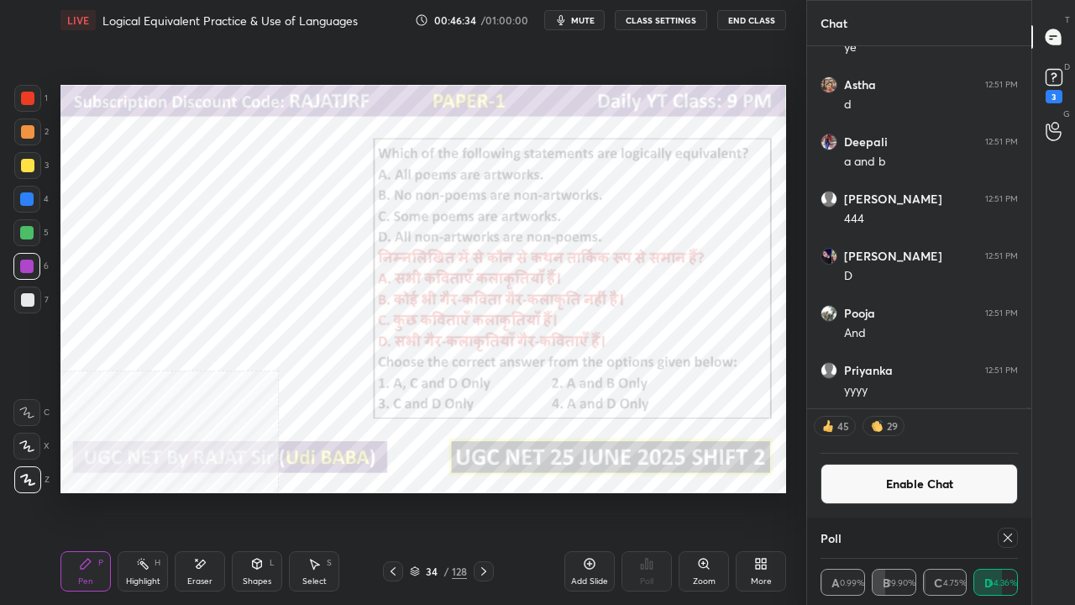
click at [886, 491] on button "Enable Chat" at bounding box center [919, 484] width 197 height 40
click at [960, 489] on button "Enable Chat" at bounding box center [919, 484] width 197 height 40
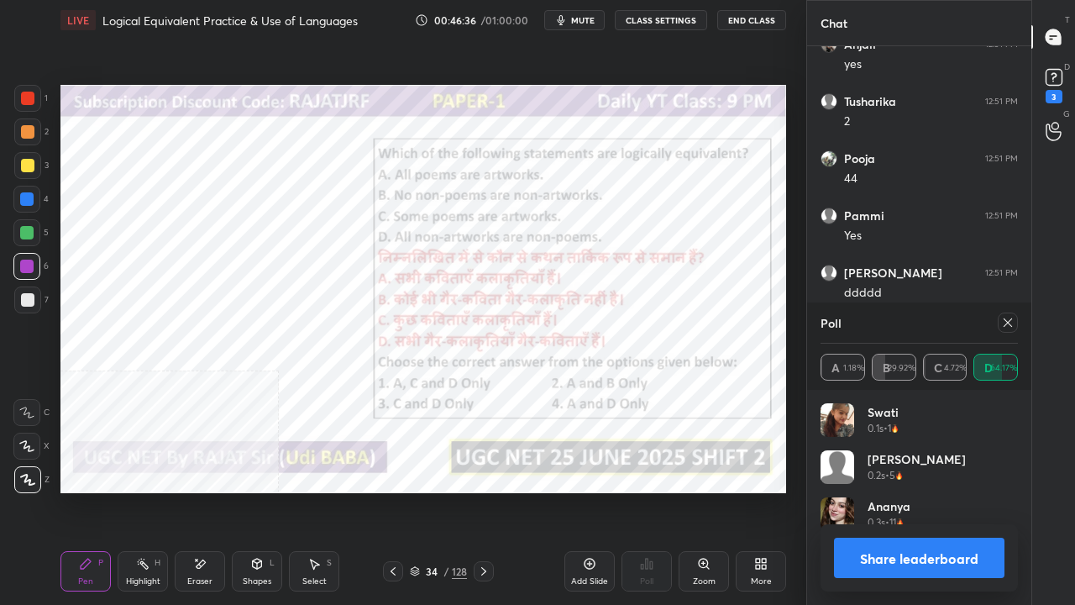
scroll to position [6, 5]
click at [1011, 323] on icon at bounding box center [1008, 322] width 13 height 13
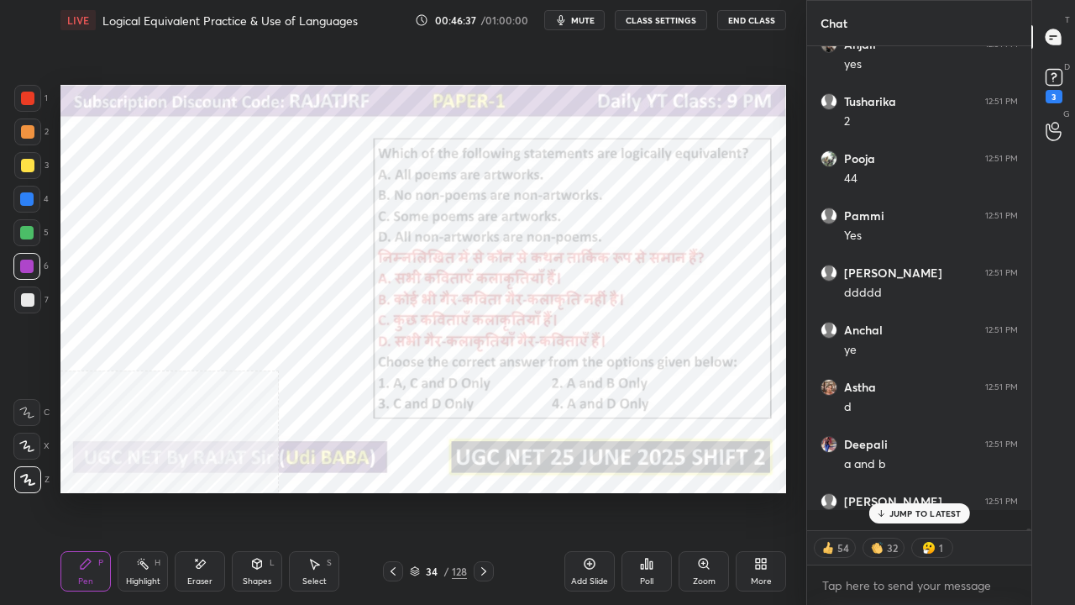
scroll to position [554, 219]
click at [904, 491] on p "JUMP TO LATEST" at bounding box center [926, 513] width 72 height 10
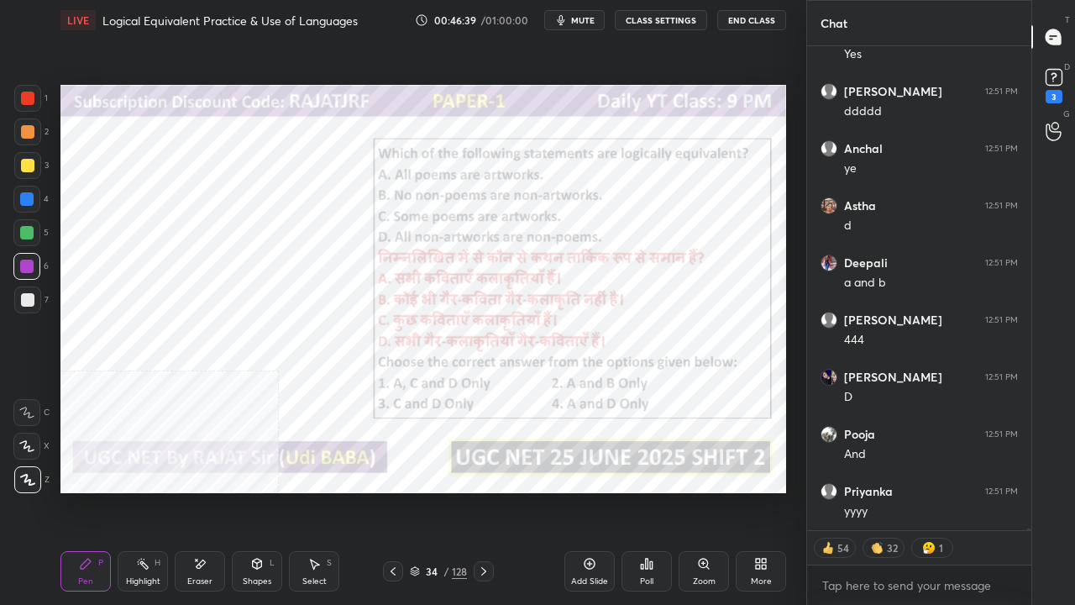
click at [25, 94] on div at bounding box center [27, 98] width 13 height 13
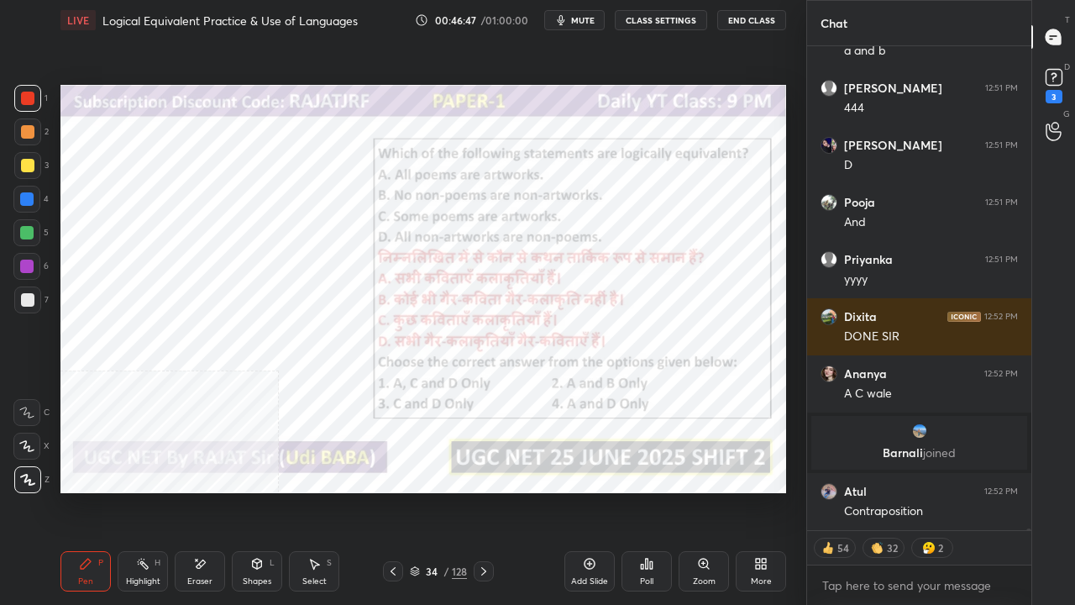
scroll to position [134450, 0]
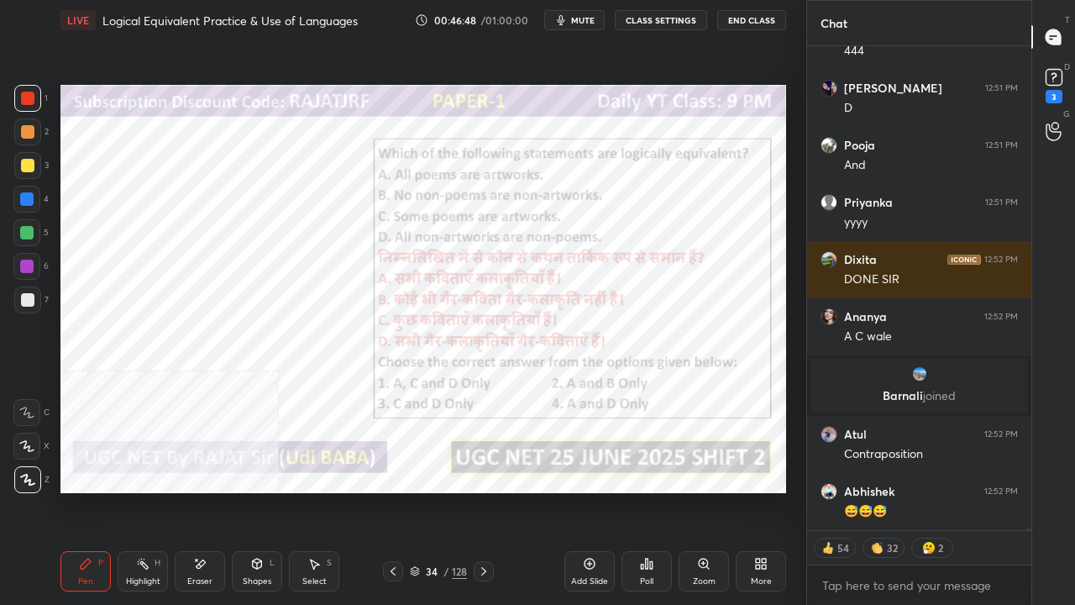
click at [30, 267] on div at bounding box center [26, 266] width 13 height 13
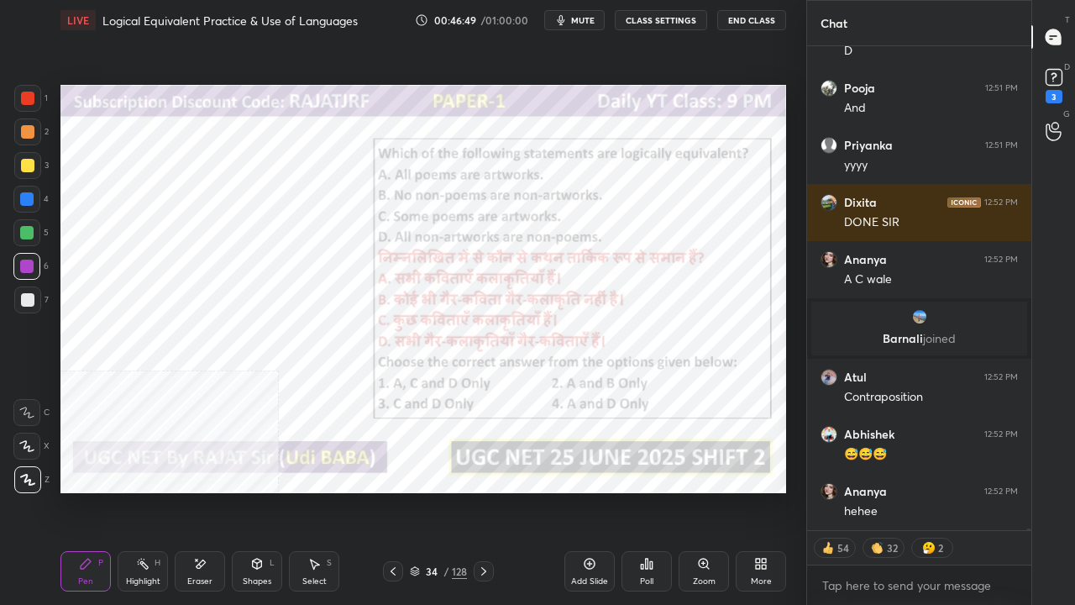
click at [767, 491] on div "More" at bounding box center [761, 571] width 50 height 40
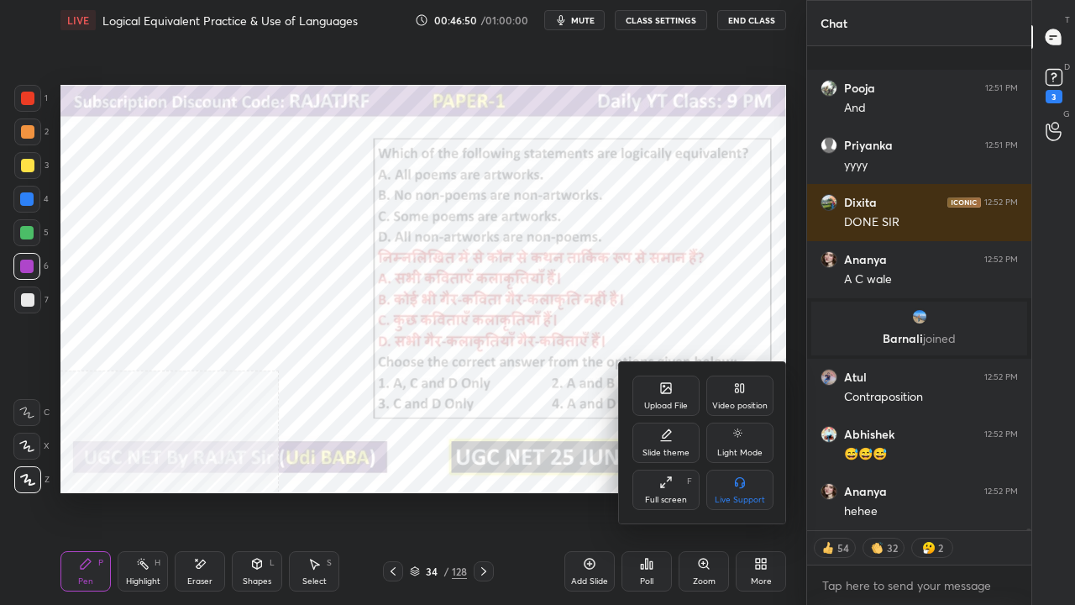
scroll to position [134621, 0]
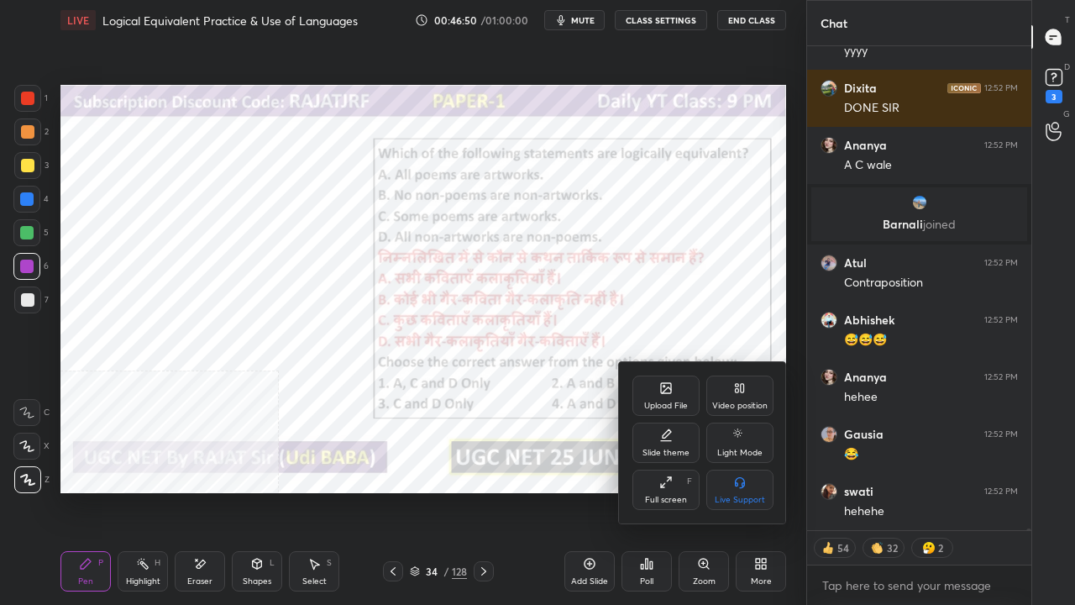
click at [749, 390] on div "Video position" at bounding box center [740, 396] width 67 height 40
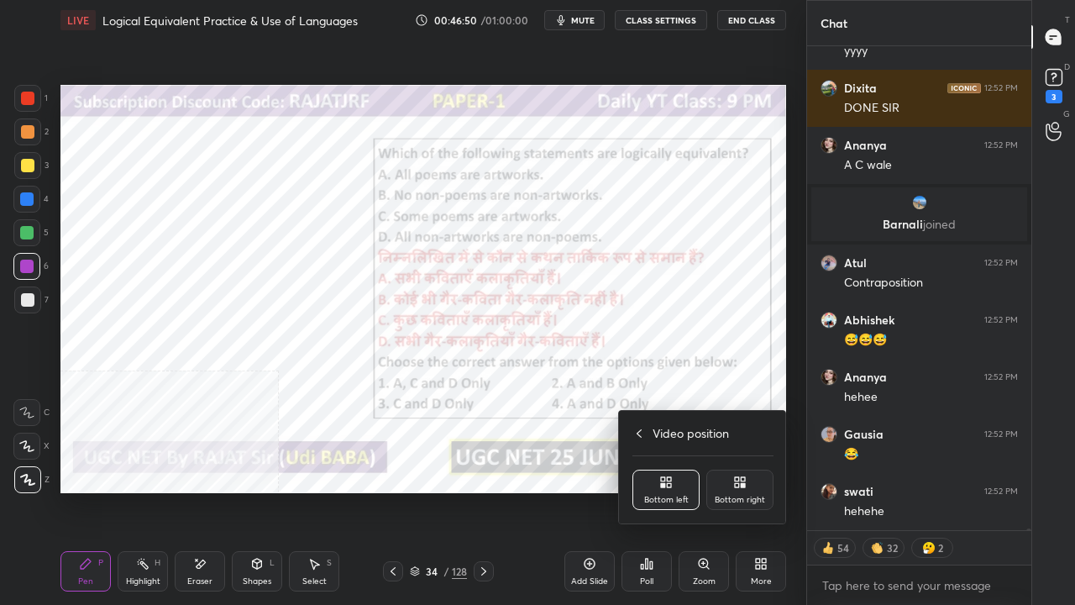
click at [740, 484] on icon at bounding box center [739, 482] width 13 height 13
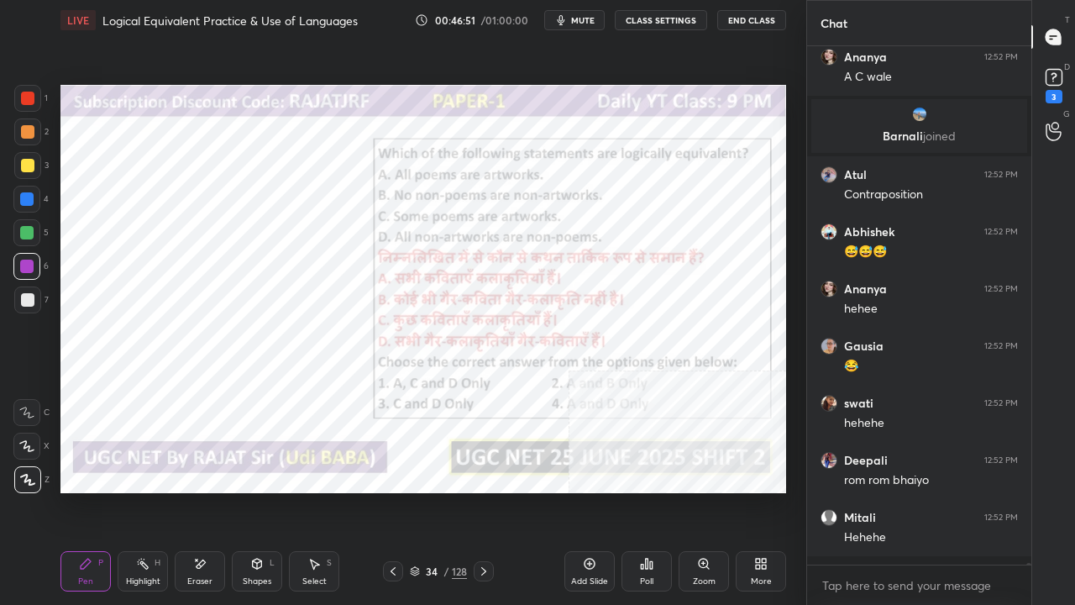
scroll to position [5, 5]
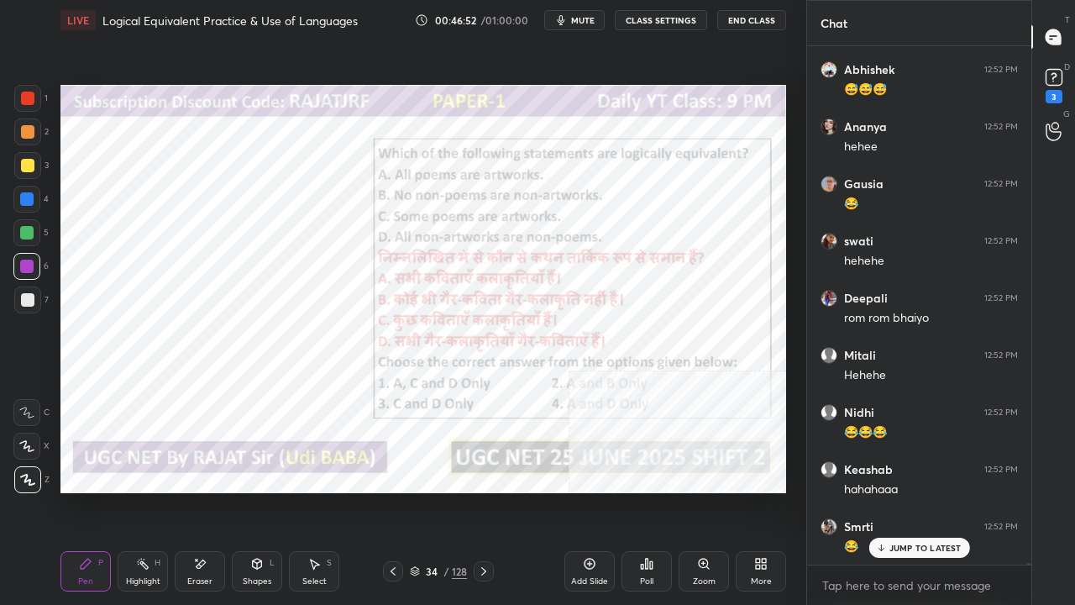
drag, startPoint x: 23, startPoint y: 101, endPoint x: 34, endPoint y: 104, distance: 11.4
click at [23, 99] on div at bounding box center [27, 98] width 13 height 13
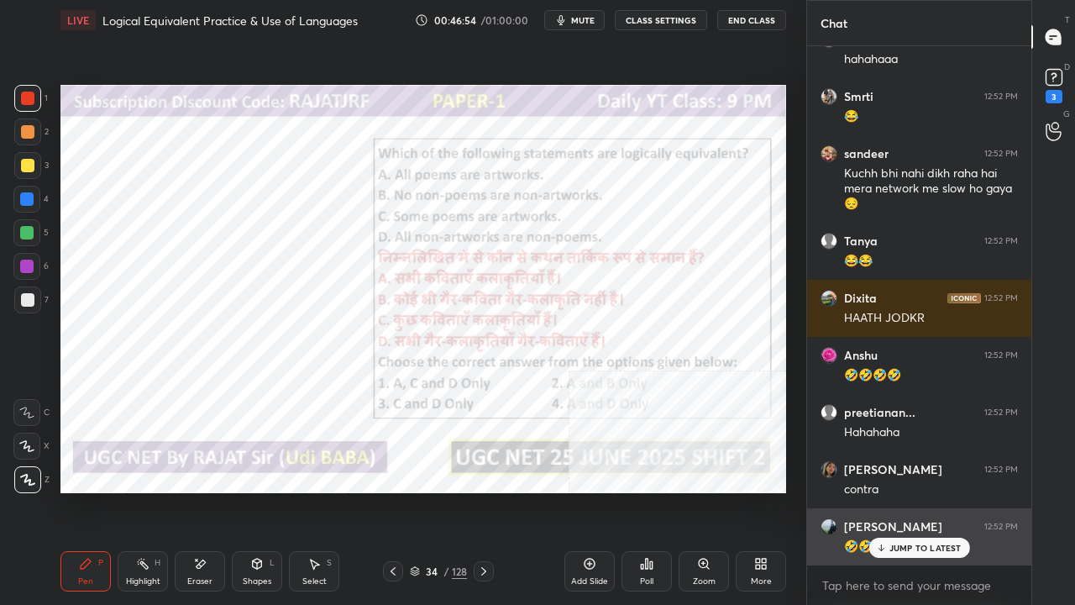
drag, startPoint x: 888, startPoint y: 544, endPoint x: 881, endPoint y: 529, distance: 15.8
click at [890, 491] on div "JUMP TO LATEST" at bounding box center [919, 548] width 101 height 20
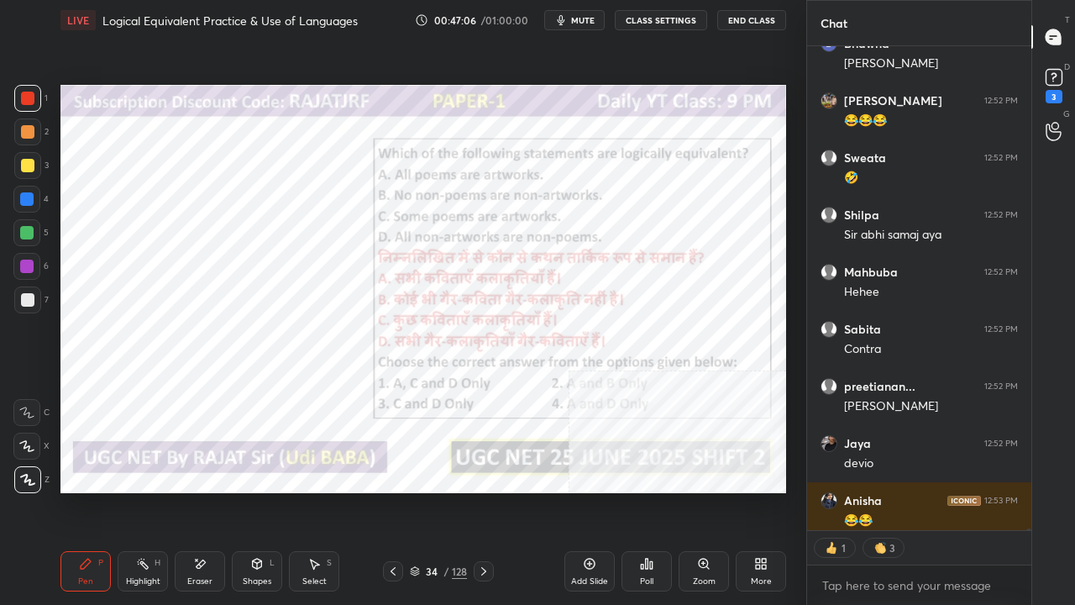
type textarea "x"
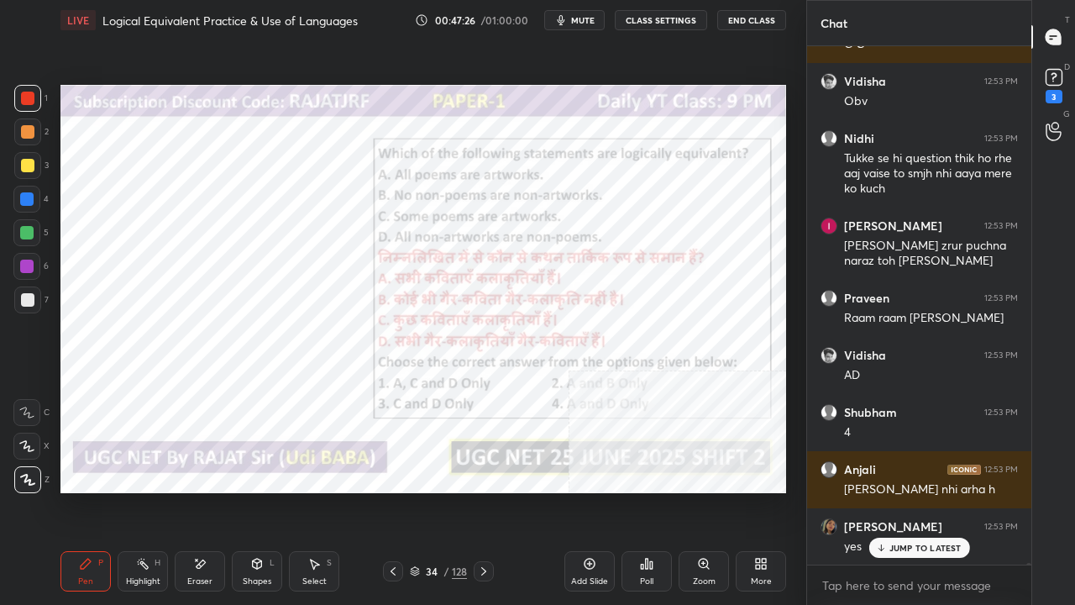
click at [33, 260] on div at bounding box center [26, 266] width 27 height 27
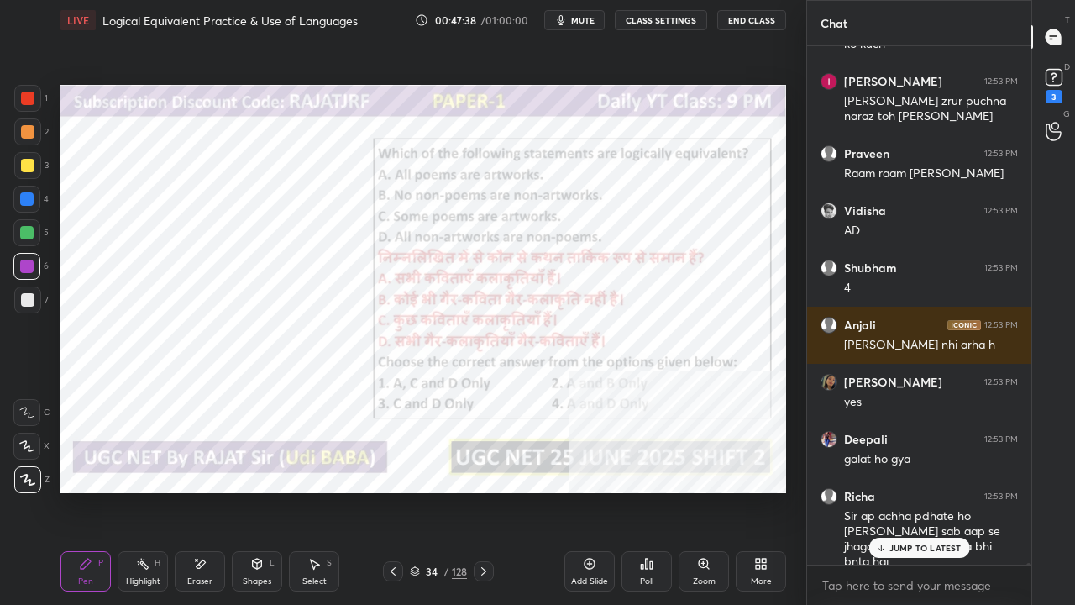
click at [26, 192] on div at bounding box center [26, 198] width 13 height 13
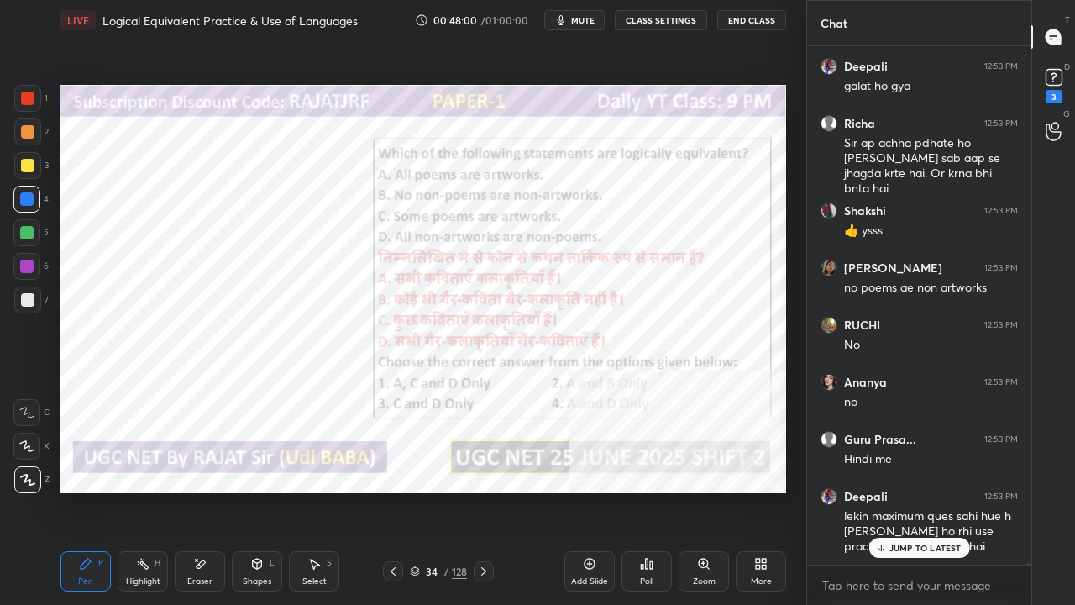
scroll to position [138466, 0]
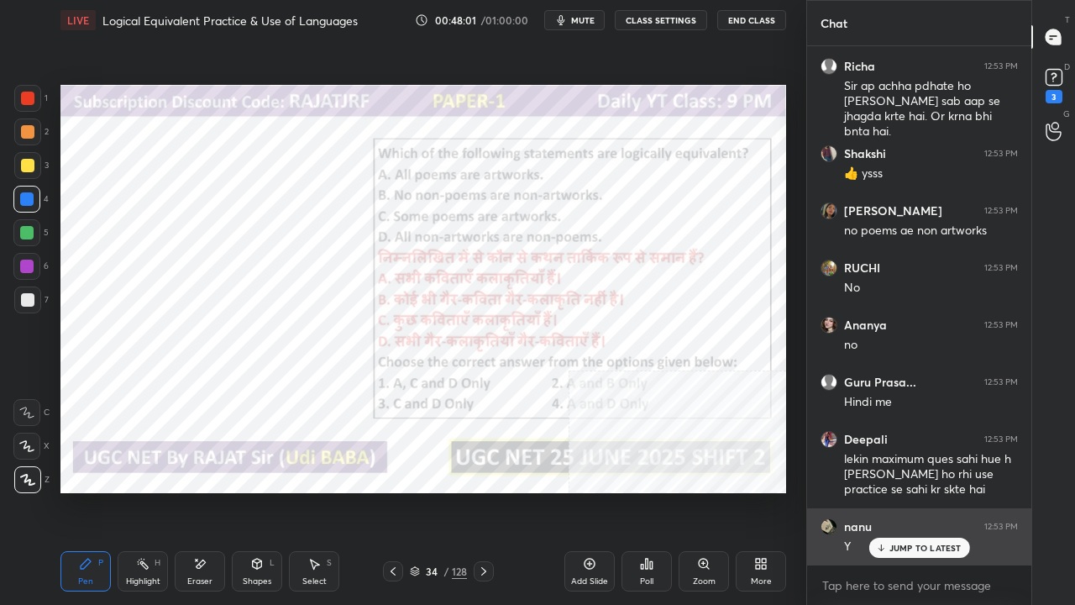
click at [912, 491] on p "JUMP TO LATEST" at bounding box center [926, 548] width 72 height 10
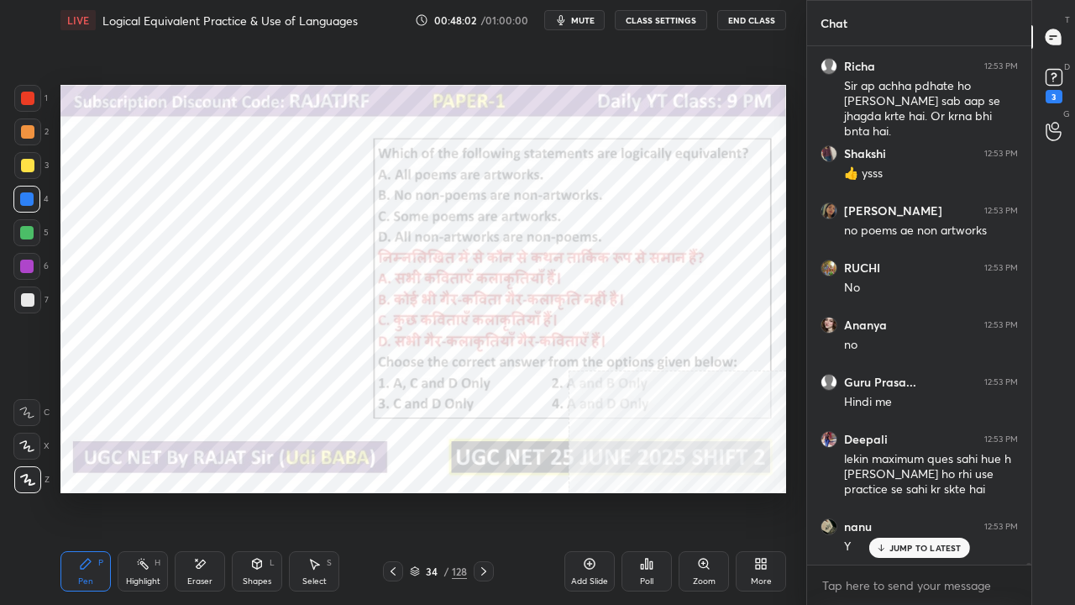
scroll to position [138538, 0]
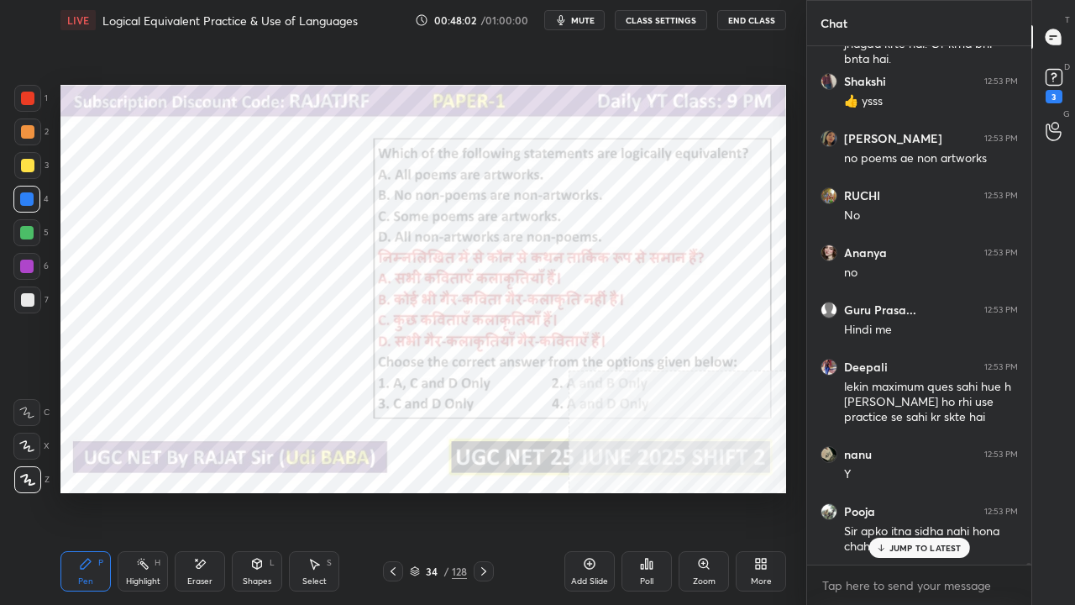
click at [428, 491] on div "34" at bounding box center [431, 571] width 17 height 10
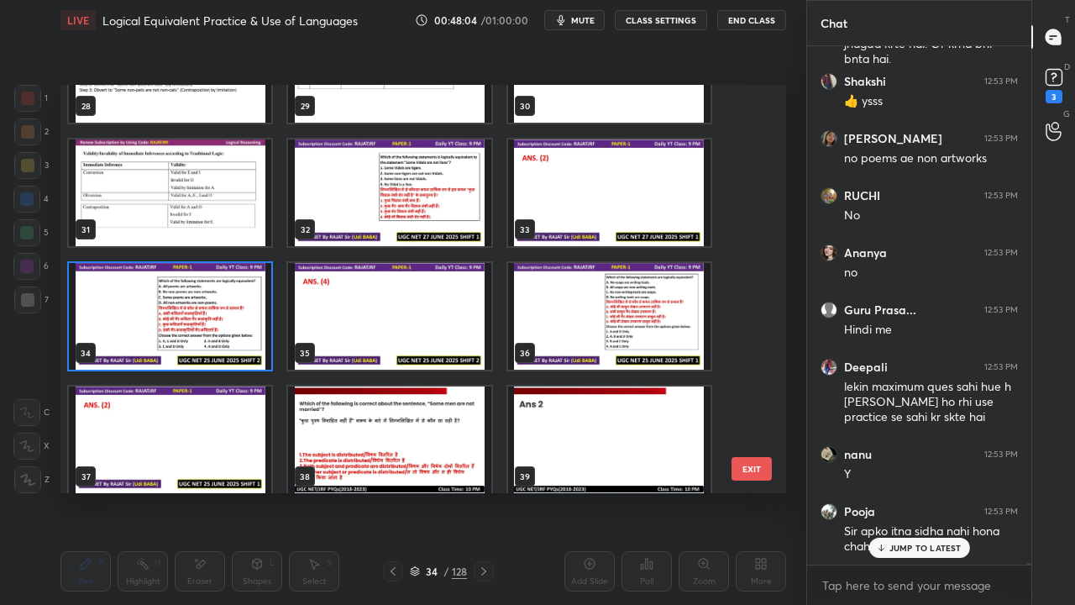
scroll to position [138595, 0]
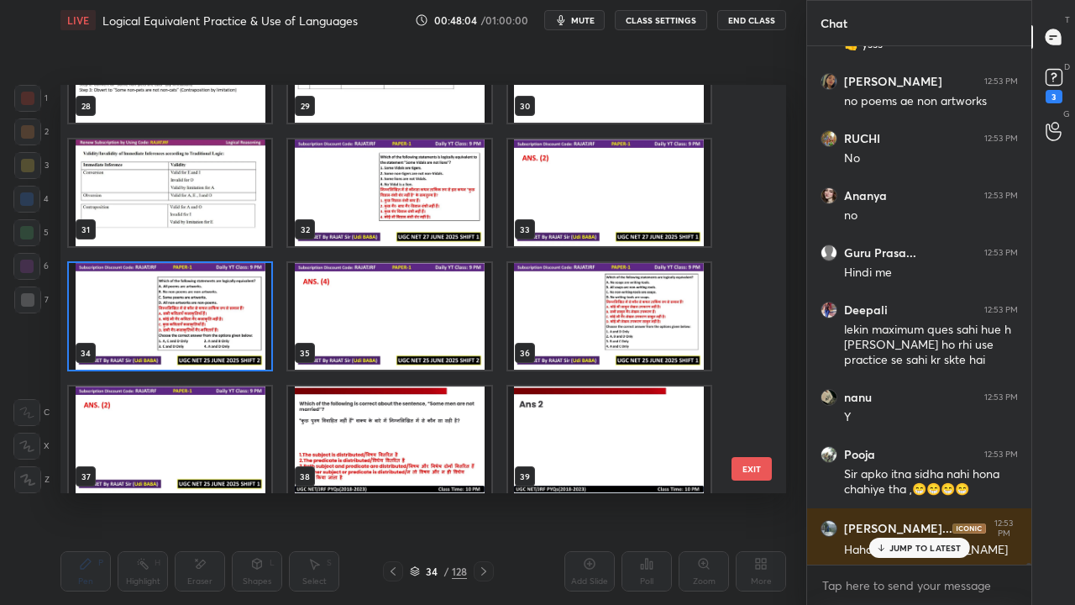
click at [586, 308] on img "grid" at bounding box center [609, 316] width 202 height 107
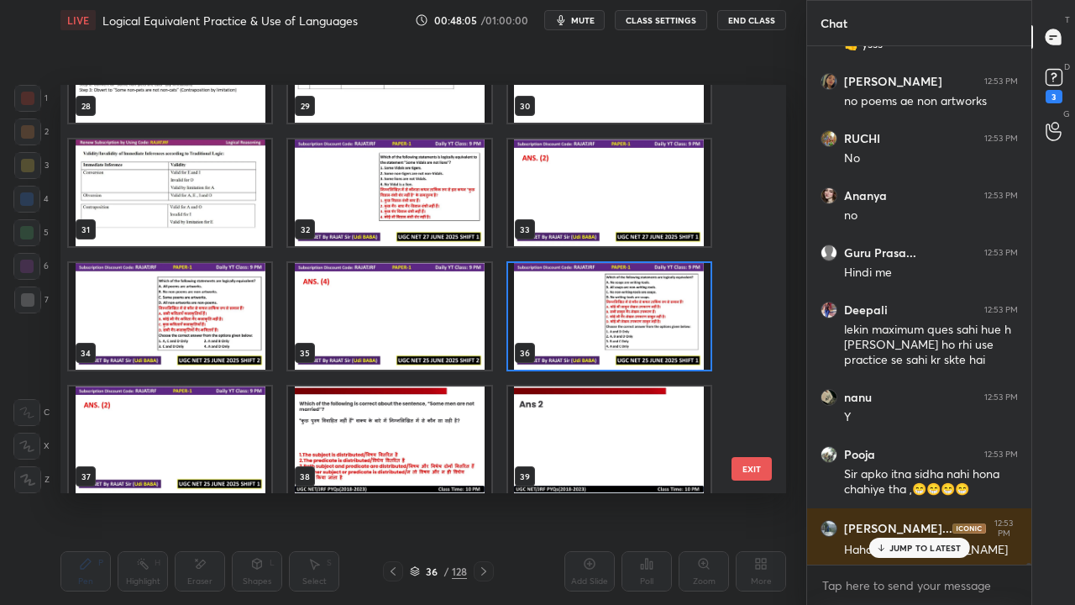
click at [586, 308] on img "grid" at bounding box center [609, 316] width 202 height 107
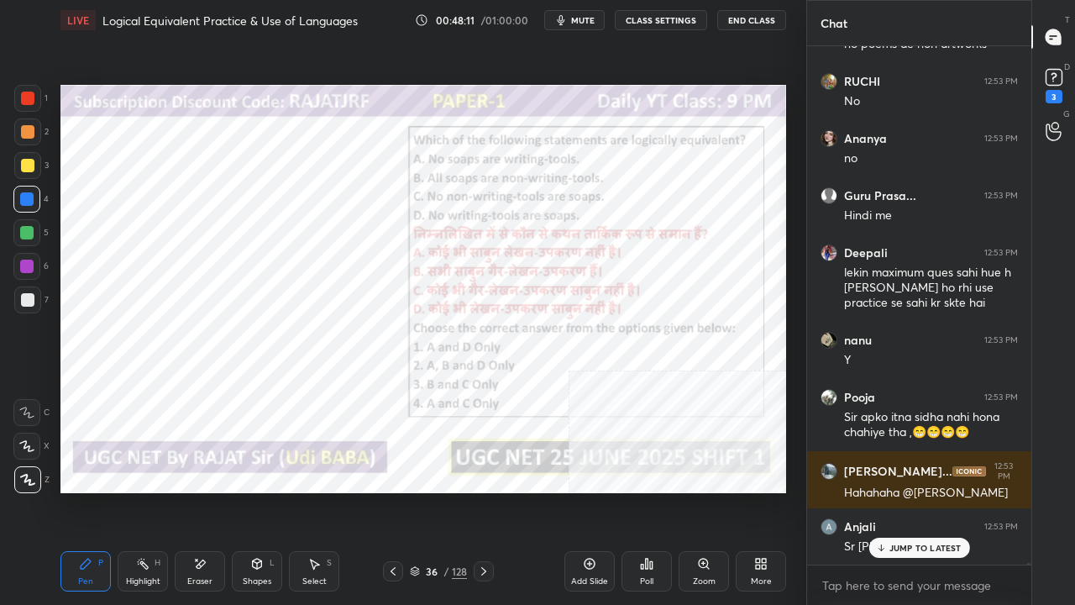
scroll to position [138709, 0]
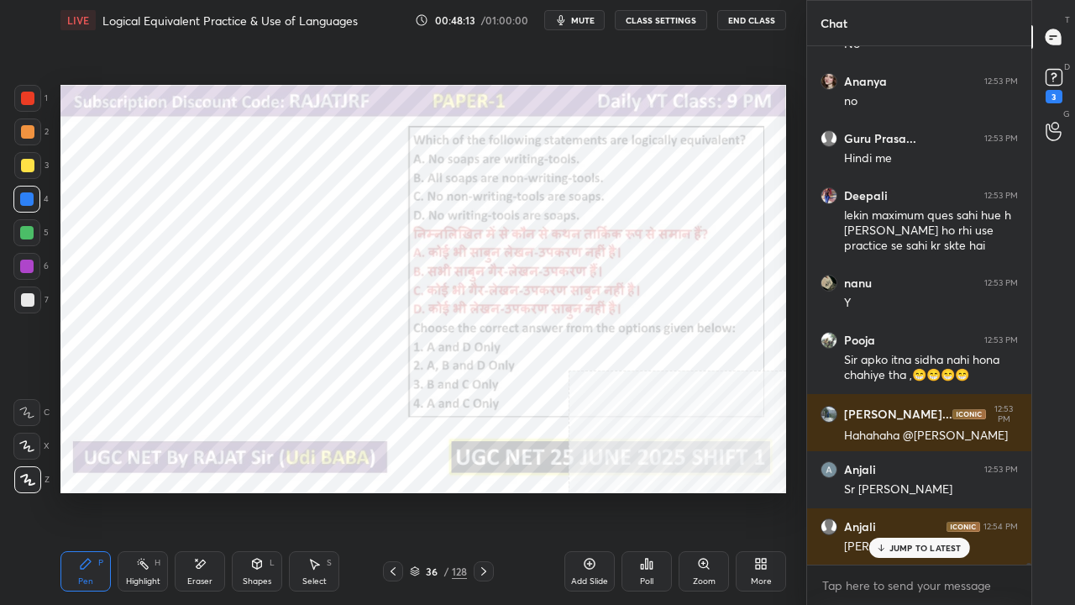
click at [22, 94] on div at bounding box center [27, 98] width 13 height 13
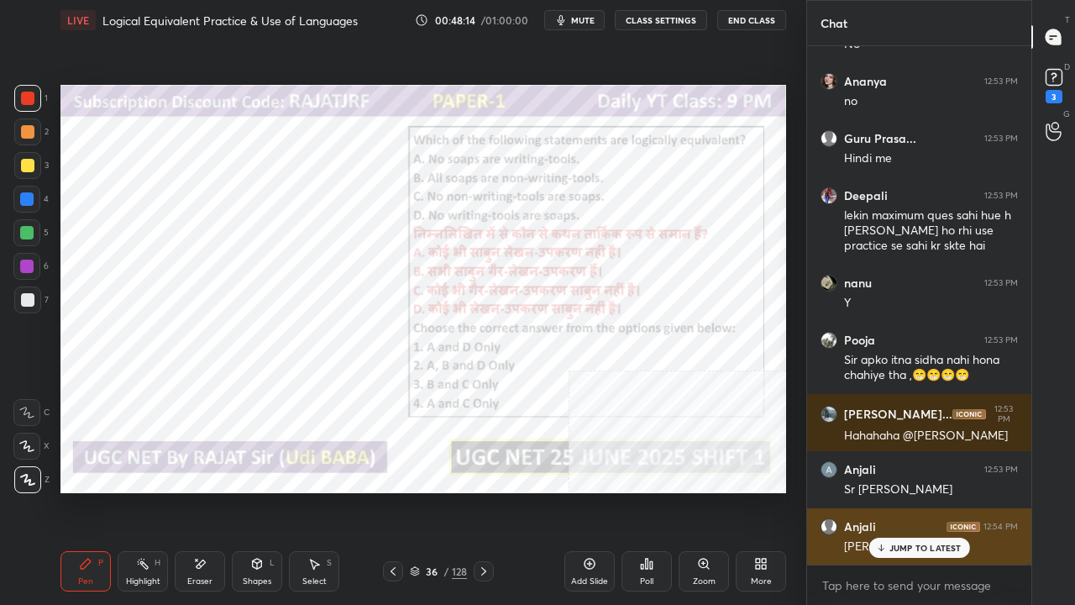
click at [918, 491] on div "JUMP TO LATEST" at bounding box center [919, 548] width 101 height 20
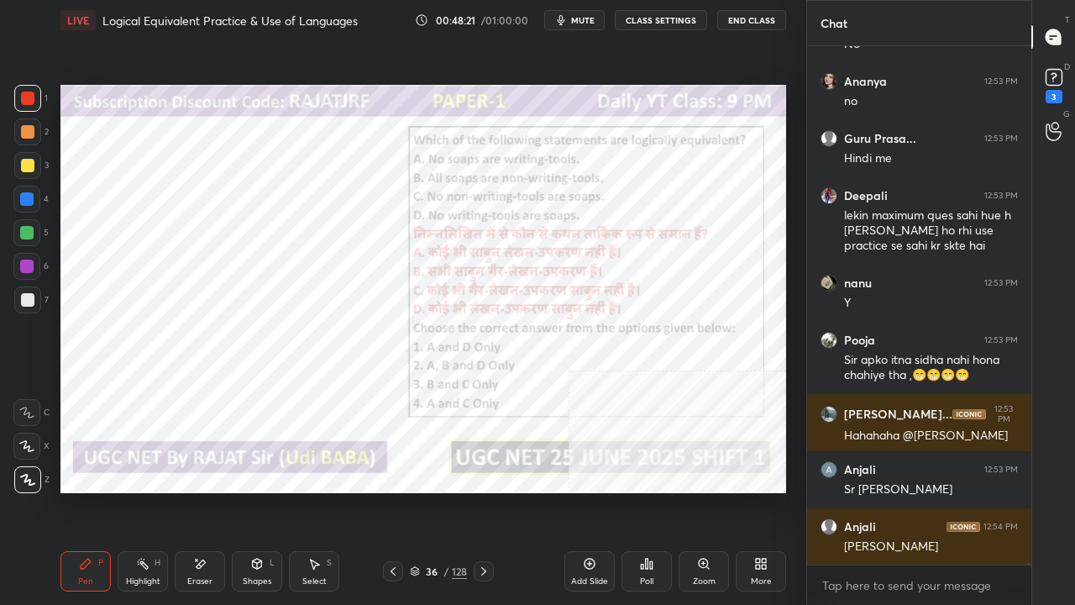
click at [258, 491] on div "Shapes L" at bounding box center [257, 571] width 50 height 40
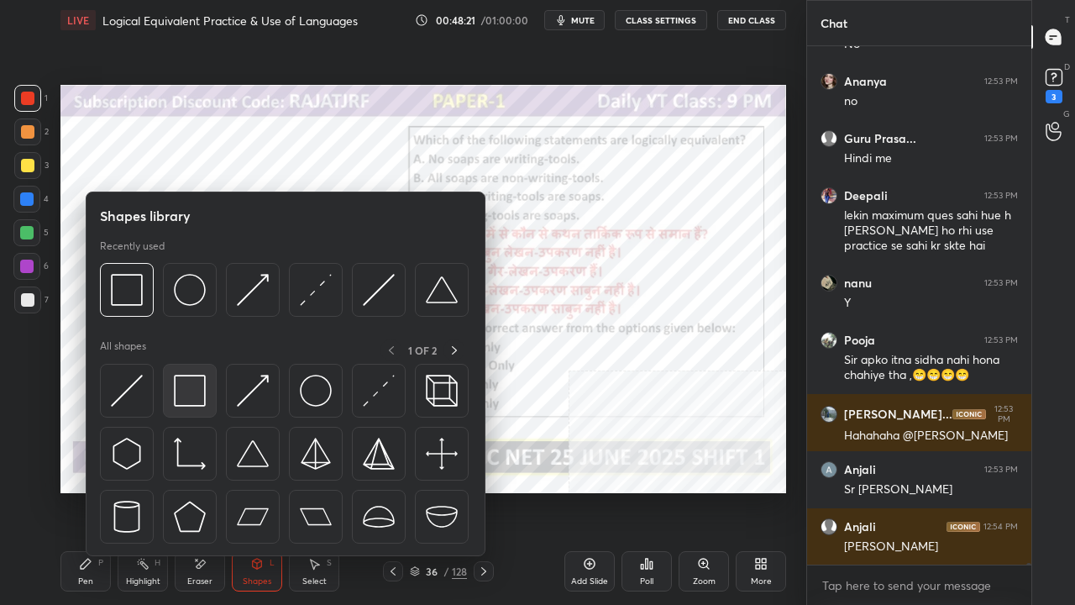
click at [192, 393] on img at bounding box center [190, 391] width 32 height 32
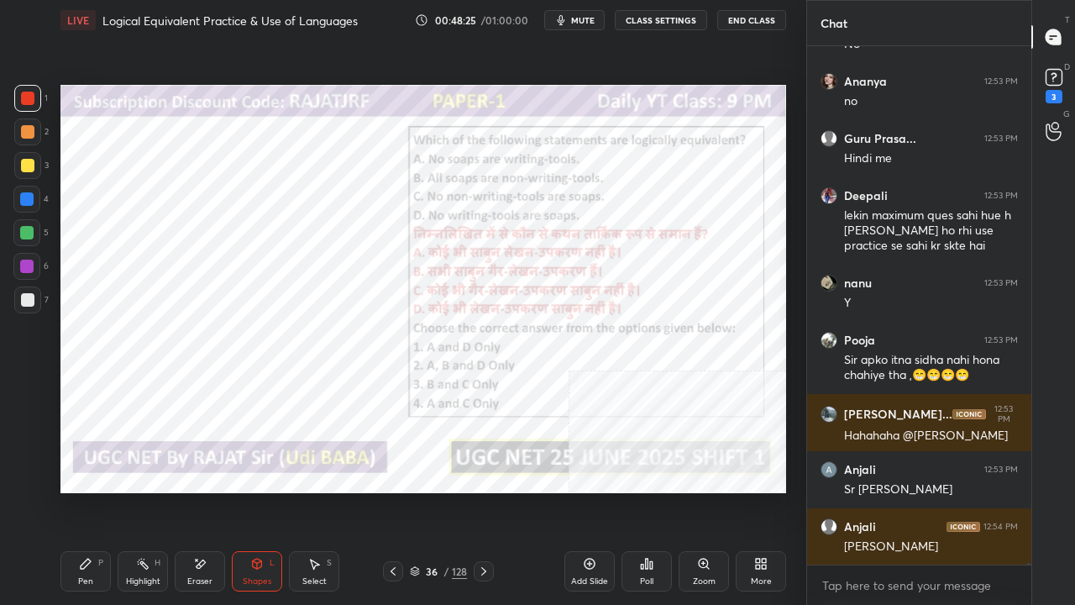
scroll to position [138767, 0]
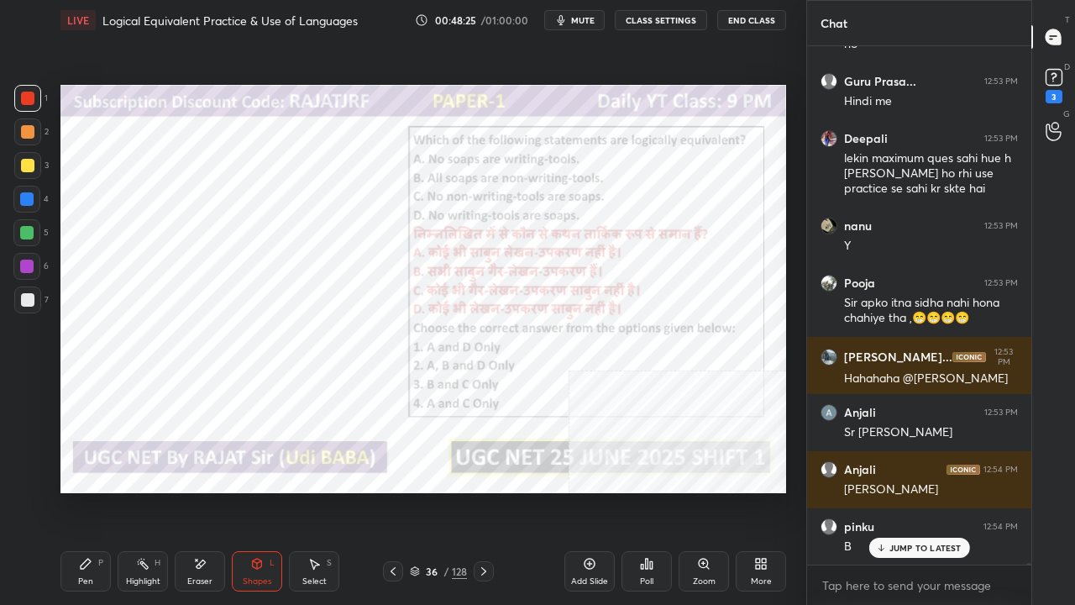
drag, startPoint x: 92, startPoint y: 574, endPoint x: 378, endPoint y: 524, distance: 289.9
click at [94, 491] on div "Pen P" at bounding box center [85, 571] width 50 height 40
click at [917, 491] on p "JUMP TO LATEST" at bounding box center [926, 548] width 72 height 10
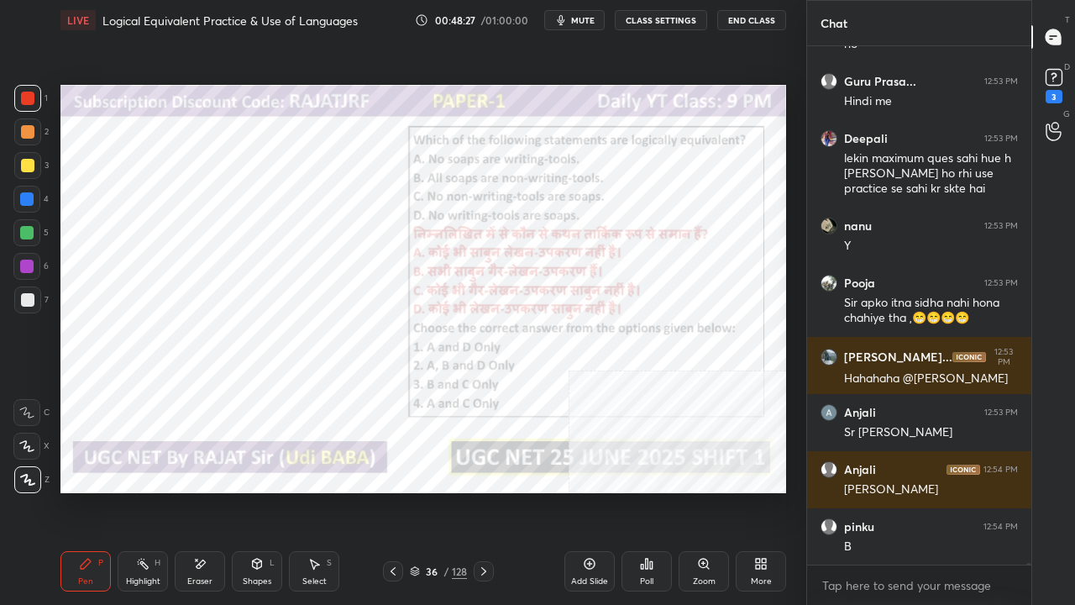
drag, startPoint x: 444, startPoint y: 573, endPoint x: 446, endPoint y: 510, distance: 63.0
click at [444, 491] on div "/" at bounding box center [446, 571] width 5 height 10
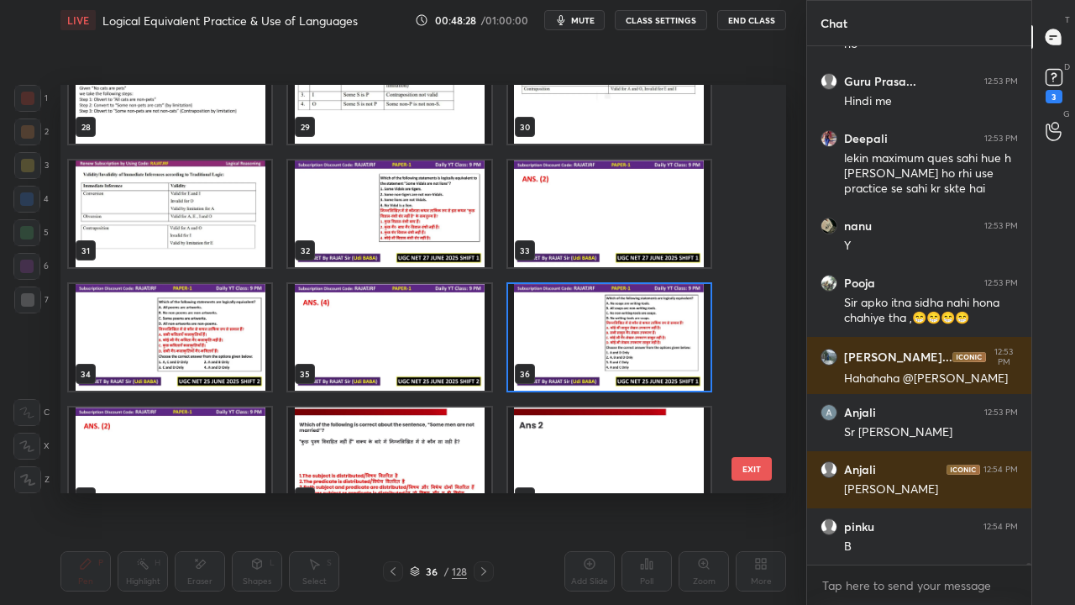
scroll to position [1170, 0]
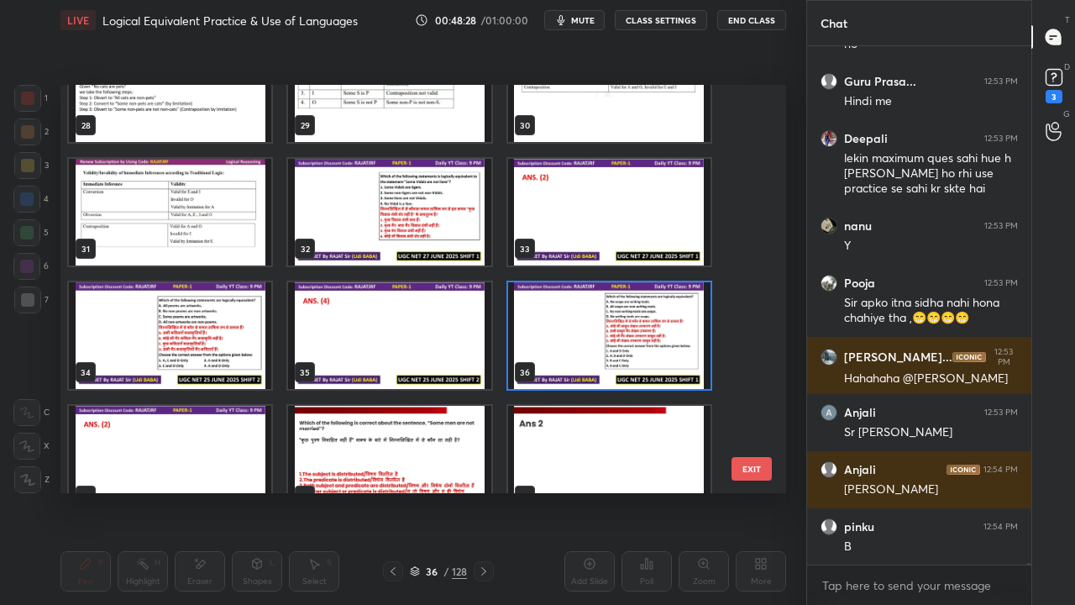
click at [598, 314] on img "grid" at bounding box center [609, 335] width 202 height 107
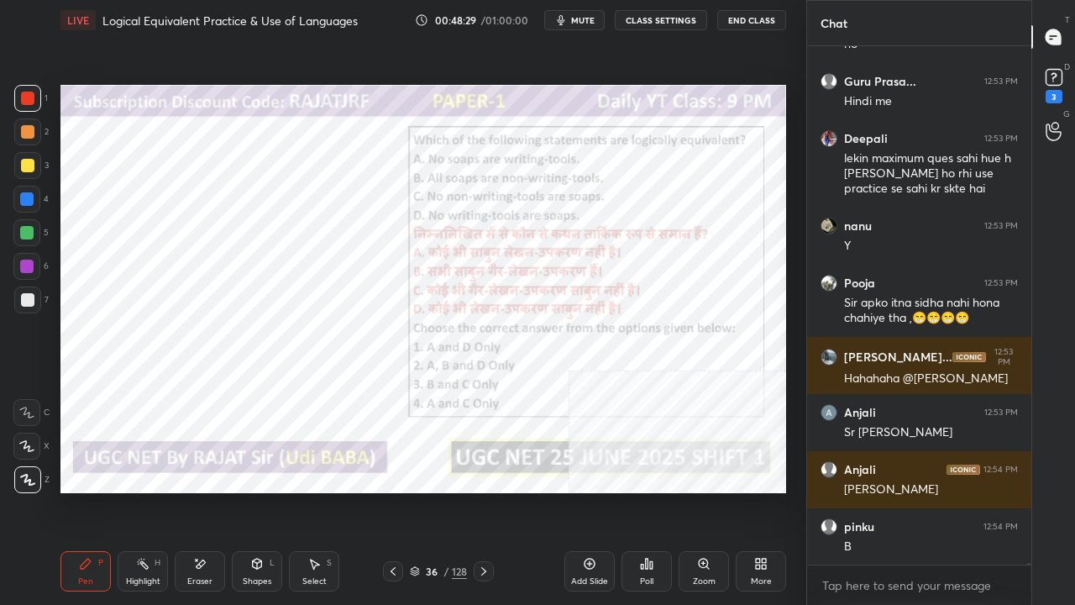
click at [597, 314] on img "grid" at bounding box center [609, 335] width 202 height 107
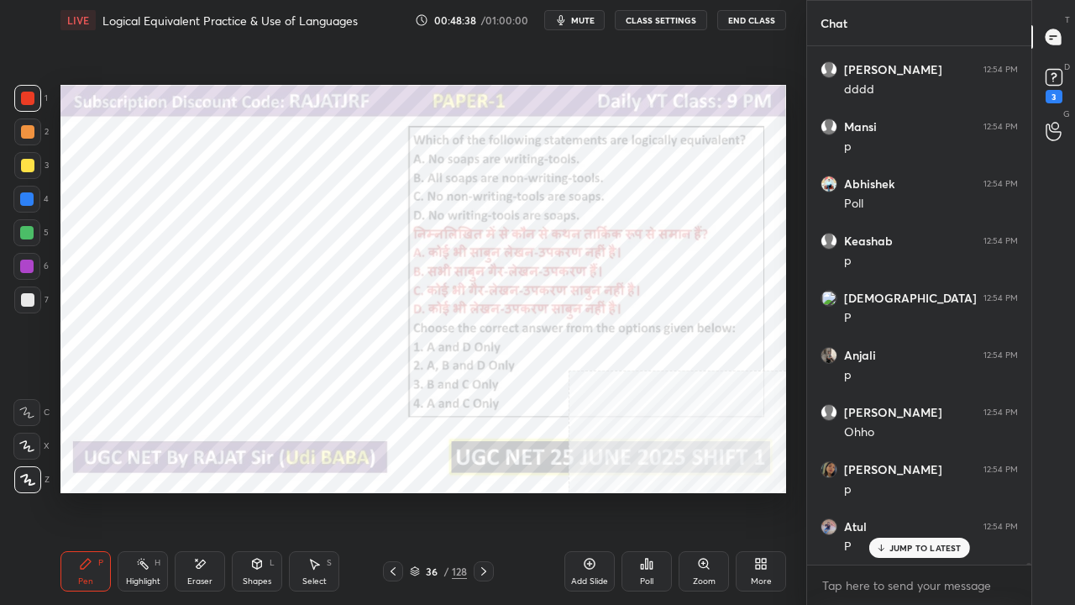
scroll to position [139395, 0]
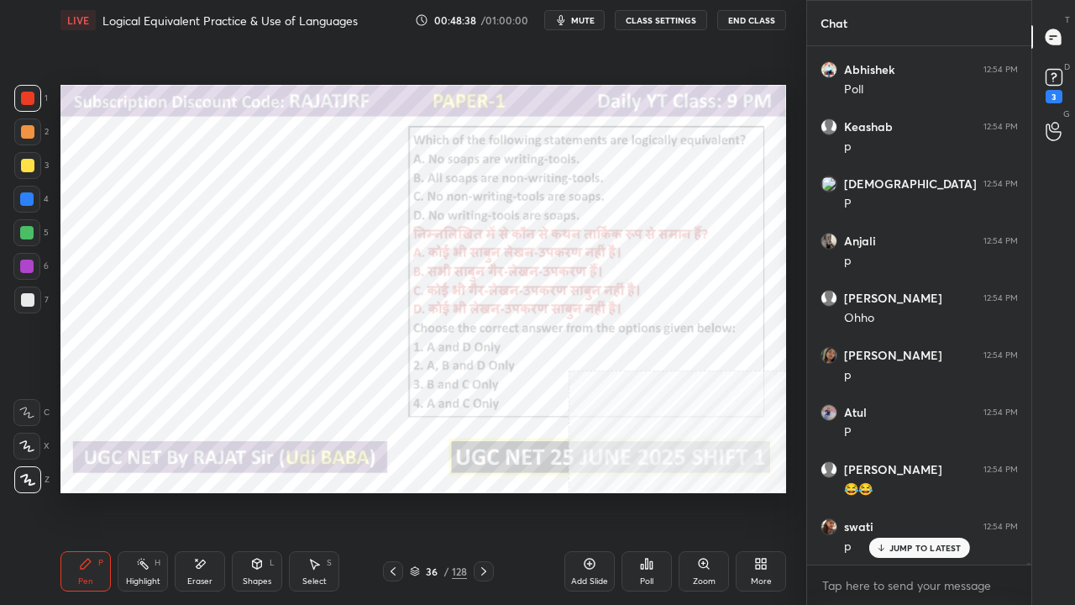
click at [659, 18] on button "CLASS SETTINGS" at bounding box center [661, 20] width 92 height 20
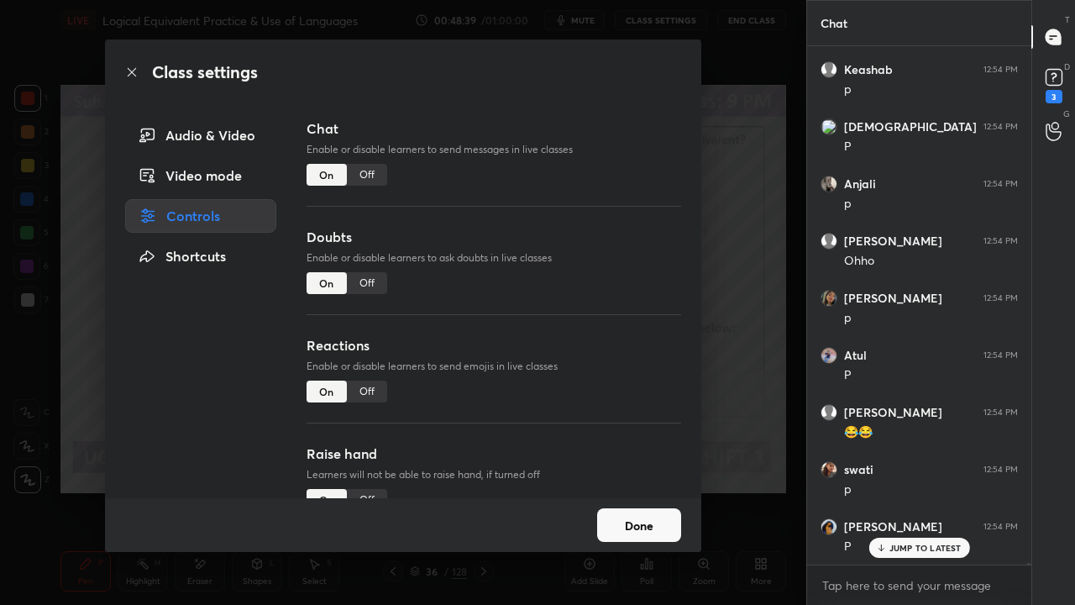
click at [375, 171] on div "Off" at bounding box center [367, 175] width 40 height 22
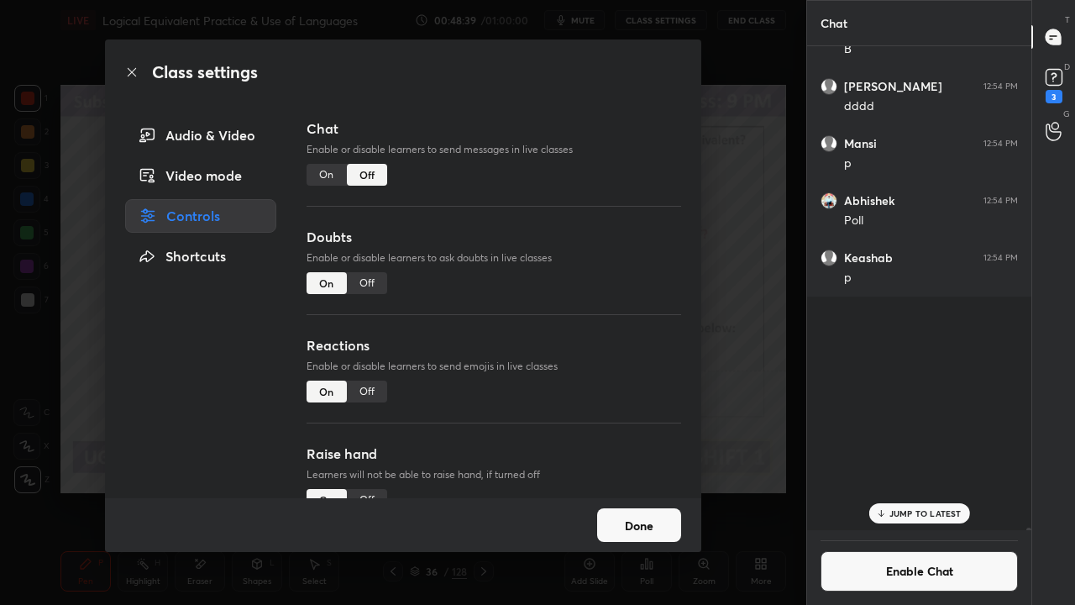
scroll to position [479, 219]
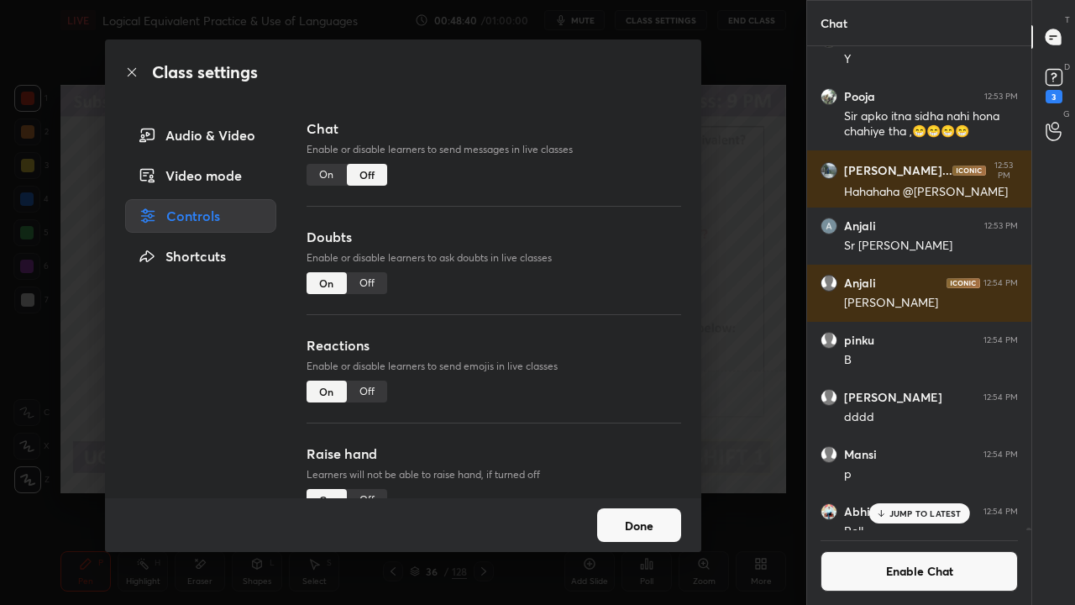
click at [129, 69] on icon at bounding box center [131, 72] width 13 height 13
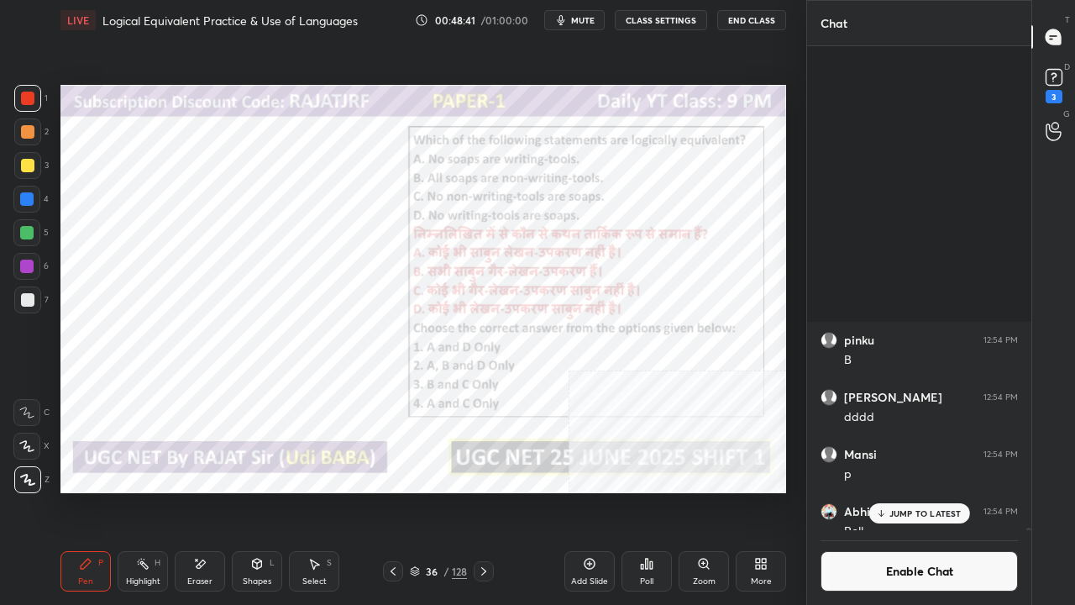
scroll to position [138183, 0]
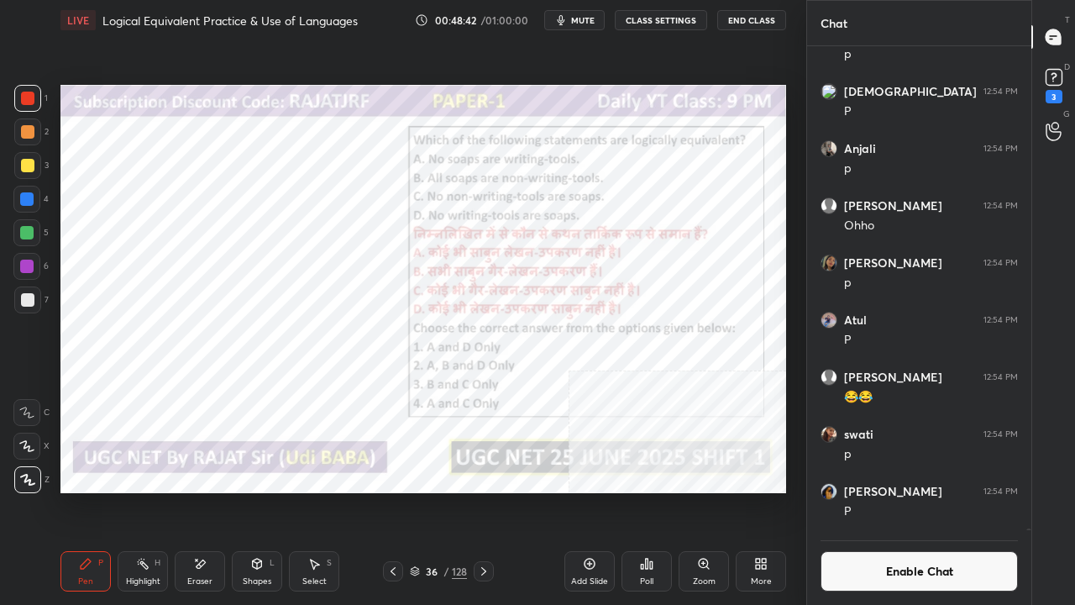
click at [423, 491] on div "36" at bounding box center [431, 571] width 17 height 10
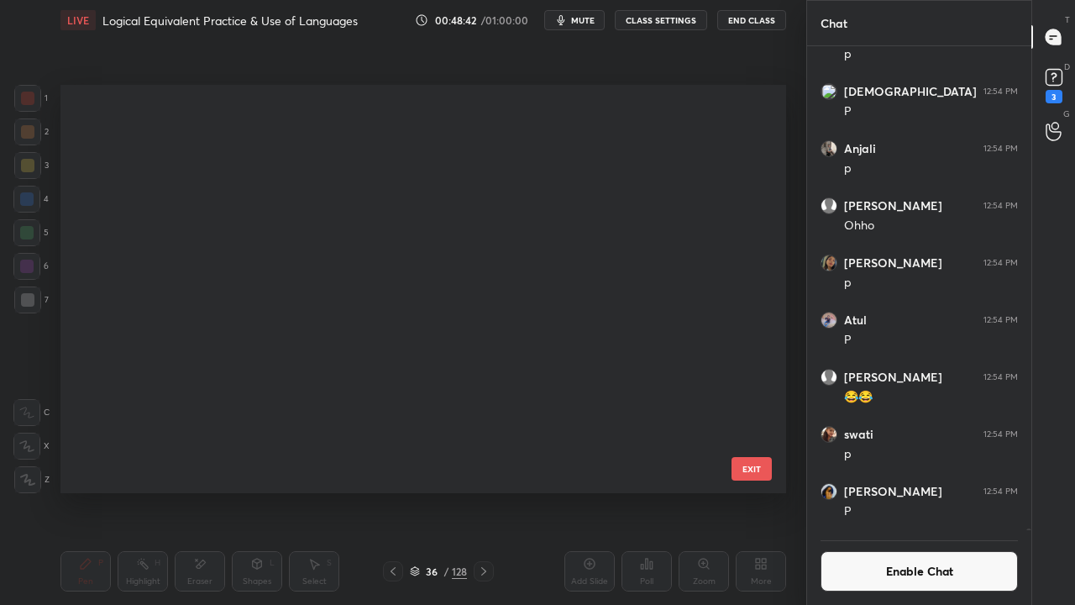
scroll to position [6, 9]
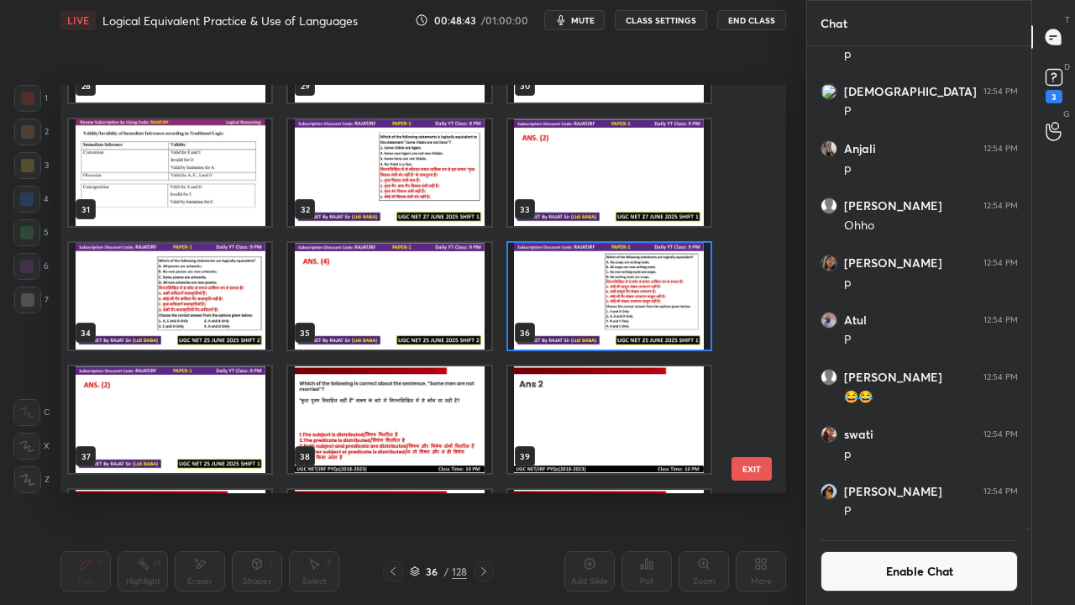
click at [592, 287] on img "grid" at bounding box center [609, 296] width 202 height 107
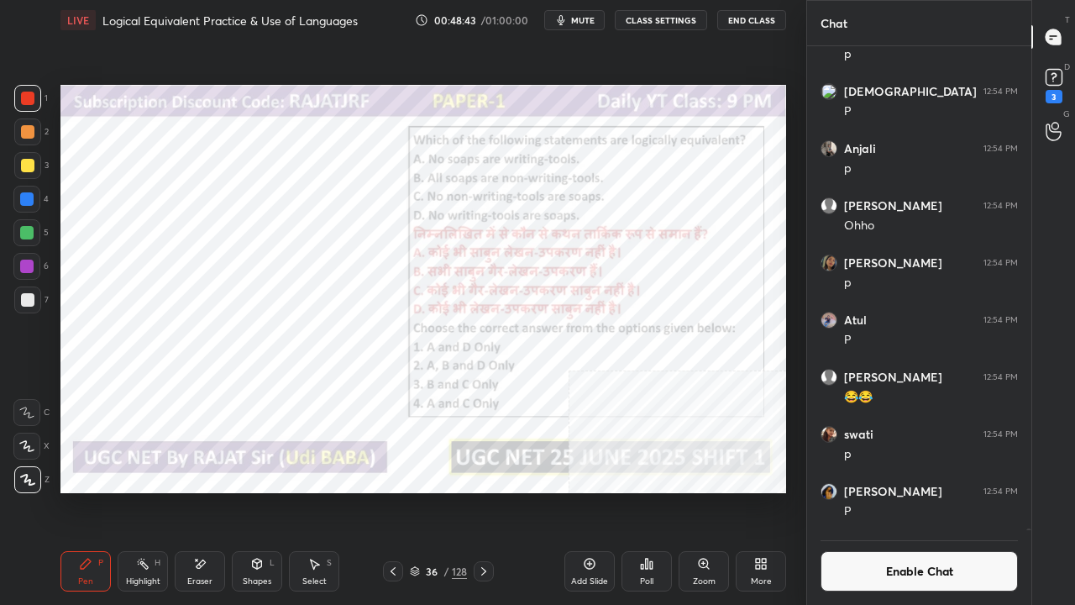
click at [591, 287] on img "grid" at bounding box center [609, 296] width 202 height 107
click at [647, 491] on icon at bounding box center [647, 564] width 3 height 10
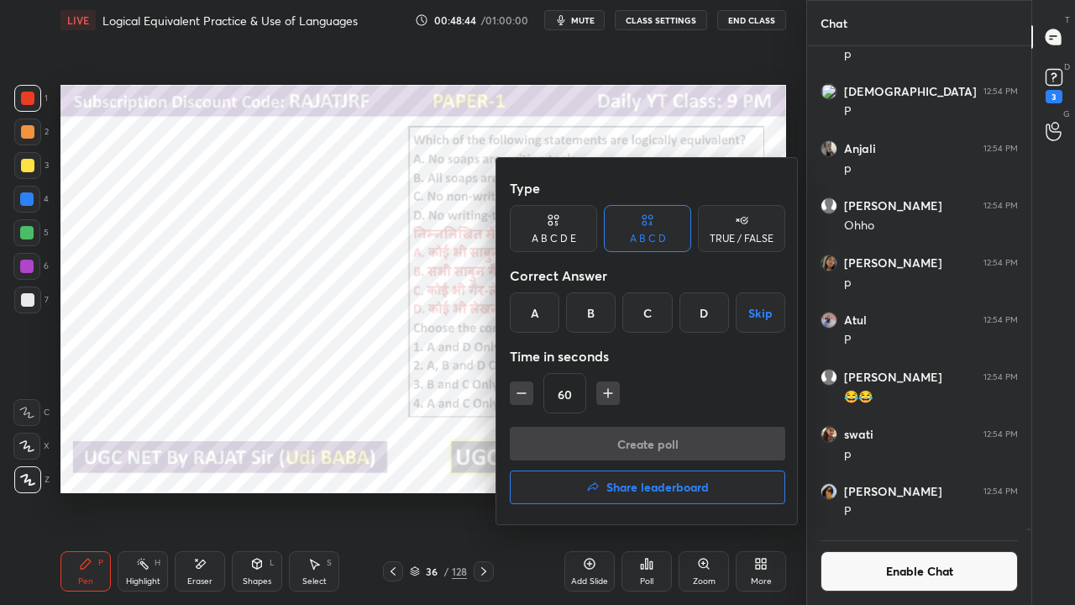
click at [594, 317] on div "B" at bounding box center [591, 312] width 50 height 40
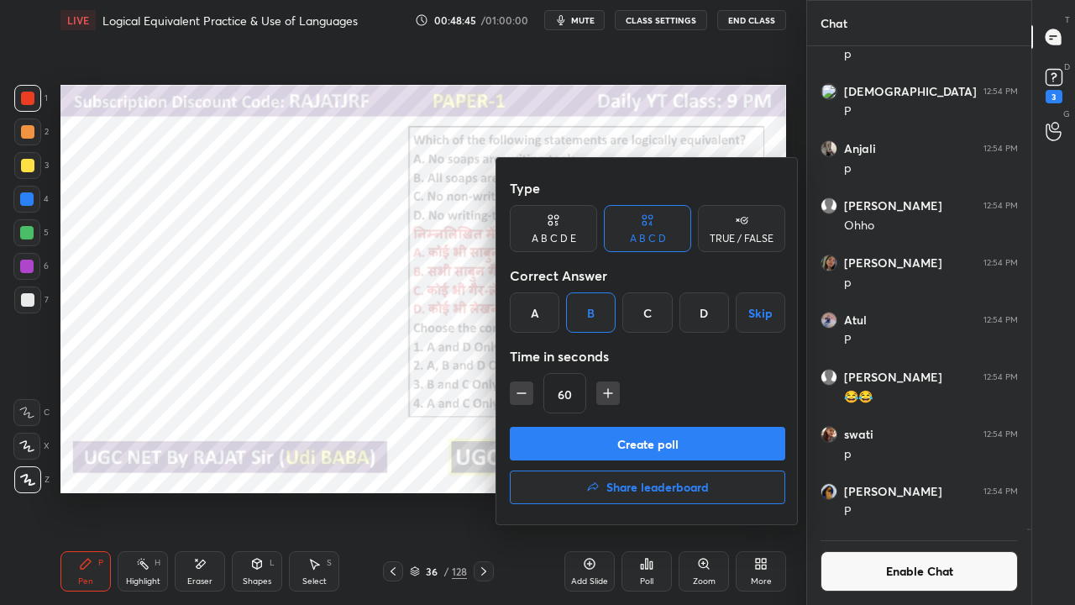
click at [613, 439] on button "Create poll" at bounding box center [648, 444] width 276 height 34
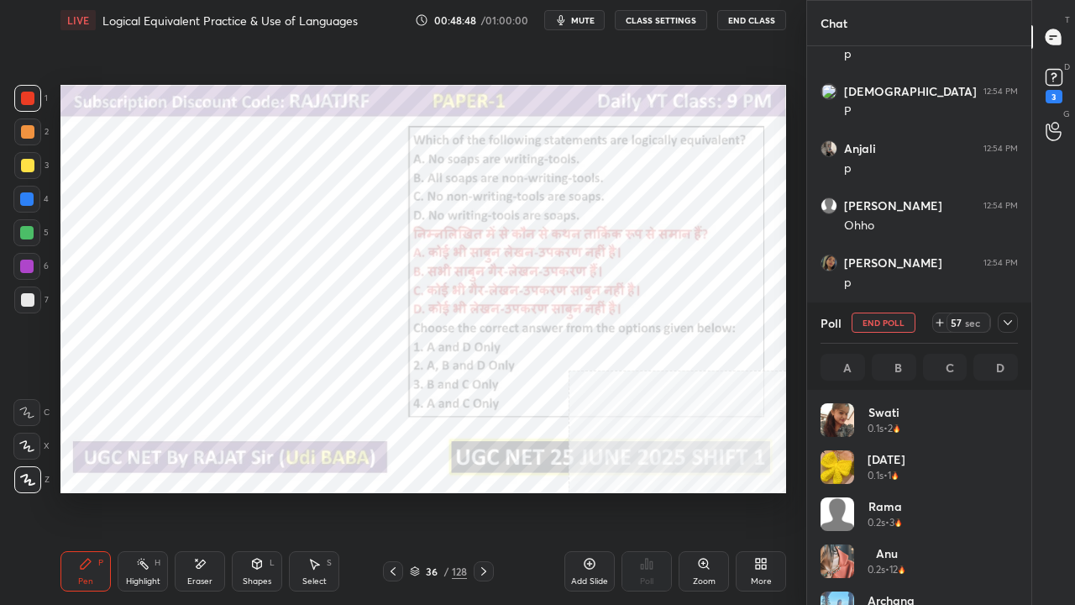
click at [1012, 320] on icon at bounding box center [1008, 322] width 13 height 13
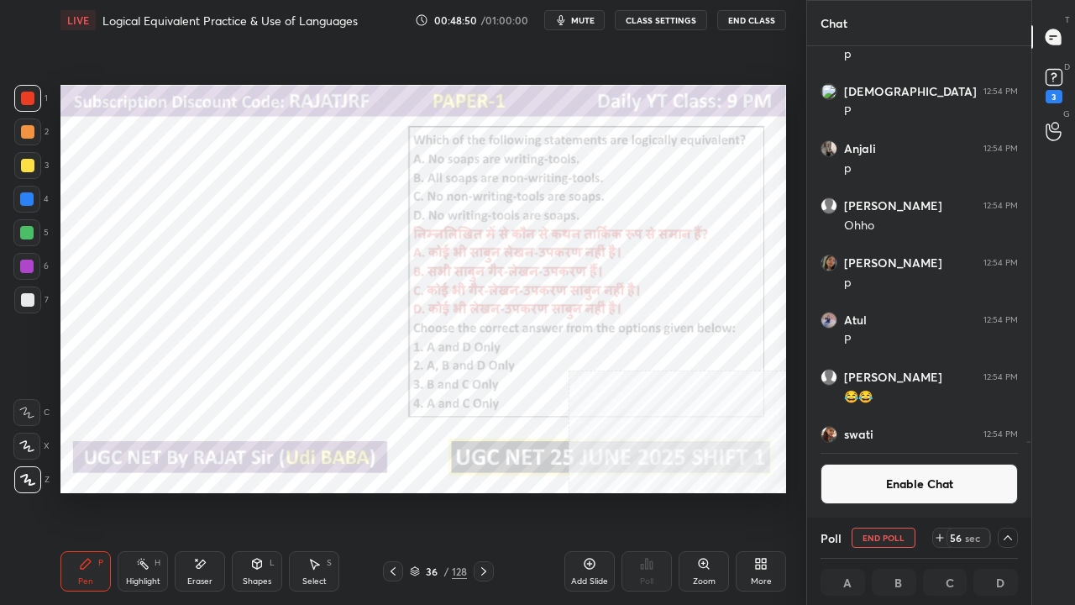
click at [595, 22] on span "mute" at bounding box center [583, 20] width 24 height 12
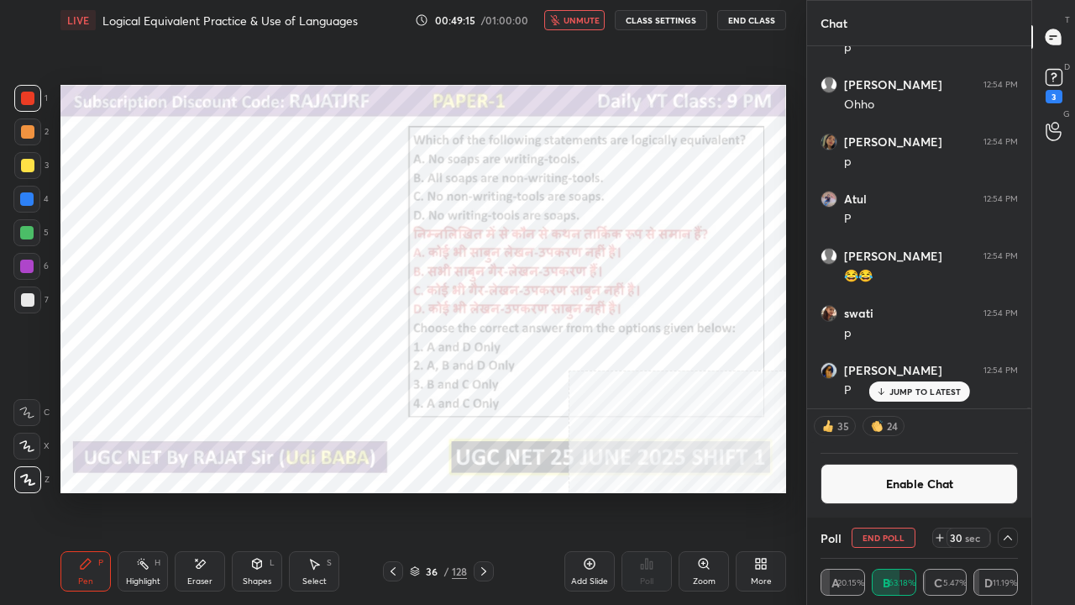
drag, startPoint x: 577, startPoint y: 21, endPoint x: 598, endPoint y: 45, distance: 32.2
click at [576, 22] on span "unmute" at bounding box center [582, 20] width 36 height 12
drag, startPoint x: 939, startPoint y: 396, endPoint x: 847, endPoint y: 385, distance: 93.1
click at [939, 397] on div "JUMP TO LATEST" at bounding box center [919, 391] width 101 height 20
click at [24, 268] on div at bounding box center [26, 266] width 13 height 13
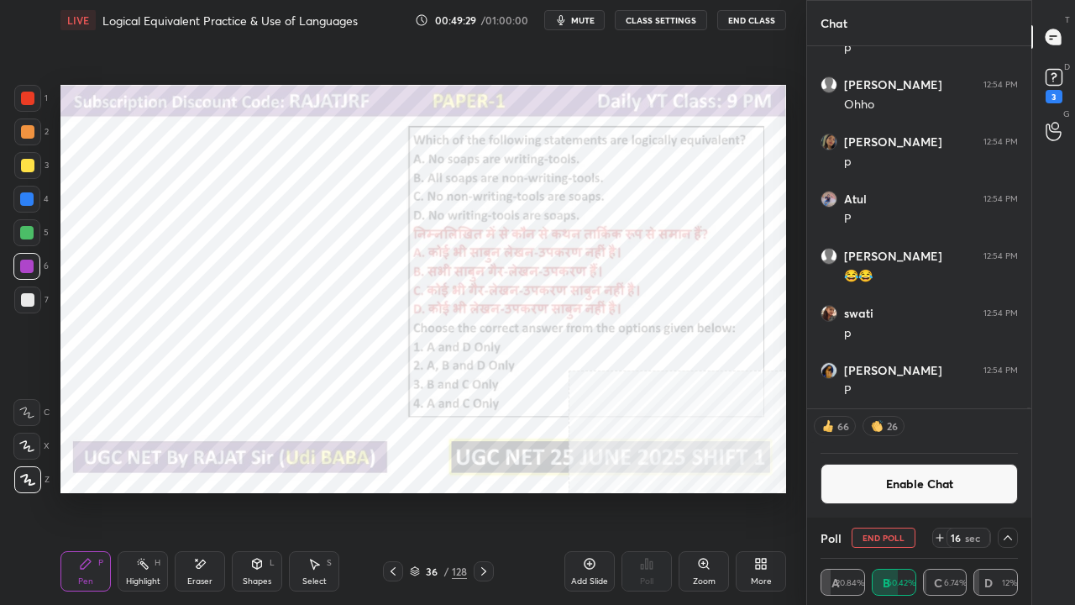
drag, startPoint x: 917, startPoint y: 477, endPoint x: 902, endPoint y: 476, distance: 14.4
click at [916, 477] on button "Enable Chat" at bounding box center [919, 484] width 197 height 40
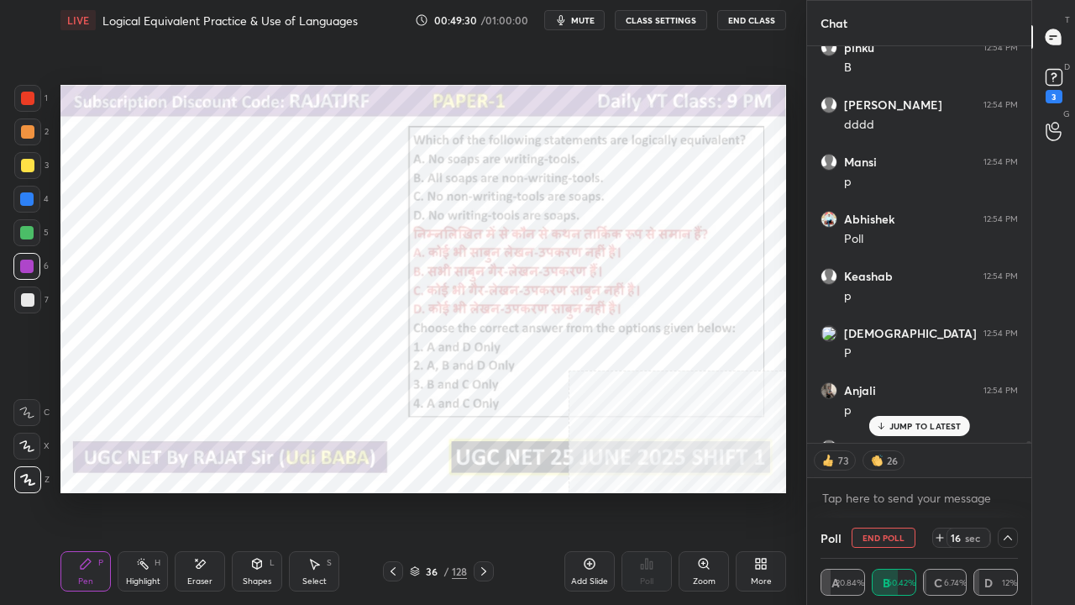
click at [917, 421] on p "JUMP TO LATEST" at bounding box center [926, 426] width 72 height 10
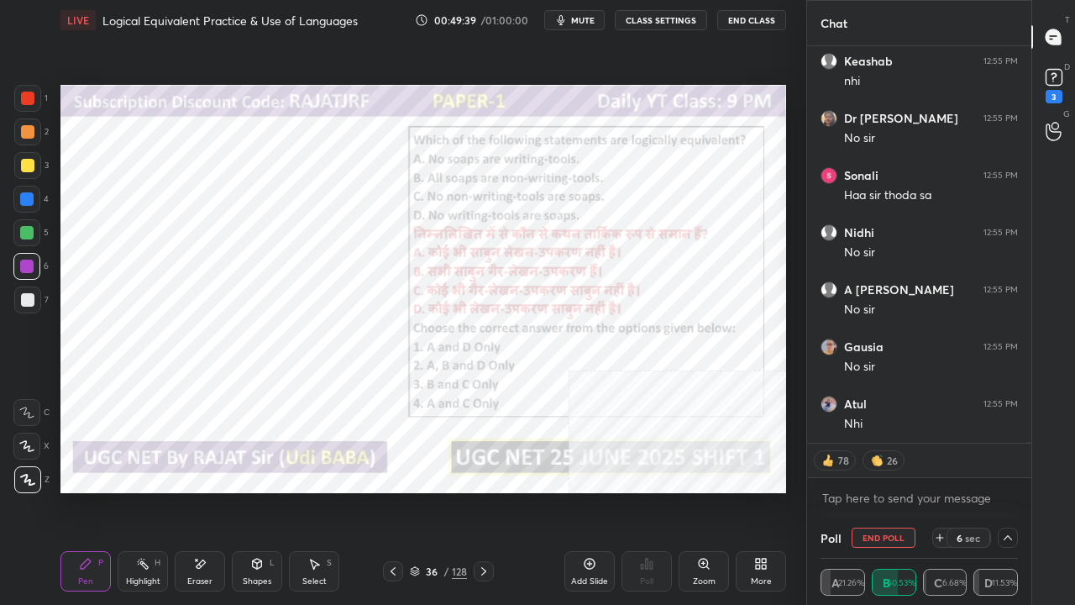
click at [24, 94] on div at bounding box center [27, 98] width 13 height 13
click at [24, 95] on div at bounding box center [27, 98] width 13 height 13
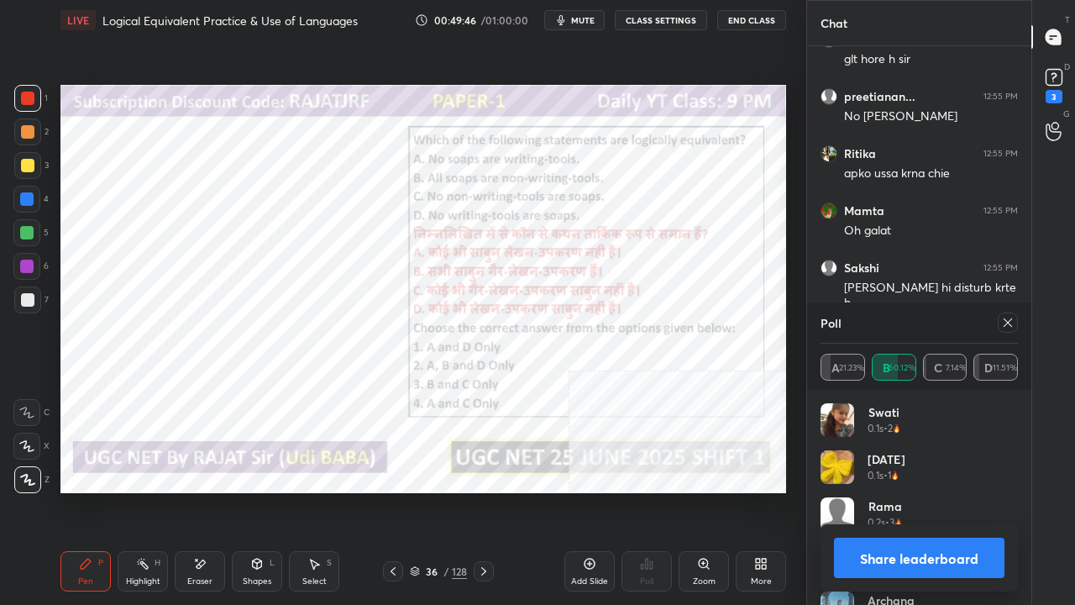
scroll to position [140301, 0]
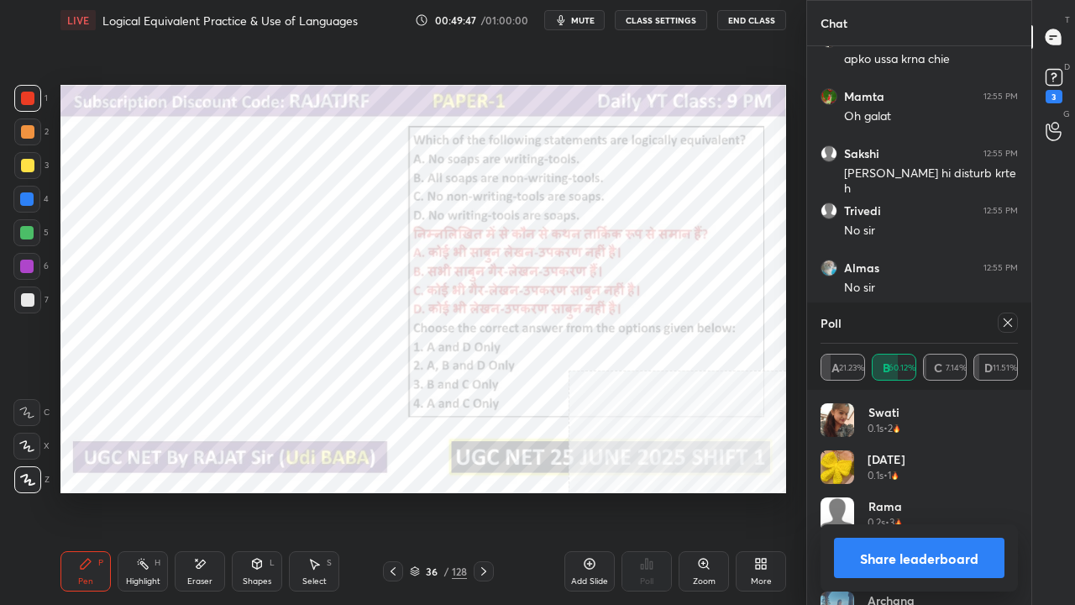
click at [1007, 323] on icon at bounding box center [1008, 322] width 13 height 13
type textarea "x"
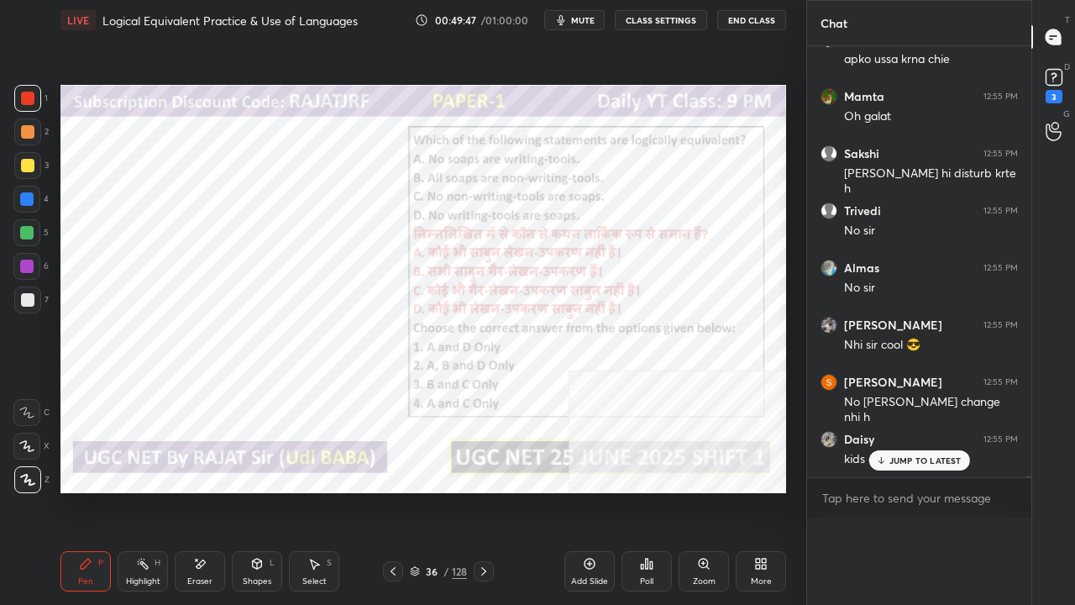
scroll to position [0, 0]
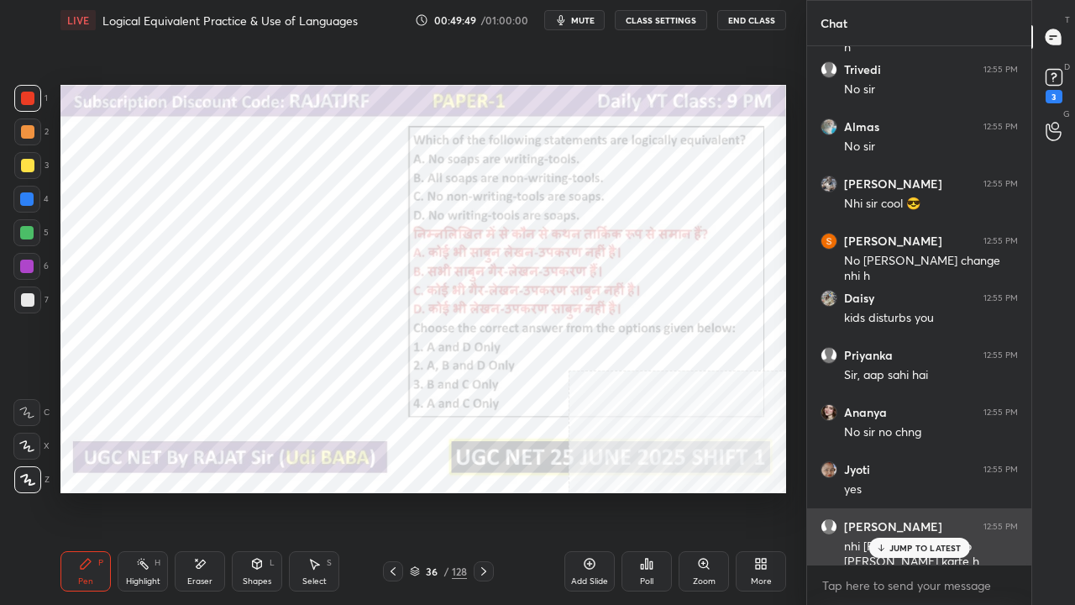
click at [895, 491] on p "JUMP TO LATEST" at bounding box center [926, 548] width 72 height 10
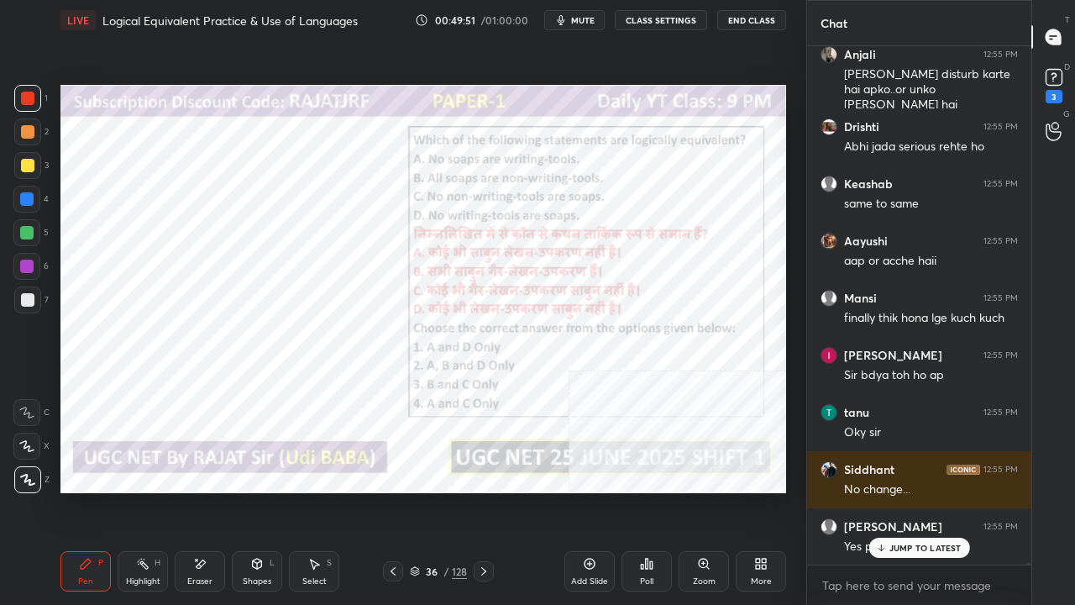
click at [32, 198] on div at bounding box center [26, 199] width 27 height 27
click at [34, 198] on div at bounding box center [26, 198] width 13 height 13
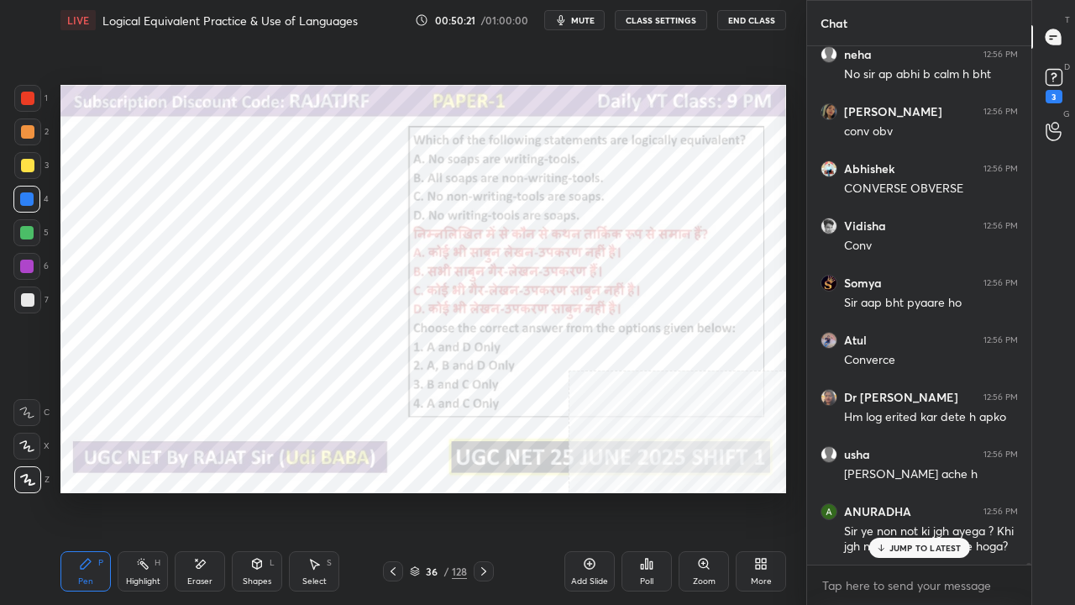
drag, startPoint x: 29, startPoint y: 101, endPoint x: 42, endPoint y: 109, distance: 15.9
click at [27, 100] on div at bounding box center [27, 98] width 13 height 13
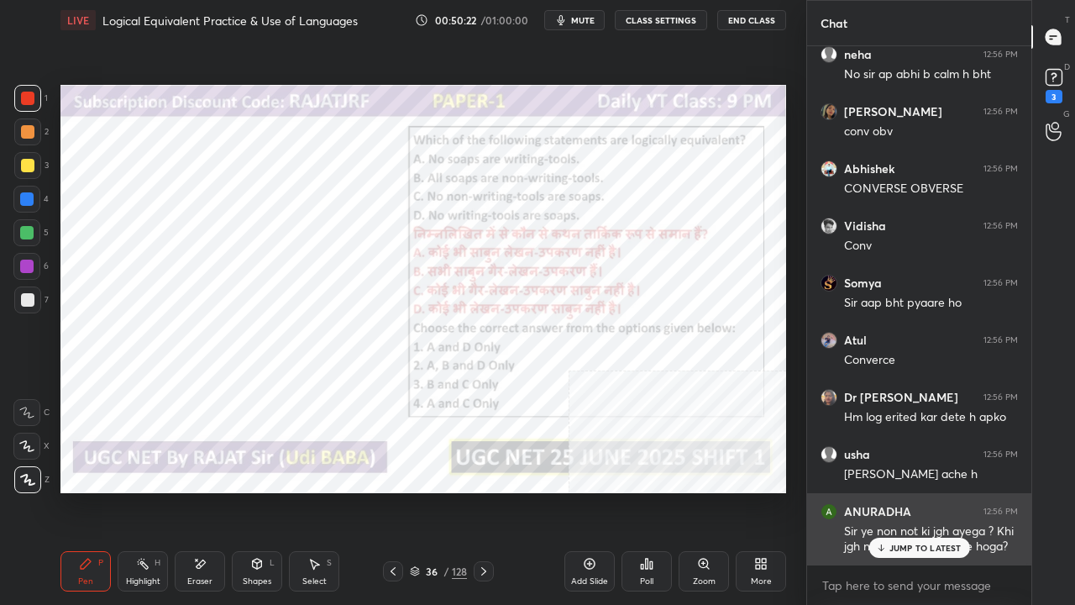
click at [925, 491] on div "JUMP TO LATEST" at bounding box center [919, 548] width 101 height 20
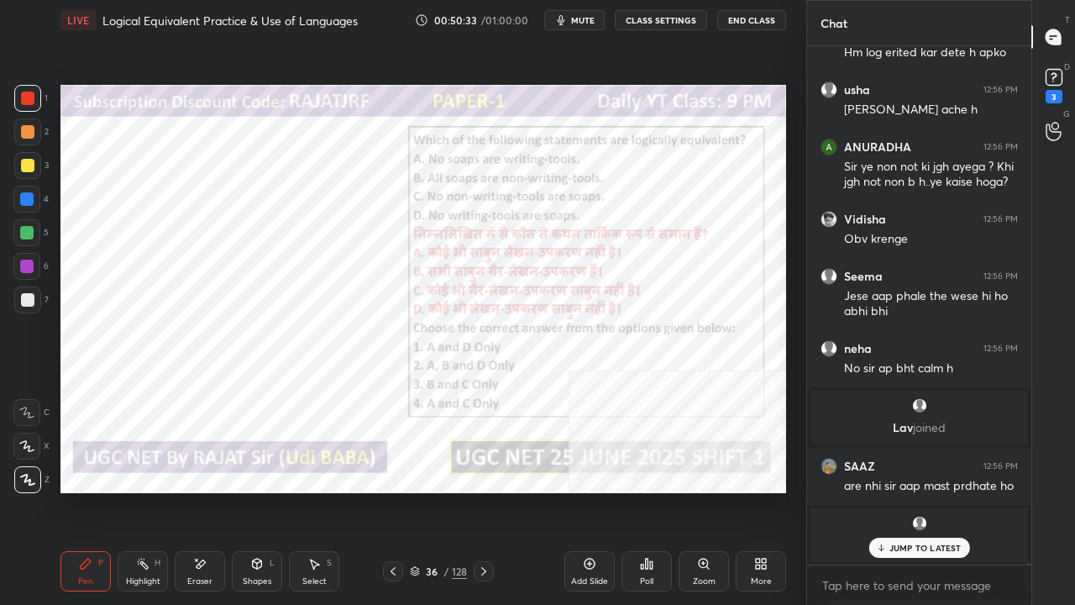
click at [22, 265] on div at bounding box center [26, 266] width 13 height 13
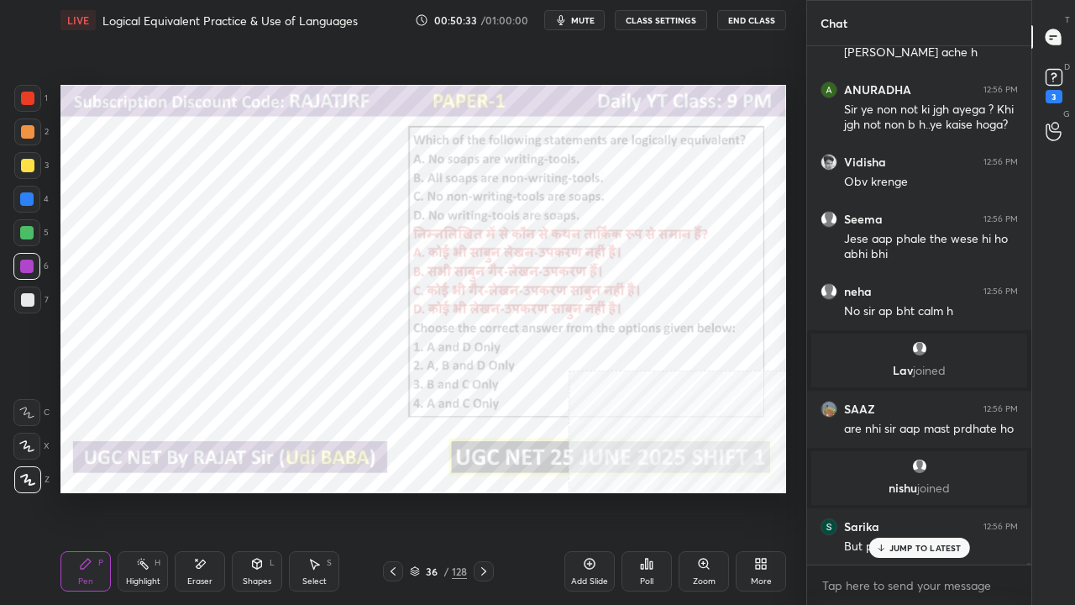
click at [25, 260] on div at bounding box center [26, 266] width 13 height 13
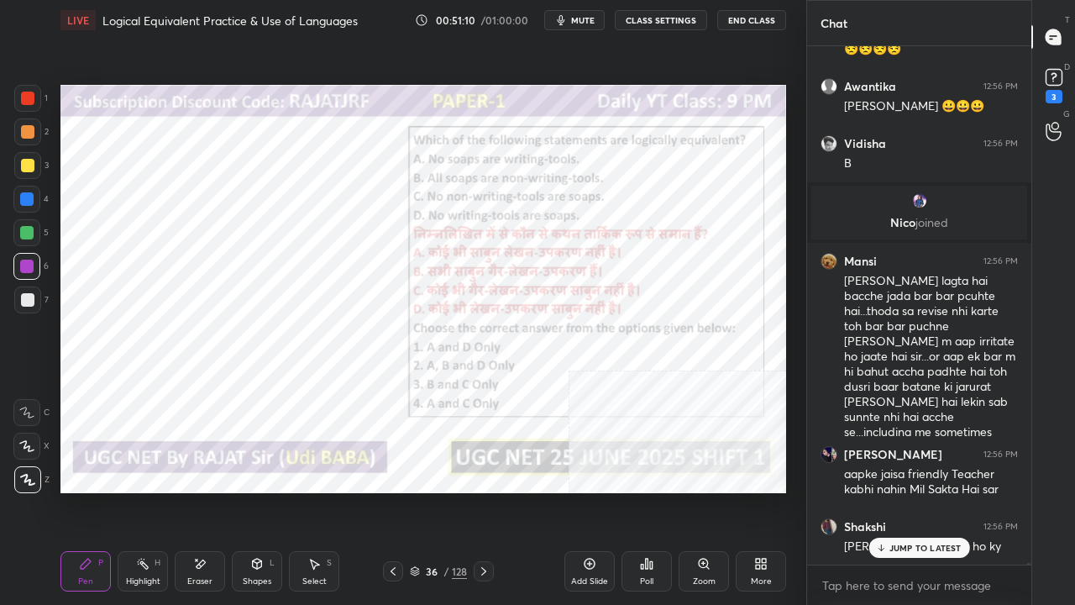
scroll to position [144807, 0]
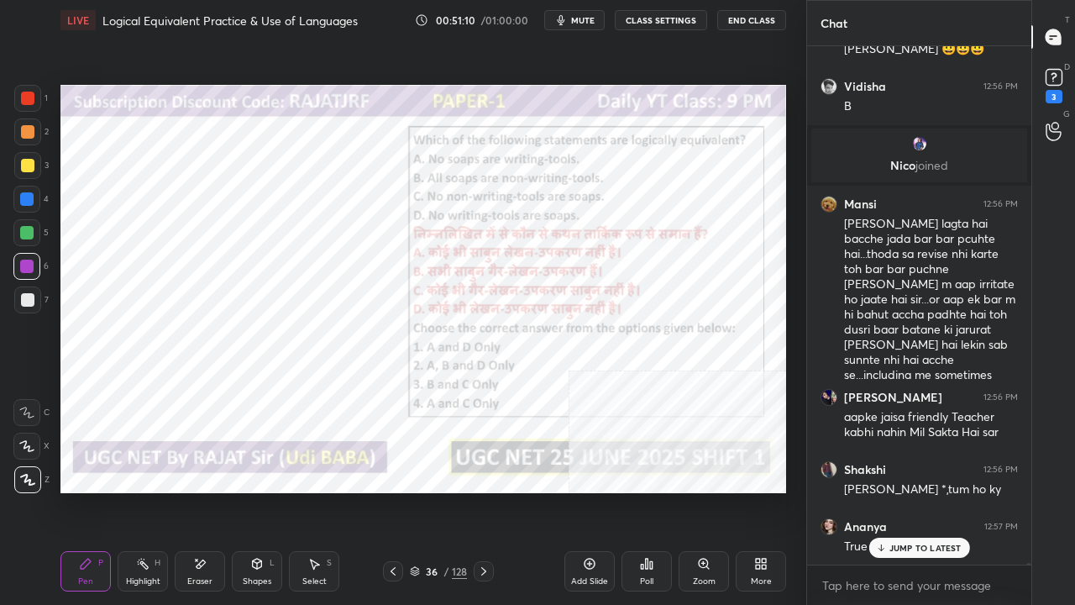
click at [20, 94] on div at bounding box center [27, 98] width 27 height 27
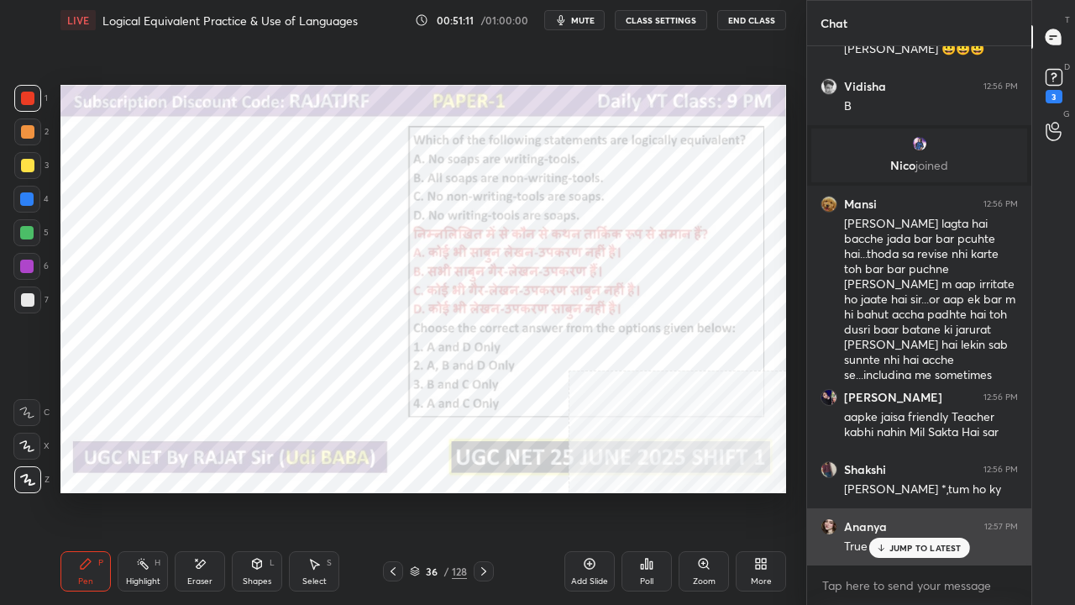
click at [903, 491] on p "JUMP TO LATEST" at bounding box center [926, 548] width 72 height 10
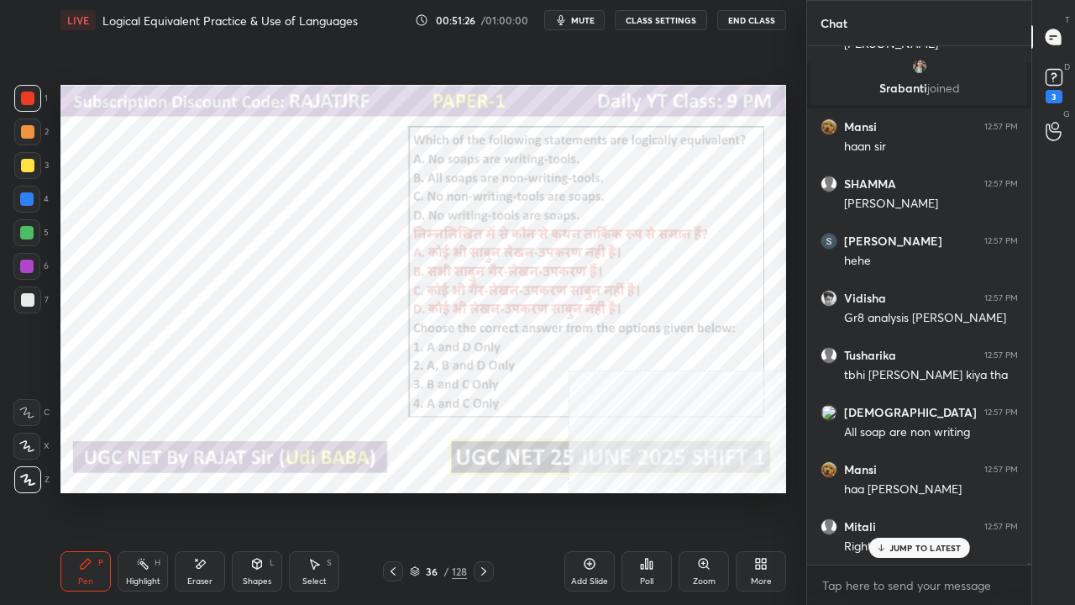
scroll to position [145470, 0]
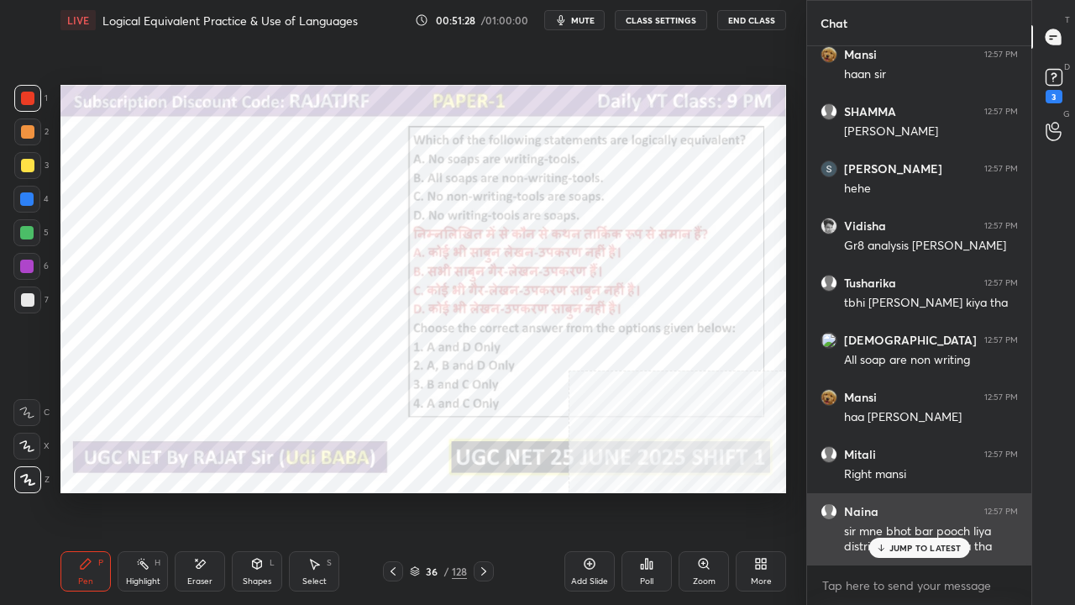
drag, startPoint x: 918, startPoint y: 550, endPoint x: 909, endPoint y: 546, distance: 10.2
click at [918, 491] on p "JUMP TO LATEST" at bounding box center [926, 548] width 72 height 10
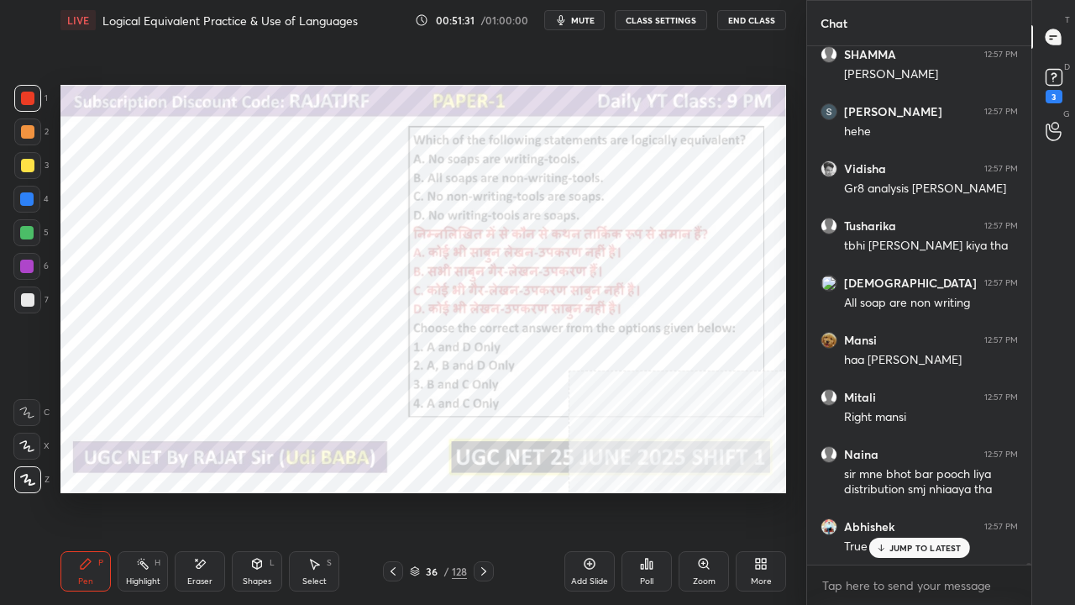
scroll to position [145584, 0]
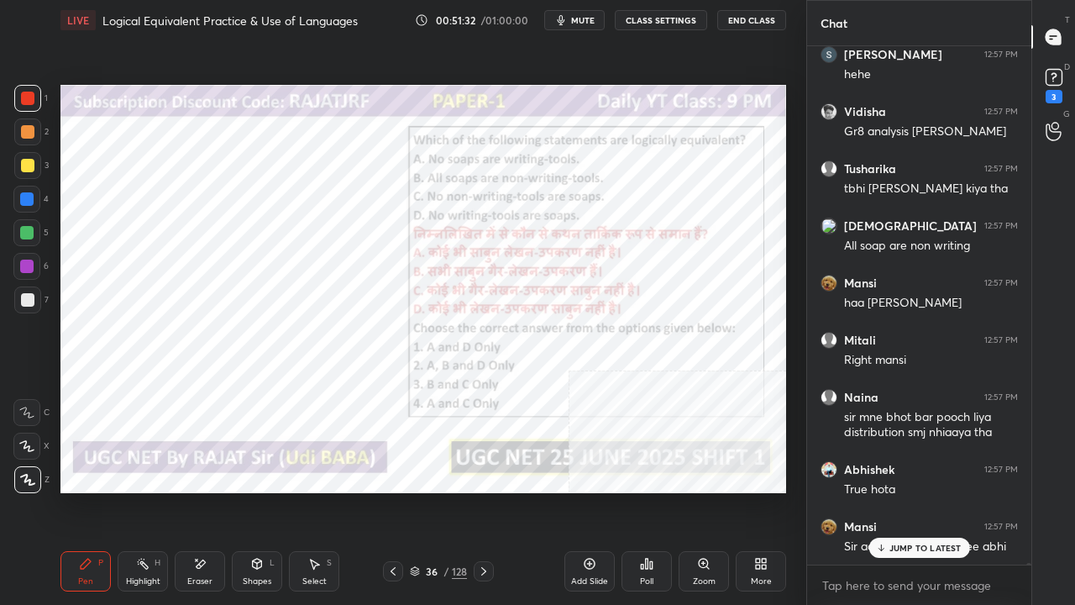
click at [439, 491] on div "36 / 128" at bounding box center [438, 571] width 57 height 15
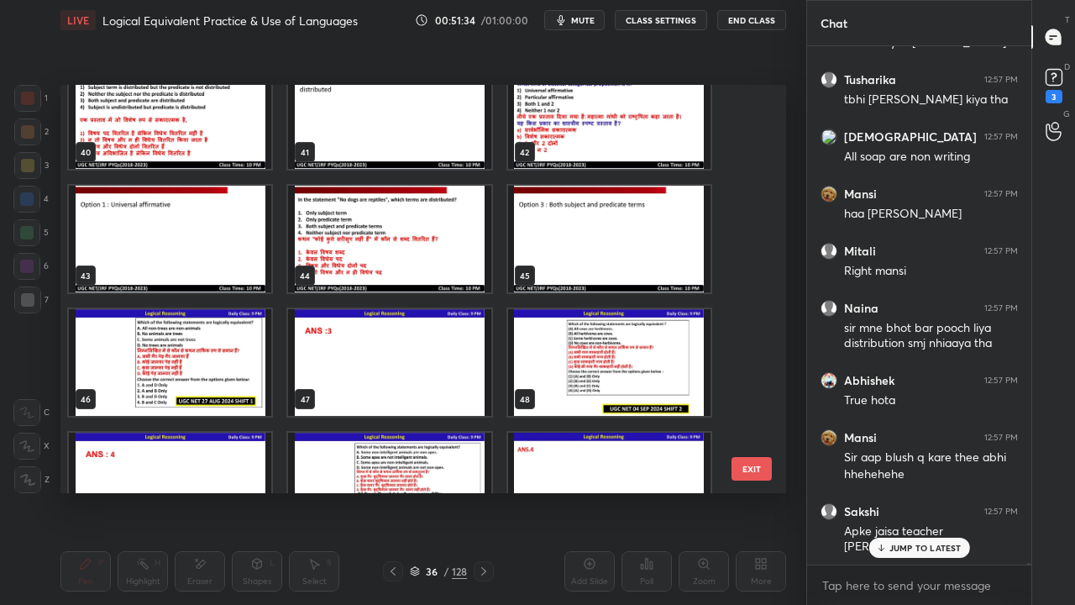
scroll to position [1816, 0]
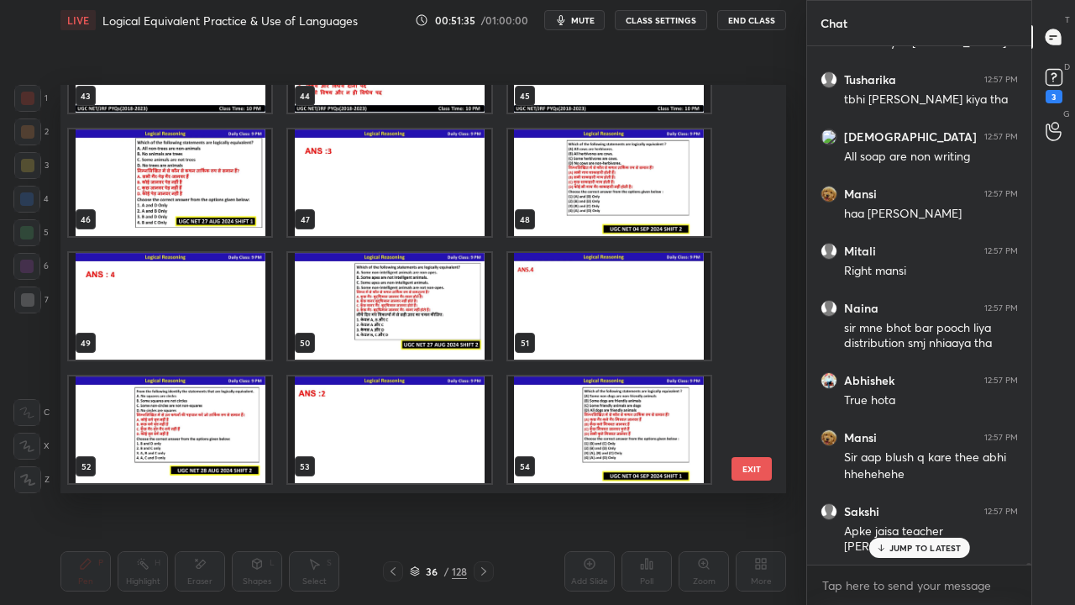
click at [209, 190] on img "grid" at bounding box center [170, 182] width 202 height 107
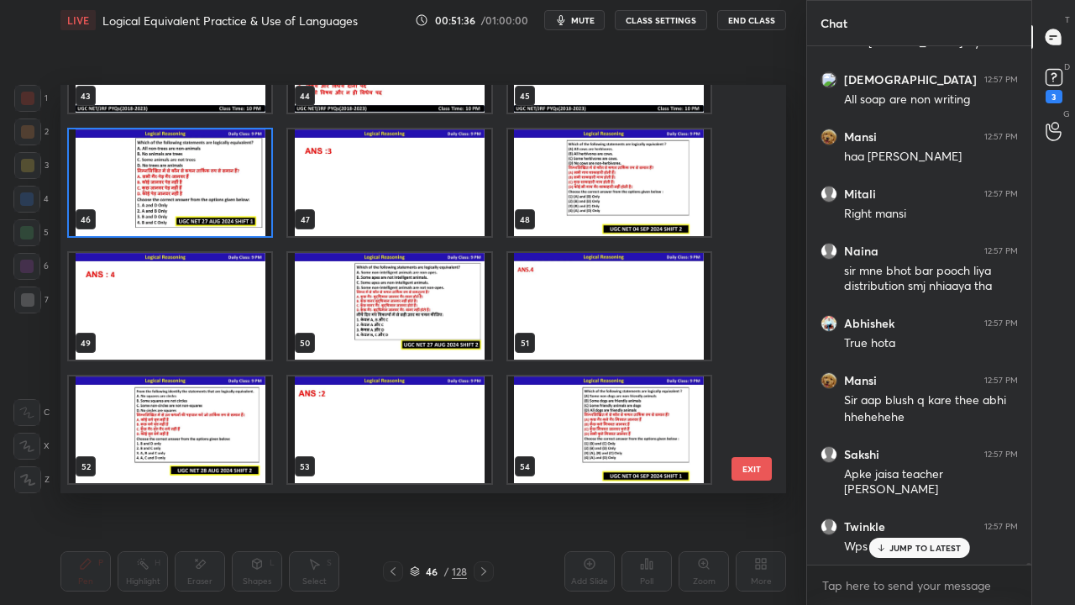
click at [208, 190] on img "grid" at bounding box center [170, 182] width 202 height 107
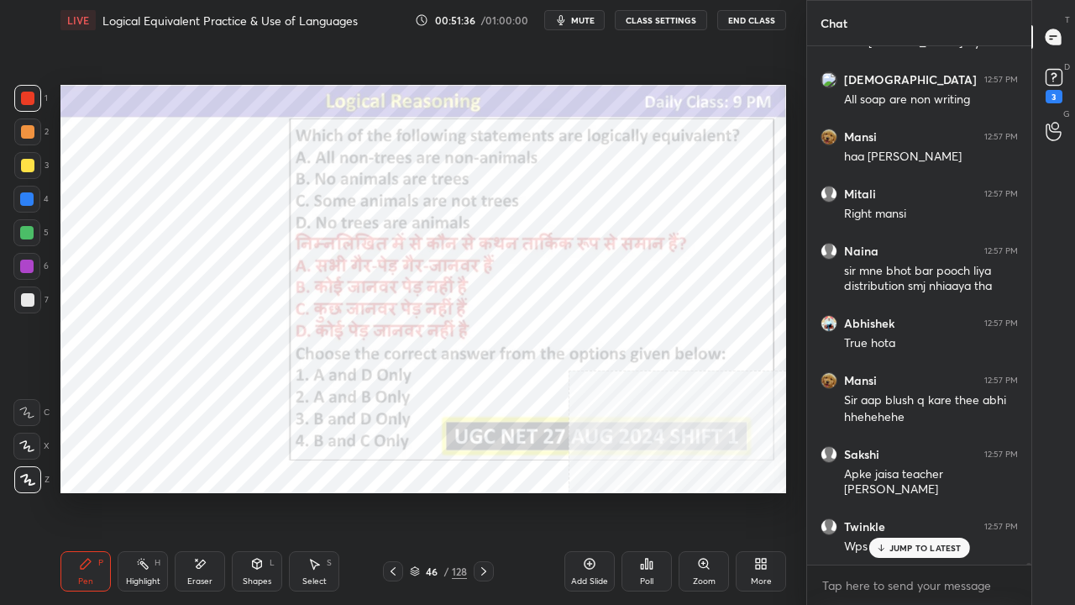
click at [207, 190] on img "grid" at bounding box center [170, 182] width 202 height 107
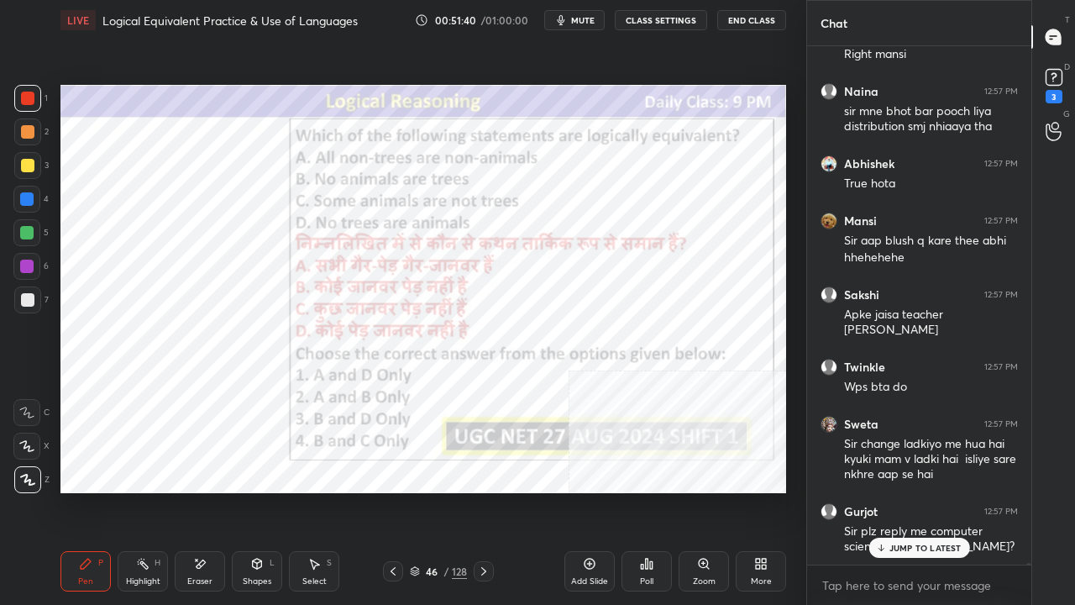
scroll to position [145947, 0]
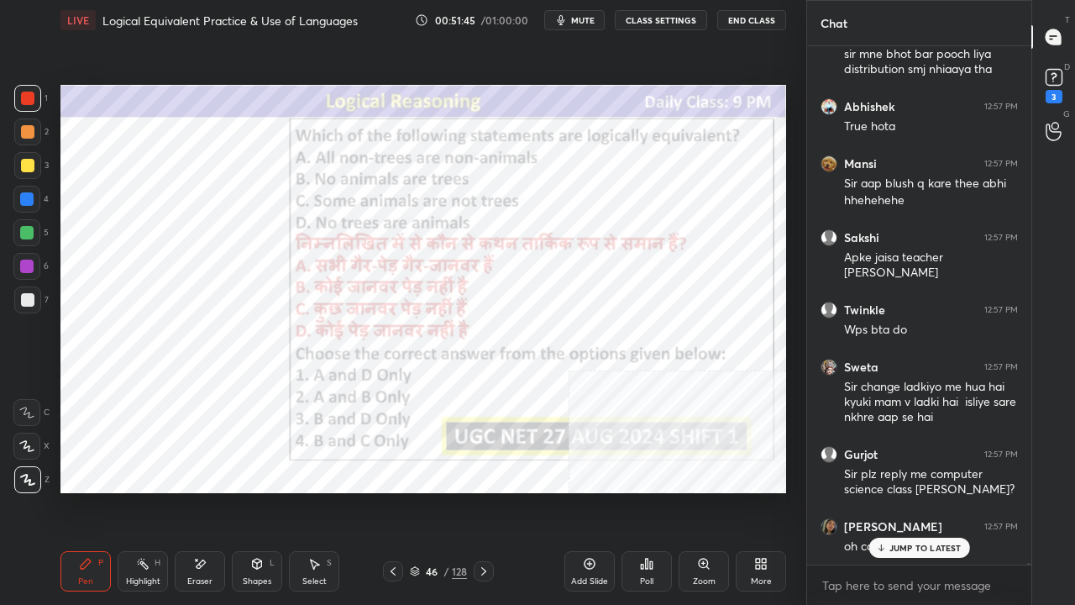
click at [29, 86] on div at bounding box center [27, 98] width 27 height 27
click at [658, 16] on button "CLASS SETTINGS" at bounding box center [661, 20] width 92 height 20
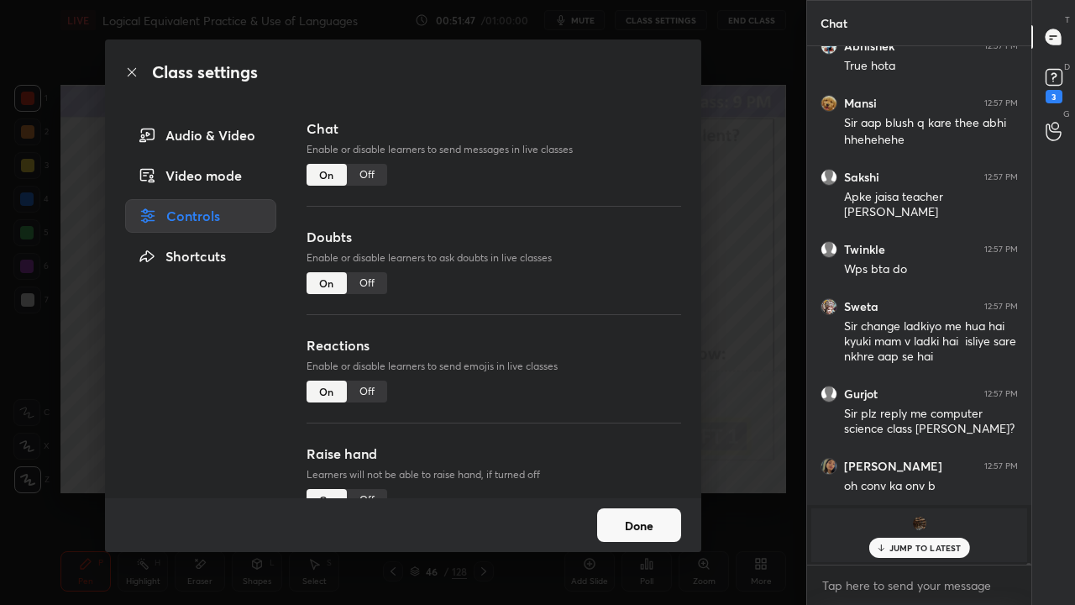
click at [366, 176] on div "Off" at bounding box center [367, 175] width 40 height 22
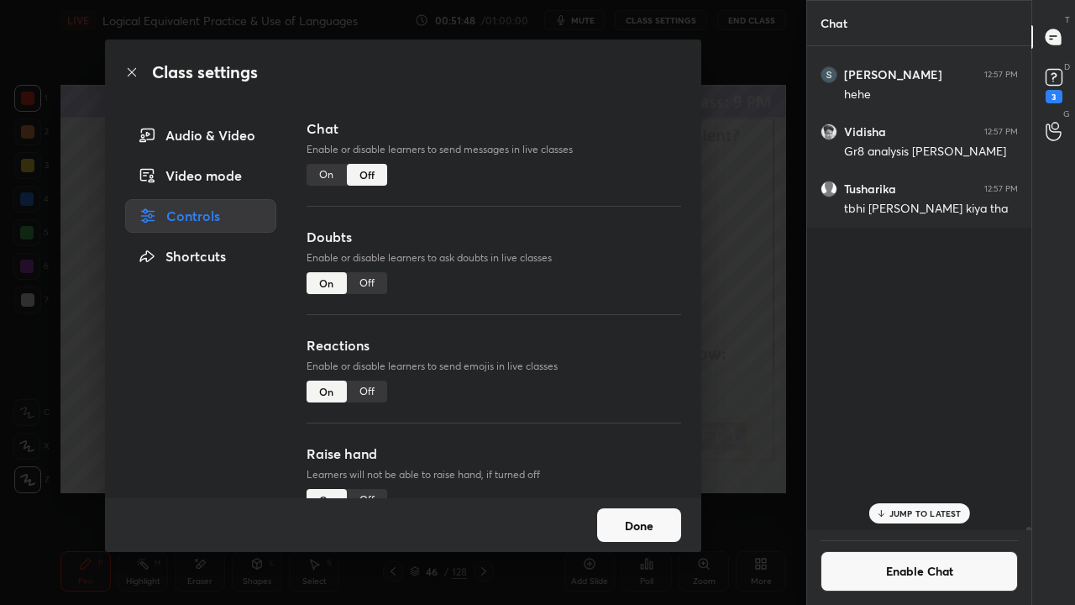
scroll to position [5, 5]
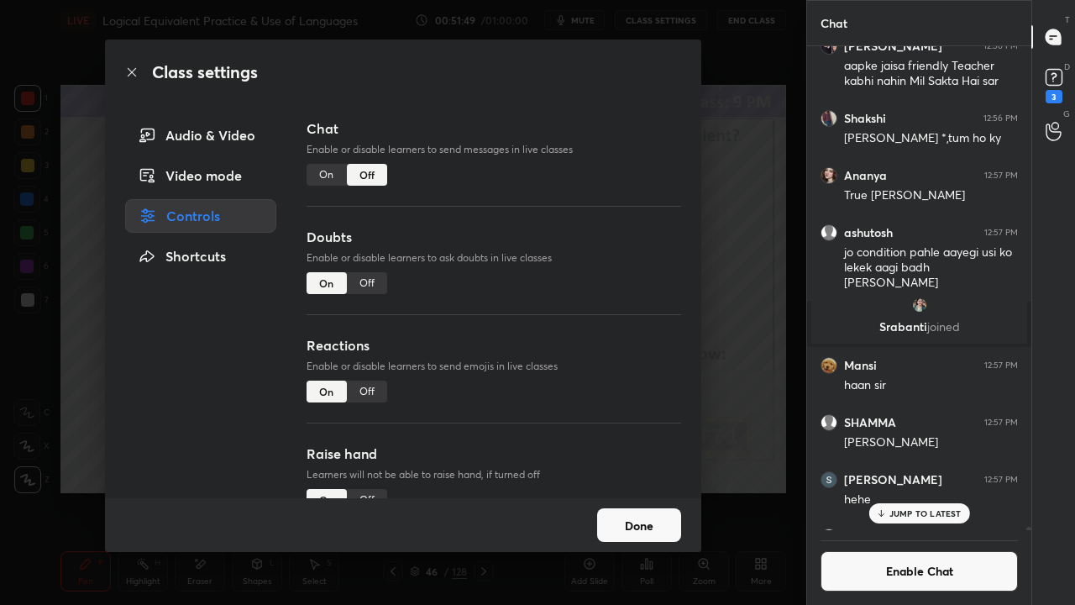
click at [131, 66] on icon at bounding box center [131, 72] width 13 height 13
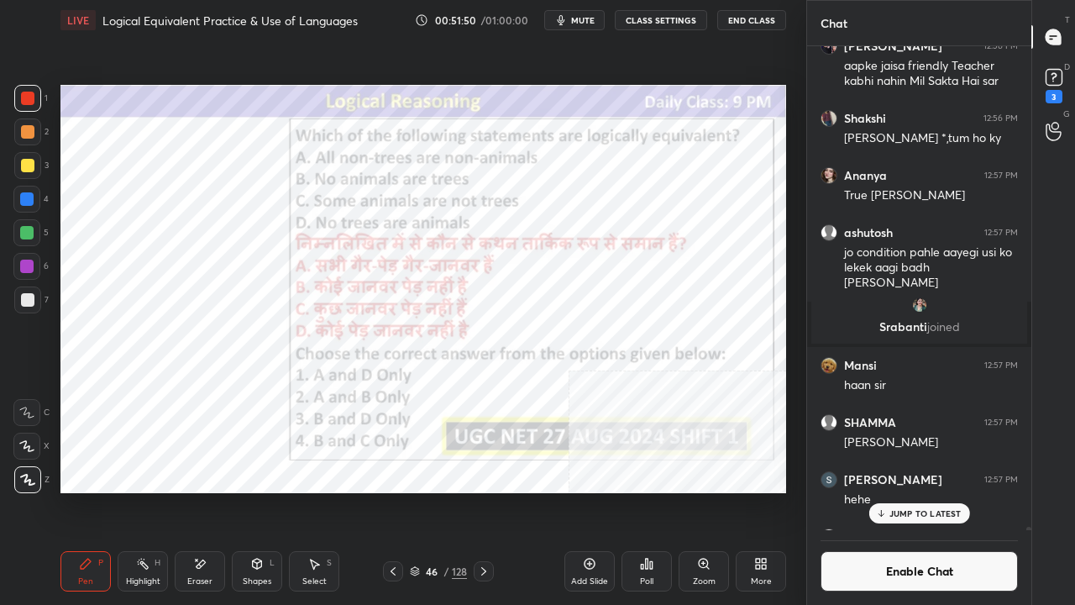
click at [941, 491] on p "JUMP TO LATEST" at bounding box center [926, 513] width 72 height 10
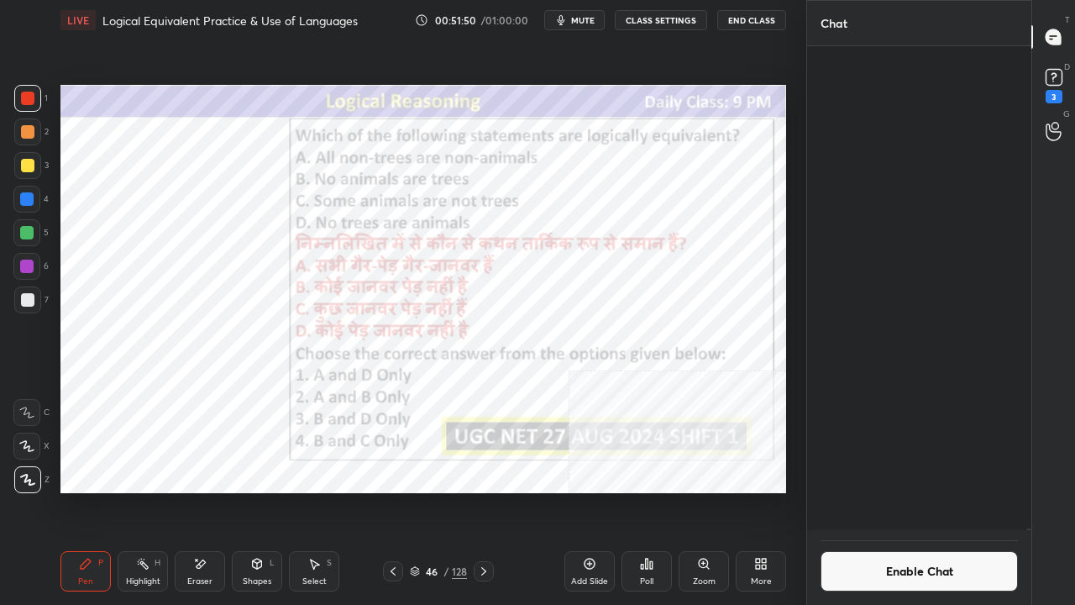
scroll to position [143952, 0]
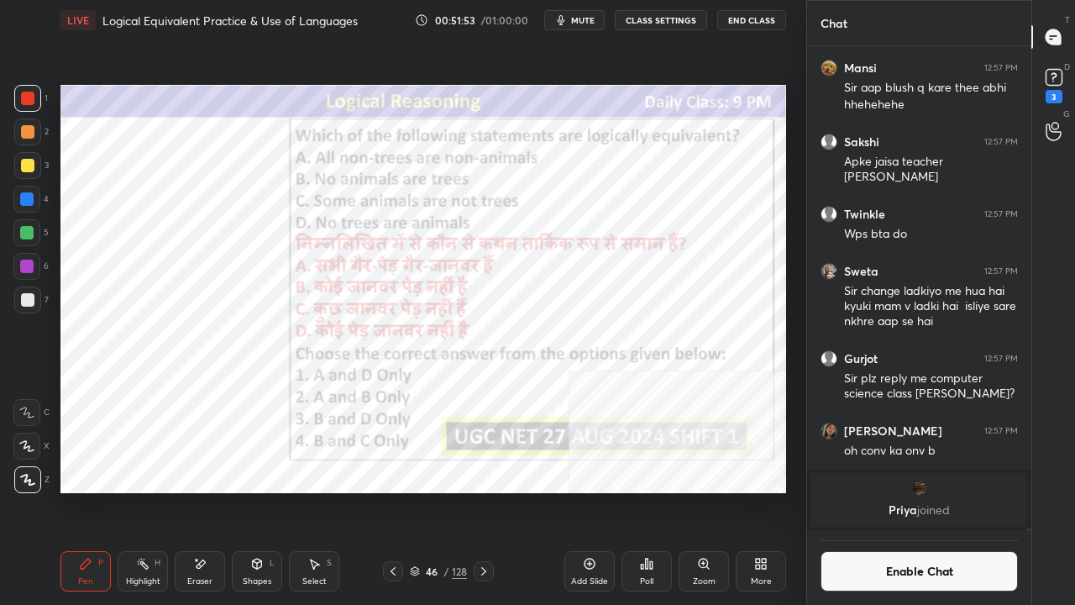
click at [956, 491] on button "Enable Chat" at bounding box center [919, 571] width 197 height 40
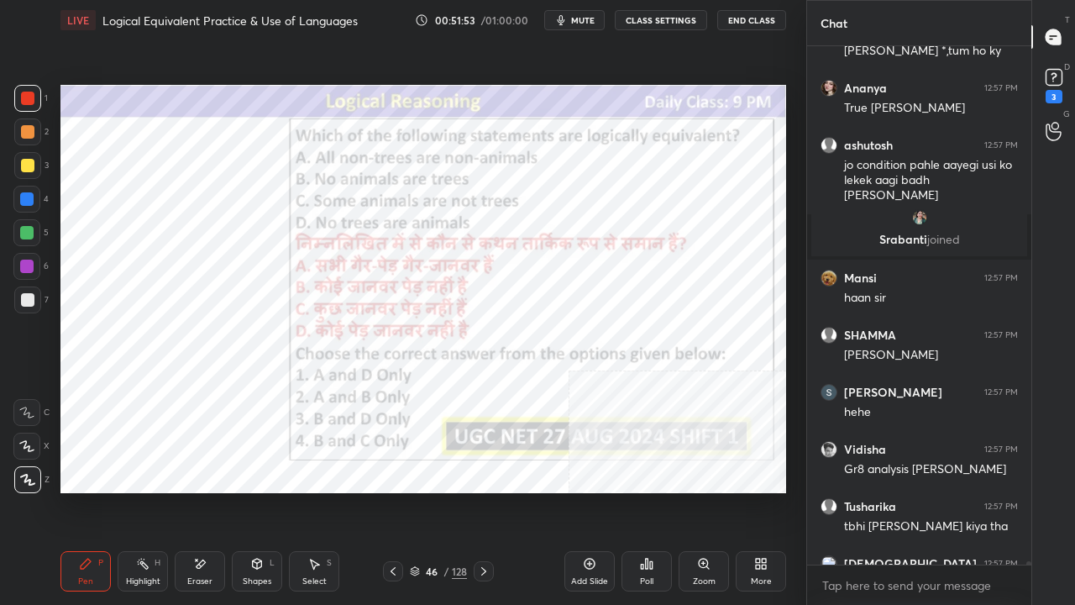
scroll to position [513, 219]
click at [1054, 132] on icon at bounding box center [1054, 131] width 16 height 19
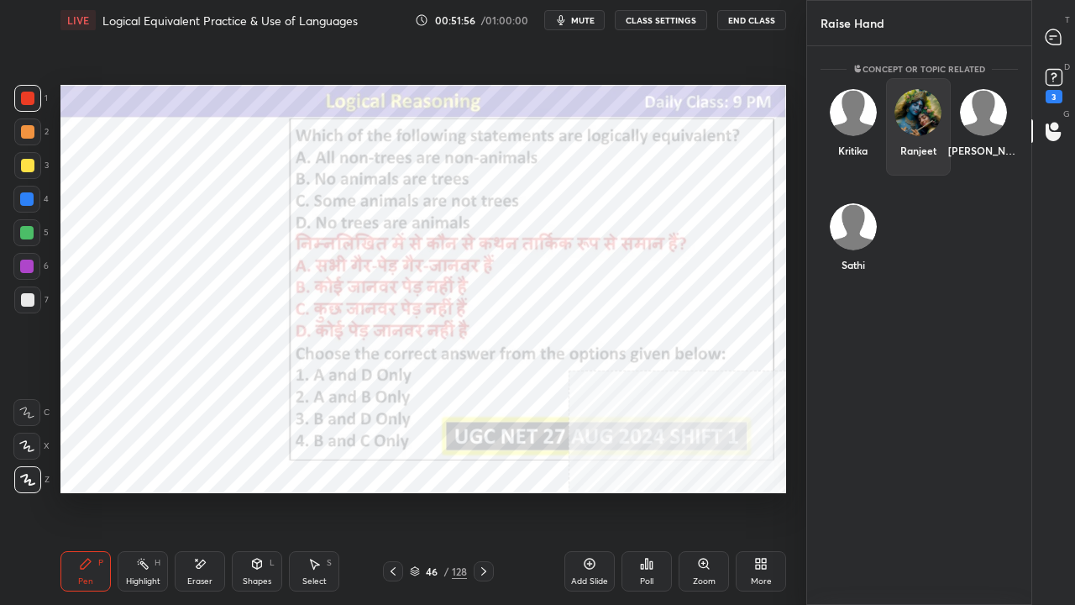
click at [933, 126] on div "Ranjeet" at bounding box center [919, 126] width 66 height 97
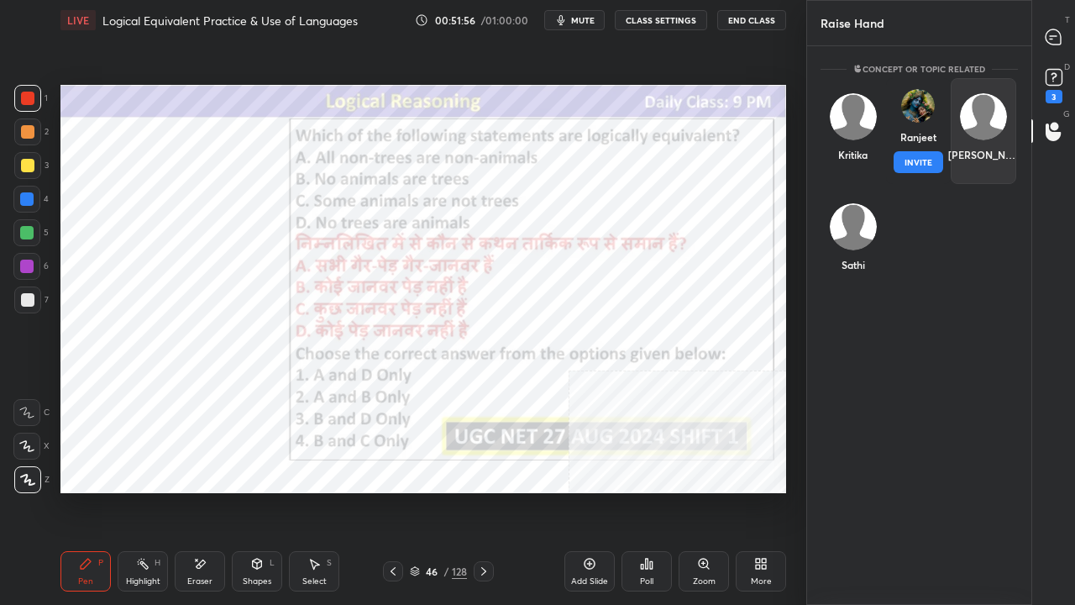
click at [917, 162] on button "INVITE" at bounding box center [919, 162] width 50 height 22
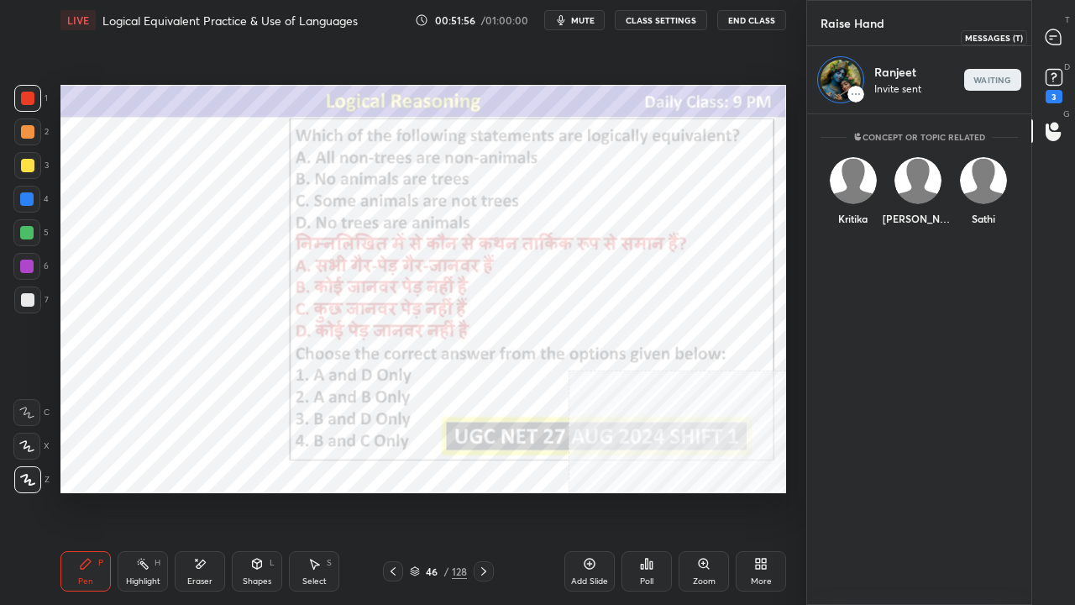
click at [1062, 38] on icon at bounding box center [1054, 38] width 18 height 18
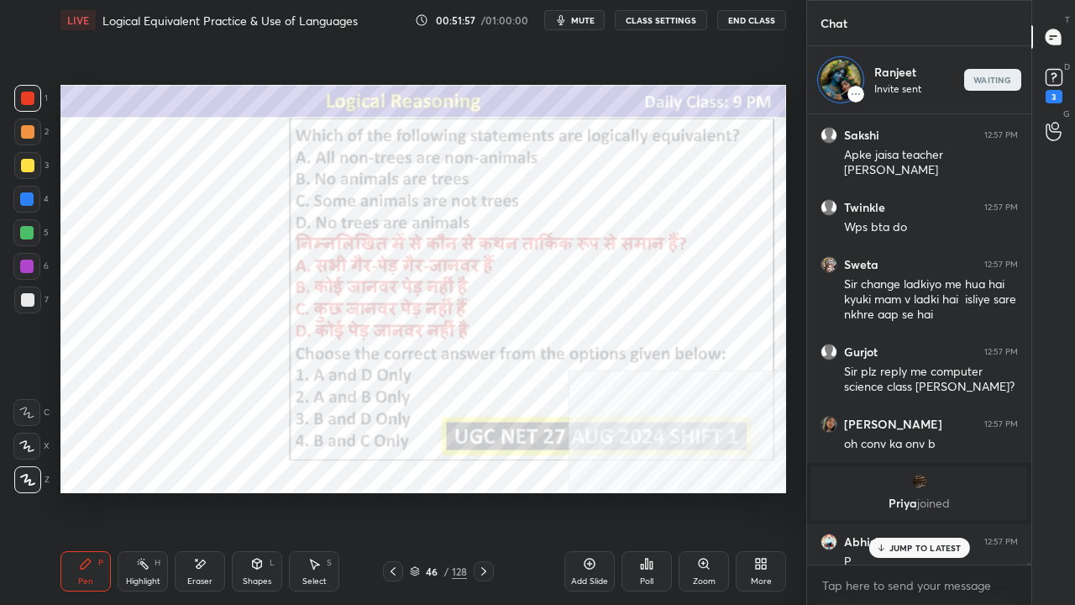
click at [918, 491] on p "JUMP TO LATEST" at bounding box center [926, 548] width 72 height 10
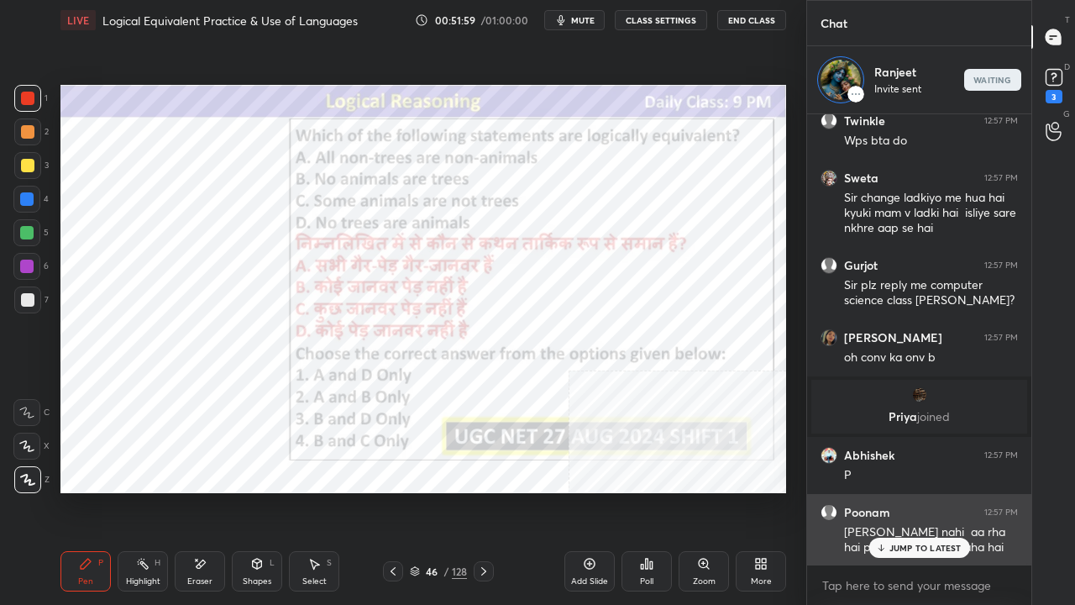
drag, startPoint x: 938, startPoint y: 556, endPoint x: 919, endPoint y: 554, distance: 19.5
click at [938, 491] on div "JUMP TO LATEST" at bounding box center [919, 548] width 101 height 20
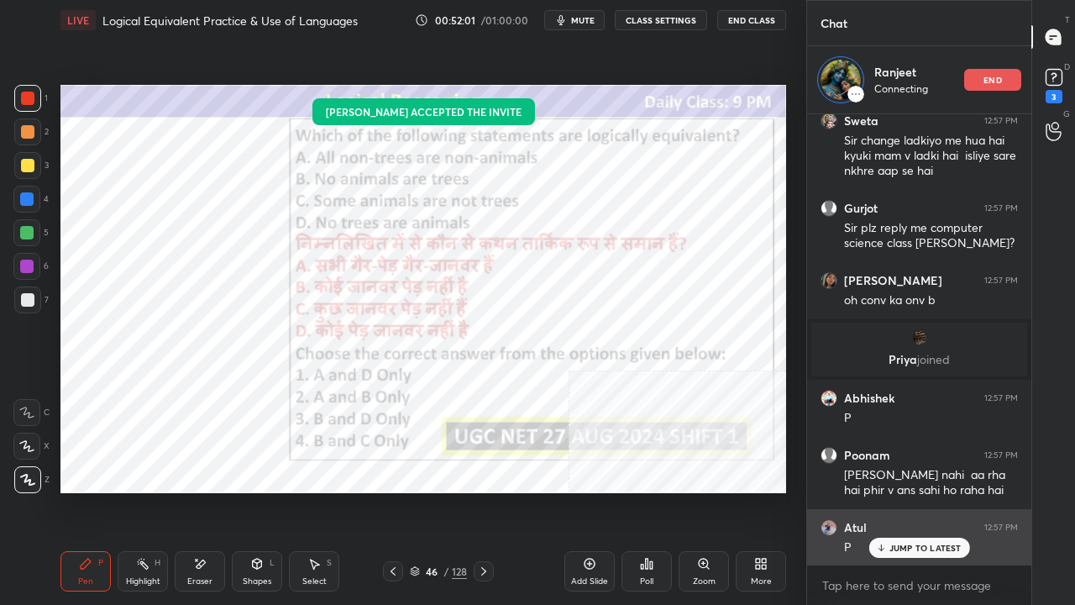
drag, startPoint x: 905, startPoint y: 550, endPoint x: 842, endPoint y: 523, distance: 68.8
click at [906, 491] on p "JUMP TO LATEST" at bounding box center [926, 548] width 72 height 10
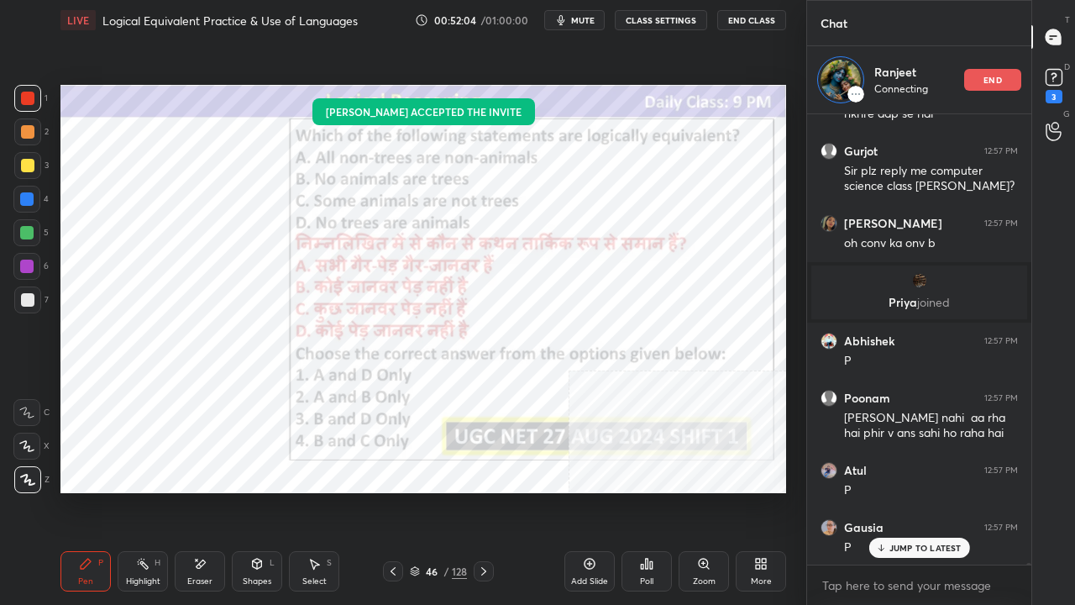
click at [444, 491] on div "46 / 128" at bounding box center [438, 571] width 57 height 15
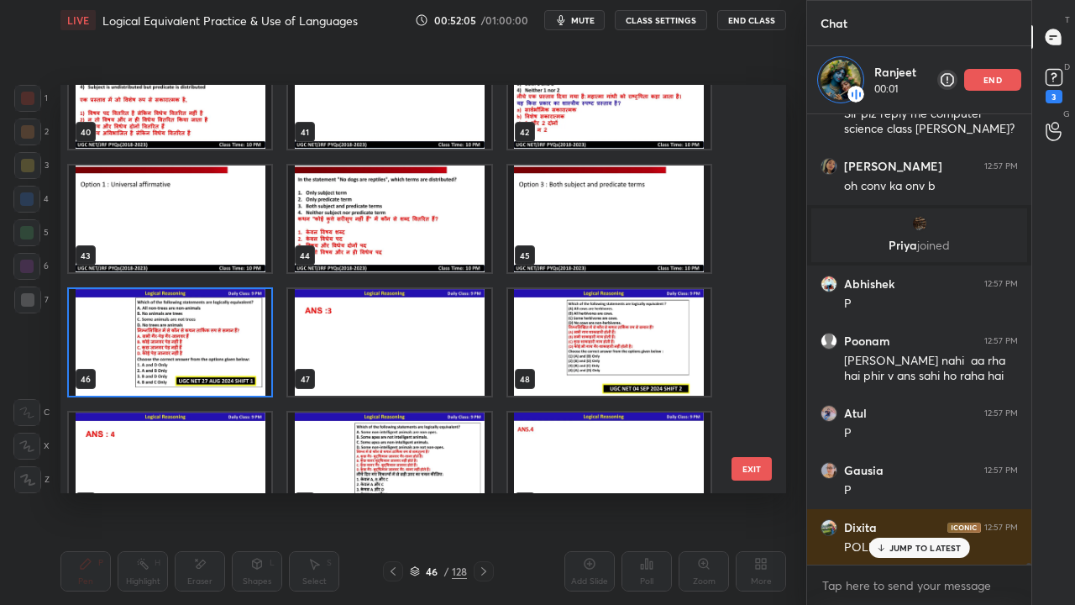
click at [223, 348] on img "grid" at bounding box center [170, 342] width 202 height 107
click at [225, 346] on img "grid" at bounding box center [170, 342] width 202 height 107
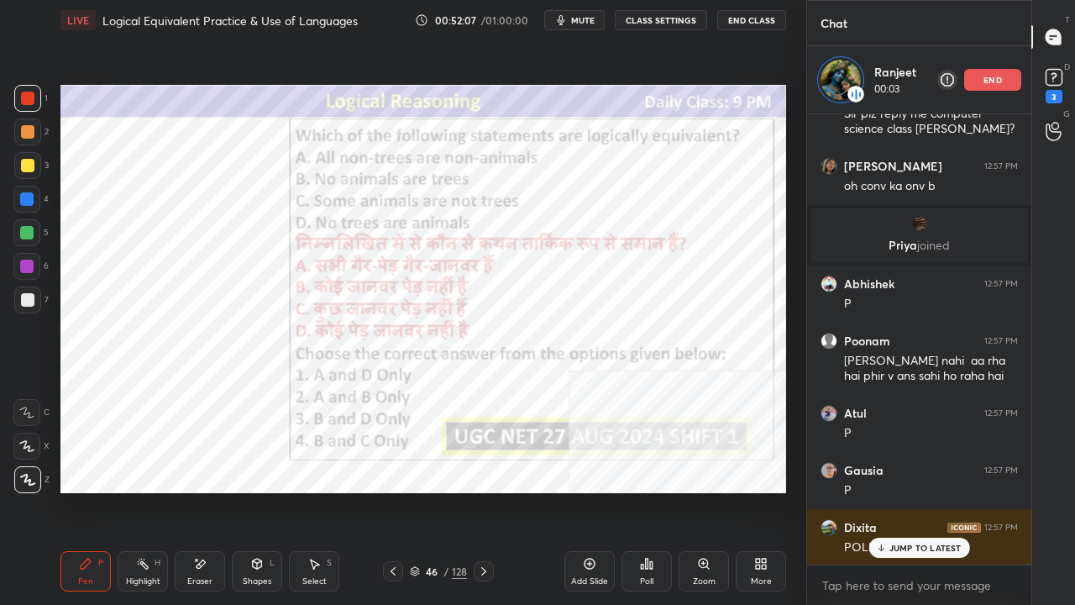
click at [644, 491] on icon at bounding box center [646, 563] width 13 height 13
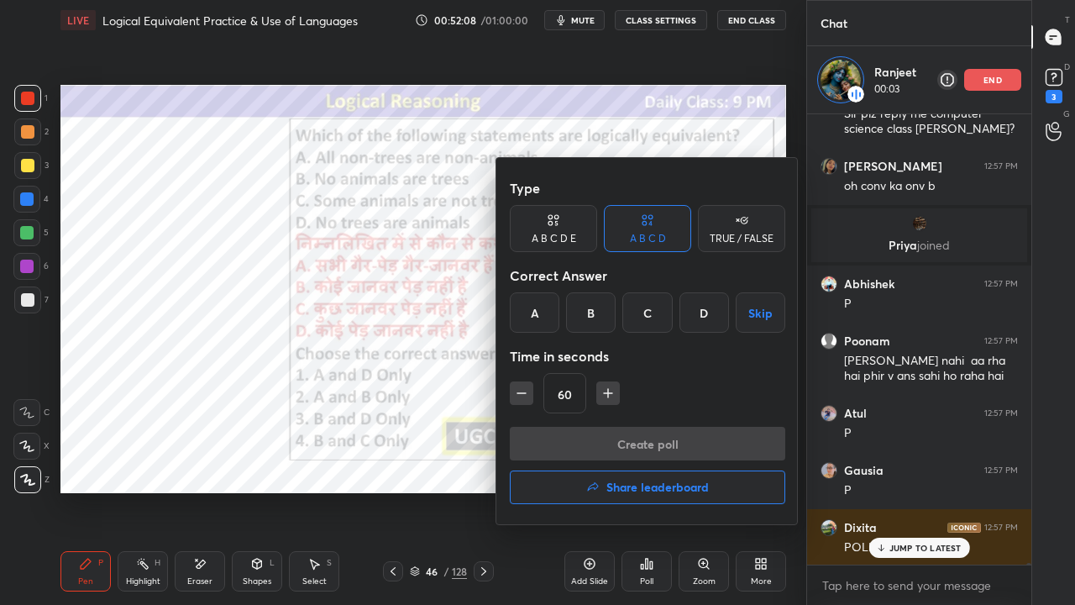
drag, startPoint x: 638, startPoint y: 314, endPoint x: 629, endPoint y: 356, distance: 42.8
click at [638, 317] on div "C" at bounding box center [648, 312] width 50 height 40
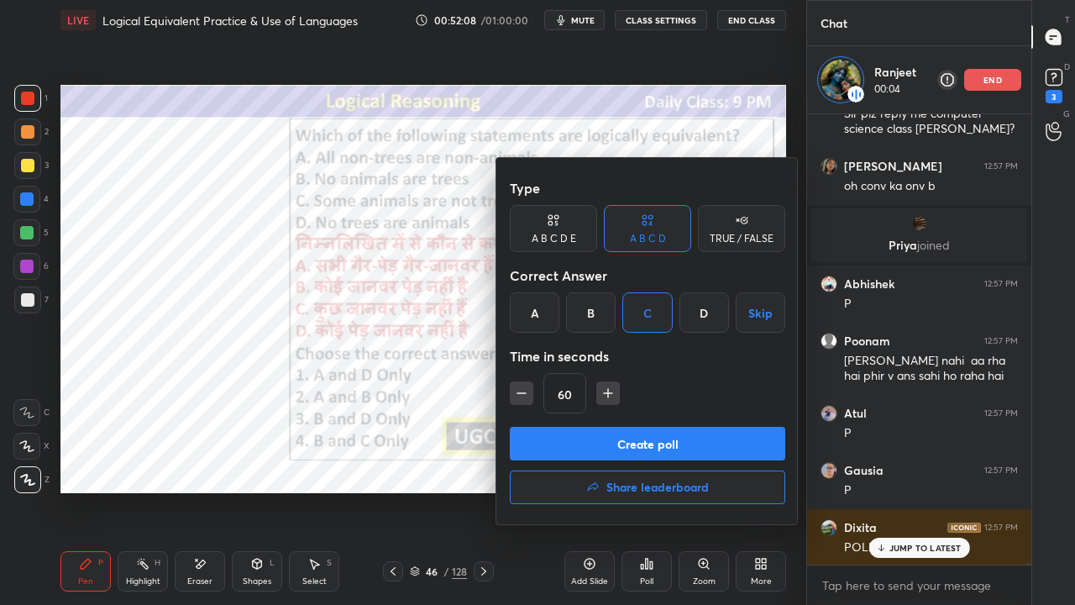
click at [605, 430] on button "Create poll" at bounding box center [648, 444] width 276 height 34
type textarea "x"
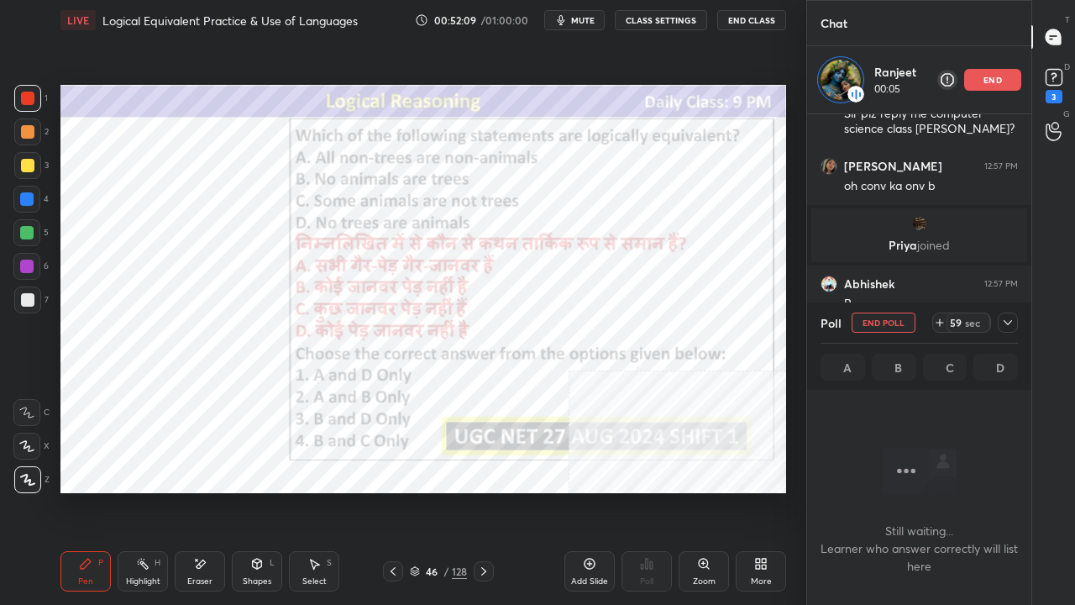
click at [654, 18] on button "CLASS SETTINGS" at bounding box center [661, 20] width 92 height 20
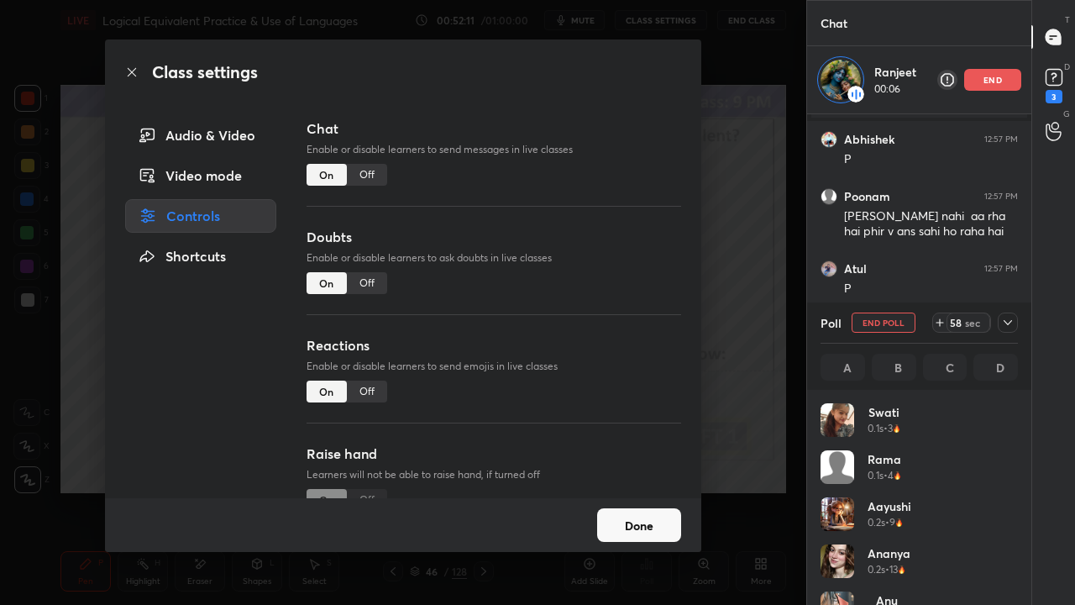
click at [367, 180] on div "Off" at bounding box center [367, 175] width 40 height 22
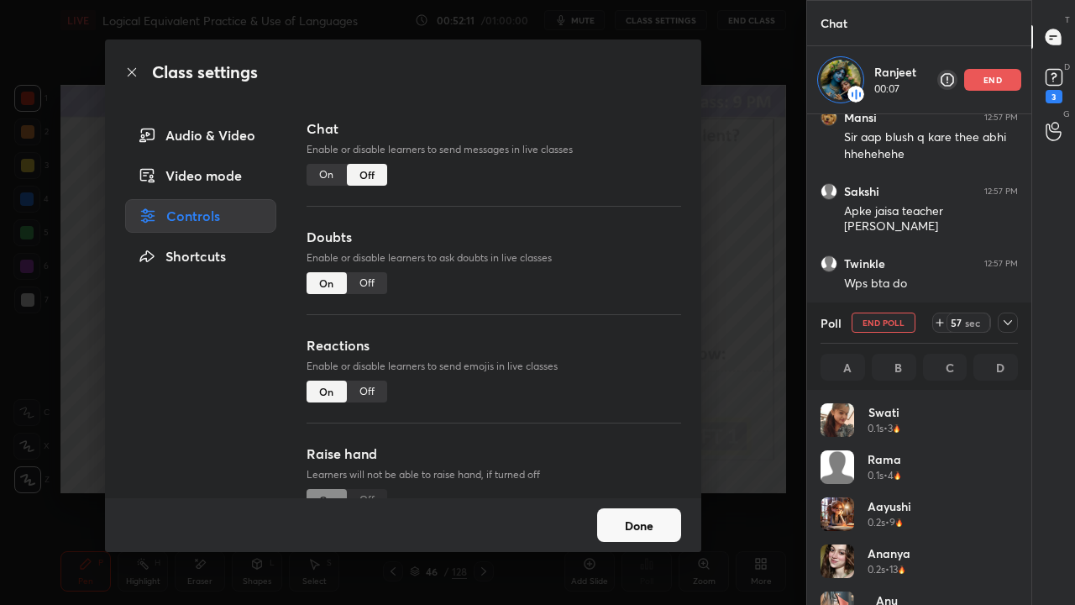
click at [133, 71] on icon at bounding box center [132, 72] width 8 height 8
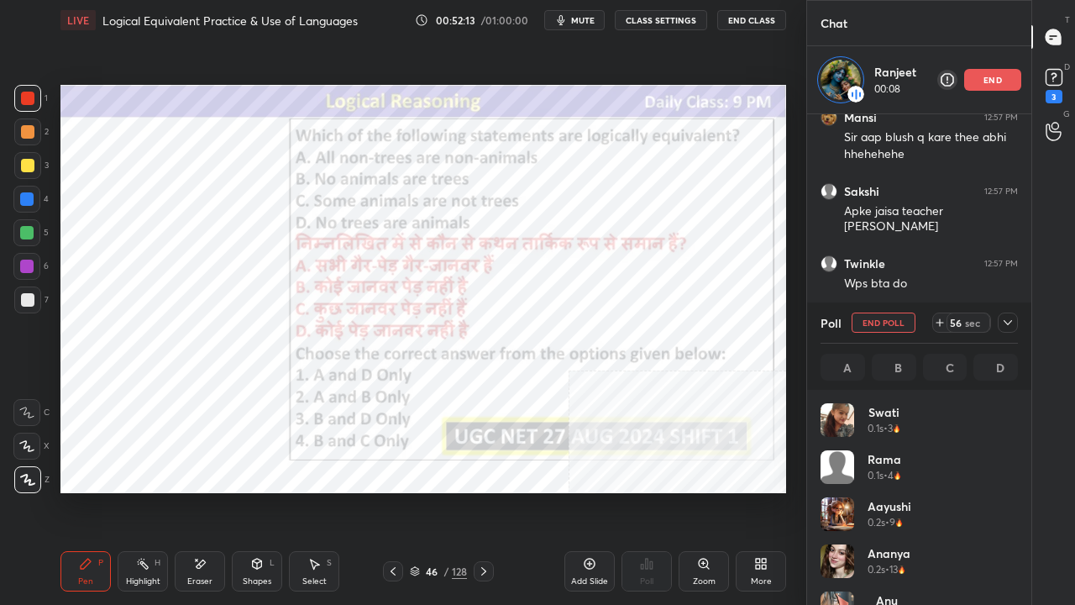
click at [1006, 319] on icon at bounding box center [1008, 322] width 13 height 13
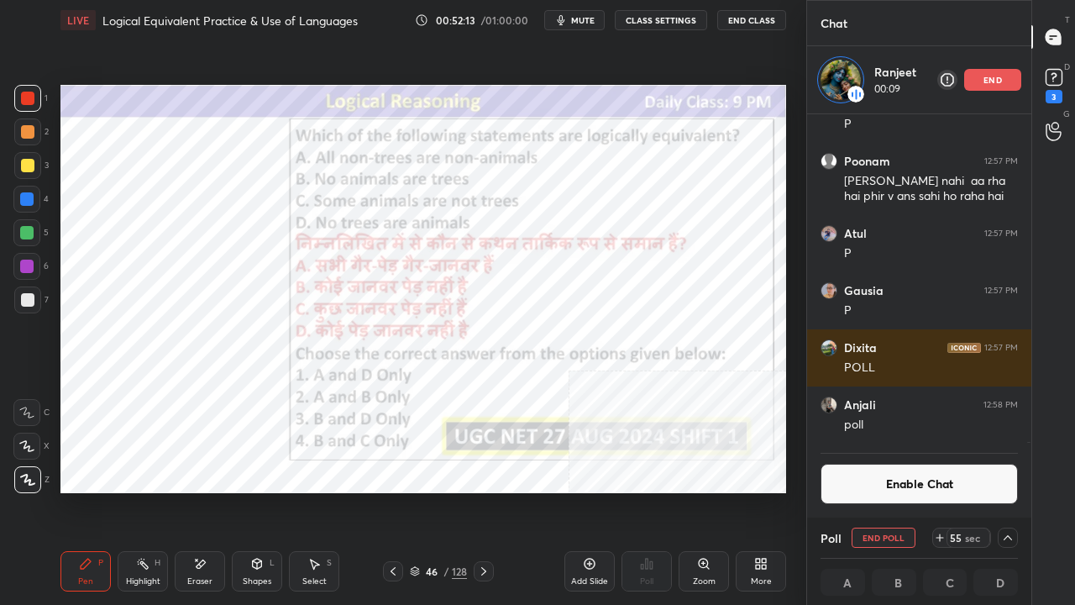
click at [901, 491] on button "Enable Chat" at bounding box center [919, 484] width 197 height 40
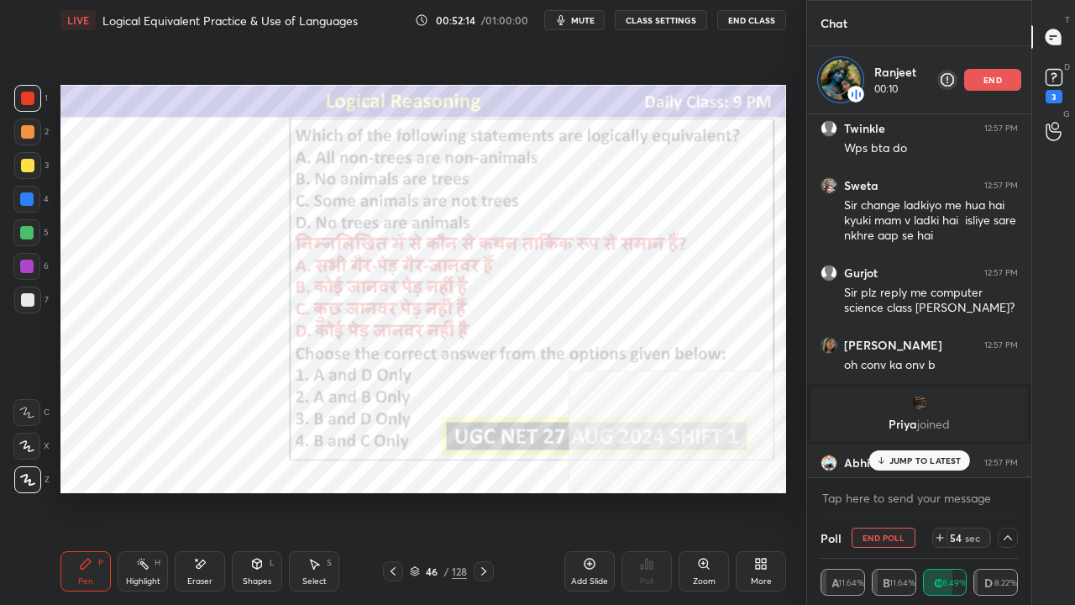
click at [907, 472] on div "[PERSON_NAME] 12:57 PM Sir aap blush q kare thee abhi hhehehehe [PERSON_NAME] 1…" at bounding box center [919, 296] width 224 height 364
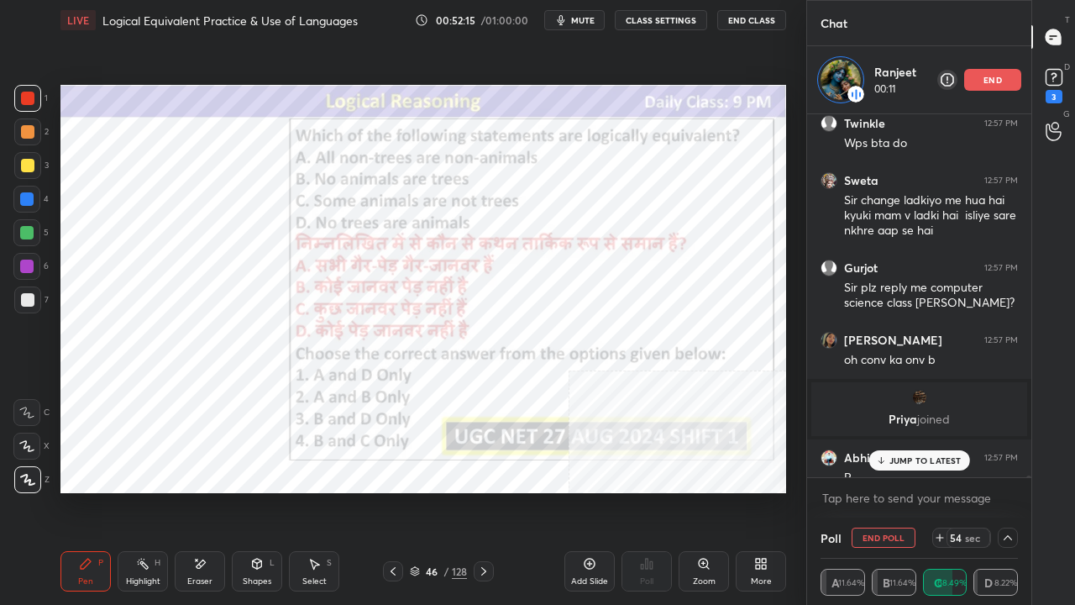
click at [902, 462] on p "JUMP TO LATEST" at bounding box center [926, 460] width 72 height 10
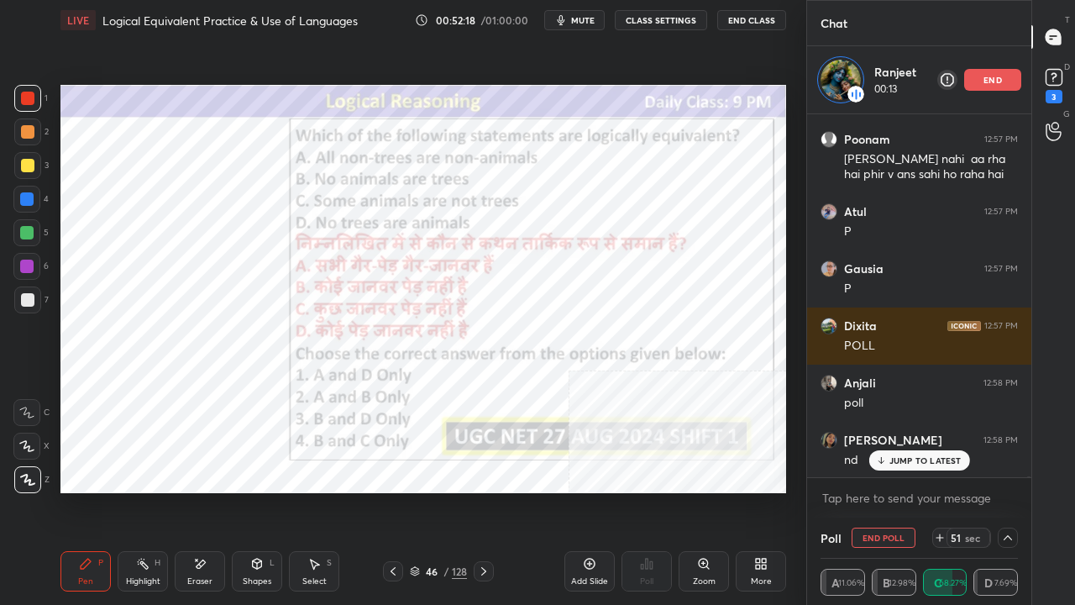
click at [28, 264] on div at bounding box center [26, 266] width 13 height 13
drag, startPoint x: 428, startPoint y: 567, endPoint x: 437, endPoint y: 504, distance: 63.7
click at [428, 491] on div "46" at bounding box center [431, 571] width 17 height 10
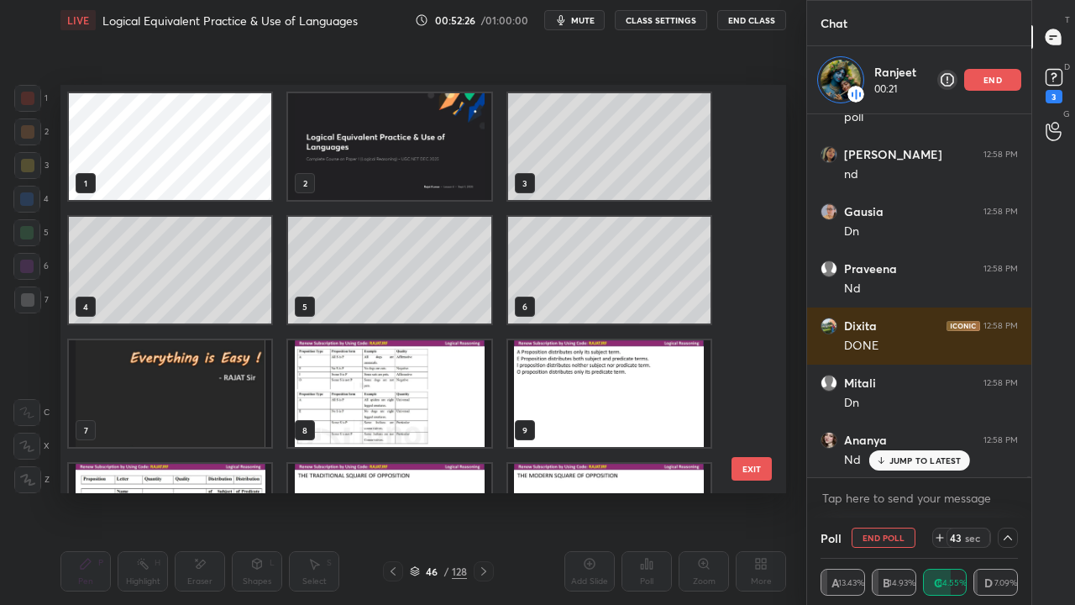
click at [756, 468] on button "EXIT" at bounding box center [752, 469] width 40 height 24
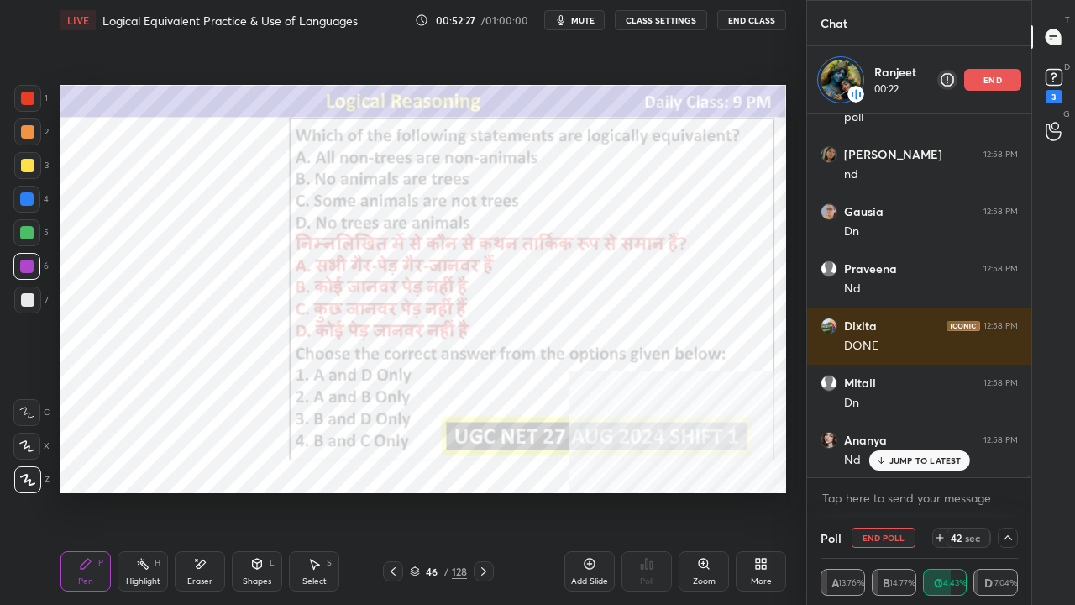
click at [905, 461] on p "JUMP TO LATEST" at bounding box center [926, 460] width 72 height 10
click at [32, 96] on div at bounding box center [27, 98] width 13 height 13
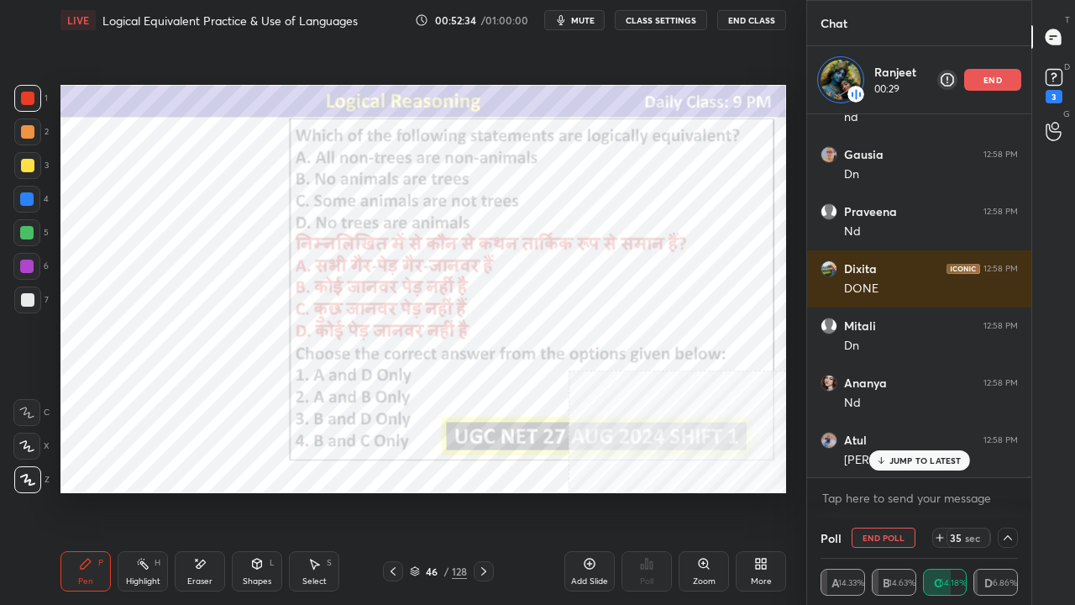
drag, startPoint x: 31, startPoint y: 268, endPoint x: 50, endPoint y: 263, distance: 19.2
click at [30, 268] on div at bounding box center [26, 266] width 13 height 13
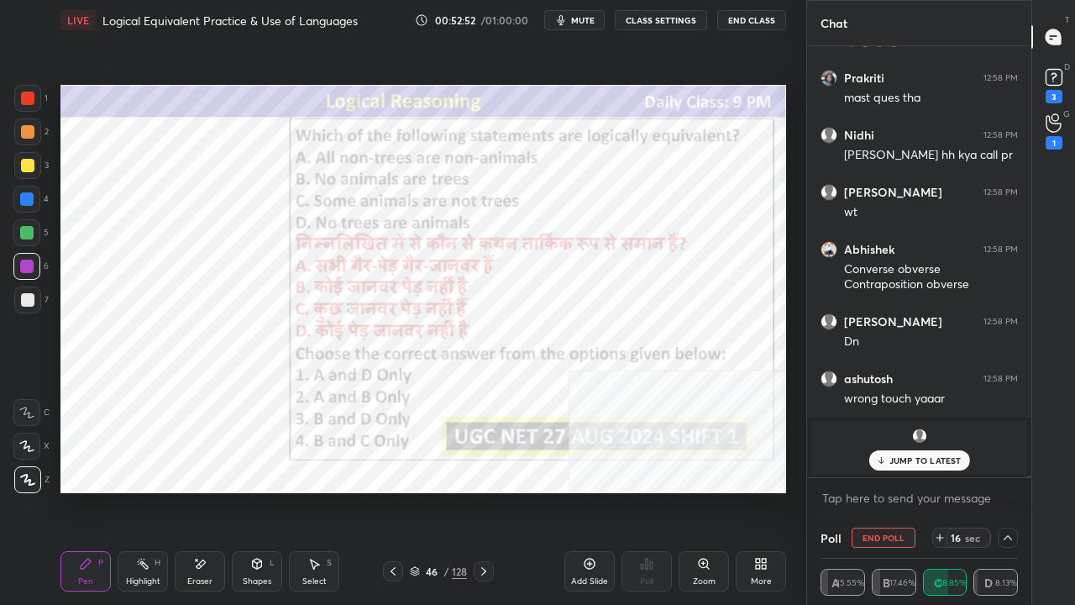
click at [948, 457] on p "JUMP TO LATEST" at bounding box center [926, 460] width 72 height 10
click at [201, 491] on icon at bounding box center [201, 564] width 9 height 8
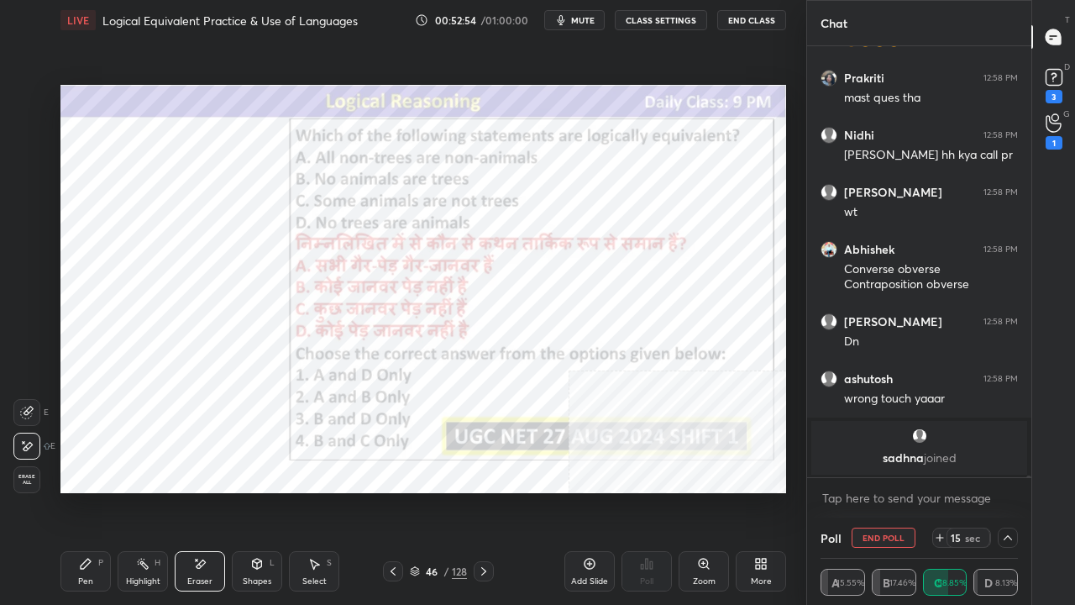
drag, startPoint x: 29, startPoint y: 476, endPoint x: 44, endPoint y: 476, distance: 14.3
click at [35, 476] on span "Erase all" at bounding box center [26, 480] width 25 height 12
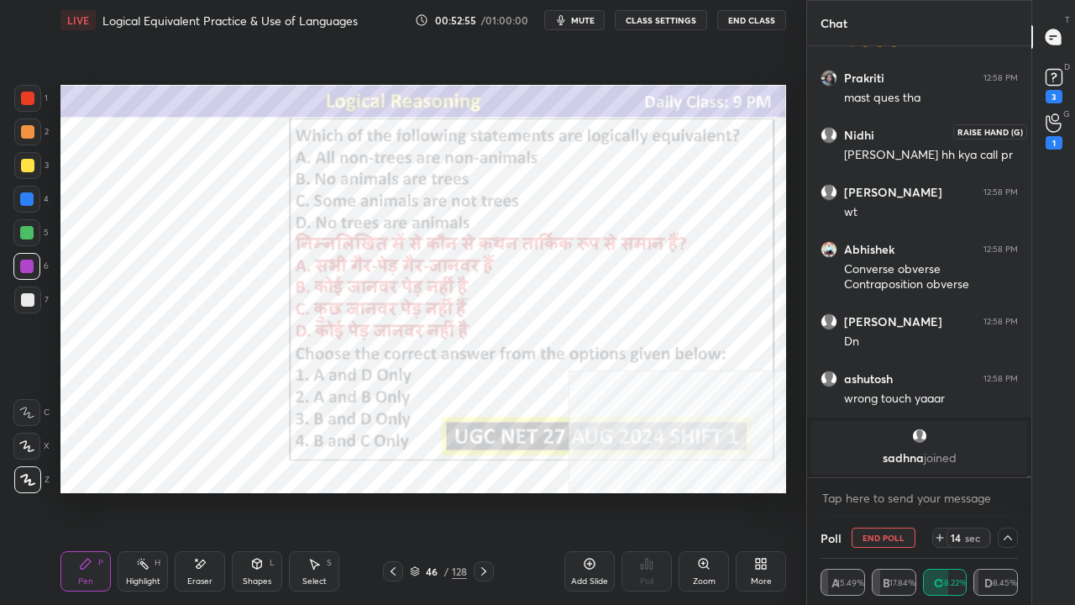
click at [1050, 129] on icon at bounding box center [1054, 122] width 16 height 19
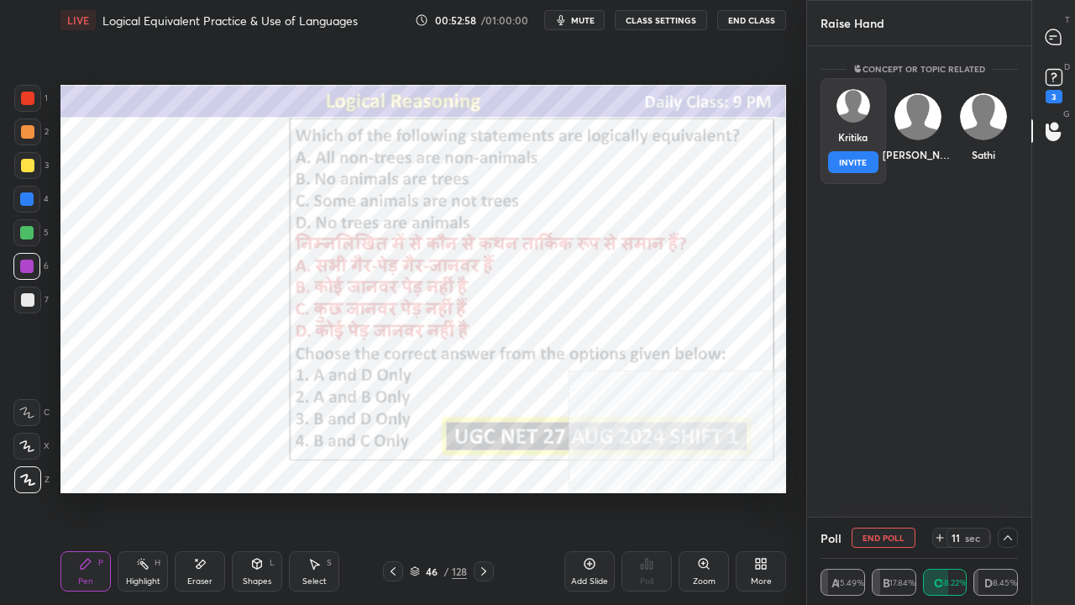
drag, startPoint x: 866, startPoint y: 116, endPoint x: 858, endPoint y: 152, distance: 37.1
click at [866, 118] on div "[PERSON_NAME] INVITE" at bounding box center [854, 131] width 66 height 106
drag, startPoint x: 855, startPoint y: 163, endPoint x: 929, endPoint y: 122, distance: 84.6
click at [855, 163] on button "INVITE" at bounding box center [853, 162] width 50 height 22
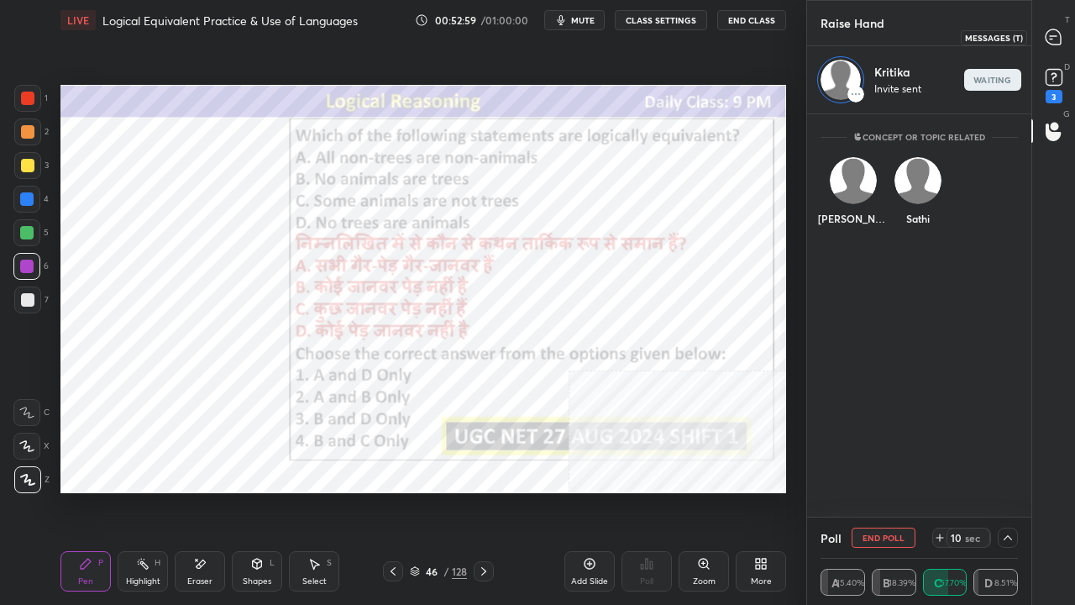
click at [1059, 37] on icon at bounding box center [1053, 36] width 15 height 15
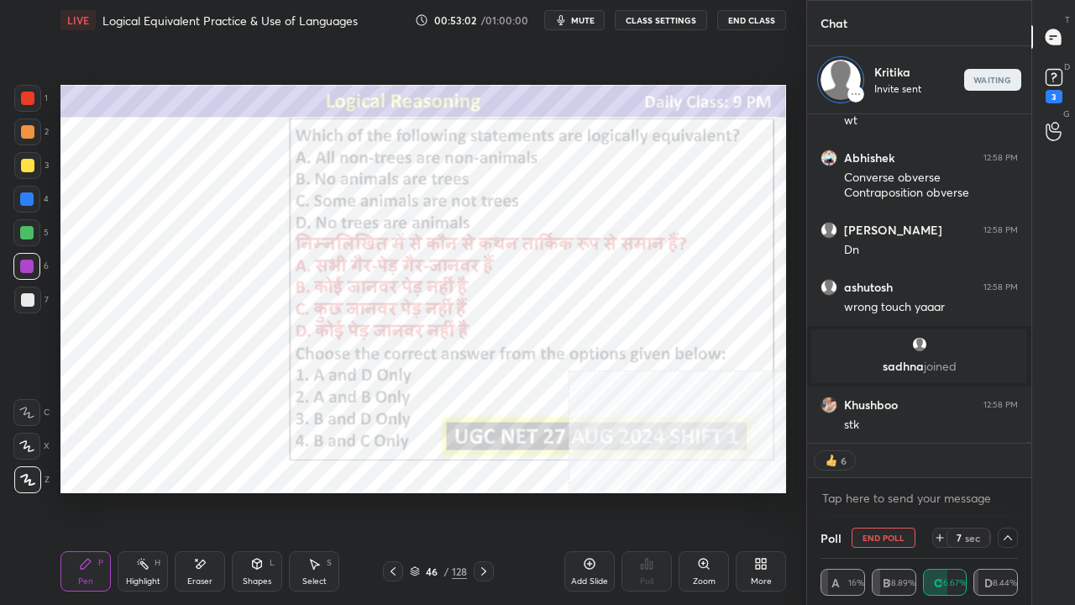
click at [29, 102] on div at bounding box center [27, 98] width 13 height 13
click at [29, 100] on div at bounding box center [27, 98] width 13 height 13
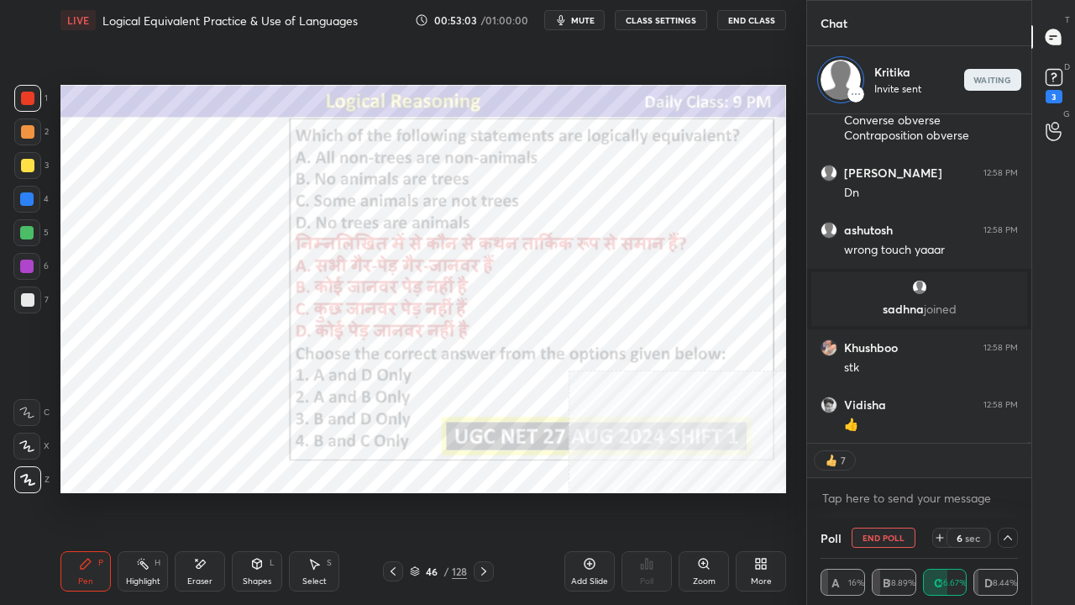
click at [22, 259] on div at bounding box center [26, 266] width 27 height 27
drag, startPoint x: 24, startPoint y: 259, endPoint x: 46, endPoint y: 250, distance: 24.2
click at [24, 258] on div at bounding box center [26, 266] width 27 height 27
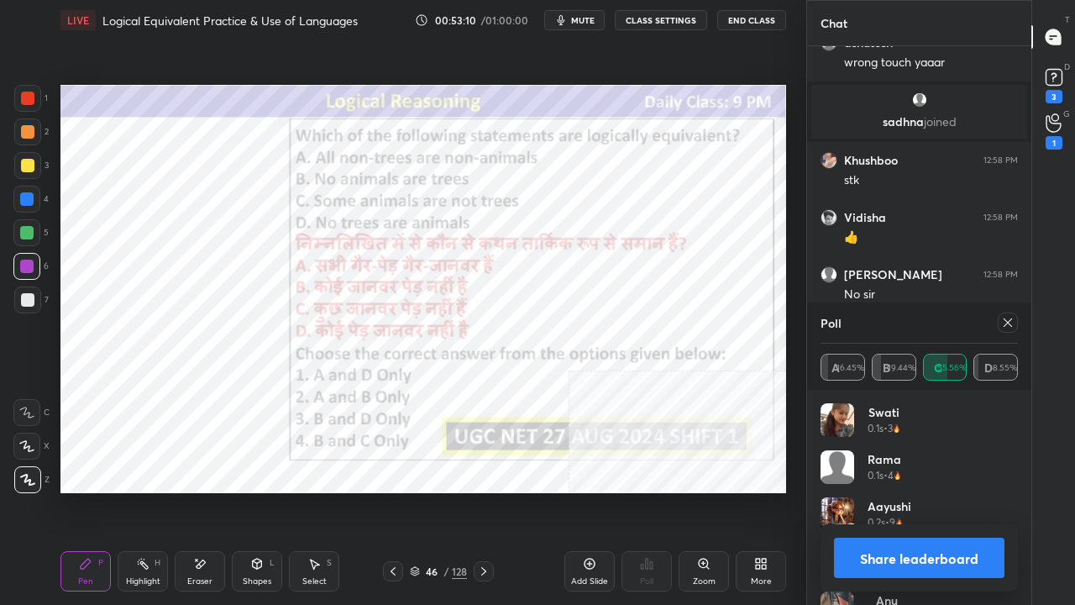
click at [1007, 311] on div "Poll" at bounding box center [919, 322] width 197 height 40
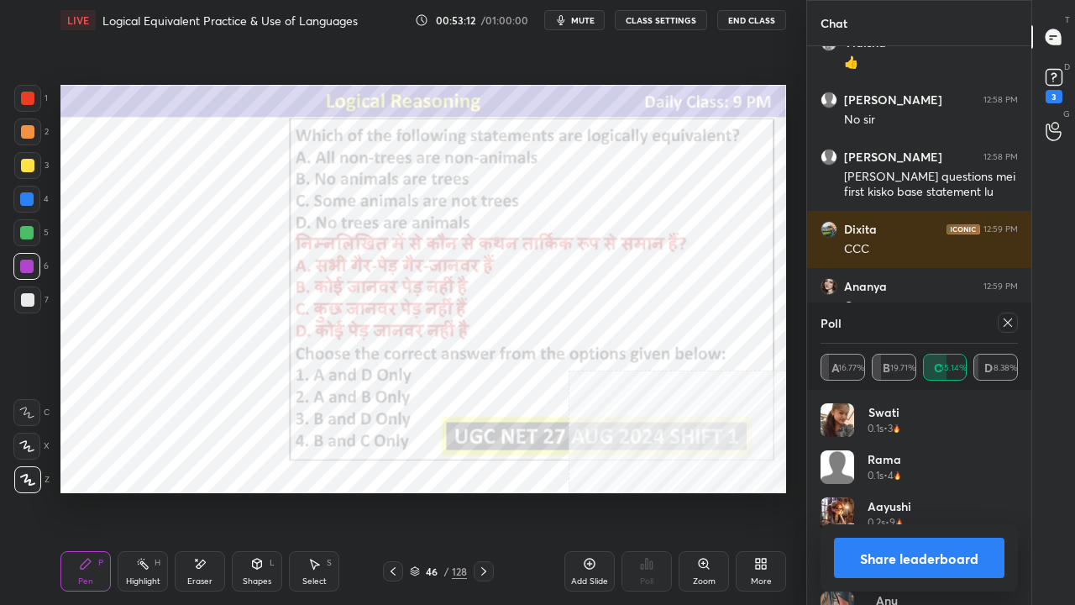
click at [1009, 321] on icon at bounding box center [1008, 322] width 8 height 8
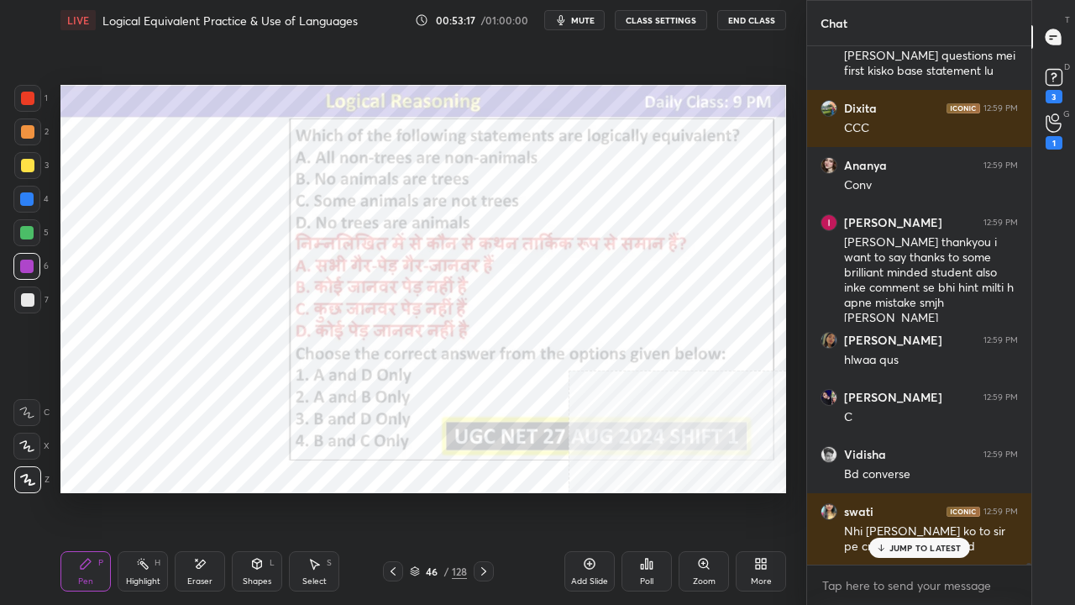
click at [196, 491] on div "Eraser" at bounding box center [200, 571] width 50 height 40
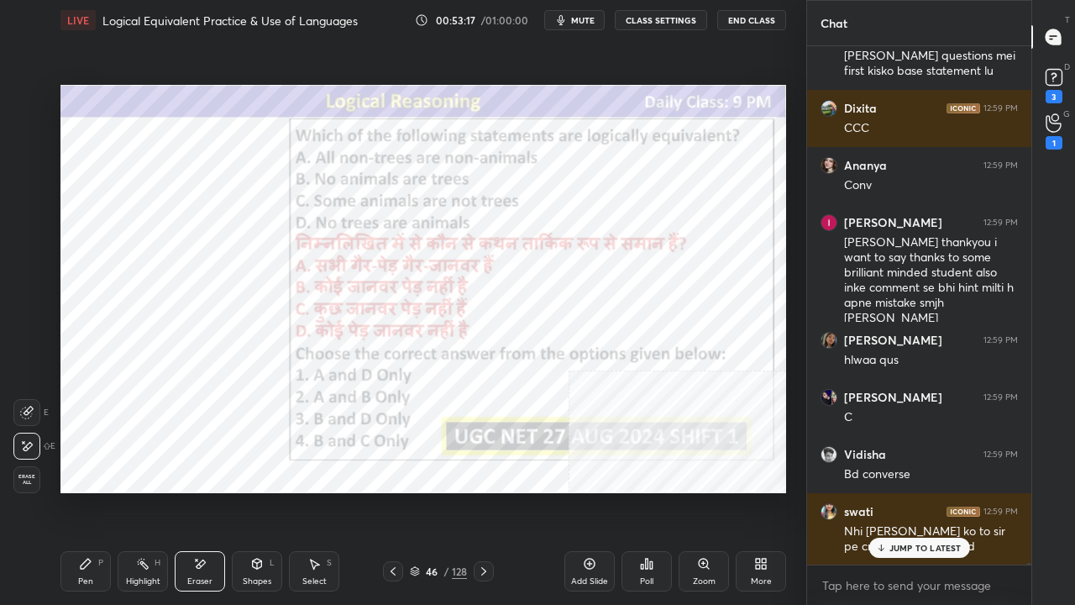
click at [29, 479] on span "Erase all" at bounding box center [26, 480] width 25 height 12
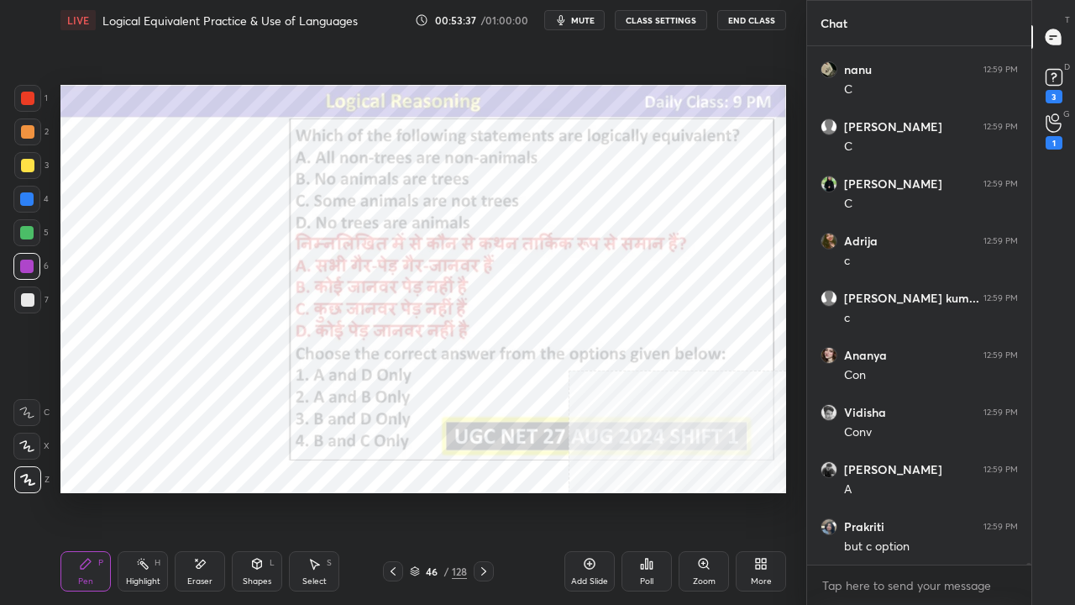
click at [486, 491] on icon at bounding box center [483, 571] width 13 height 13
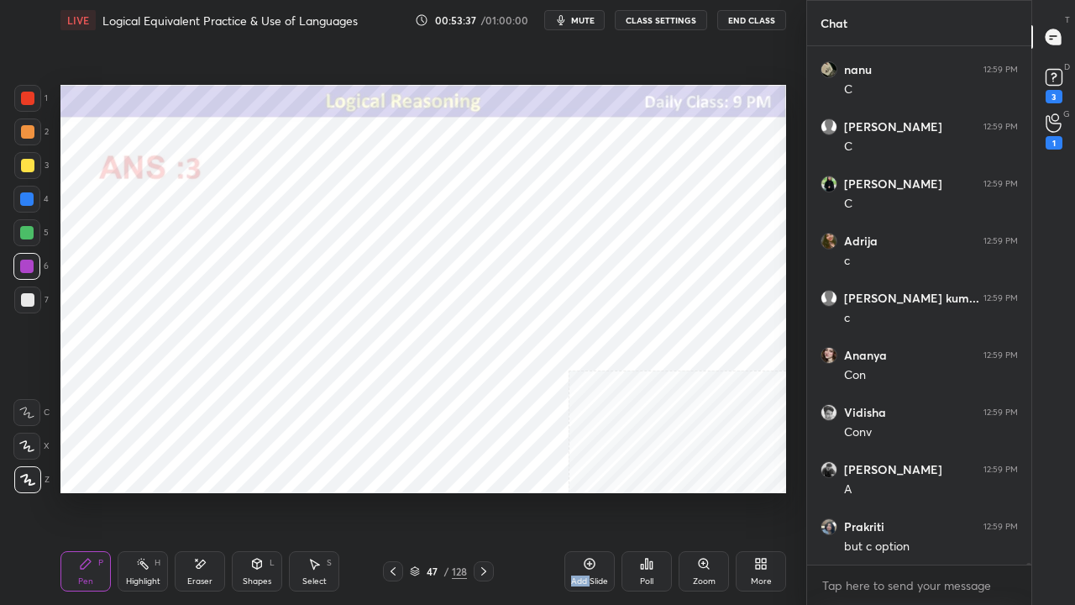
click at [487, 491] on icon at bounding box center [483, 571] width 13 height 13
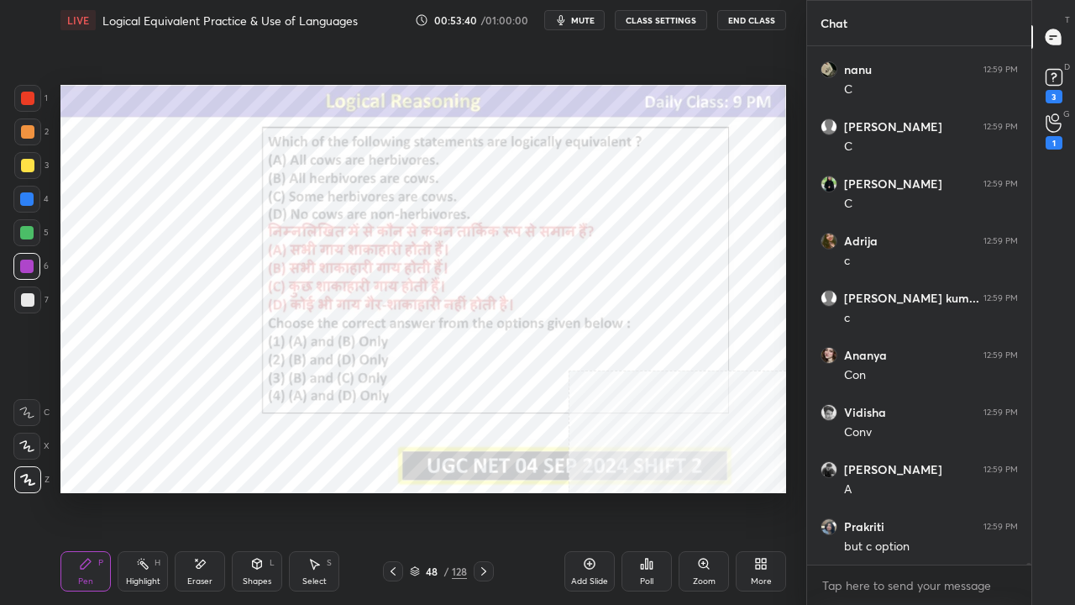
click at [432, 491] on div "48" at bounding box center [431, 571] width 17 height 10
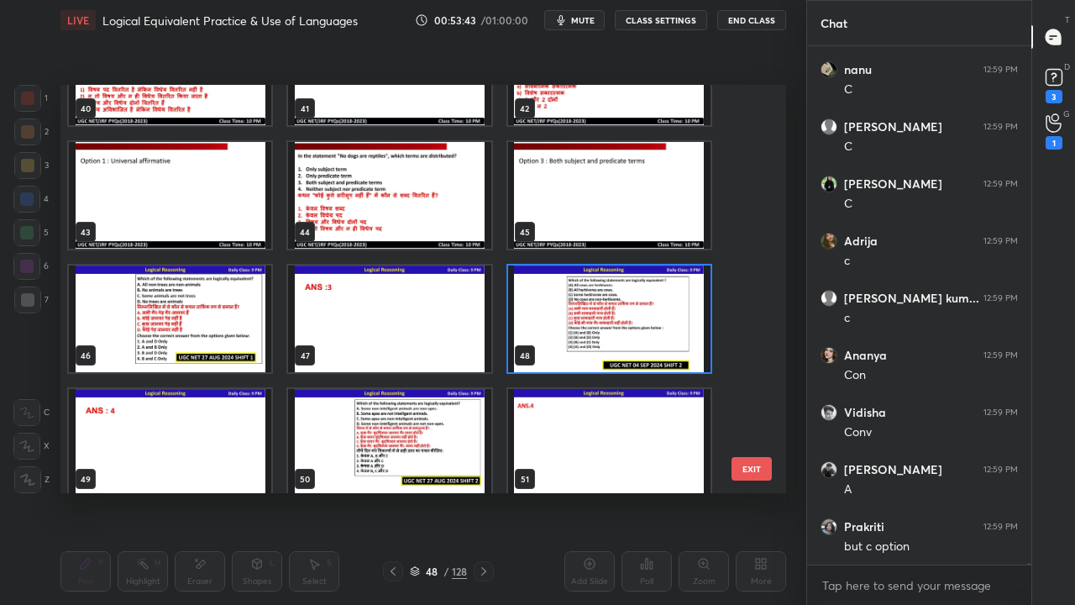
click at [610, 308] on img "grid" at bounding box center [609, 318] width 202 height 107
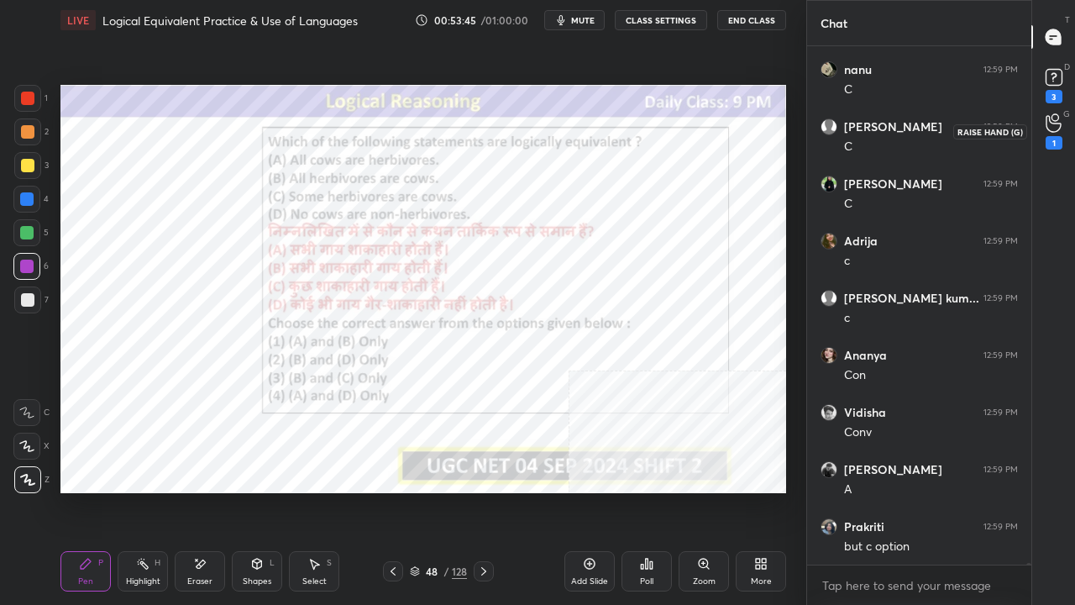
click at [1054, 127] on icon at bounding box center [1054, 122] width 16 height 19
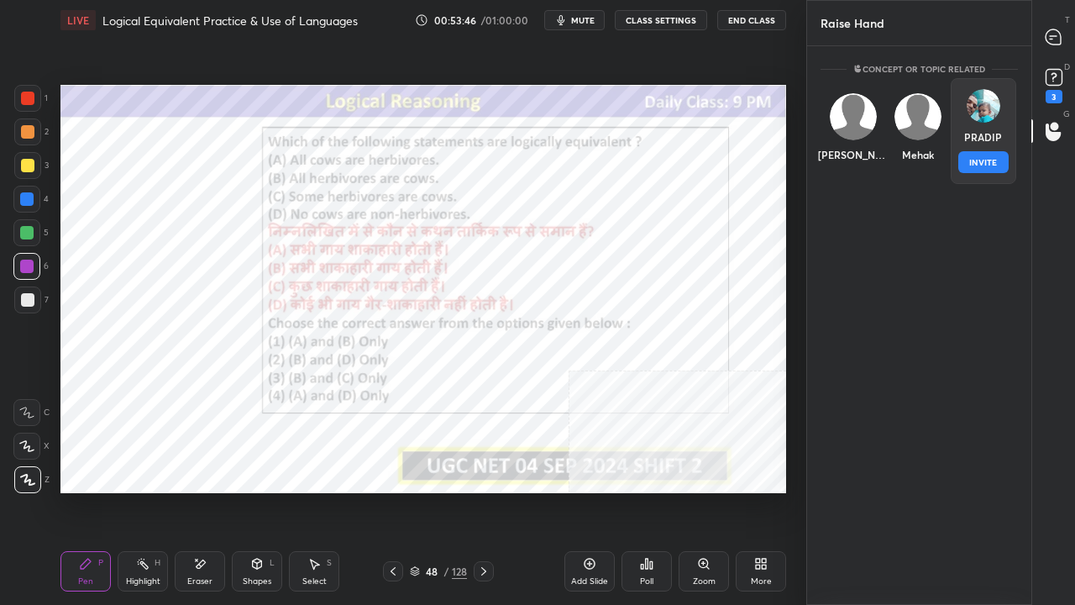
drag, startPoint x: 991, startPoint y: 121, endPoint x: 987, endPoint y: 139, distance: 18.0
click at [990, 124] on div "[PERSON_NAME] INVITE" at bounding box center [984, 131] width 66 height 106
drag, startPoint x: 980, startPoint y: 154, endPoint x: 1020, endPoint y: 123, distance: 50.3
click at [981, 154] on button "INVITE" at bounding box center [984, 162] width 50 height 22
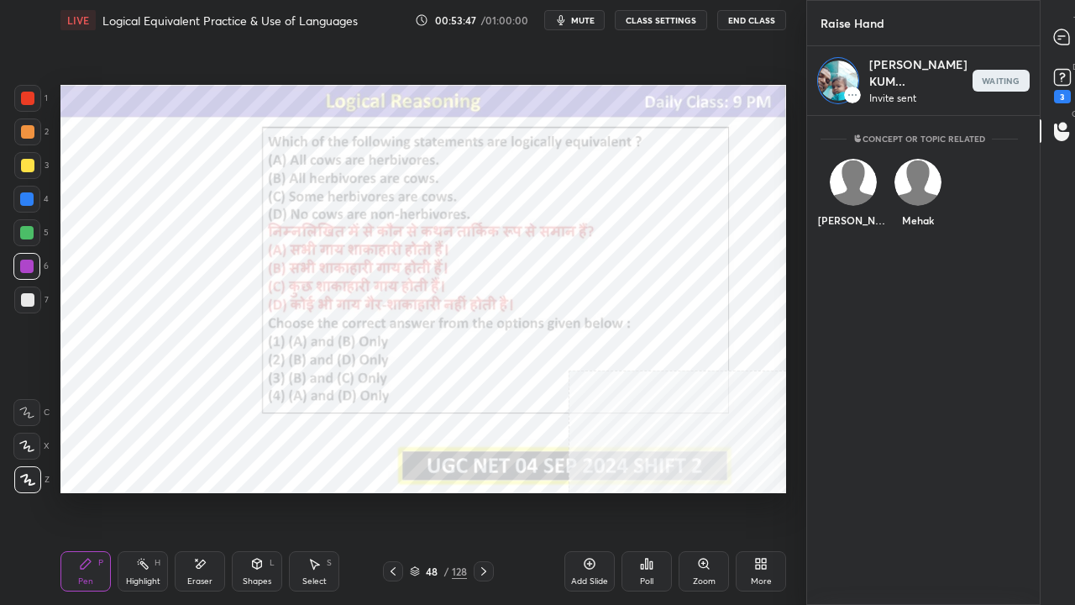
click at [1053, 23] on div at bounding box center [1063, 37] width 34 height 30
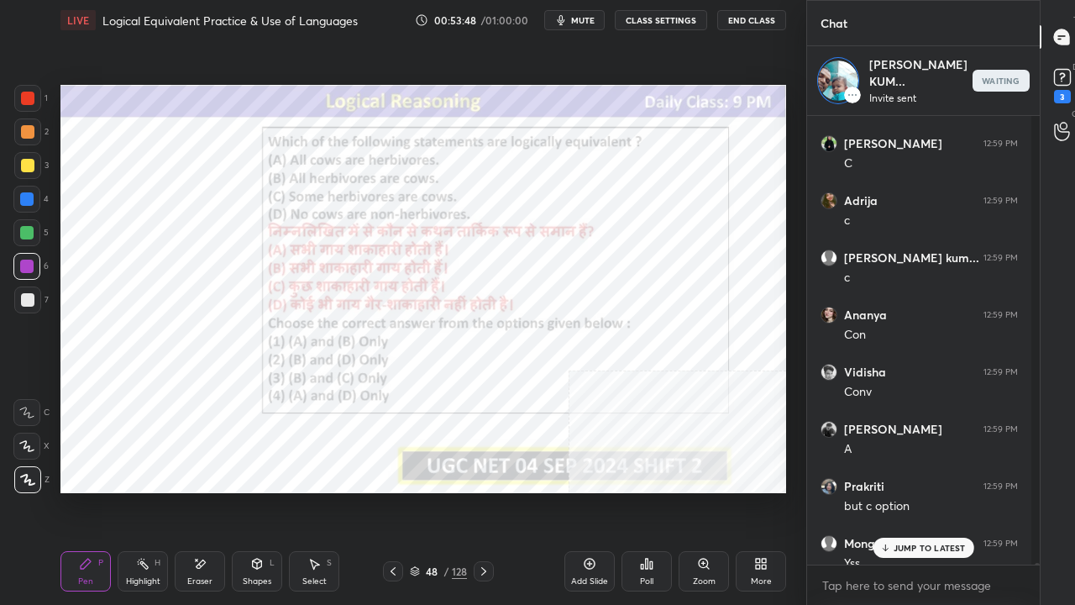
click at [906, 491] on p "JUMP TO LATEST" at bounding box center [930, 548] width 72 height 10
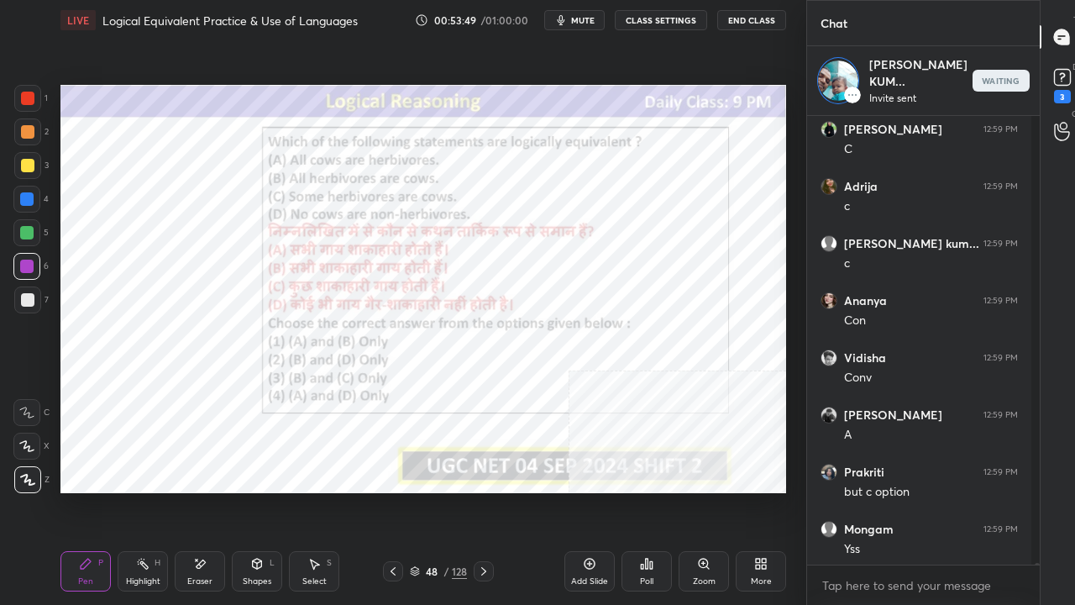
click at [449, 491] on div "48 / 128" at bounding box center [438, 571] width 57 height 15
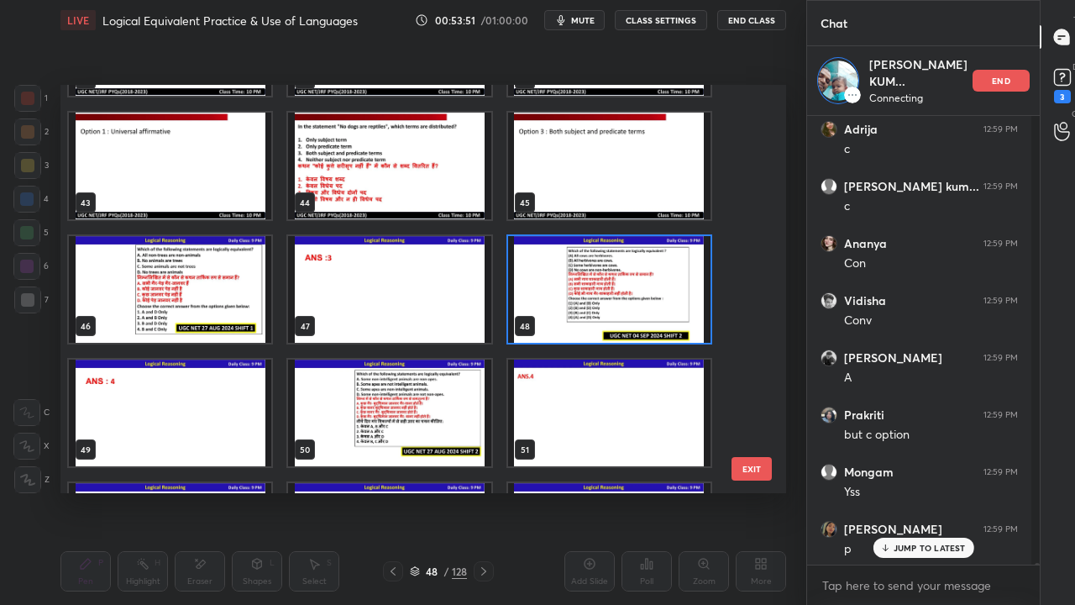
click at [570, 290] on img "grid" at bounding box center [609, 289] width 202 height 107
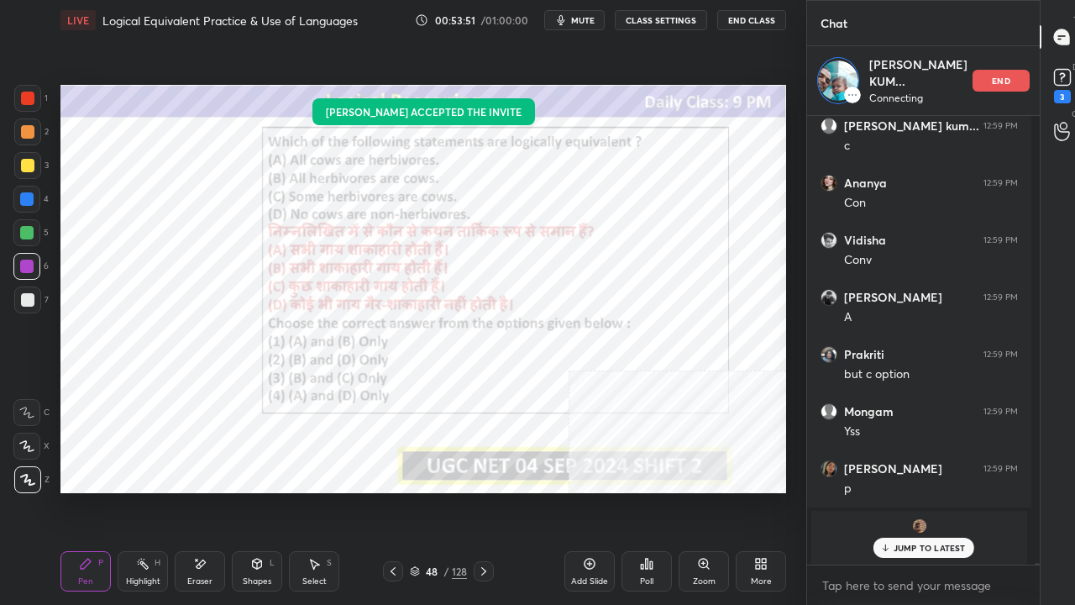
click at [570, 290] on img "grid" at bounding box center [609, 289] width 202 height 107
click at [648, 491] on icon at bounding box center [646, 563] width 13 height 13
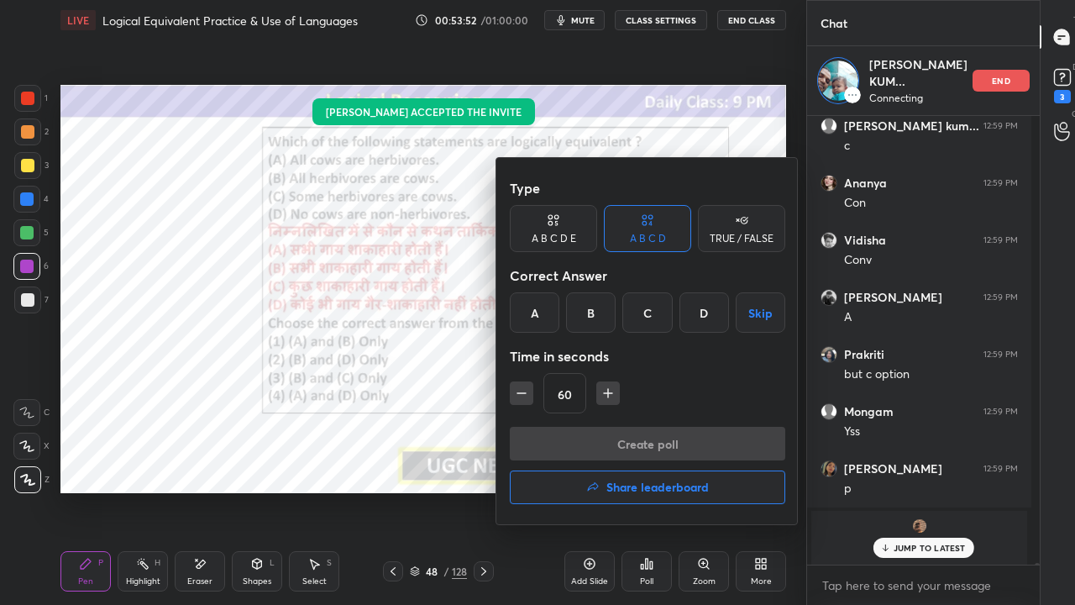
drag, startPoint x: 704, startPoint y: 310, endPoint x: 647, endPoint y: 421, distance: 124.8
click at [702, 314] on div "D" at bounding box center [705, 312] width 50 height 40
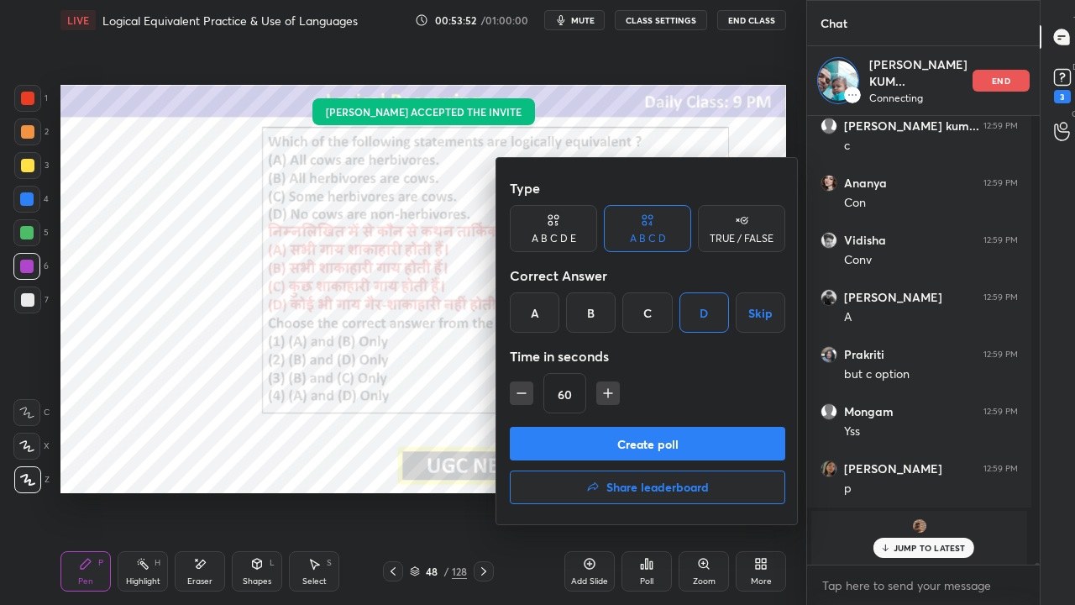
click at [640, 440] on button "Create poll" at bounding box center [648, 444] width 276 height 34
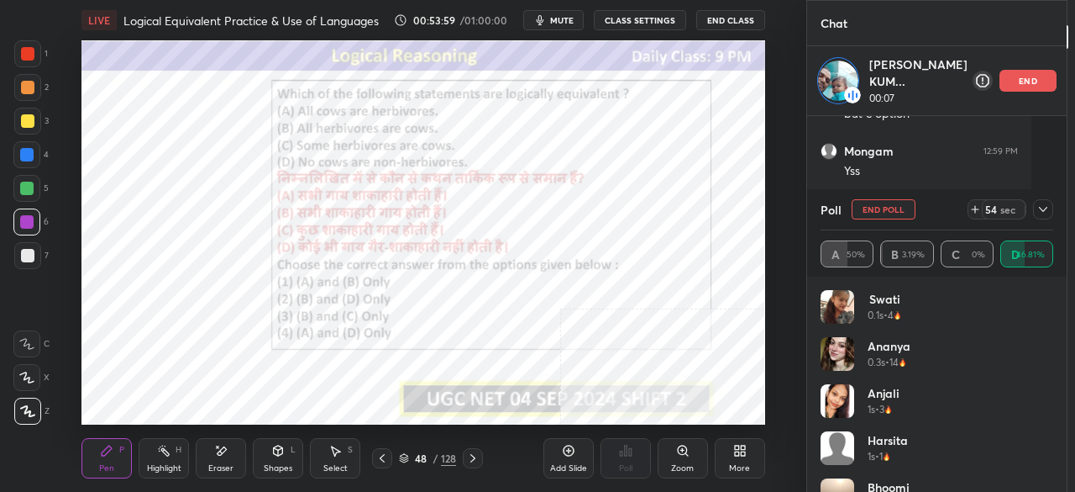
click at [740, 456] on icon at bounding box center [739, 450] width 13 height 13
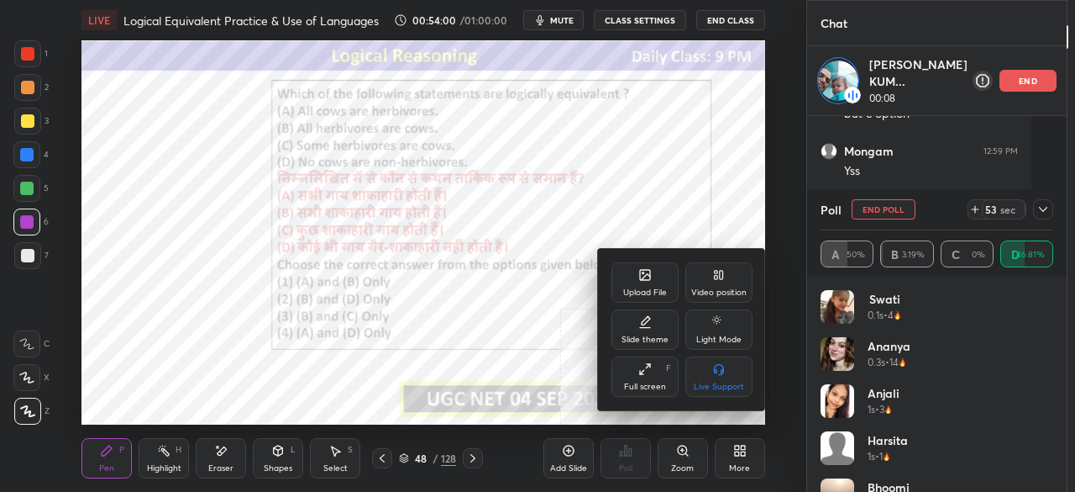
click at [655, 382] on div "Full screen" at bounding box center [645, 386] width 42 height 8
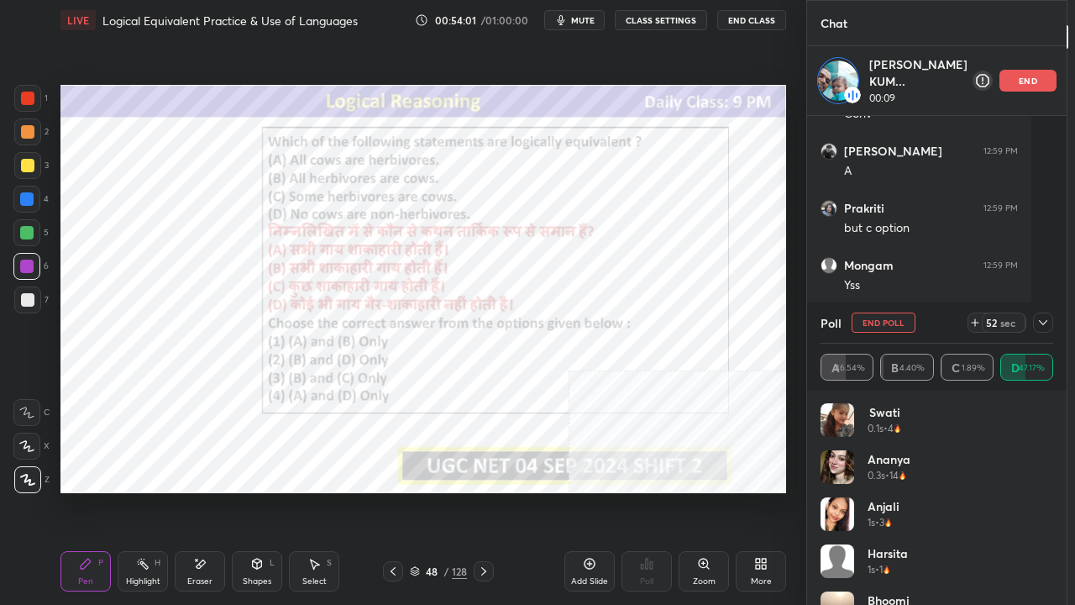
drag, startPoint x: 1012, startPoint y: 321, endPoint x: 1002, endPoint y: 323, distance: 10.2
click at [1039, 321] on icon at bounding box center [1043, 322] width 8 height 5
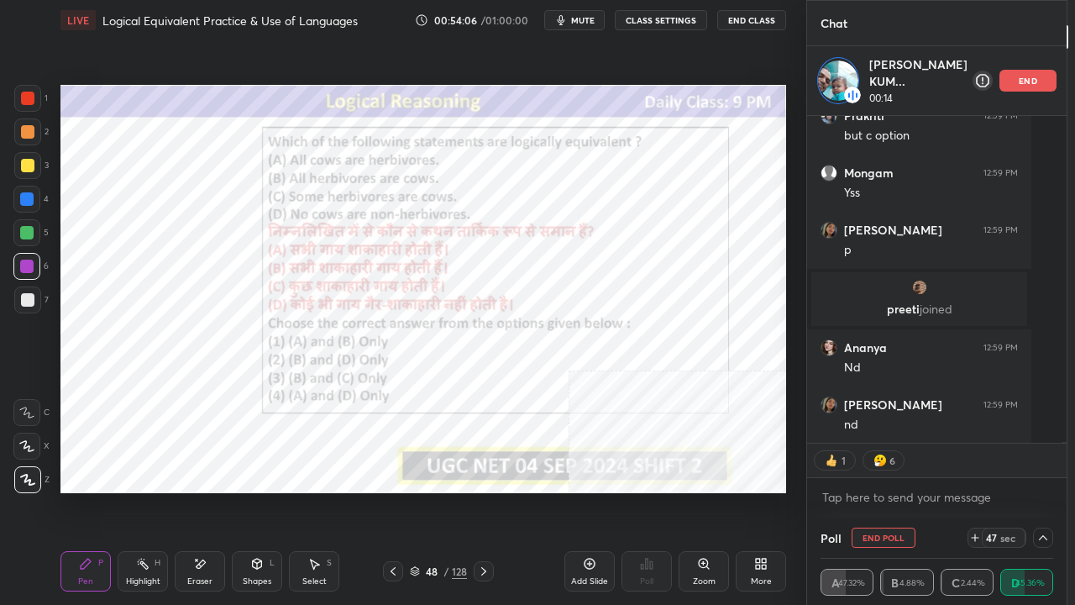
click at [29, 95] on div at bounding box center [27, 98] width 13 height 13
click at [439, 491] on div "48" at bounding box center [431, 571] width 17 height 10
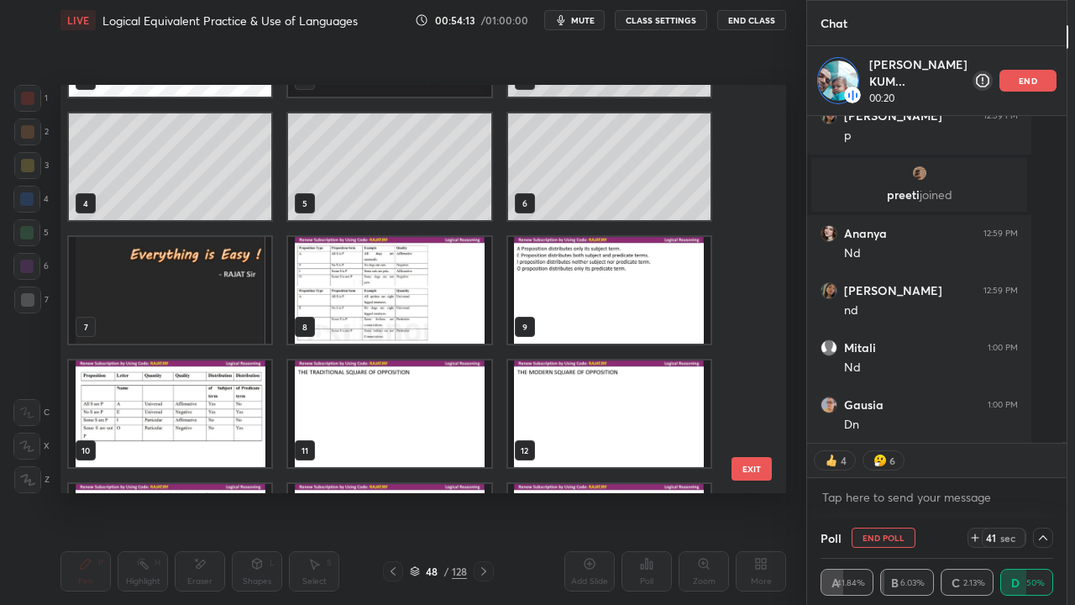
click at [752, 470] on button "EXIT" at bounding box center [752, 469] width 40 height 24
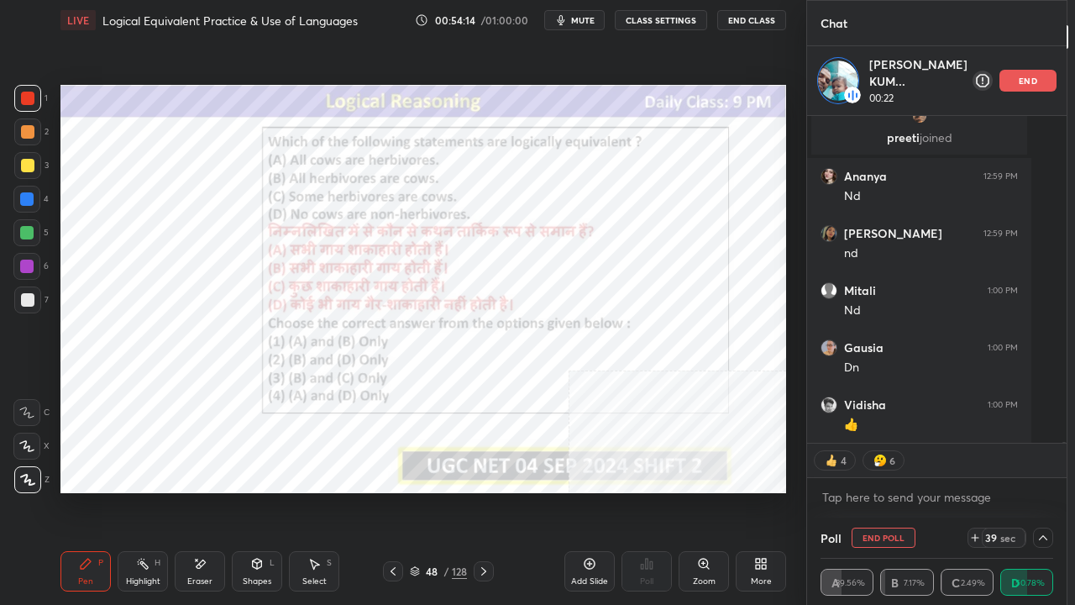
click at [32, 202] on div at bounding box center [26, 198] width 13 height 13
click at [30, 274] on div at bounding box center [26, 266] width 27 height 27
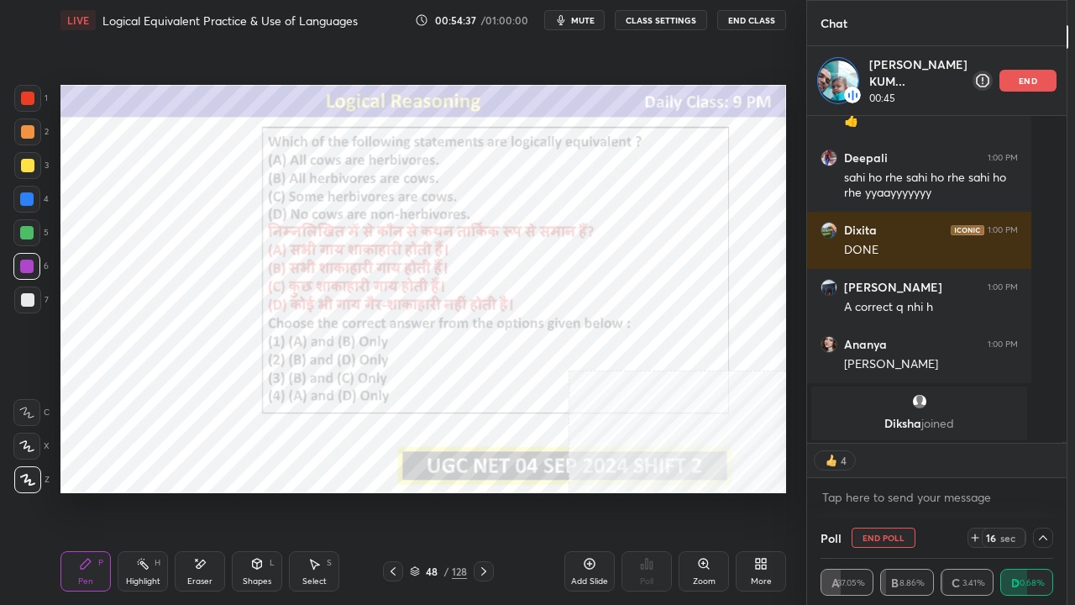
click at [34, 92] on div at bounding box center [27, 98] width 27 height 27
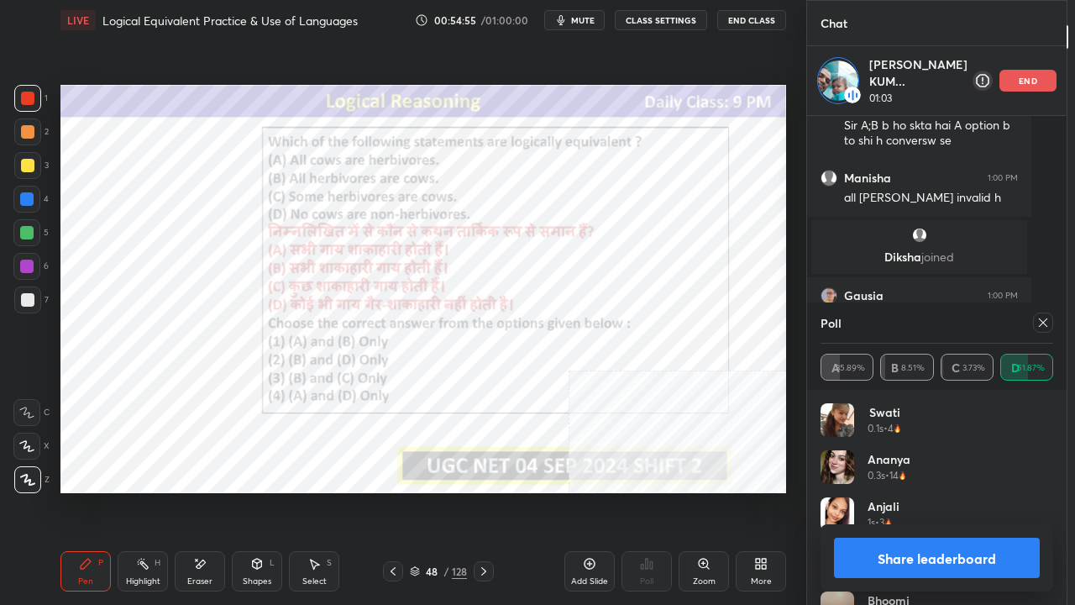
click at [1037, 319] on icon at bounding box center [1043, 322] width 13 height 13
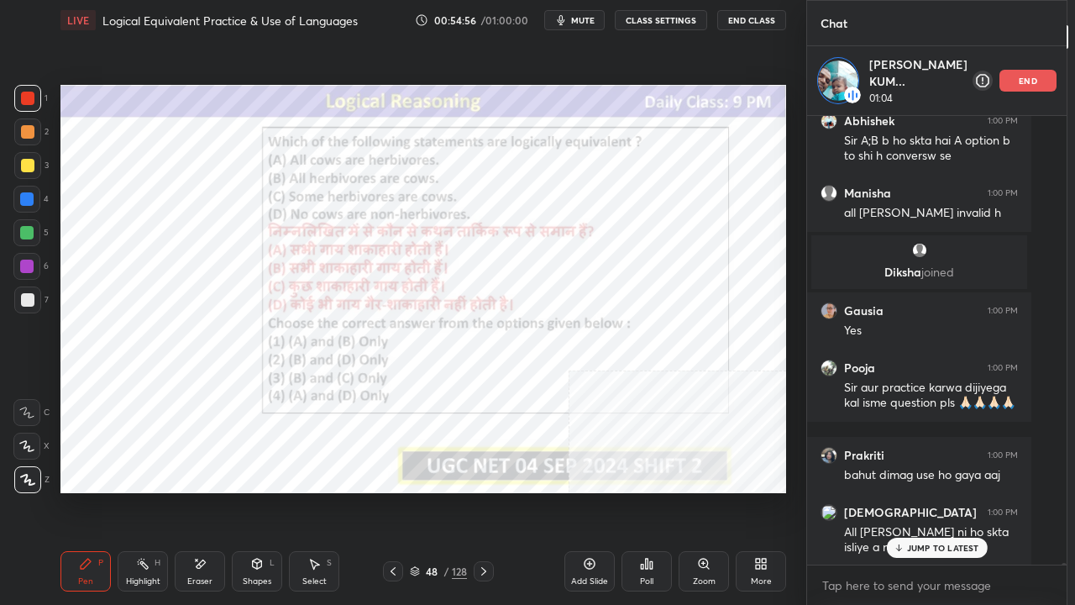
click at [912, 491] on p "JUMP TO LATEST" at bounding box center [943, 548] width 72 height 10
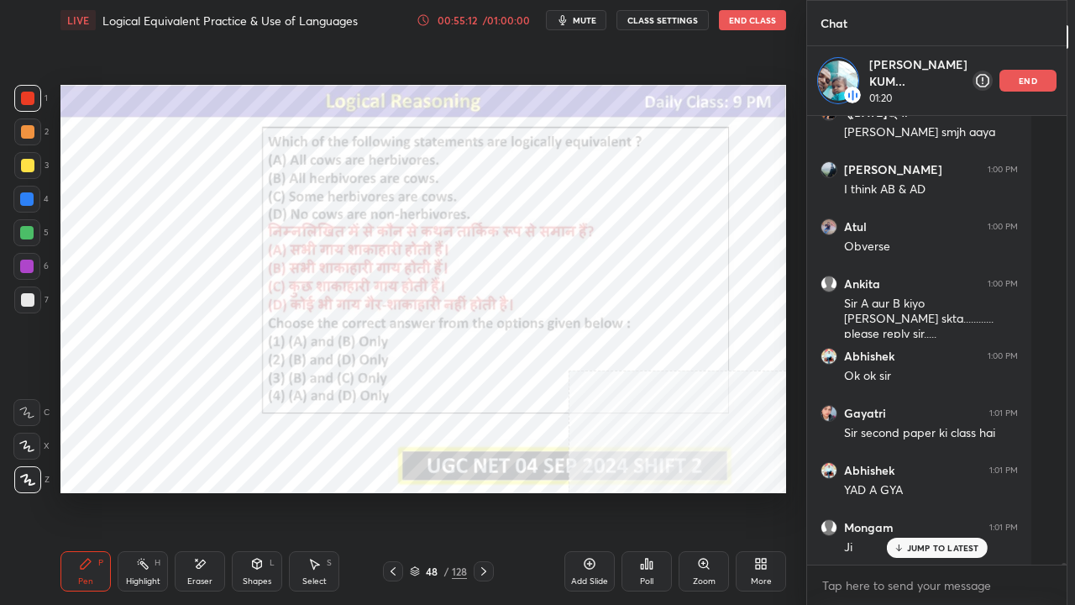
click at [208, 491] on div "Eraser" at bounding box center [200, 571] width 50 height 40
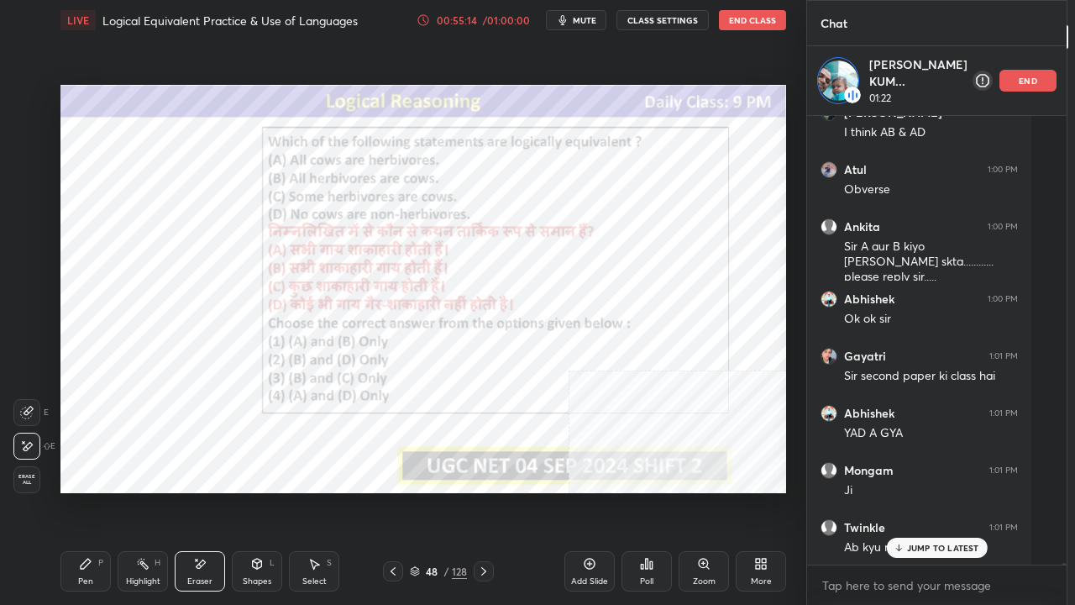
drag, startPoint x: 92, startPoint y: 553, endPoint x: 138, endPoint y: 498, distance: 71.0
click at [97, 491] on div "Pen P" at bounding box center [85, 571] width 50 height 40
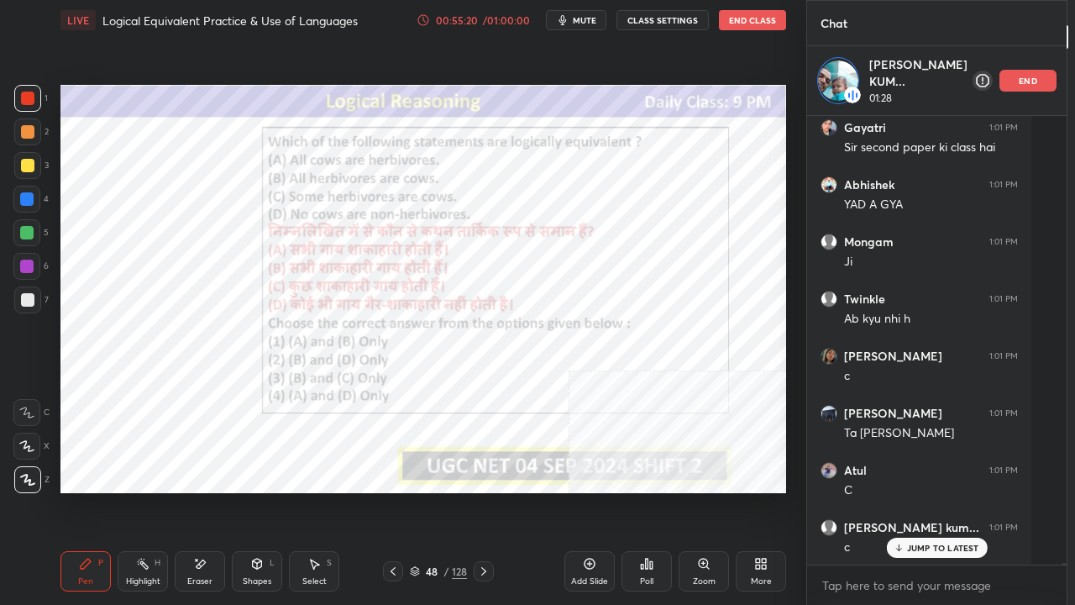
click at [31, 197] on div at bounding box center [26, 198] width 13 height 13
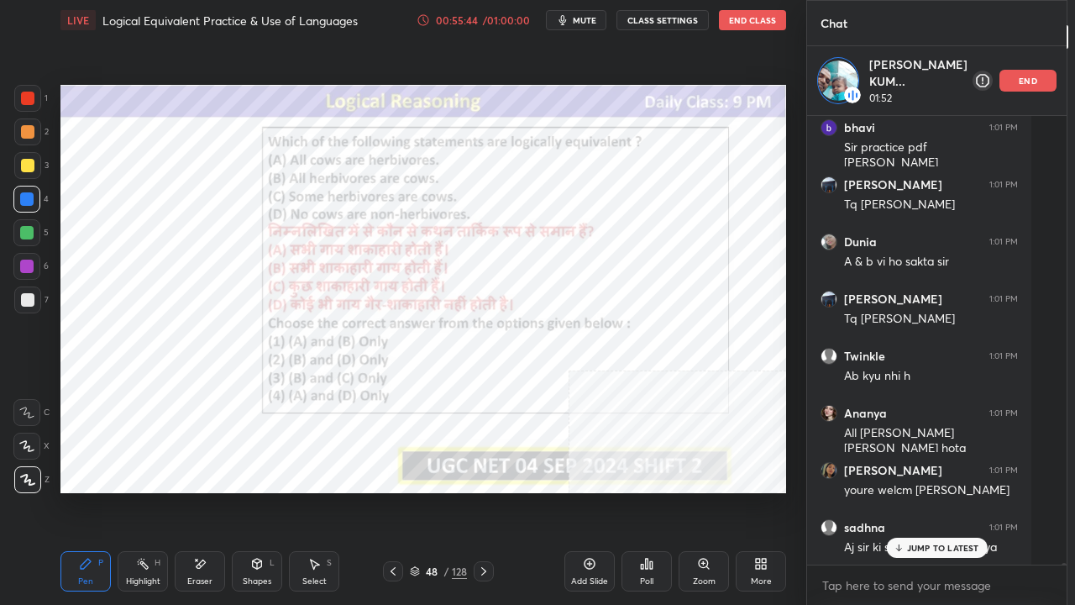
click at [27, 95] on div at bounding box center [27, 98] width 13 height 13
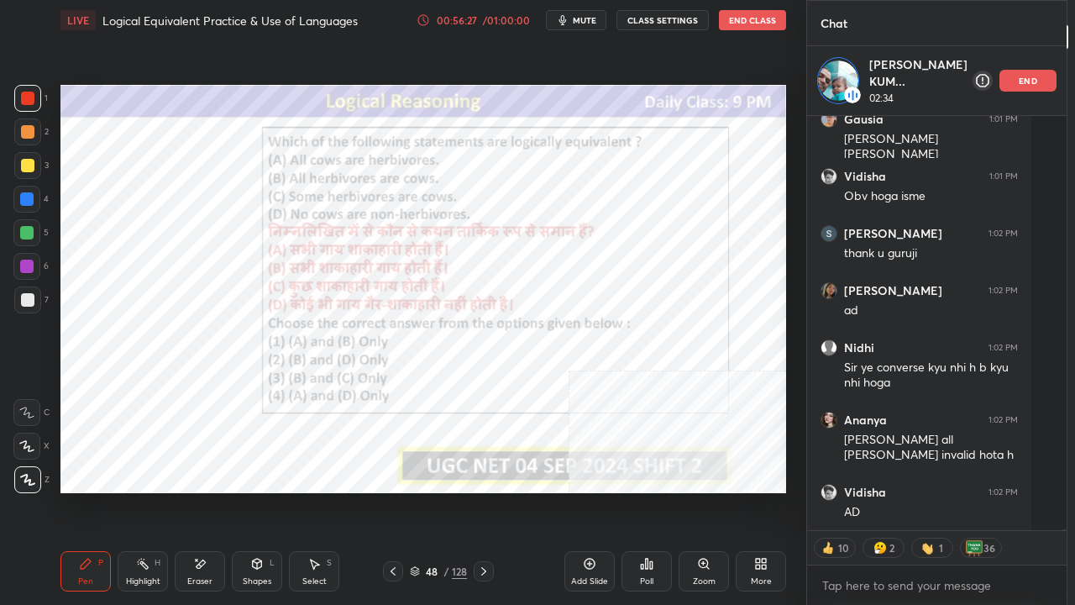
scroll to position [149212, 0]
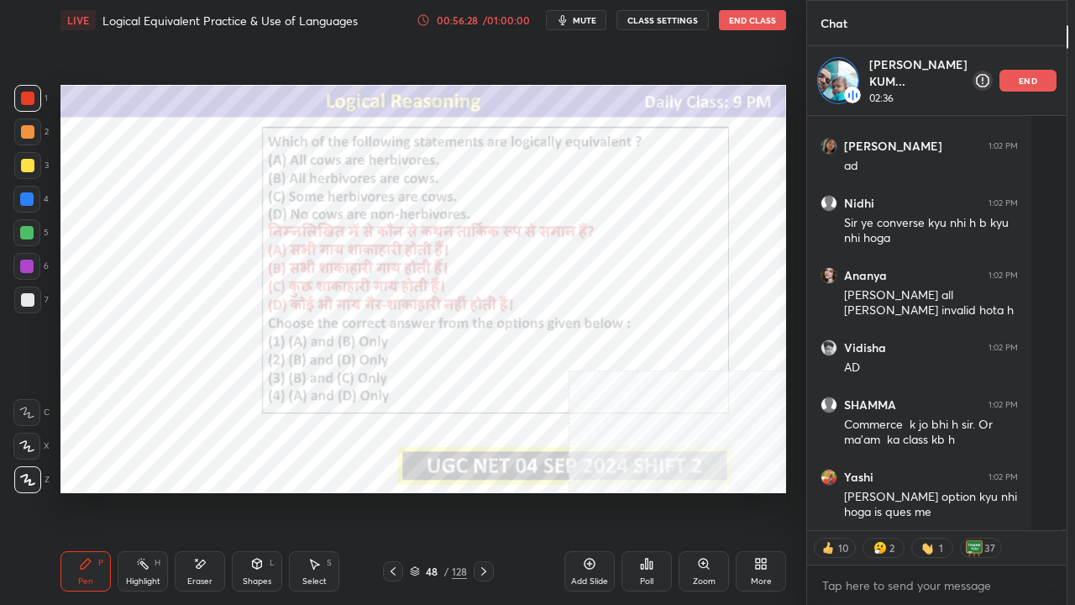
click at [29, 269] on div at bounding box center [26, 266] width 13 height 13
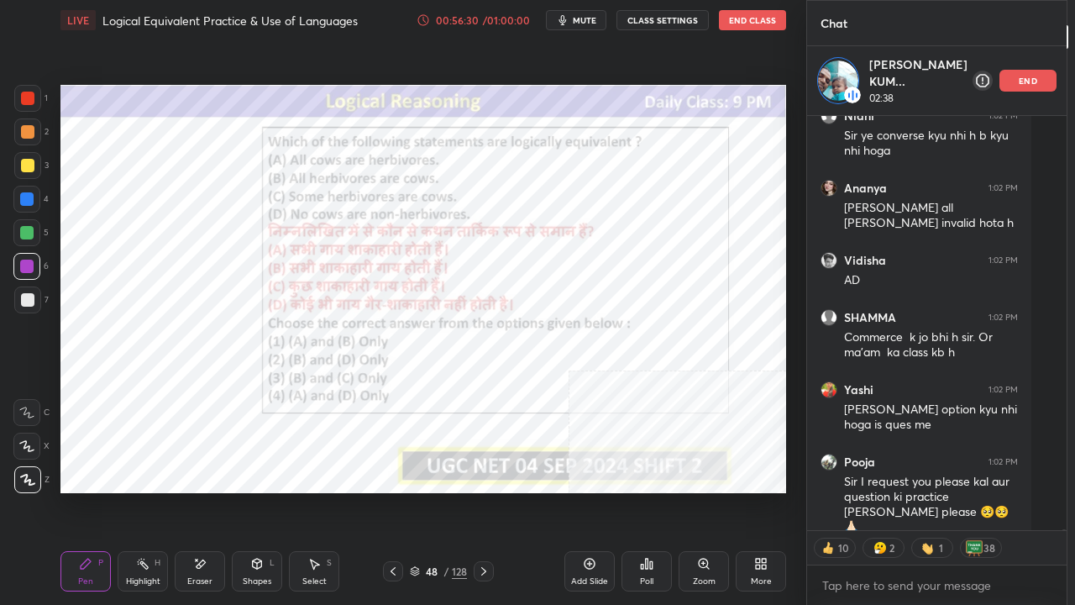
click at [434, 491] on div "48" at bounding box center [431, 571] width 17 height 10
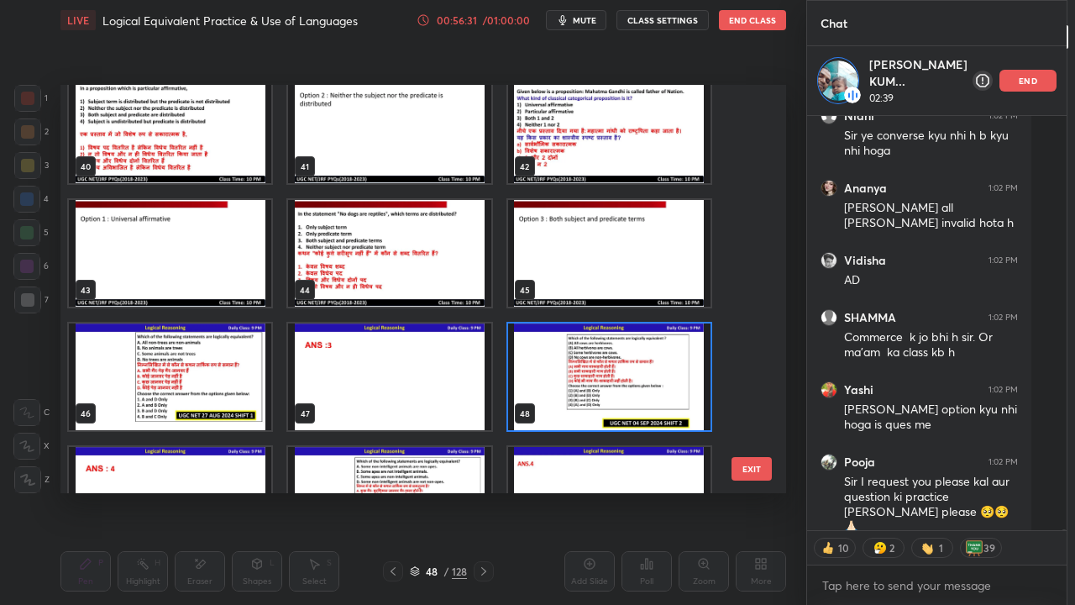
scroll to position [1625, 0]
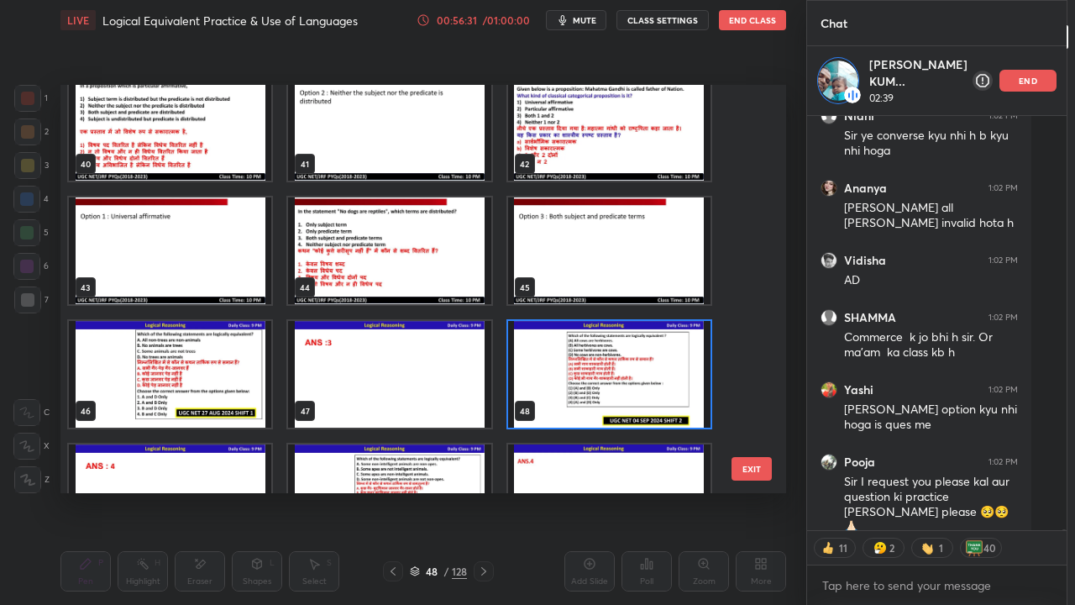
click at [558, 361] on img "grid" at bounding box center [609, 374] width 202 height 107
click at [560, 361] on img "grid" at bounding box center [609, 374] width 202 height 107
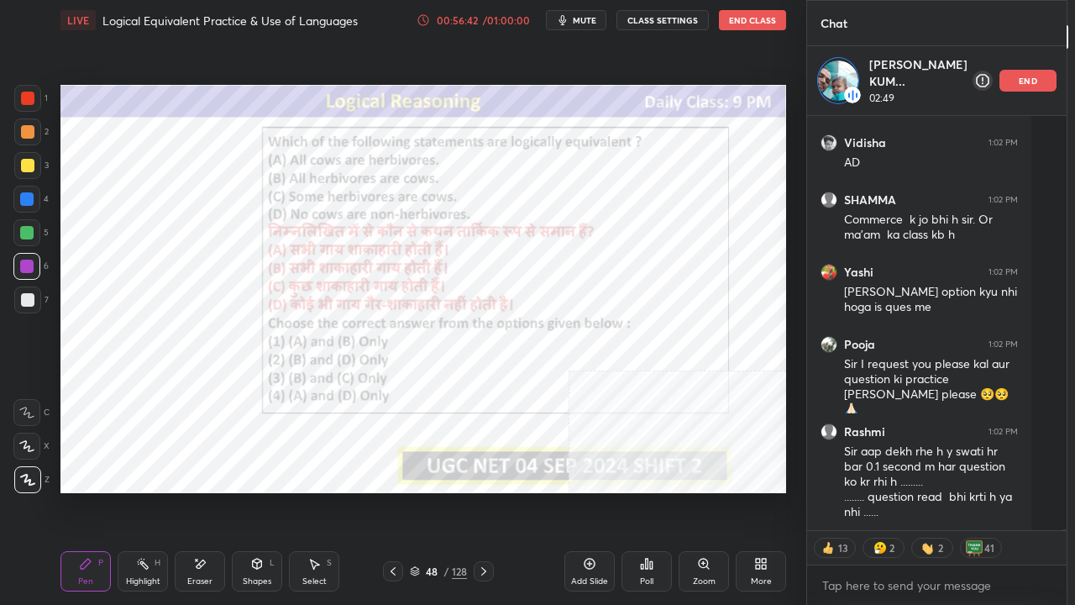
scroll to position [149546, 0]
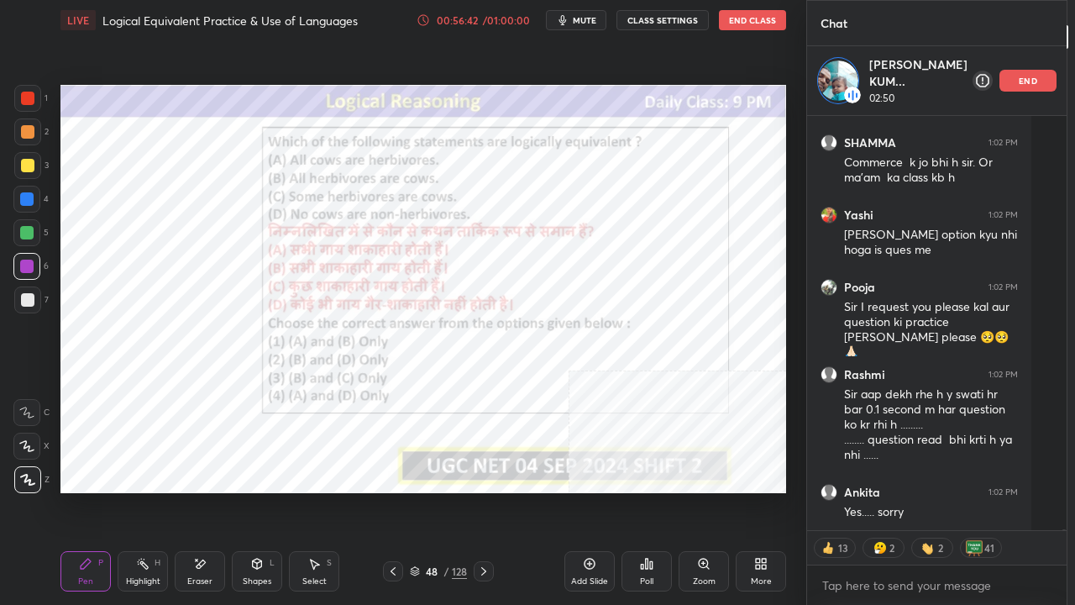
click at [18, 197] on div at bounding box center [26, 199] width 27 height 27
click at [20, 197] on div at bounding box center [26, 198] width 13 height 13
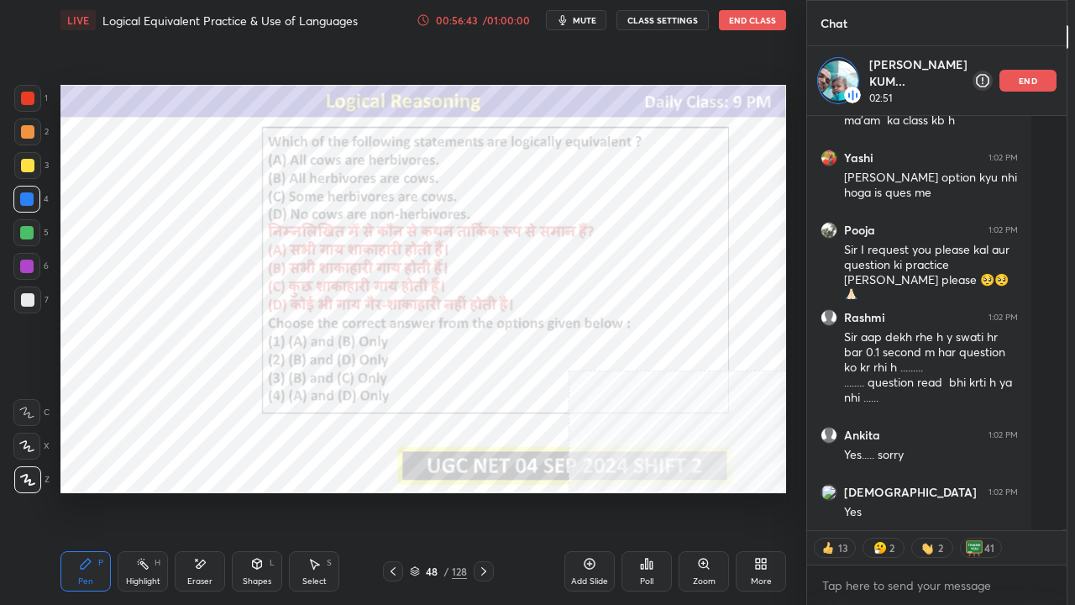
click at [26, 94] on div at bounding box center [27, 98] width 13 height 13
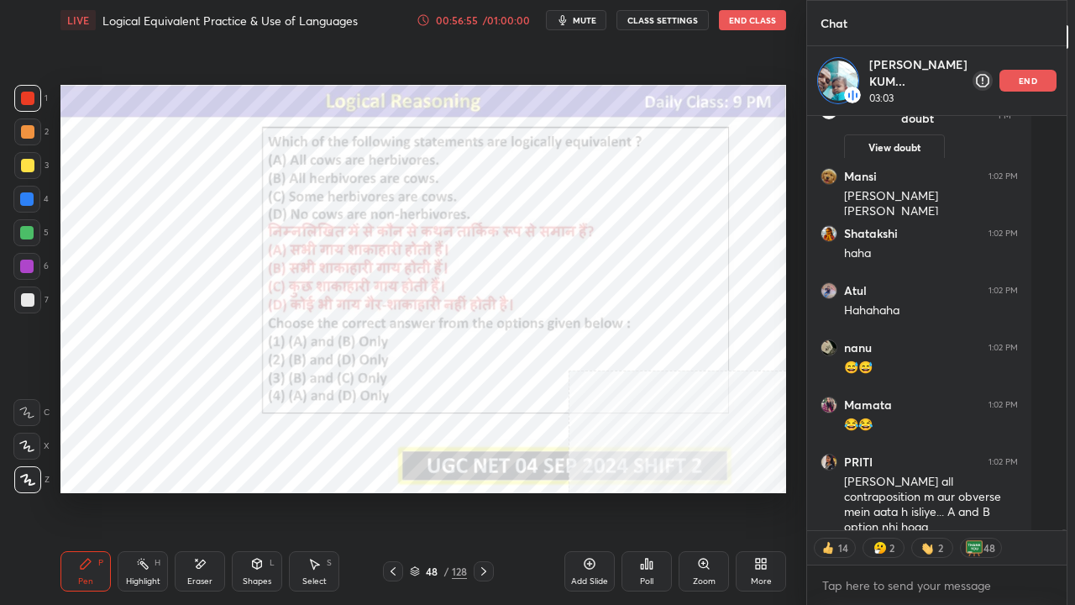
scroll to position [149181, 0]
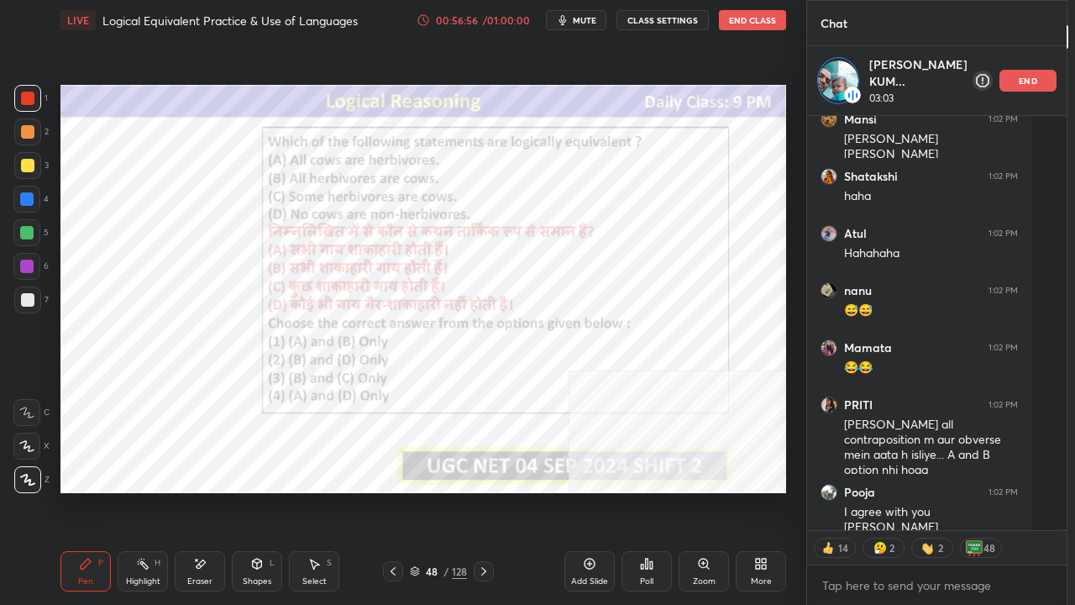
drag, startPoint x: 586, startPoint y: 571, endPoint x: 513, endPoint y: 524, distance: 86.9
click at [586, 491] on div "Add Slide" at bounding box center [590, 571] width 50 height 40
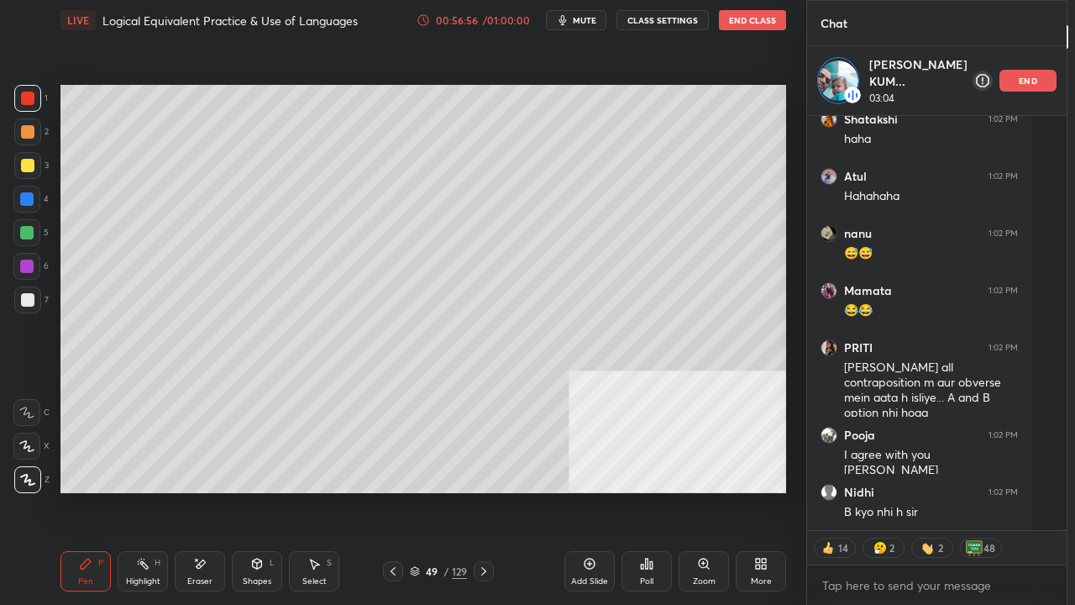
click at [21, 169] on div at bounding box center [27, 165] width 13 height 13
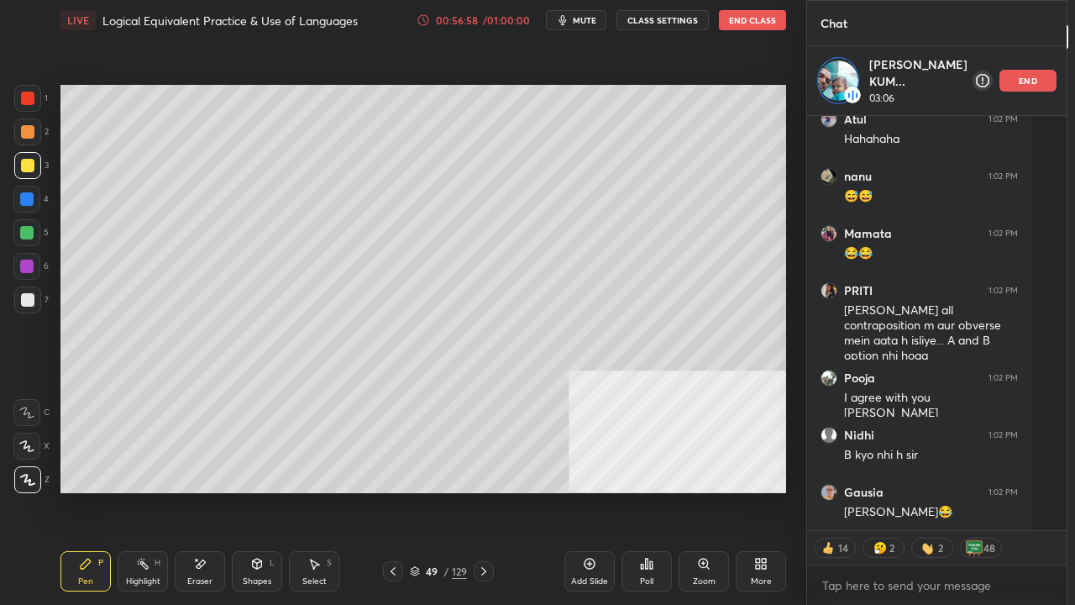
scroll to position [149383, 0]
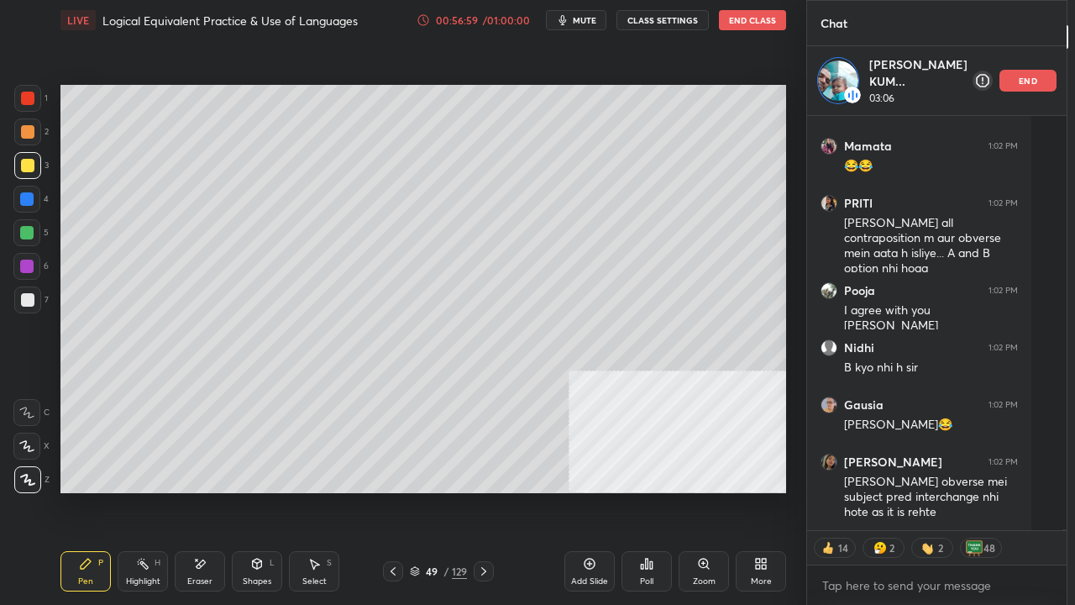
drag, startPoint x: 384, startPoint y: 576, endPoint x: 444, endPoint y: 570, distance: 60.8
click at [386, 491] on div at bounding box center [393, 571] width 20 height 20
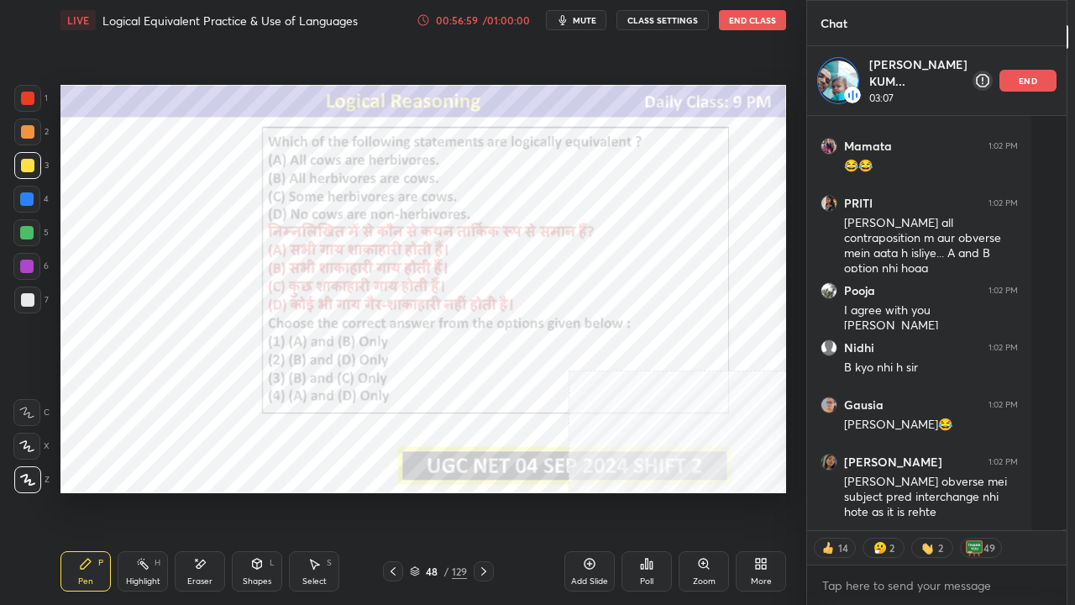
scroll to position [149440, 0]
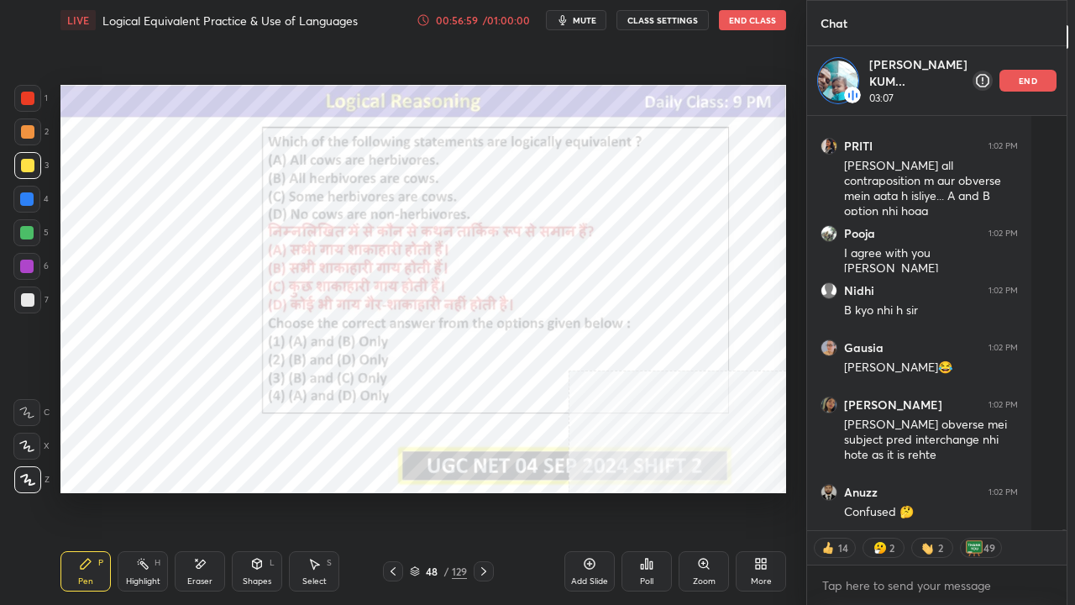
click at [487, 491] on icon at bounding box center [483, 571] width 13 height 13
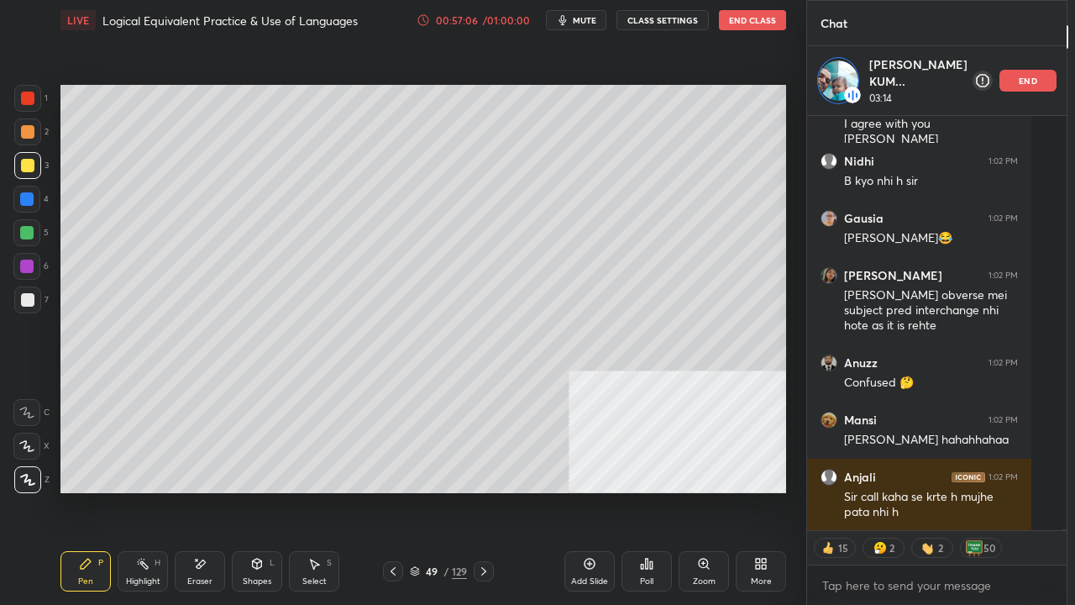
scroll to position [149627, 0]
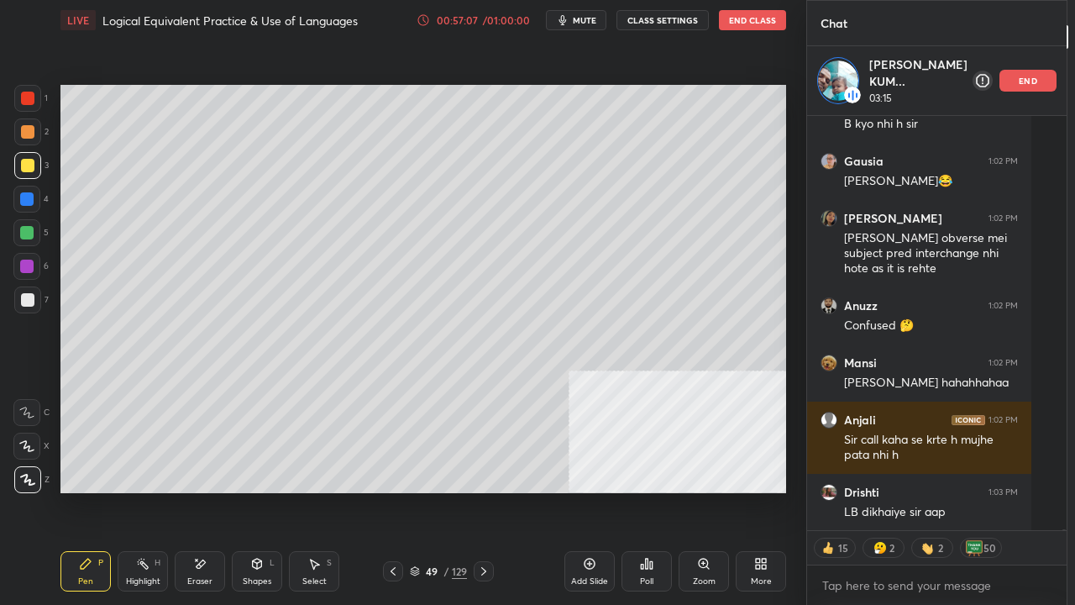
click at [22, 289] on div at bounding box center [27, 300] width 27 height 27
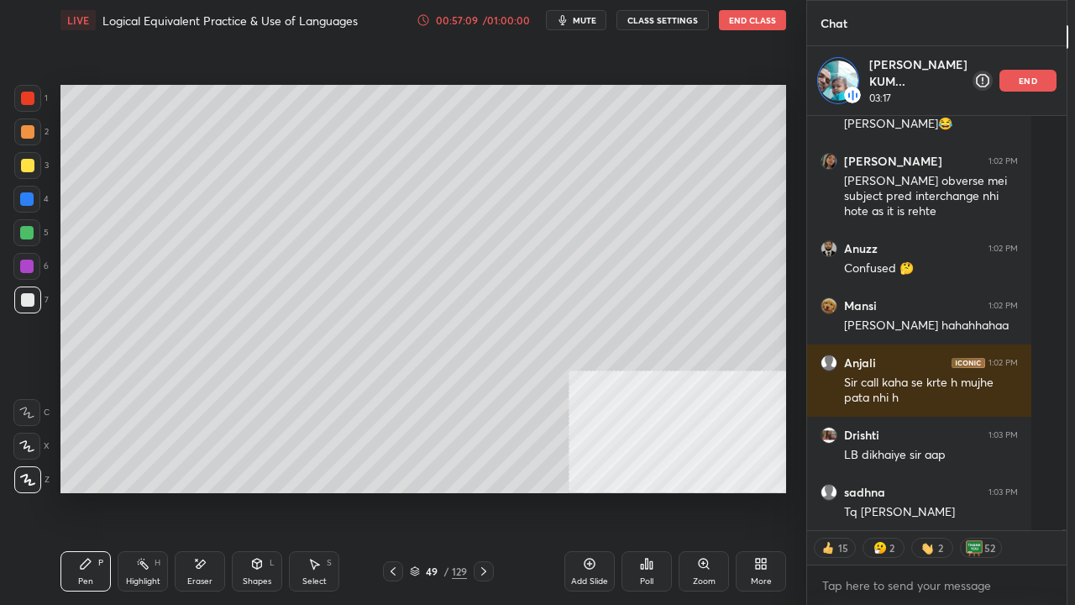
drag, startPoint x: 673, startPoint y: 579, endPoint x: 665, endPoint y: 566, distance: 14.7
click at [672, 491] on div "Add Slide Poll Zoom More" at bounding box center [676, 571] width 222 height 94
click at [646, 491] on icon at bounding box center [647, 564] width 3 height 10
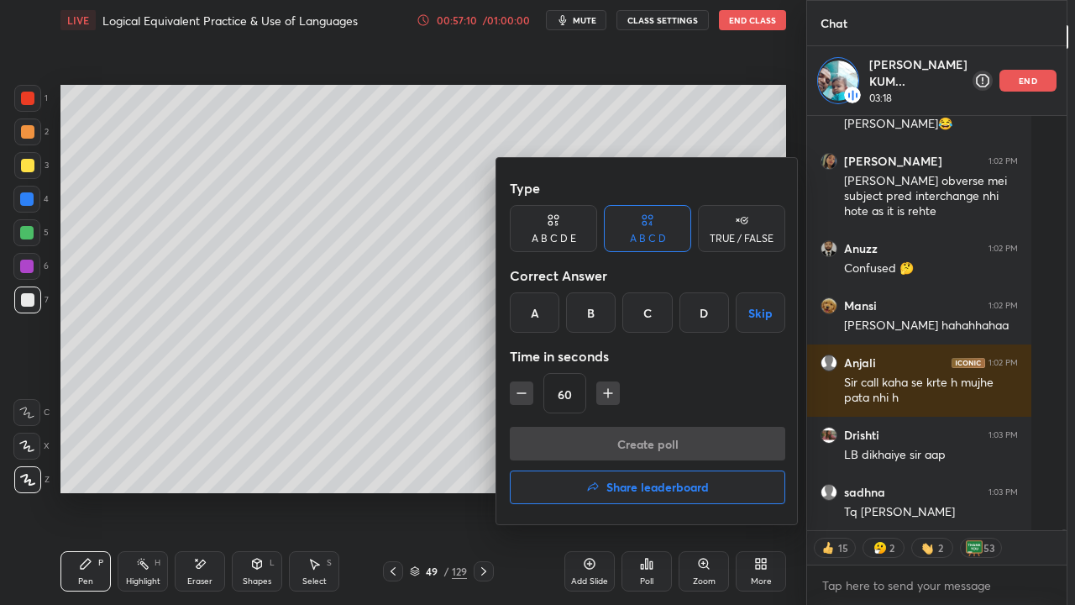
click at [647, 488] on h4 "Share leaderboard" at bounding box center [658, 487] width 103 height 12
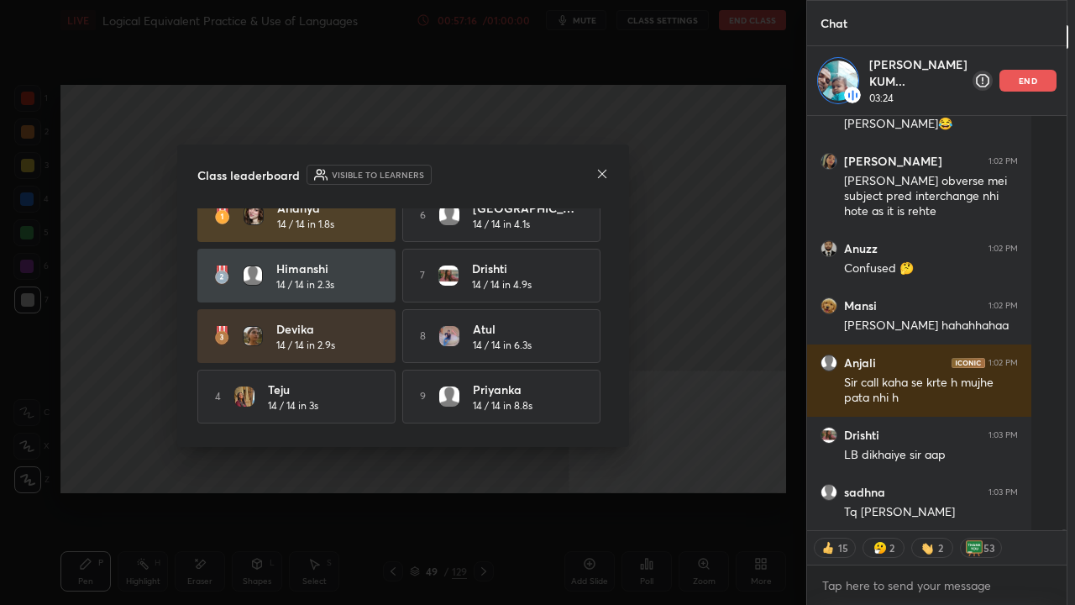
scroll to position [0, 0]
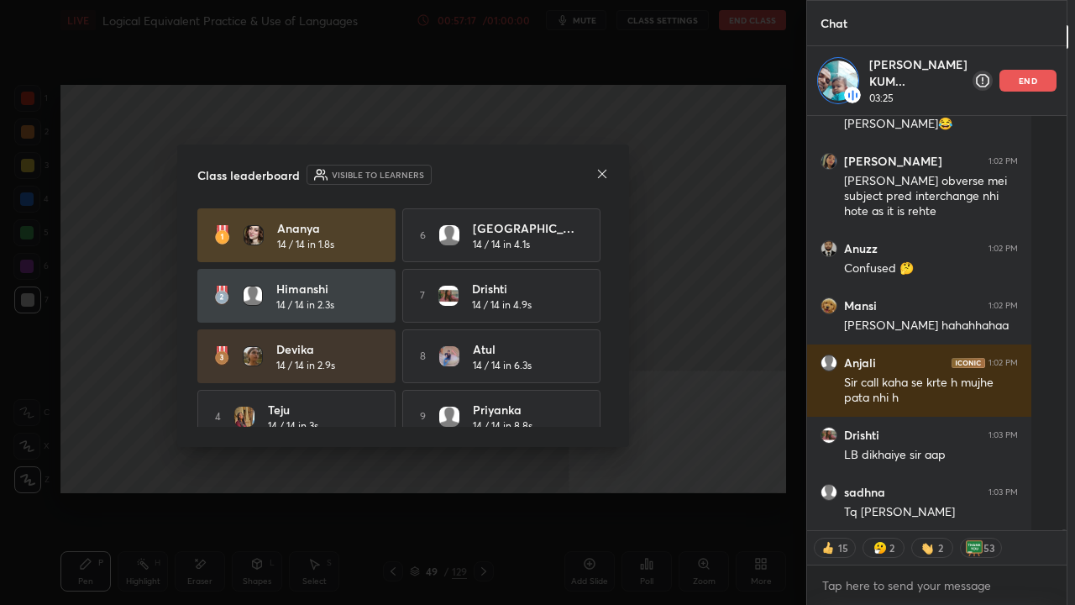
click at [606, 170] on icon at bounding box center [602, 173] width 13 height 13
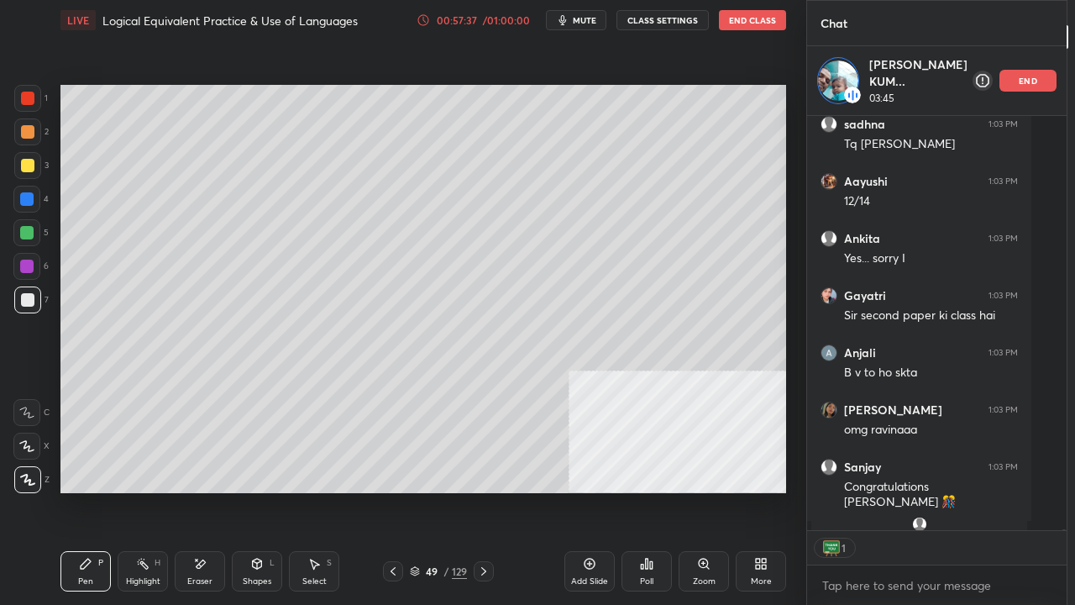
scroll to position [150111, 0]
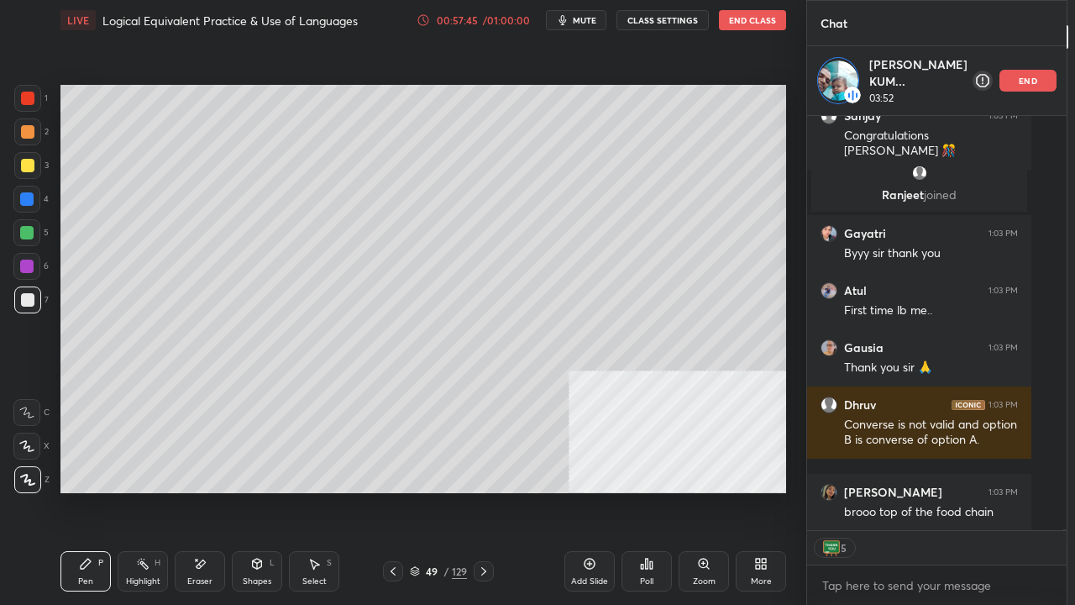
click at [32, 198] on div at bounding box center [26, 198] width 13 height 13
click at [34, 197] on div at bounding box center [26, 199] width 27 height 27
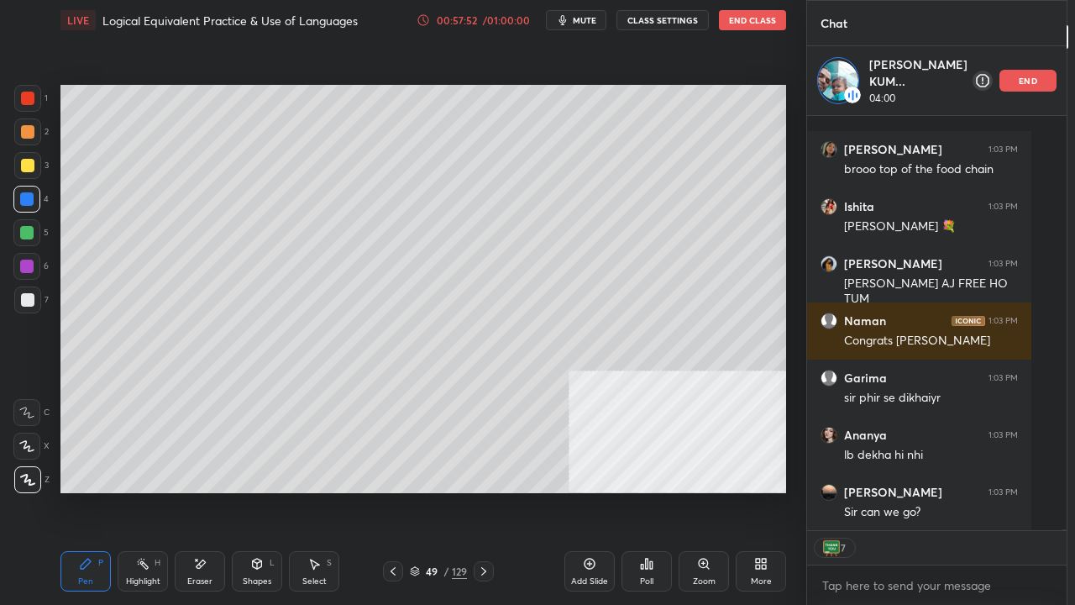
scroll to position [150803, 0]
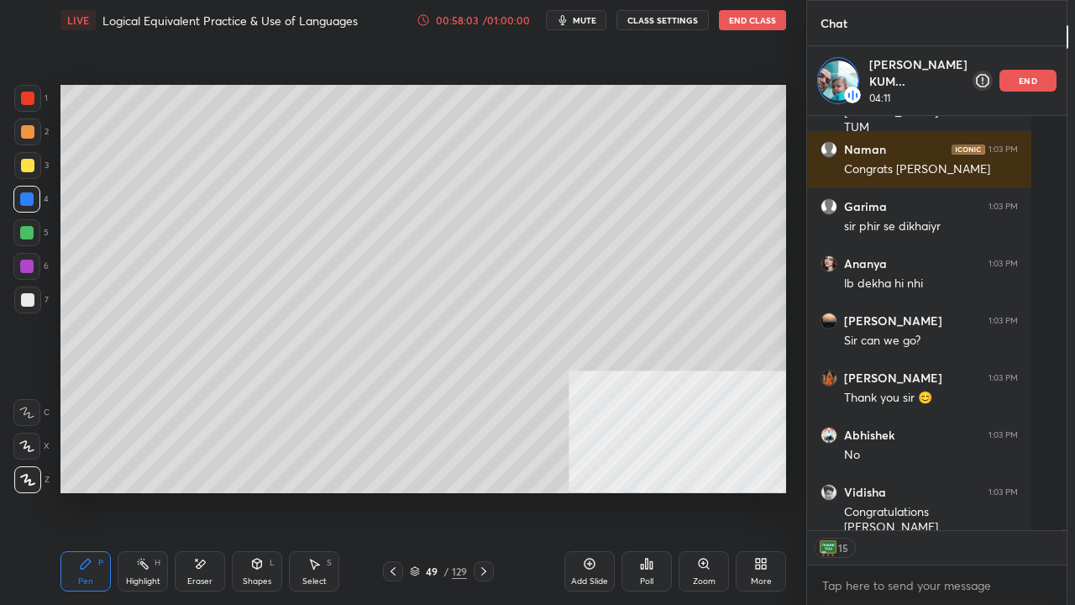
click at [34, 94] on div at bounding box center [27, 98] width 27 height 27
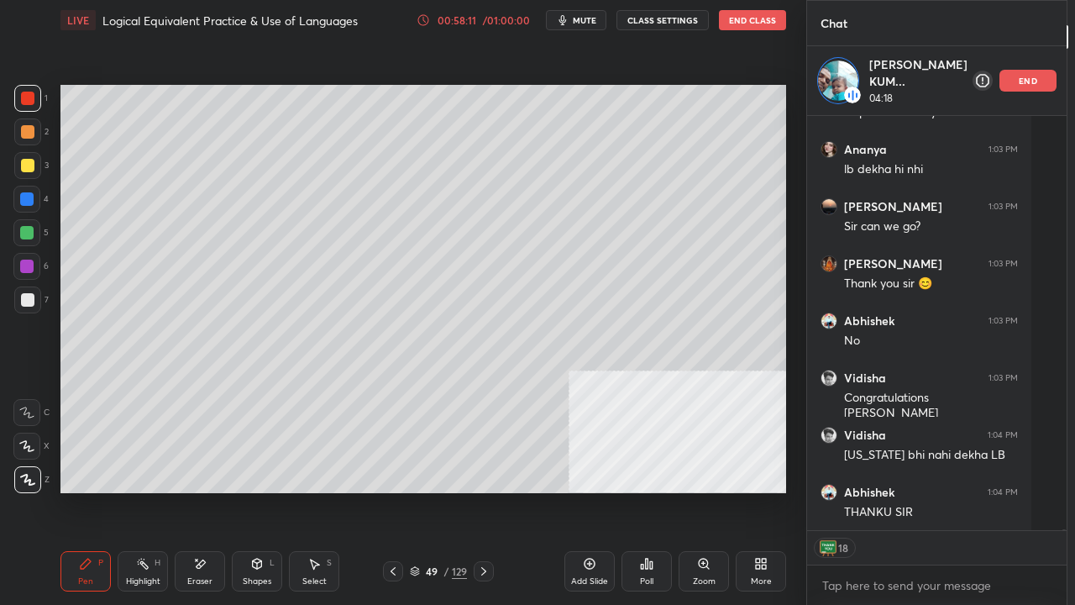
scroll to position [151089, 0]
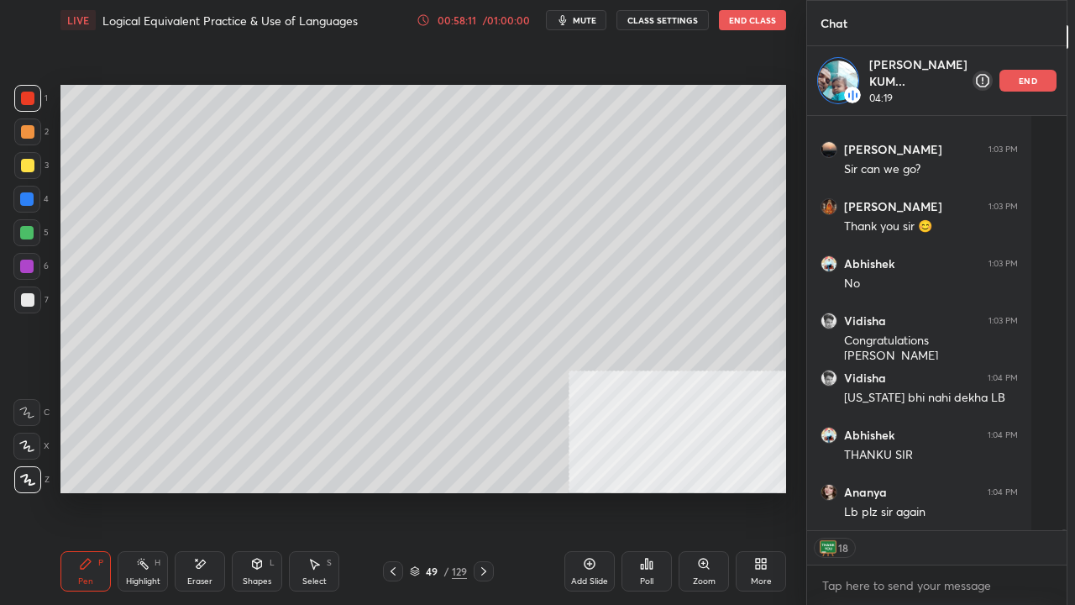
drag, startPoint x: 186, startPoint y: 571, endPoint x: 244, endPoint y: 533, distance: 69.7
click at [187, 491] on div "Eraser" at bounding box center [200, 571] width 50 height 40
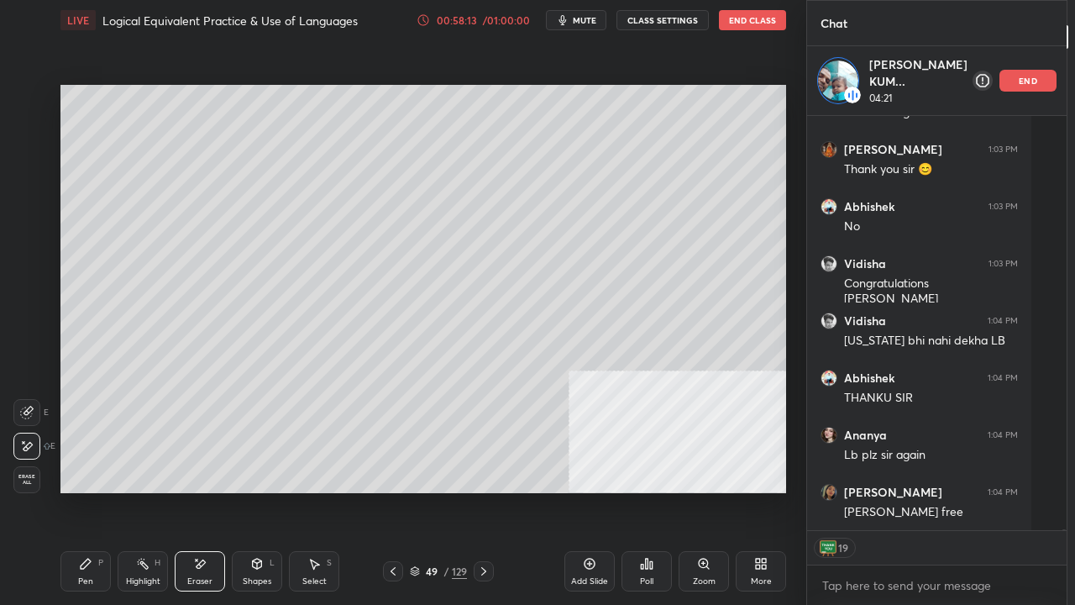
scroll to position [151203, 0]
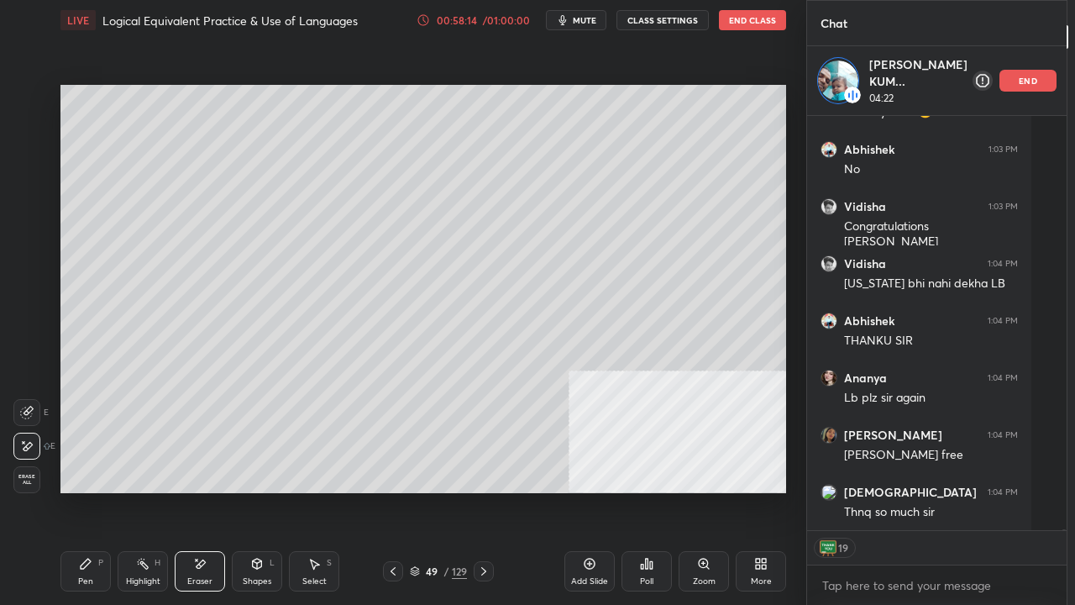
click at [87, 491] on div "Pen P" at bounding box center [85, 571] width 50 height 40
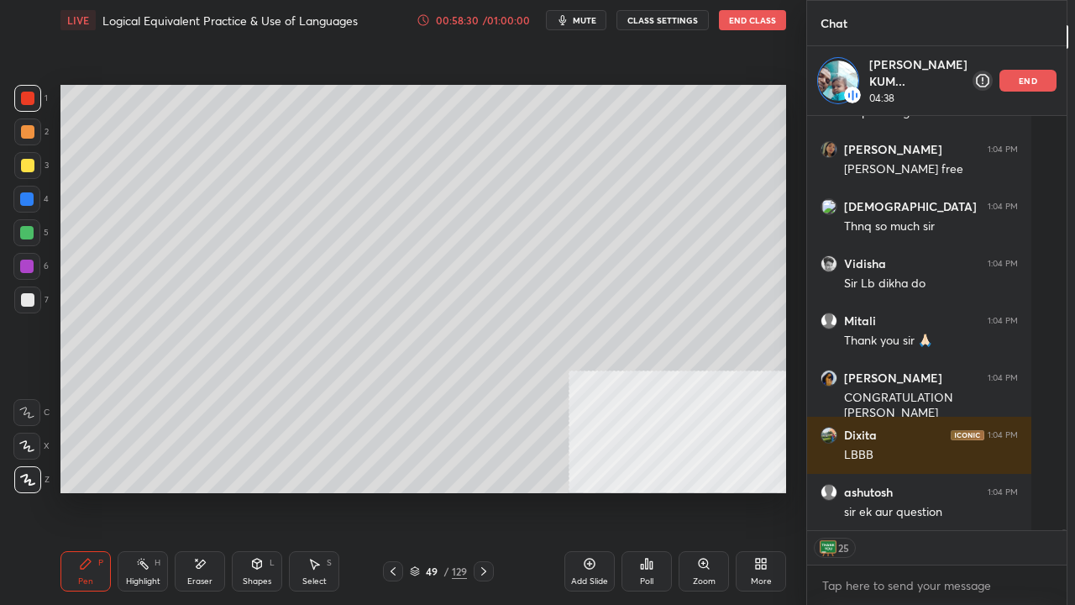
scroll to position [151546, 0]
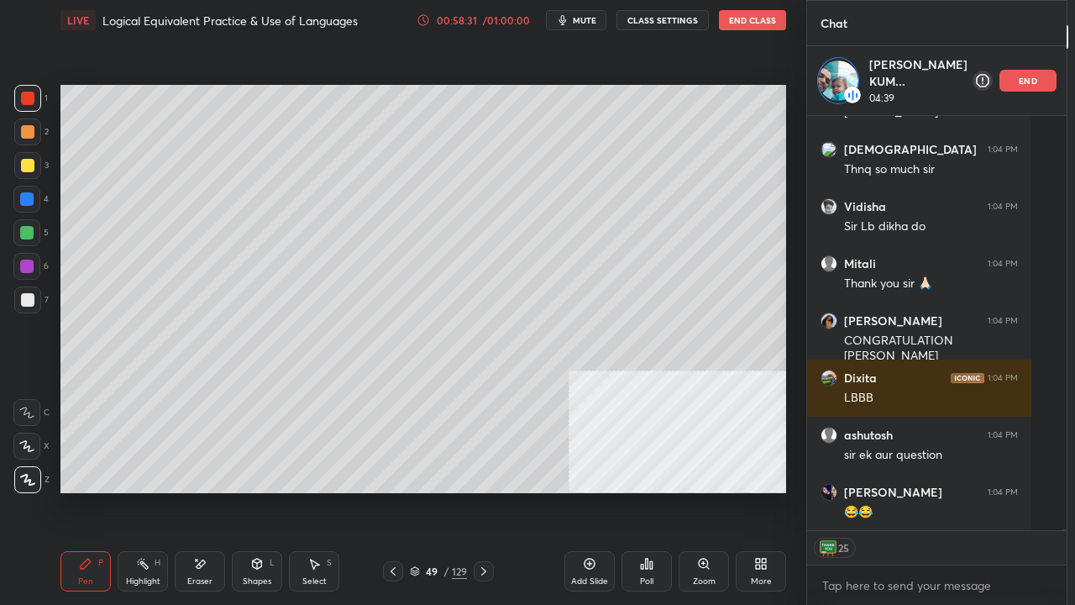
click at [30, 168] on div at bounding box center [27, 165] width 13 height 13
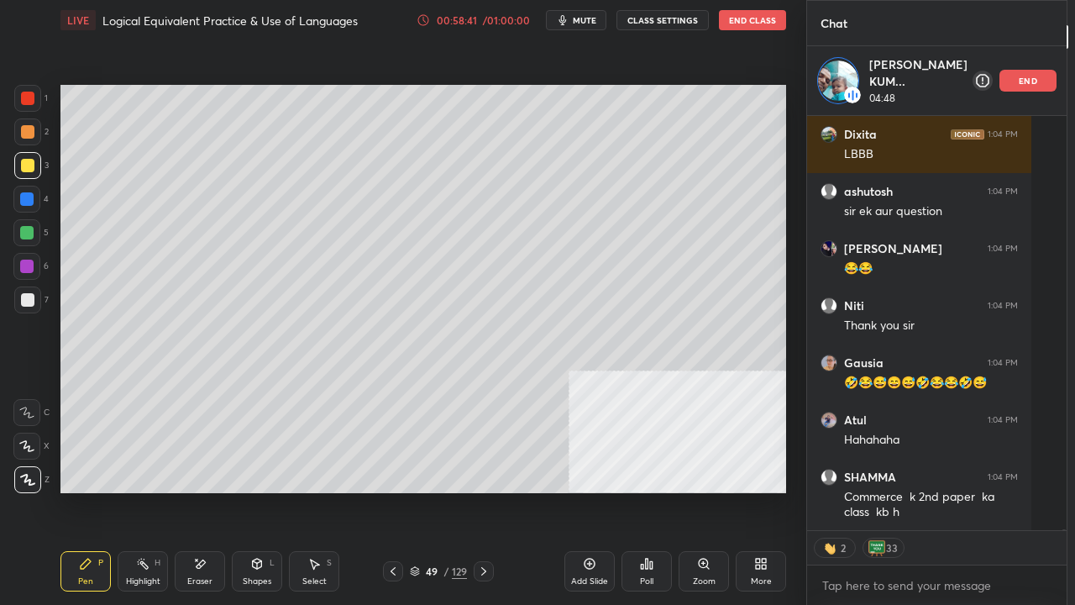
scroll to position [151847, 0]
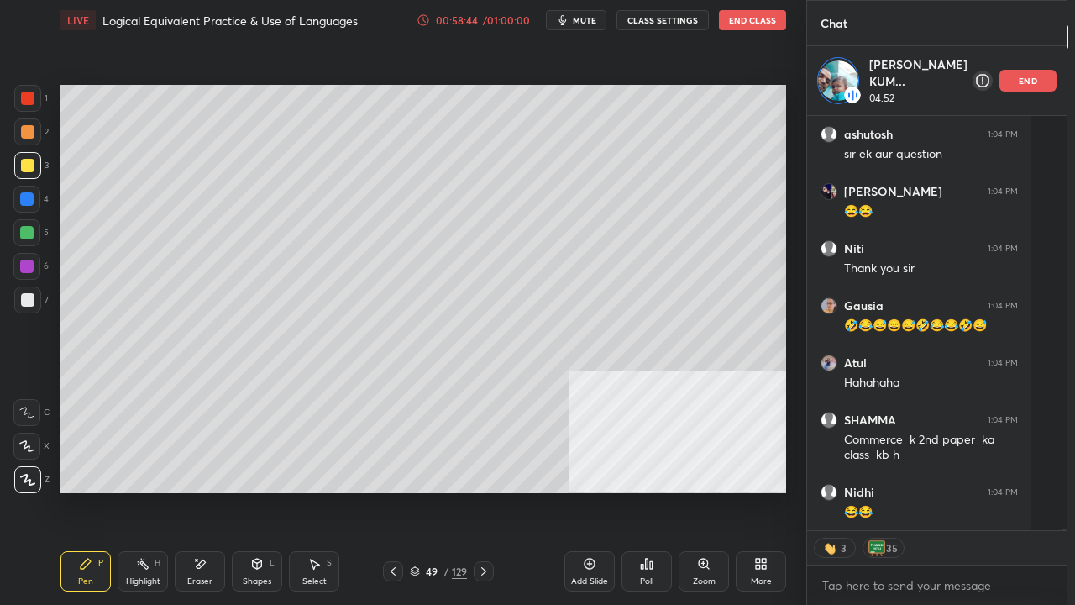
click at [25, 92] on div at bounding box center [27, 98] width 13 height 13
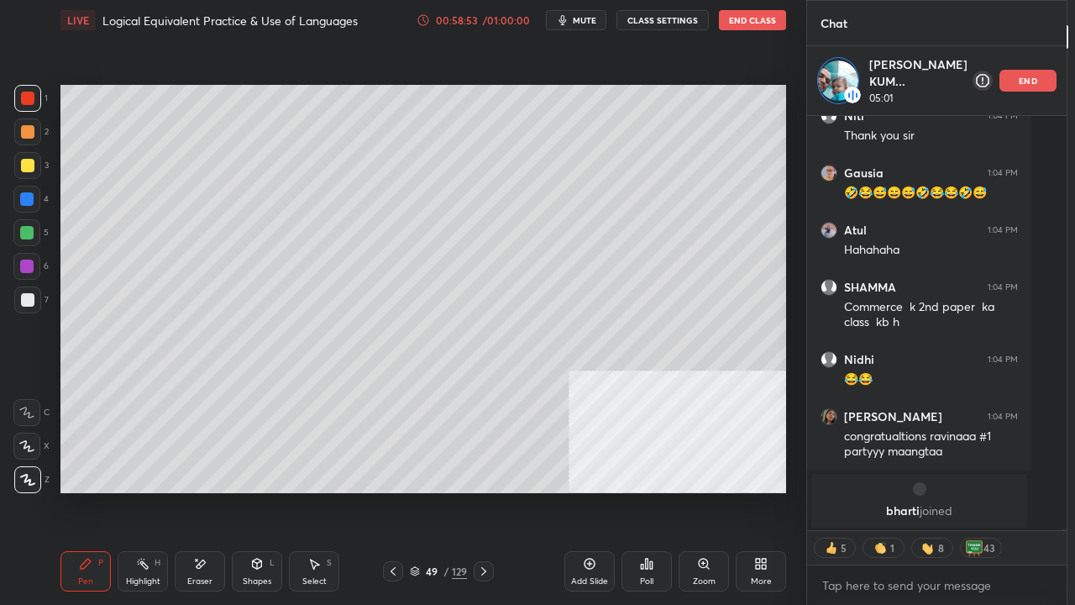
scroll to position [150971, 0]
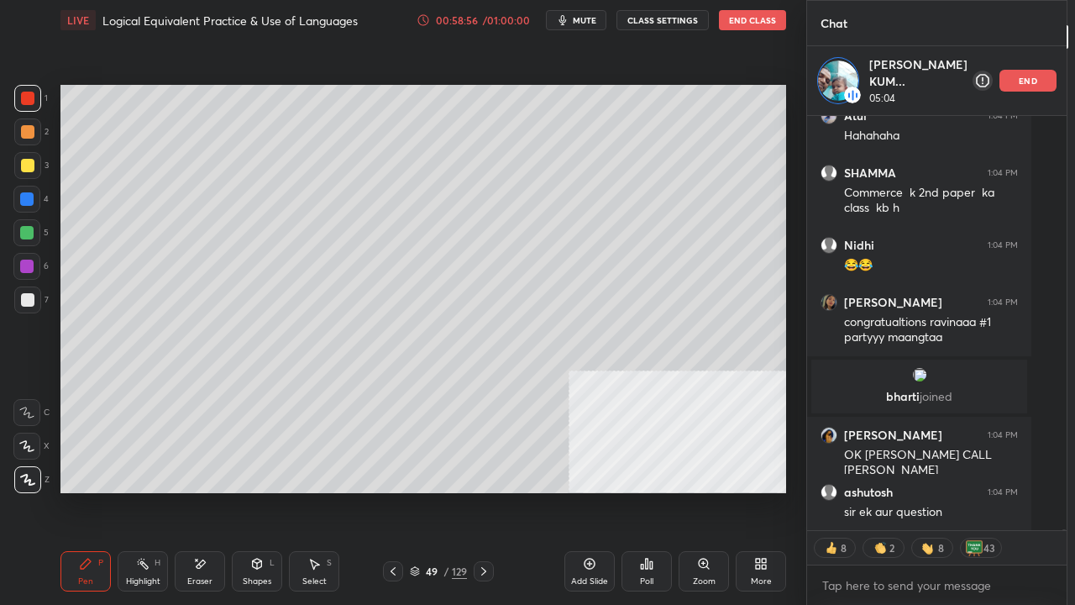
click at [1019, 78] on p "end" at bounding box center [1028, 80] width 18 height 8
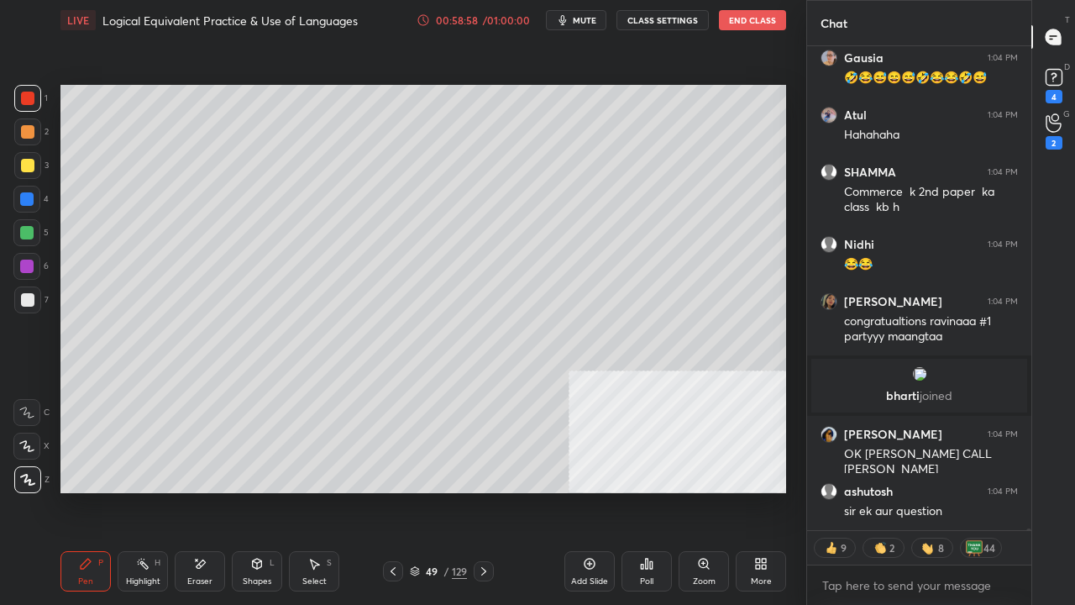
scroll to position [150990, 0]
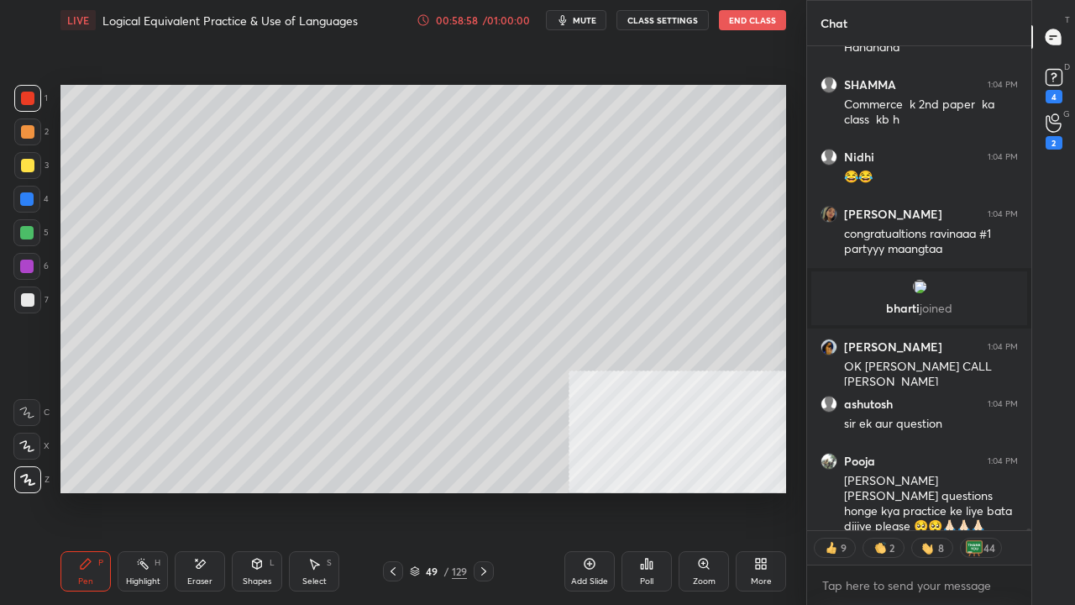
click at [437, 491] on div "49" at bounding box center [431, 571] width 17 height 10
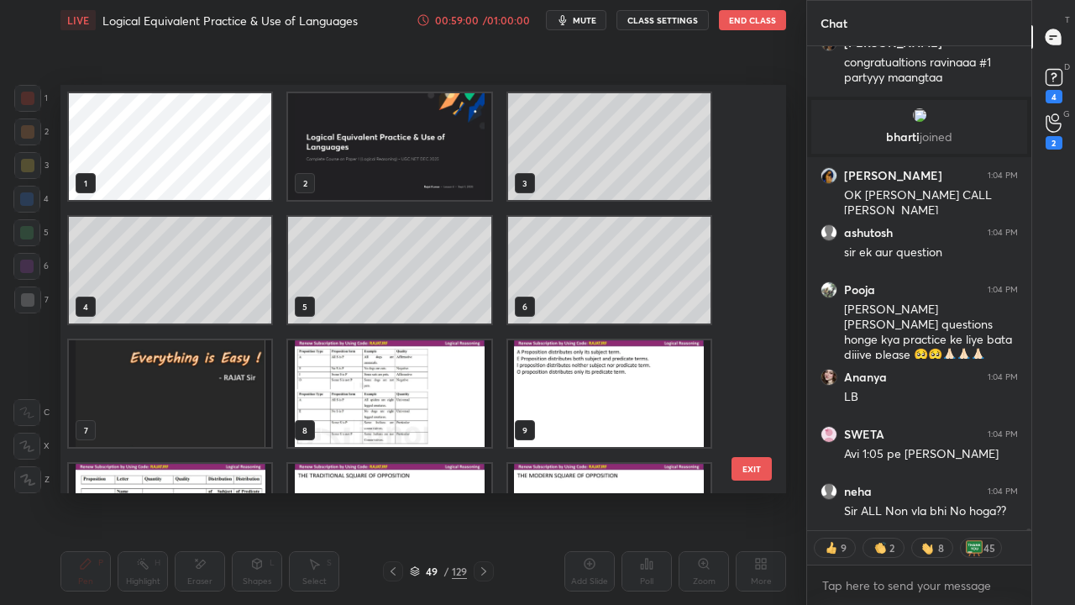
scroll to position [151290, 0]
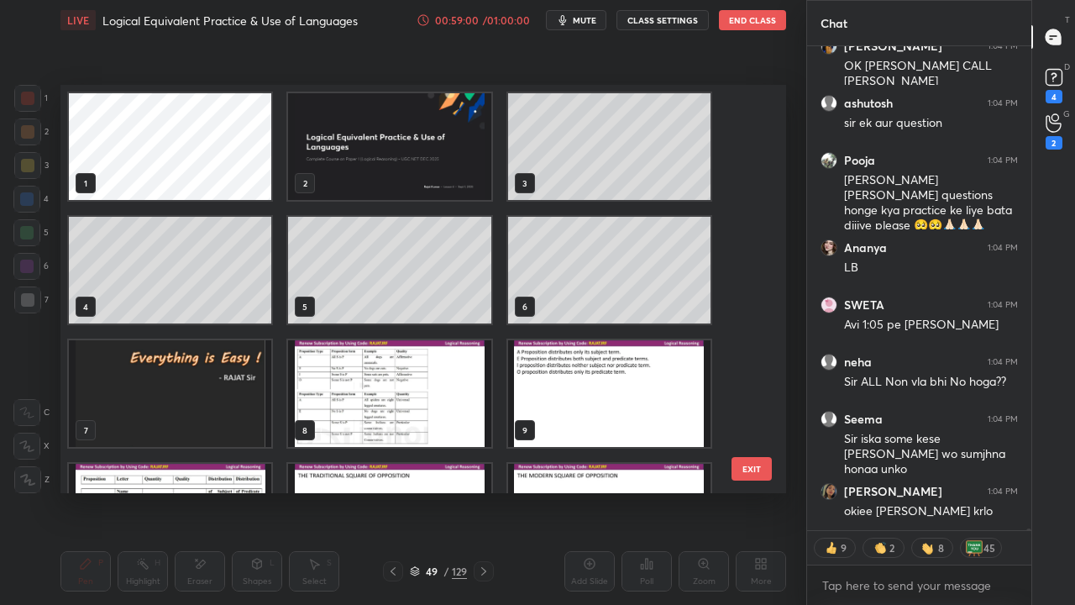
click at [386, 170] on img "grid" at bounding box center [389, 146] width 202 height 107
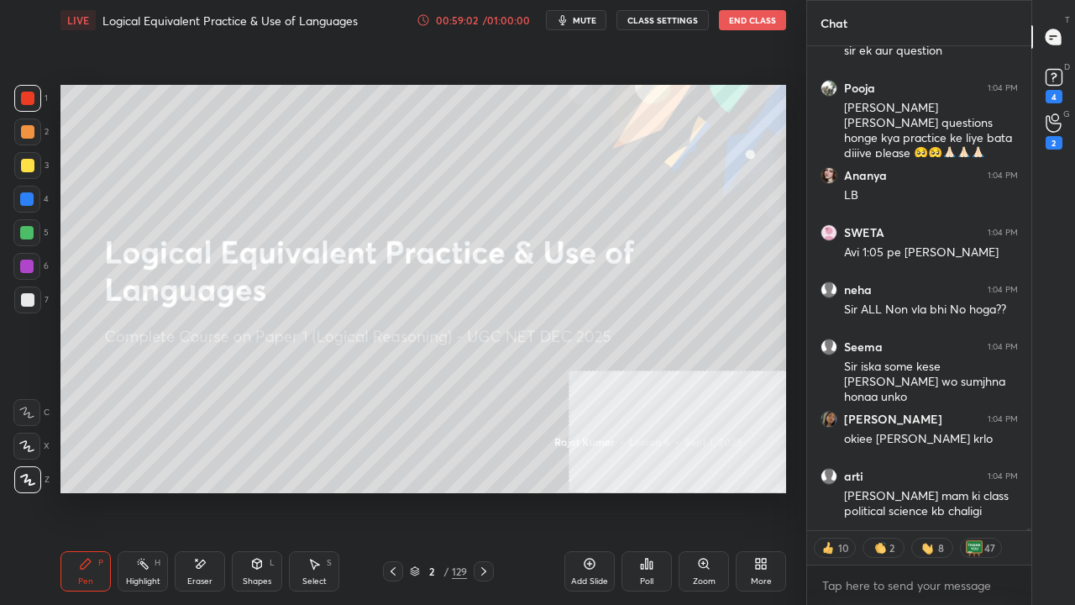
drag, startPoint x: 449, startPoint y: 576, endPoint x: 465, endPoint y: 502, distance: 75.6
click at [449, 491] on div "2 / 129" at bounding box center [438, 571] width 57 height 15
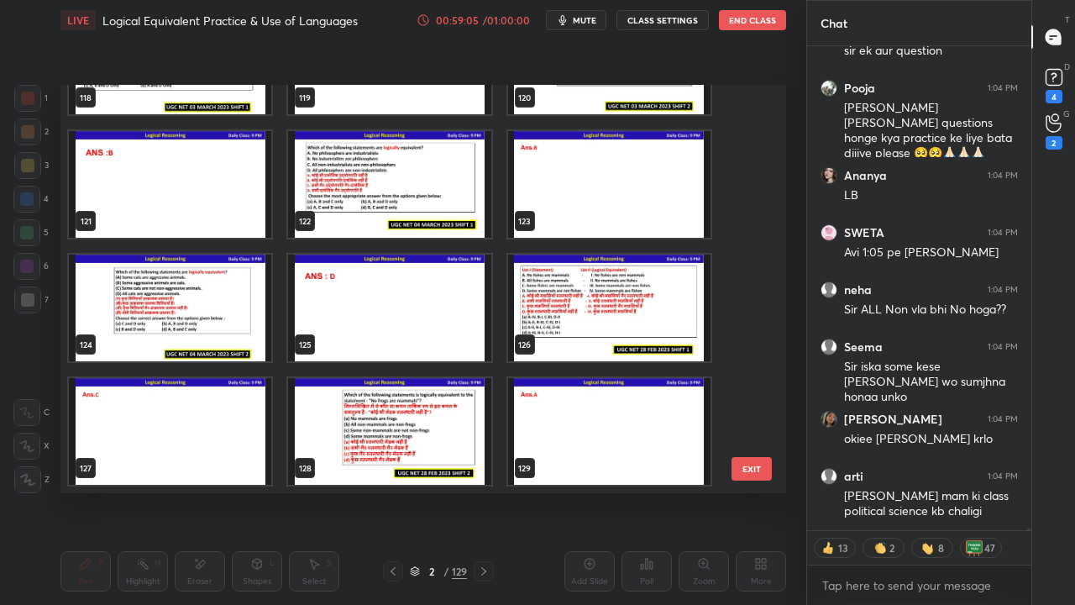
click at [755, 458] on button "EXIT" at bounding box center [752, 469] width 40 height 24
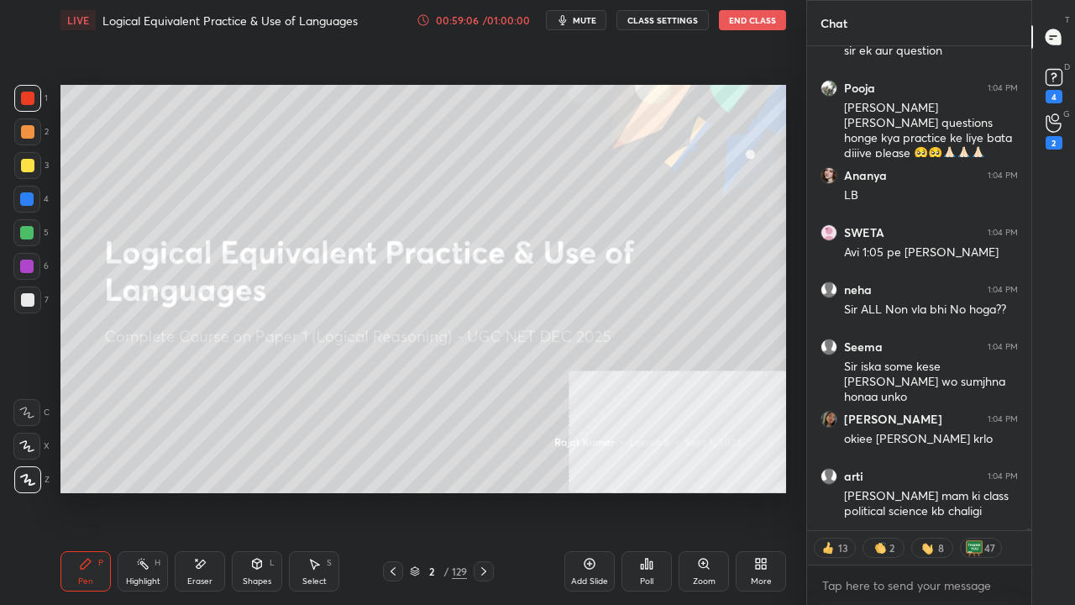
click at [1067, 136] on div "2" at bounding box center [1055, 131] width 34 height 30
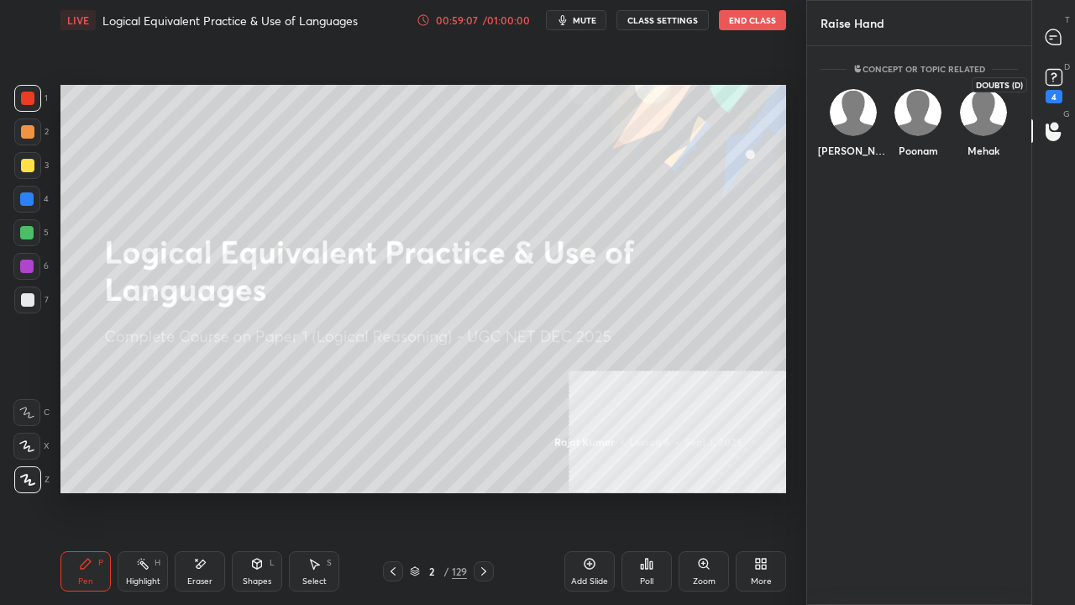
click at [1054, 97] on div "4" at bounding box center [1054, 96] width 17 height 13
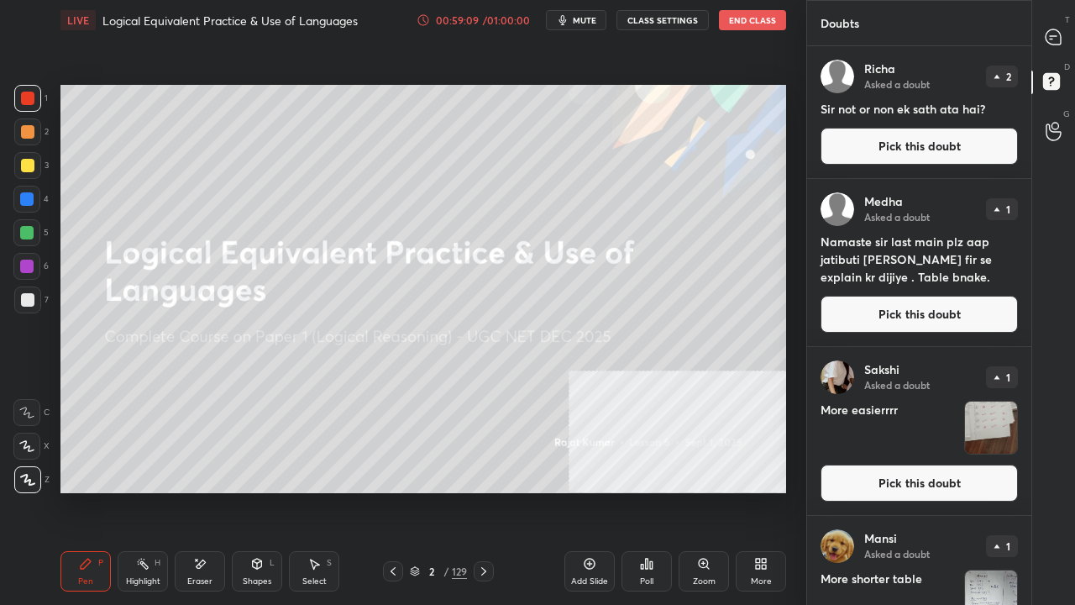
click at [956, 143] on button "Pick this doubt" at bounding box center [919, 146] width 197 height 37
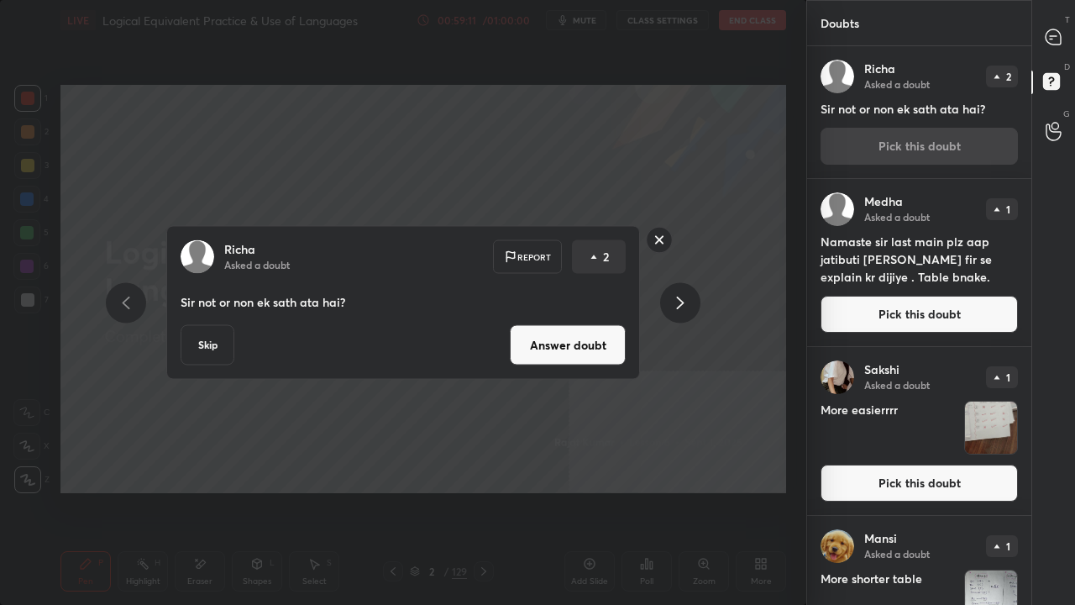
click at [1046, 30] on icon at bounding box center [1054, 38] width 18 height 18
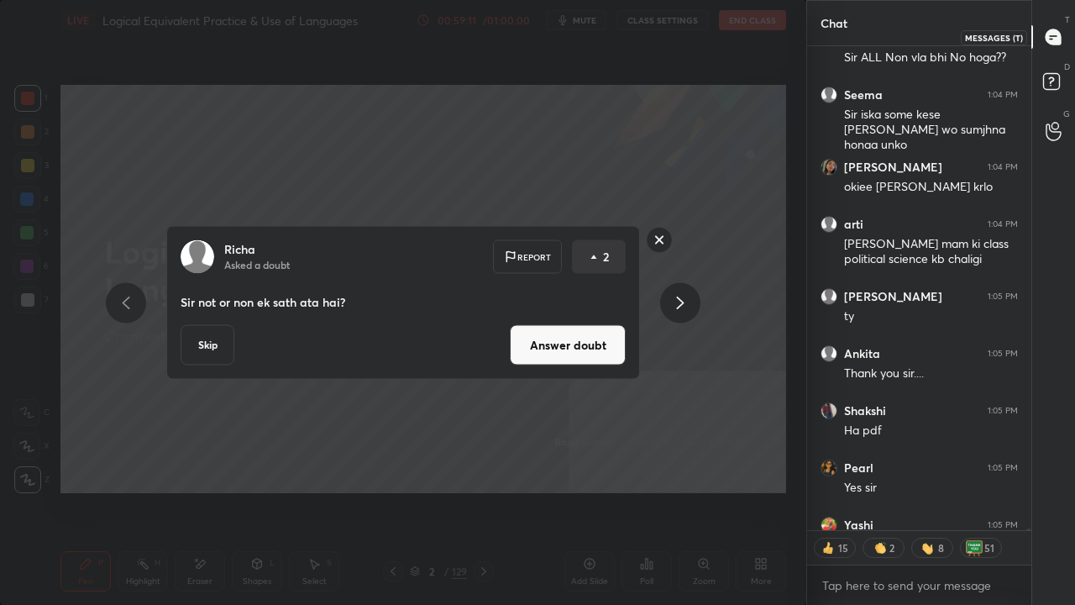
drag, startPoint x: 1055, startPoint y: 29, endPoint x: 1034, endPoint y: 49, distance: 28.5
click at [1053, 31] on icon at bounding box center [1053, 36] width 15 height 15
click at [660, 239] on rect at bounding box center [660, 240] width 26 height 26
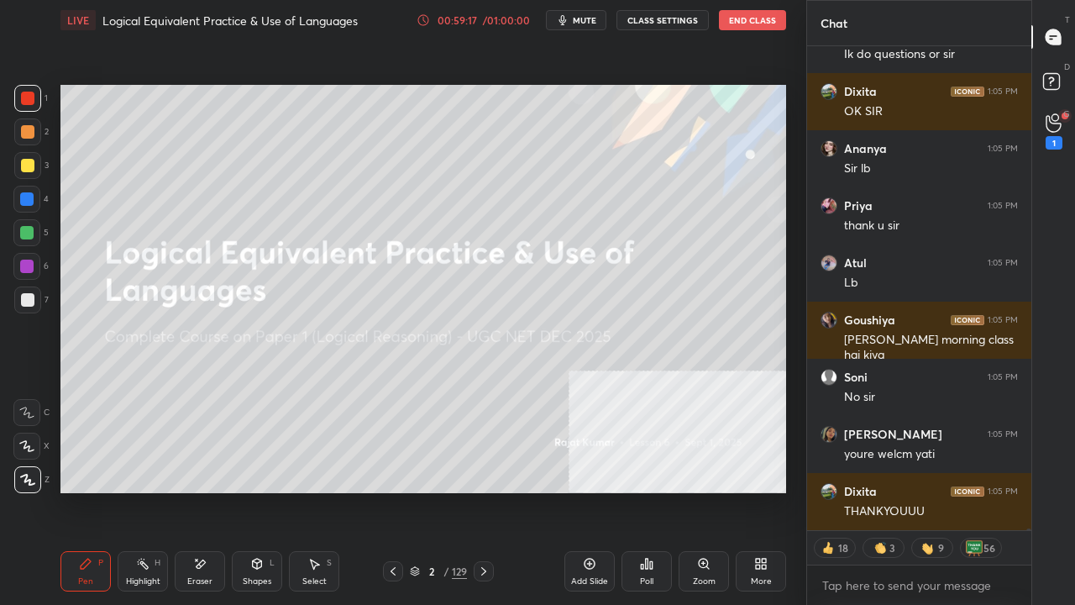
click at [420, 491] on div "2 / 129" at bounding box center [438, 571] width 57 height 15
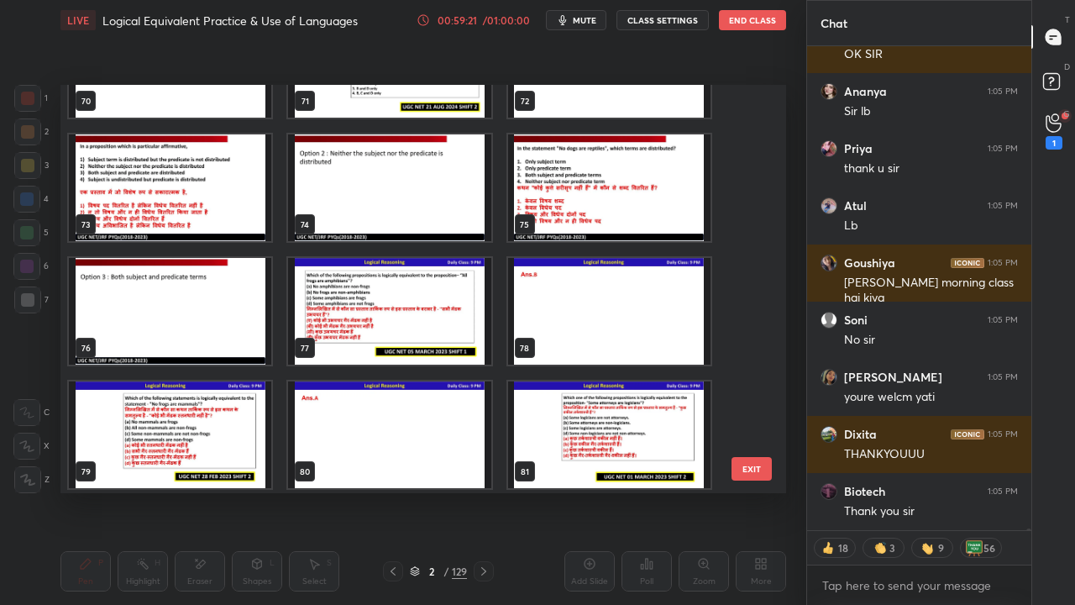
click at [534, 318] on img "grid" at bounding box center [609, 311] width 202 height 107
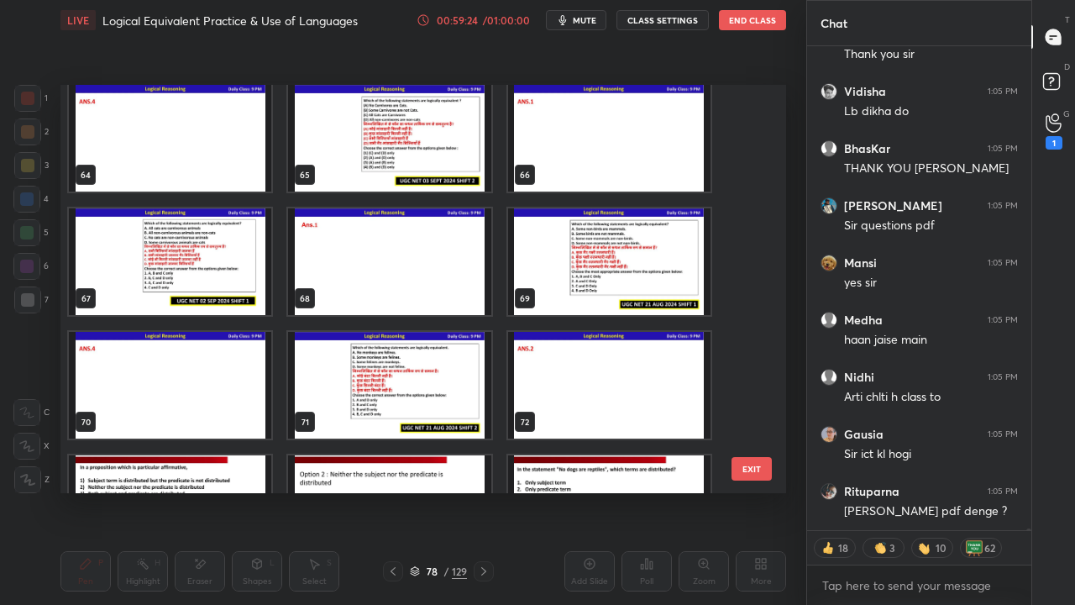
click at [218, 279] on img "grid" at bounding box center [170, 261] width 202 height 107
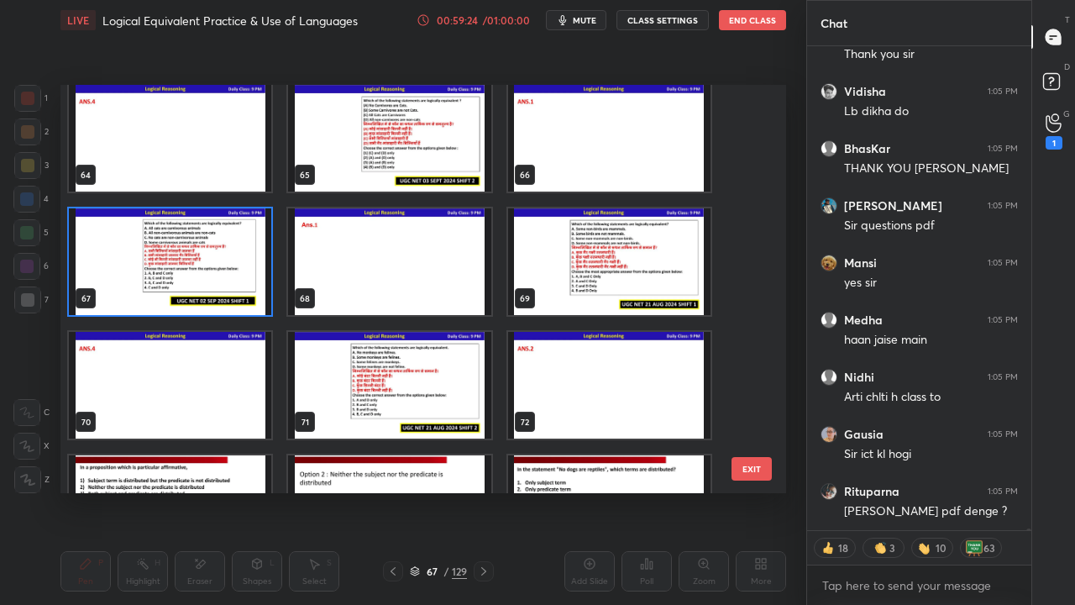
click at [218, 279] on img "grid" at bounding box center [170, 261] width 202 height 107
click at [218, 280] on img "grid" at bounding box center [170, 261] width 202 height 107
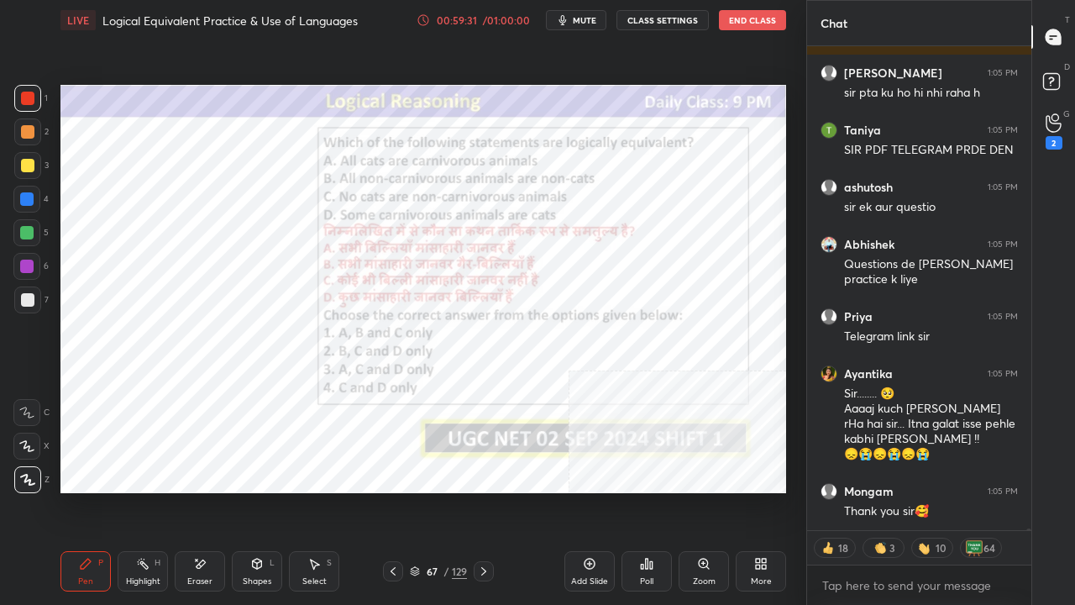
click at [449, 491] on div "67 / 129" at bounding box center [438, 571] width 57 height 15
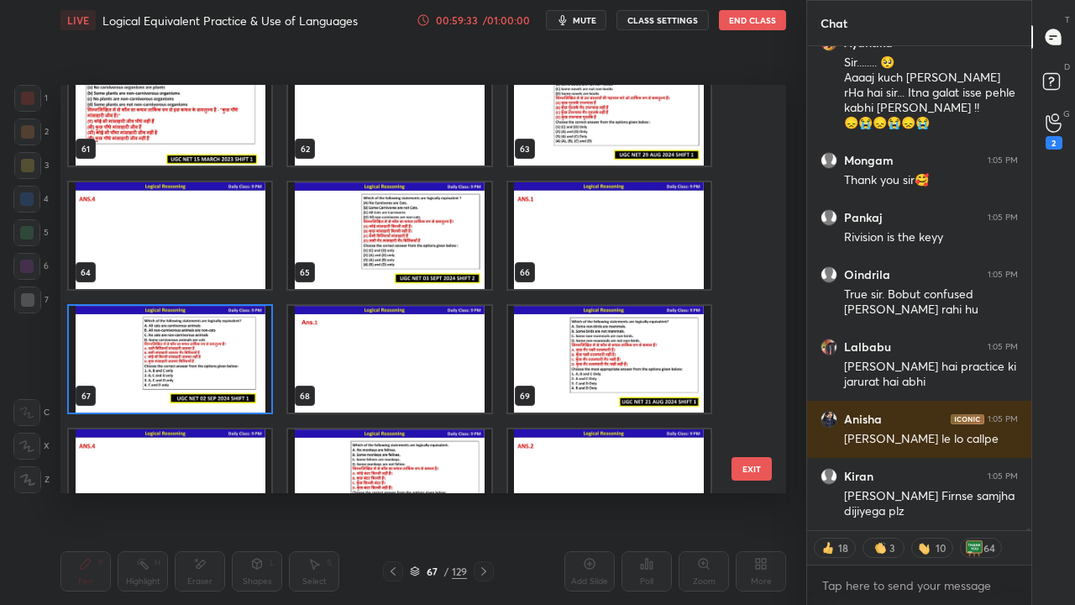
click at [235, 355] on img "grid" at bounding box center [170, 359] width 202 height 107
click at [235, 353] on img "grid" at bounding box center [170, 359] width 202 height 107
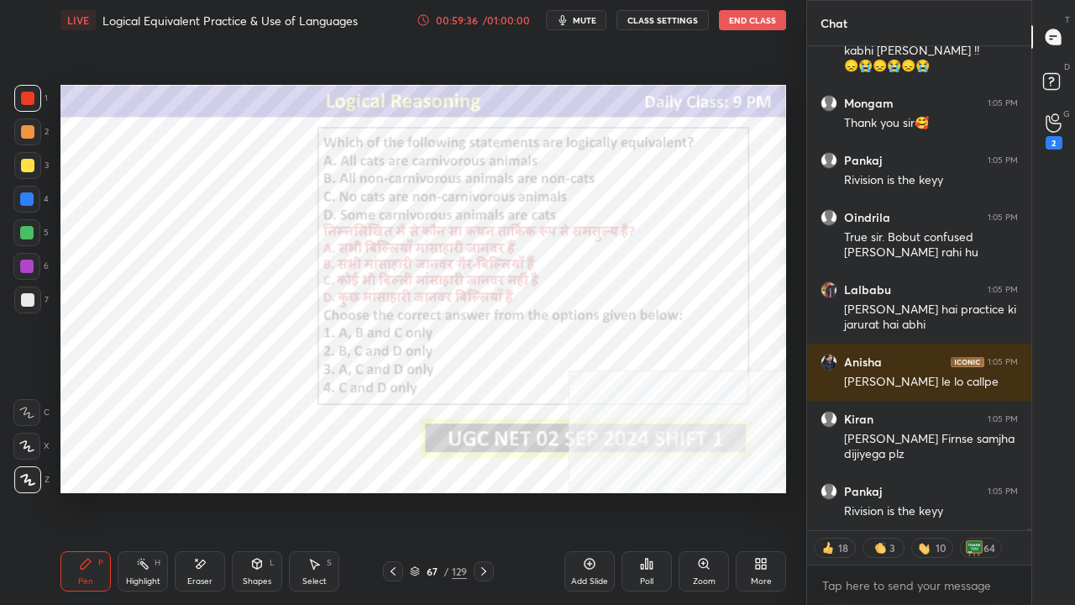
drag, startPoint x: 427, startPoint y: 570, endPoint x: 449, endPoint y: 495, distance: 78.1
click at [428, 491] on div "67" at bounding box center [431, 571] width 17 height 10
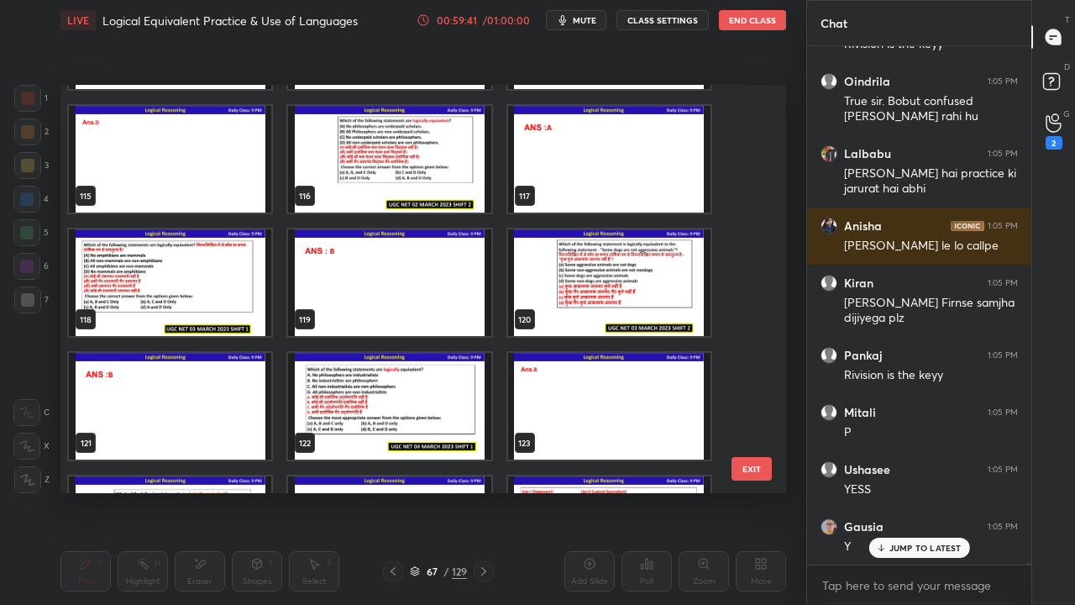
click at [234, 276] on img "grid" at bounding box center [170, 282] width 202 height 107
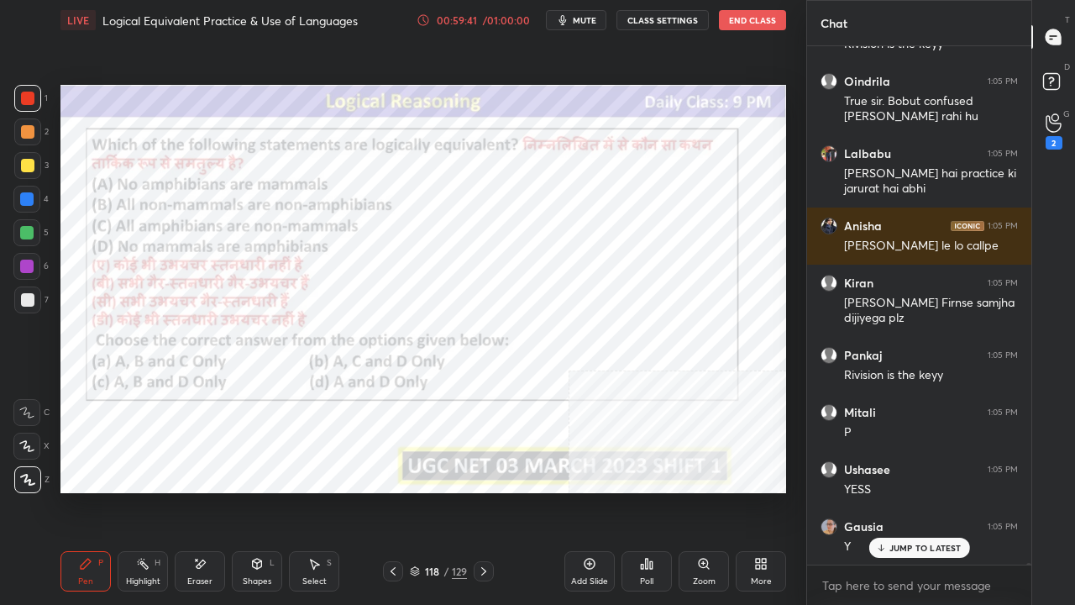
click at [234, 276] on img "grid" at bounding box center [170, 282] width 202 height 107
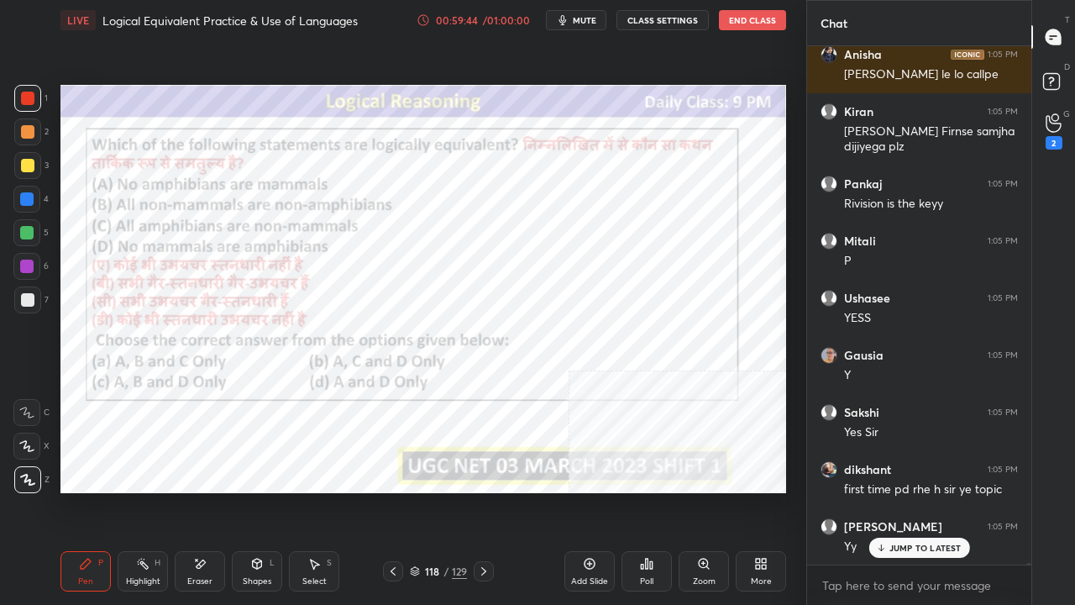
click at [899, 491] on p "JUMP TO LATEST" at bounding box center [926, 548] width 72 height 10
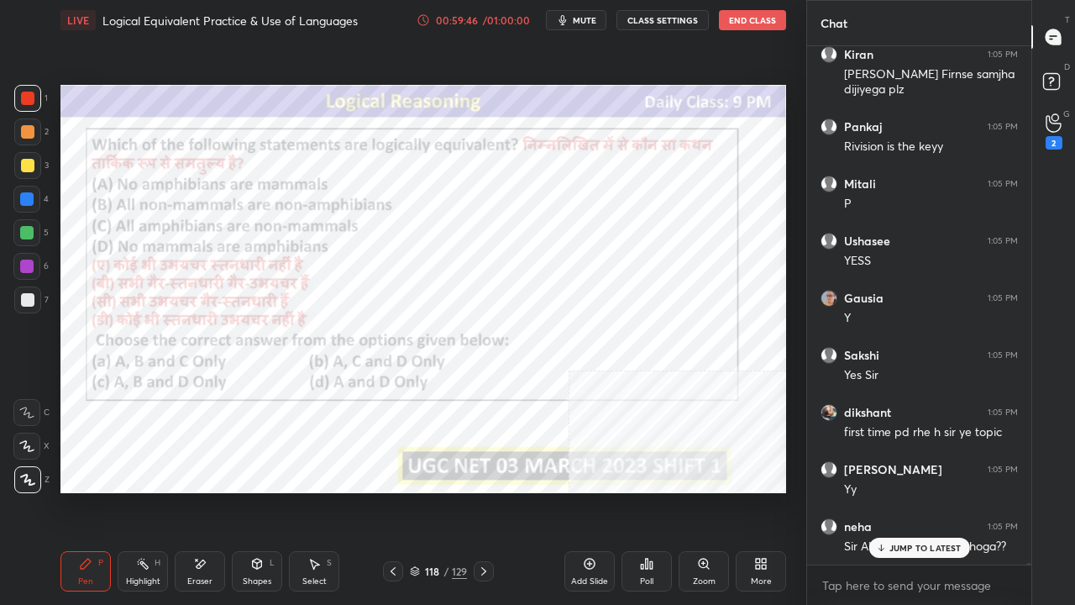
click at [429, 491] on div "118" at bounding box center [431, 571] width 17 height 10
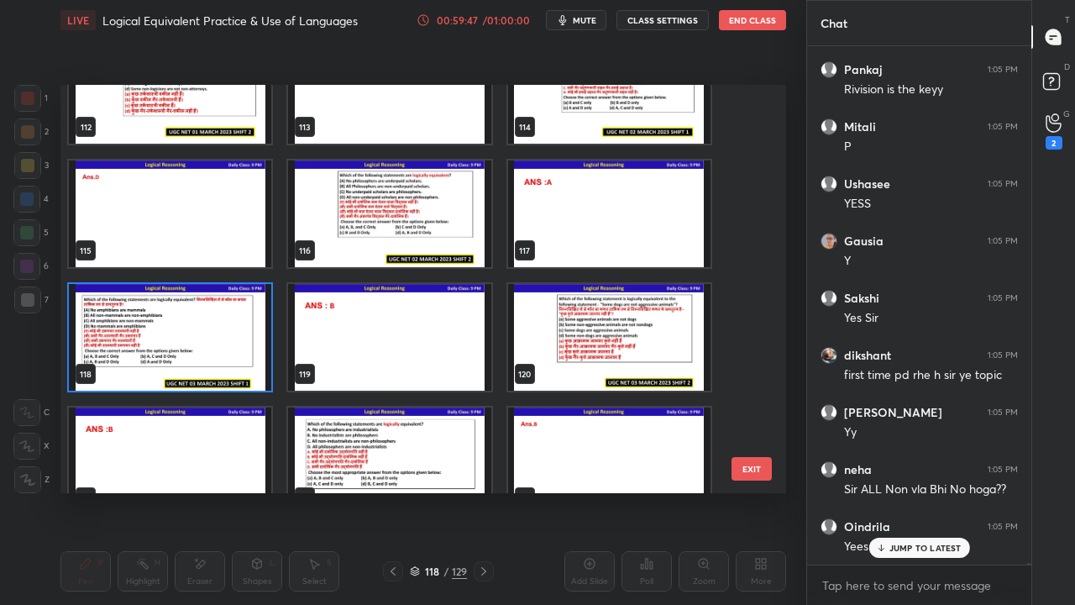
click at [187, 331] on img "grid" at bounding box center [170, 337] width 202 height 107
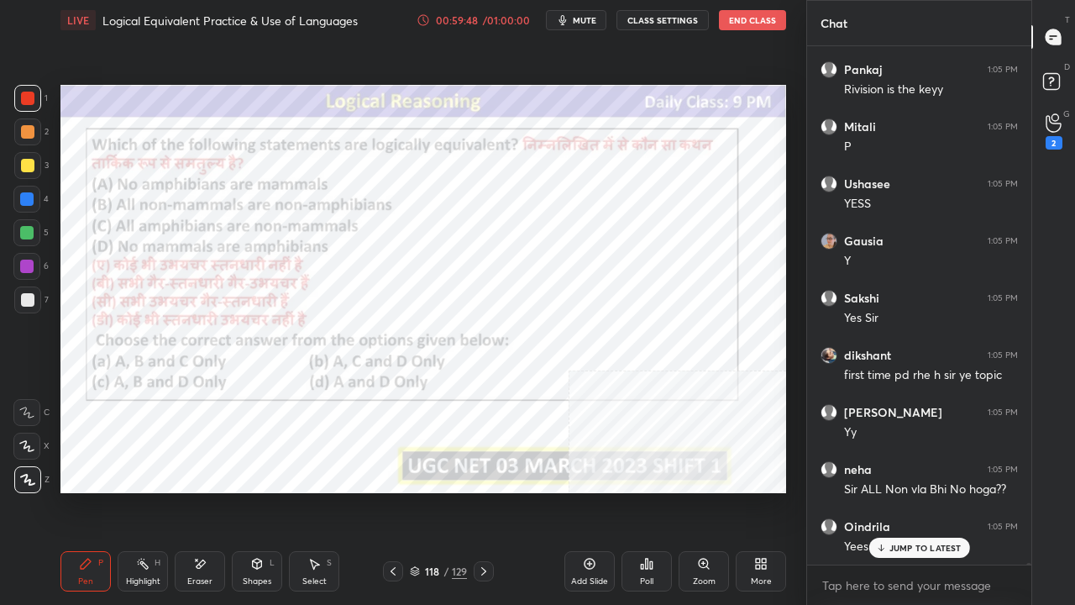
drag, startPoint x: 187, startPoint y: 333, endPoint x: 212, endPoint y: 343, distance: 26.4
click at [187, 333] on img "grid" at bounding box center [170, 337] width 202 height 107
click at [437, 491] on div "118" at bounding box center [431, 571] width 17 height 10
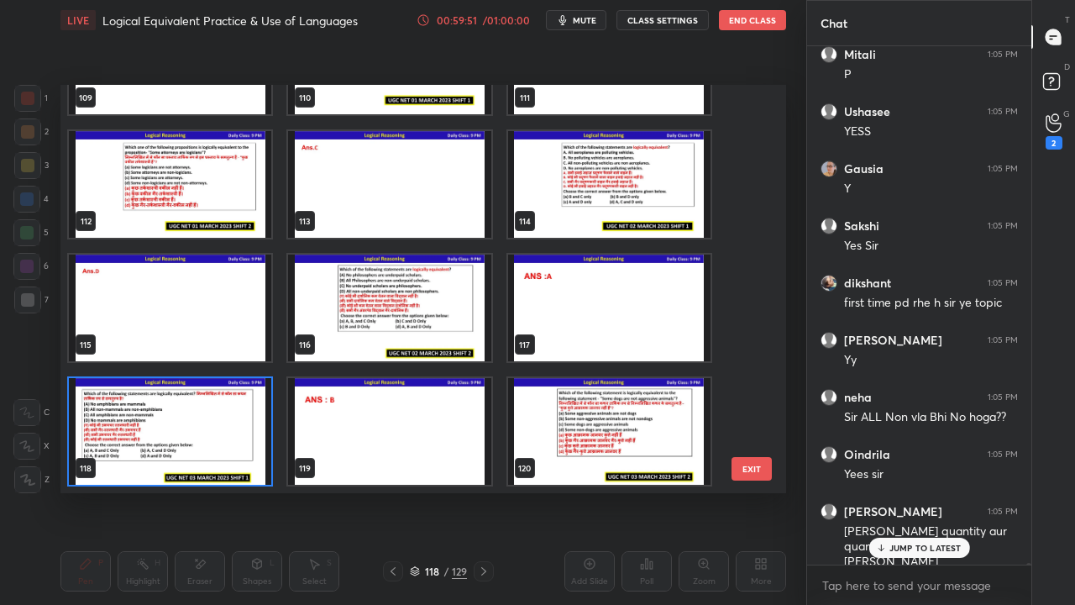
click at [223, 418] on img "grid" at bounding box center [170, 431] width 202 height 107
click at [225, 418] on img "grid" at bounding box center [170, 431] width 202 height 107
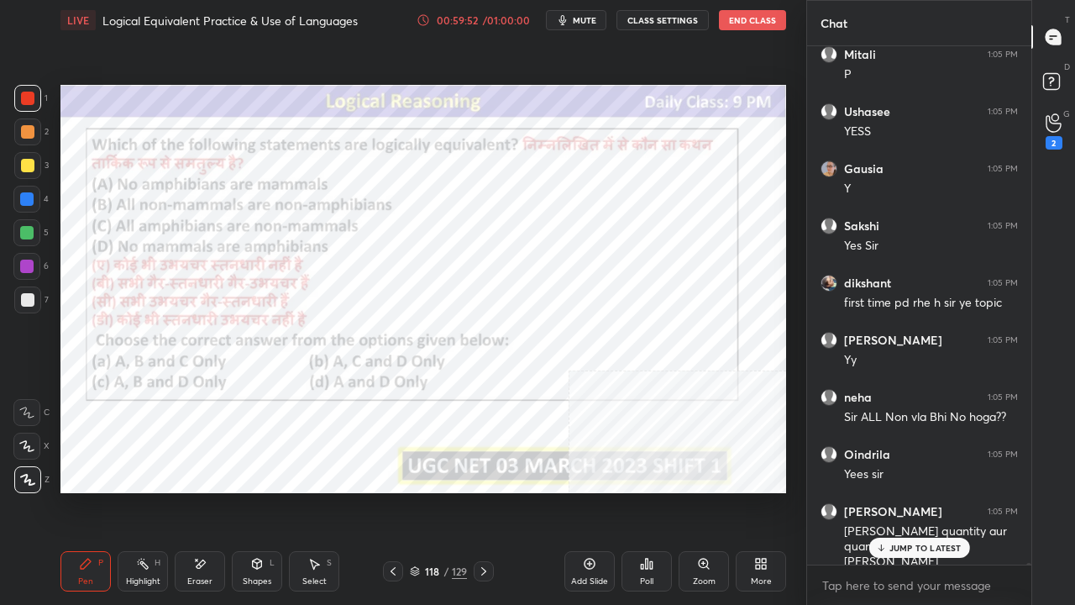
click at [650, 491] on icon at bounding box center [651, 565] width 3 height 8
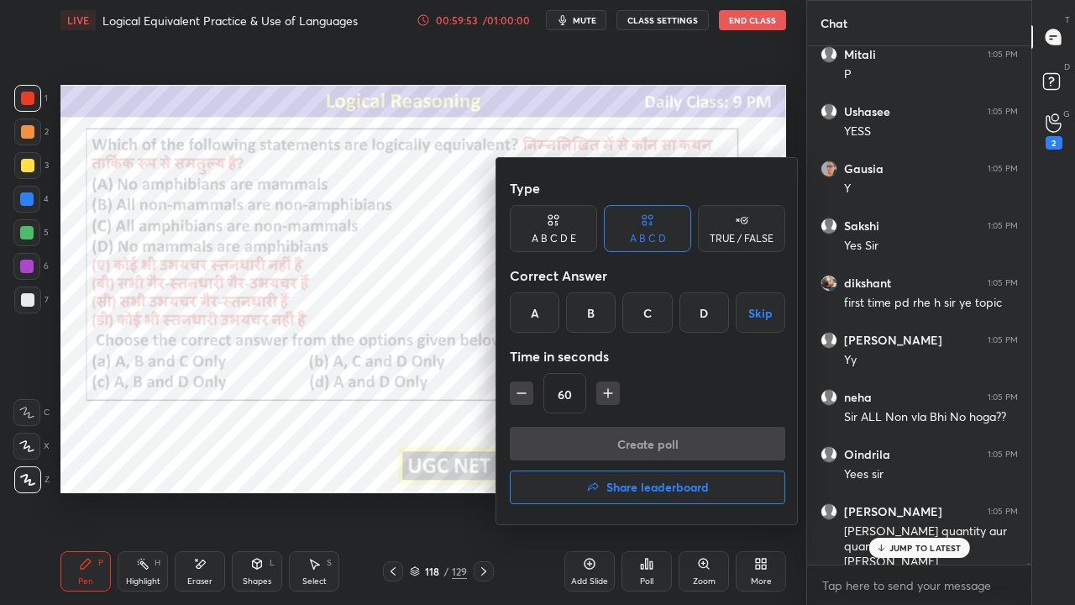
click at [600, 307] on div "B" at bounding box center [591, 312] width 50 height 40
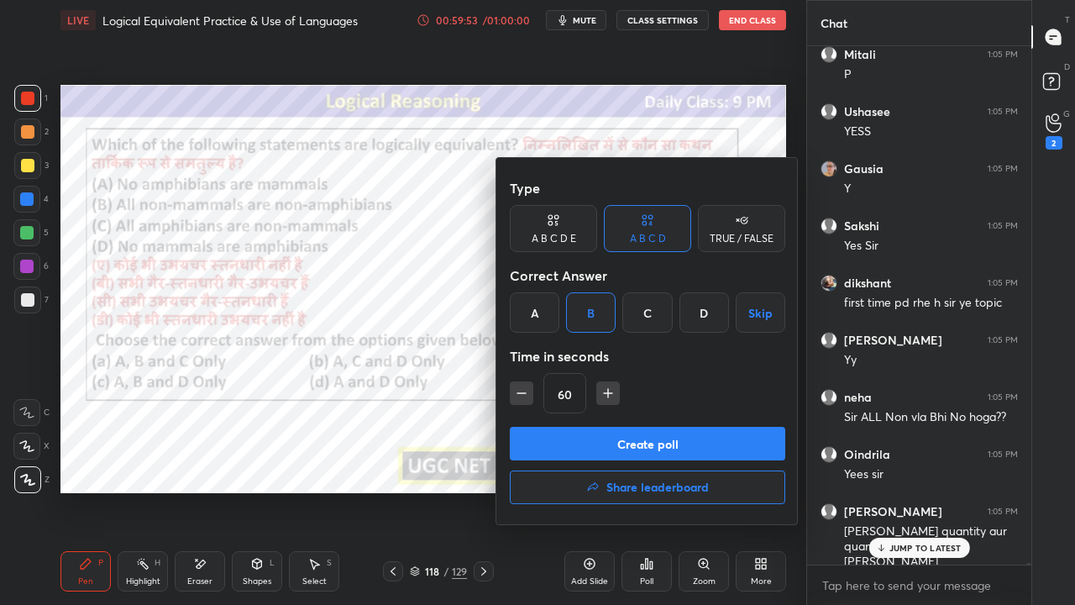
click at [610, 434] on button "Create poll" at bounding box center [648, 444] width 276 height 34
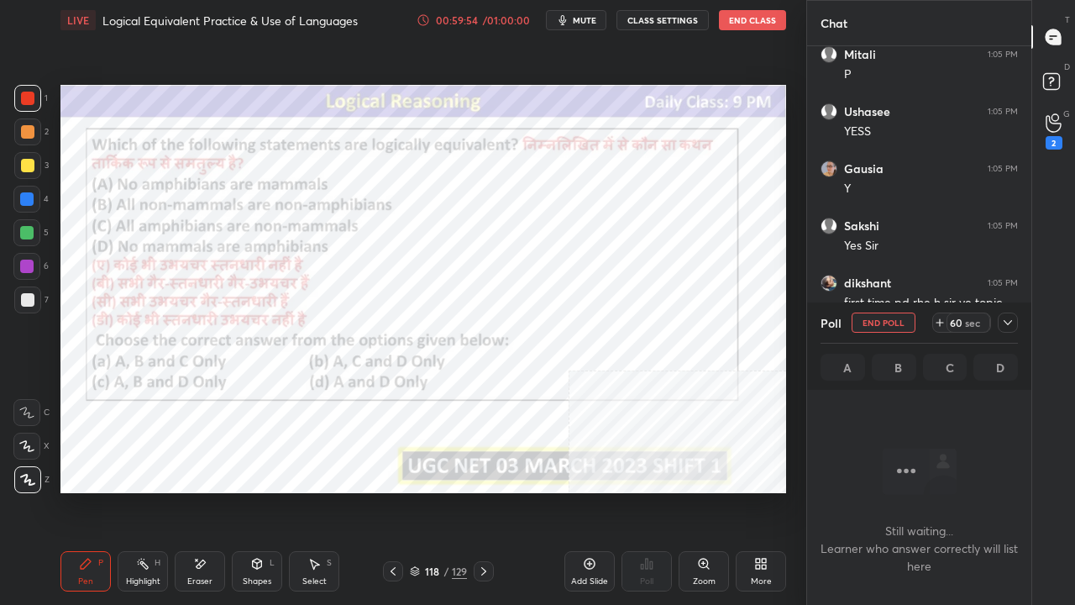
click at [1012, 317] on icon at bounding box center [1008, 322] width 13 height 13
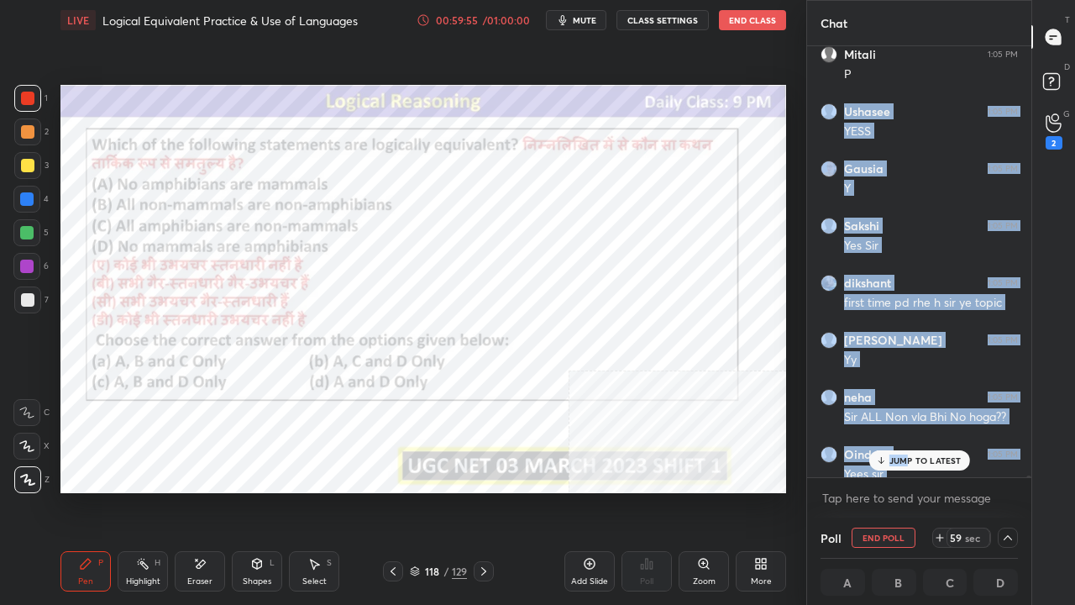
click at [906, 468] on div "Abhishek 1:05 PM Questions de [PERSON_NAME] practice k liye Priya 1:05 PM Teleg…" at bounding box center [919, 261] width 224 height 431
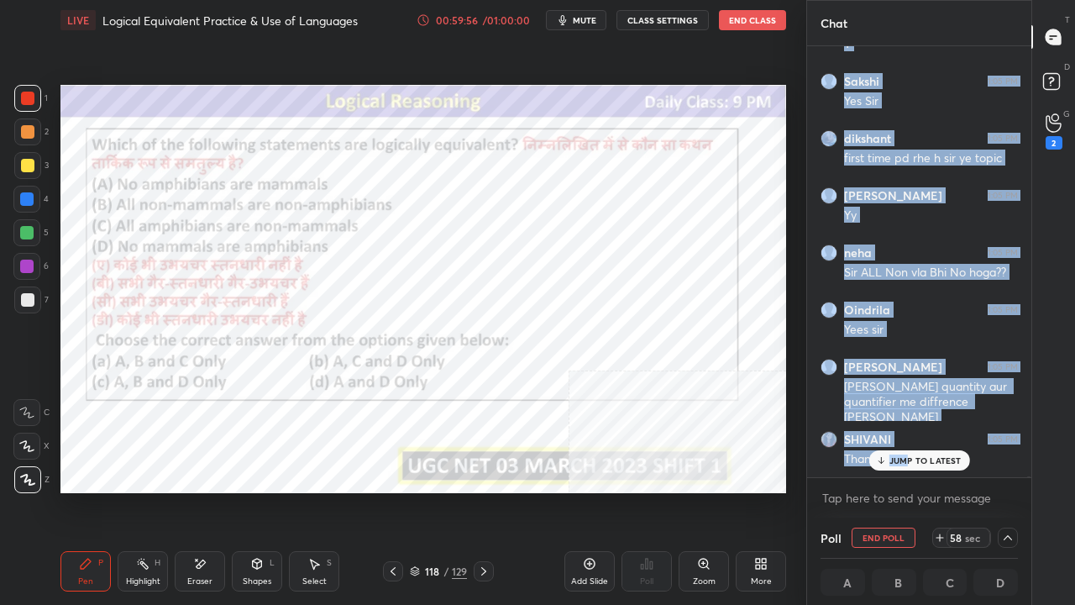
click at [890, 464] on p "JUMP TO LATEST" at bounding box center [926, 460] width 72 height 10
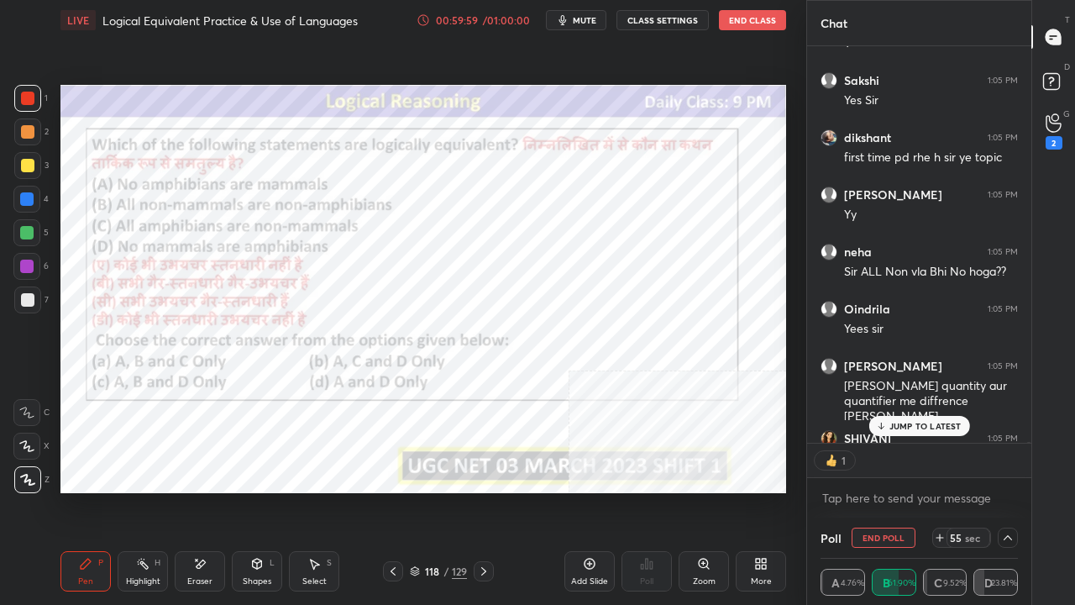
click at [772, 491] on div "Setting up your live class Poll for secs No correct answer Start poll" at bounding box center [423, 288] width 739 height 497
drag, startPoint x: 893, startPoint y: 420, endPoint x: 863, endPoint y: 418, distance: 30.3
click at [892, 421] on p "JUMP TO LATEST" at bounding box center [926, 426] width 72 height 10
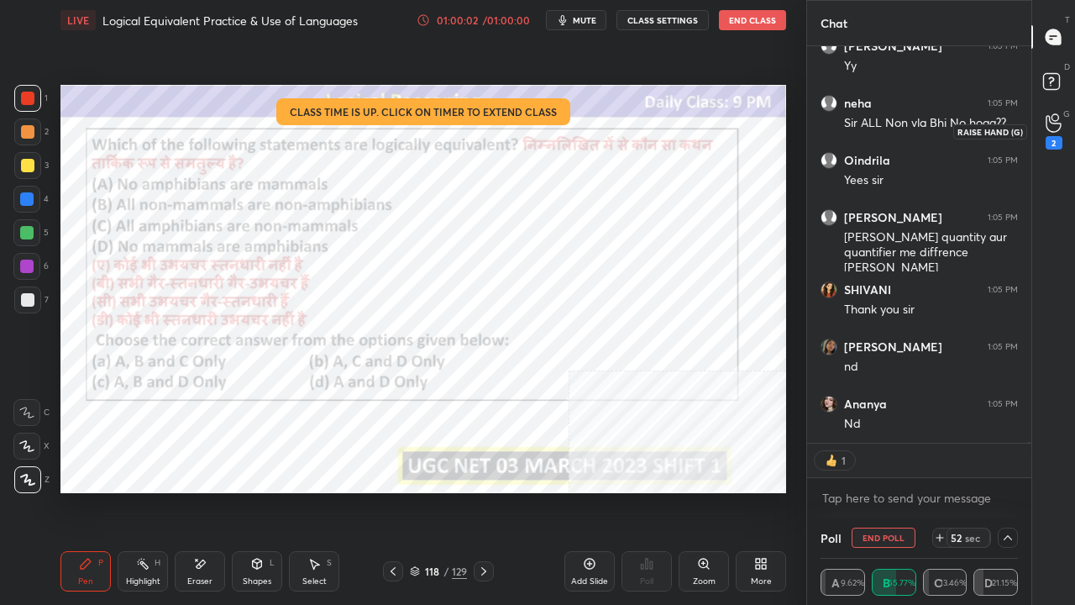
click at [1052, 62] on div "D Doubts (D)" at bounding box center [1054, 83] width 43 height 47
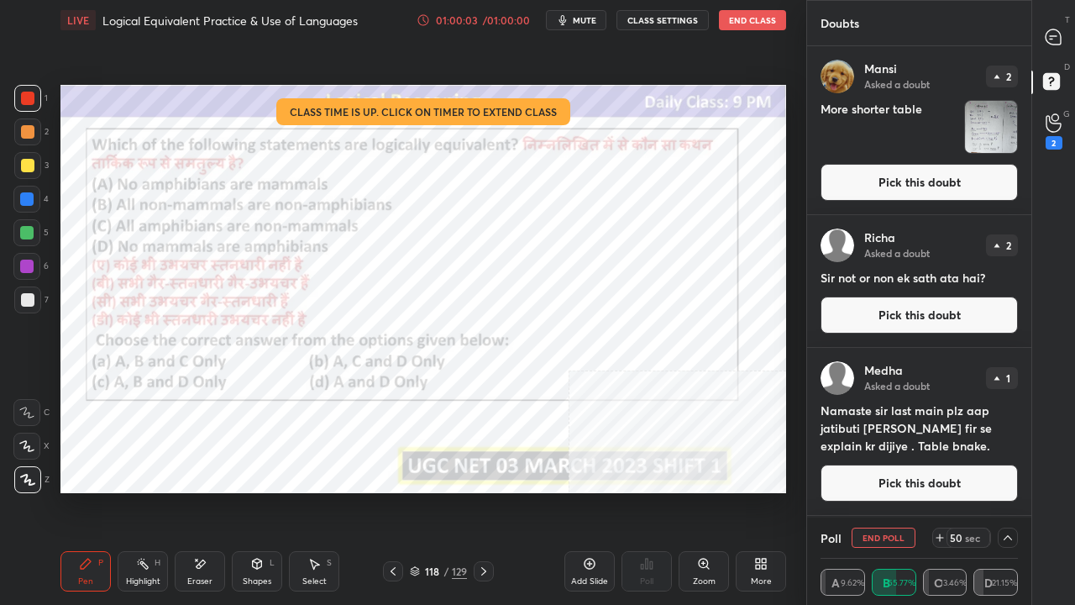
click at [940, 175] on button "Pick this doubt" at bounding box center [919, 182] width 197 height 37
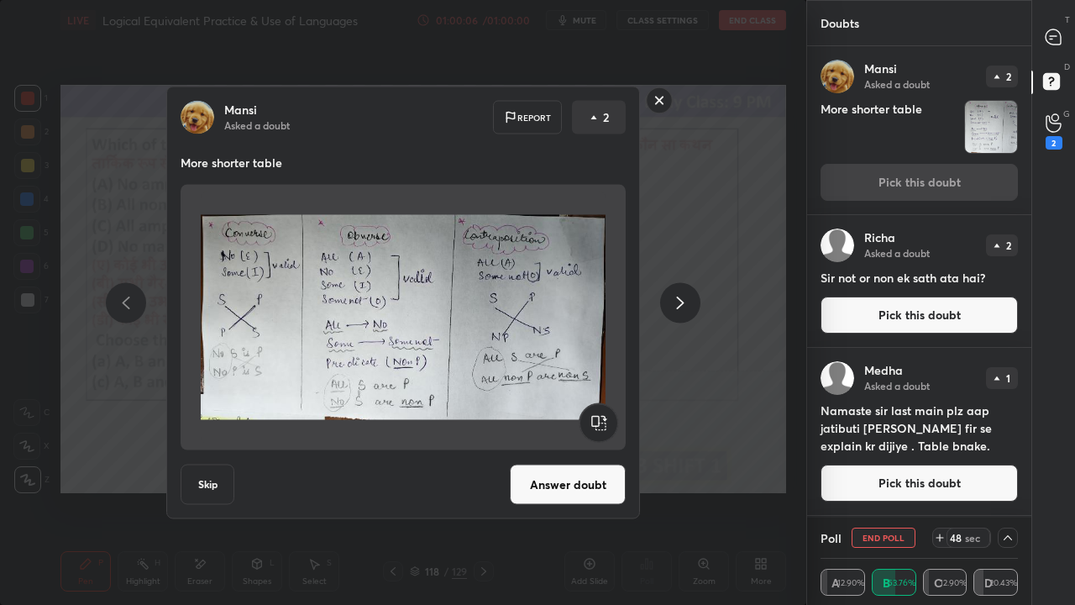
click at [660, 97] on rect at bounding box center [660, 100] width 26 height 26
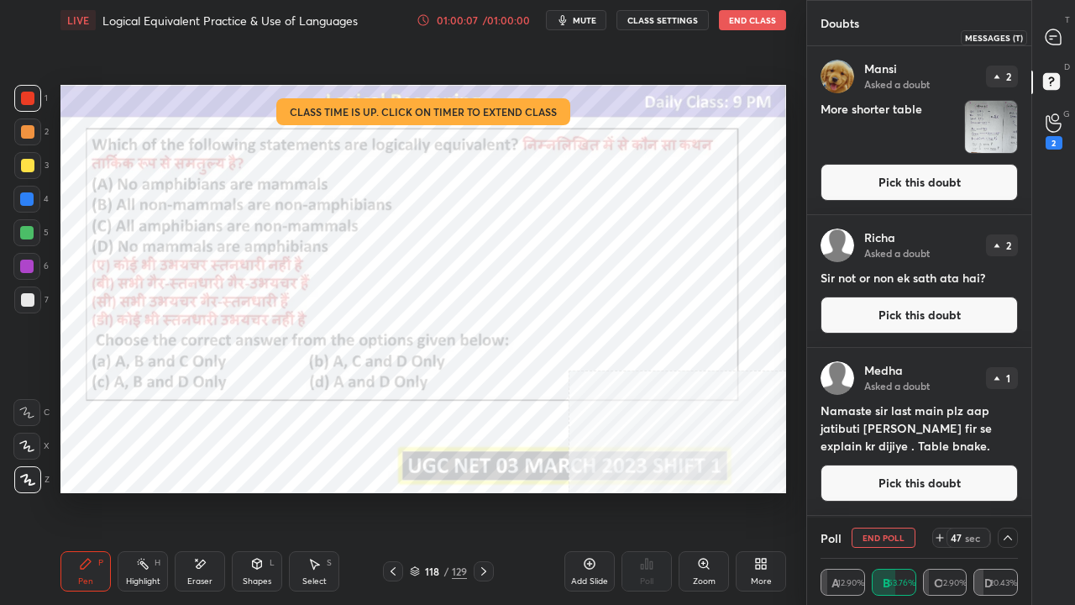
click at [1054, 36] on icon at bounding box center [1053, 36] width 7 height 0
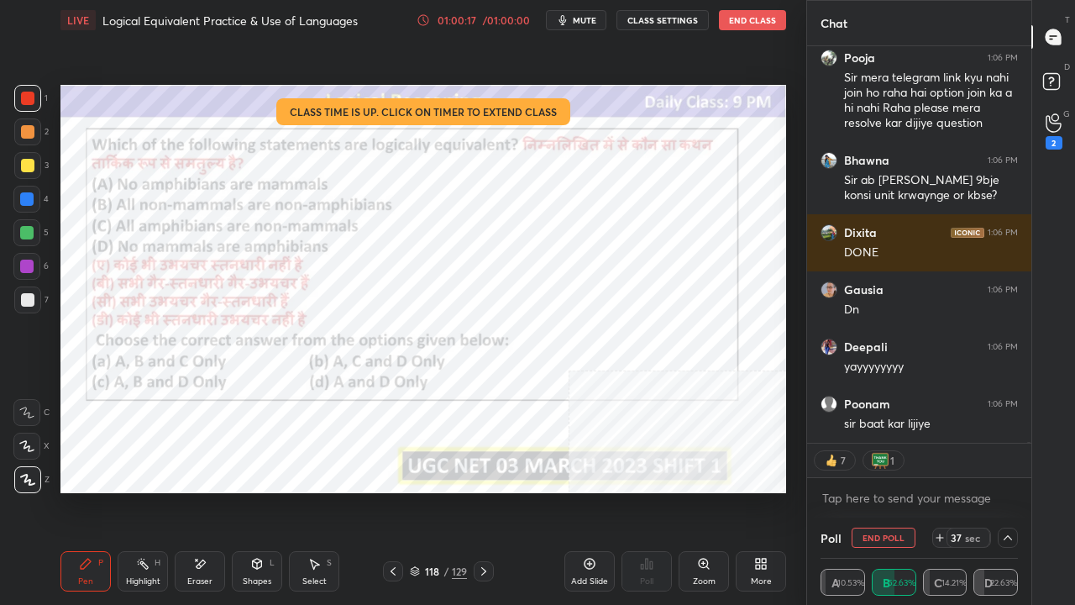
click at [27, 202] on div at bounding box center [26, 198] width 13 height 13
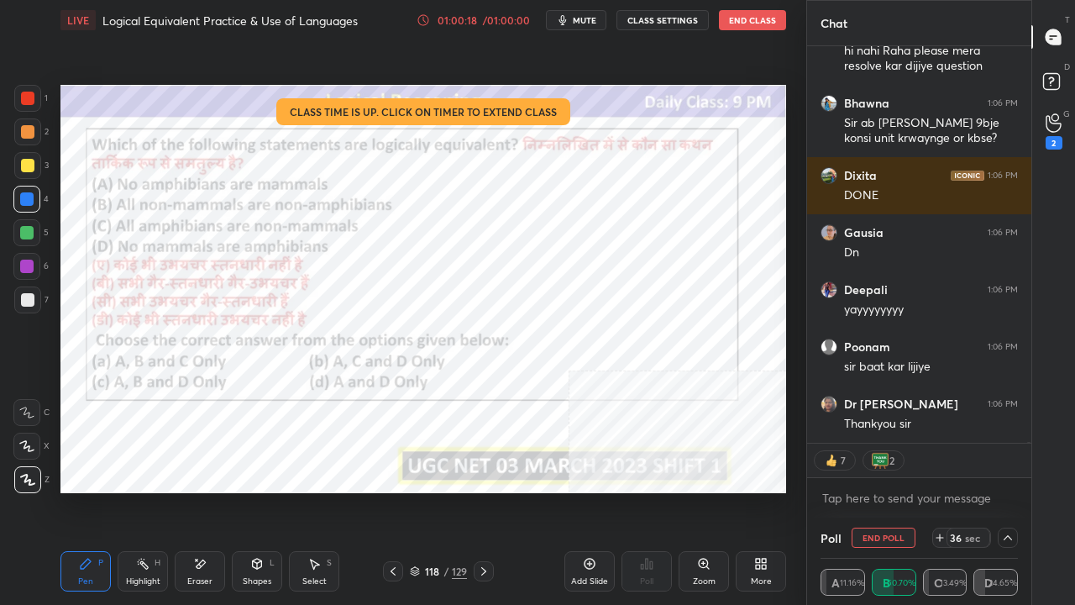
click at [30, 99] on div at bounding box center [27, 98] width 13 height 13
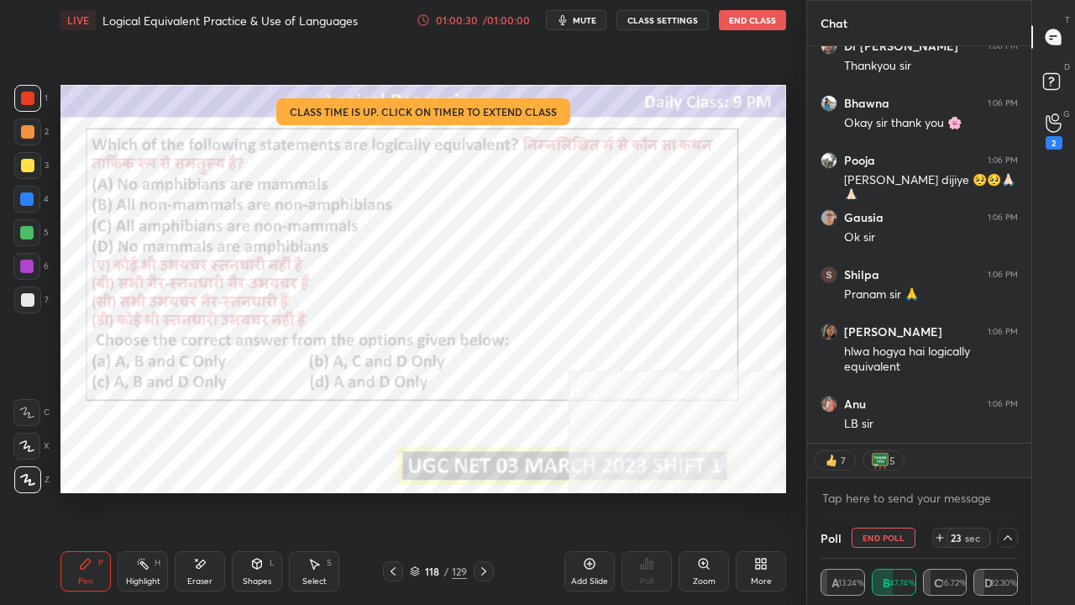
click at [201, 491] on icon at bounding box center [201, 564] width 9 height 8
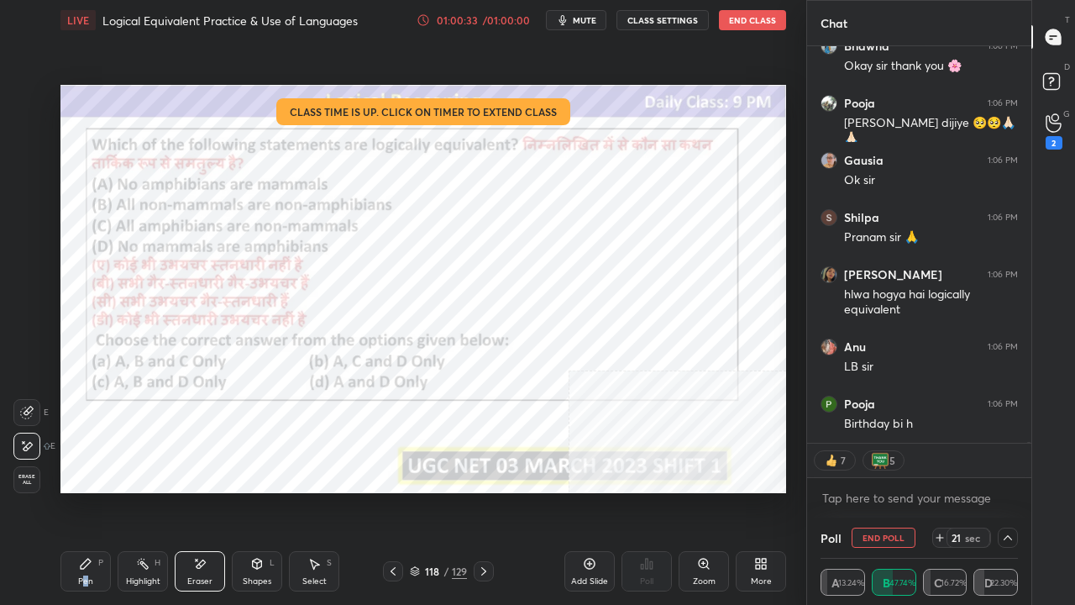
click at [85, 491] on div "Pen P" at bounding box center [85, 571] width 50 height 40
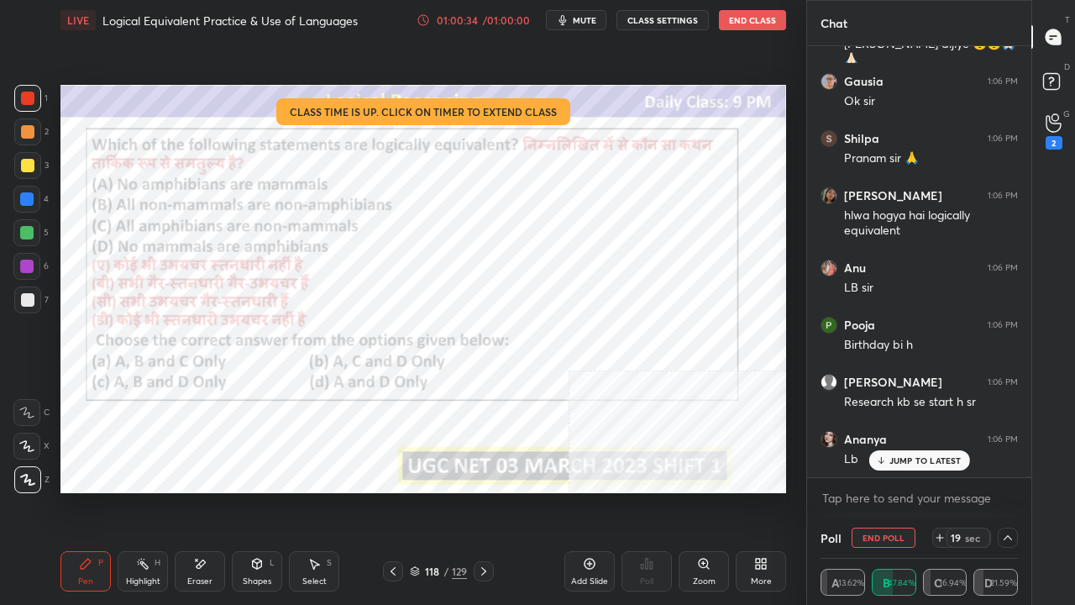
click at [912, 464] on p "JUMP TO LATEST" at bounding box center [926, 460] width 72 height 10
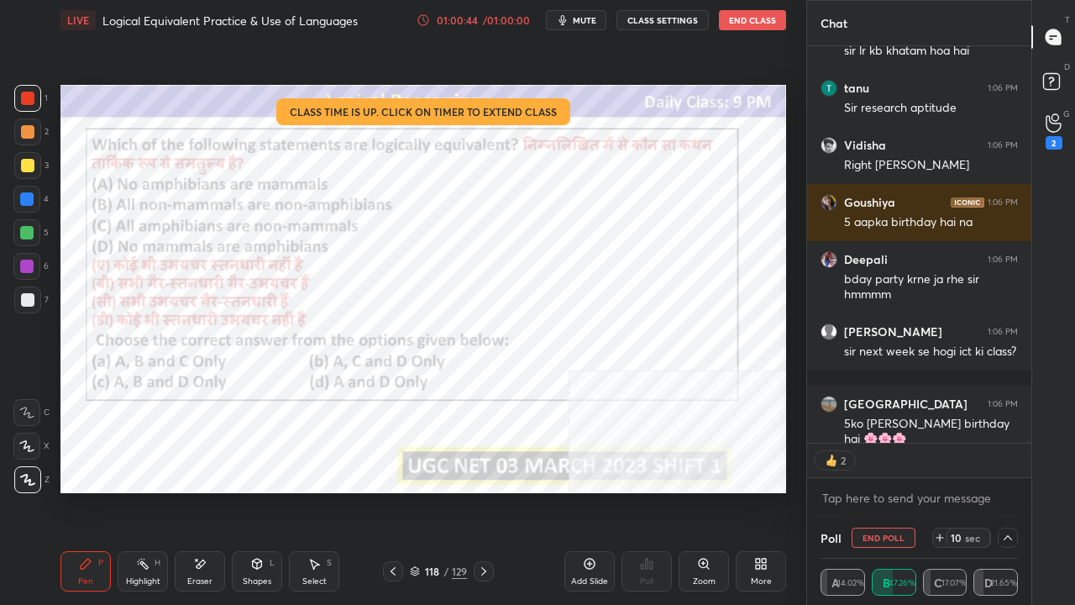
click at [200, 491] on div "Eraser" at bounding box center [200, 571] width 50 height 40
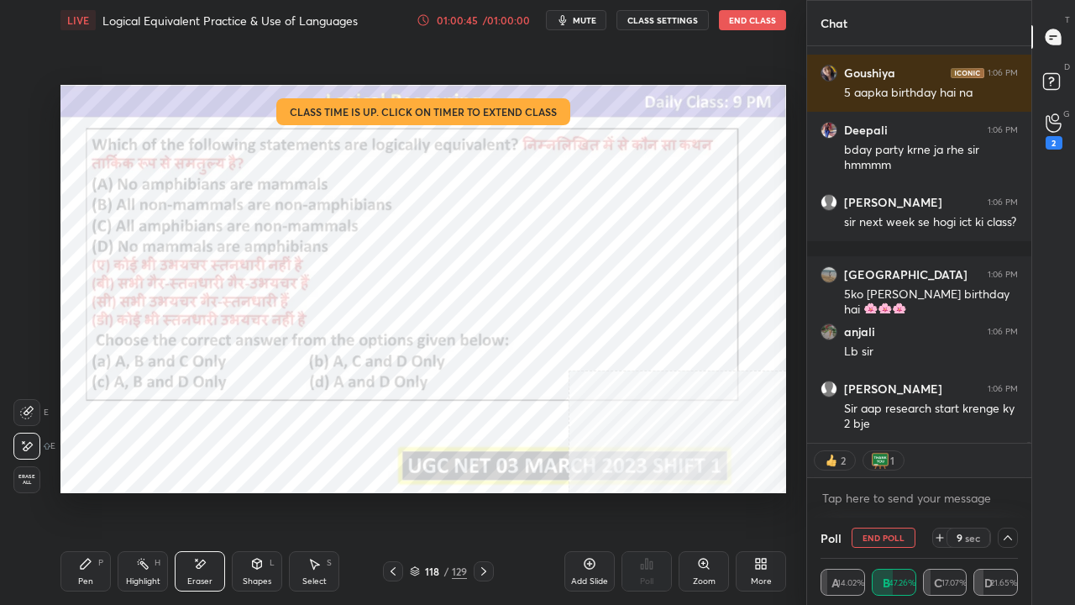
click at [18, 481] on span "Erase all" at bounding box center [26, 480] width 25 height 12
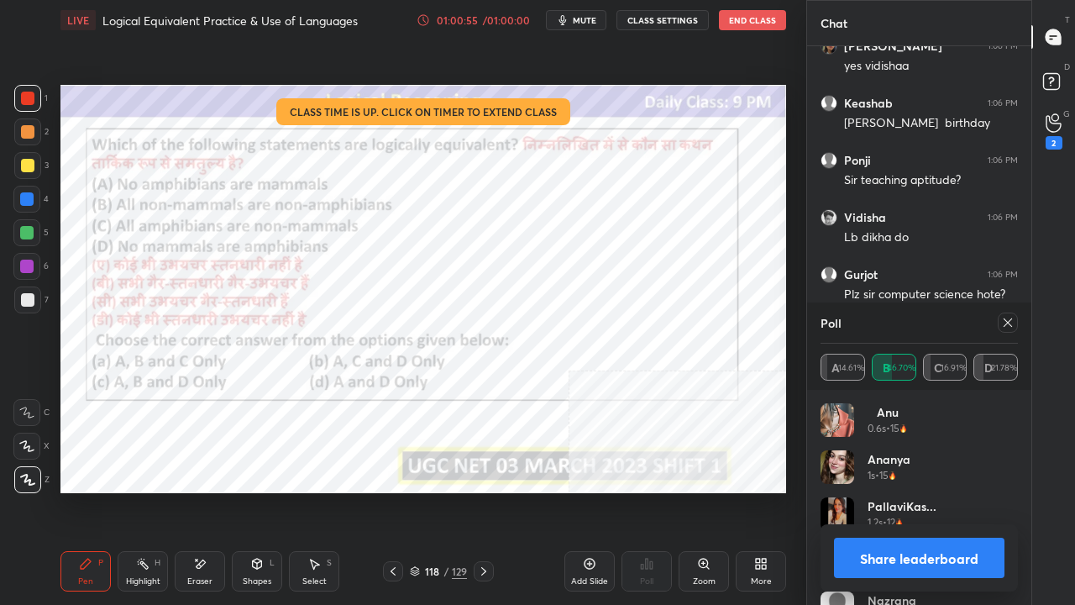
drag, startPoint x: 918, startPoint y: 556, endPoint x: 921, endPoint y: 546, distance: 10.4
click at [918, 491] on button "Share leaderboard" at bounding box center [919, 558] width 171 height 40
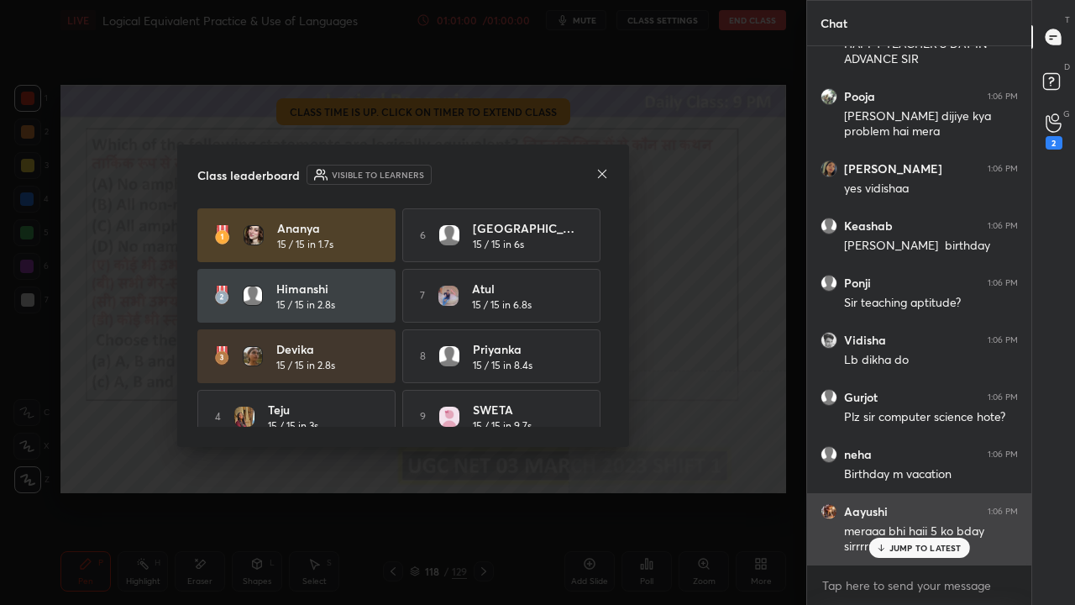
click at [923, 491] on p "JUMP TO LATEST" at bounding box center [926, 548] width 72 height 10
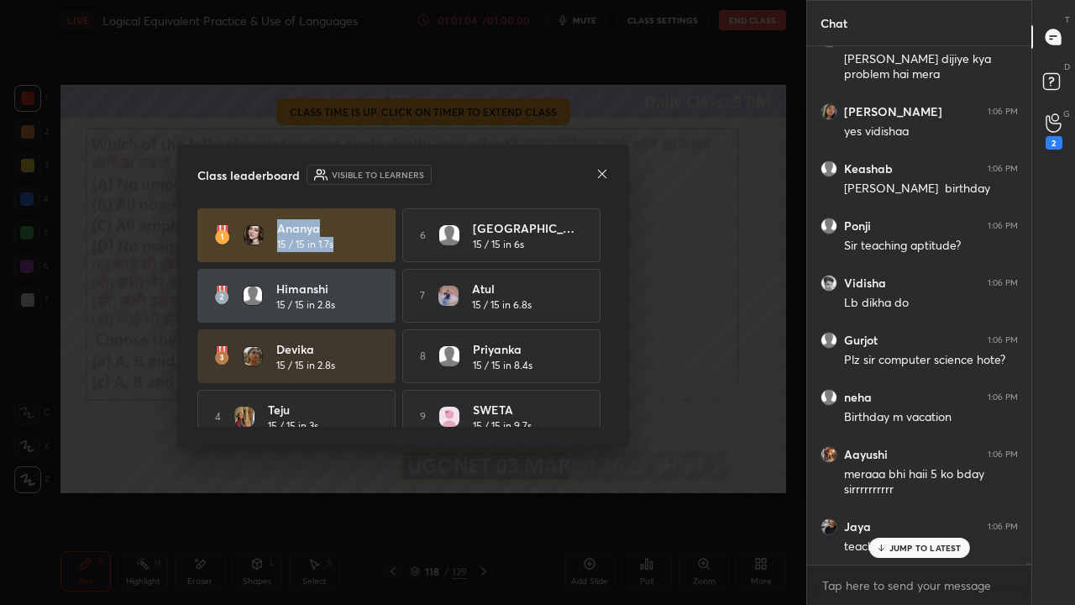
drag, startPoint x: 277, startPoint y: 222, endPoint x: 336, endPoint y: 250, distance: 65.0
click at [336, 250] on div "[PERSON_NAME] 15 / 15 in 1.7s" at bounding box center [328, 235] width 102 height 33
drag, startPoint x: 275, startPoint y: 285, endPoint x: 347, endPoint y: 313, distance: 77.7
click at [347, 313] on div "[PERSON_NAME] 15 / 15 in 2.8s" at bounding box center [296, 296] width 198 height 54
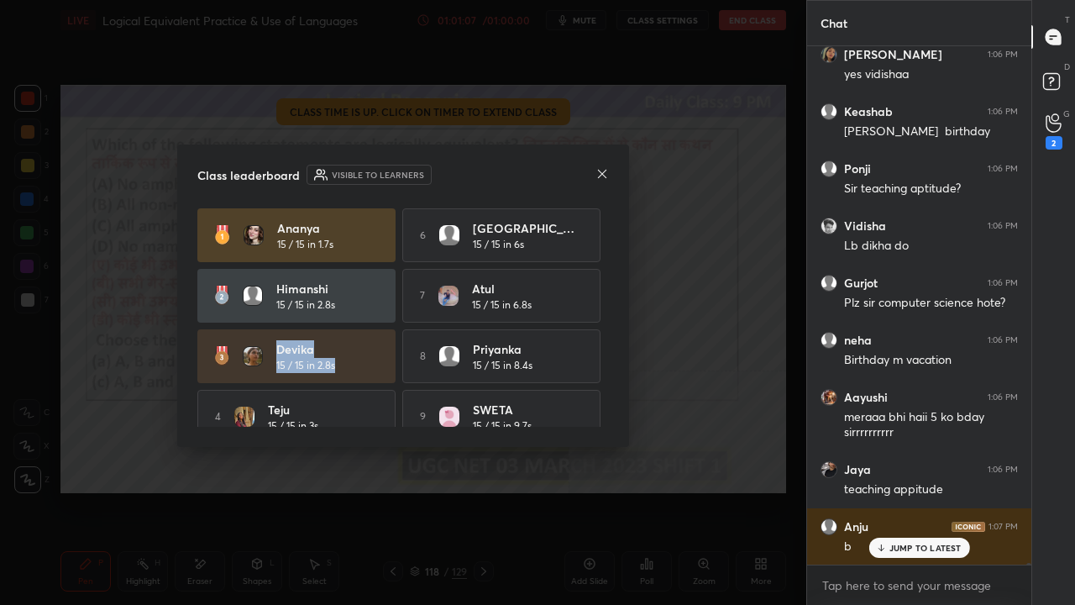
drag, startPoint x: 299, startPoint y: 355, endPoint x: 348, endPoint y: 365, distance: 49.9
click at [348, 370] on div "[PERSON_NAME] 15 / 15 in 2.8s" at bounding box center [296, 356] width 198 height 54
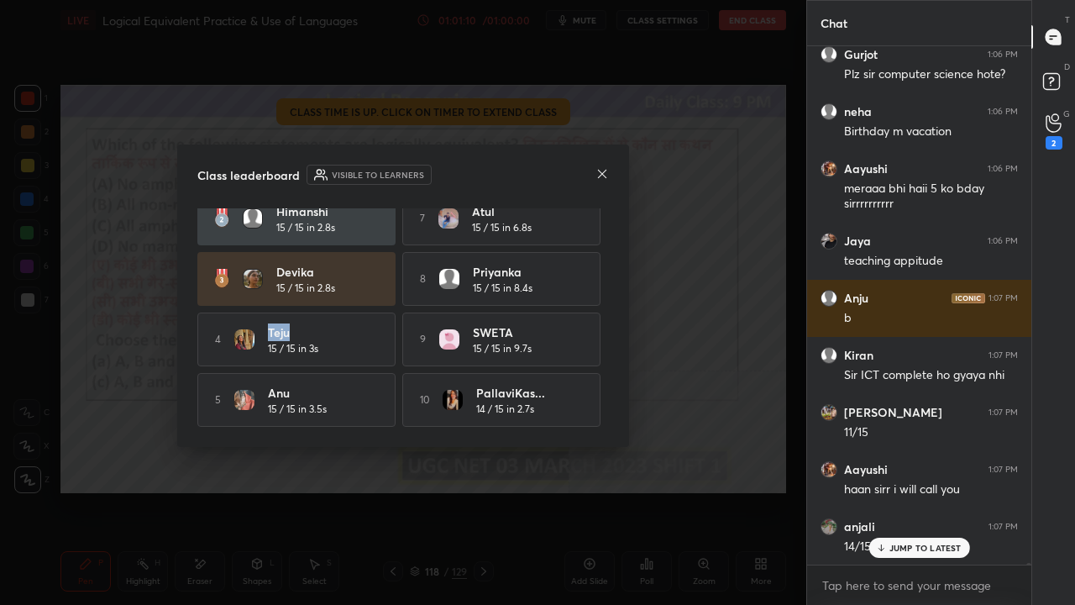
drag, startPoint x: 263, startPoint y: 320, endPoint x: 319, endPoint y: 336, distance: 58.5
click at [330, 343] on div "4 Teju 15 / 15 in 3s" at bounding box center [296, 340] width 198 height 54
drag, startPoint x: 263, startPoint y: 378, endPoint x: 339, endPoint y: 409, distance: 82.5
click at [339, 409] on div "5 Anu 15 / 15 in 3.5s" at bounding box center [296, 400] width 198 height 54
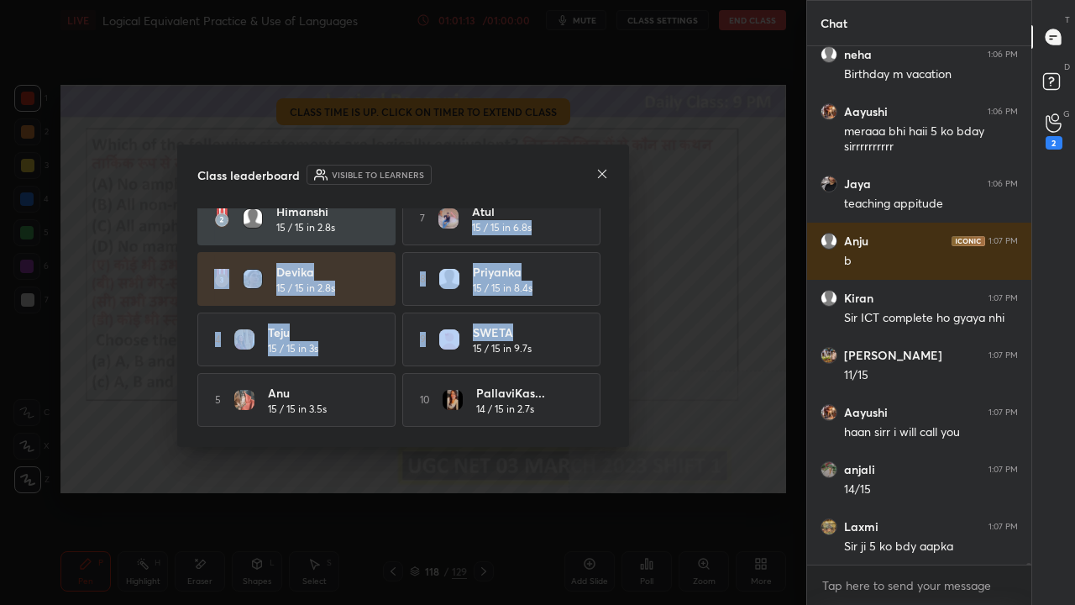
drag, startPoint x: 608, startPoint y: 353, endPoint x: 612, endPoint y: 239, distance: 114.3
click at [612, 239] on div "Class leaderboard Visible to learners [PERSON_NAME] 15 / 15 in 1.7s 6 [PERSON_N…" at bounding box center [403, 296] width 452 height 302
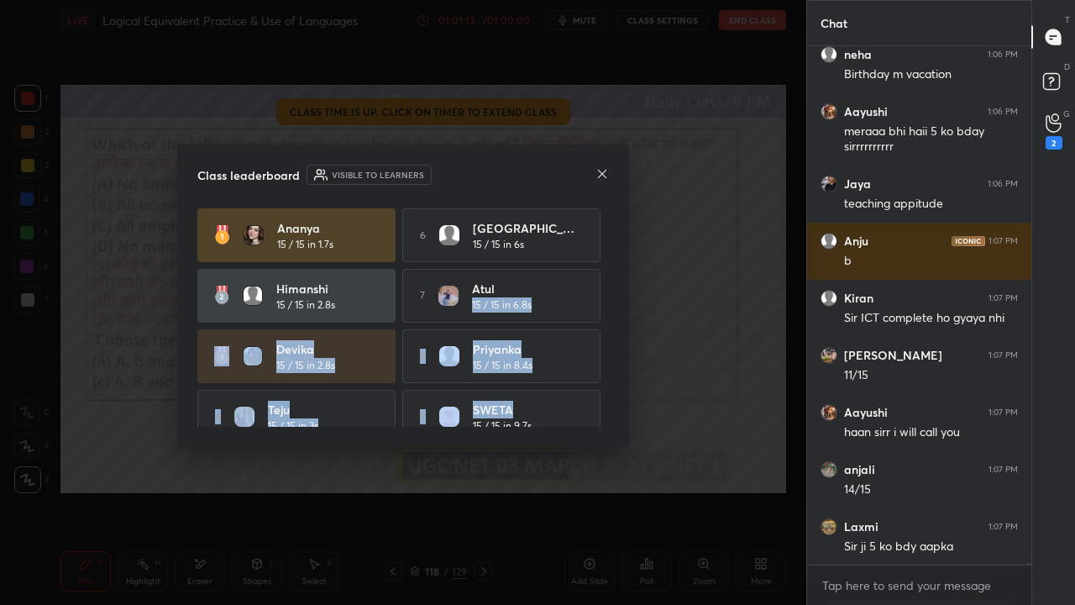
click at [608, 222] on div "[PERSON_NAME] 15 / 15 in 1.7s 6 [GEOGRAPHIC_DATA] 15 / 15 in 6s [PERSON_NAME] 1…" at bounding box center [403, 317] width 412 height 218
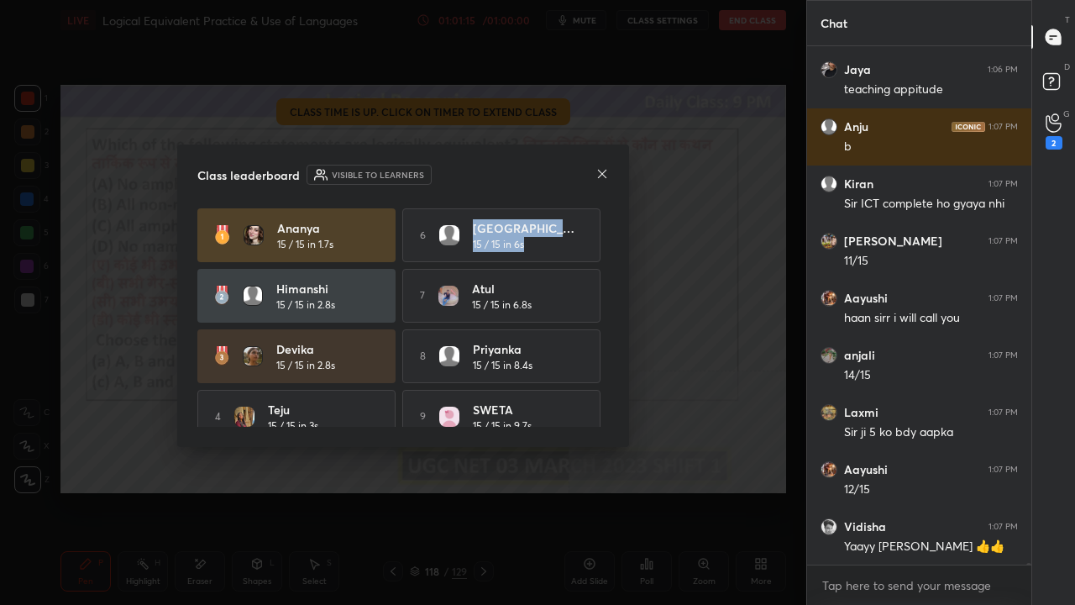
drag, startPoint x: 472, startPoint y: 222, endPoint x: 531, endPoint y: 252, distance: 66.1
click at [533, 252] on div "6 [PERSON_NAME] 15 / 15 in 6s" at bounding box center [501, 235] width 198 height 54
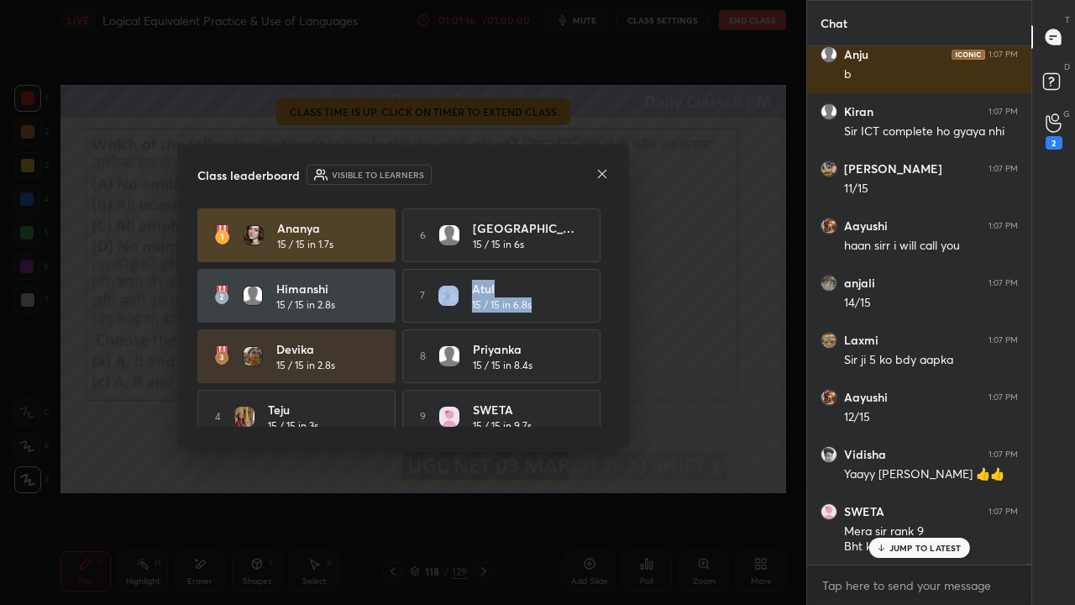
drag, startPoint x: 478, startPoint y: 286, endPoint x: 540, endPoint y: 311, distance: 67.1
click at [540, 311] on div "7 Atul 15 / 15 in 6.8s" at bounding box center [501, 296] width 198 height 54
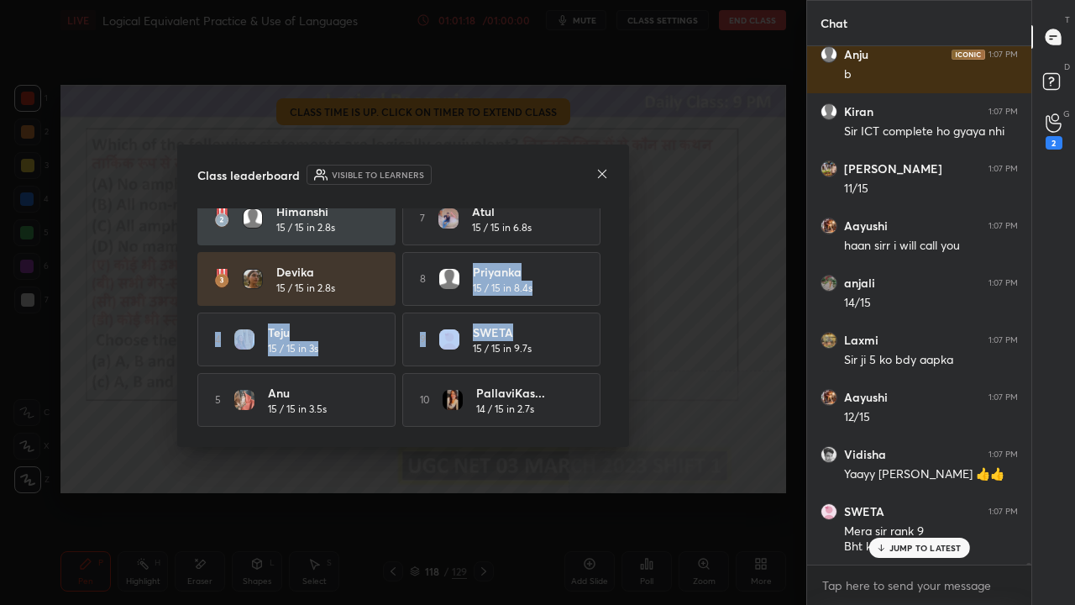
drag, startPoint x: 472, startPoint y: 261, endPoint x: 539, endPoint y: 310, distance: 82.3
click at [555, 310] on div "[PERSON_NAME] 15 / 15 in 1.7s 6 [GEOGRAPHIC_DATA] 15 / 15 in 6s [PERSON_NAME] 1…" at bounding box center [403, 279] width 412 height 296
click at [469, 313] on div "9 [PERSON_NAME] 15 / 15 in 9.7s" at bounding box center [501, 340] width 198 height 54
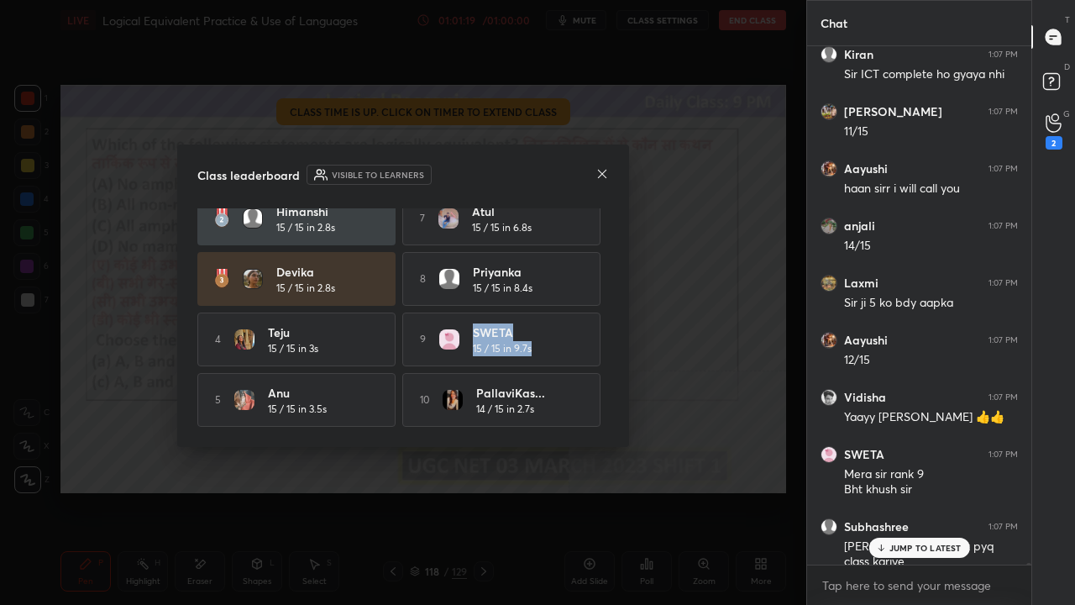
drag, startPoint x: 473, startPoint y: 321, endPoint x: 519, endPoint y: 373, distance: 69.6
click at [539, 356] on div "9 [PERSON_NAME] 15 / 15 in 9.7s" at bounding box center [501, 340] width 198 height 54
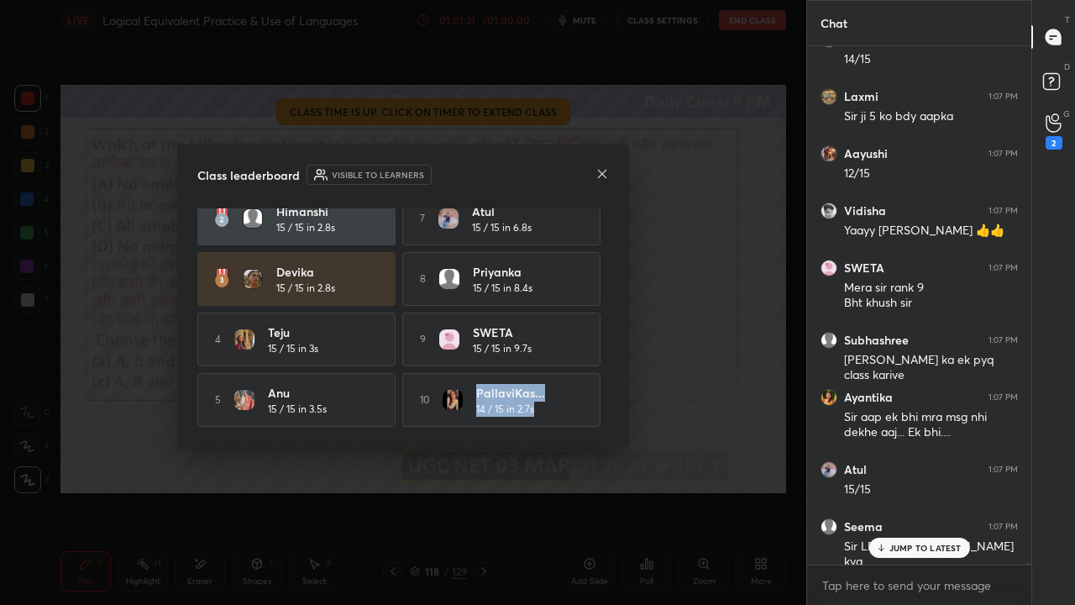
drag, startPoint x: 484, startPoint y: 386, endPoint x: 546, endPoint y: 415, distance: 68.4
click at [544, 417] on div "10 PallaviKas... 14 / 15 in 2.7s" at bounding box center [501, 400] width 198 height 54
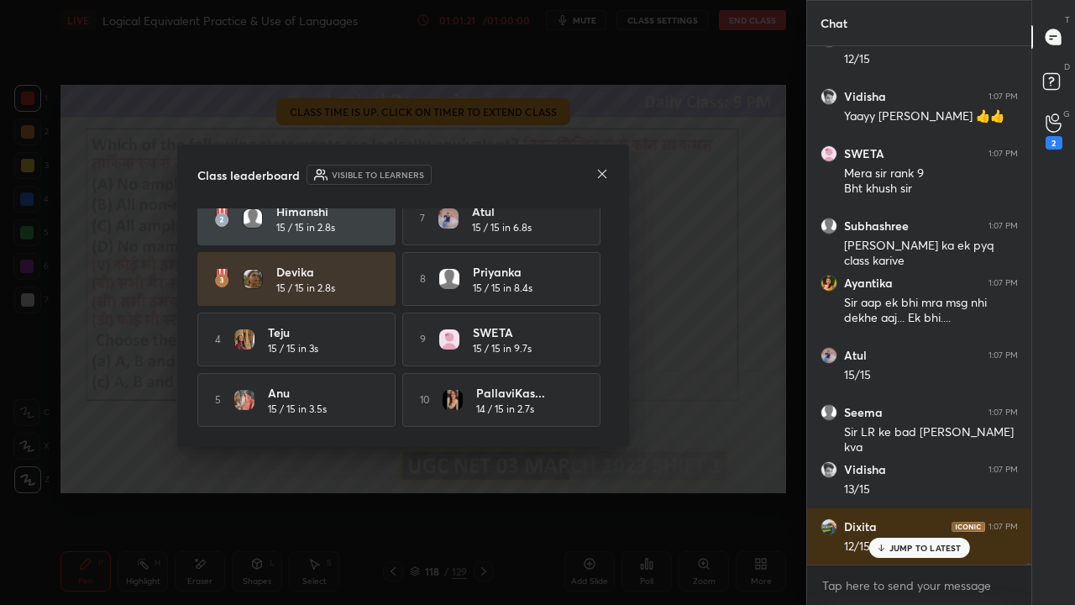
click at [605, 165] on div "Class leaderboard Visible to learners" at bounding box center [403, 175] width 412 height 20
click at [607, 170] on icon at bounding box center [602, 173] width 13 height 13
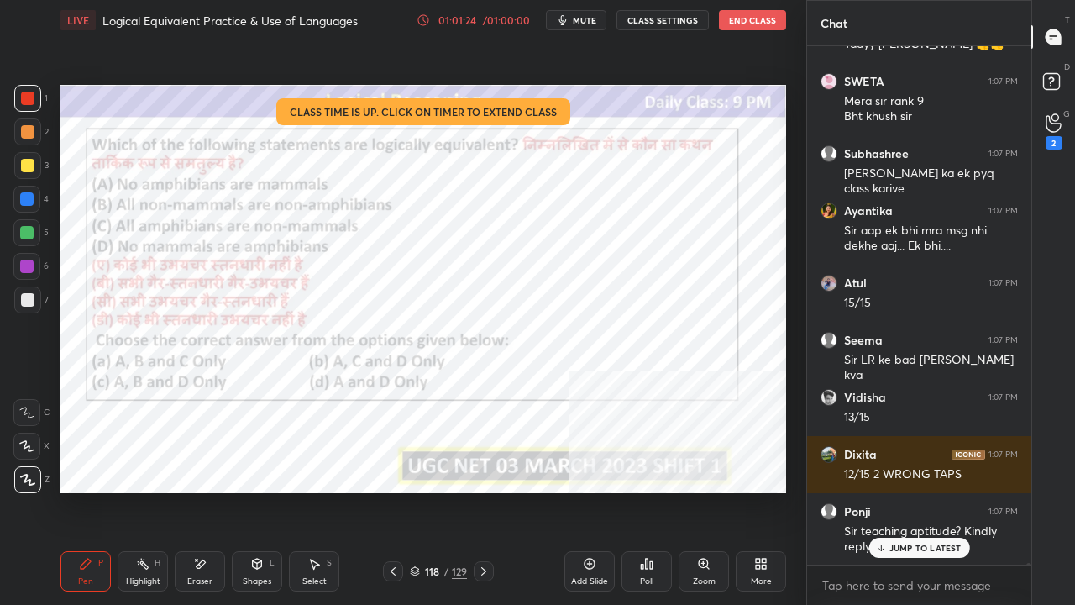
click at [435, 491] on div "118" at bounding box center [431, 571] width 17 height 10
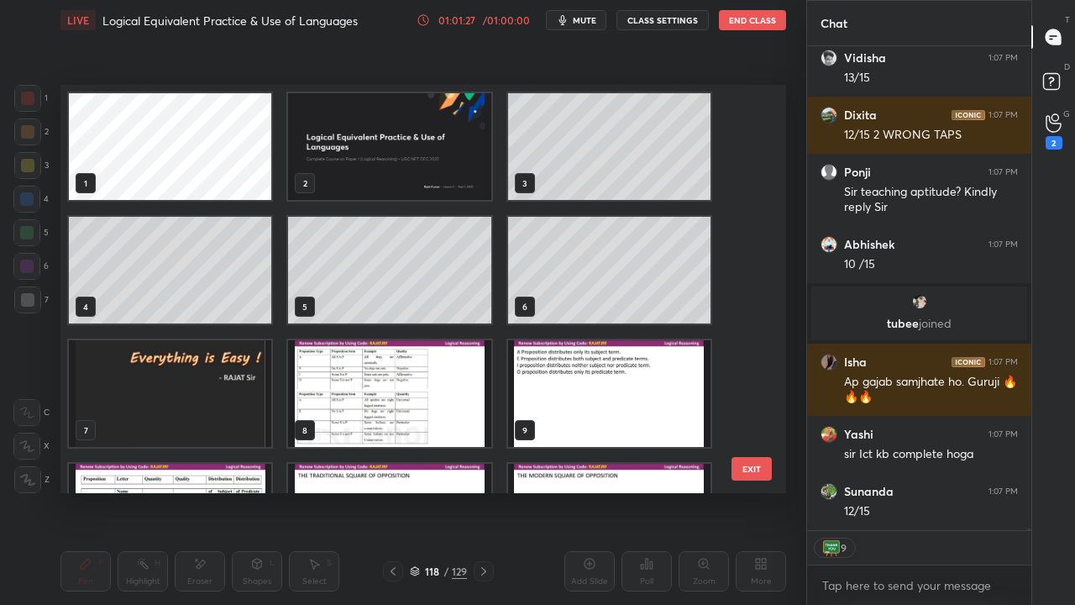
click at [392, 160] on img "grid" at bounding box center [389, 146] width 202 height 107
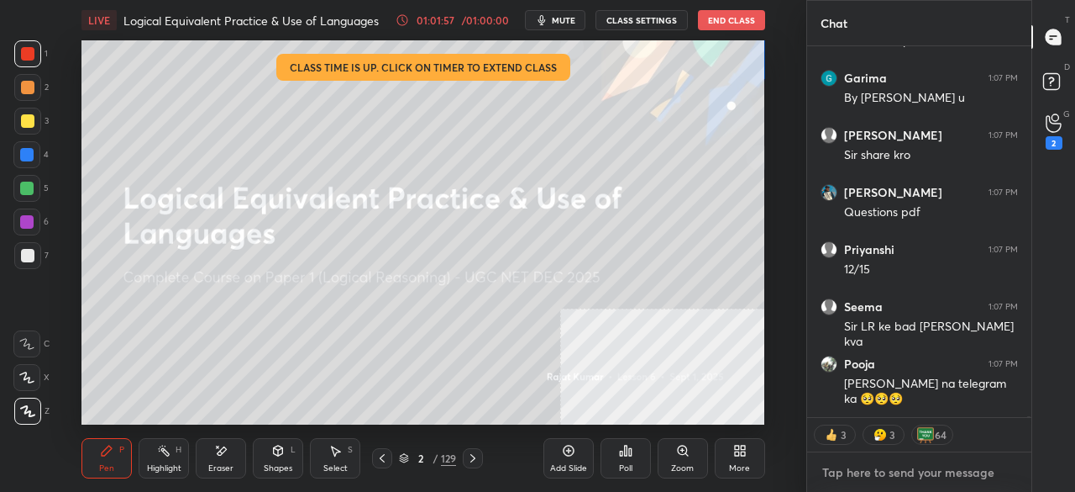
click at [894, 471] on textarea at bounding box center [919, 472] width 197 height 27
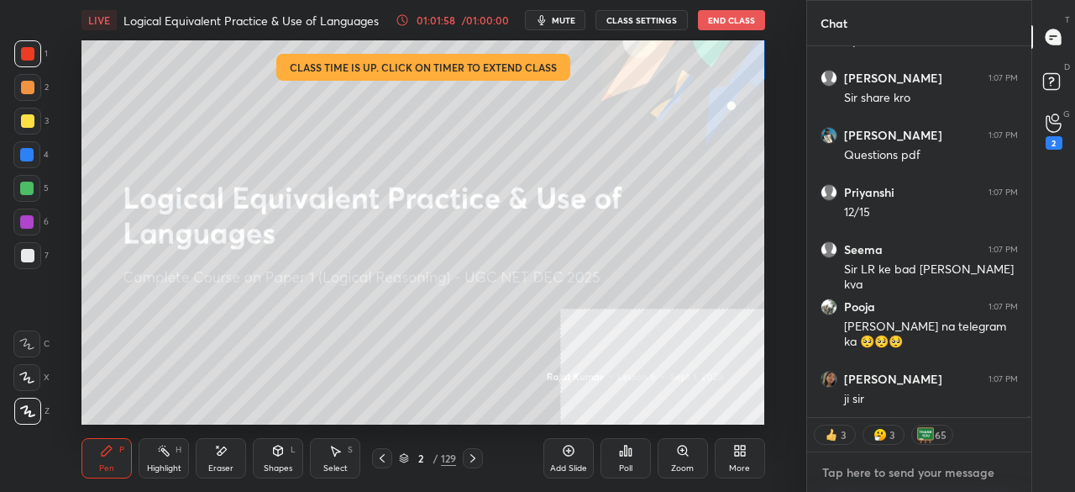
type textarea "x"
click at [895, 478] on textarea at bounding box center [919, 472] width 197 height 27
type textarea "[URL][DOMAIN_NAME]"
type textarea "x"
type textarea "[URL][DOMAIN_NAME]"
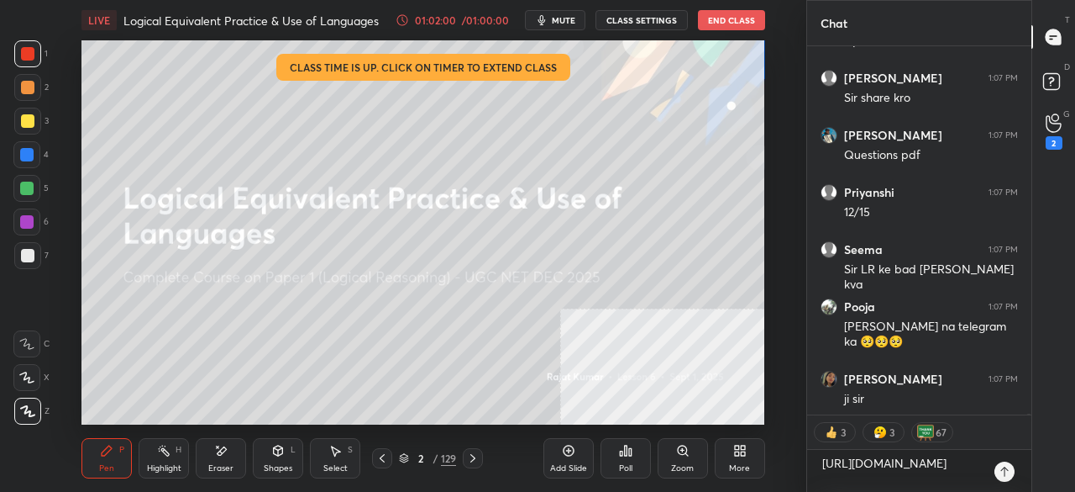
type textarea "x"
click at [1005, 470] on icon at bounding box center [1004, 471] width 13 height 13
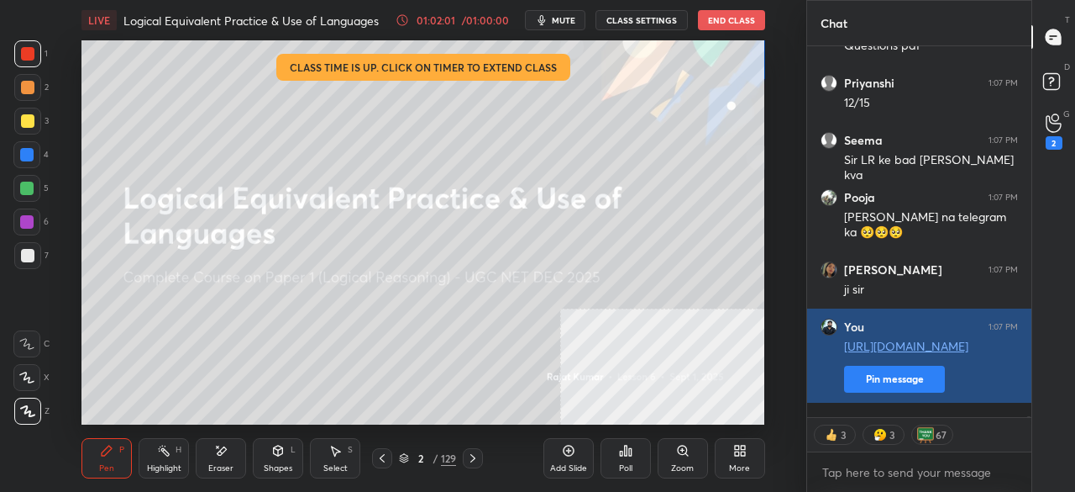
click at [891, 392] on button "Pin message" at bounding box center [894, 378] width 101 height 27
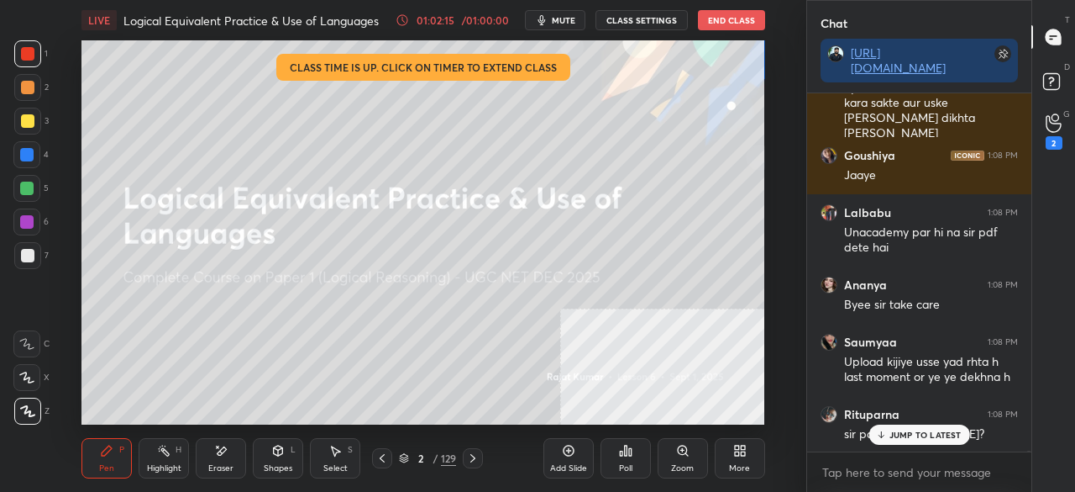
click at [730, 22] on button "End Class" at bounding box center [731, 20] width 67 height 20
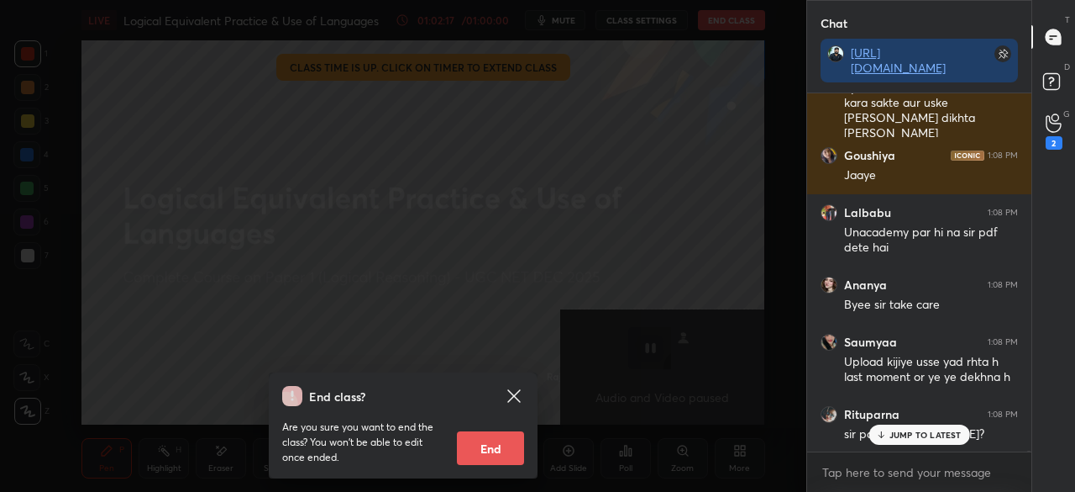
click at [490, 449] on button "End" at bounding box center [490, 448] width 67 height 34
type textarea "x"
